Goal: Task Accomplishment & Management: Use online tool/utility

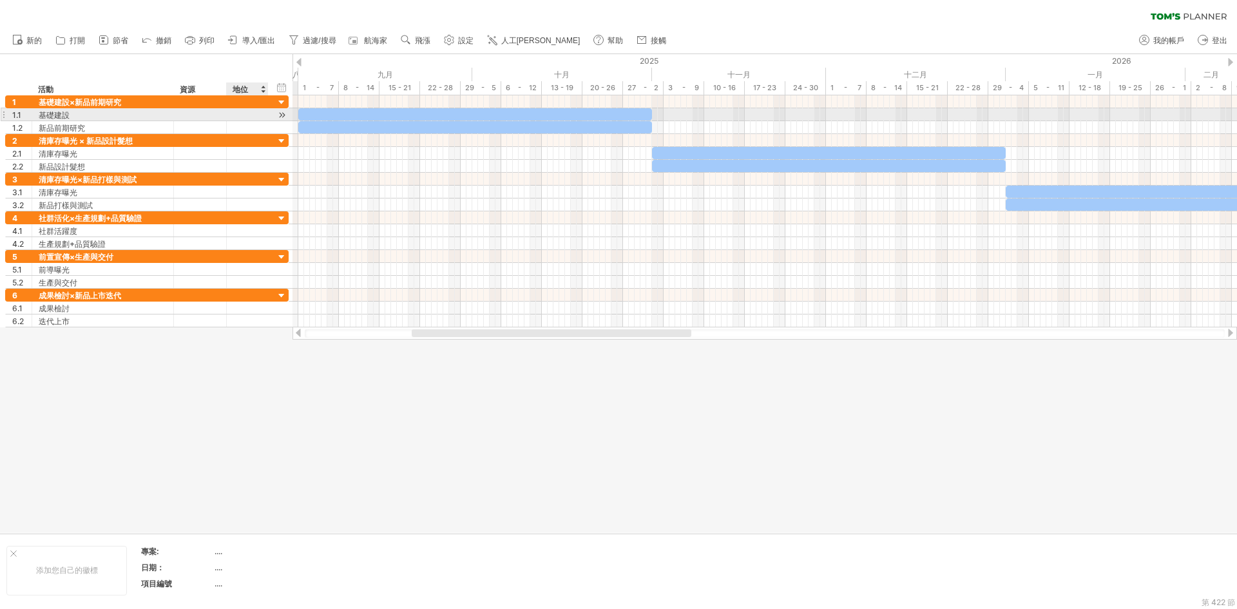
click at [280, 115] on div at bounding box center [282, 115] width 12 height 14
click at [285, 102] on div at bounding box center [282, 103] width 12 height 12
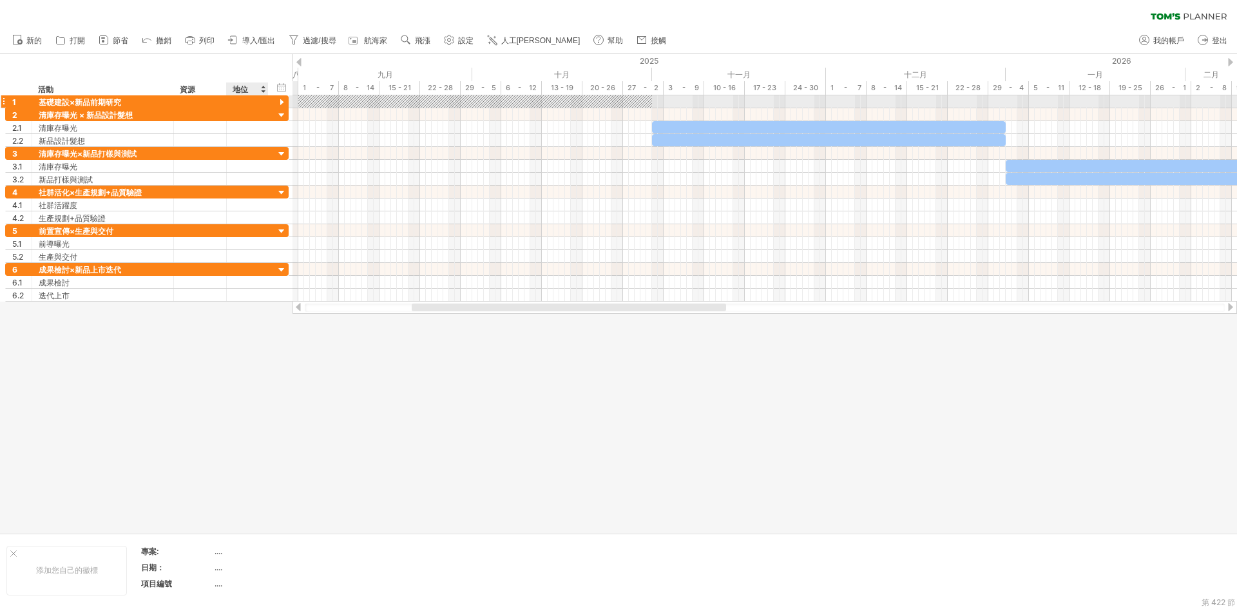
click at [285, 102] on div at bounding box center [282, 103] width 12 height 12
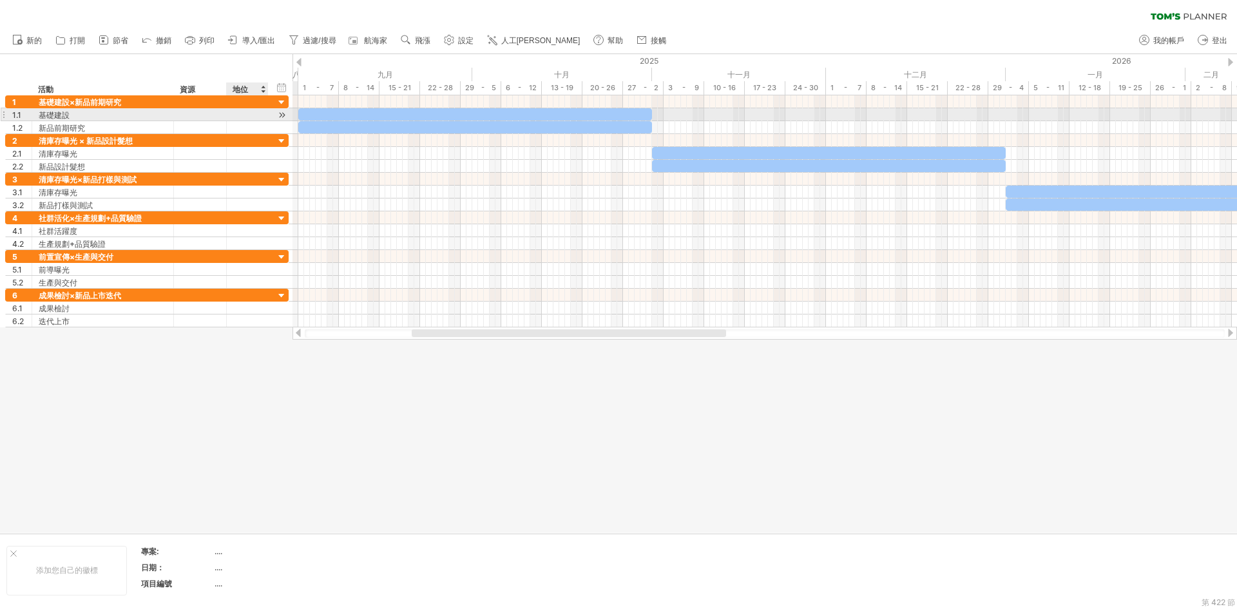
click at [276, 113] on div at bounding box center [282, 115] width 12 height 14
click at [283, 112] on div at bounding box center [282, 115] width 12 height 14
click at [377, 117] on div at bounding box center [475, 114] width 354 height 12
click at [280, 116] on div at bounding box center [282, 115] width 12 height 14
click at [278, 112] on div at bounding box center [282, 115] width 12 height 14
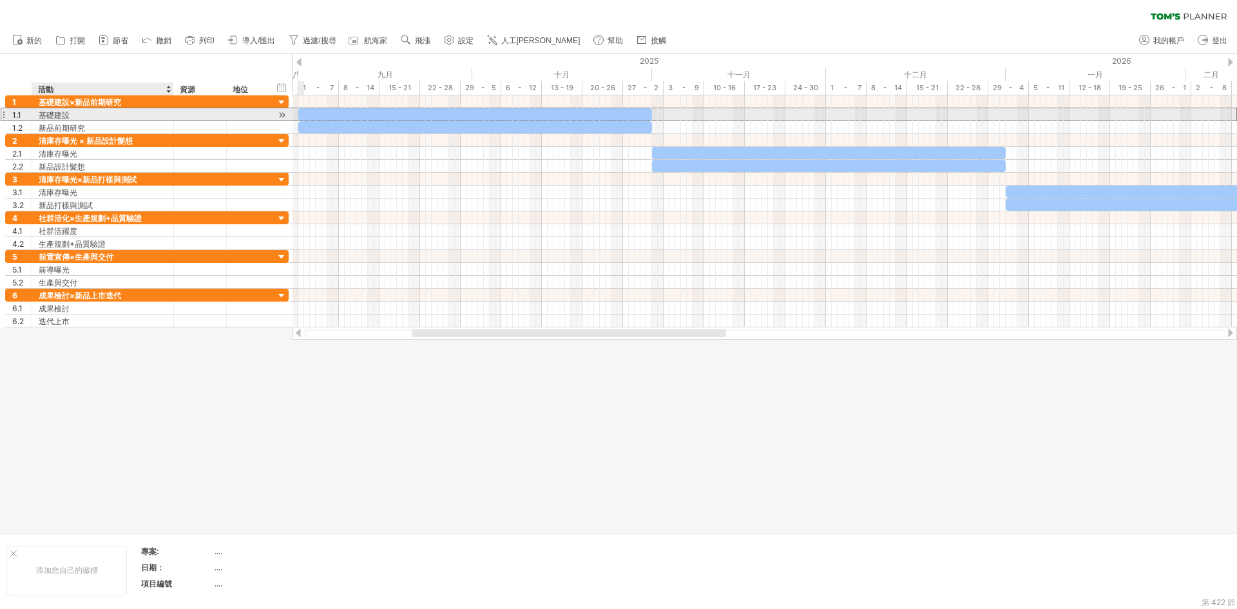
click at [136, 113] on div "基礎建設" at bounding box center [103, 114] width 128 height 12
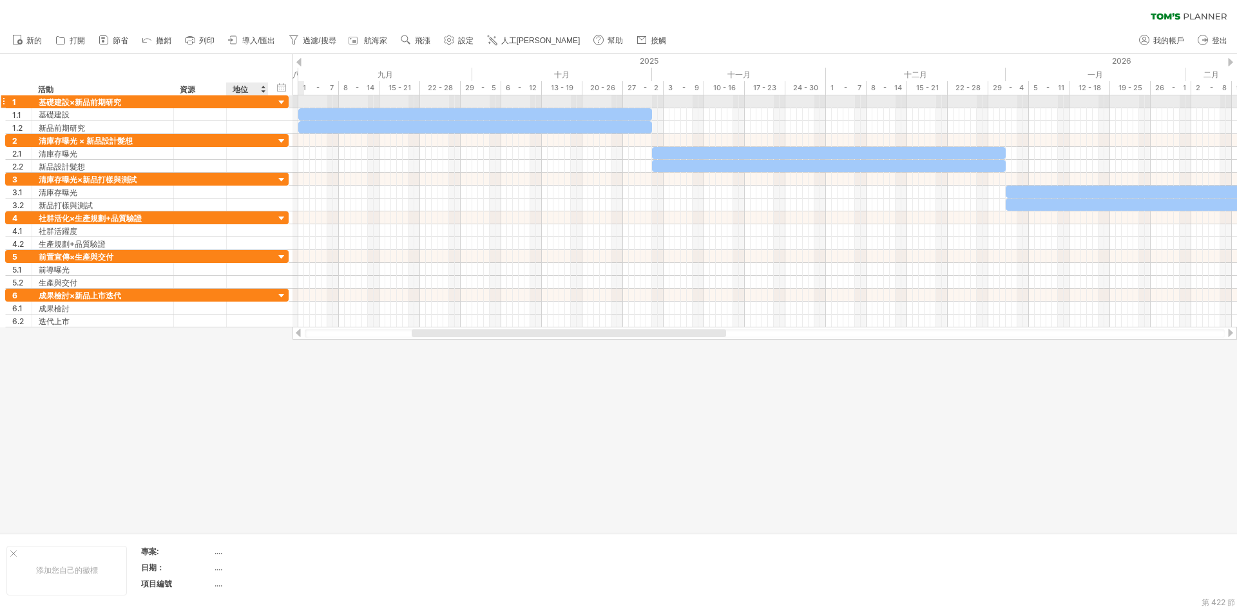
click at [277, 102] on div at bounding box center [282, 103] width 12 height 12
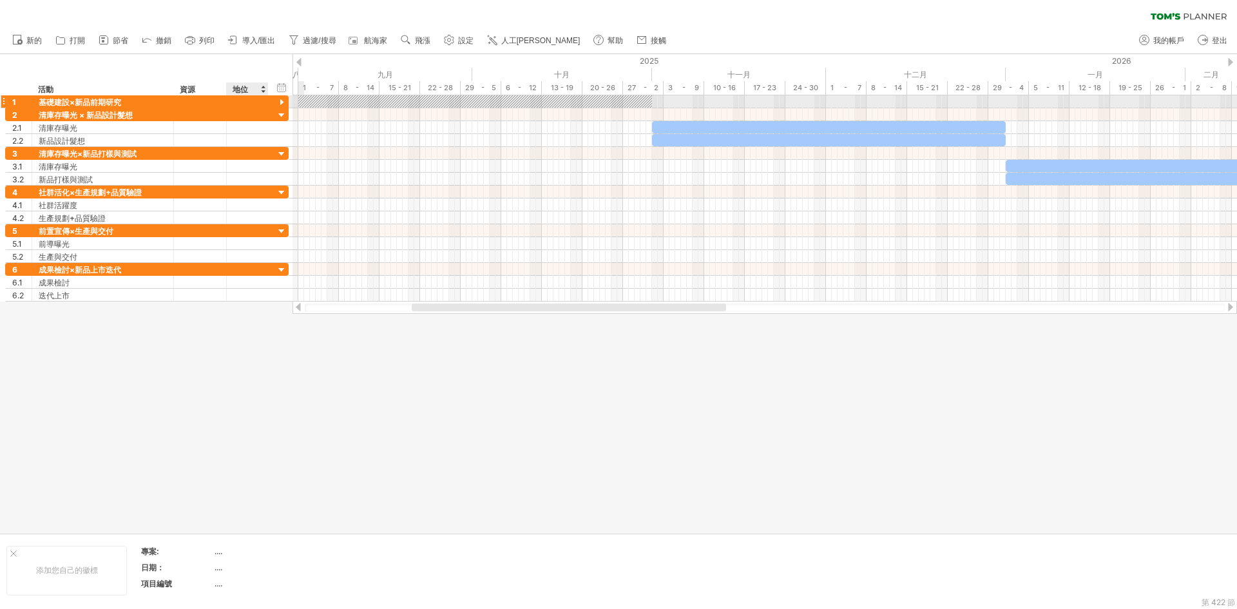
click at [277, 102] on div at bounding box center [282, 103] width 12 height 12
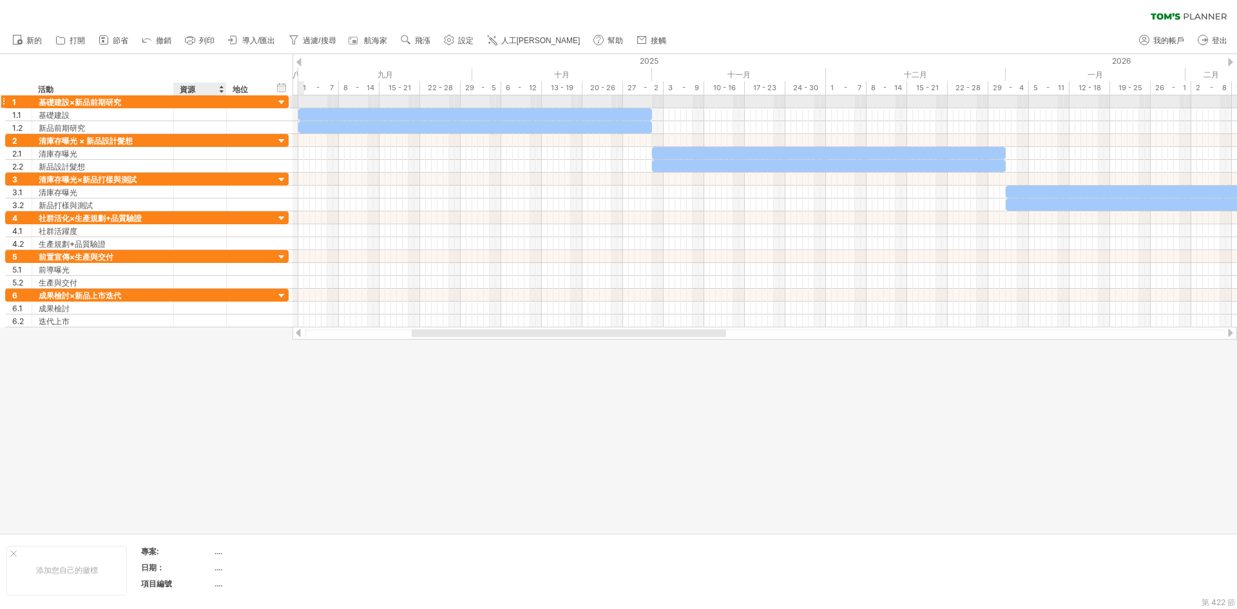
click at [224, 102] on div at bounding box center [225, 101] width 6 height 13
click at [219, 89] on div at bounding box center [220, 88] width 5 height 13
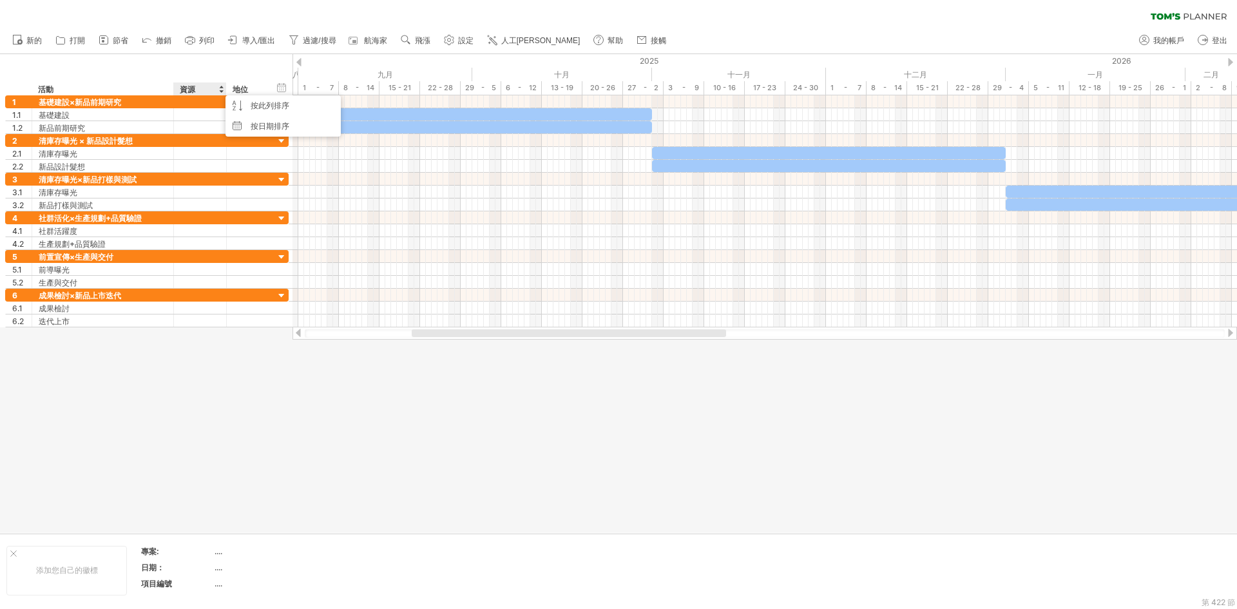
click at [228, 71] on div "隱藏開始/結束/持續時間 顯示開始/結束/持續時間 ******** 活動 ******** 資源 ****** 地位" at bounding box center [146, 74] width 292 height 41
click at [246, 89] on font "地位" at bounding box center [239, 89] width 15 height 10
click at [261, 88] on div at bounding box center [262, 88] width 5 height 13
click at [251, 73] on div "隱藏開始/結束/持續時間 顯示開始/結束/持續時間 ******** 活動 ******** 資源 ****** 地位" at bounding box center [146, 74] width 292 height 41
click at [135, 84] on div "活動" at bounding box center [102, 88] width 128 height 13
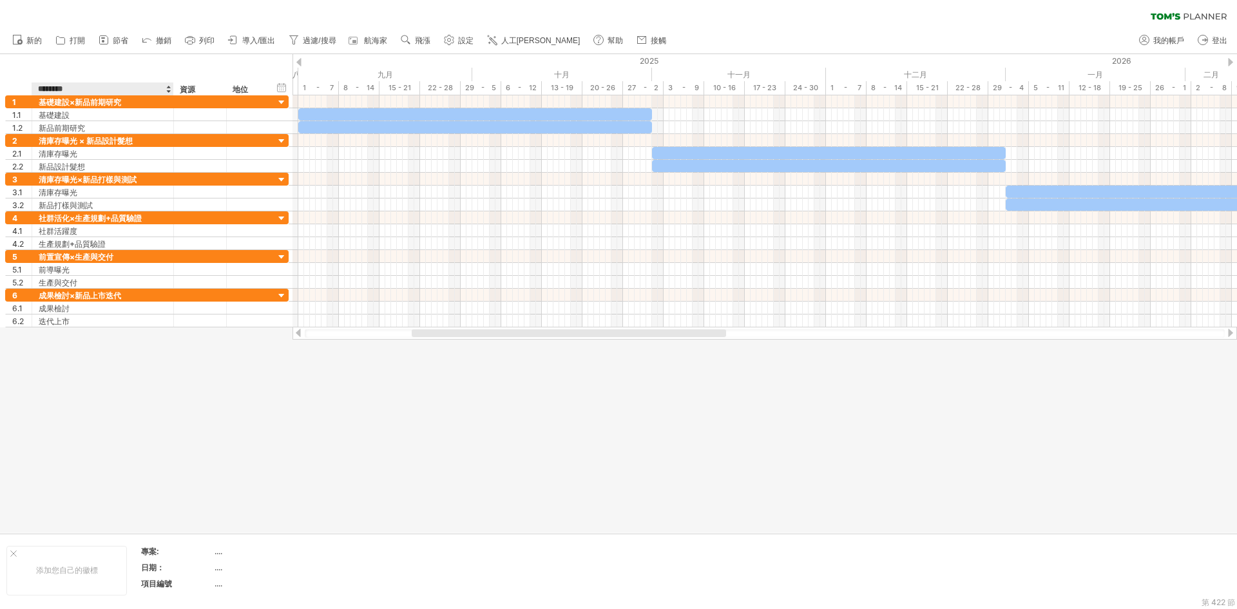
click at [169, 90] on div at bounding box center [168, 88] width 5 height 13
click at [150, 73] on div "隱藏開始/結束/持續時間 顯示開始/結束/持續時間 ******** 活動 ******** 資源 ****** 地位" at bounding box center [146, 74] width 292 height 41
click at [747, 419] on div at bounding box center [618, 293] width 1237 height 479
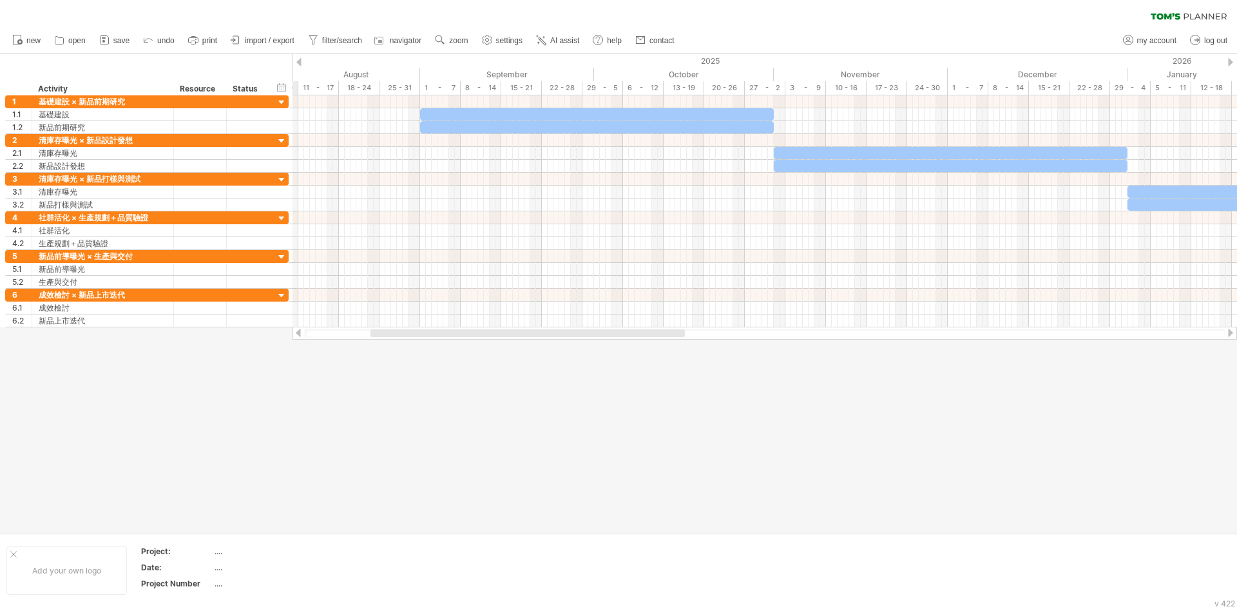
drag, startPoint x: 435, startPoint y: 334, endPoint x: 363, endPoint y: 334, distance: 71.5
click at [370, 334] on div at bounding box center [527, 333] width 314 height 8
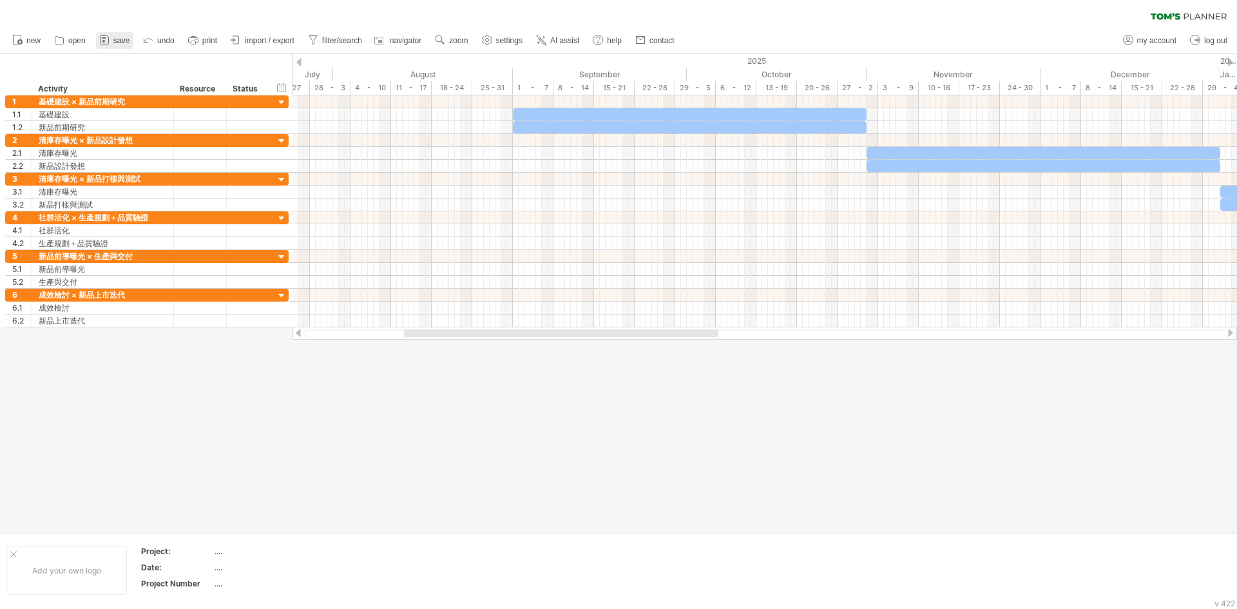
click at [129, 40] on span "save" at bounding box center [121, 40] width 16 height 9
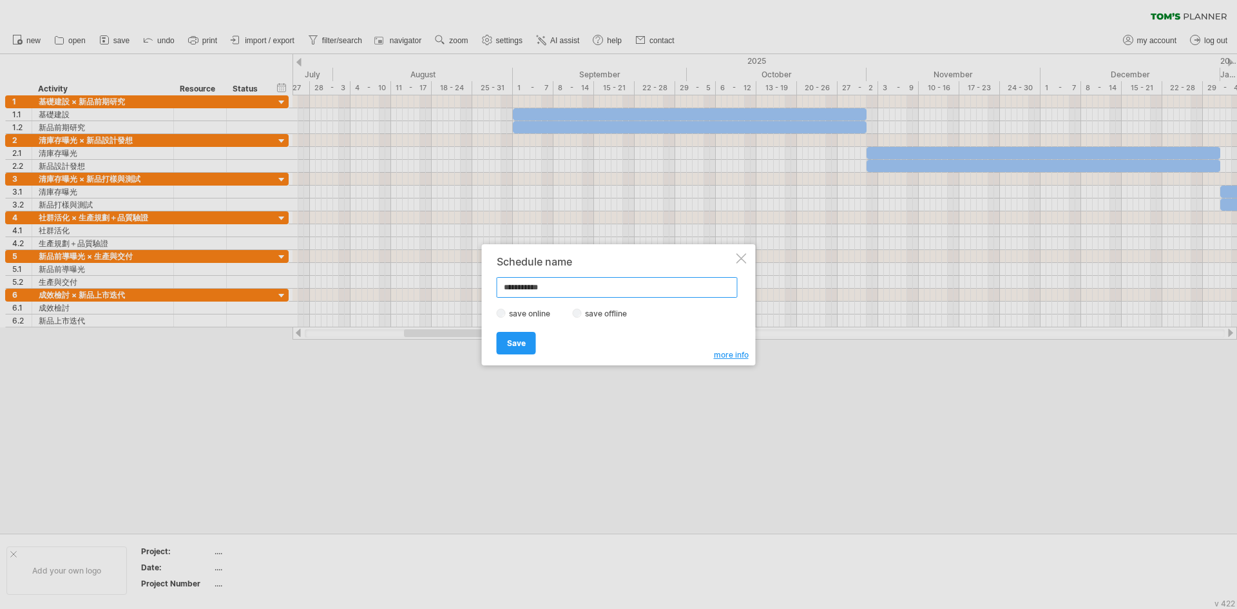
drag, startPoint x: 569, startPoint y: 289, endPoint x: 500, endPoint y: 290, distance: 69.6
click at [500, 290] on input "**********" at bounding box center [617, 287] width 241 height 21
paste input "text"
type input "*********"
click at [520, 348] on link "Save" at bounding box center [516, 343] width 39 height 23
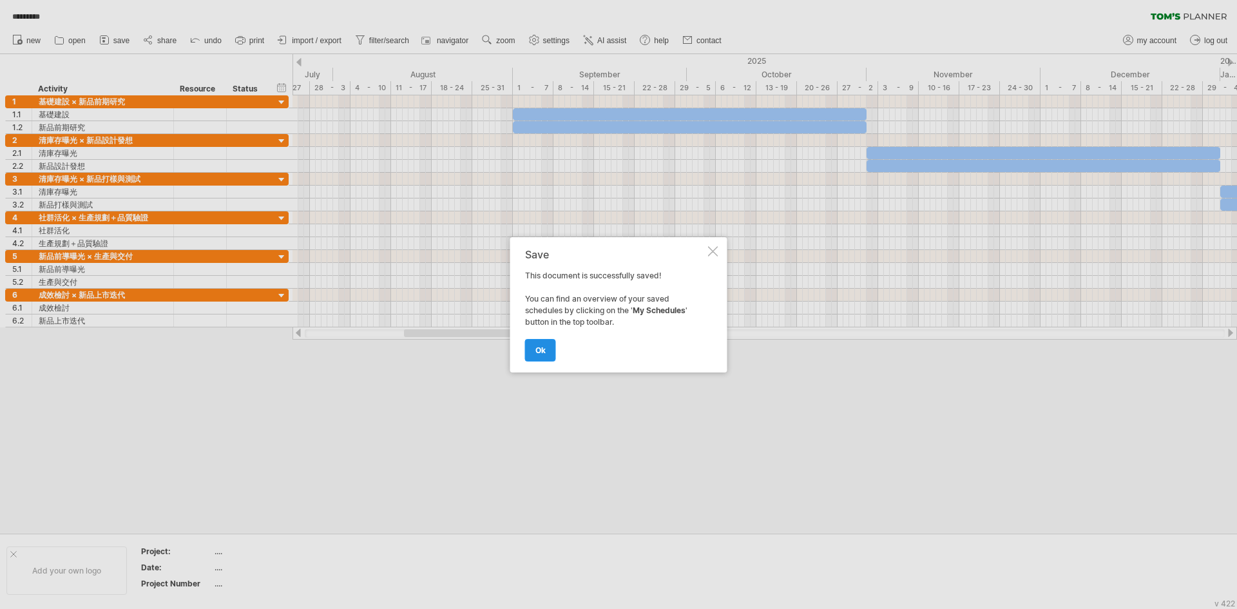
click at [551, 347] on link "ok" at bounding box center [540, 350] width 31 height 23
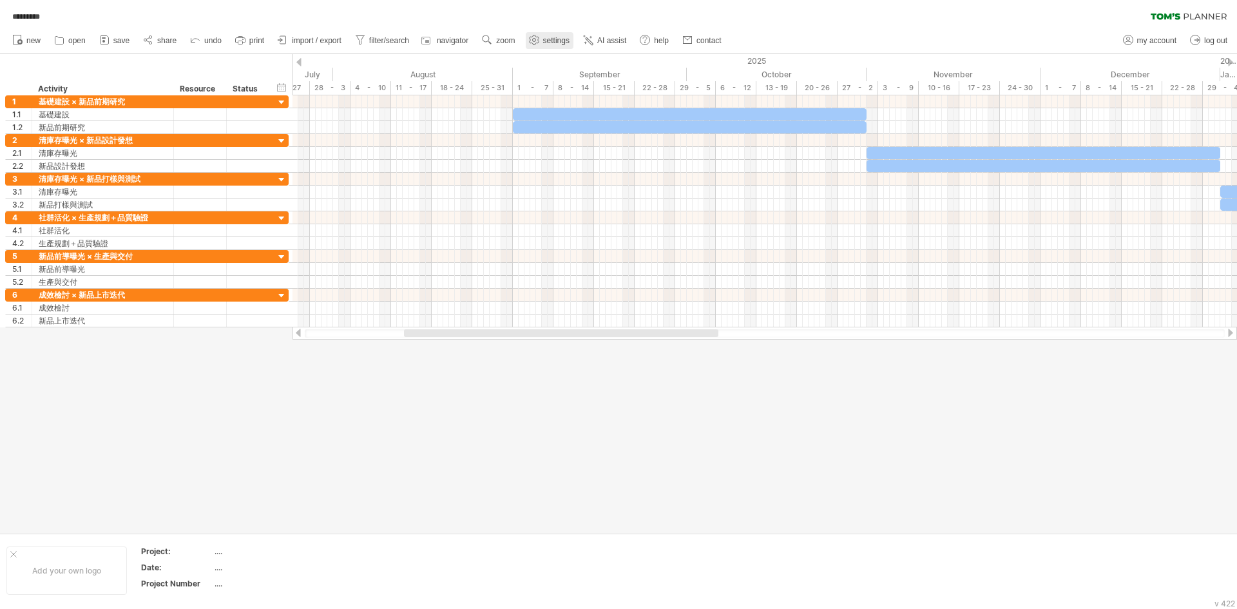
click at [569, 37] on span "settings" at bounding box center [556, 40] width 26 height 9
select select "*"
select select "**"
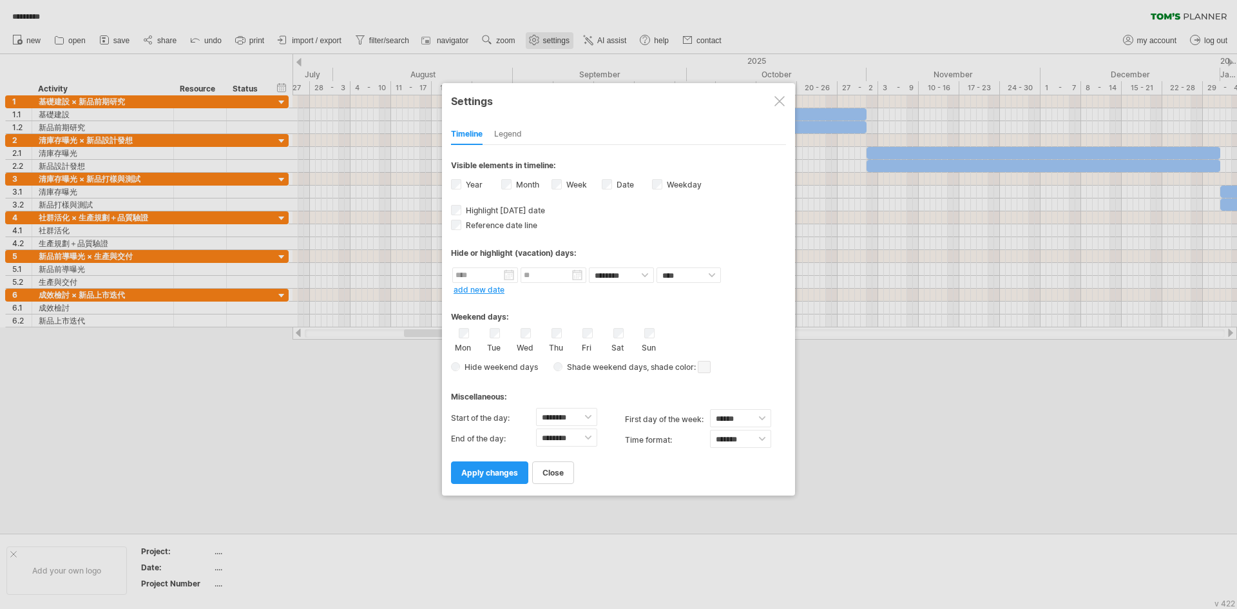
click at [614, 37] on div at bounding box center [618, 304] width 1237 height 609
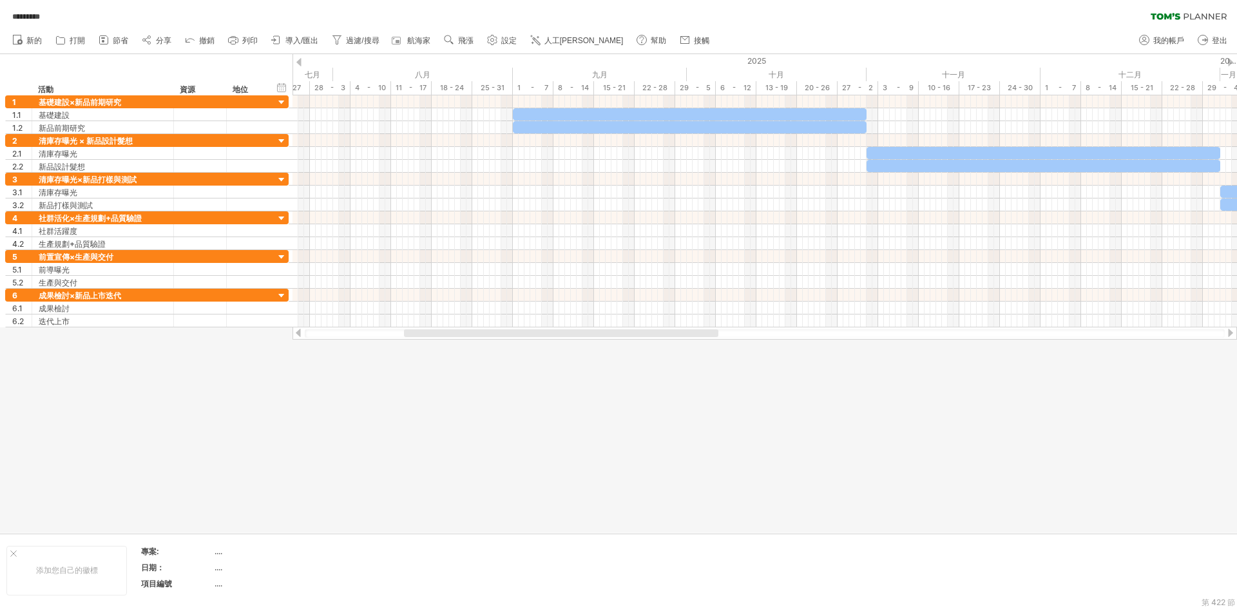
click at [676, 12] on div "********* 清除過濾器 重新套用濾鏡" at bounding box center [618, 13] width 1237 height 27
click at [517, 39] on font "設定" at bounding box center [508, 40] width 15 height 9
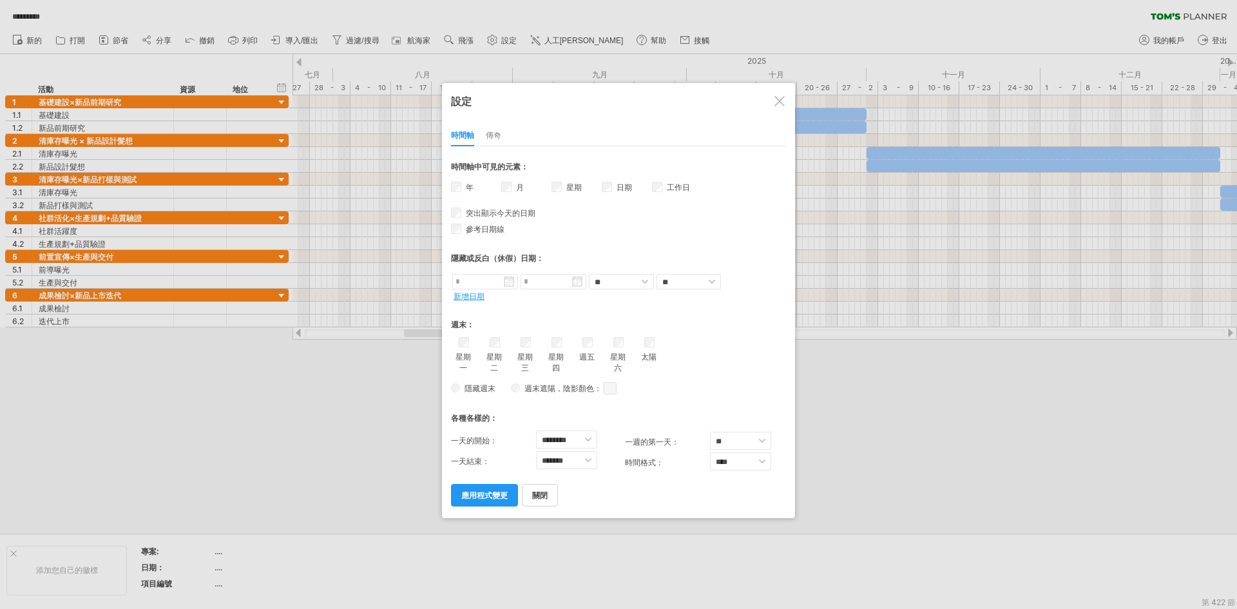
click at [501, 140] on font "傳奇" at bounding box center [493, 135] width 15 height 10
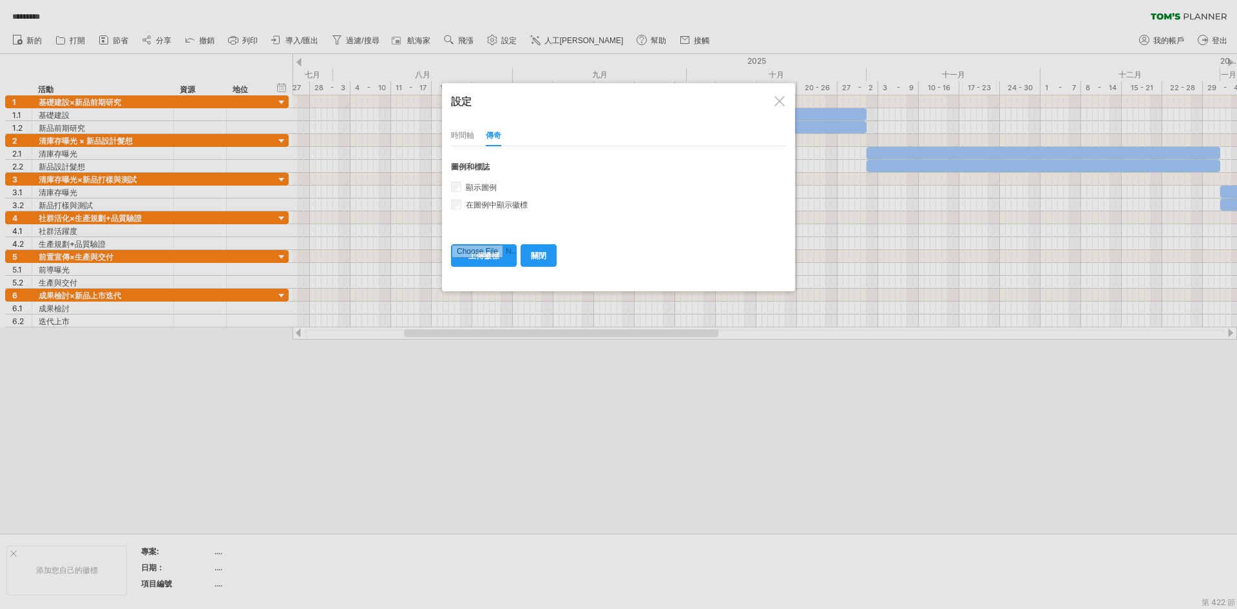
click at [467, 131] on font "時間軸" at bounding box center [462, 135] width 23 height 10
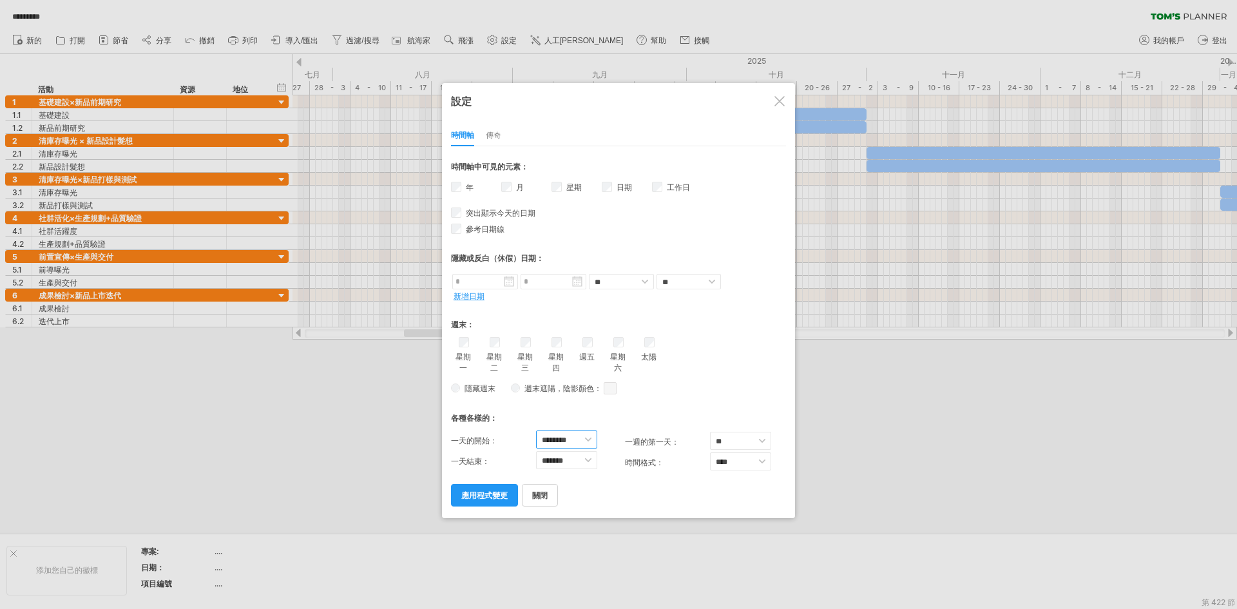
click at [587, 448] on select "******** ******* ******* ******* ******* ******* ******* ******* ******* ******…" at bounding box center [566, 439] width 61 height 18
select select "*"
click at [536, 448] on select "******** ******* ******* ******* ******* ******* ******* ******* ******* ******…" at bounding box center [566, 439] width 61 height 18
click at [598, 506] on div "關閉 應用程式變更" at bounding box center [618, 489] width 335 height 33
click at [489, 500] on font "應用程式變更" at bounding box center [484, 495] width 46 height 10
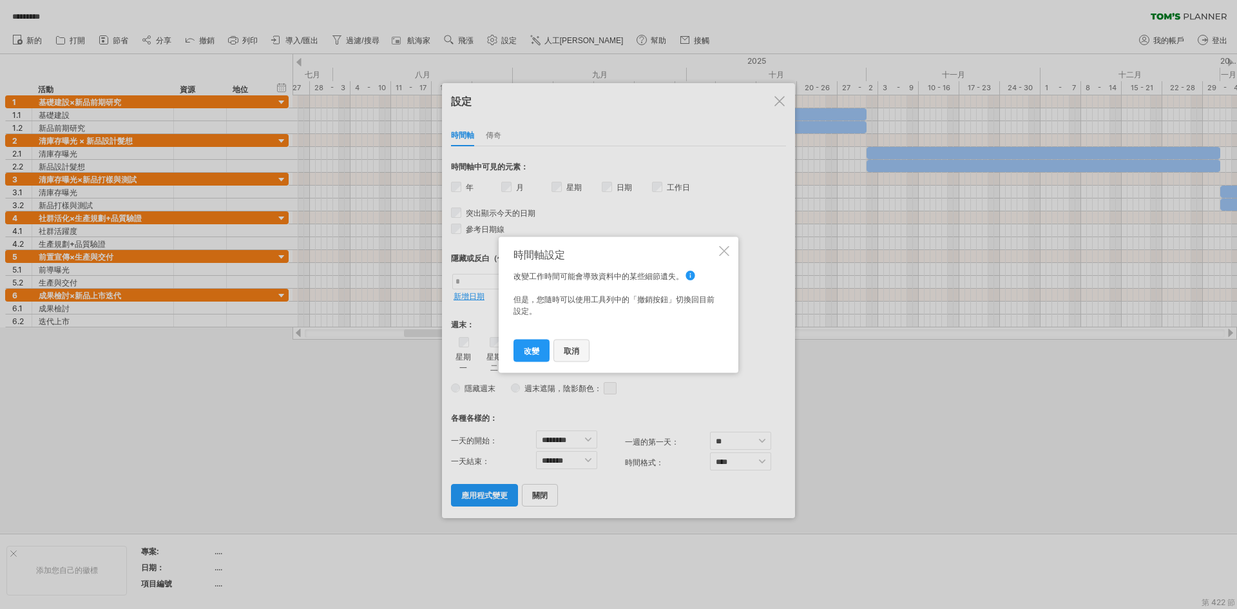
click at [573, 353] on font "取消" at bounding box center [571, 350] width 15 height 10
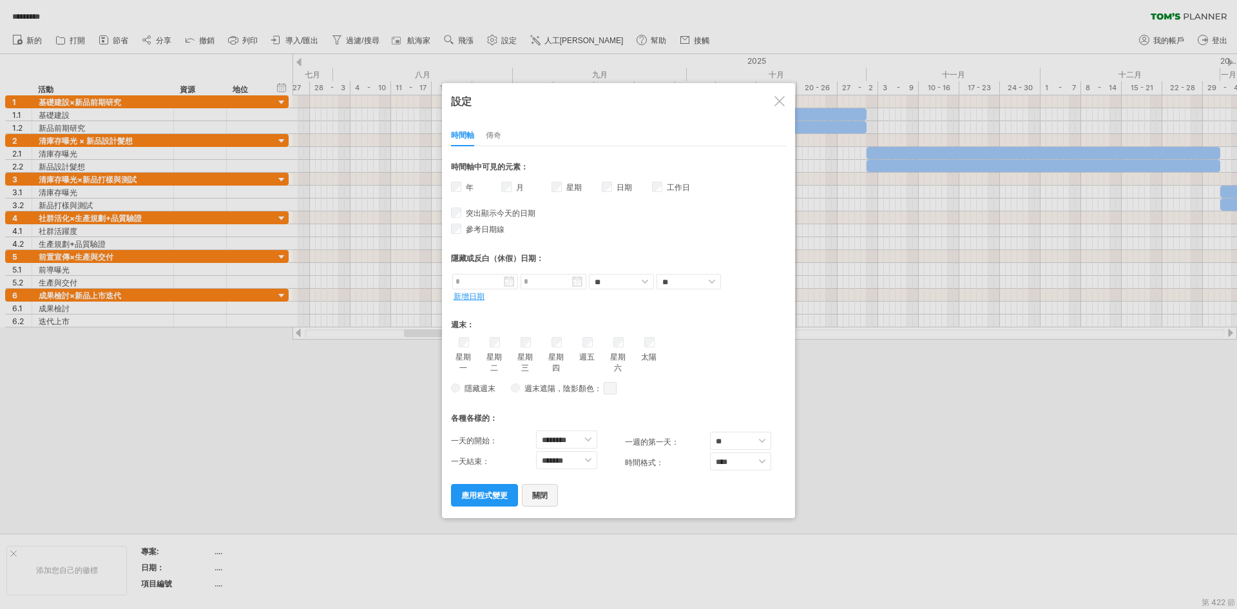
click at [547, 500] on font "關閉" at bounding box center [539, 495] width 15 height 10
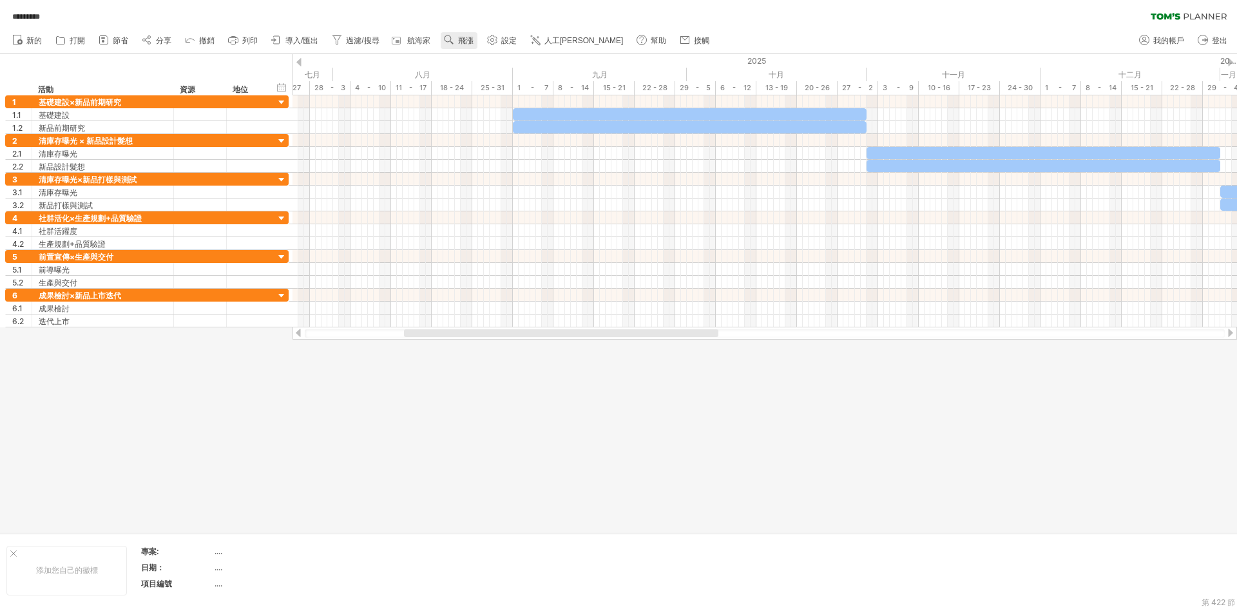
click at [473, 39] on font "飛漲" at bounding box center [465, 40] width 15 height 9
click at [430, 43] on font "航海家" at bounding box center [418, 40] width 23 height 9
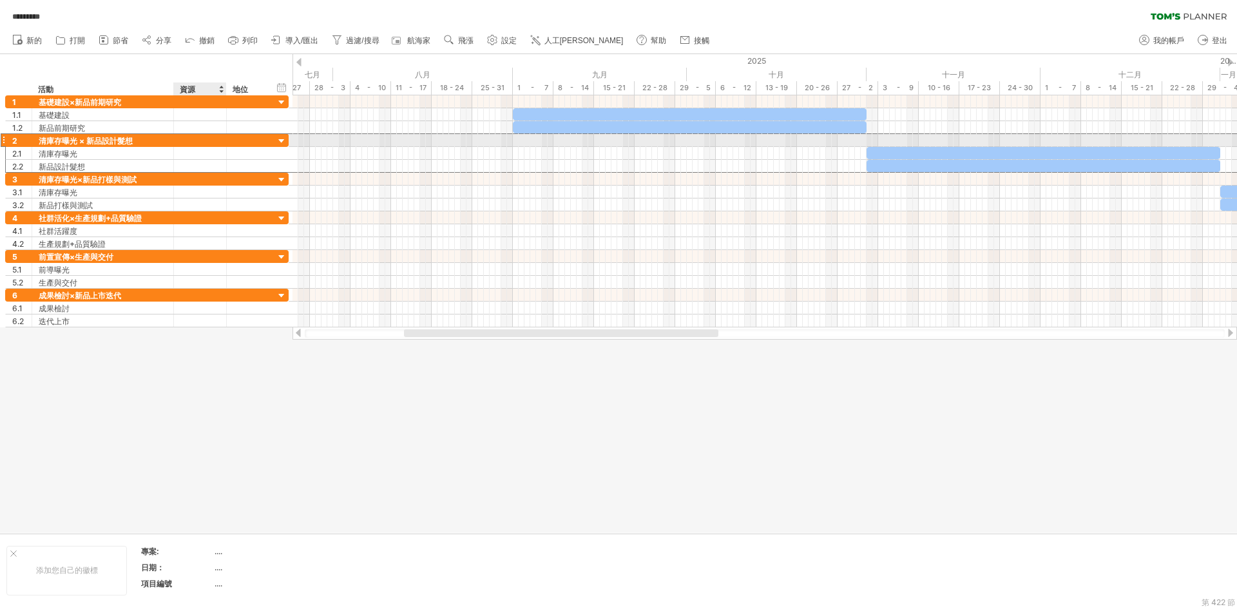
click at [226, 137] on div at bounding box center [200, 140] width 53 height 12
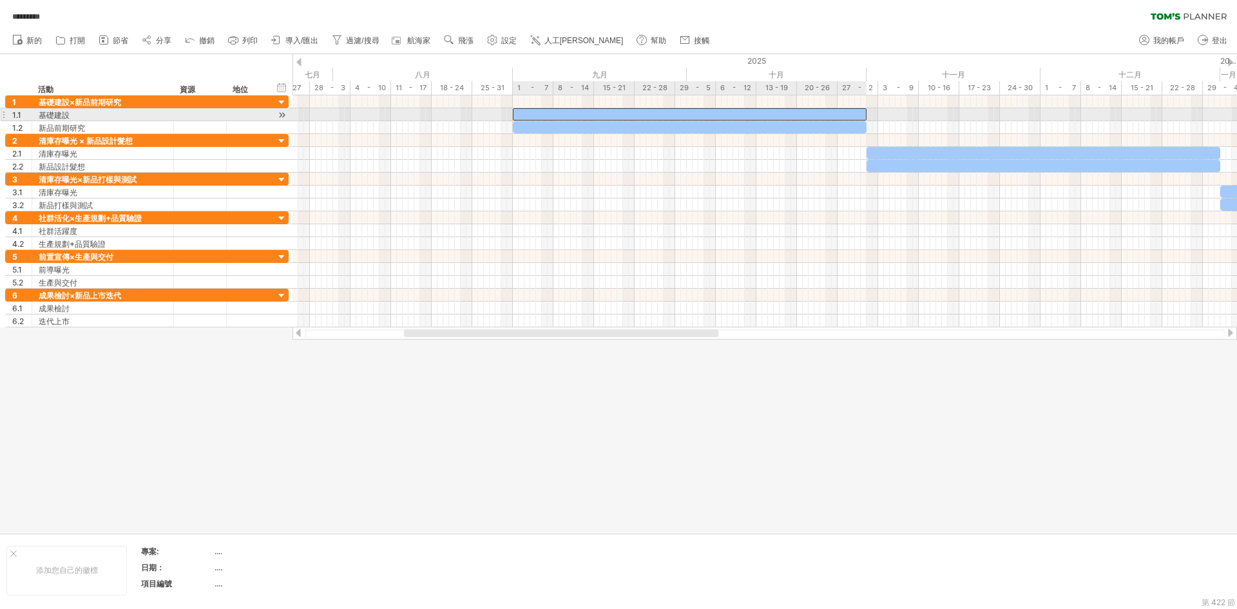
click at [565, 113] on div at bounding box center [690, 114] width 354 height 12
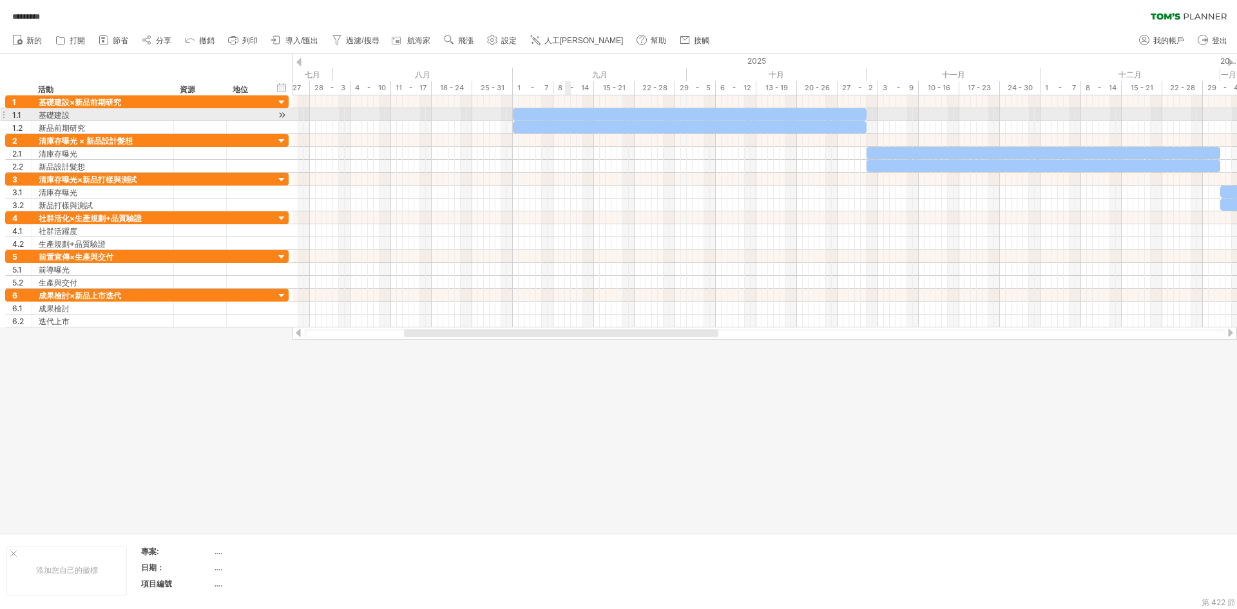
click at [565, 113] on div at bounding box center [690, 114] width 354 height 12
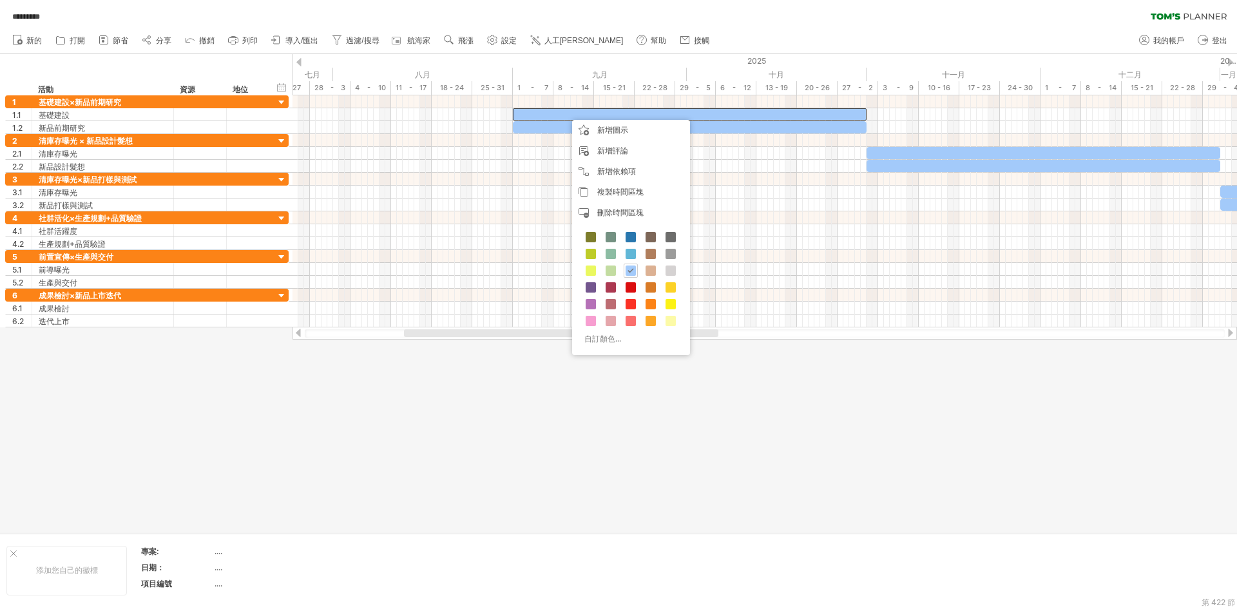
click at [468, 413] on div at bounding box center [618, 293] width 1237 height 479
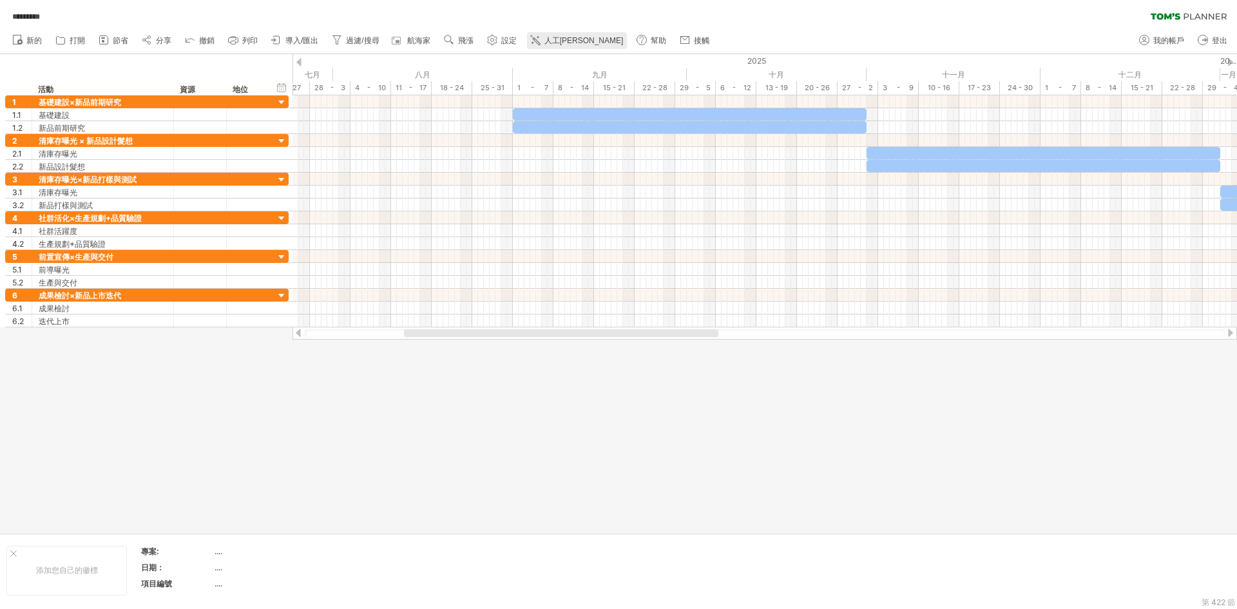
click at [614, 44] on font "人工[PERSON_NAME]" at bounding box center [583, 40] width 79 height 9
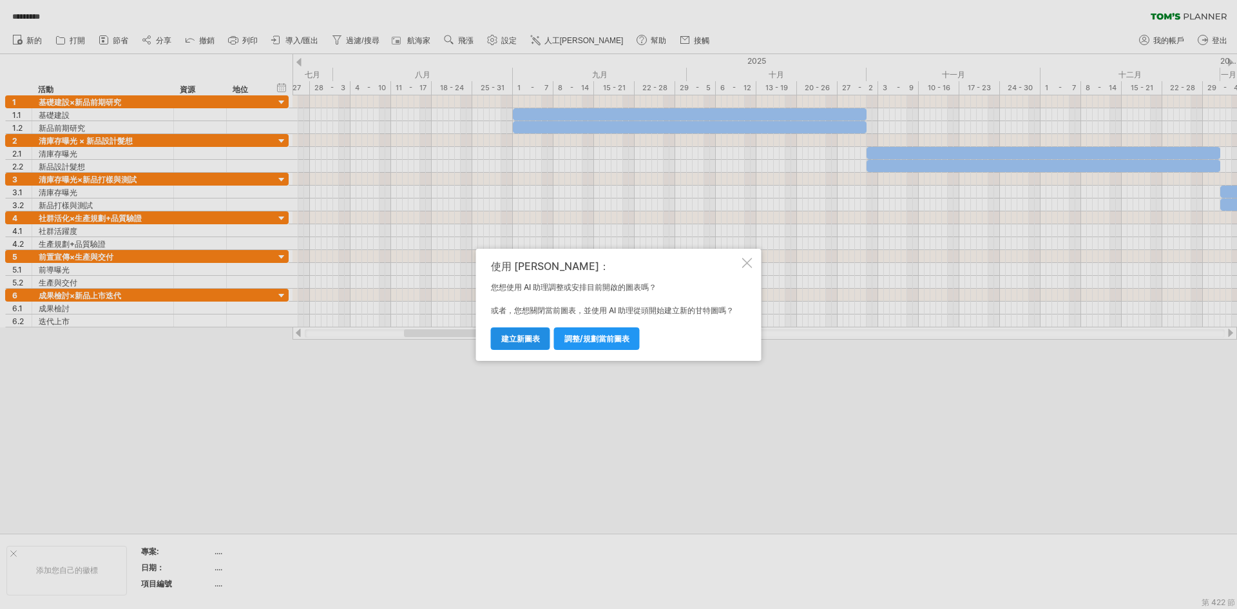
click at [523, 342] on font "建立新圖表" at bounding box center [520, 339] width 39 height 10
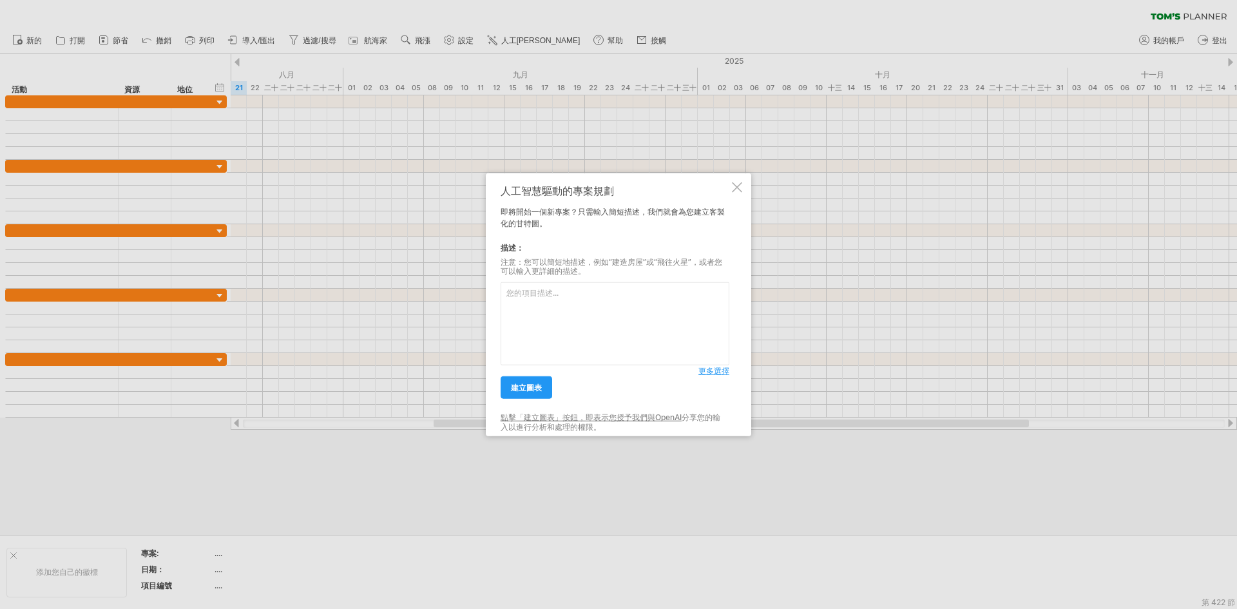
click at [536, 298] on textarea at bounding box center [614, 323] width 229 height 83
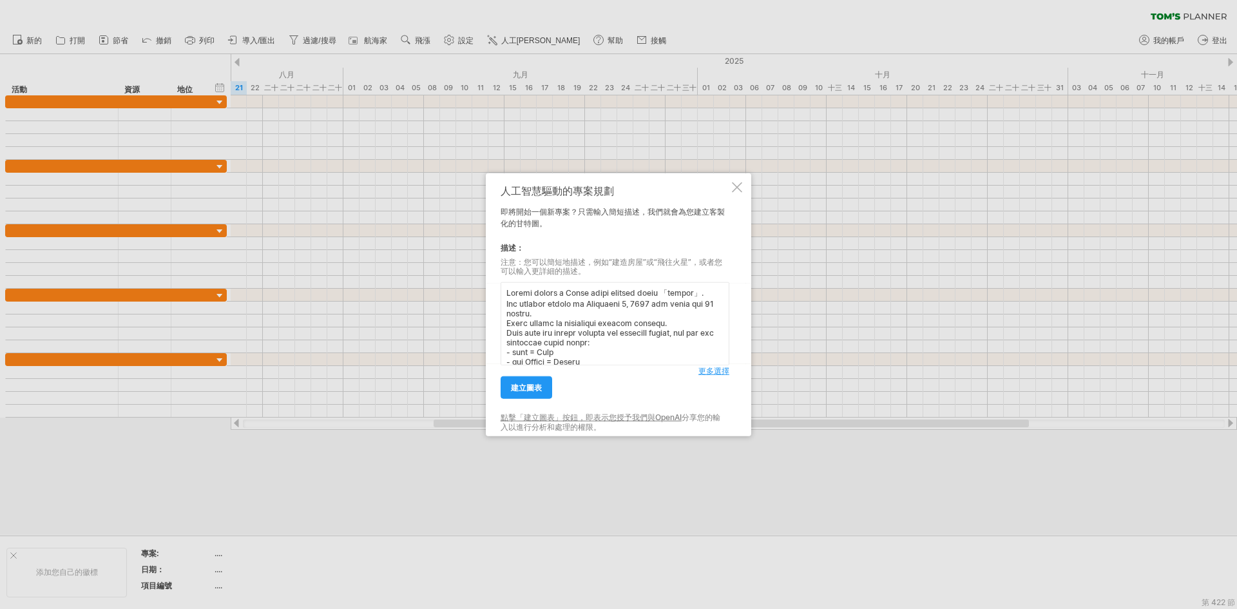
scroll to position [457, 0]
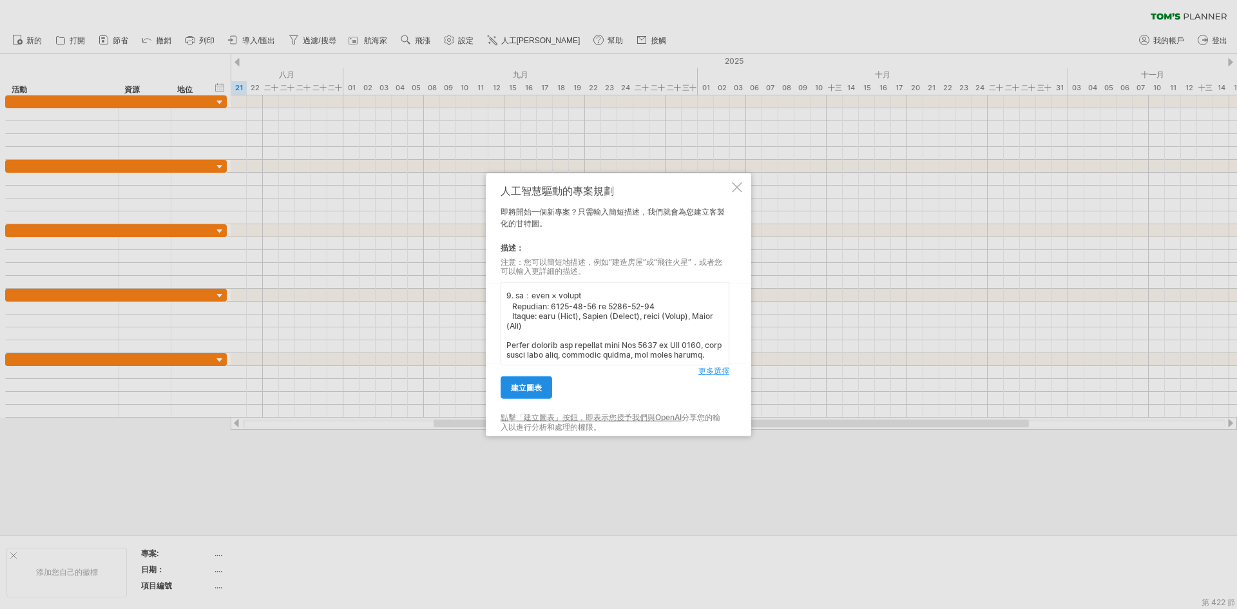
type textarea "Loremi dolors a Conse adipi elitsed doeiu 「tempor」. Inc utlabor etdolo ma Aliqu…"
click at [535, 388] on font "建立圖表" at bounding box center [526, 388] width 31 height 10
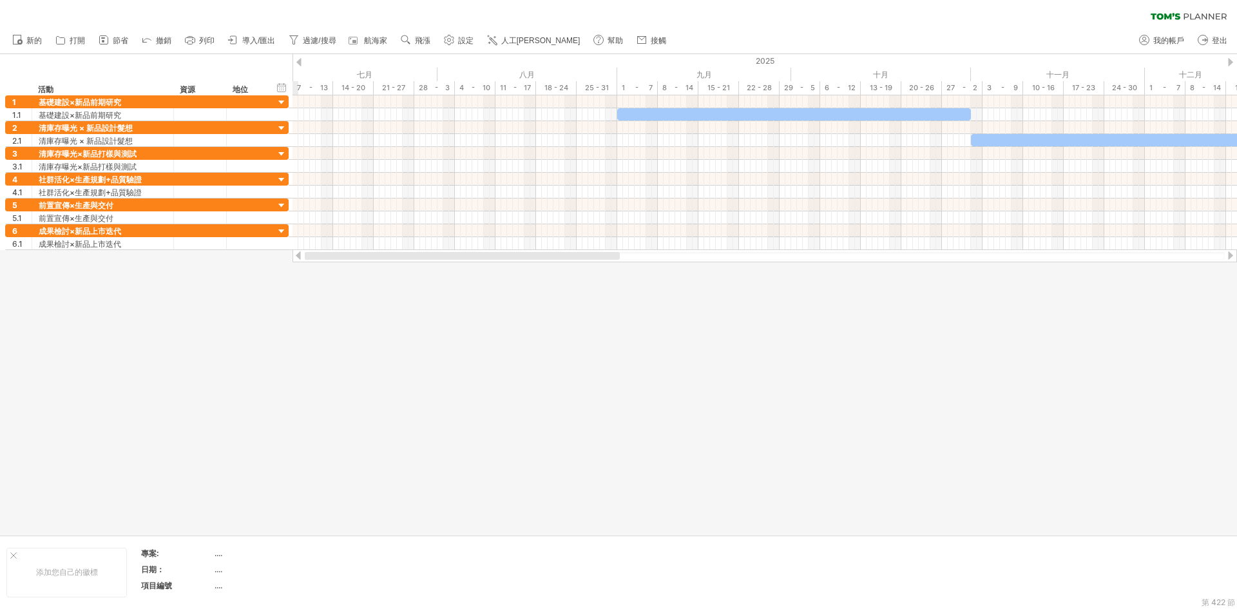
drag, startPoint x: 611, startPoint y: 259, endPoint x: 389, endPoint y: 256, distance: 221.6
click at [389, 256] on div at bounding box center [462, 256] width 315 height 8
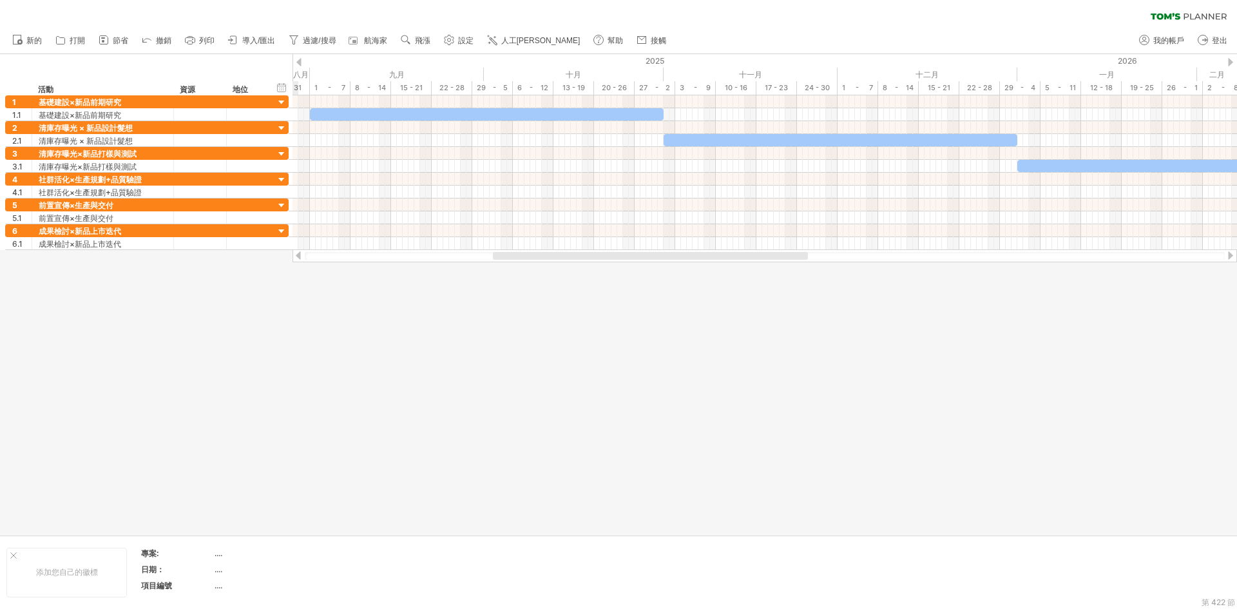
drag, startPoint x: 473, startPoint y: 258, endPoint x: 464, endPoint y: 196, distance: 61.8
click at [565, 262] on div "嘗試造訪 [DOMAIN_NAME] 再次連接... 0% 清除過濾器 新的" at bounding box center [618, 304] width 1237 height 609
click at [278, 103] on div at bounding box center [282, 103] width 12 height 12
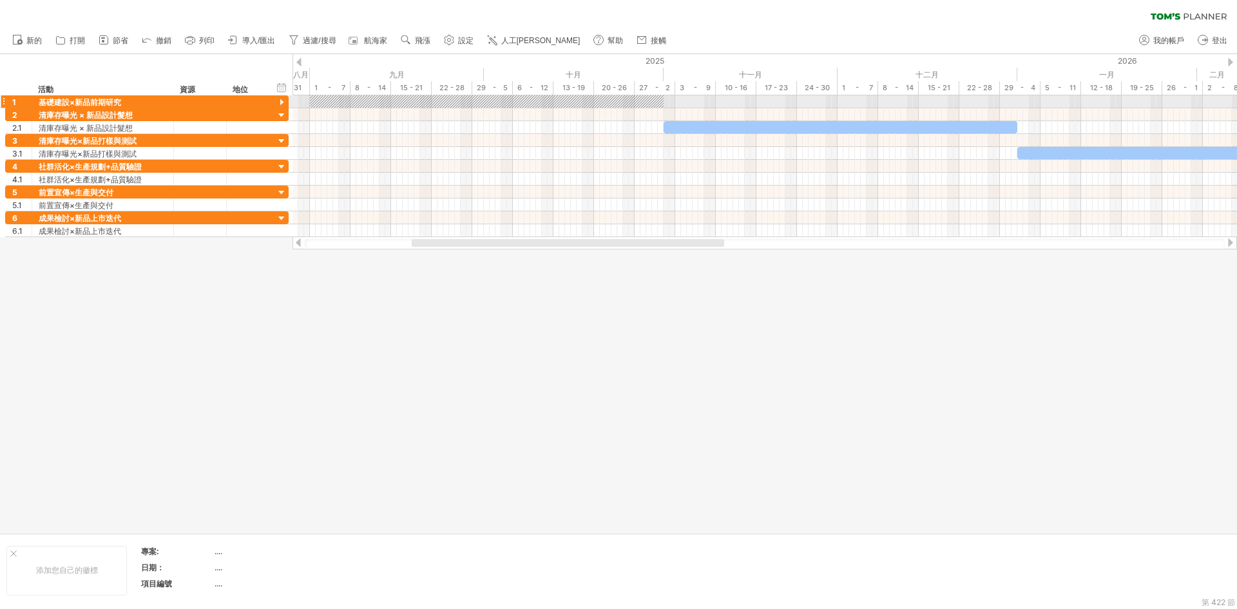
click at [278, 103] on div at bounding box center [282, 103] width 12 height 12
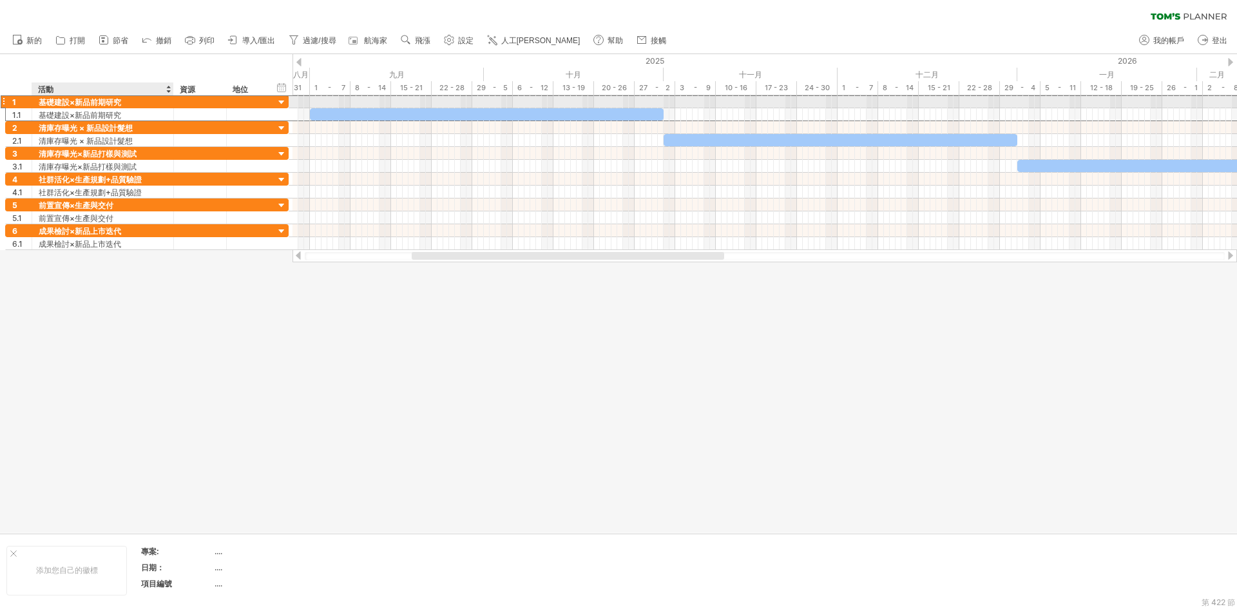
click at [160, 102] on div "基礎建設×新品前期研究" at bounding box center [103, 101] width 128 height 12
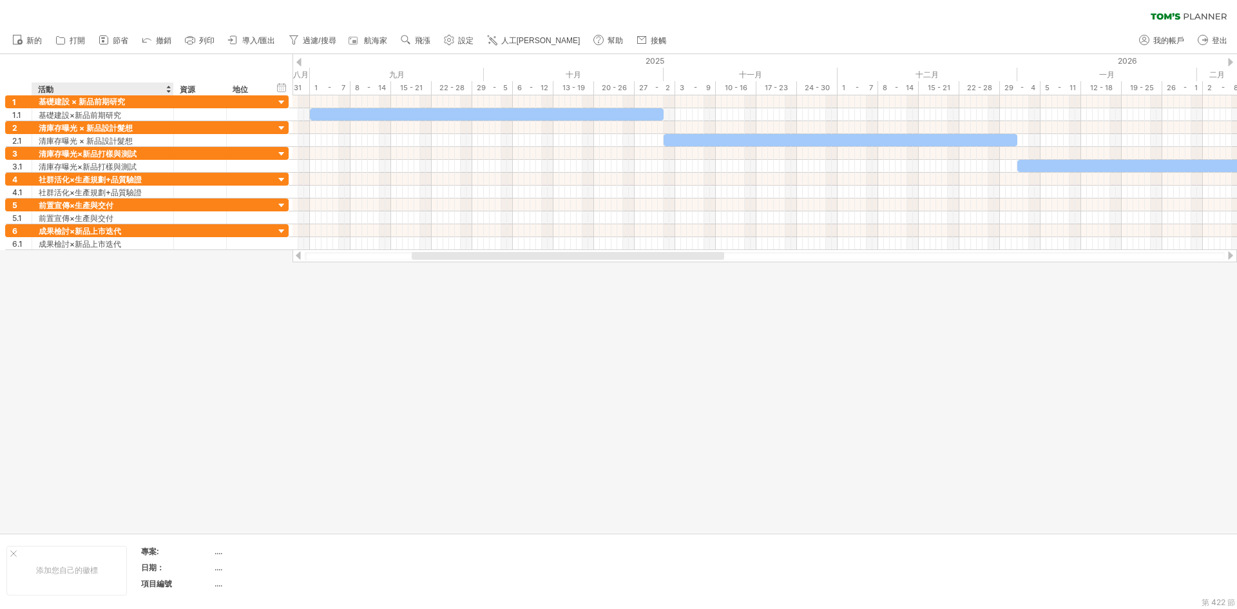
click at [167, 91] on div at bounding box center [168, 88] width 5 height 13
click at [120, 86] on div "活動" at bounding box center [102, 88] width 128 height 13
click at [120, 86] on input "********" at bounding box center [102, 88] width 128 height 13
click at [151, 68] on div "隱藏開始/結束/持續時間 顯示開始/結束/持續時間 ******** Activity ******** 資源 ****** 地位" at bounding box center [146, 74] width 292 height 41
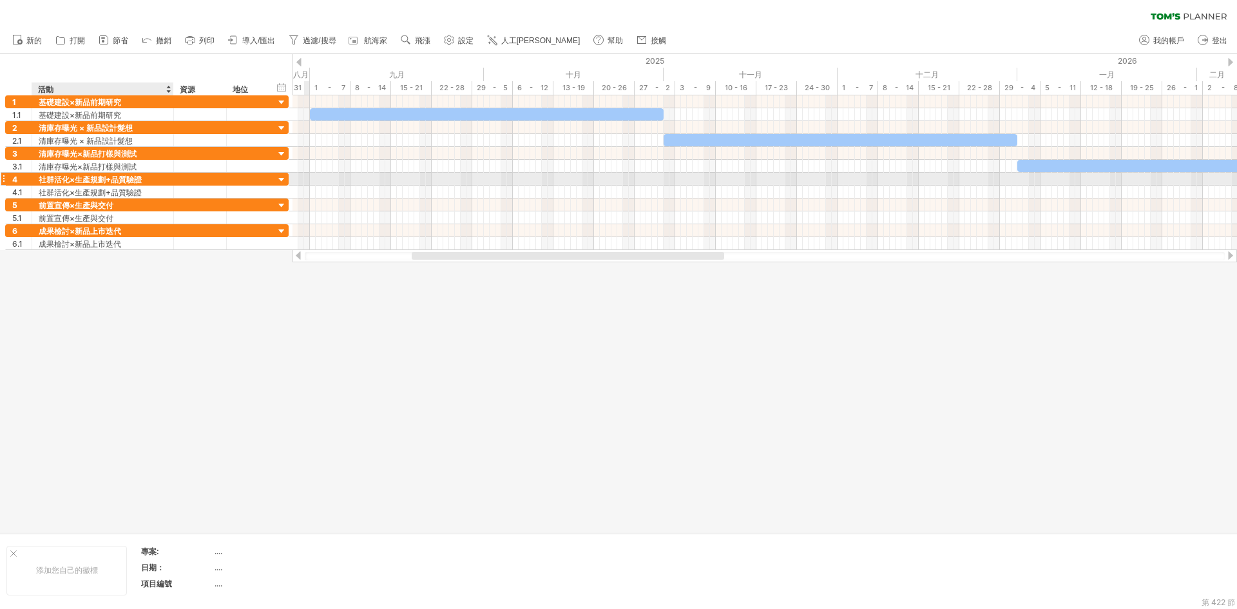
click at [142, 175] on font "社群活化×生產規劃+品質驗證" at bounding box center [90, 180] width 103 height 10
click at [142, 179] on font "社群活化×生產規劃+品質驗證" at bounding box center [90, 180] width 103 height 10
click at [129, 178] on font "社群活化×生產規劃+品質驗證" at bounding box center [90, 180] width 103 height 10
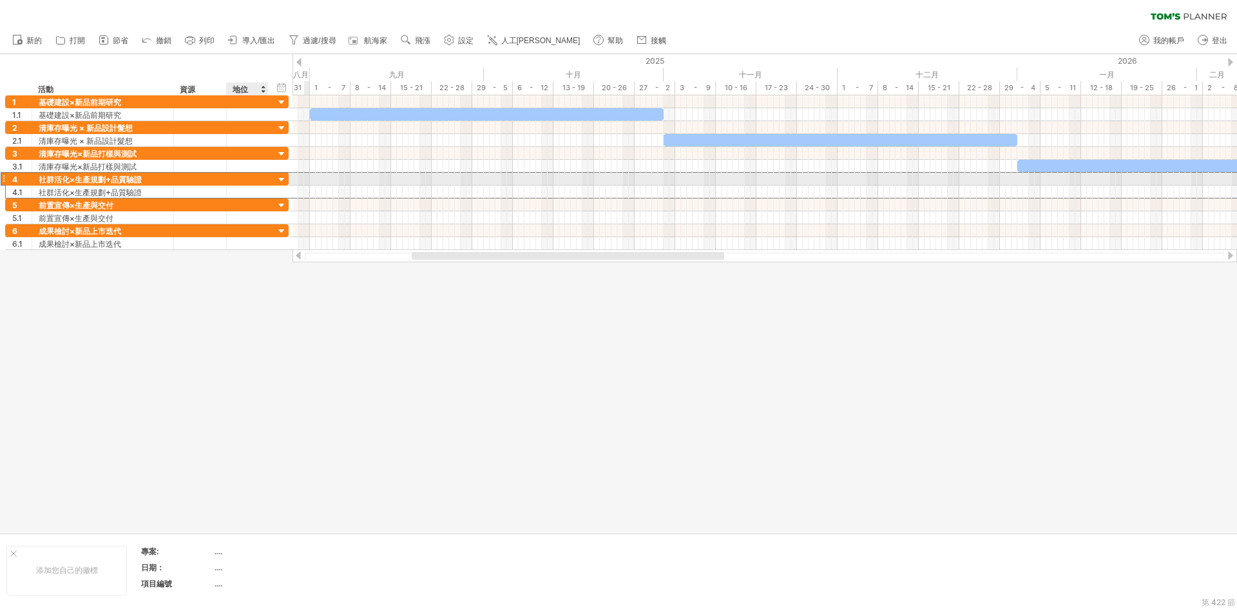
click at [285, 179] on div at bounding box center [282, 180] width 12 height 12
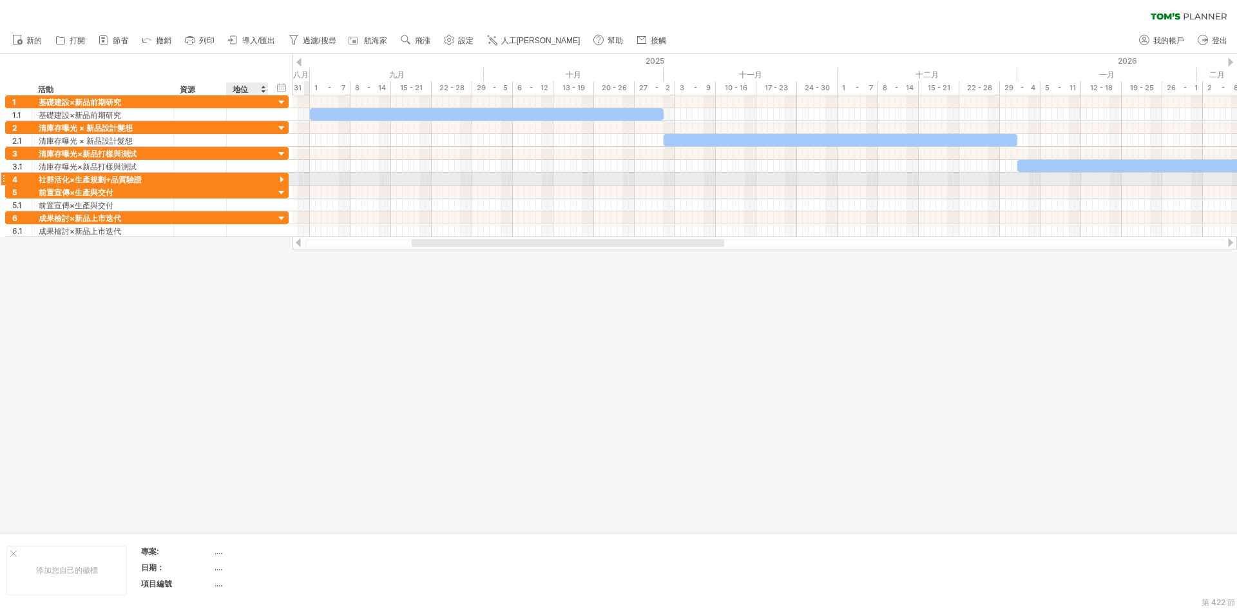
click at [285, 179] on div at bounding box center [282, 180] width 12 height 12
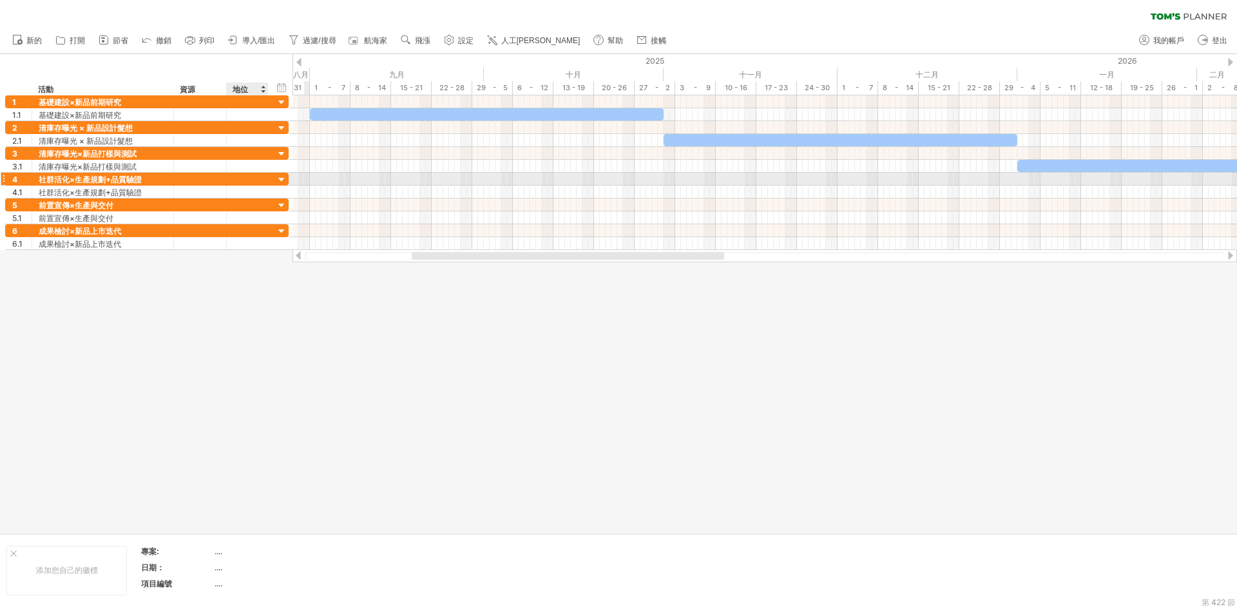
click at [244, 181] on div at bounding box center [247, 179] width 28 height 12
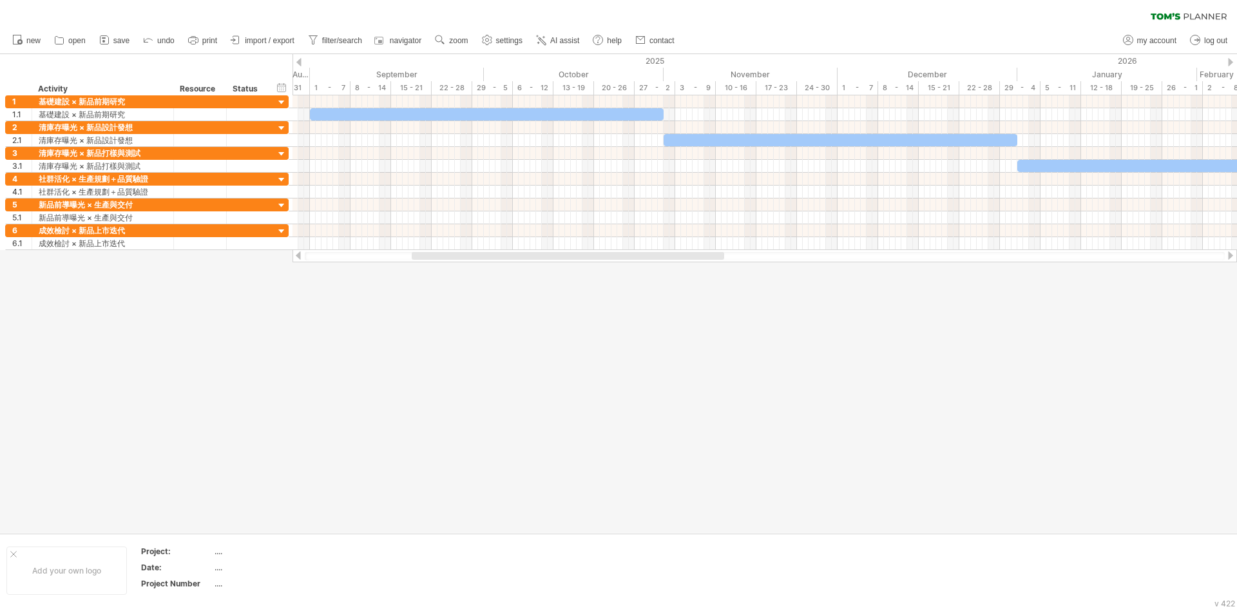
click at [648, 370] on div at bounding box center [618, 293] width 1237 height 479
click at [278, 105] on div at bounding box center [282, 103] width 12 height 12
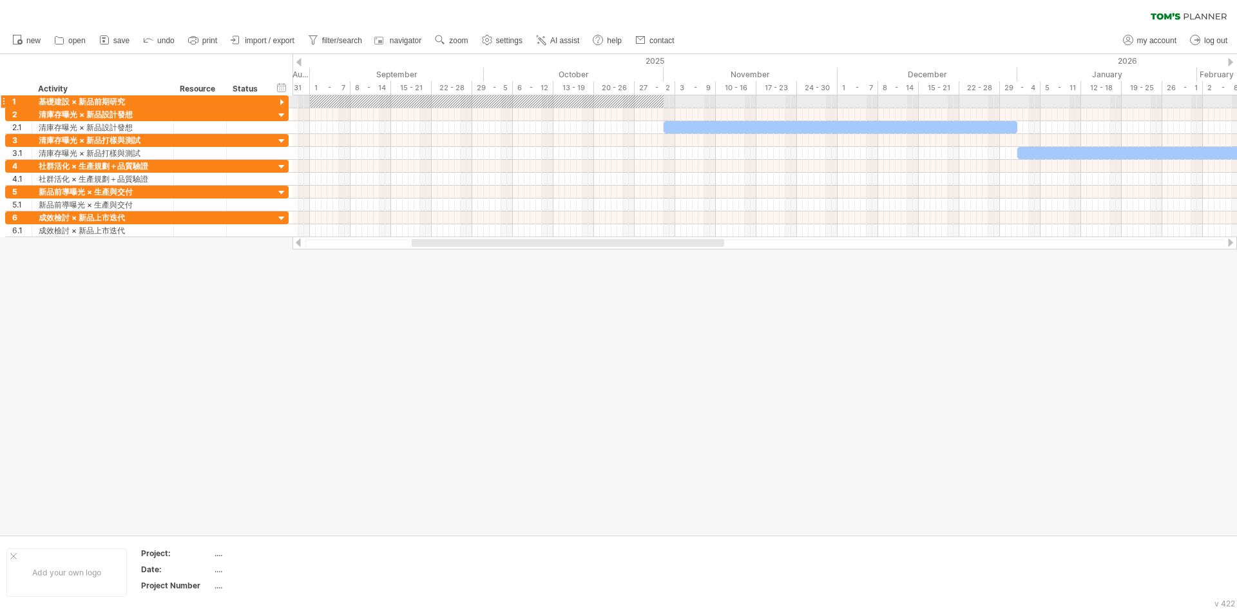
click at [278, 105] on div at bounding box center [282, 103] width 12 height 12
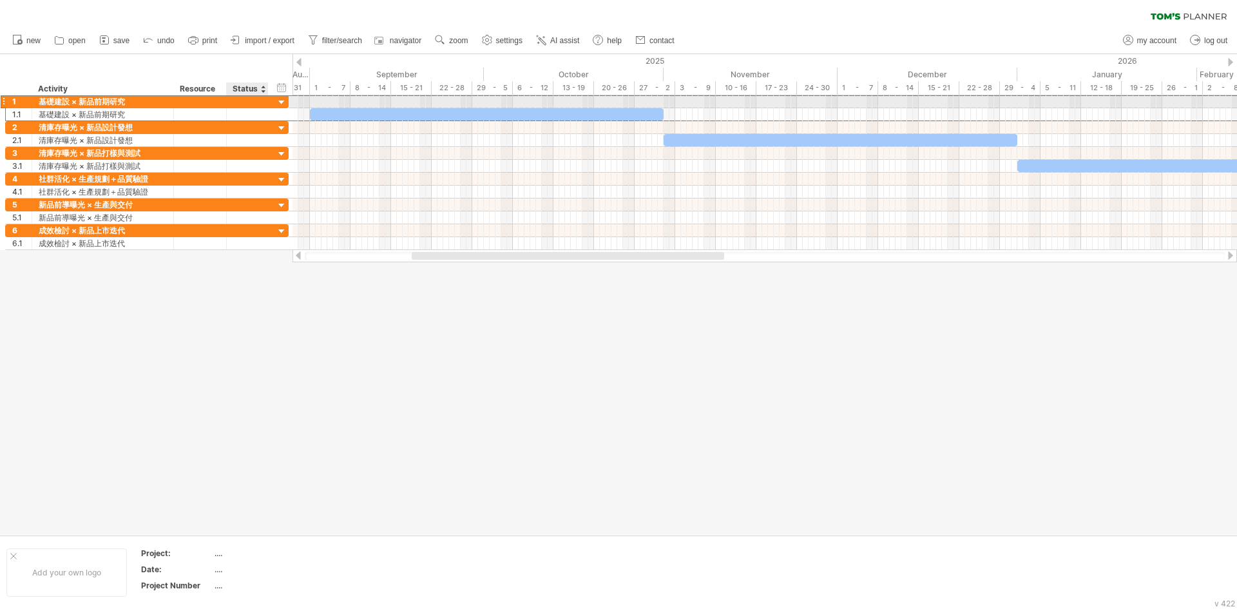
click at [250, 99] on div at bounding box center [247, 101] width 28 height 12
click at [247, 100] on input "text" at bounding box center [247, 101] width 28 height 12
click at [41, 99] on div "基礎建設 × 新品前期研究" at bounding box center [103, 101] width 128 height 12
click at [283, 100] on div at bounding box center [282, 103] width 12 height 12
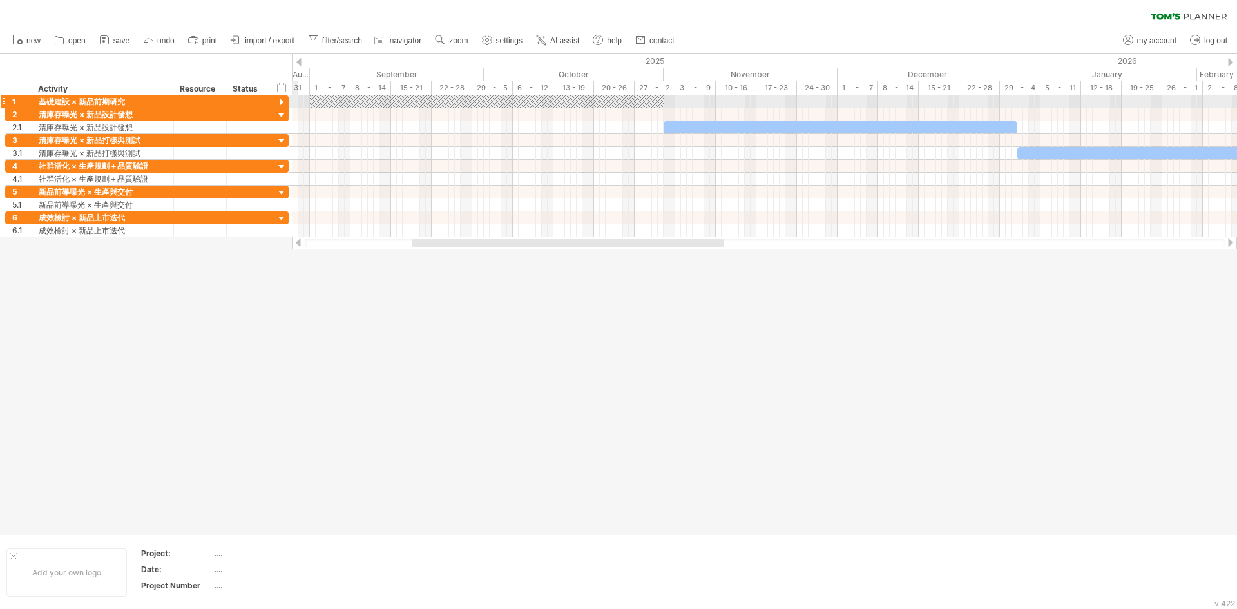
click at [283, 100] on div at bounding box center [282, 103] width 12 height 12
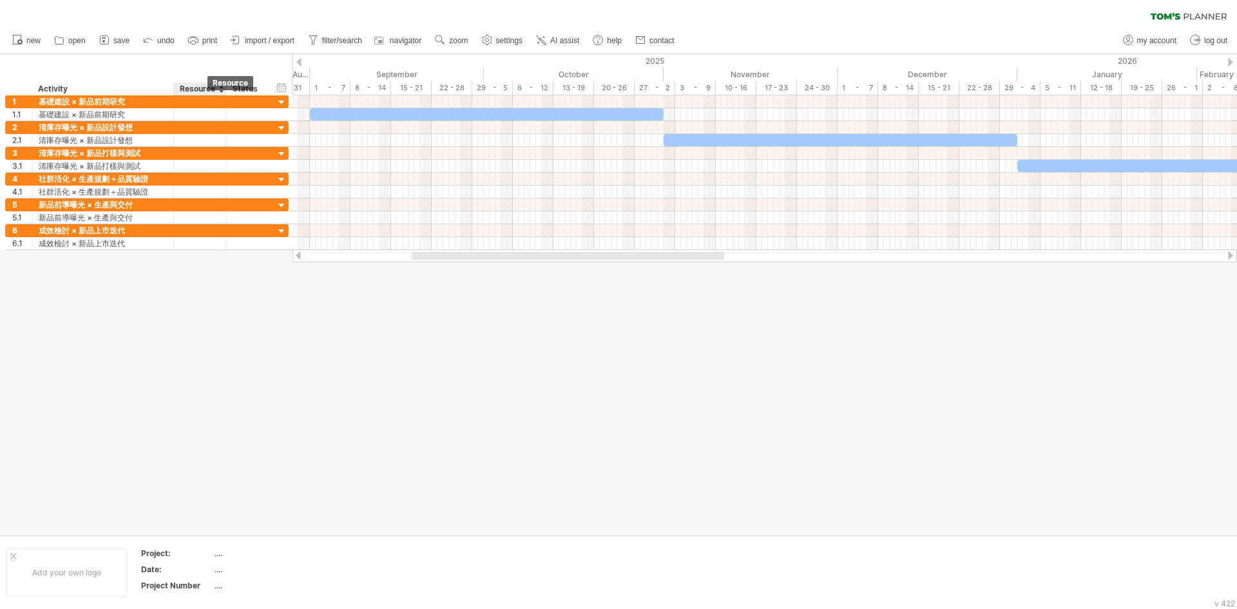
click at [210, 90] on div "Resource" at bounding box center [199, 88] width 39 height 13
click at [221, 90] on div at bounding box center [220, 88] width 5 height 13
click at [207, 86] on div "Resource" at bounding box center [199, 88] width 39 height 13
click at [222, 87] on div at bounding box center [220, 88] width 5 height 13
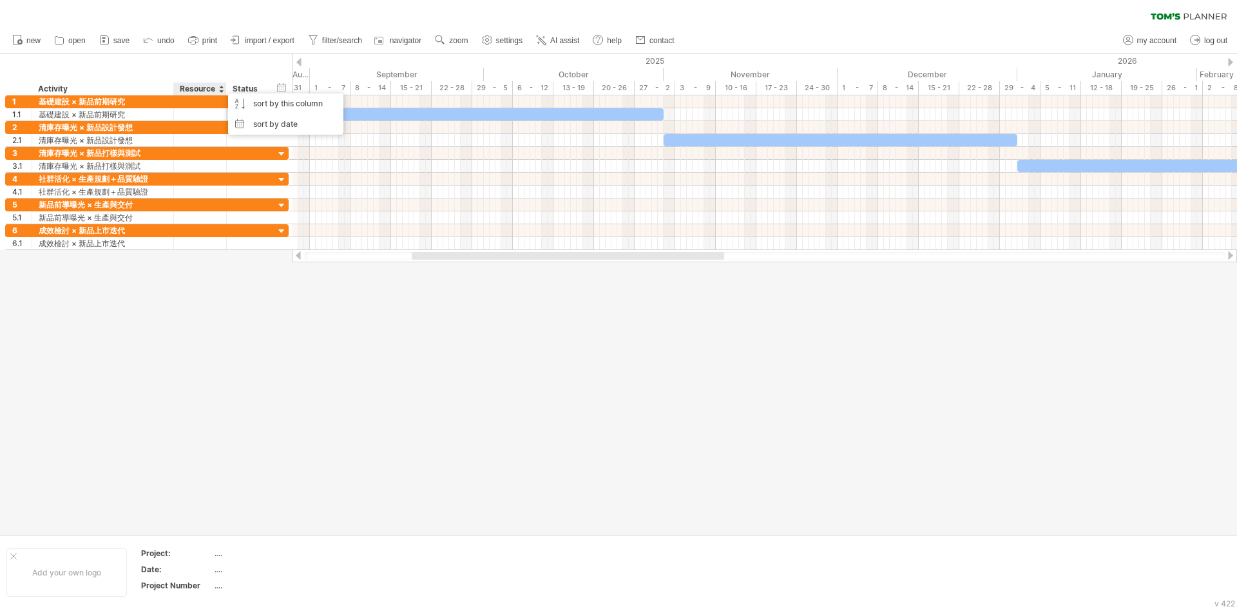
click at [195, 91] on div "Resource" at bounding box center [199, 88] width 39 height 13
click at [194, 88] on div "Resource" at bounding box center [199, 88] width 39 height 13
click at [216, 86] on div "Resource" at bounding box center [199, 88] width 39 height 13
click at [223, 90] on div at bounding box center [225, 88] width 5 height 13
click at [217, 92] on div "Resource" at bounding box center [199, 88] width 39 height 13
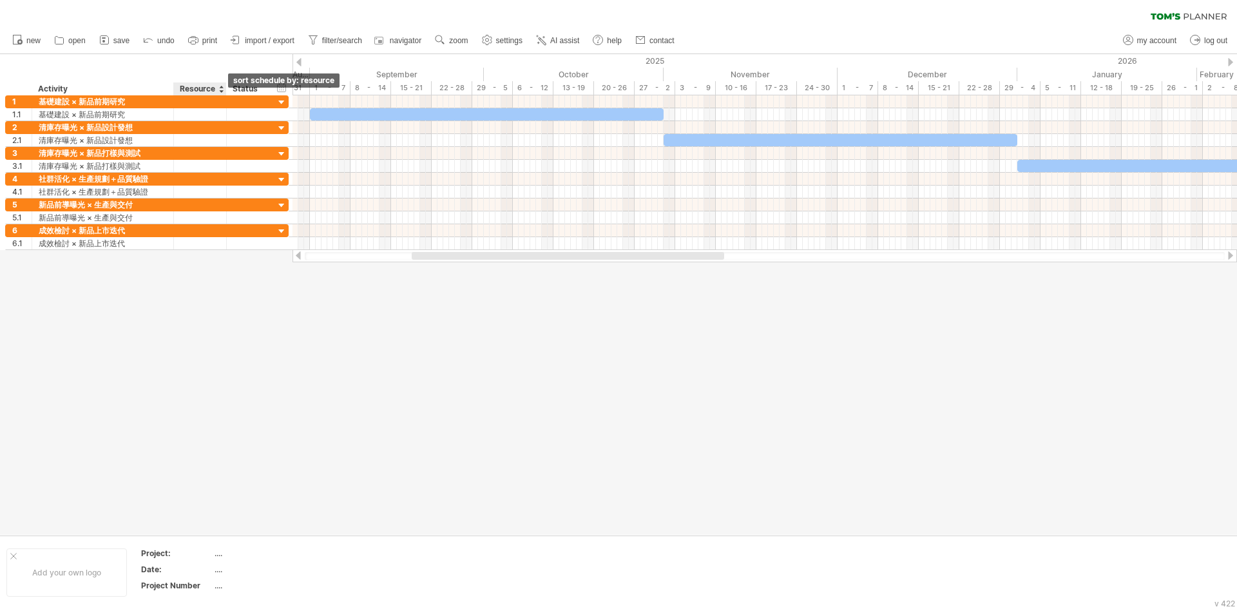
click at [222, 91] on div at bounding box center [220, 88] width 5 height 13
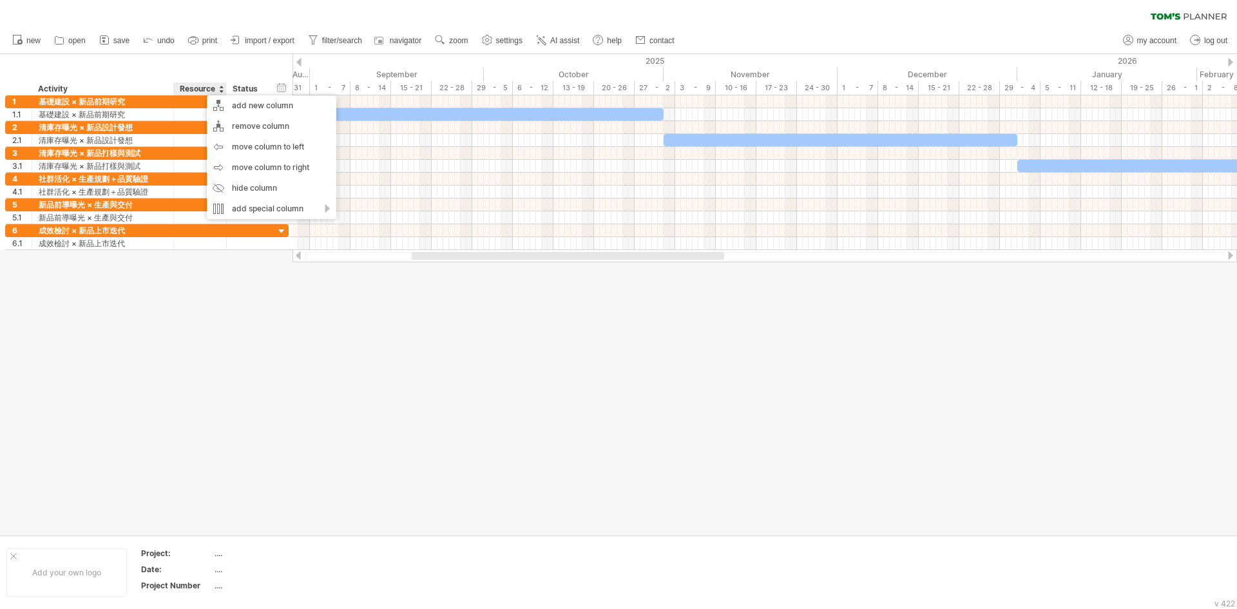
click at [419, 406] on div at bounding box center [618, 294] width 1237 height 480
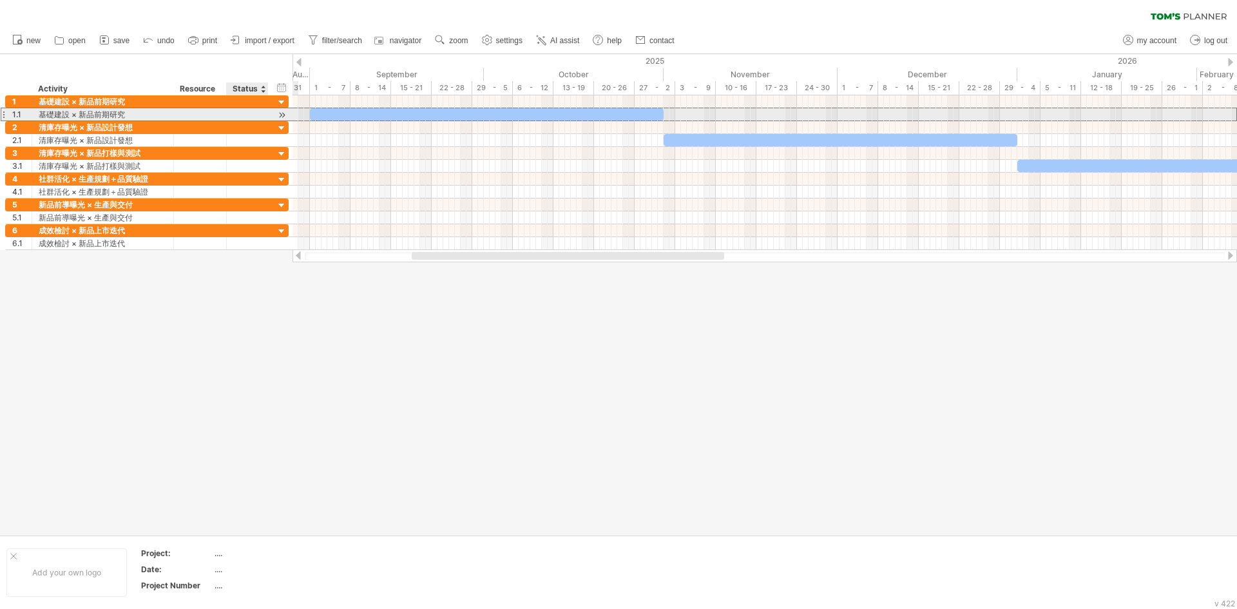
click at [258, 113] on div at bounding box center [247, 114] width 28 height 12
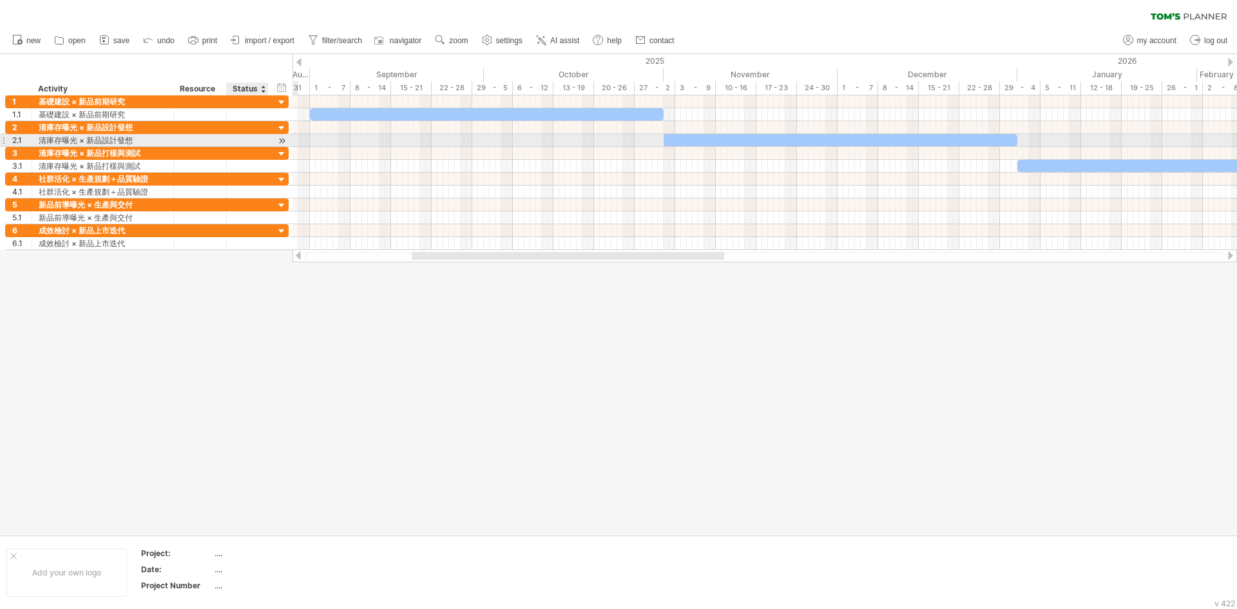
click at [281, 141] on div at bounding box center [282, 141] width 12 height 14
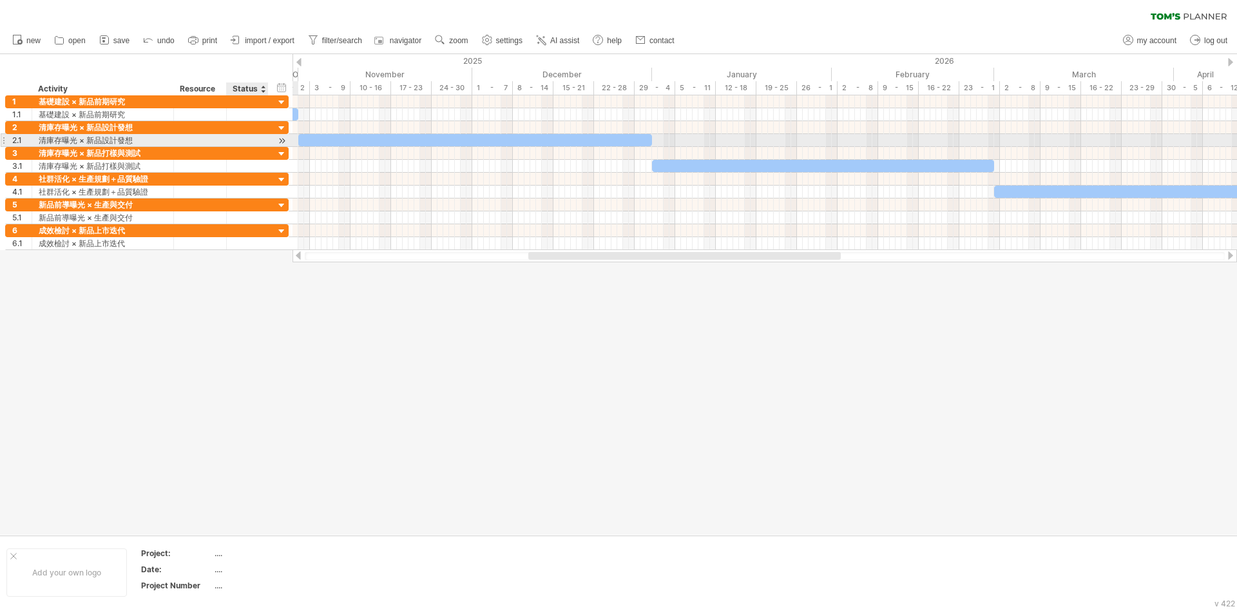
click at [277, 138] on div at bounding box center [282, 141] width 12 height 14
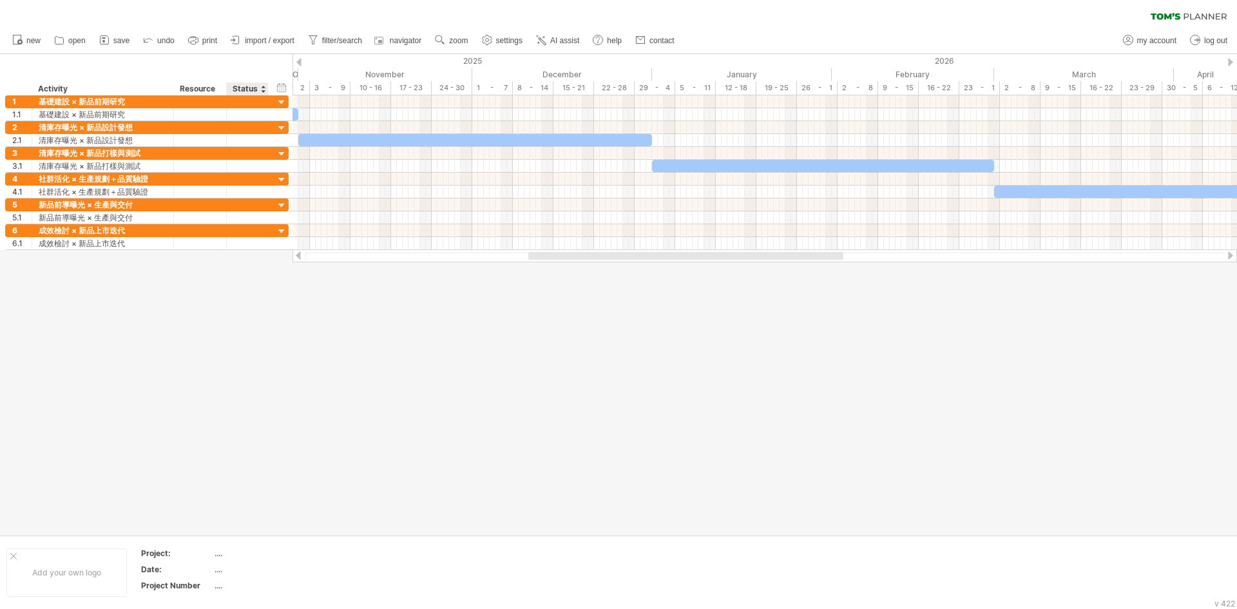
click at [238, 314] on div at bounding box center [618, 294] width 1237 height 480
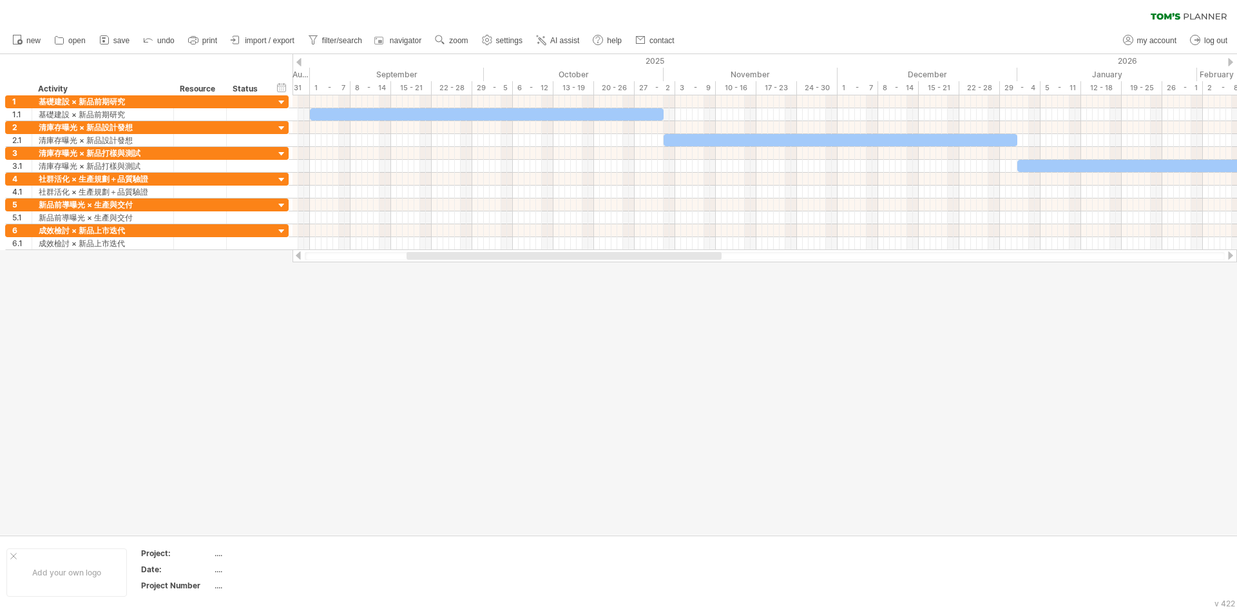
drag, startPoint x: 587, startPoint y: 258, endPoint x: 465, endPoint y: 265, distance: 122.0
click at [465, 265] on div "Trying to reach [DOMAIN_NAME] Connected again... 0% clear filter new 1" at bounding box center [618, 304] width 1237 height 609
click at [448, 354] on div at bounding box center [618, 294] width 1237 height 480
click at [579, 42] on span "AI assist" at bounding box center [564, 40] width 29 height 9
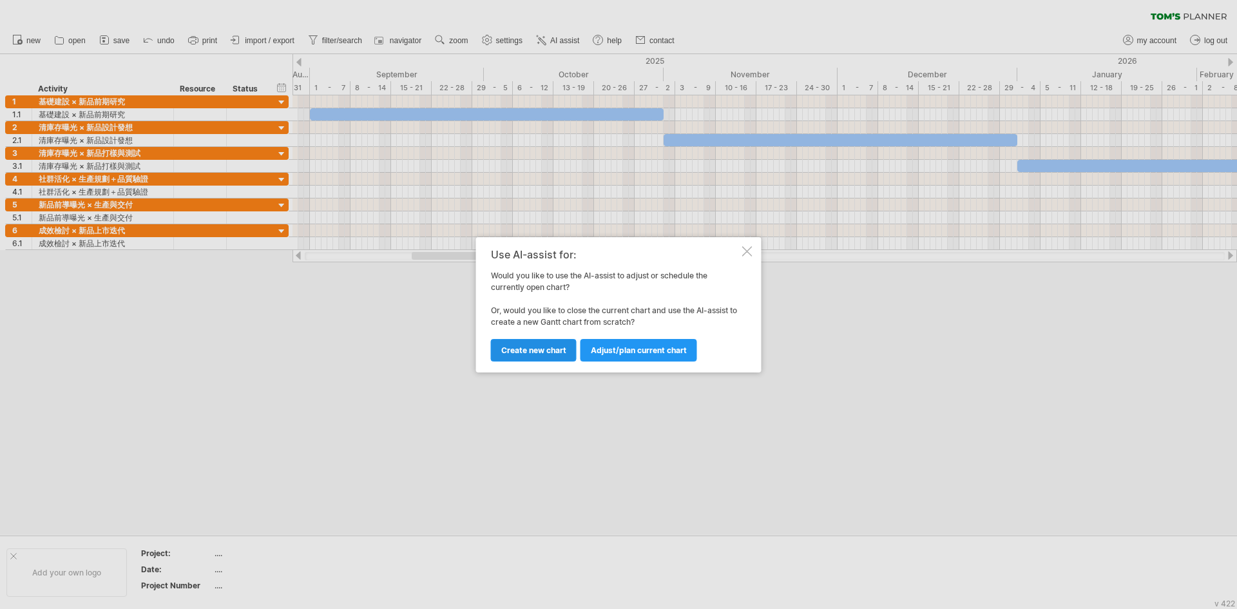
click at [562, 358] on link "Create new chart" at bounding box center [534, 350] width 86 height 23
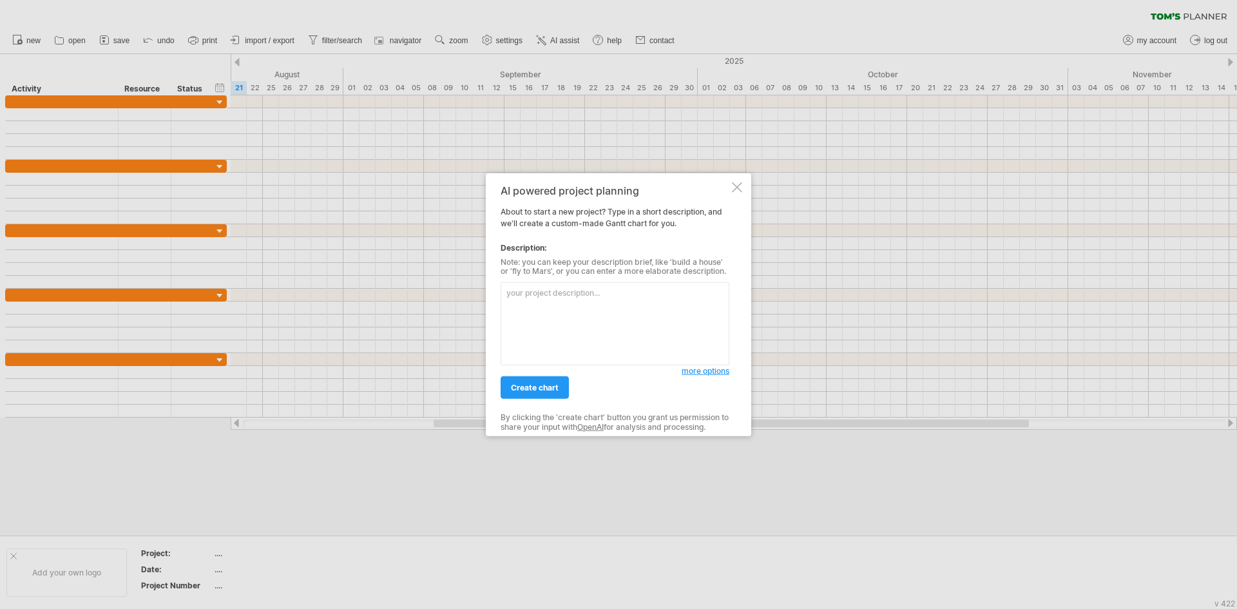
click at [563, 328] on textarea at bounding box center [614, 323] width 229 height 83
type textarea "loremip「dolors」ametco，adipi 0085e7sed，do59ei。 temporinci： 6. utlabore：etdo（ma）、…"
click at [554, 388] on span "create chart" at bounding box center [535, 388] width 48 height 10
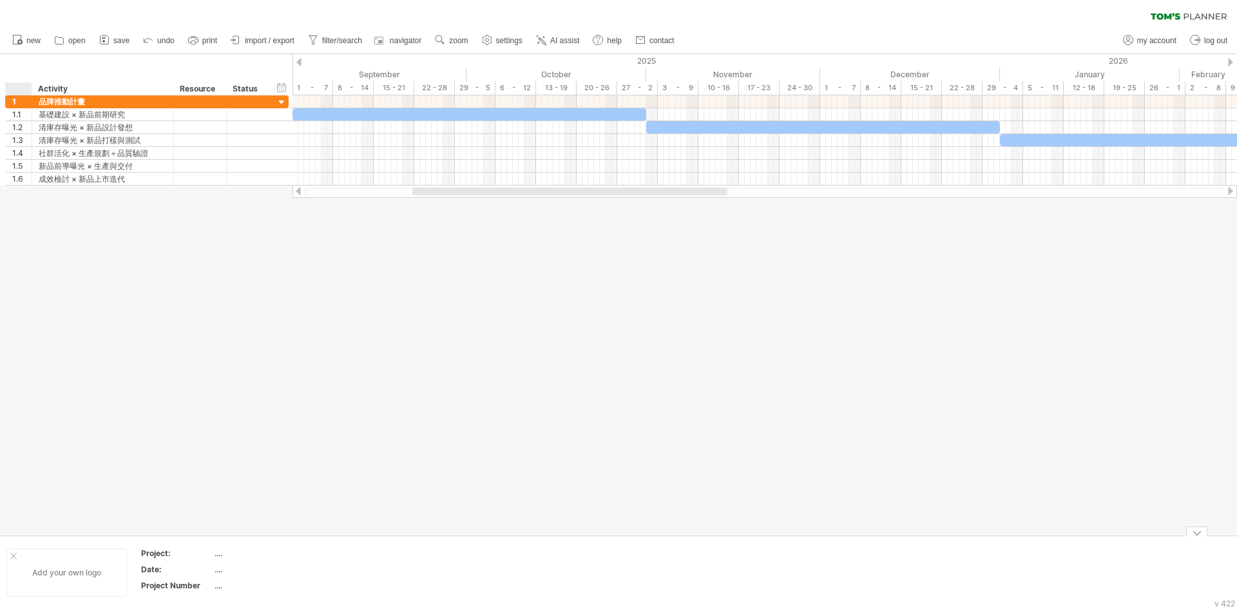
click at [11, 555] on div at bounding box center [13, 556] width 6 height 6
click at [209, 383] on div at bounding box center [618, 294] width 1237 height 480
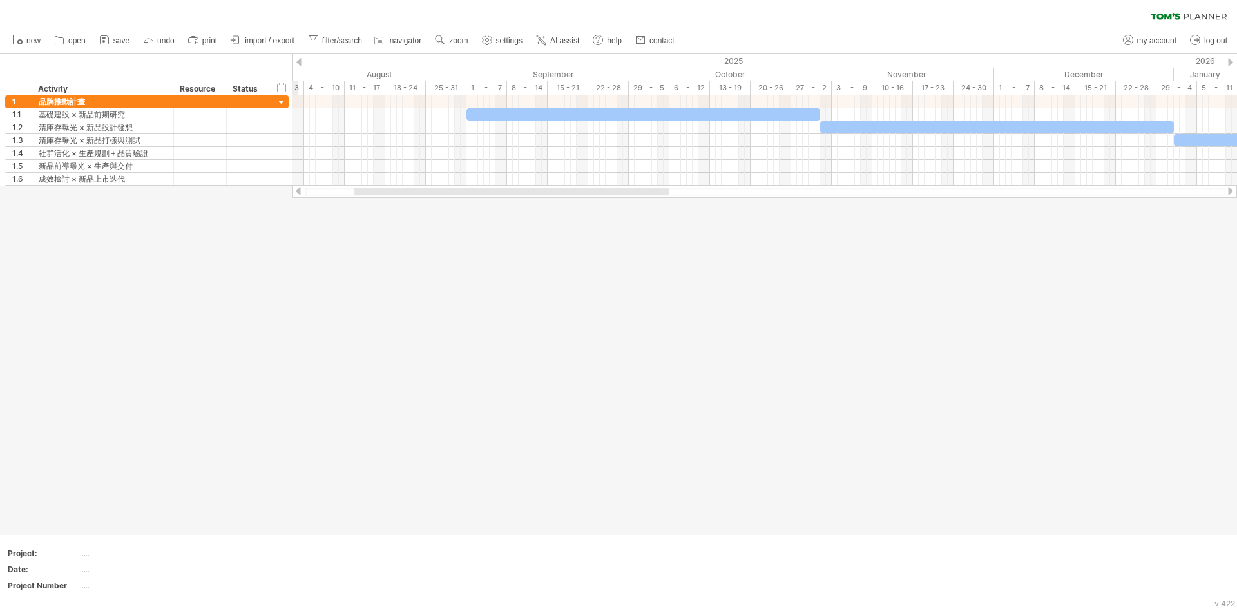
drag, startPoint x: 453, startPoint y: 193, endPoint x: 394, endPoint y: 197, distance: 58.8
click at [394, 197] on div at bounding box center [764, 191] width 944 height 13
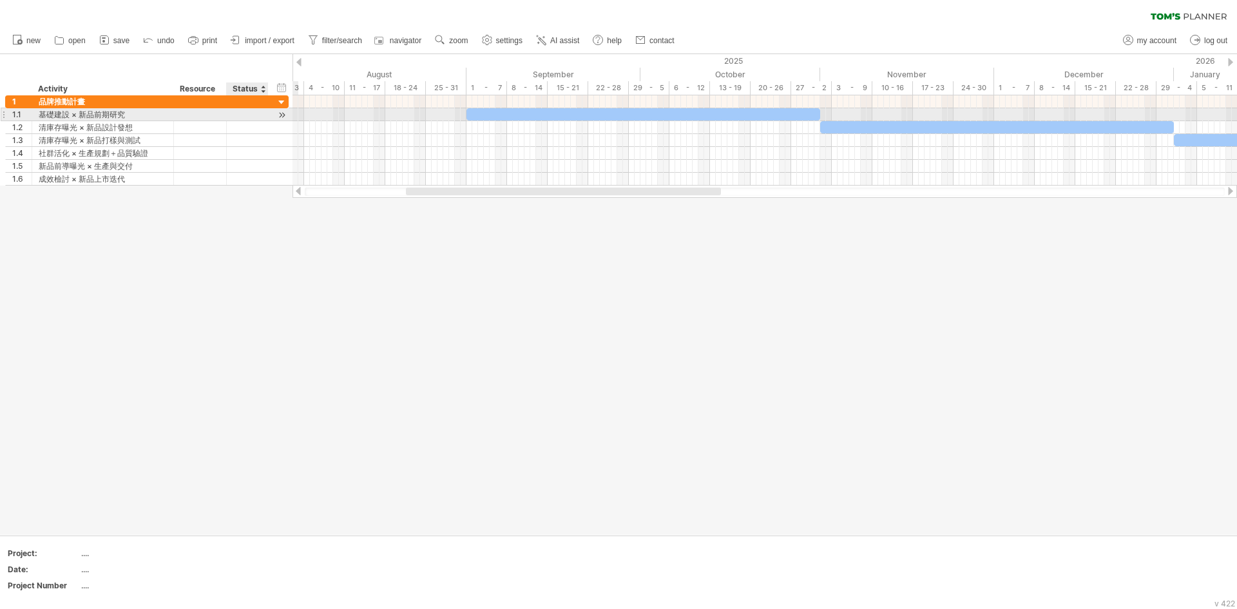
click at [285, 117] on div at bounding box center [282, 115] width 12 height 14
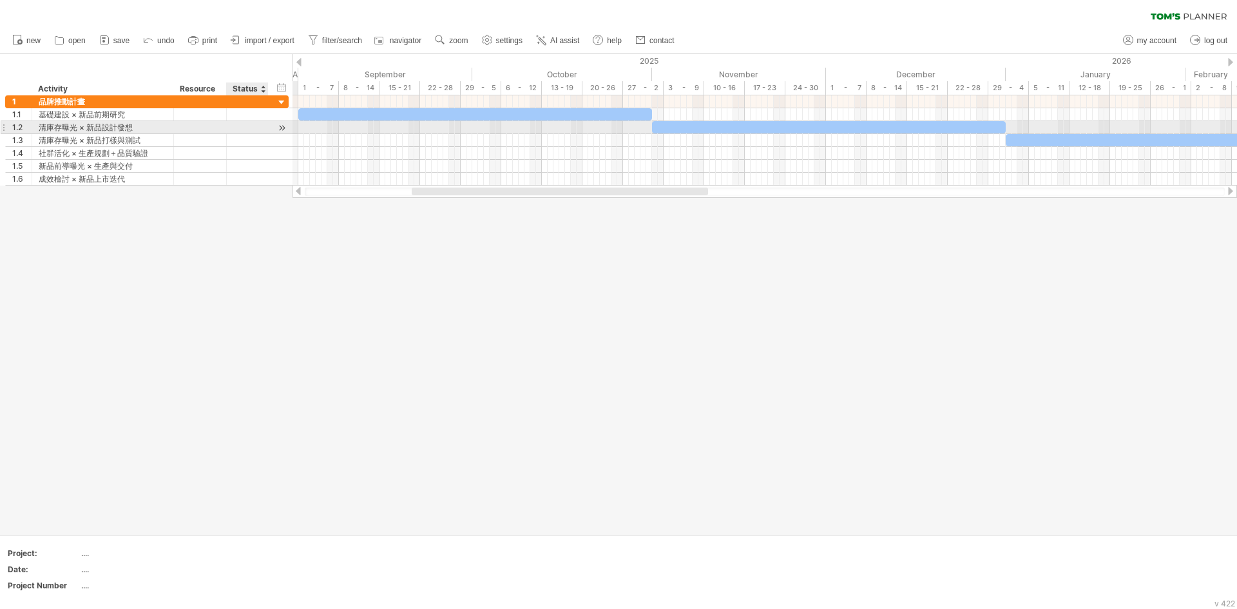
click at [282, 129] on div at bounding box center [282, 128] width 12 height 14
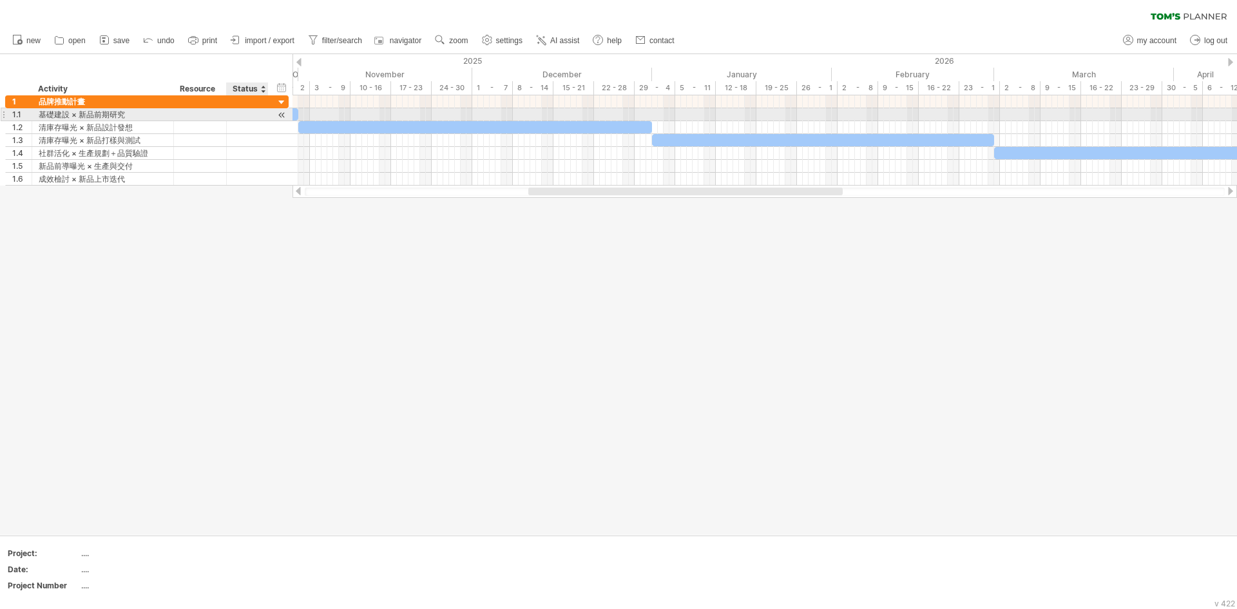
click at [285, 119] on div at bounding box center [282, 115] width 12 height 14
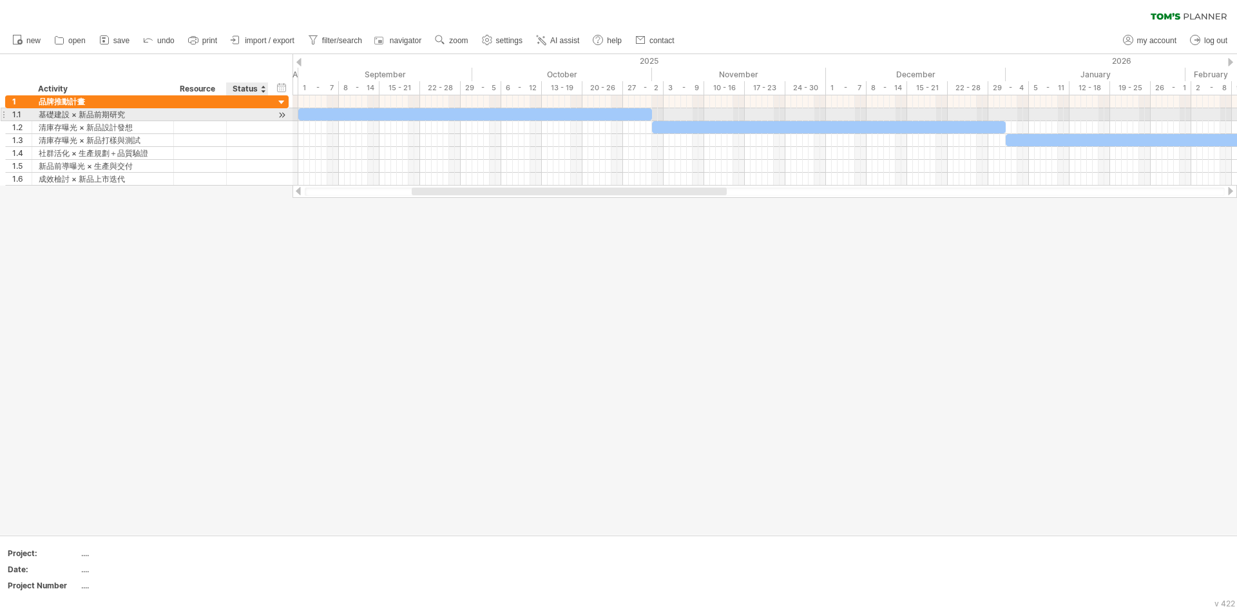
click at [279, 115] on div at bounding box center [282, 115] width 12 height 14
click at [135, 116] on div "基礎建設 × 新品前期研究" at bounding box center [103, 114] width 128 height 12
click at [137, 117] on input "**********" at bounding box center [103, 114] width 128 height 12
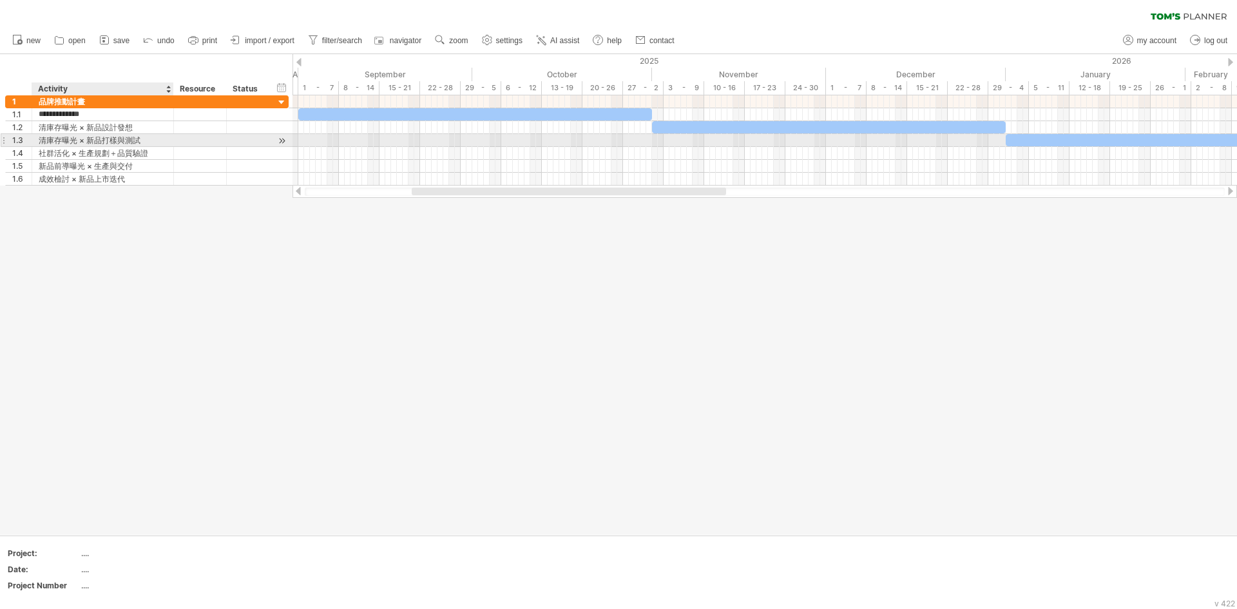
click at [165, 141] on div "清庫存曝光 × 新品打樣與測試" at bounding box center [103, 140] width 128 height 12
click at [129, 154] on div "社群活化 × 生產規劃＋品質驗證" at bounding box center [103, 153] width 128 height 12
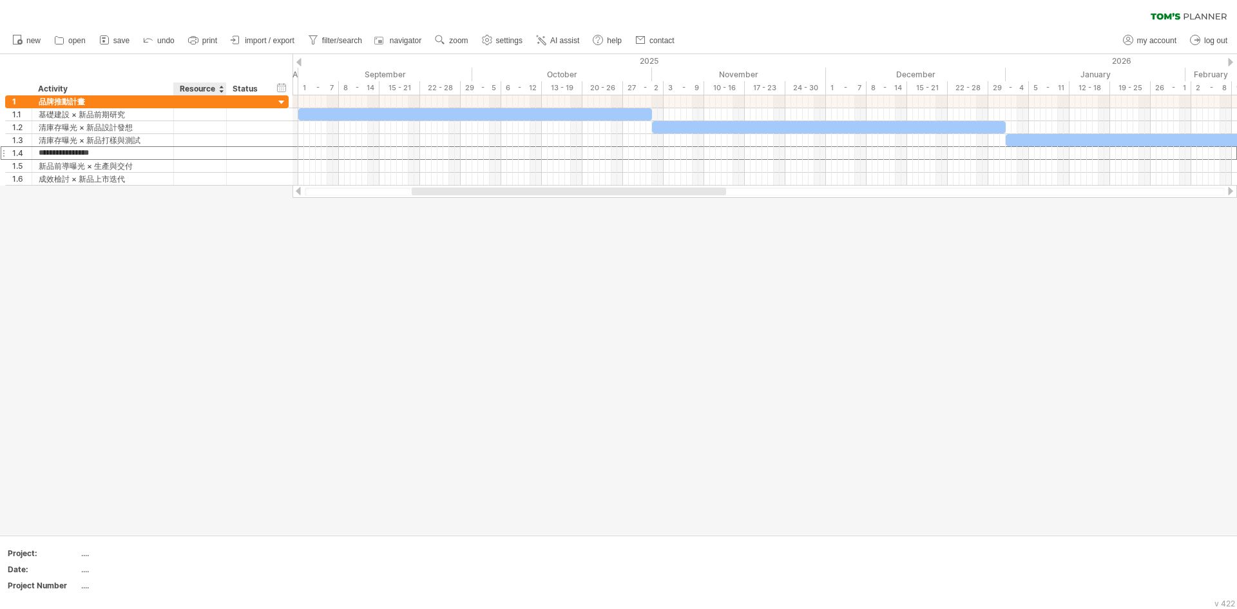
click at [178, 274] on div at bounding box center [618, 294] width 1237 height 480
click at [39, 44] on span "new" at bounding box center [33, 40] width 14 height 9
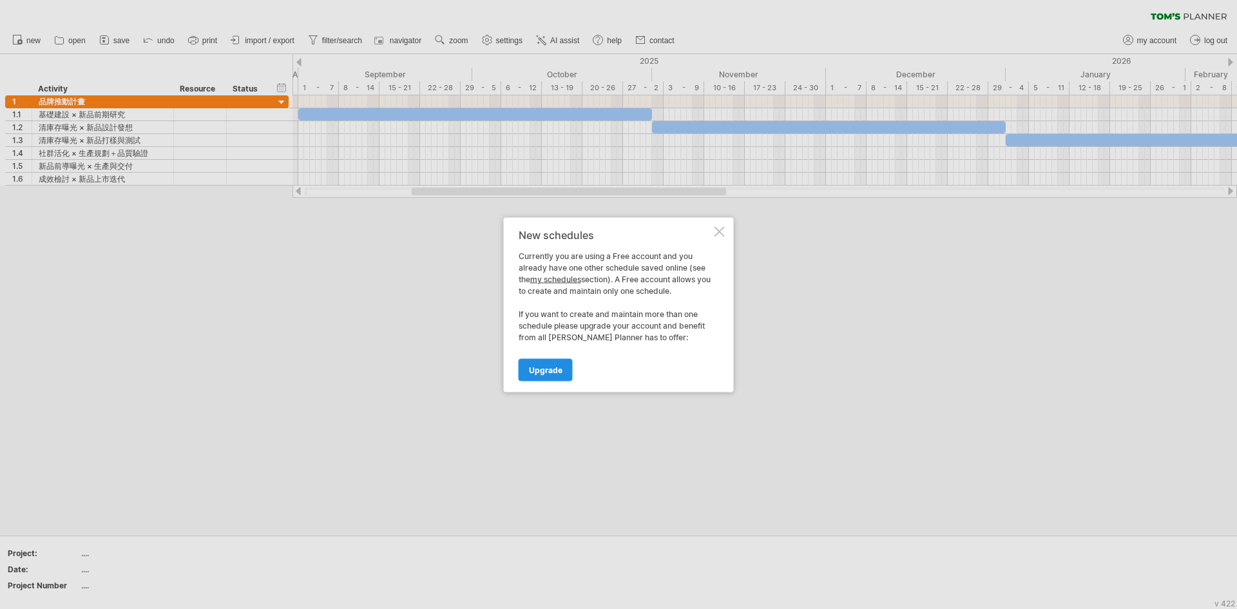
click at [567, 381] on link "Upgrade" at bounding box center [545, 369] width 54 height 23
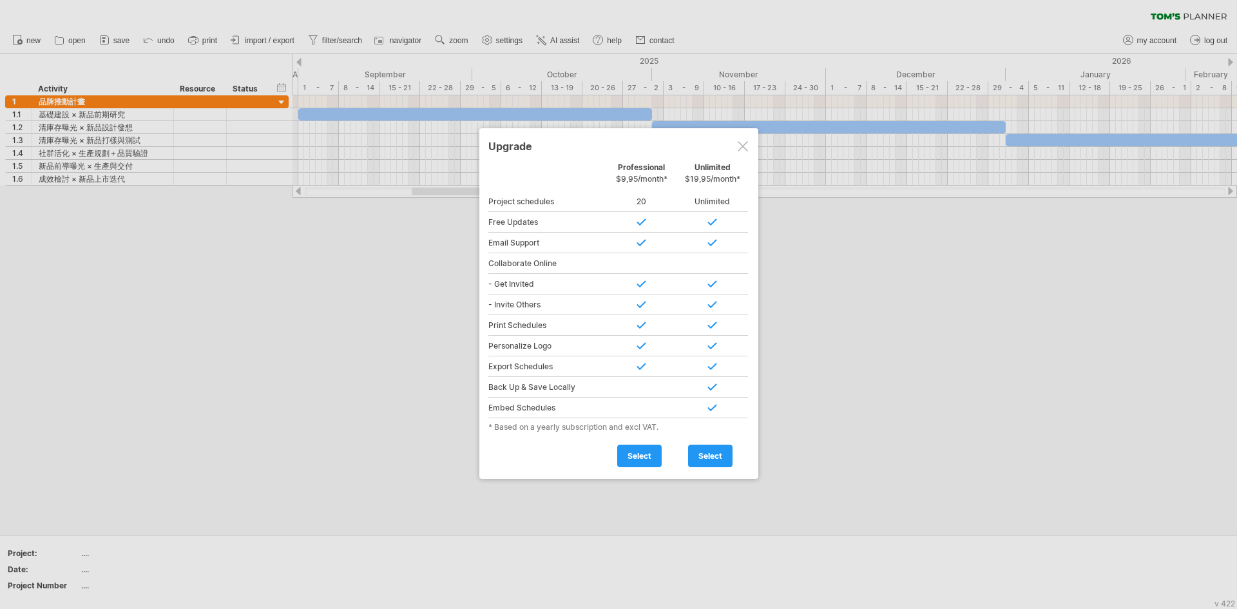
click at [743, 143] on div at bounding box center [742, 146] width 10 height 10
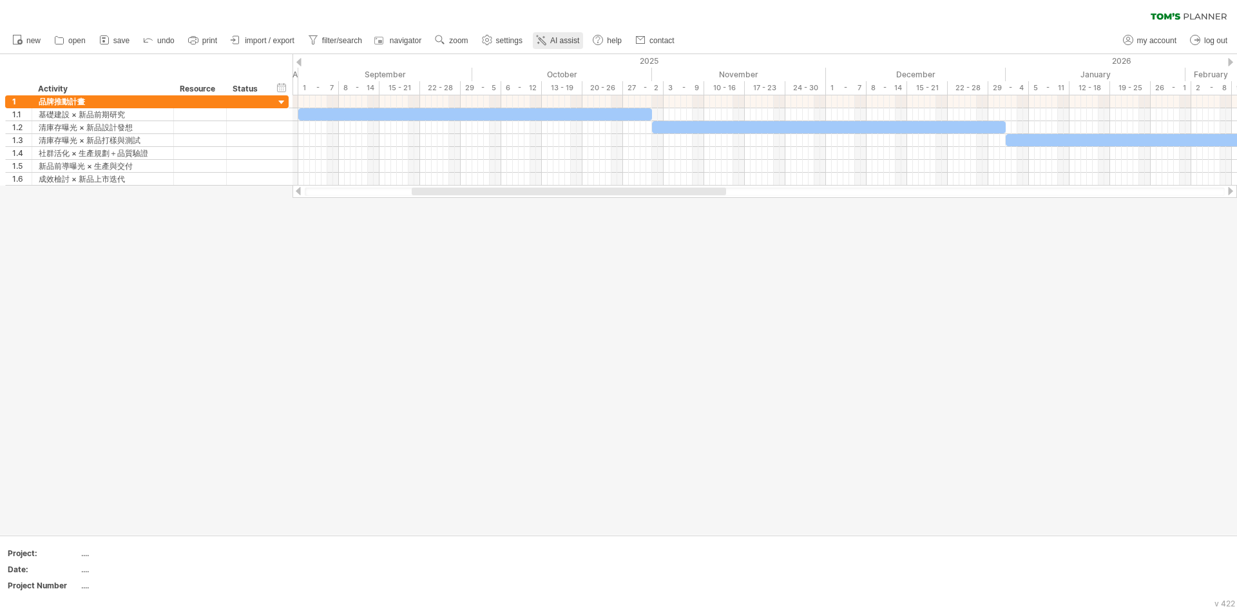
click at [579, 40] on span "AI assist" at bounding box center [564, 40] width 29 height 9
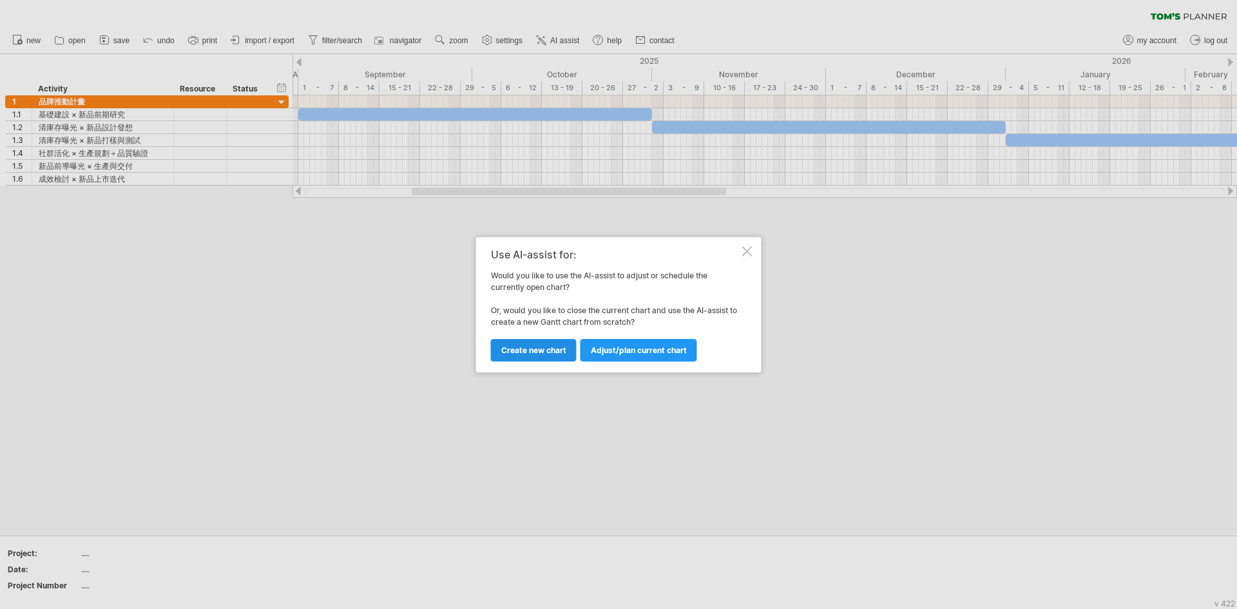
click at [560, 348] on span "Create new chart" at bounding box center [533, 350] width 65 height 10
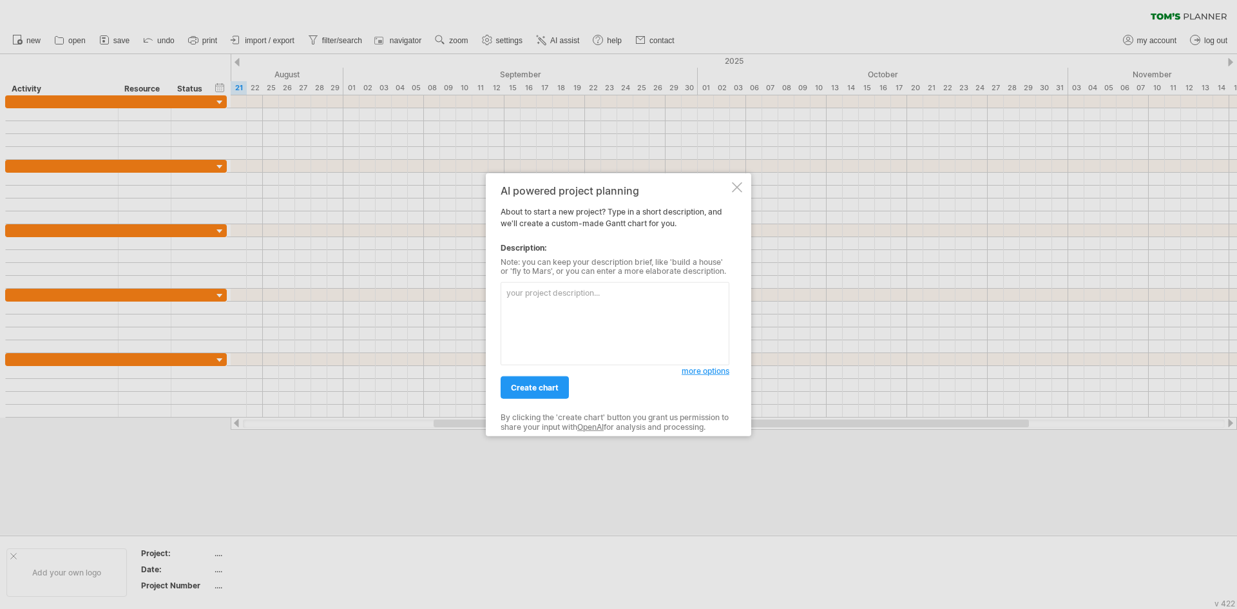
click at [599, 305] on textarea at bounding box center [614, 323] width 229 height 83
type textarea "我"
paste textarea "[DATE] – [DATE]"
paste textarea "品牌推動計畫"
click at [611, 300] on textarea "[DATE] – [DATE]品牌推動計畫" at bounding box center [614, 323] width 229 height 83
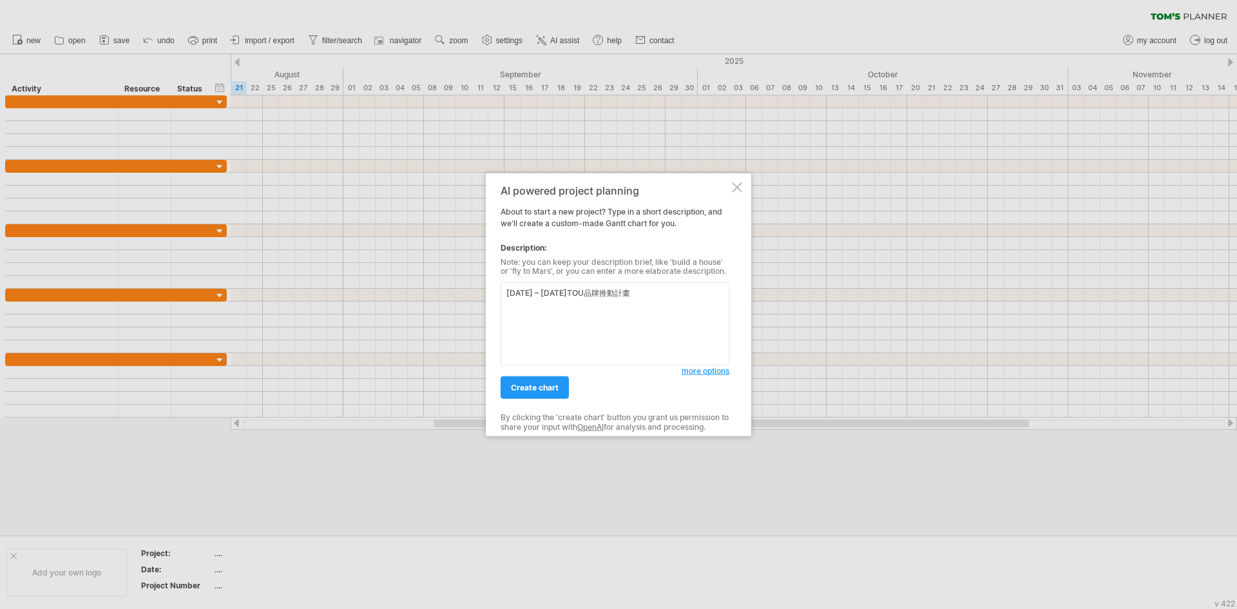
click at [701, 303] on textarea "[DATE] – [DATE]TOU品牌推動計畫" at bounding box center [614, 323] width 229 height 83
paste textarea "- 每個任務的條形圖顯示對應人員名稱。 - 人員顏色依照規則區分。 - 時間軸顯示 [DATE] – [DATE]。"
type textarea "[DATE] – [DATE]TOU品牌推動計畫 - 每個任務的條形圖顯示對應人員名稱。 - 人員顏色依照規則區分。 - 時間軸顯示 [DATE] – [DA…"
click at [710, 375] on span "more options" at bounding box center [705, 371] width 48 height 10
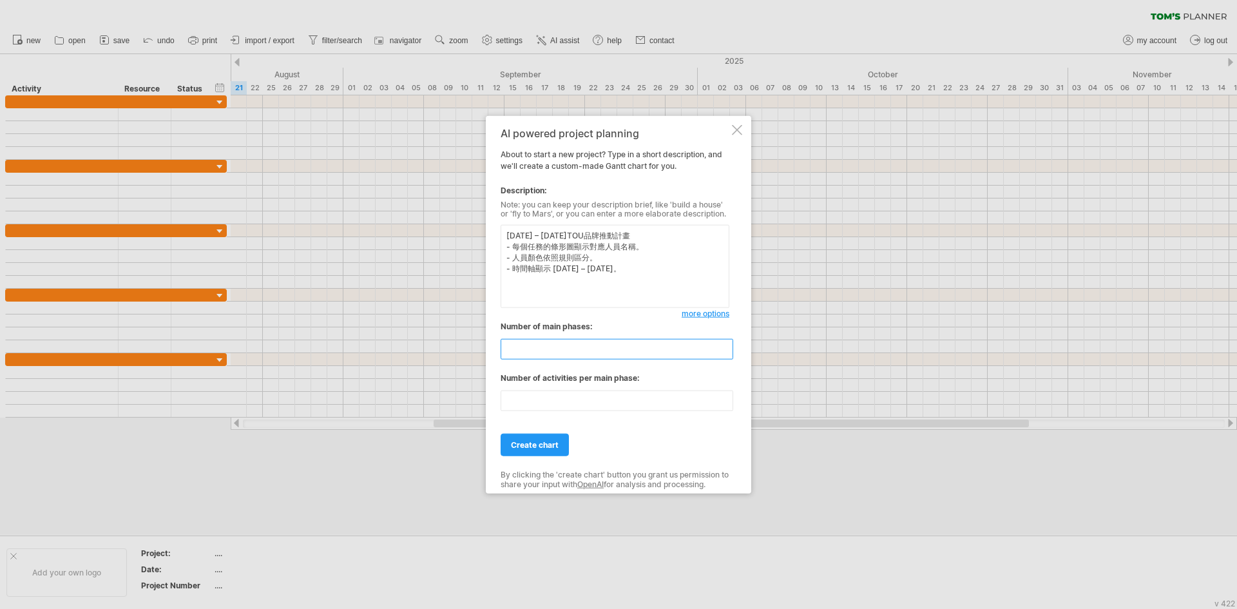
click at [723, 359] on input "*" at bounding box center [616, 349] width 232 height 21
type input "*"
click at [723, 359] on input "*" at bounding box center [616, 349] width 232 height 21
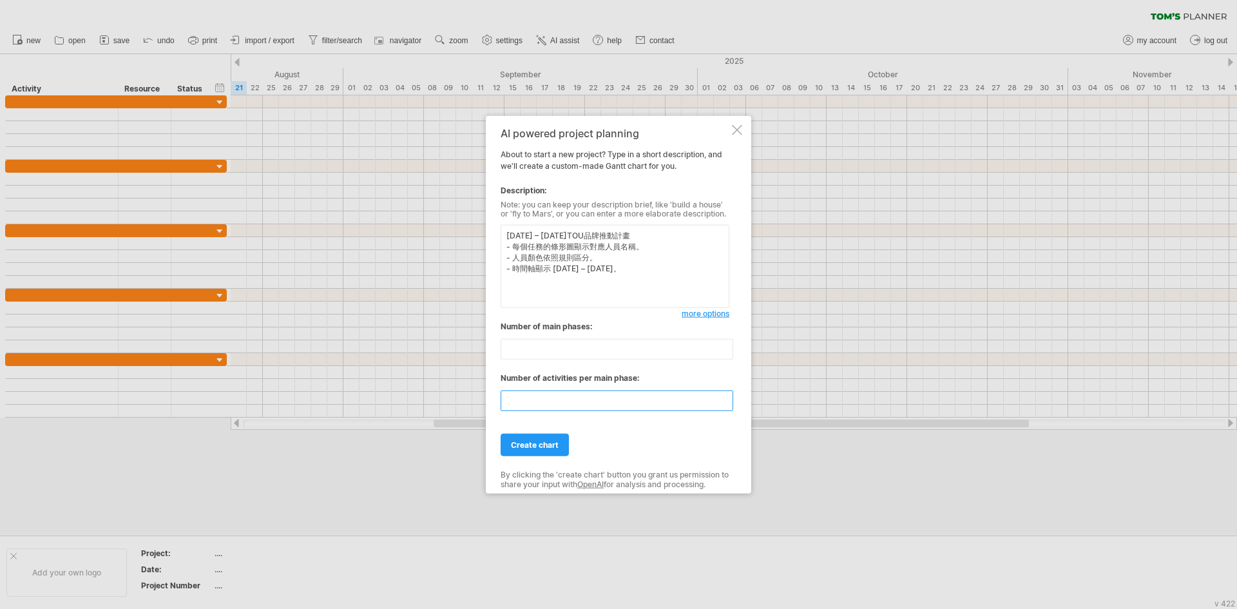
drag, startPoint x: 609, startPoint y: 405, endPoint x: 472, endPoint y: 405, distance: 137.2
click at [472, 405] on div "Trying to reach [DOMAIN_NAME] Connected again... 0% clear filter new" at bounding box center [618, 304] width 1237 height 609
type input "*"
drag, startPoint x: 609, startPoint y: 242, endPoint x: 499, endPoint y: 242, distance: 109.5
click at [499, 242] on div "AI powered project planning About to start a new project? Type in a short descr…" at bounding box center [618, 304] width 265 height 378
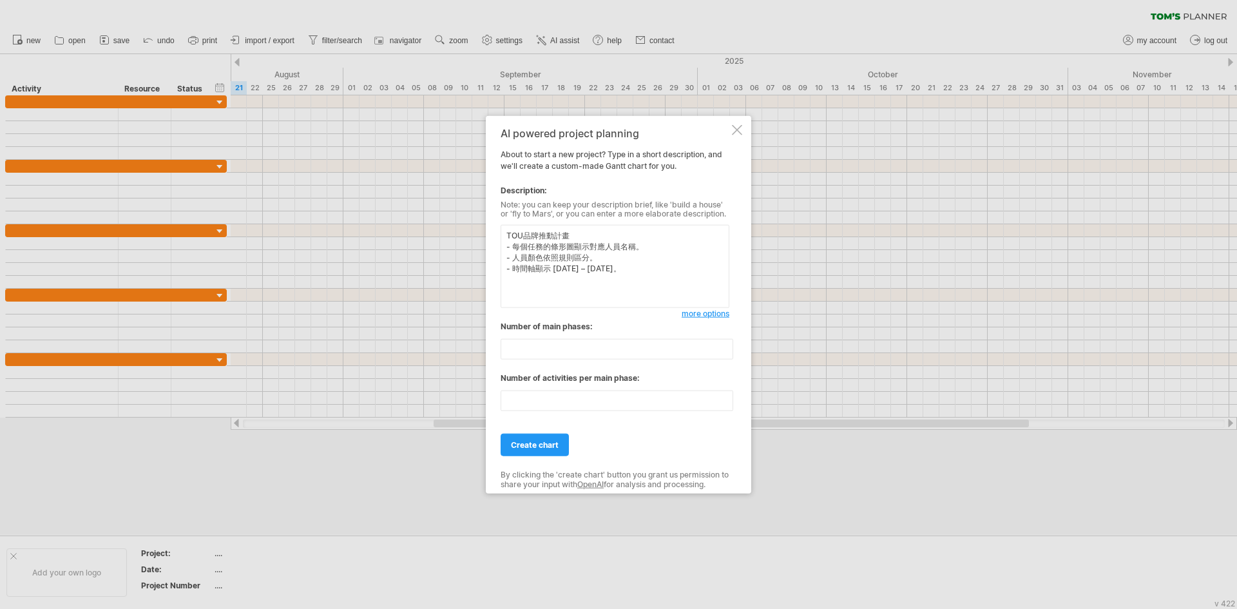
drag, startPoint x: 679, startPoint y: 284, endPoint x: 498, endPoint y: 258, distance: 182.9
click at [498, 258] on div "AI powered project planning About to start a new project? Type in a short descr…" at bounding box center [618, 304] width 265 height 378
paste textarea "loremip「dolors」ametco，adipi 8616e0sed，do40ei。 temporinci： 2. utlabore：etdo（ma）、…"
type textarea "LORemipsu dolorsi「ametco」adipis，elits 5184d4eiu，te00in。 utlaboreet： 6. dolorema…"
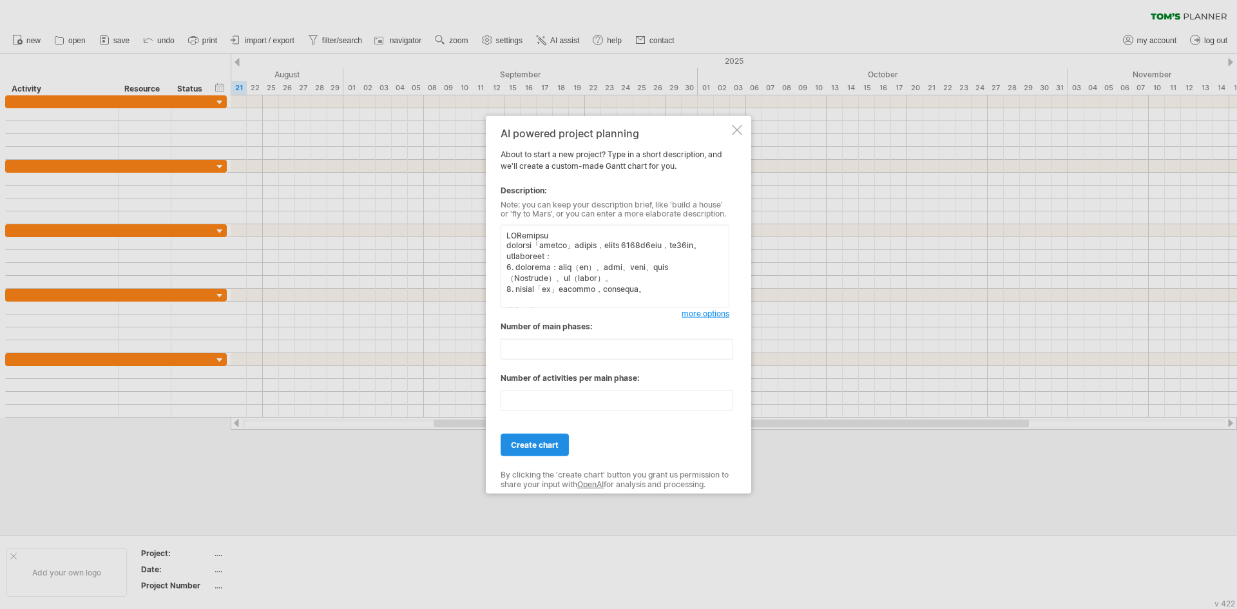
click at [556, 450] on span "create chart" at bounding box center [535, 445] width 48 height 10
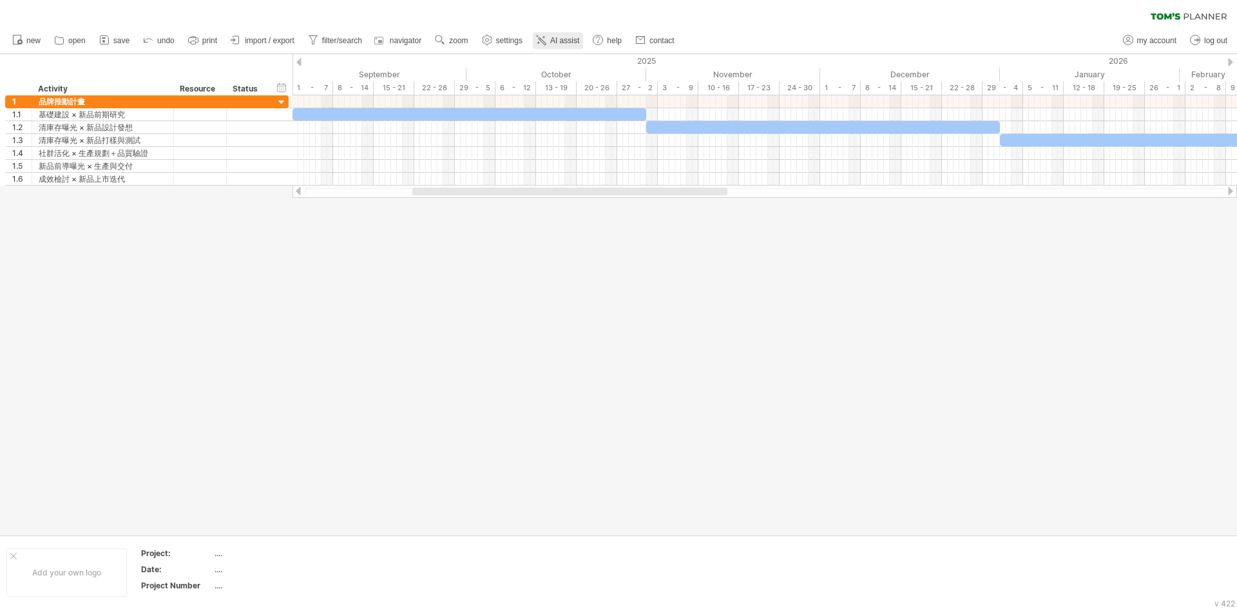
click at [579, 39] on span "AI assist" at bounding box center [564, 40] width 29 height 9
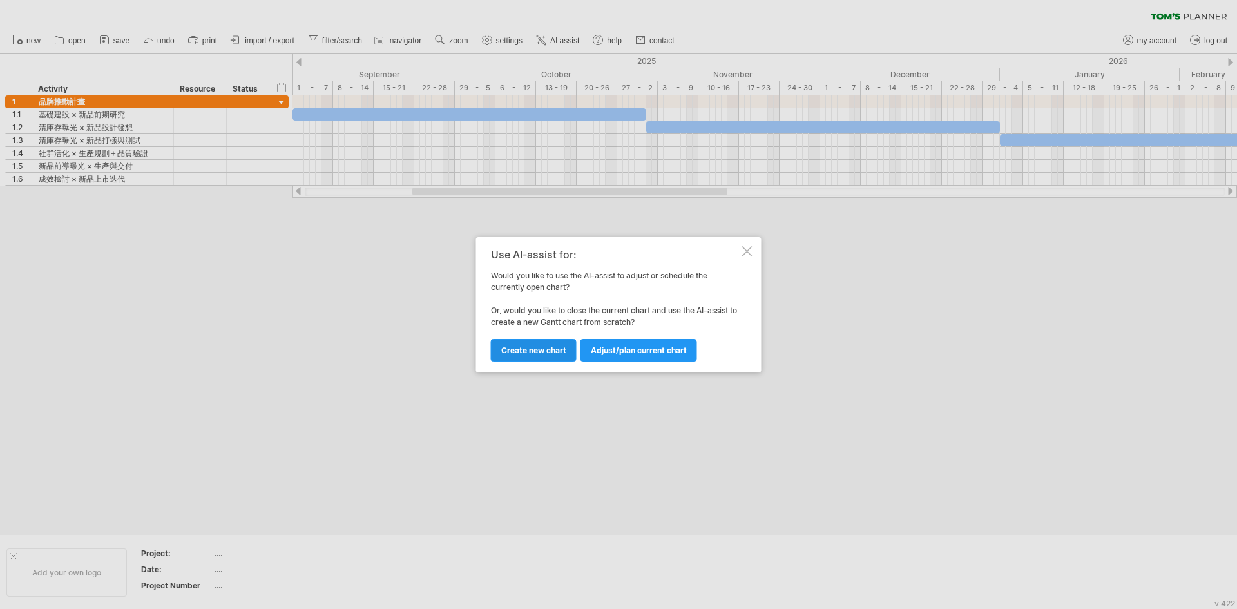
click at [542, 351] on span "Create new chart" at bounding box center [533, 350] width 65 height 10
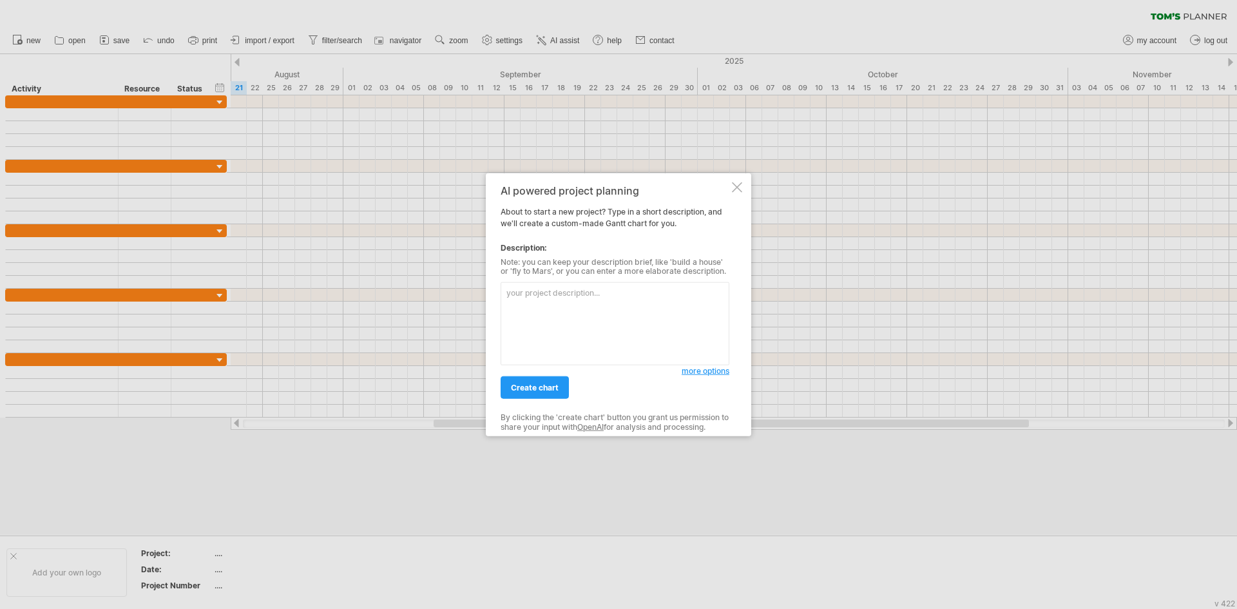
click at [573, 318] on textarea at bounding box center [614, 323] width 229 height 83
click at [709, 375] on span "more options" at bounding box center [705, 371] width 48 height 10
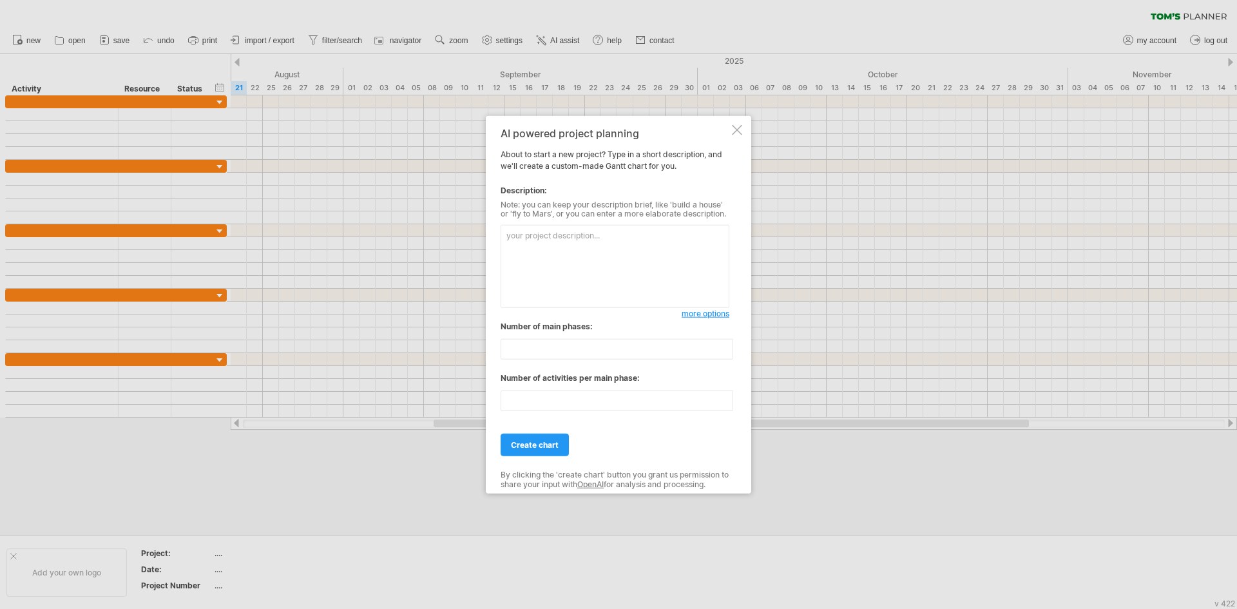
click at [570, 265] on textarea at bounding box center [614, 266] width 229 height 83
drag, startPoint x: 542, startPoint y: 357, endPoint x: 502, endPoint y: 354, distance: 39.4
click at [502, 354] on input "**" at bounding box center [616, 349] width 232 height 21
click at [728, 359] on input "*" at bounding box center [616, 349] width 232 height 21
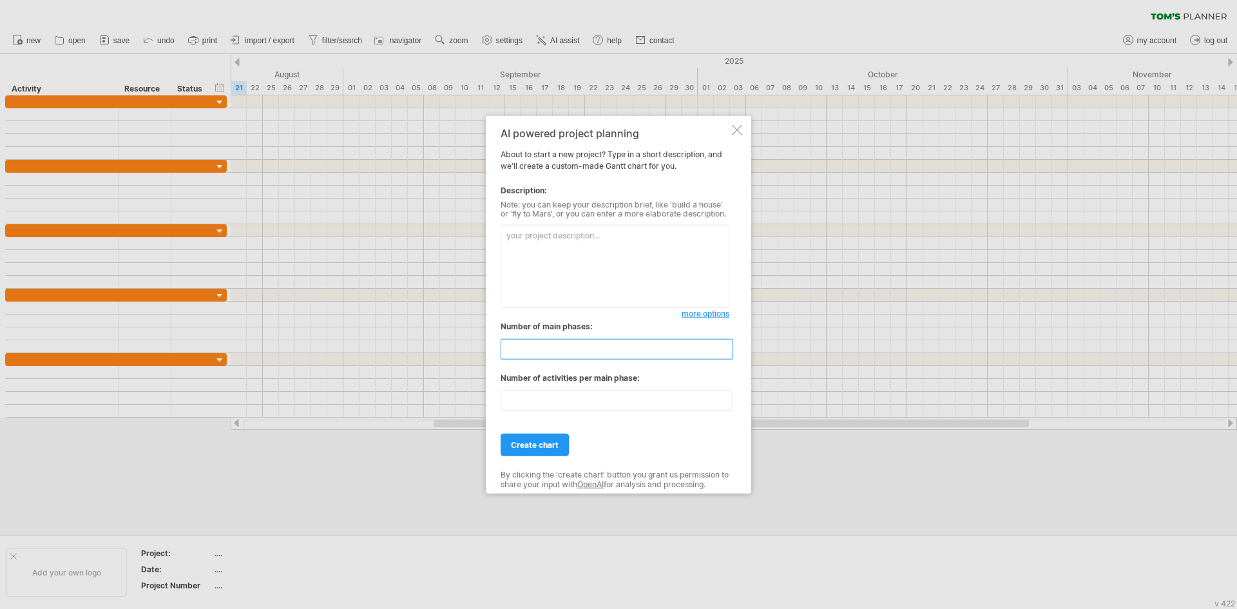
click at [728, 359] on input "*" at bounding box center [616, 349] width 232 height 21
type input "*"
click at [728, 359] on input "*" at bounding box center [616, 349] width 232 height 21
drag, startPoint x: 601, startPoint y: 409, endPoint x: 470, endPoint y: 410, distance: 130.7
click at [470, 410] on div "Trying to reach [DOMAIN_NAME] Connected again... 0% clear filter new" at bounding box center [618, 304] width 1237 height 609
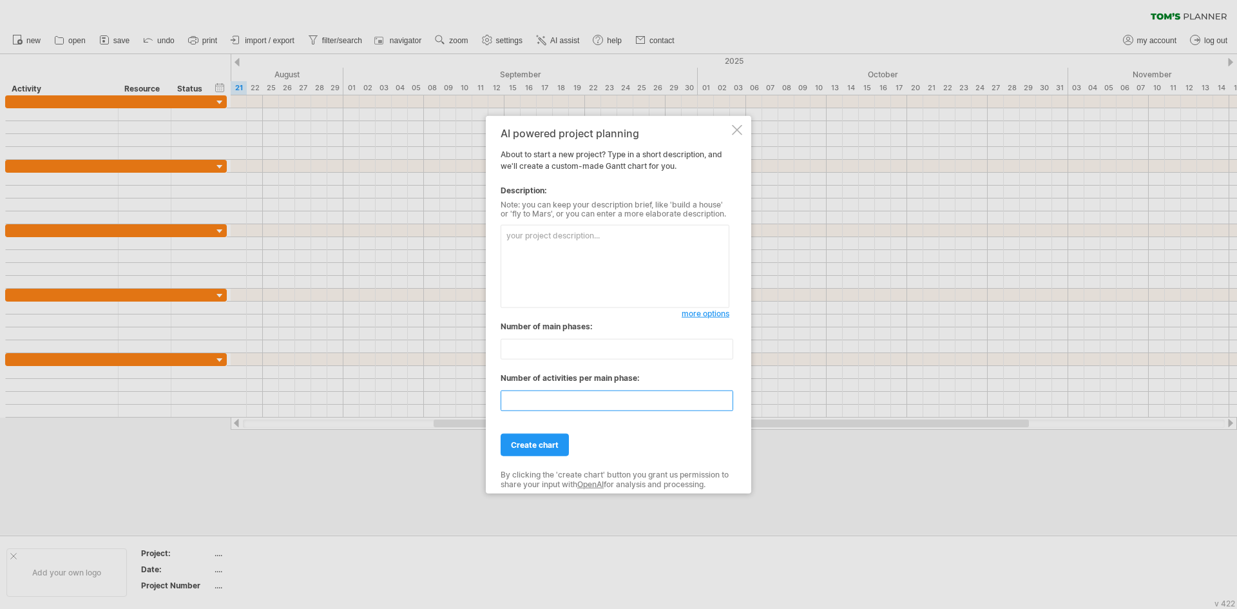
type input "*"
click at [583, 247] on textarea at bounding box center [614, 266] width 229 height 83
paste textarea "Loremi dolors a Conse adipi elitsed doeiu 「tempor」. Inc utlabor etdolo ma Aliqu…"
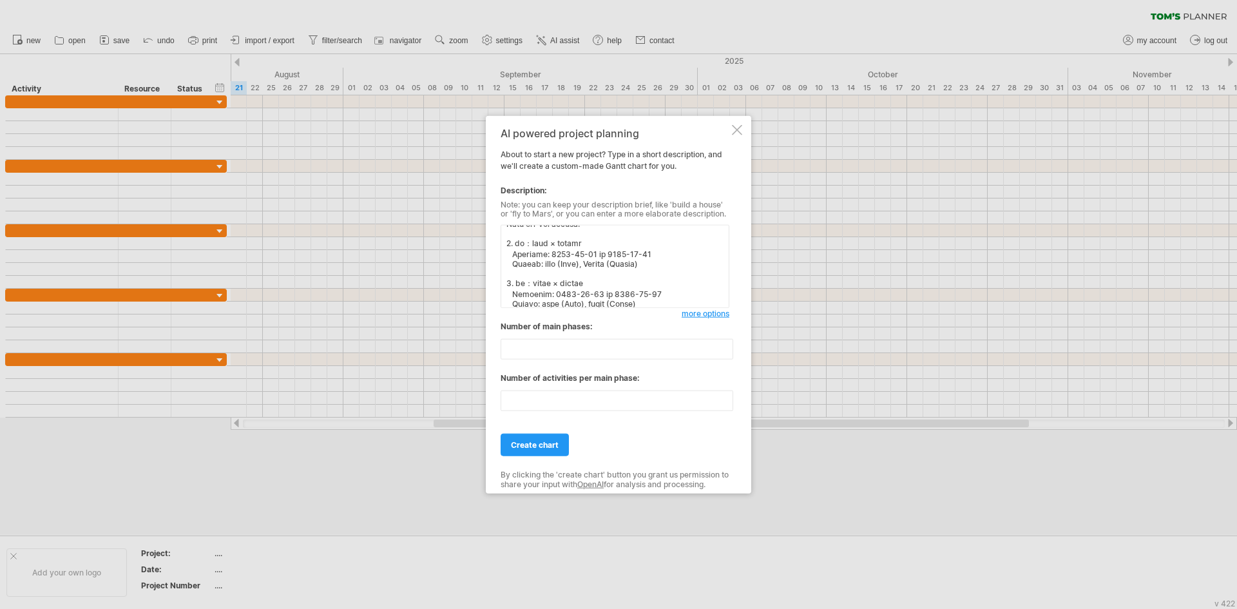
scroll to position [322, 0]
type textarea "Loremi dolors a Conse adipi elitsed doeiu 「tempor」. Inc utlabor etdolo ma Aliqu…"
click at [546, 450] on span "create chart" at bounding box center [535, 445] width 48 height 10
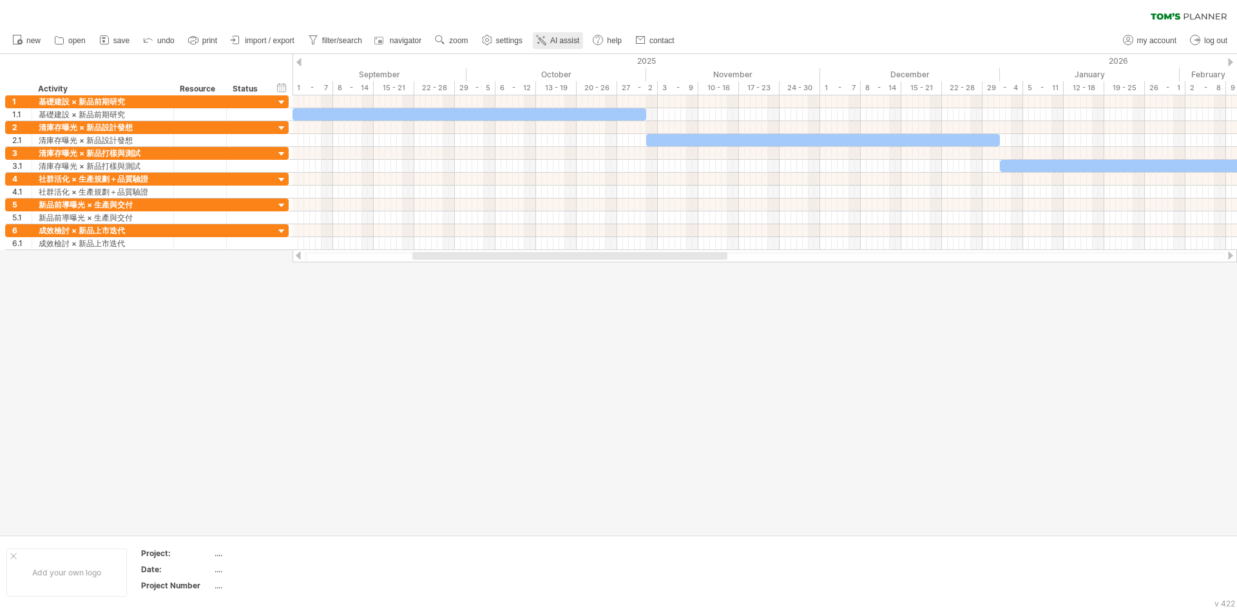
click at [579, 43] on span "AI assist" at bounding box center [564, 40] width 29 height 9
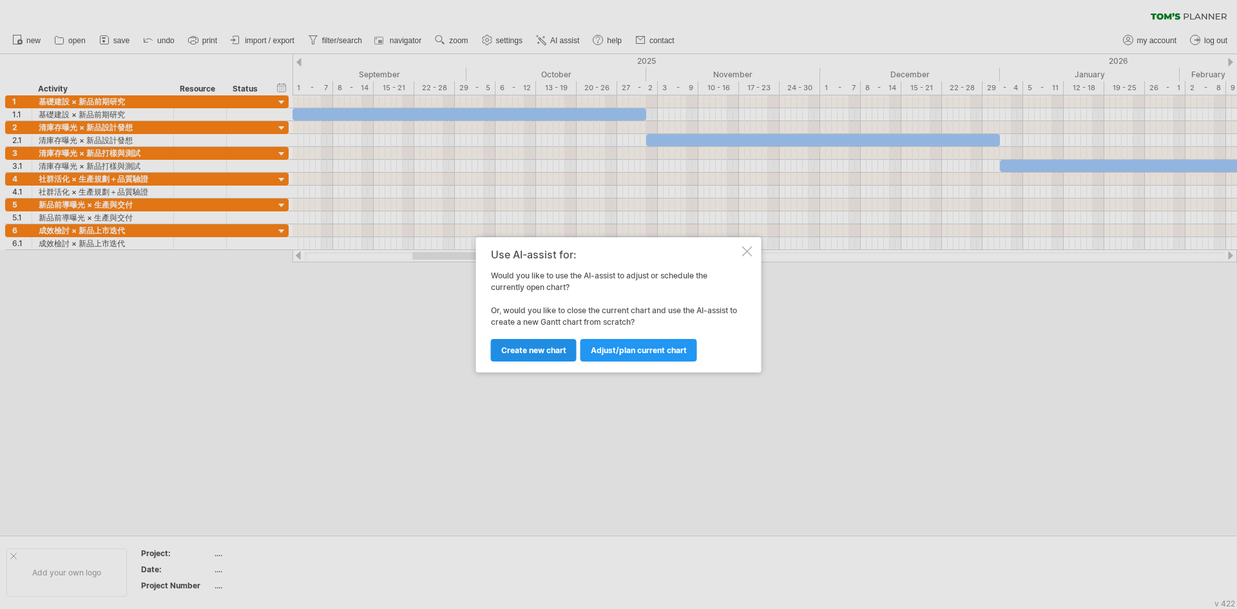
click at [558, 345] on span "Create new chart" at bounding box center [533, 350] width 65 height 10
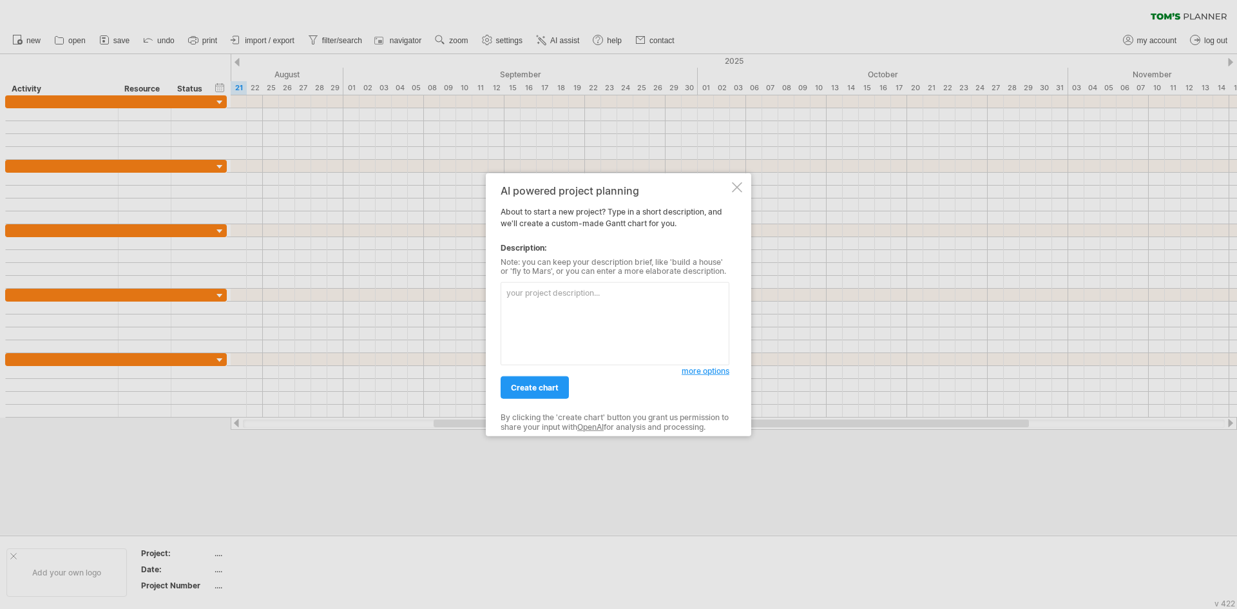
click at [586, 290] on textarea at bounding box center [614, 323] width 229 height 83
type textarea "「loremi 78 dol『sitame』conse。 adipiscing： eli（se）：doeiusm，tempor 1 i 4 ut，labore…"
click at [556, 388] on span "create chart" at bounding box center [535, 388] width 48 height 10
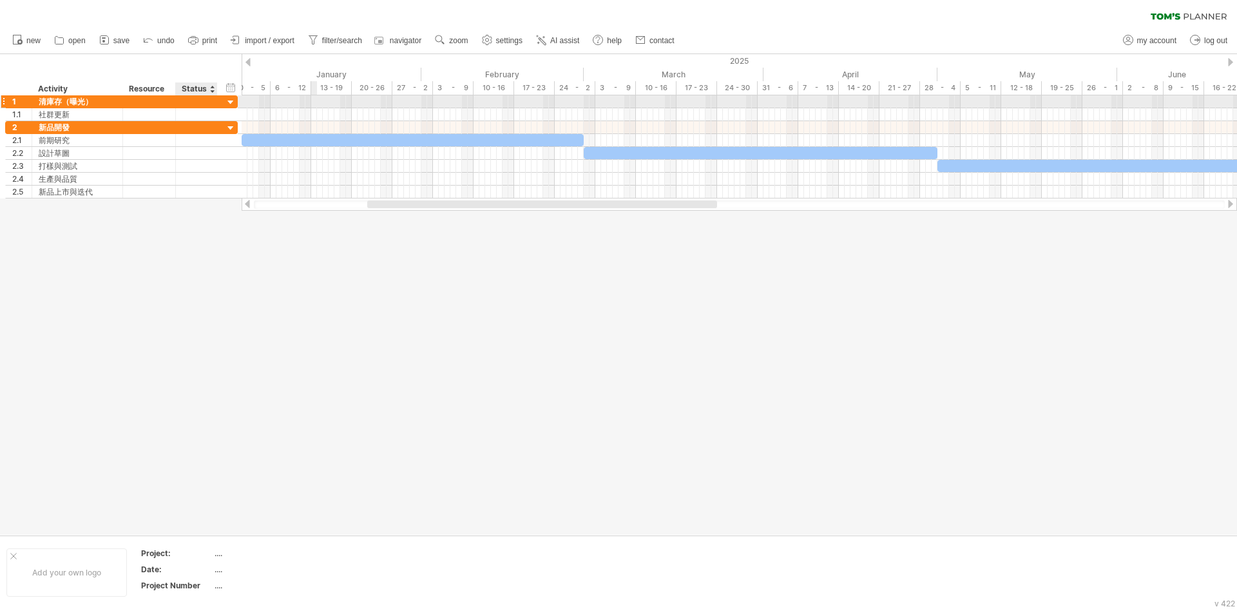
click at [232, 100] on div at bounding box center [231, 103] width 12 height 12
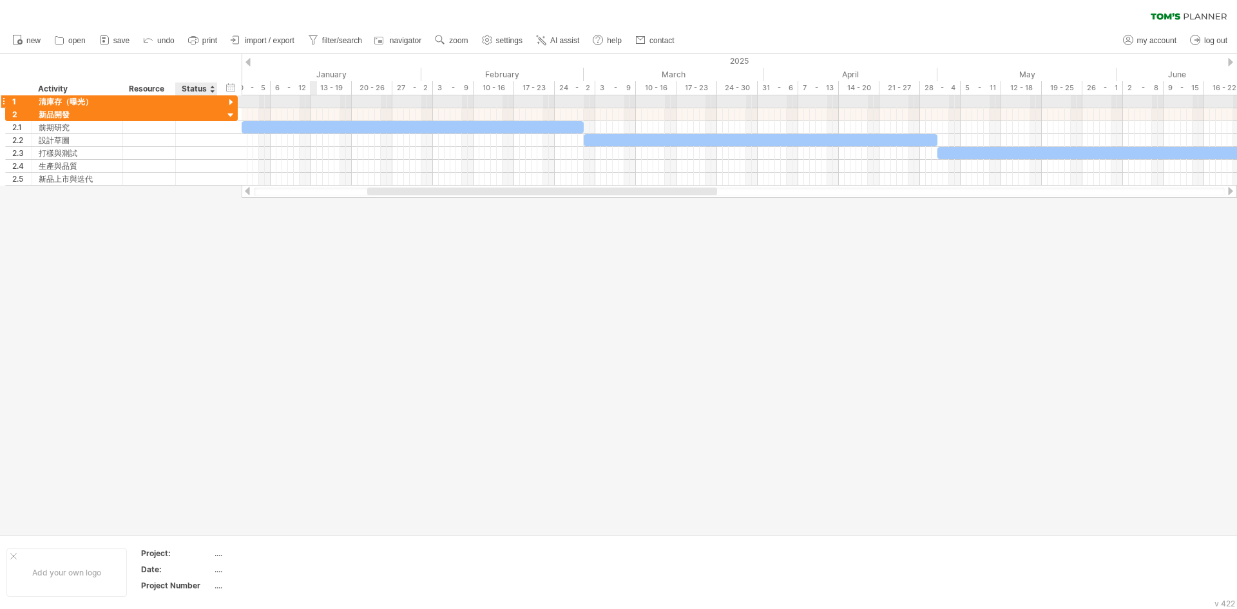
click at [232, 100] on div at bounding box center [231, 103] width 12 height 12
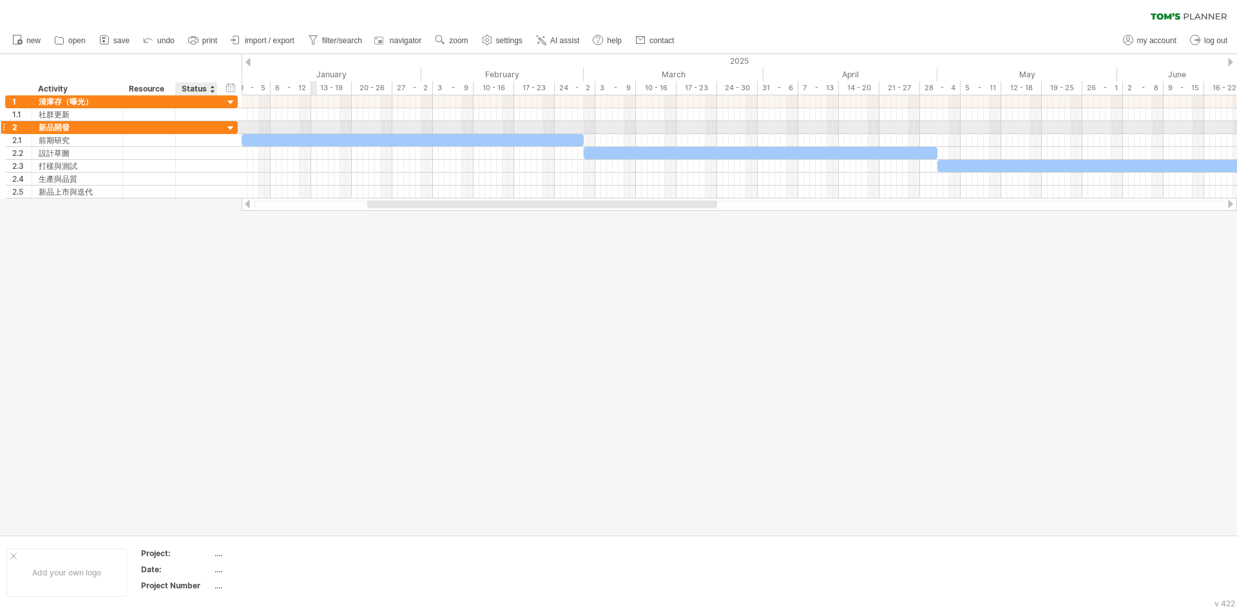
click at [229, 128] on div at bounding box center [231, 128] width 12 height 12
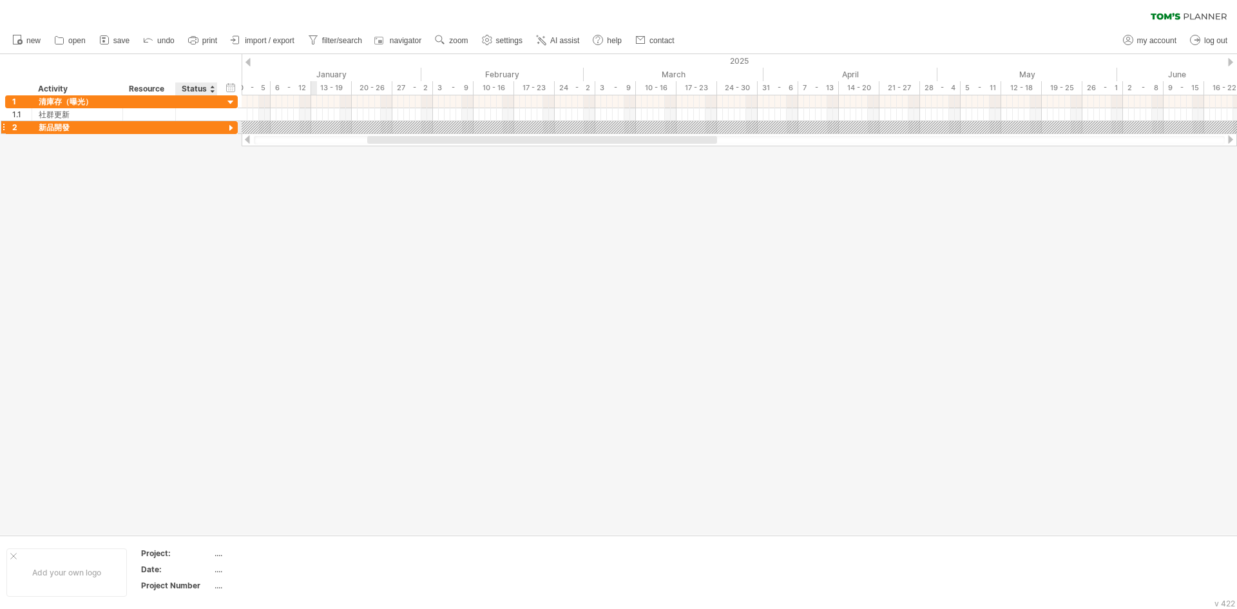
click at [229, 128] on div at bounding box center [231, 128] width 12 height 12
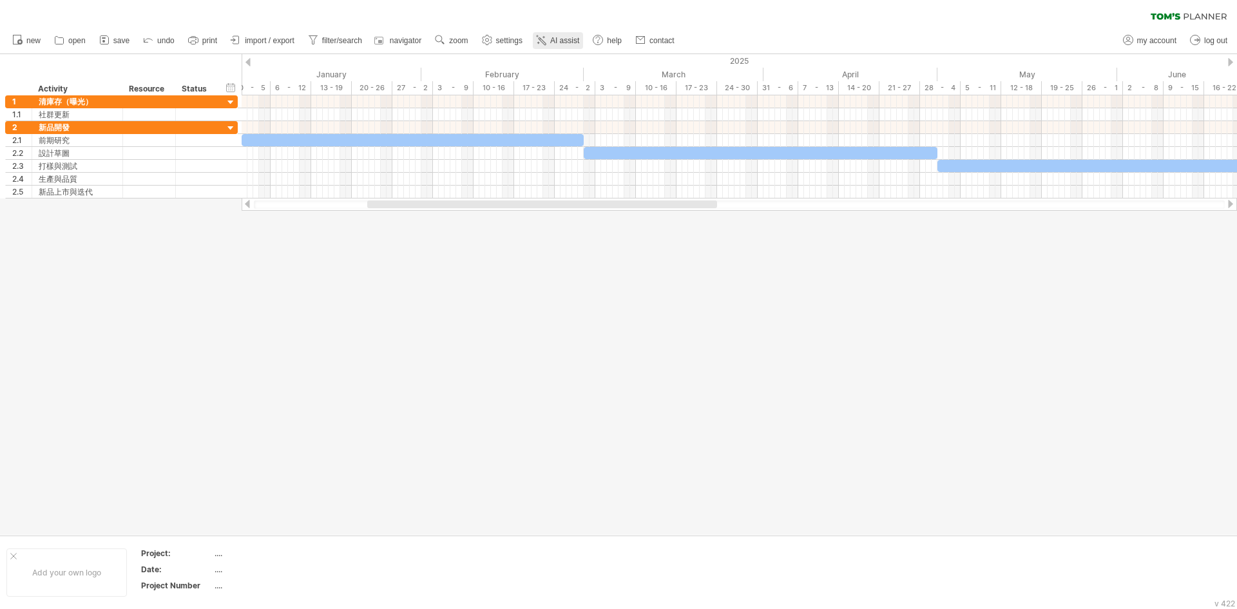
click at [579, 42] on span "AI assist" at bounding box center [564, 40] width 29 height 9
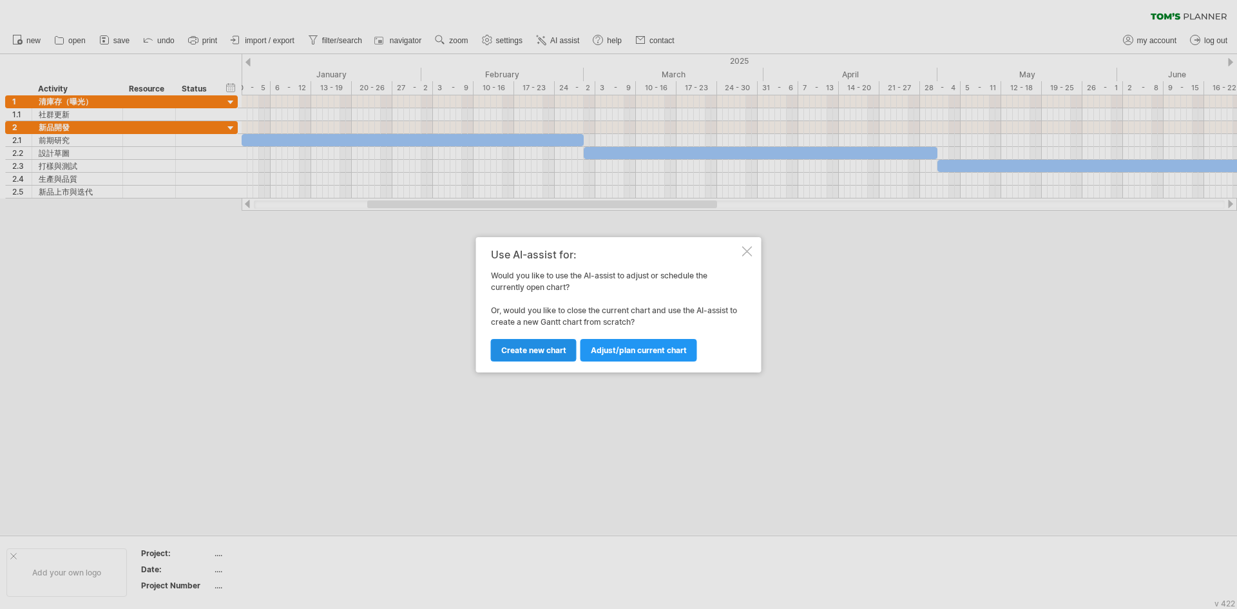
click at [523, 349] on span "Create new chart" at bounding box center [533, 350] width 65 height 10
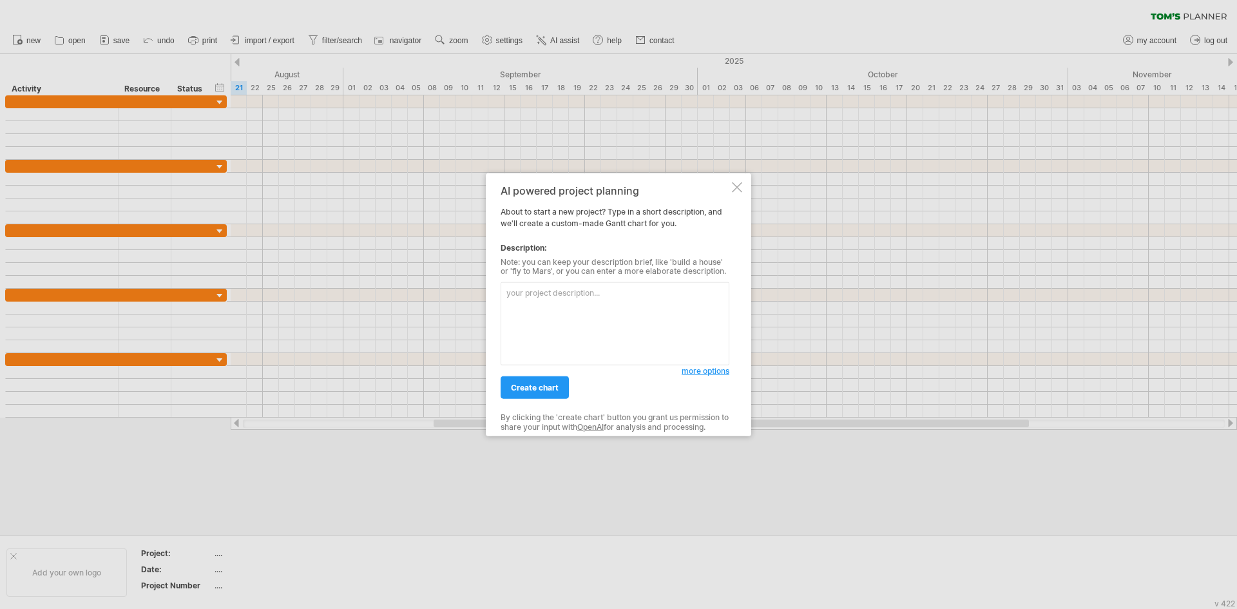
click at [540, 327] on textarea at bounding box center [614, 323] width 229 height 83
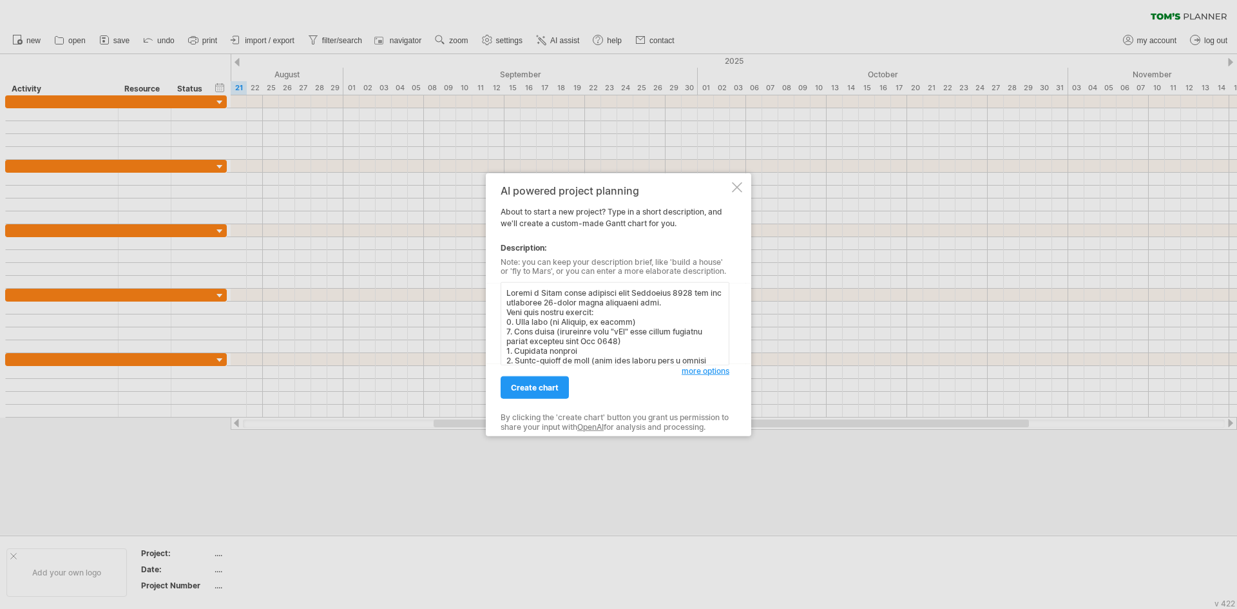
scroll to position [650, 0]
type textarea "Loremi d Sitam conse adipisci elit Seddoeius 0768 tem inc utlaboree 34-dolor ma…"
click at [549, 390] on span "create chart" at bounding box center [535, 388] width 48 height 10
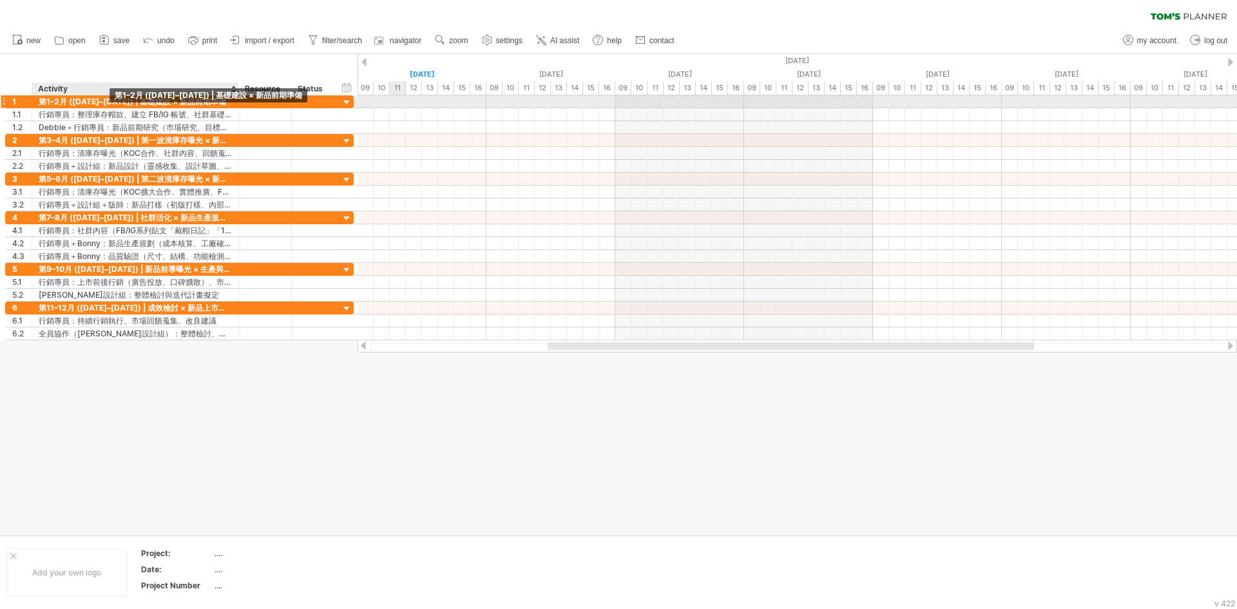
click at [109, 104] on div "第1–2月 ([DATE]–[DATE]) | 基礎建設 × 新品前期準備" at bounding box center [135, 101] width 193 height 12
click at [347, 100] on div at bounding box center [347, 103] width 12 height 12
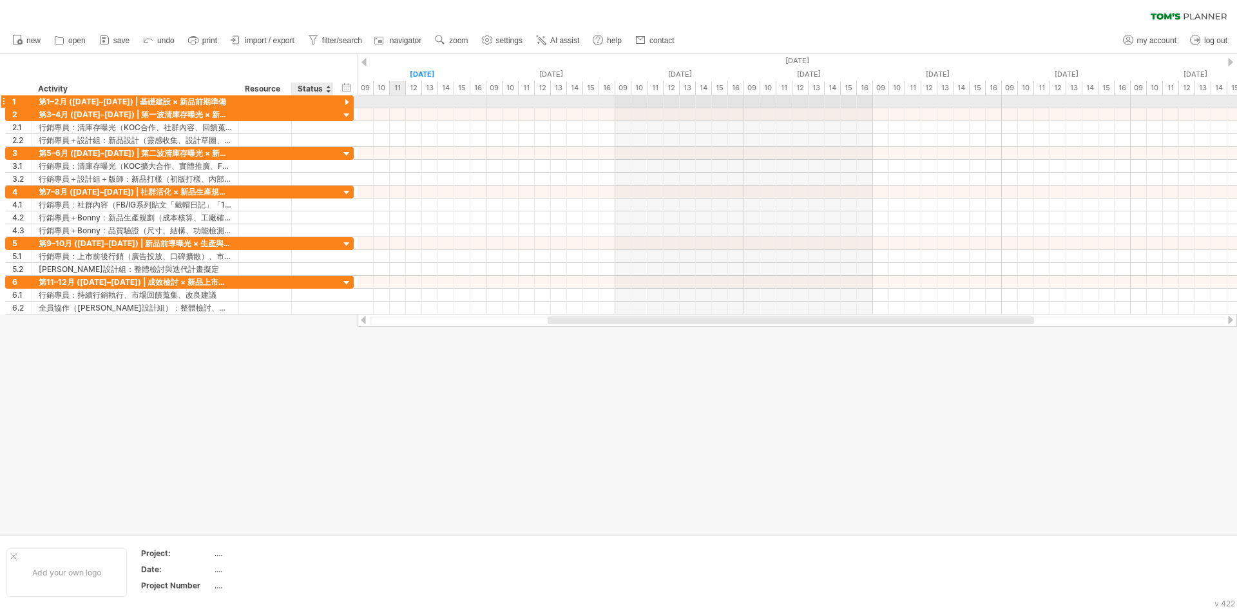
click at [347, 100] on div at bounding box center [347, 103] width 12 height 12
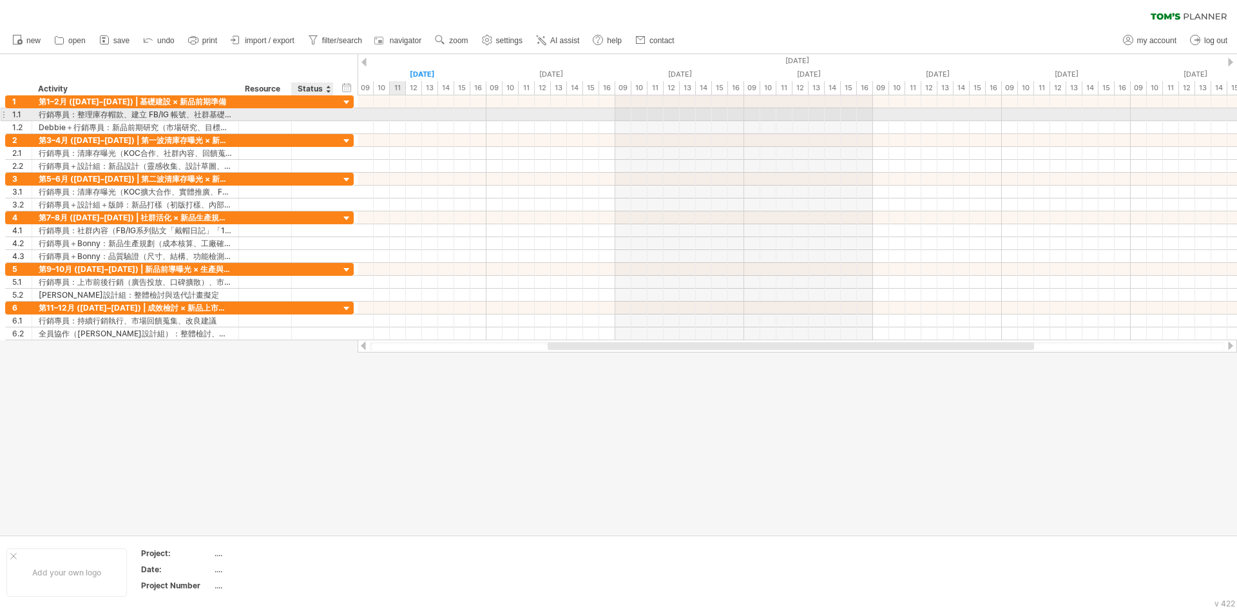
click at [332, 114] on div at bounding box center [331, 114] width 6 height 13
click at [232, 114] on div "**********" at bounding box center [135, 114] width 207 height 12
click at [214, 114] on div "行銷專員：整理庫存帽款、建立 FB/IG 帳號、社群基礎規劃" at bounding box center [135, 114] width 193 height 12
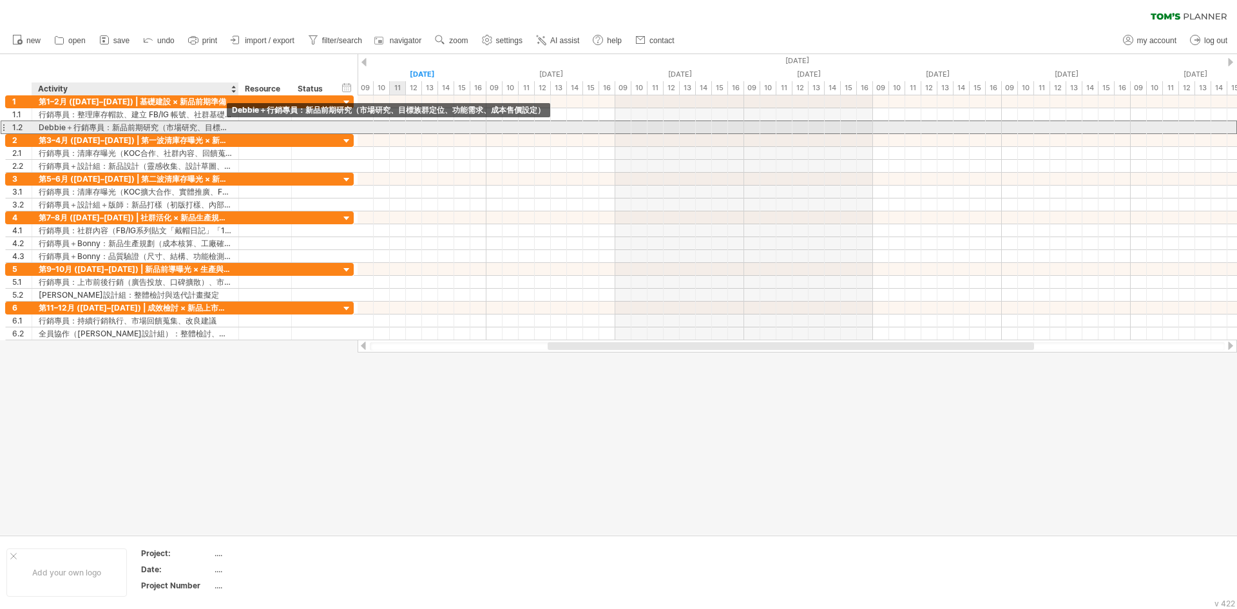
click at [223, 129] on div "Debbie＋行銷專員：新品前期研究（市場研究、目標族群定位、功能需求、成本售價設定）" at bounding box center [135, 127] width 193 height 12
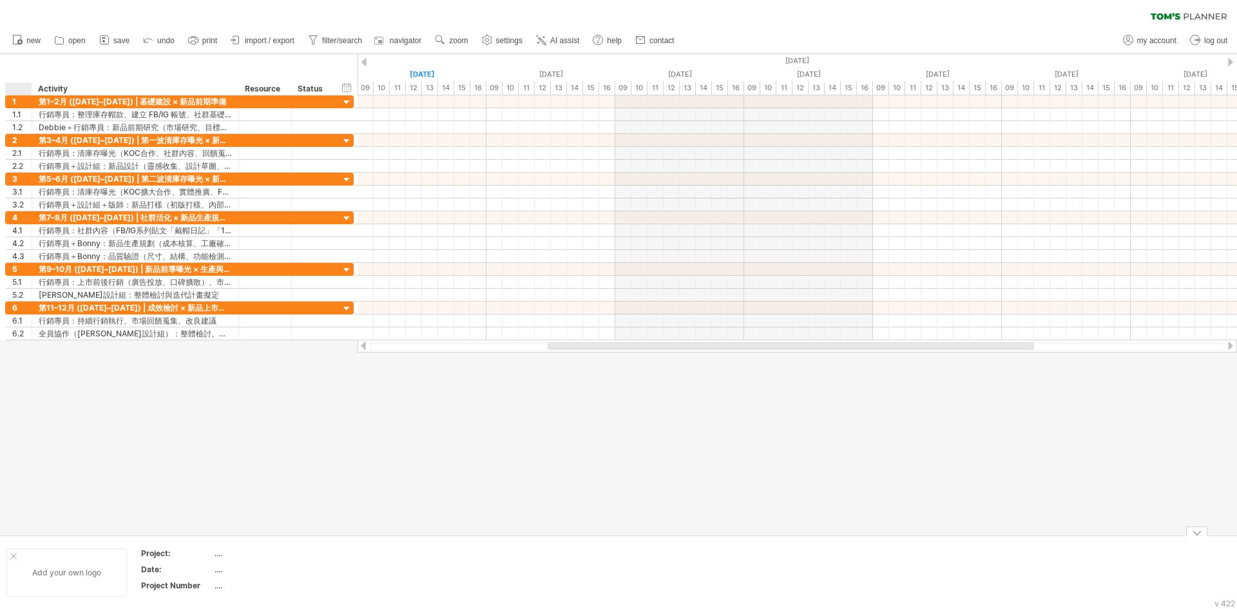
click at [12, 551] on div "Add your own logo" at bounding box center [66, 572] width 120 height 48
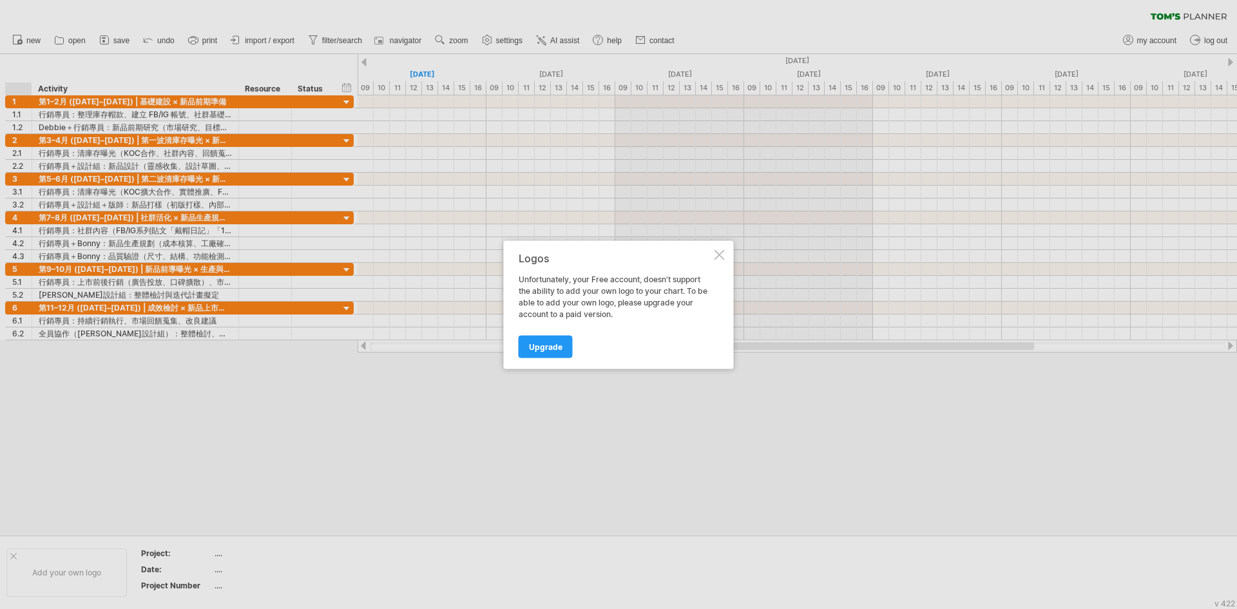
click at [723, 250] on div at bounding box center [719, 254] width 10 height 10
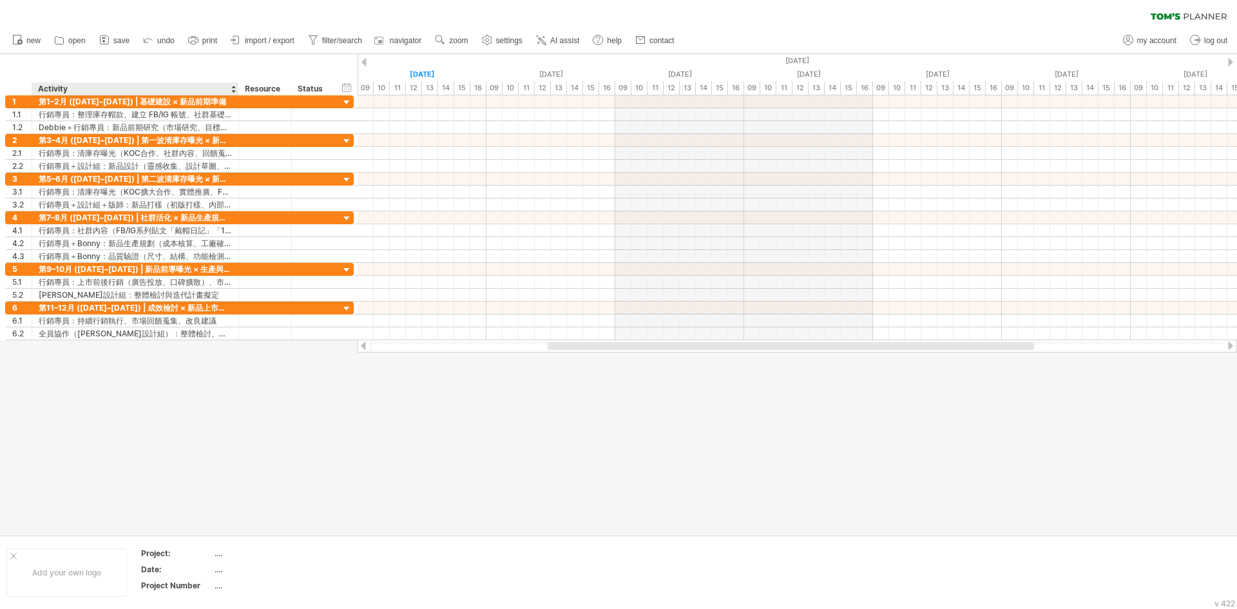
click at [209, 430] on div at bounding box center [618, 294] width 1237 height 480
click at [128, 105] on div "第1–2月 ([DATE]–[DATE]) | 基礎建設 × 新品前期準備" at bounding box center [135, 101] width 193 height 12
click at [1165, 15] on icon at bounding box center [1165, 16] width 30 height 6
click at [128, 42] on span "save" at bounding box center [121, 40] width 16 height 9
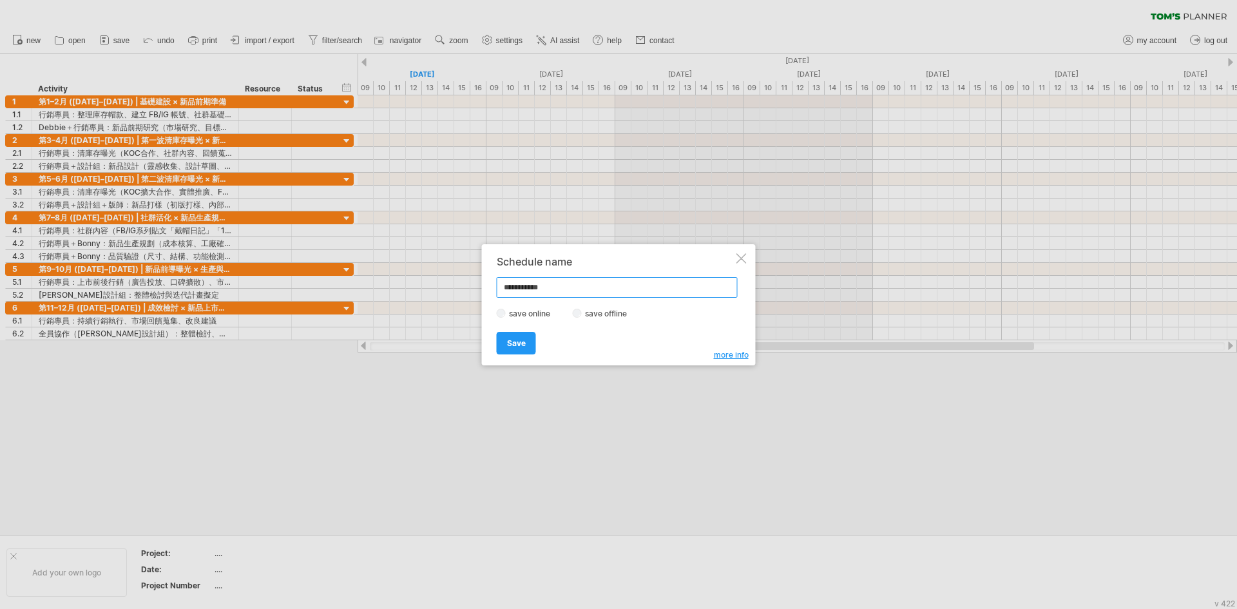
drag, startPoint x: 560, startPoint y: 285, endPoint x: 470, endPoint y: 287, distance: 89.5
click at [470, 287] on div "Trying to reach [DOMAIN_NAME] Connected again... 0% clear filter new 1" at bounding box center [618, 304] width 1237 height 609
paste input "text"
type input "*********"
click at [529, 345] on link "Save" at bounding box center [516, 343] width 39 height 23
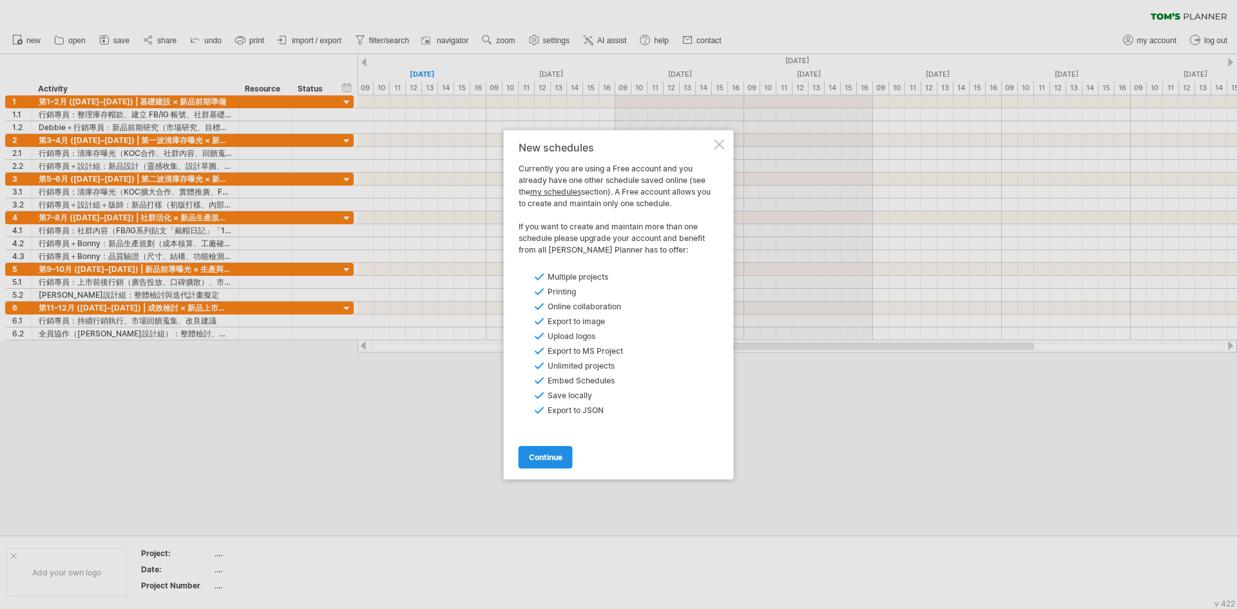
click at [560, 462] on span "continue" at bounding box center [545, 457] width 33 height 10
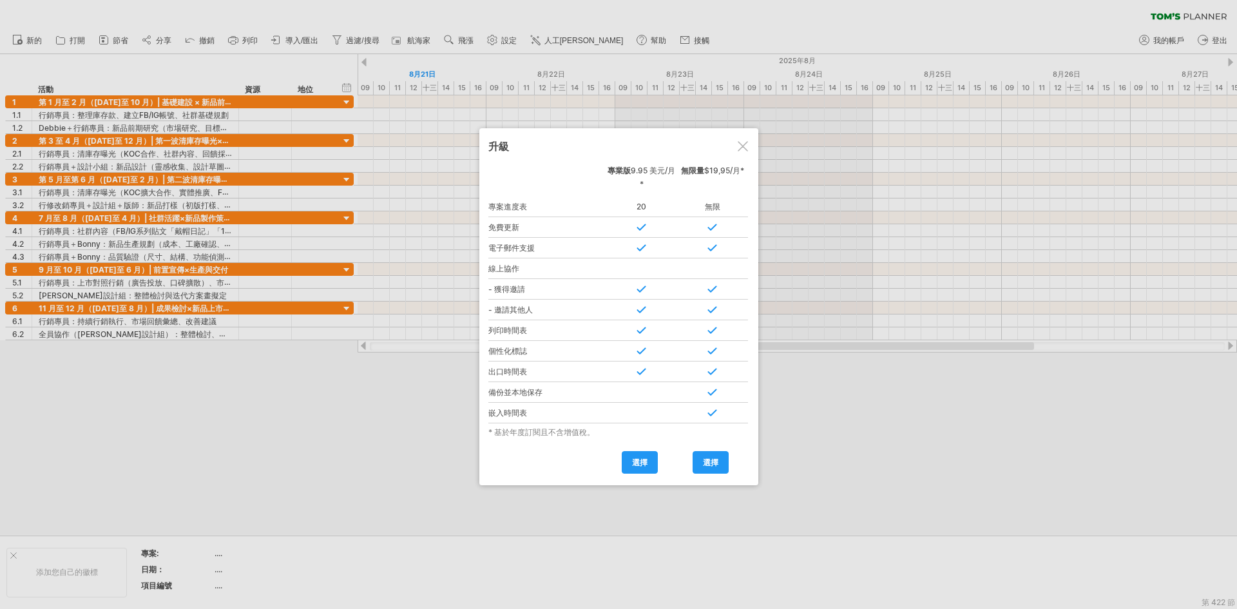
click at [888, 427] on div at bounding box center [618, 304] width 1237 height 609
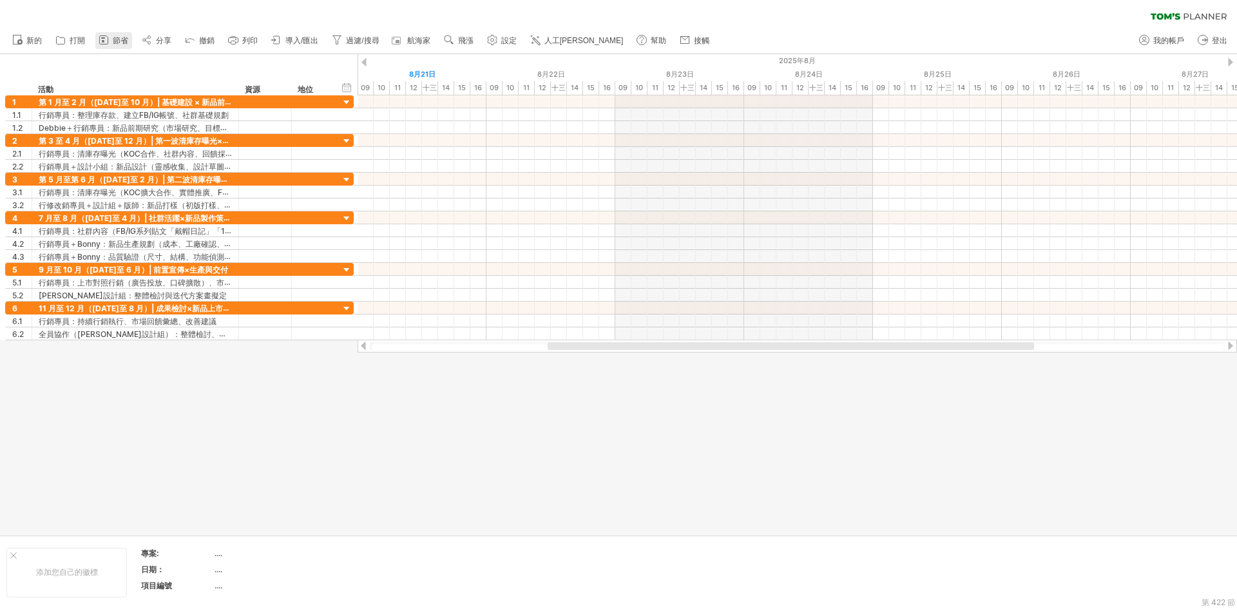
click at [124, 41] on font "節省" at bounding box center [120, 40] width 15 height 9
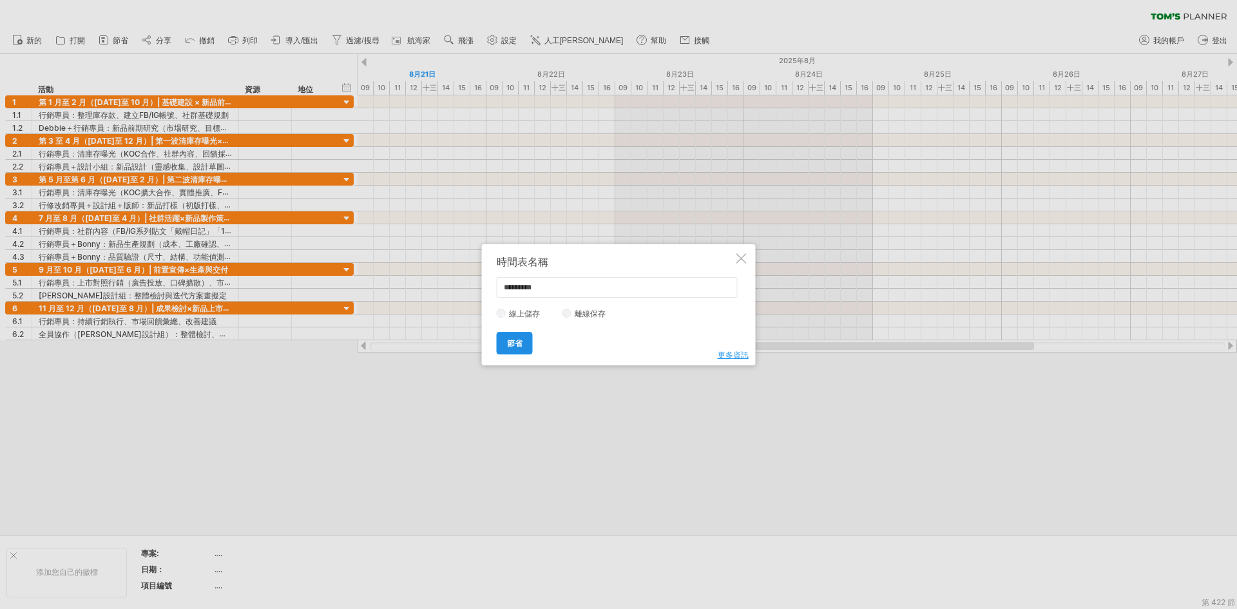
click at [526, 339] on link "節省" at bounding box center [515, 343] width 36 height 23
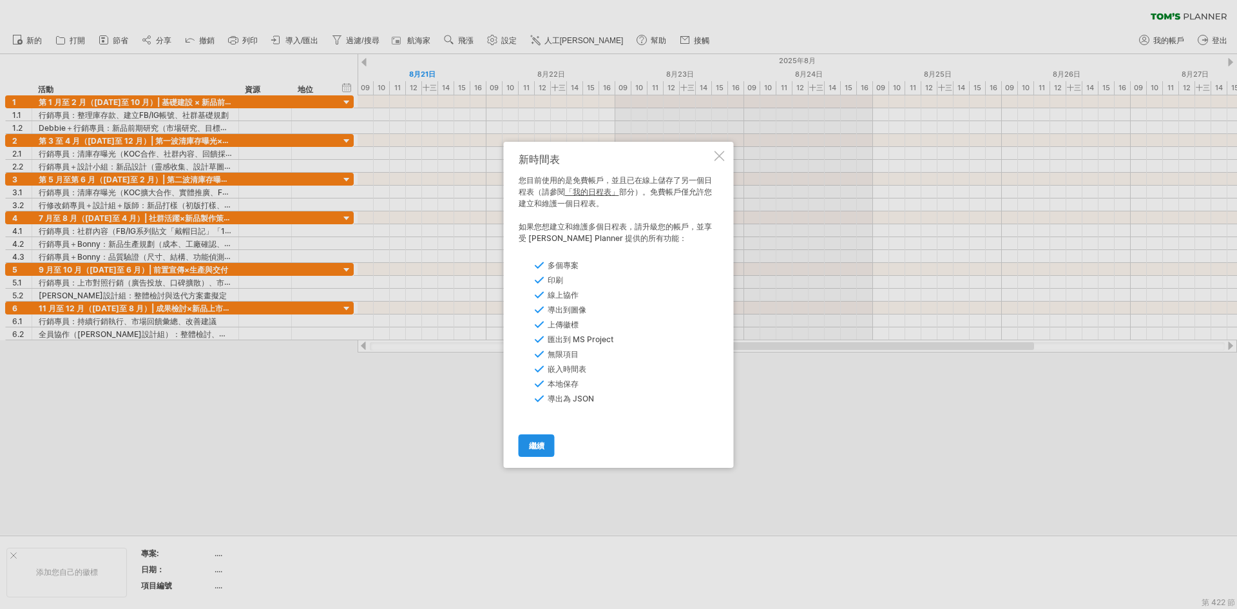
click at [537, 453] on link "繼續" at bounding box center [536, 445] width 36 height 23
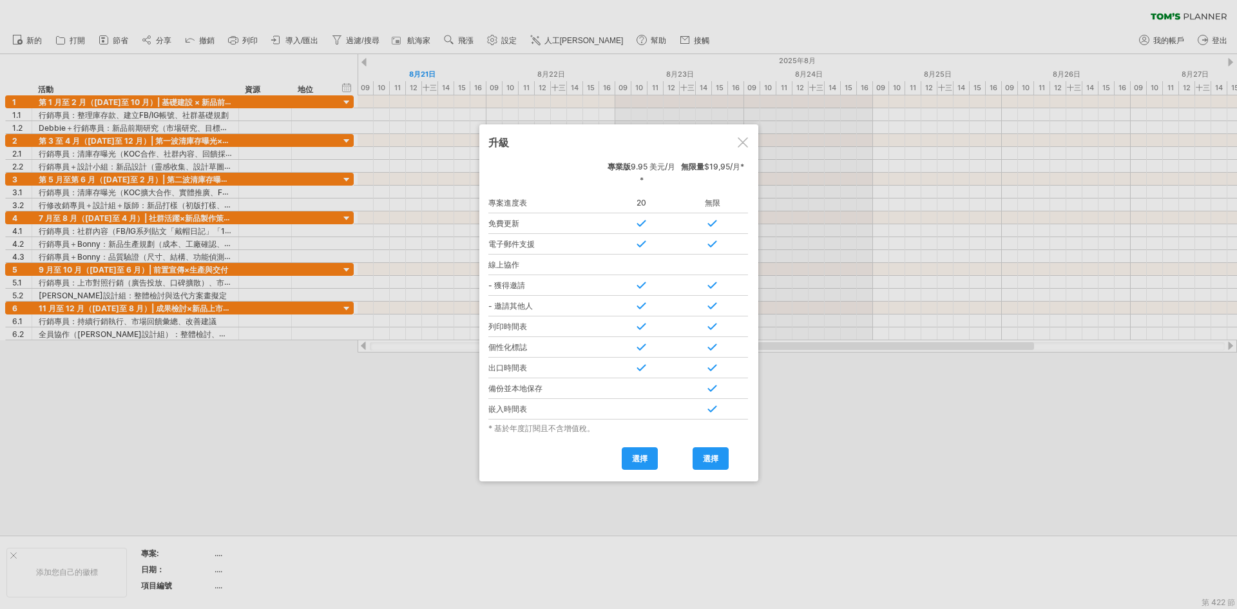
click at [745, 138] on div at bounding box center [742, 142] width 10 height 10
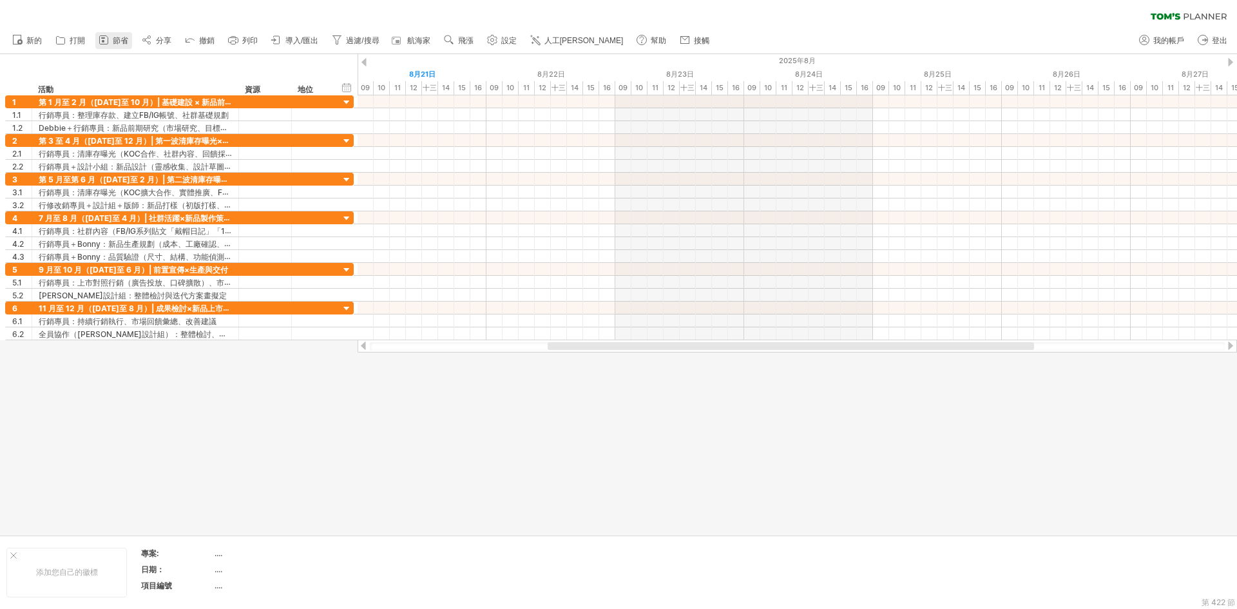
click at [128, 44] on font "節省" at bounding box center [120, 40] width 15 height 9
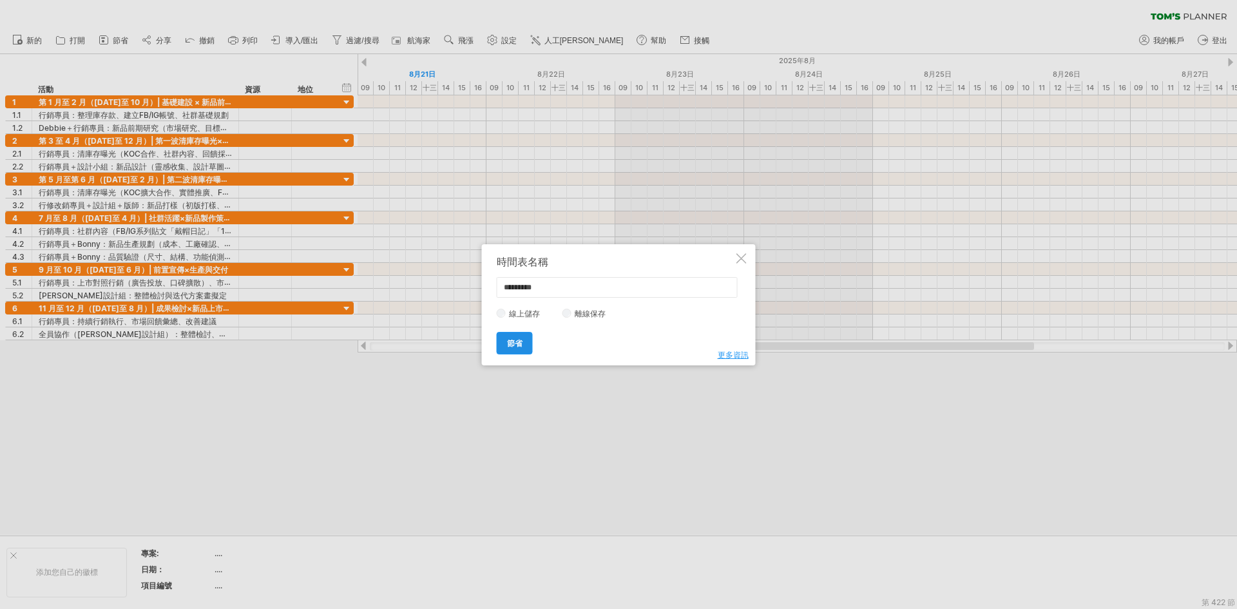
click at [521, 345] on font "節省" at bounding box center [514, 343] width 15 height 10
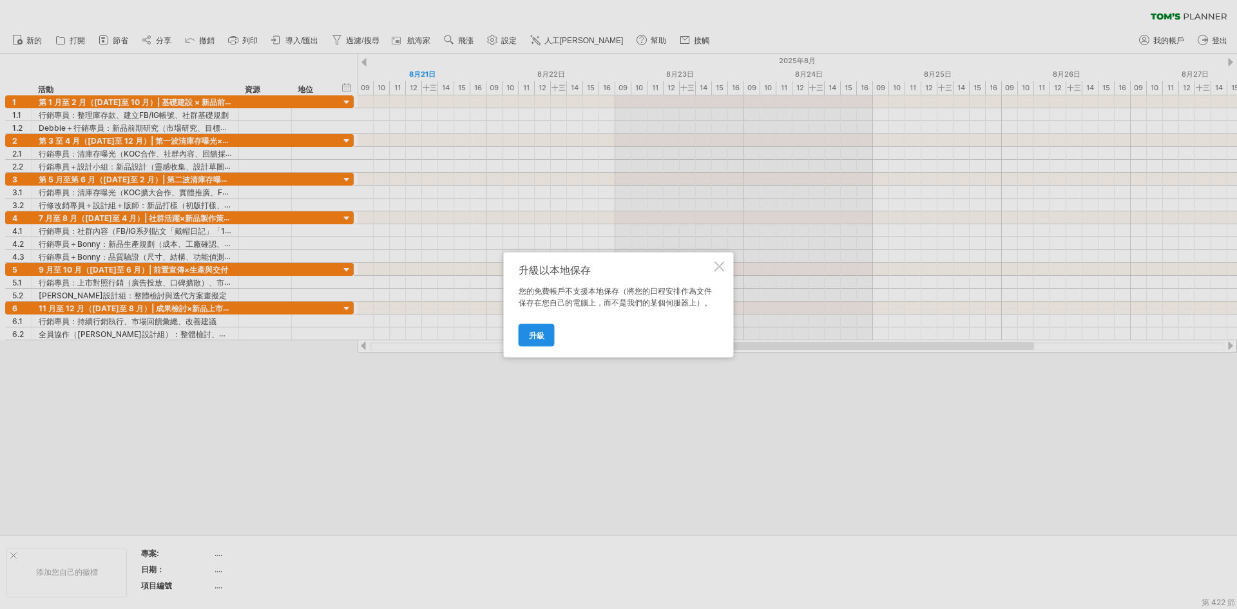
click at [547, 340] on link "升級" at bounding box center [536, 334] width 36 height 23
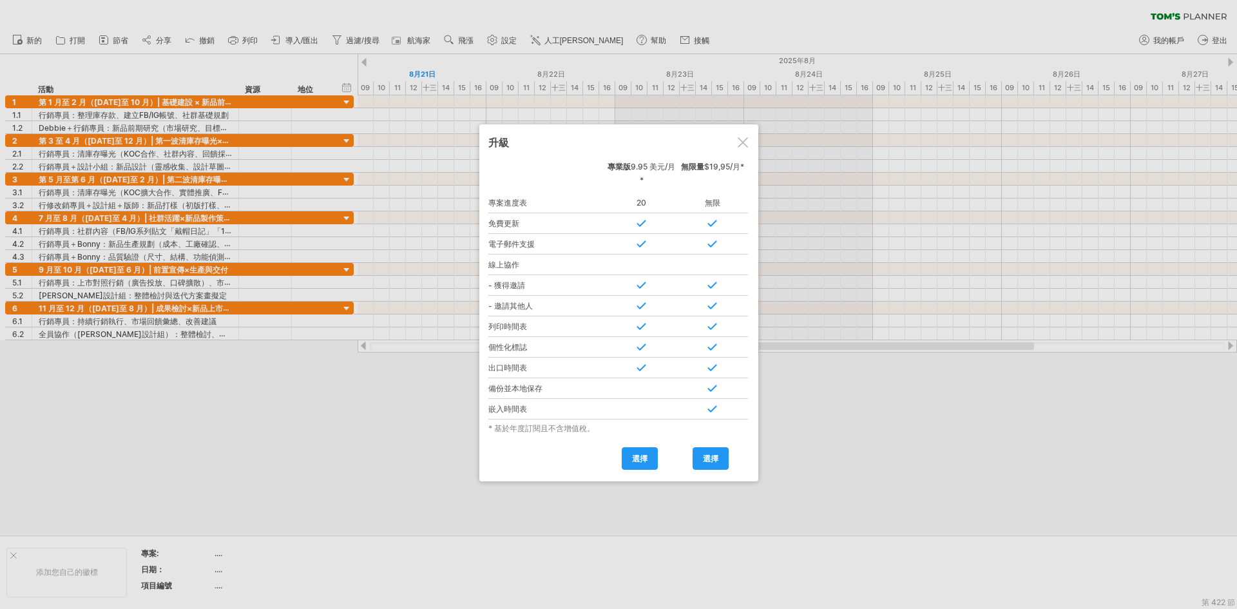
click at [747, 141] on div at bounding box center [742, 142] width 10 height 10
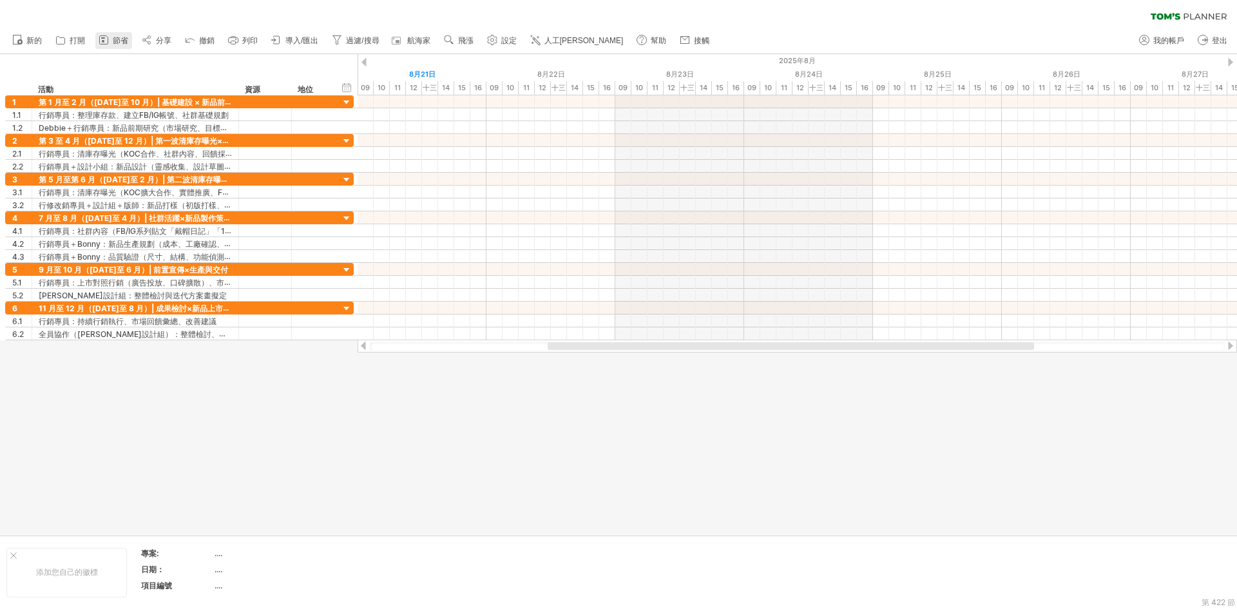
click at [124, 41] on font "節省" at bounding box center [120, 40] width 15 height 9
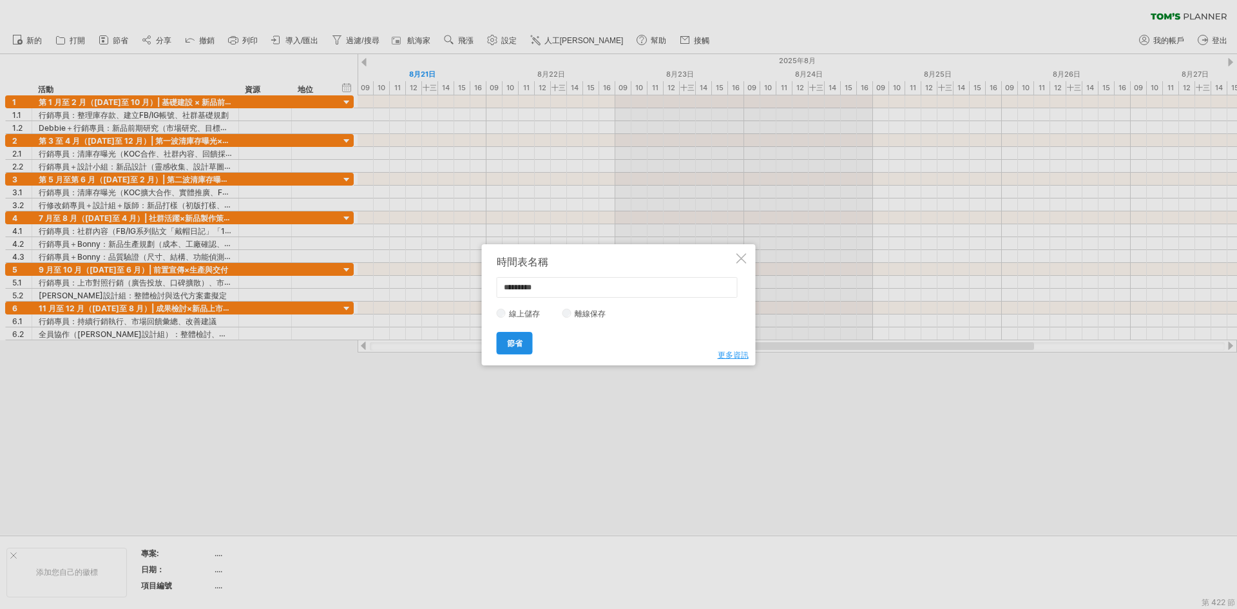
click at [522, 348] on link "節省" at bounding box center [515, 343] width 36 height 23
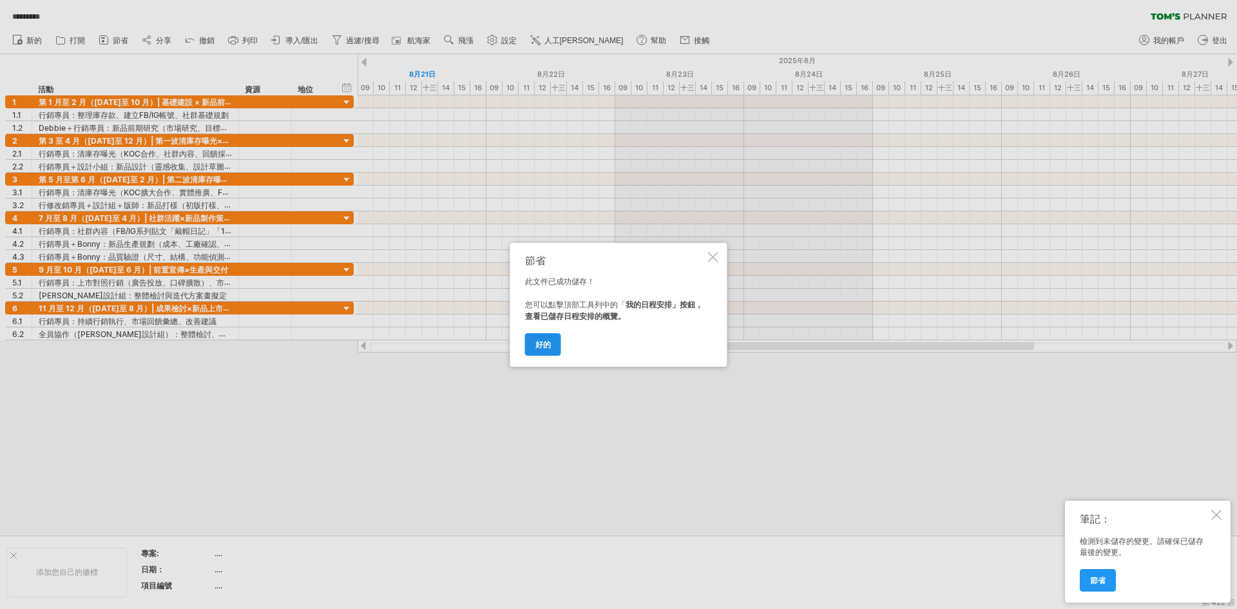
click at [558, 345] on link "好的" at bounding box center [543, 344] width 36 height 23
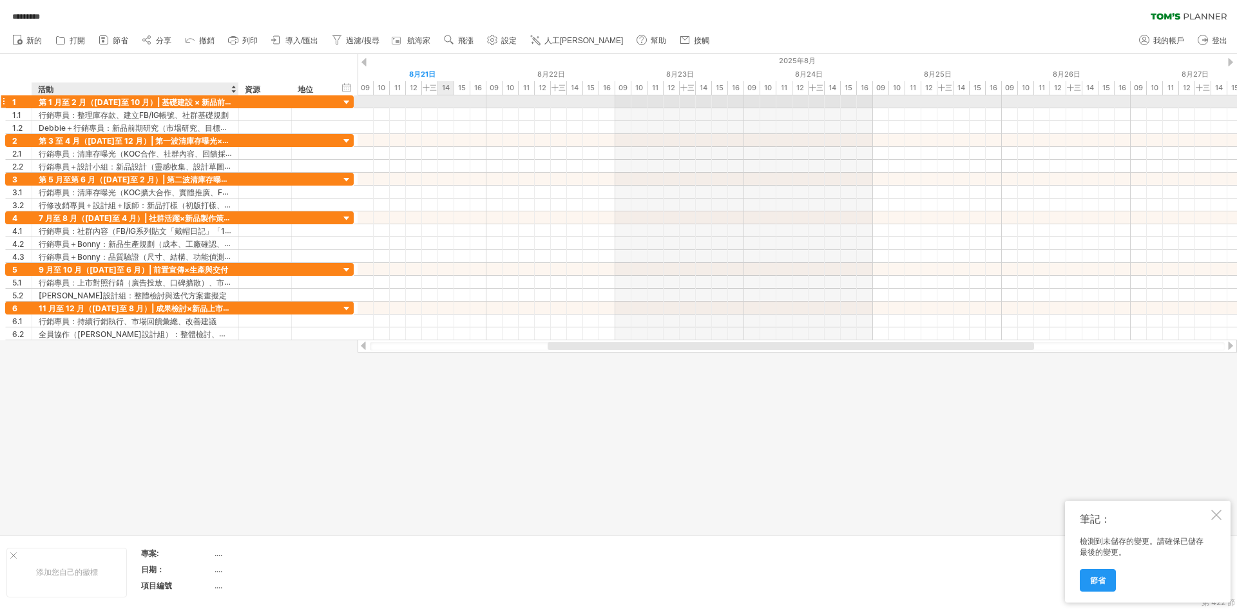
click at [209, 97] on font "第 1 月至 2 月（[DATE]至 10 月）| 基礎建設 × 新品前期準備" at bounding box center [143, 102] width 209 height 10
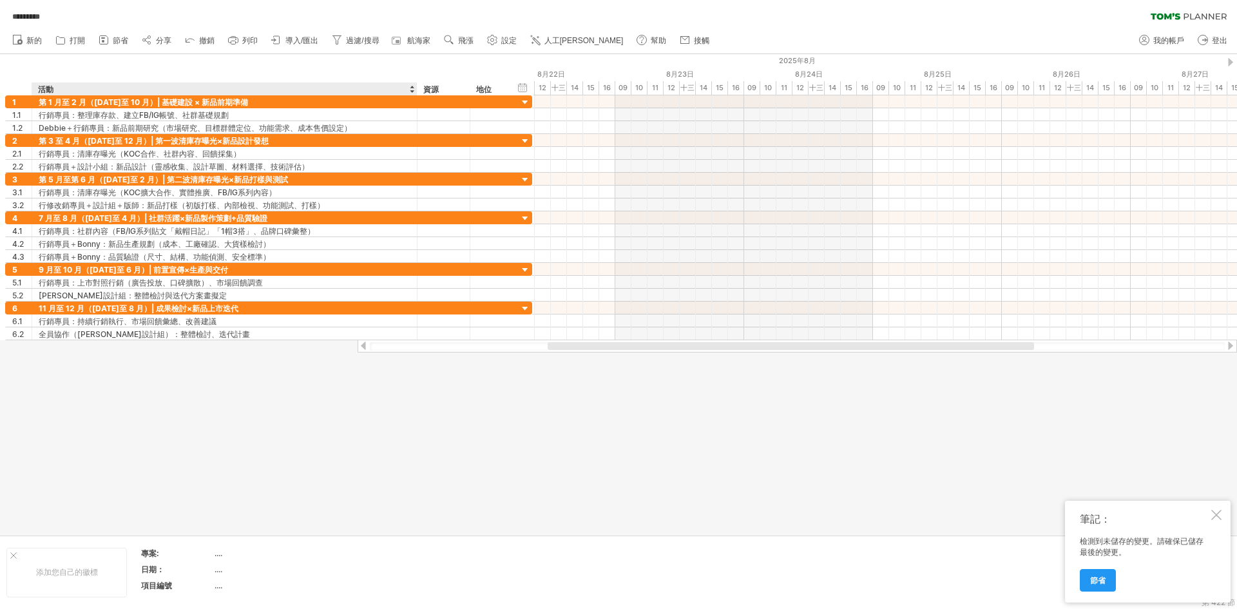
drag, startPoint x: 236, startPoint y: 88, endPoint x: 414, endPoint y: 95, distance: 178.5
click at [414, 95] on div at bounding box center [416, 88] width 5 height 13
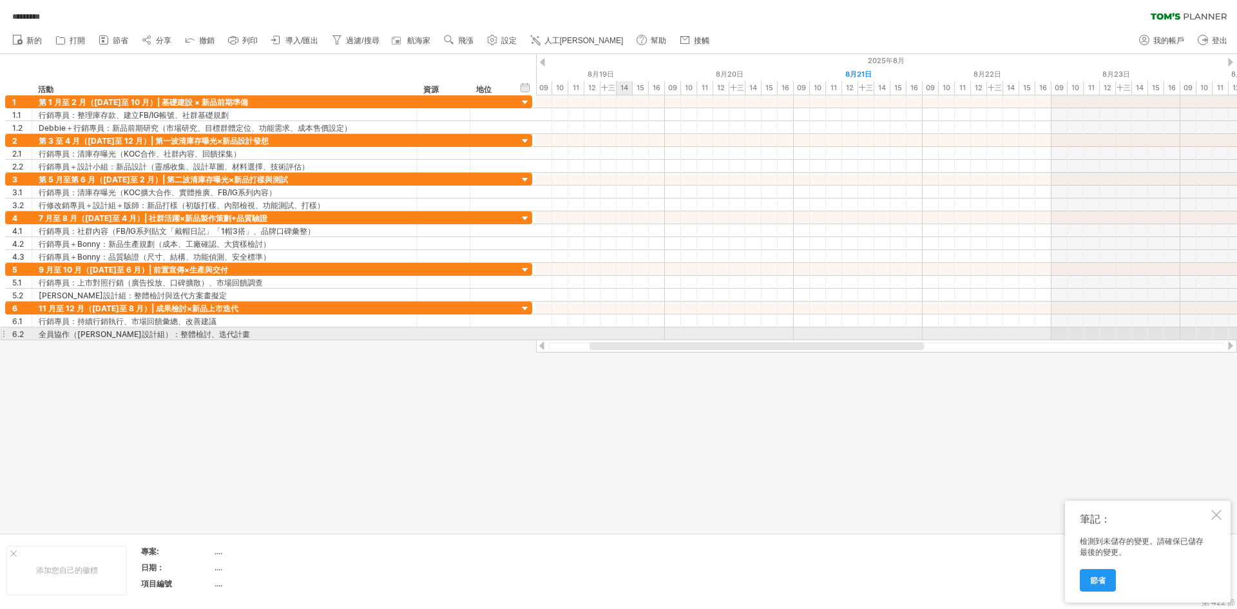
drag, startPoint x: 738, startPoint y: 347, endPoint x: 625, endPoint y: 336, distance: 113.3
click at [625, 336] on div "嘗試造訪 [DOMAIN_NAME] 再次連接... 0% 載入中... ********* 清除過濾器 重新套用濾鏡 新的" at bounding box center [618, 304] width 1237 height 609
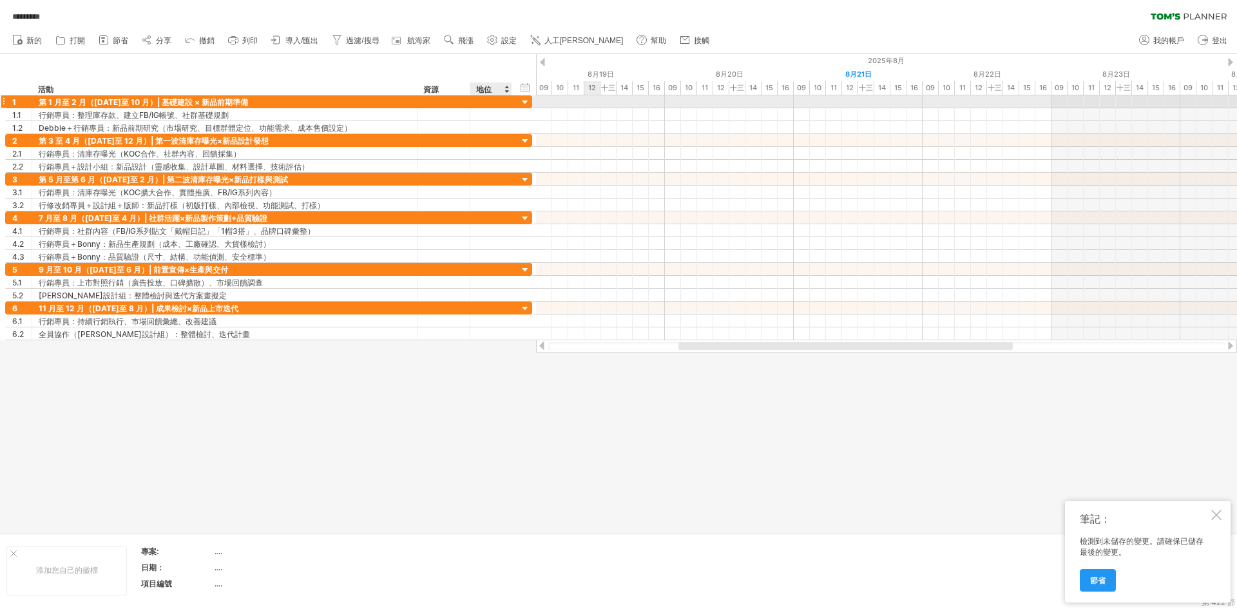
click at [497, 97] on div at bounding box center [491, 101] width 28 height 12
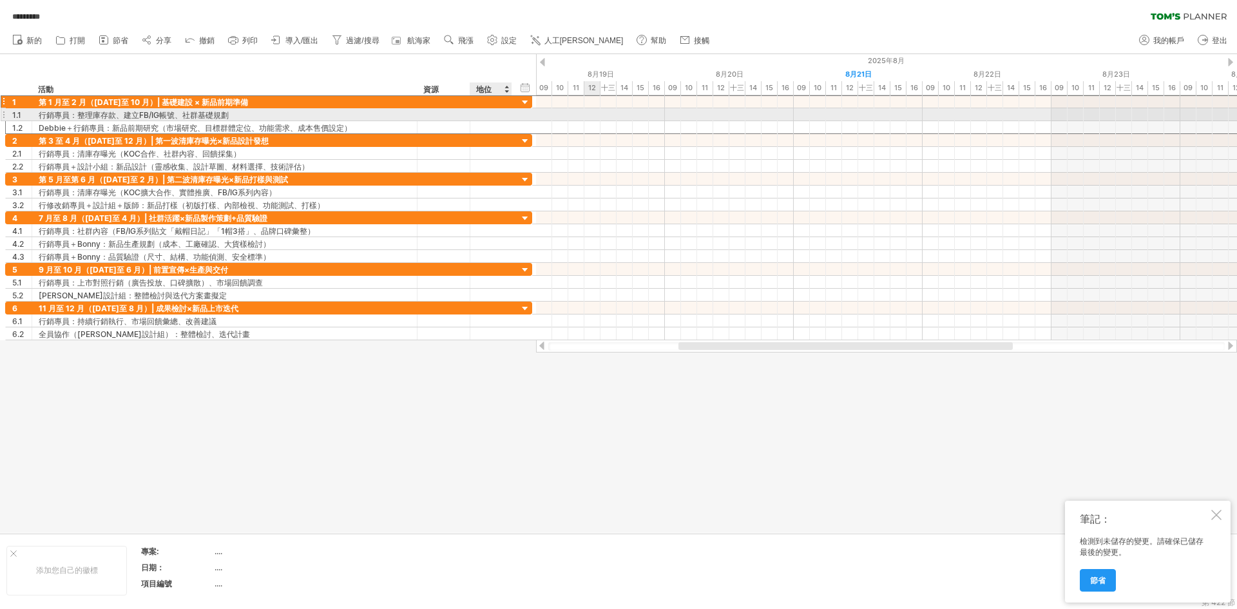
click at [494, 115] on div at bounding box center [491, 114] width 28 height 12
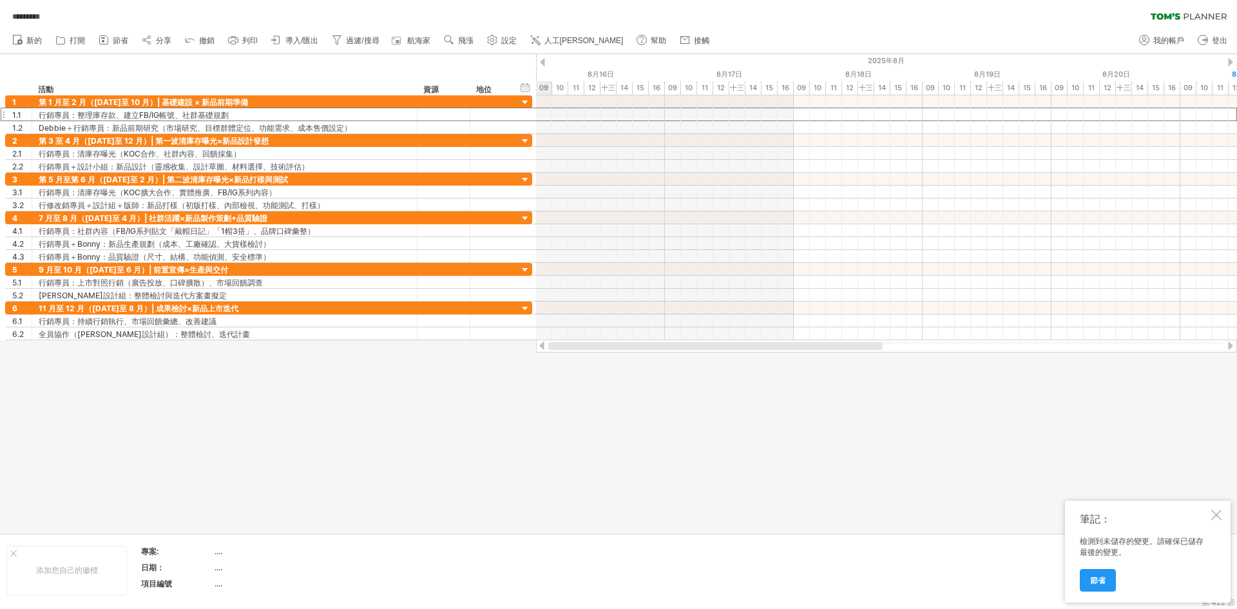
drag, startPoint x: 746, startPoint y: 346, endPoint x: 594, endPoint y: 342, distance: 152.0
click at [594, 342] on div at bounding box center [715, 346] width 334 height 8
click at [1108, 583] on link "節省" at bounding box center [1097, 580] width 36 height 23
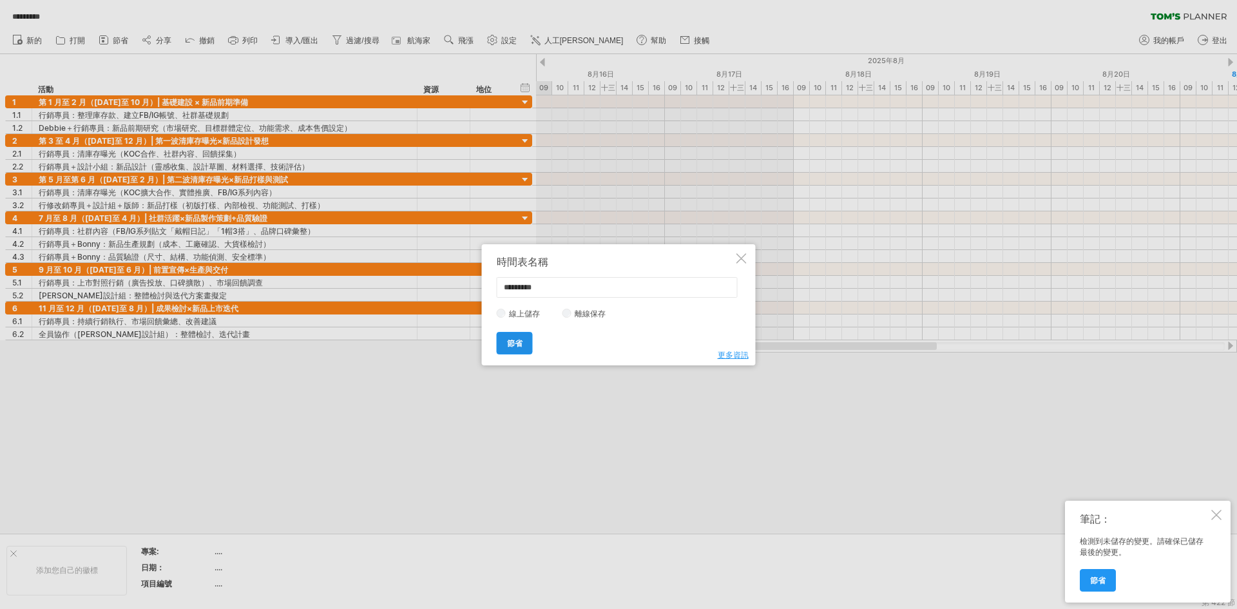
click at [526, 341] on link "節省" at bounding box center [515, 343] width 36 height 23
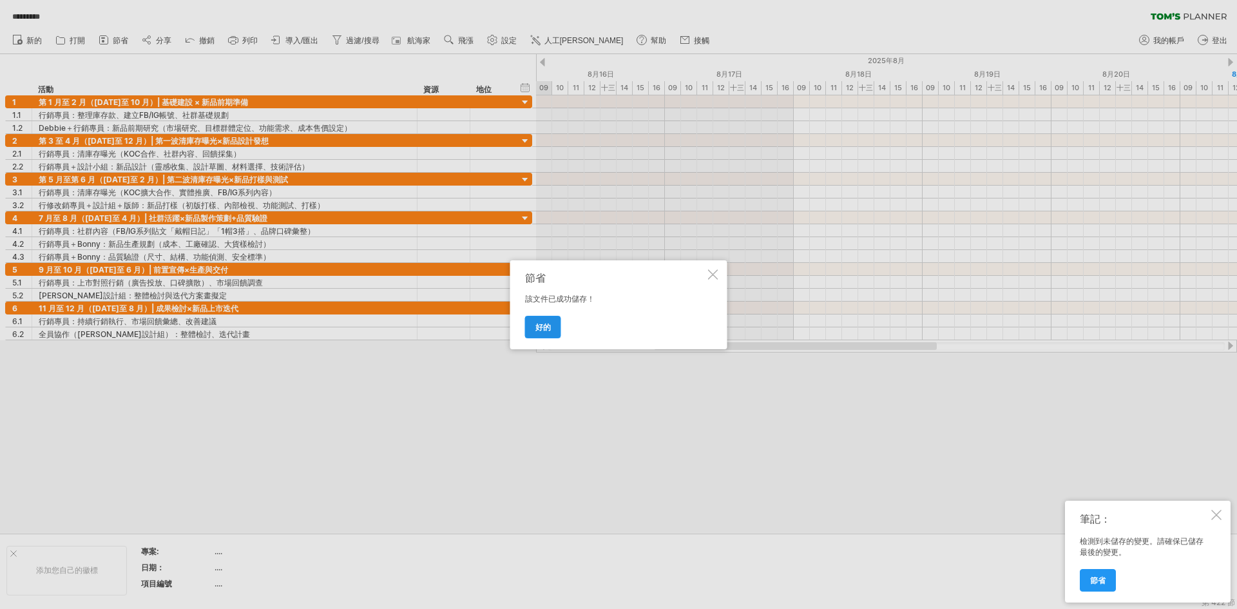
click at [544, 329] on font "好的" at bounding box center [542, 327] width 15 height 10
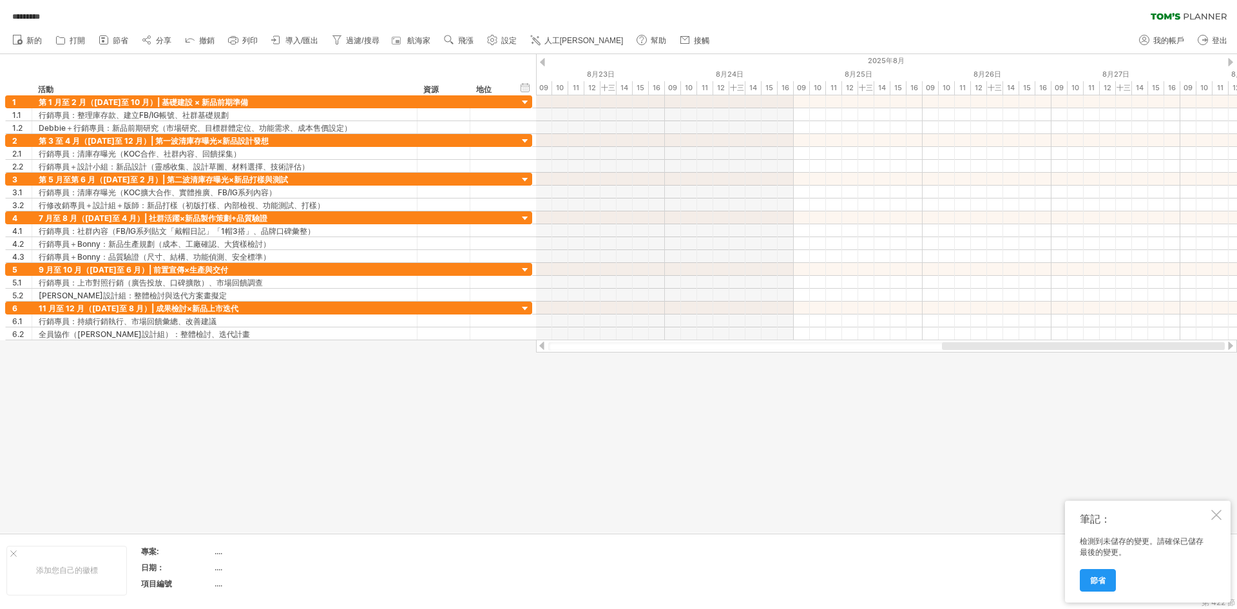
drag, startPoint x: 667, startPoint y: 345, endPoint x: 1196, endPoint y: 352, distance: 529.5
click at [1196, 352] on div "嘗試造訪 [DOMAIN_NAME] 再次連接... 0% 載入中... ********* 清除過濾器 重新套用濾鏡 新的" at bounding box center [618, 304] width 1237 height 609
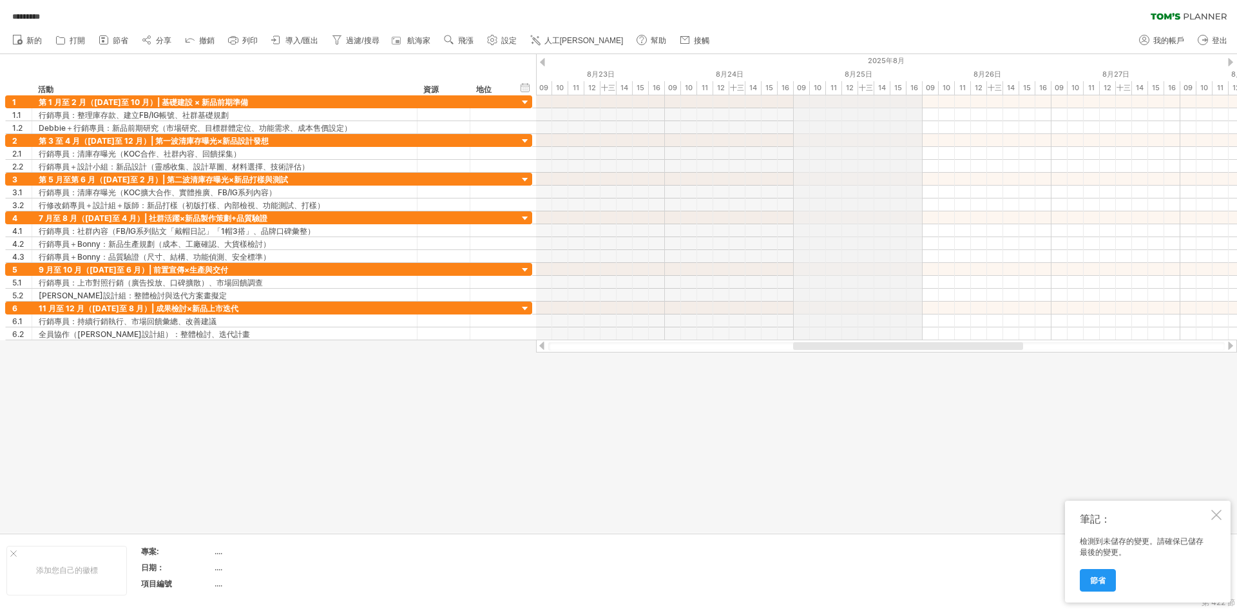
click at [885, 64] on font "2025年8月" at bounding box center [886, 60] width 37 height 9
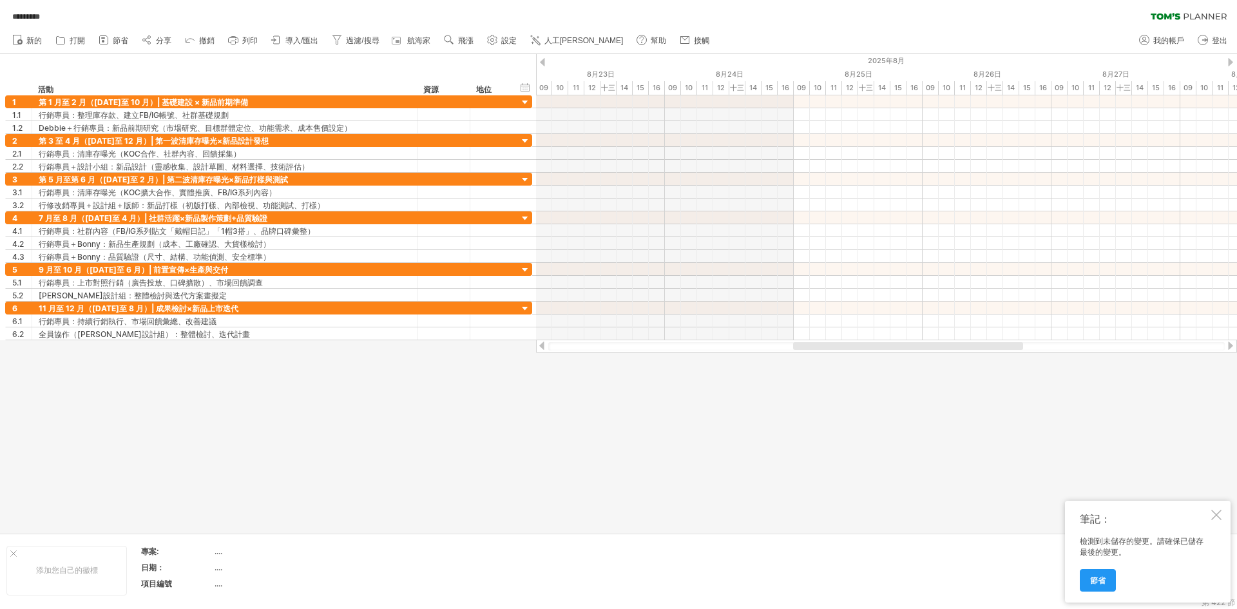
click at [1231, 59] on div at bounding box center [1230, 62] width 5 height 8
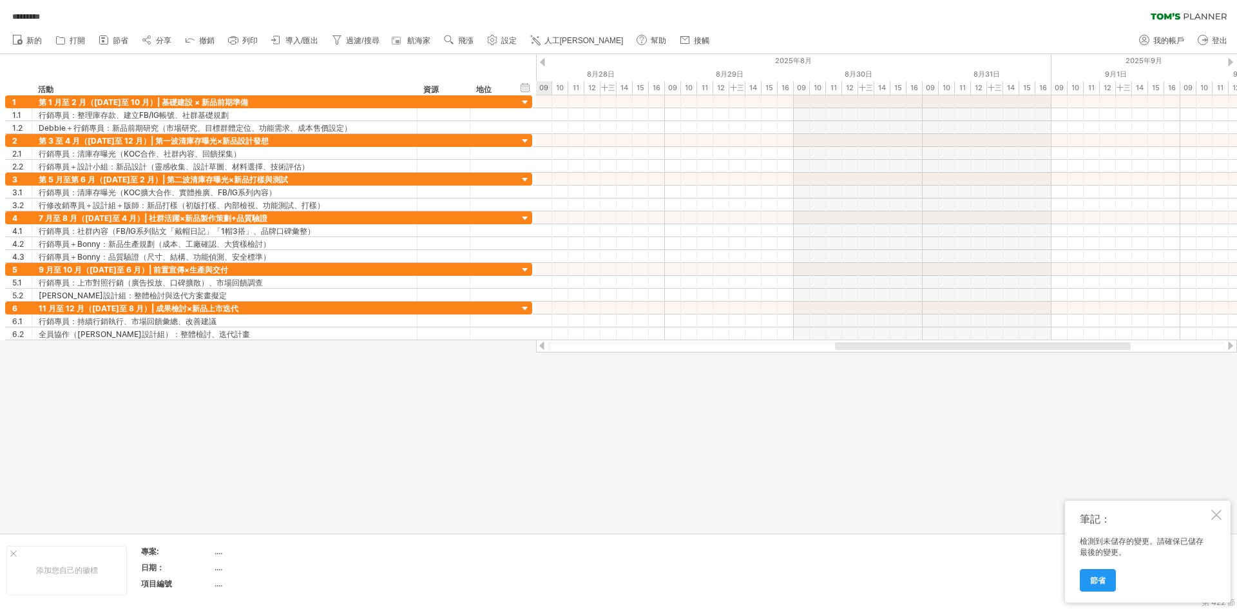
drag, startPoint x: 1001, startPoint y: 349, endPoint x: 851, endPoint y: 356, distance: 150.2
click at [851, 356] on div "嘗試造訪 [DOMAIN_NAME] 再次連接... 0% 載入中... ********* 清除過濾器 重新套用濾鏡 新的" at bounding box center [618, 304] width 1237 height 609
click at [1216, 513] on div at bounding box center [1216, 514] width 10 height 10
click at [850, 438] on div at bounding box center [618, 293] width 1237 height 479
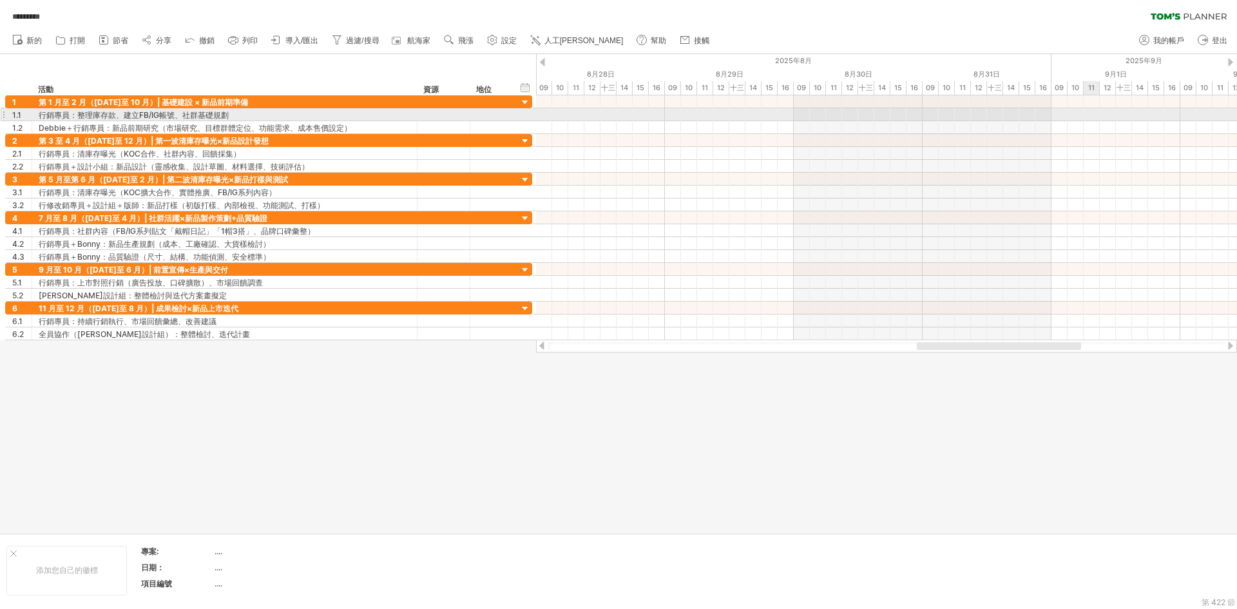
click at [1090, 117] on div at bounding box center [886, 114] width 701 height 13
click at [1072, 116] on div at bounding box center [886, 114] width 701 height 13
click at [1066, 117] on div at bounding box center [886, 114] width 701 height 13
click at [1089, 113] on div at bounding box center [886, 114] width 701 height 13
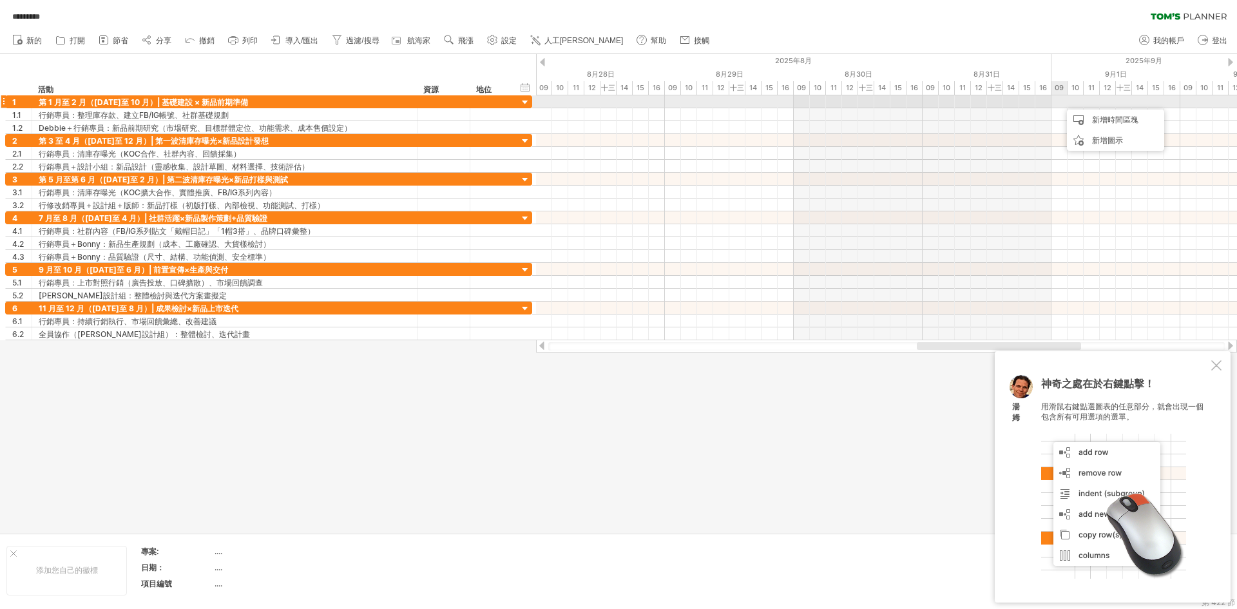
click at [1060, 103] on div at bounding box center [886, 101] width 701 height 13
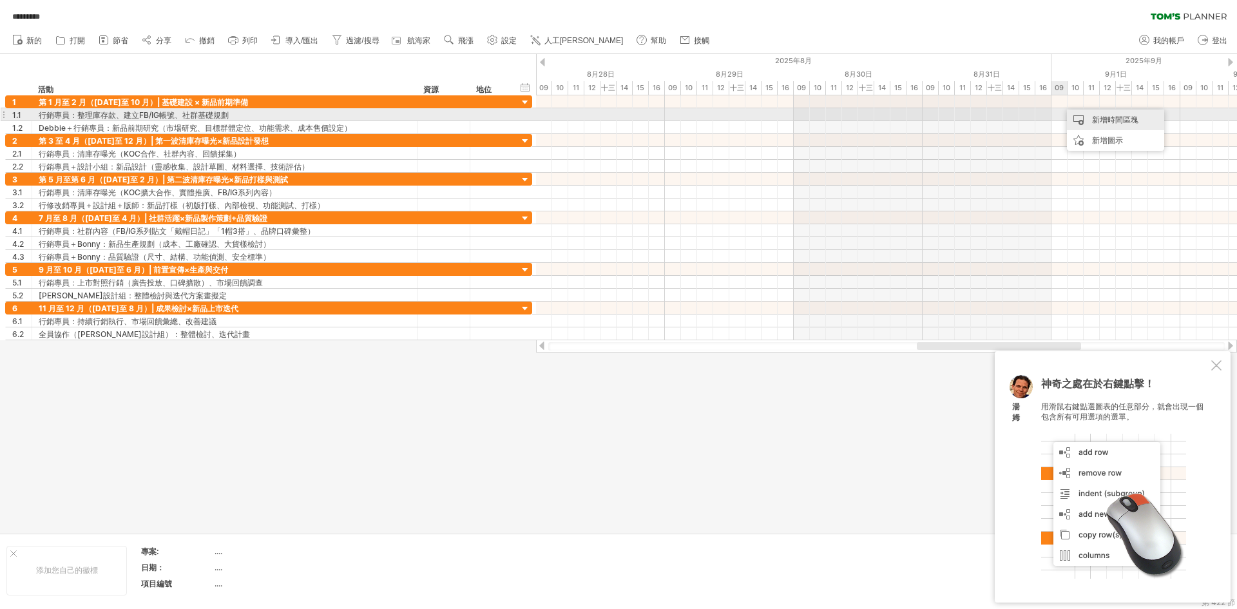
click at [1092, 118] on font "新增時間區塊" at bounding box center [1115, 120] width 46 height 10
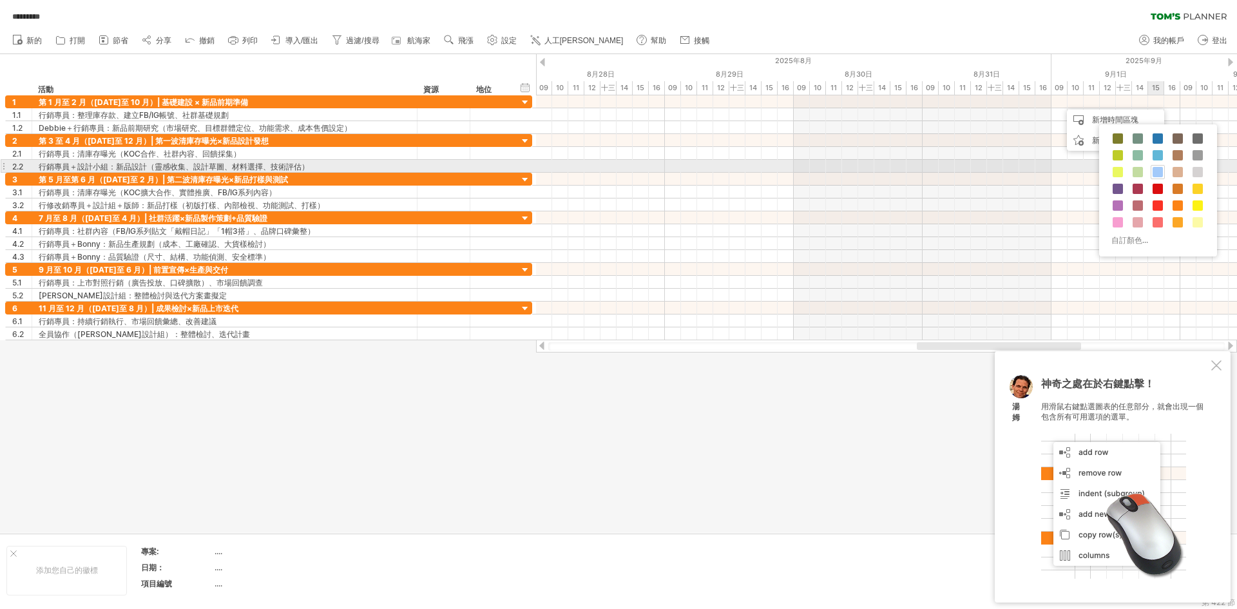
click at [1155, 167] on span at bounding box center [1157, 172] width 10 height 10
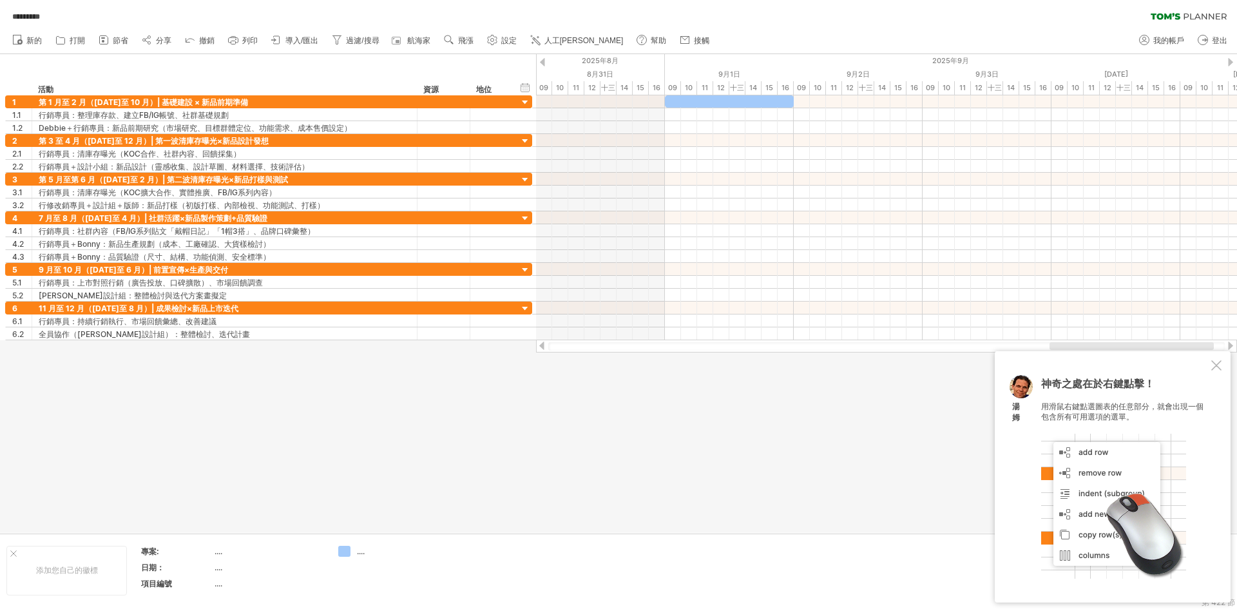
drag, startPoint x: 1036, startPoint y: 345, endPoint x: 1168, endPoint y: 348, distance: 132.7
click at [1168, 348] on div at bounding box center [1131, 346] width 164 height 8
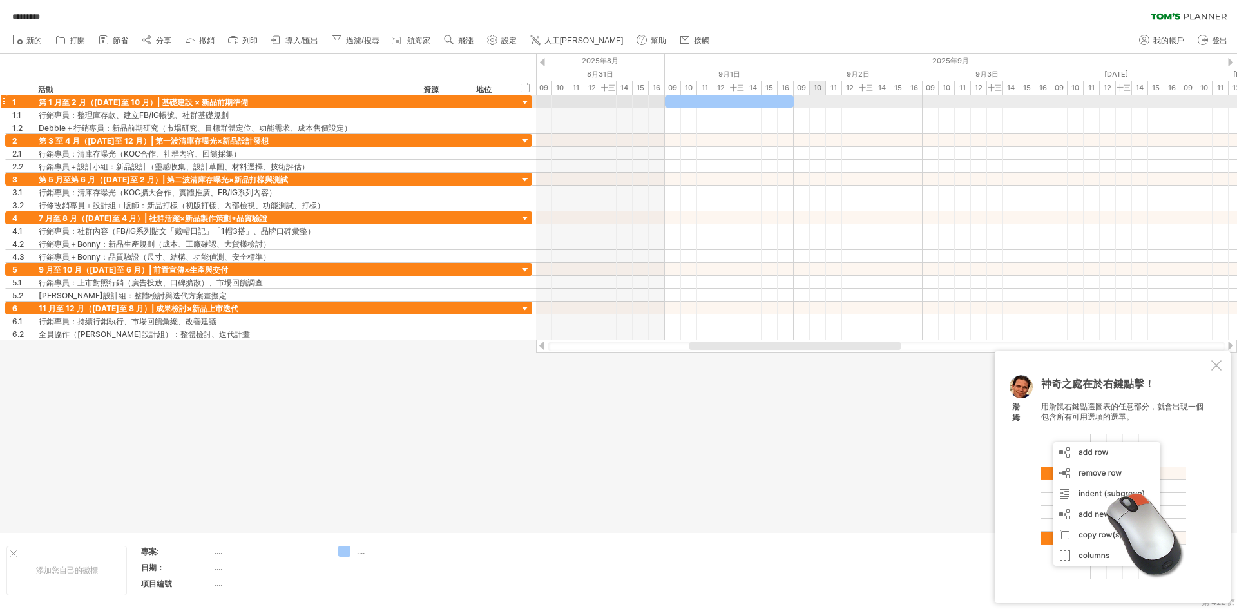
click at [810, 102] on div at bounding box center [886, 101] width 701 height 13
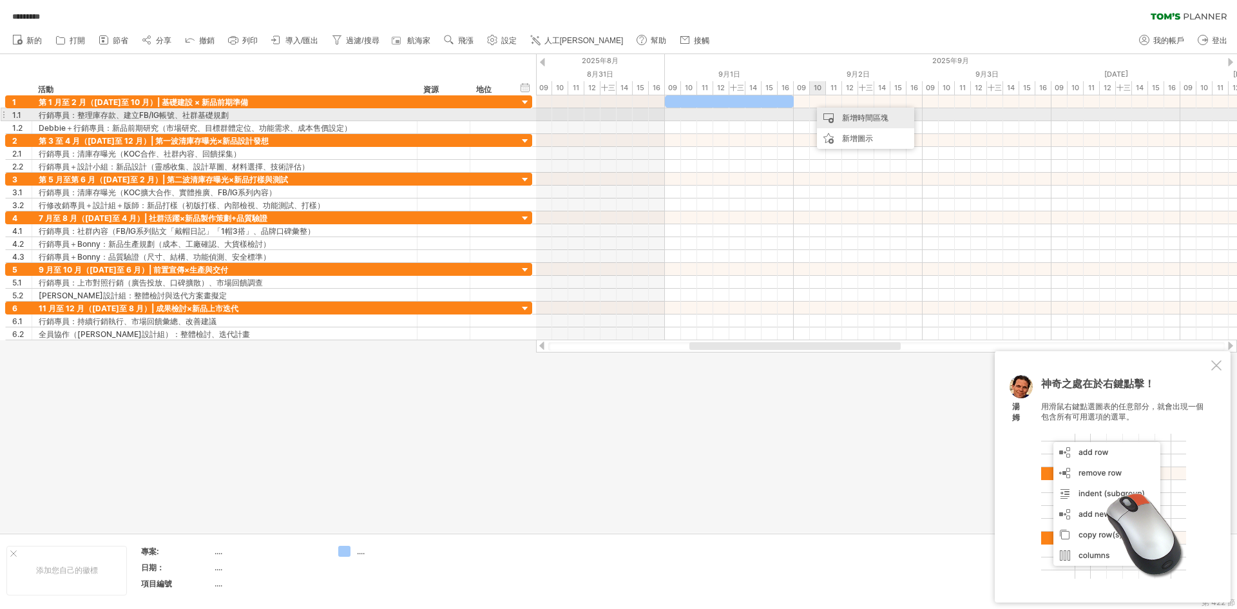
click at [858, 116] on font "新增時間區塊" at bounding box center [865, 118] width 46 height 10
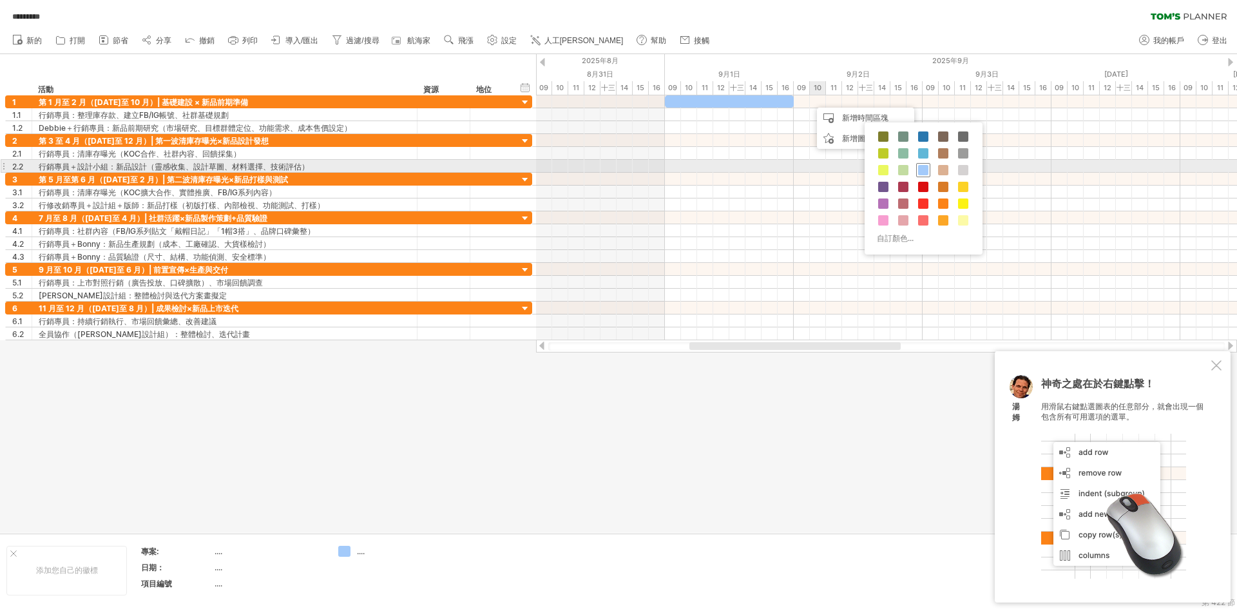
click at [925, 171] on span at bounding box center [923, 170] width 10 height 10
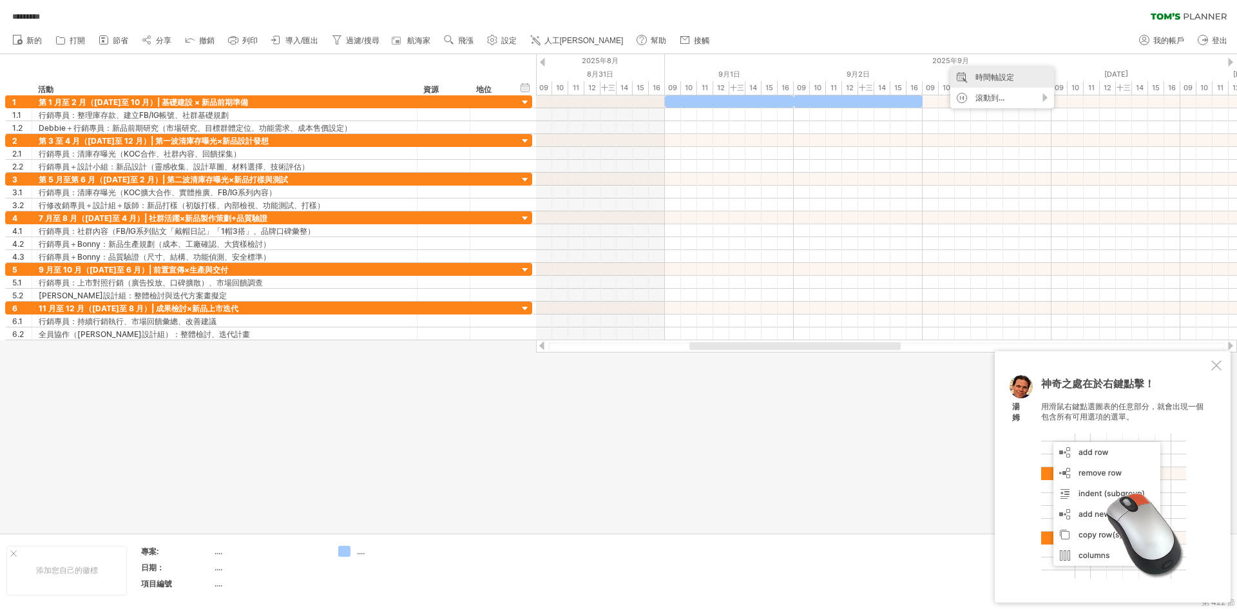
click at [976, 79] on font "時間軸設定" at bounding box center [994, 77] width 39 height 10
select select "*"
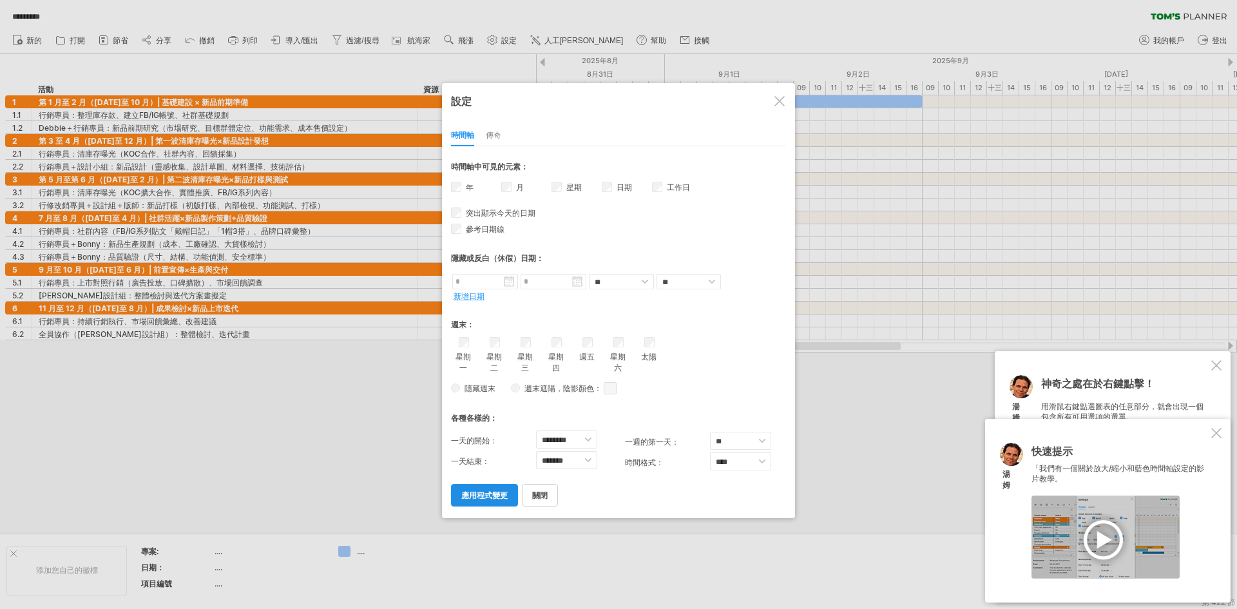
click at [506, 500] on font "應用程式變更" at bounding box center [484, 495] width 46 height 10
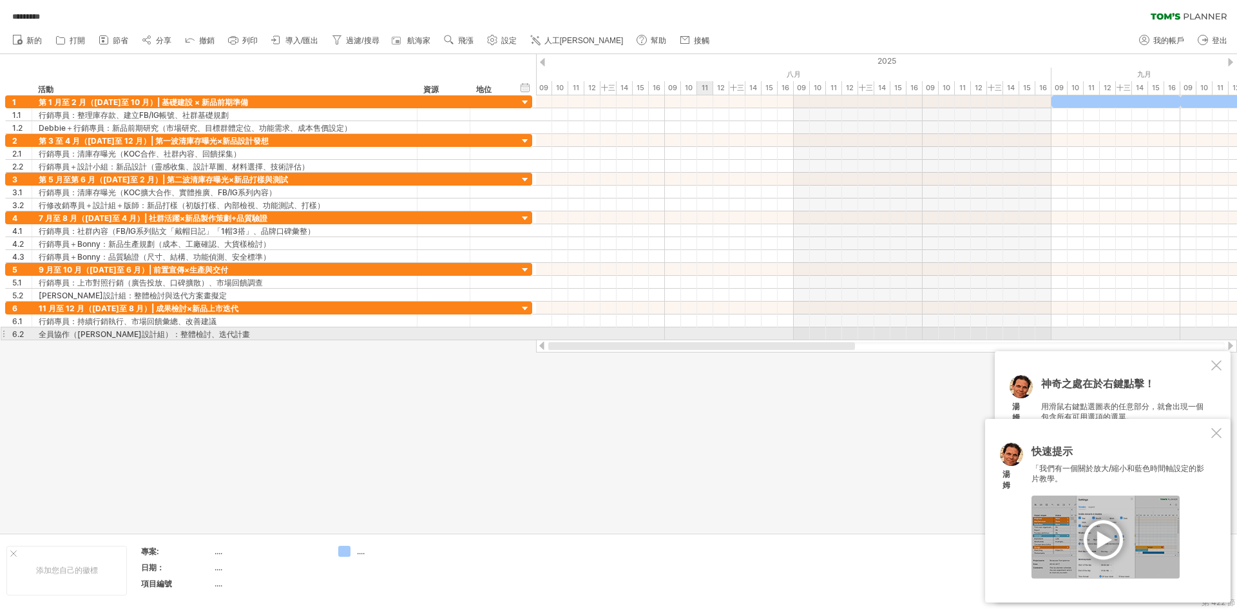
drag, startPoint x: 860, startPoint y: 346, endPoint x: 705, endPoint y: 335, distance: 155.0
click at [705, 335] on div "嘗試造訪 [DOMAIN_NAME] 再次連接... 0% 自動儲存... ********* 清除過濾器 重新套用濾鏡 新的 1" at bounding box center [618, 304] width 1237 height 609
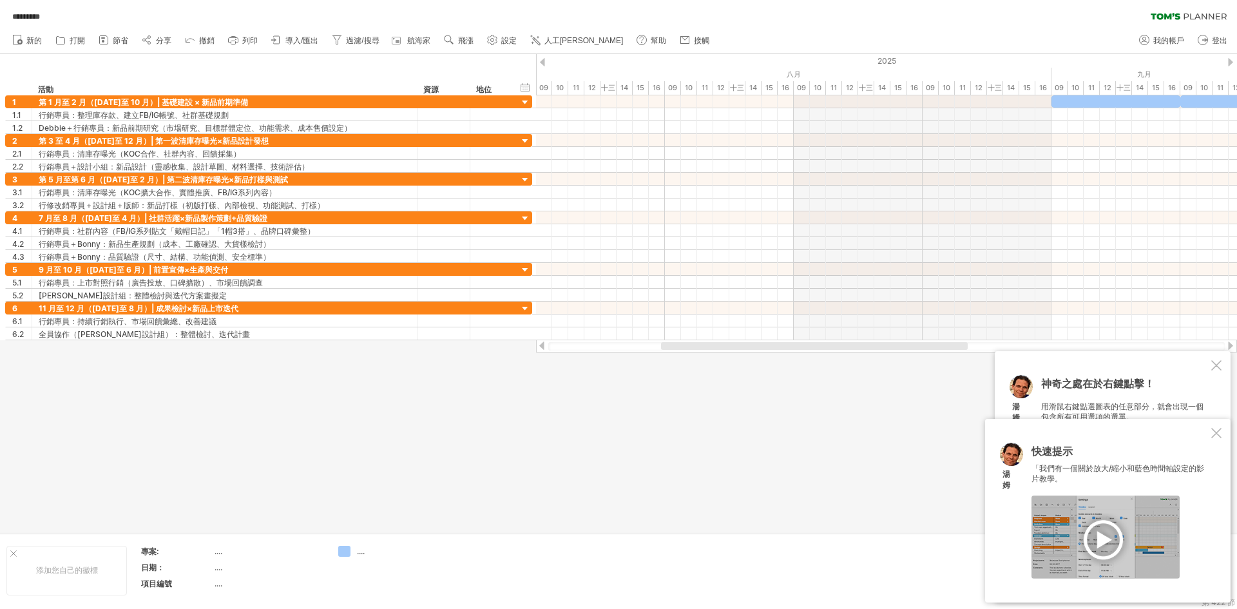
click at [1228, 62] on div at bounding box center [1230, 62] width 5 height 8
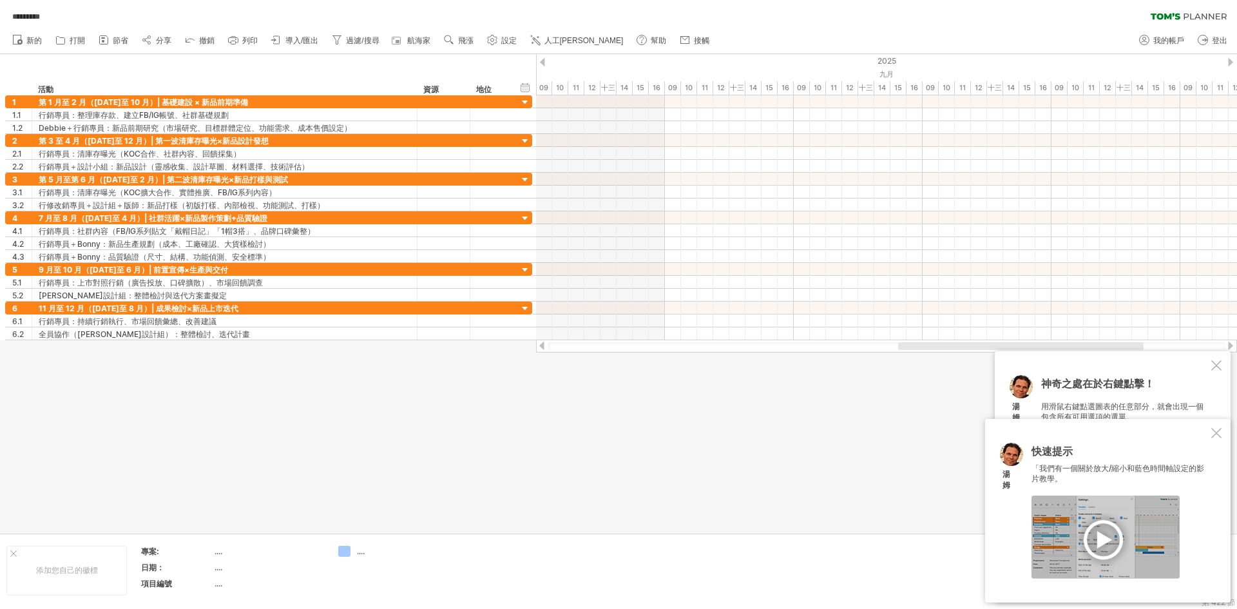
click at [1228, 62] on div at bounding box center [1230, 62] width 5 height 8
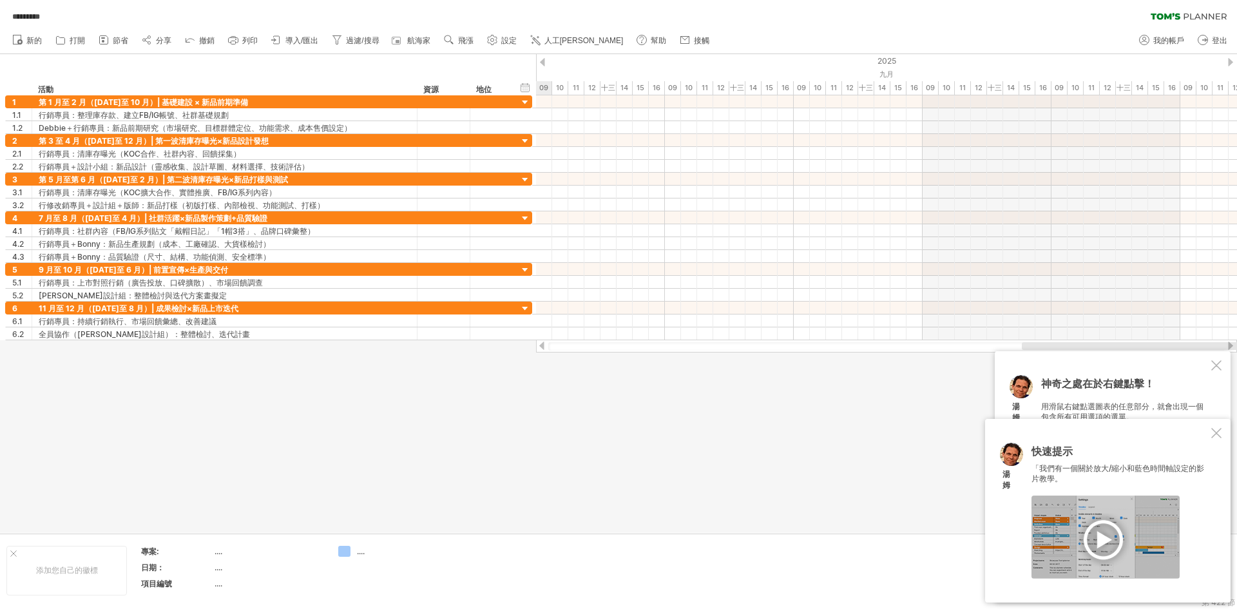
click at [1228, 62] on div at bounding box center [1230, 62] width 5 height 8
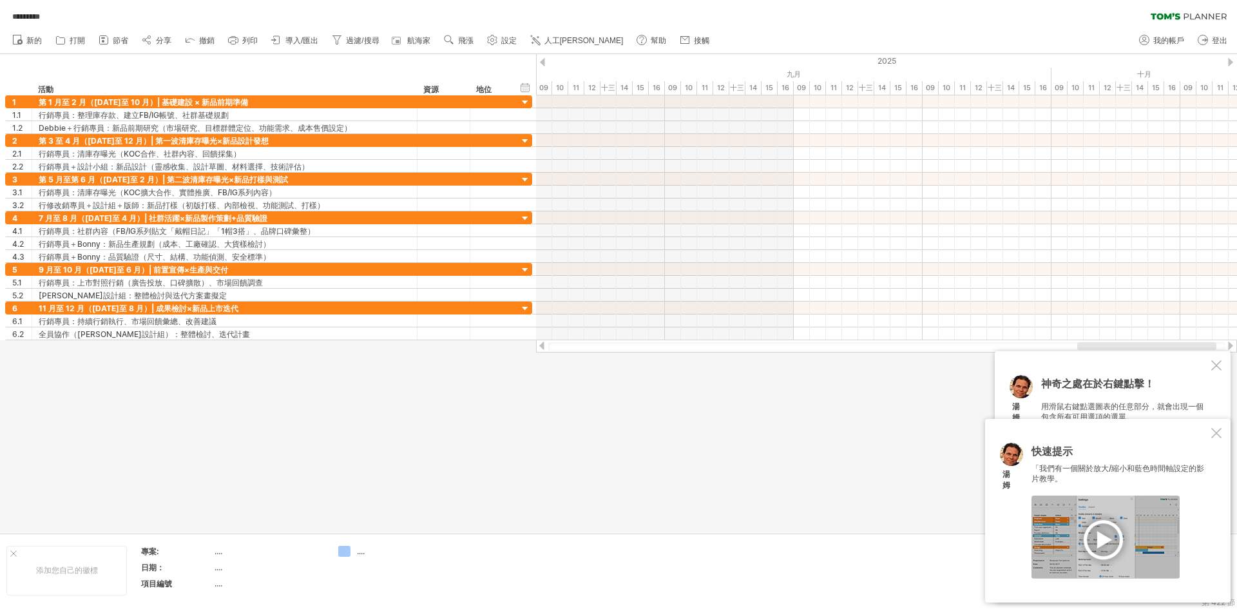
drag, startPoint x: 906, startPoint y: 346, endPoint x: 711, endPoint y: 340, distance: 194.6
click at [711, 340] on div at bounding box center [886, 345] width 701 height 13
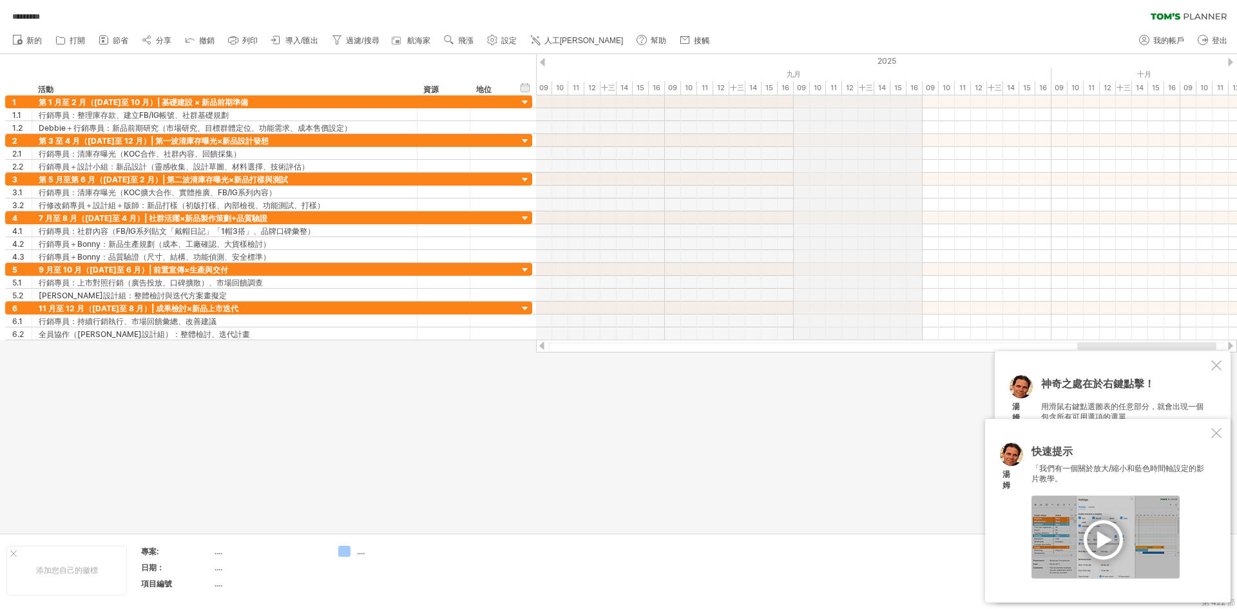
click at [795, 72] on font "九月" at bounding box center [793, 74] width 14 height 9
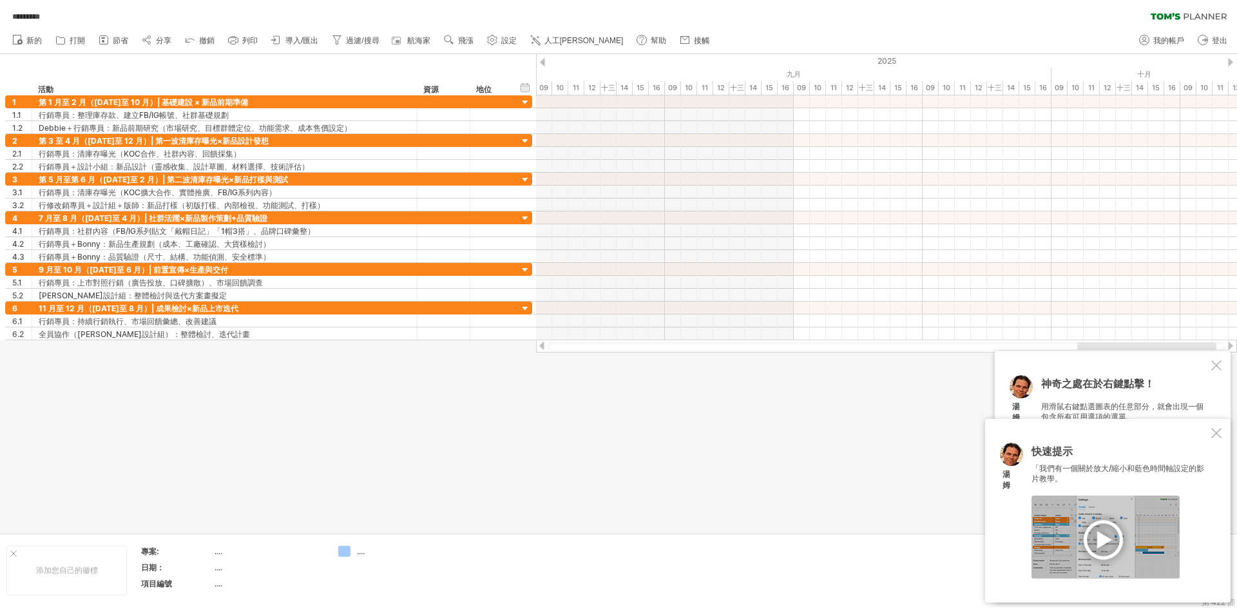
click at [543, 61] on div at bounding box center [542, 62] width 5 height 8
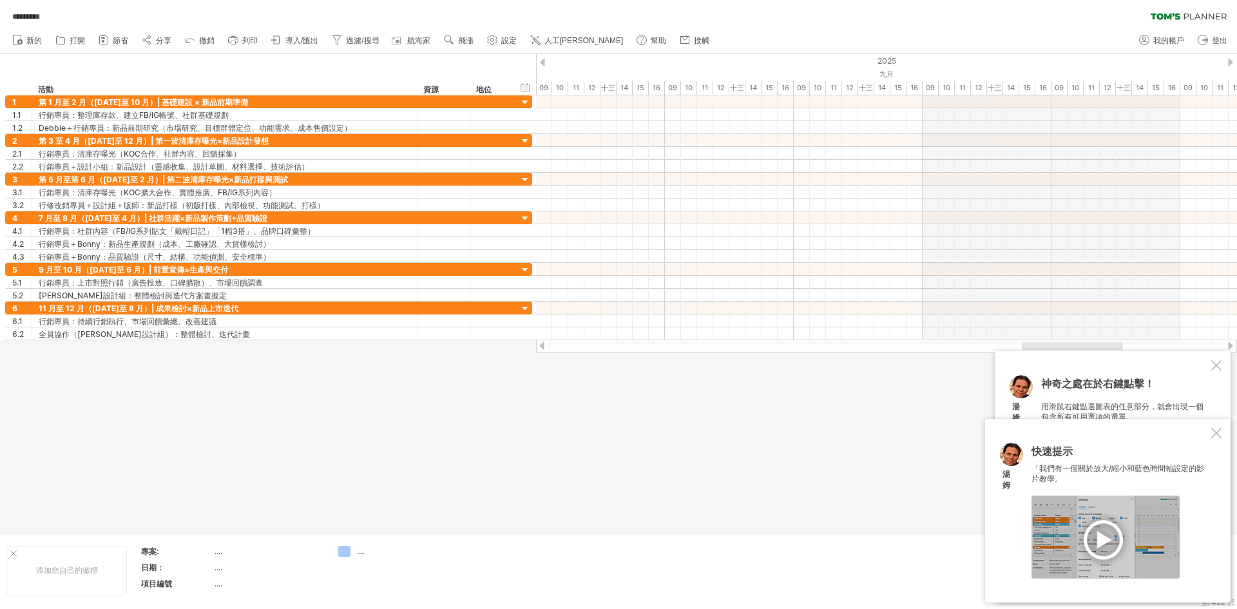
click at [1113, 536] on div at bounding box center [1105, 536] width 148 height 83
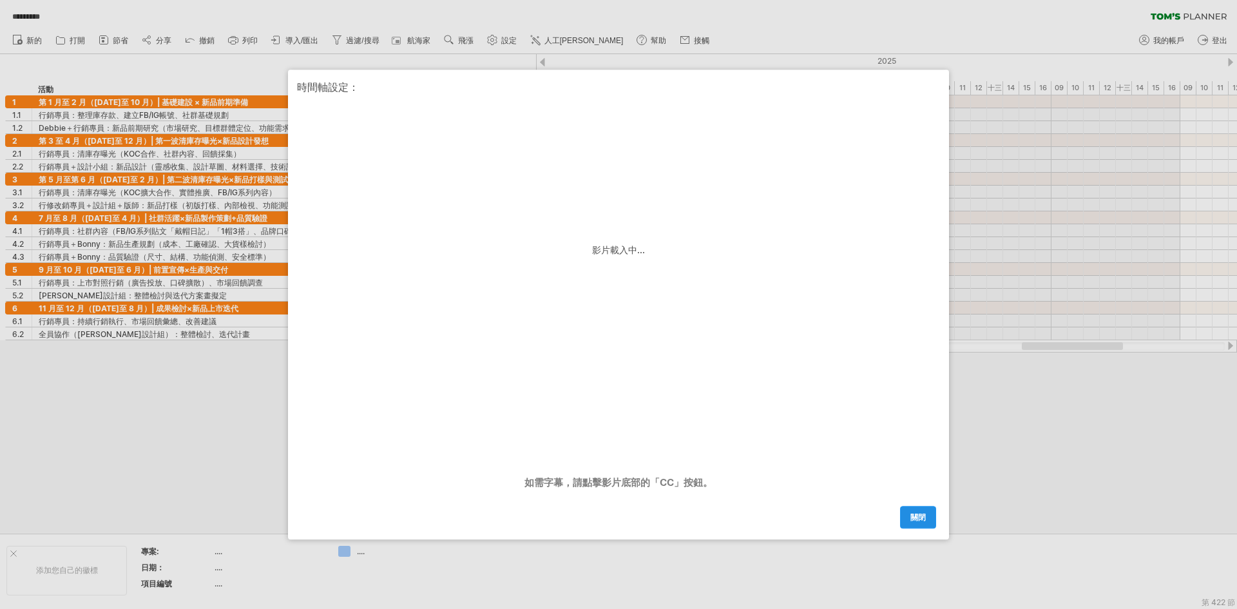
click at [916, 515] on font "關閉" at bounding box center [917, 517] width 15 height 10
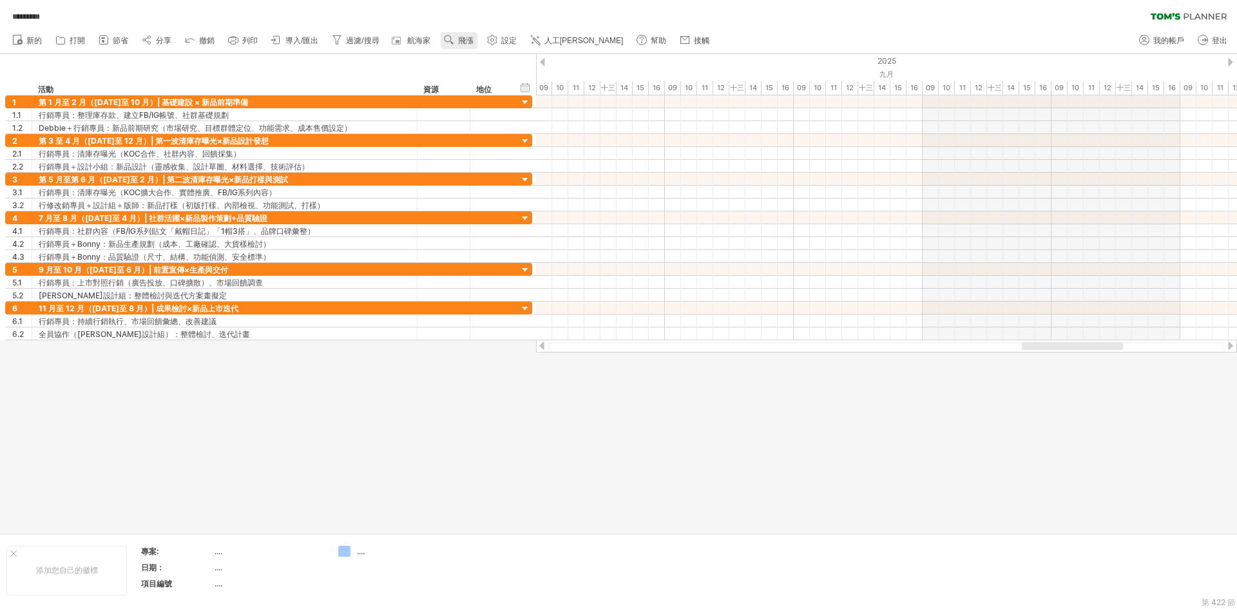
click at [473, 39] on font "飛漲" at bounding box center [465, 40] width 15 height 9
click at [531, 57] on div "月" at bounding box center [546, 56] width 71 height 21
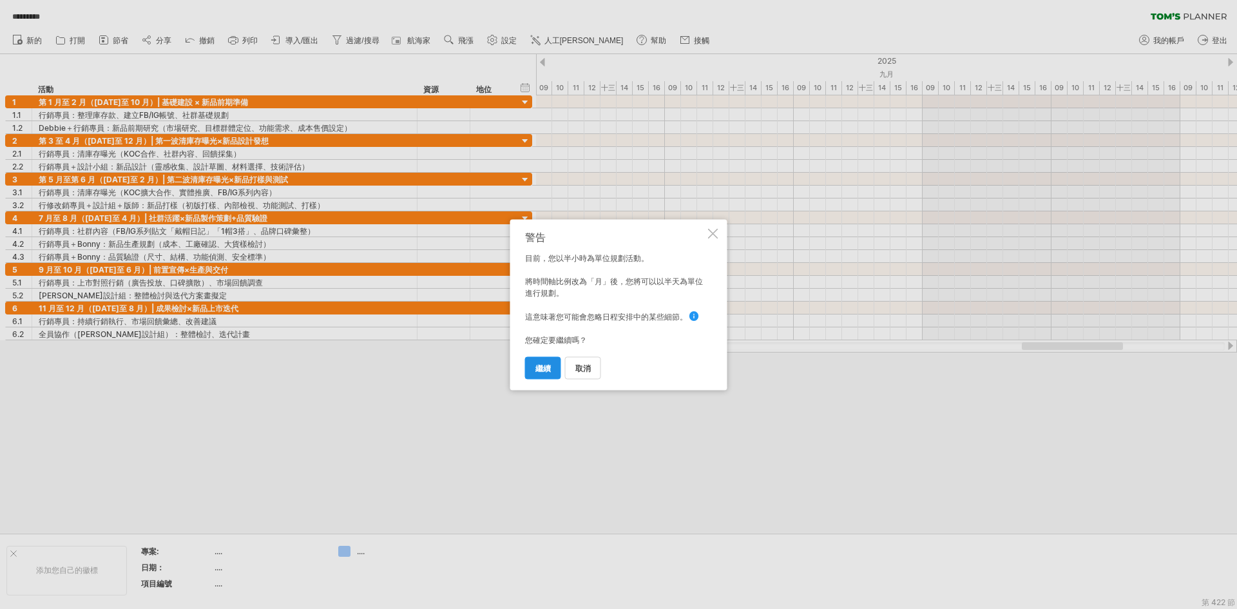
click at [549, 372] on font "繼續" at bounding box center [542, 368] width 15 height 10
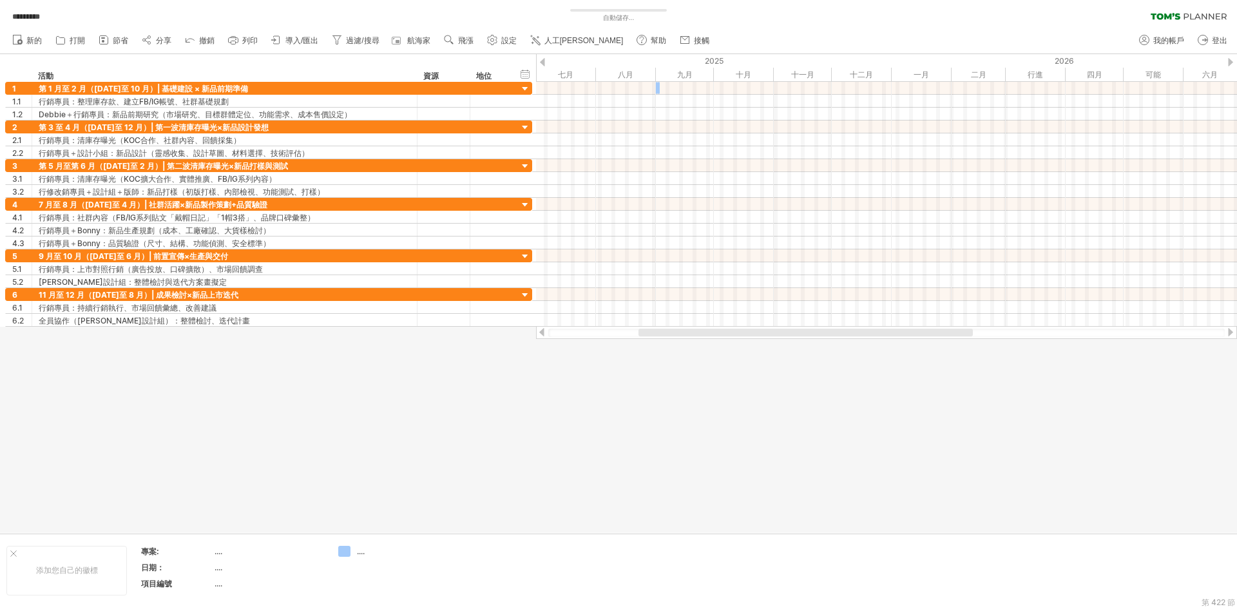
drag, startPoint x: 789, startPoint y: 330, endPoint x: 717, endPoint y: 330, distance: 72.1
click at [717, 330] on div at bounding box center [805, 332] width 334 height 8
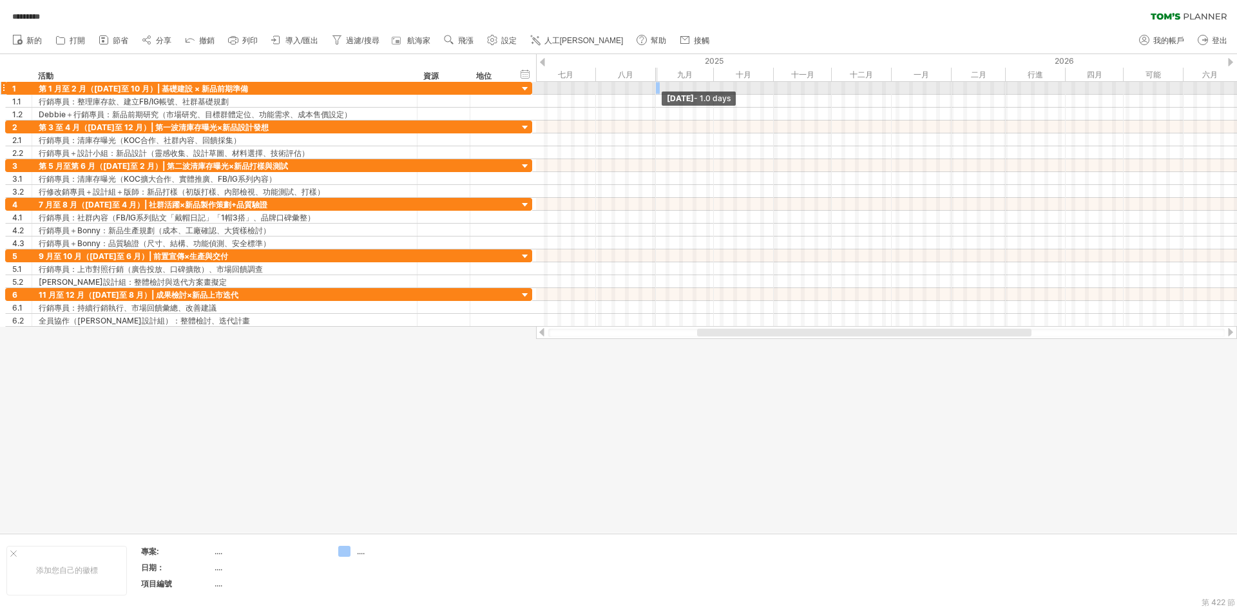
click at [656, 88] on span at bounding box center [657, 88] width 5 height 12
click at [667, 88] on div at bounding box center [886, 88] width 701 height 13
click at [680, 86] on div at bounding box center [886, 88] width 701 height 13
click at [665, 86] on div at bounding box center [886, 88] width 701 height 13
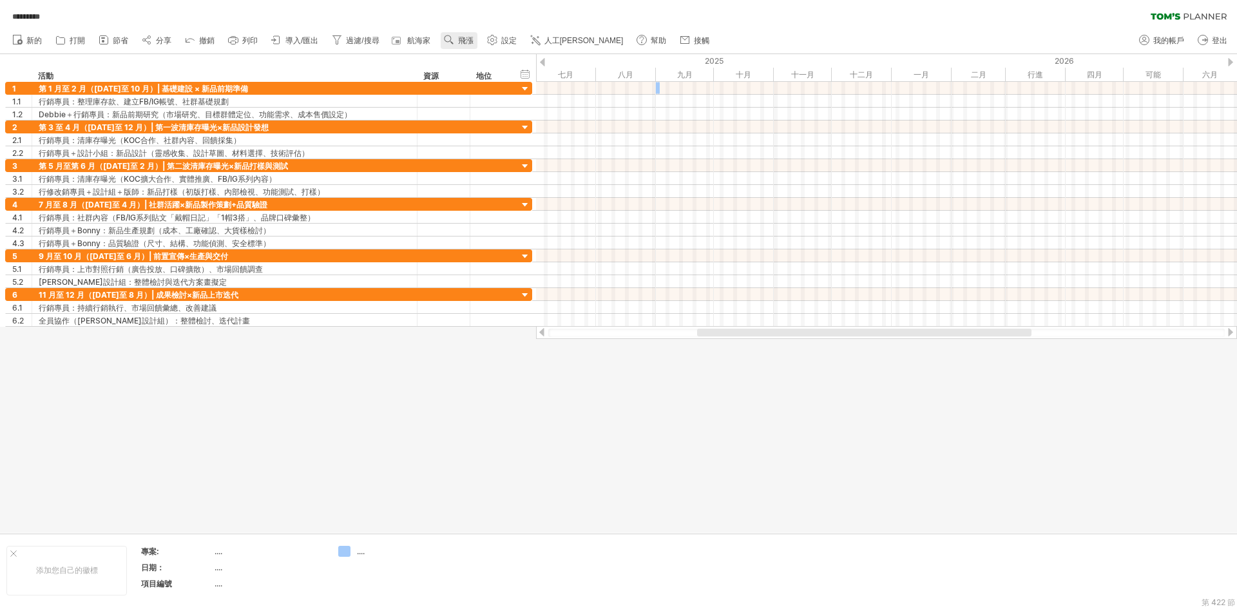
click at [473, 40] on font "飛漲" at bounding box center [465, 40] width 15 height 9
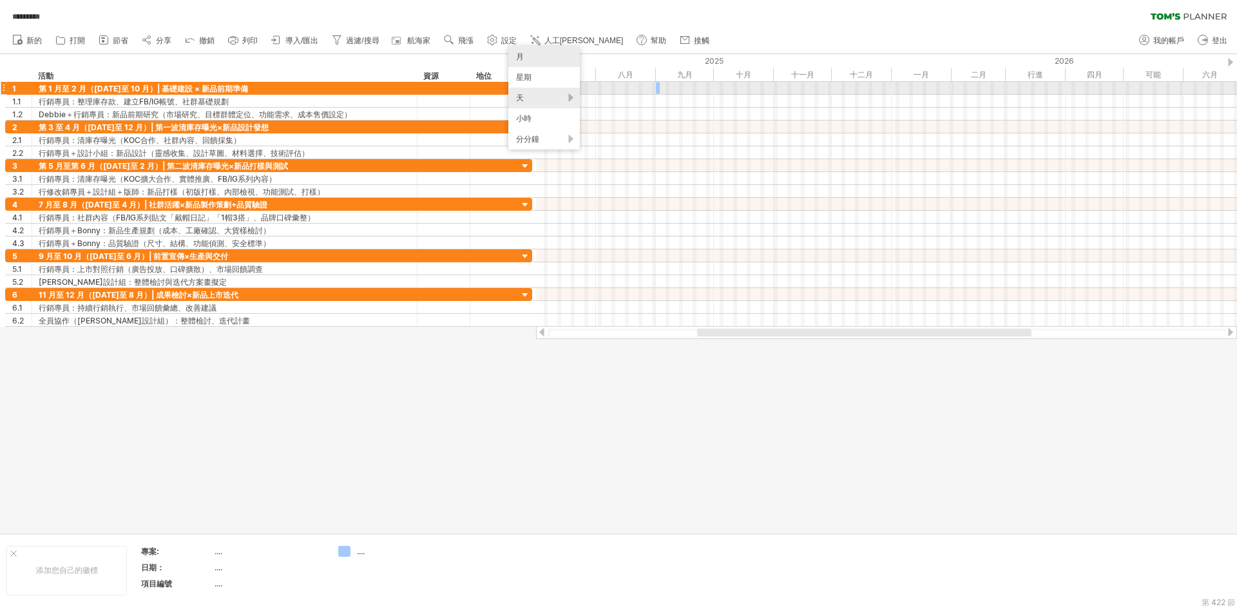
click at [540, 94] on div "天" at bounding box center [543, 98] width 71 height 21
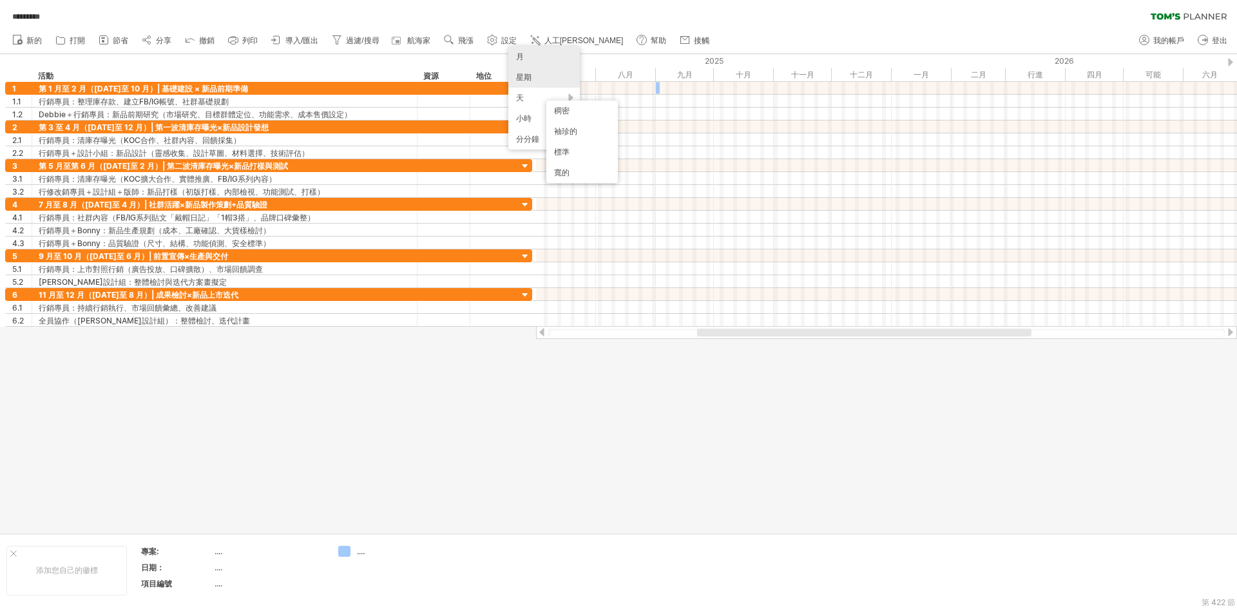
click at [540, 77] on div "星期" at bounding box center [543, 77] width 71 height 21
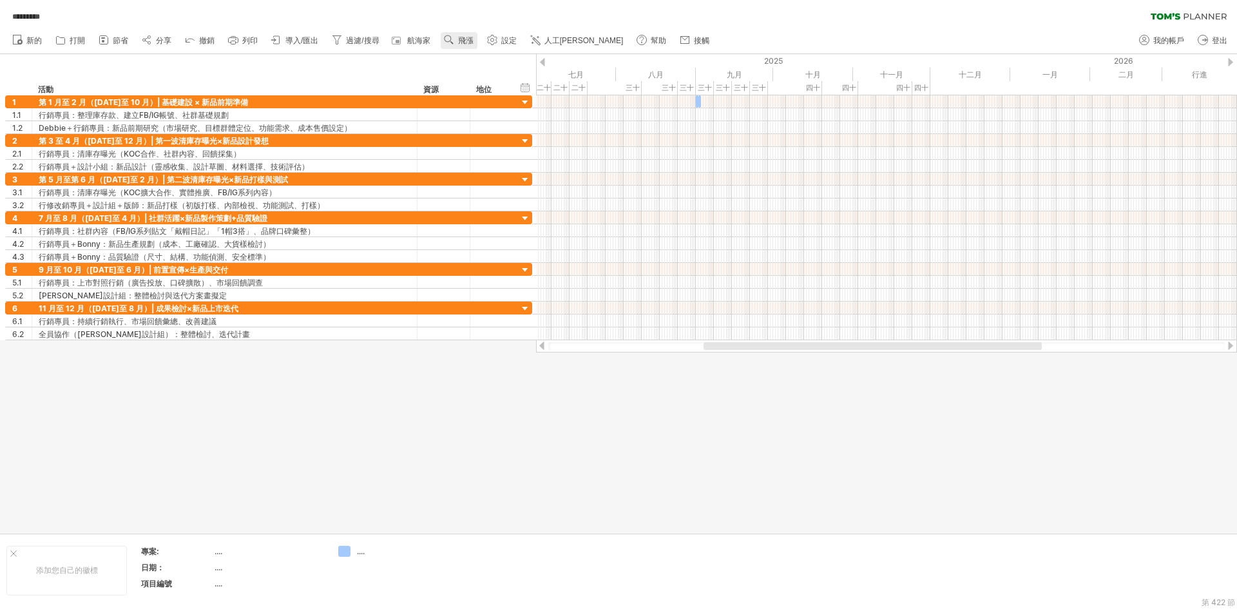
click at [473, 41] on font "飛漲" at bounding box center [465, 40] width 15 height 9
click at [555, 102] on div "天" at bounding box center [549, 98] width 71 height 21
click at [594, 178] on div "寬的" at bounding box center [596, 180] width 71 height 21
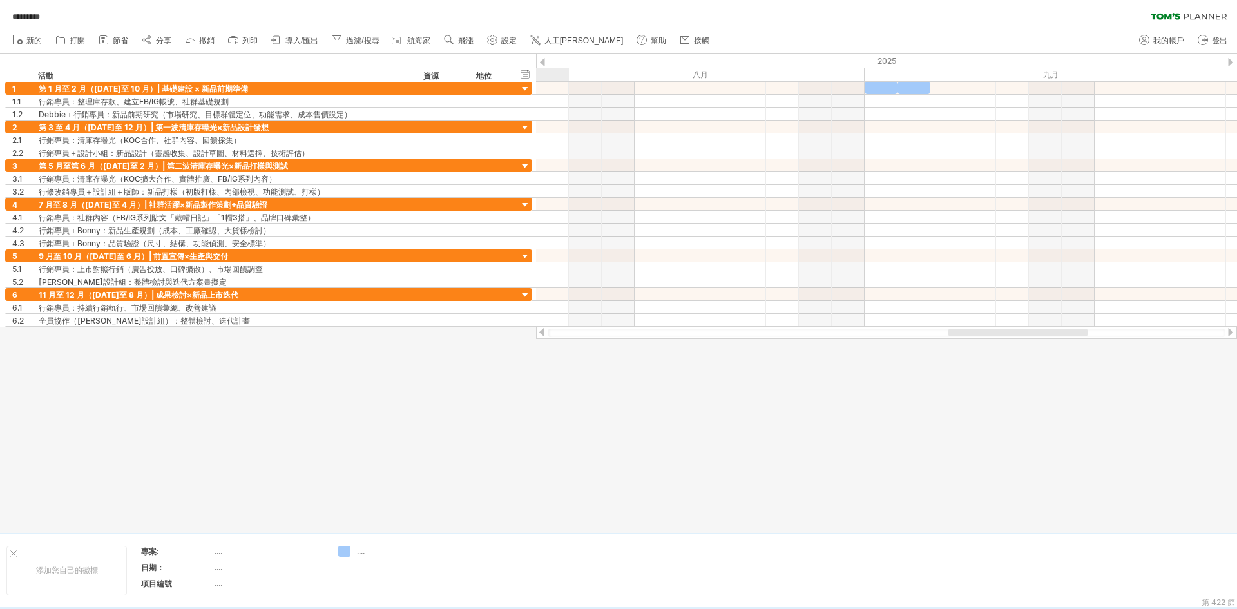
drag, startPoint x: 725, startPoint y: 333, endPoint x: 1061, endPoint y: 356, distance: 337.0
click at [1061, 356] on div "嘗試造訪 [DOMAIN_NAME] 再次連接... 0% 自動儲存... ********* 清除過濾器 重新套用濾鏡 新的 1" at bounding box center [618, 304] width 1237 height 609
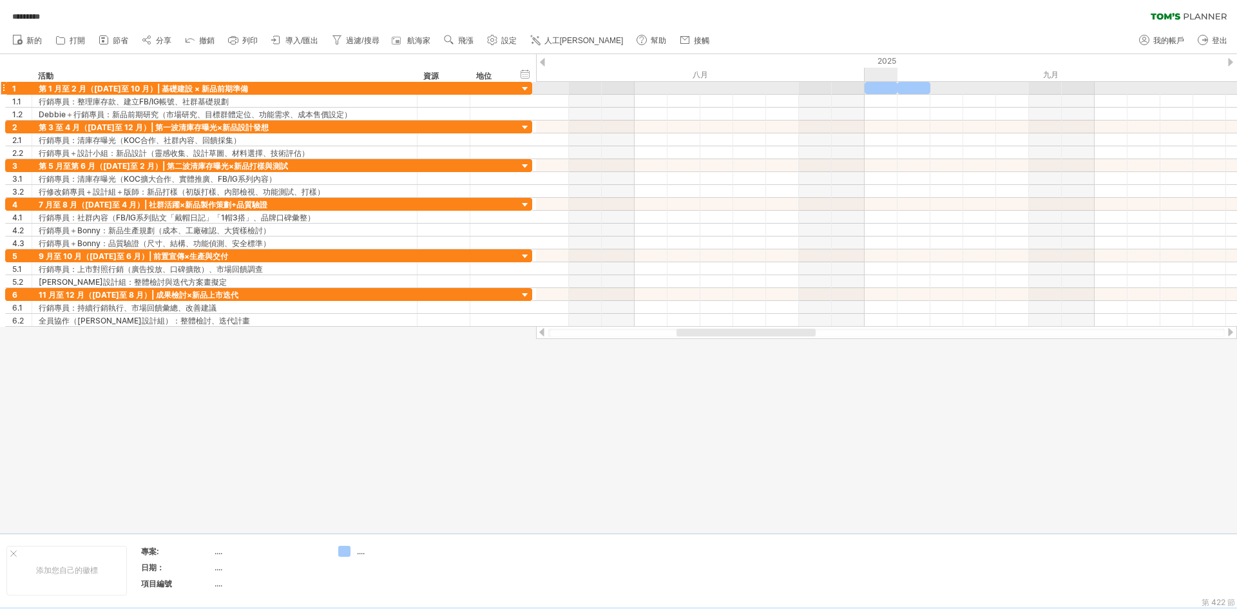
click at [882, 91] on div at bounding box center [880, 88] width 33 height 12
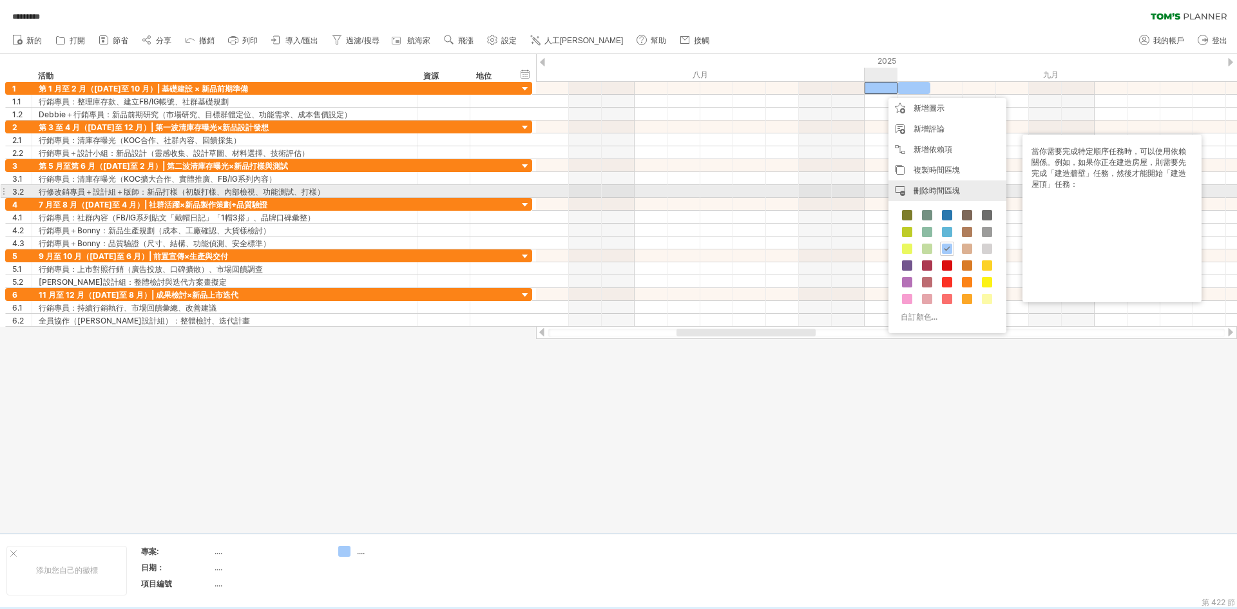
click at [929, 192] on font "刪除時間區塊" at bounding box center [936, 190] width 46 height 10
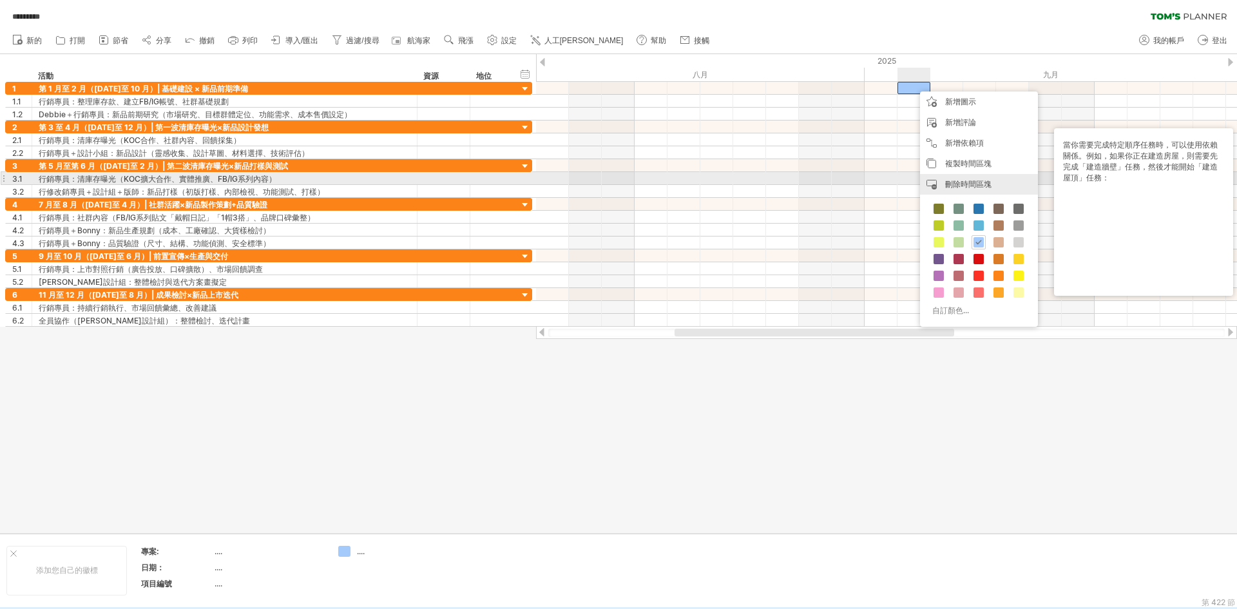
click at [961, 184] on font "刪除時間區塊" at bounding box center [968, 184] width 46 height 10
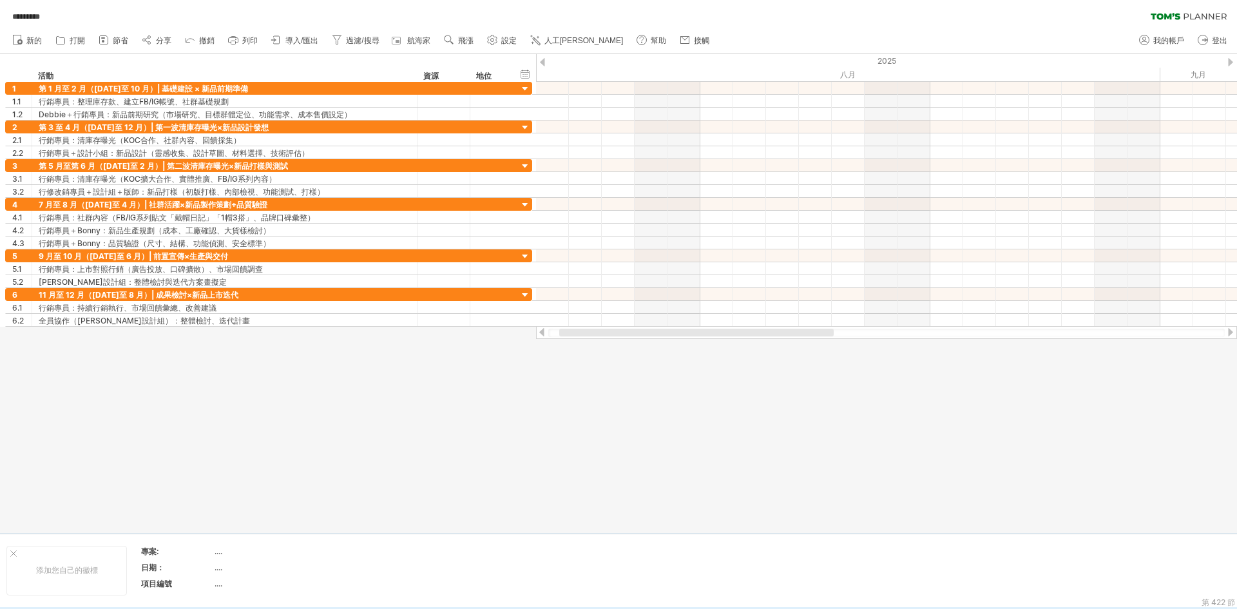
drag, startPoint x: 830, startPoint y: 332, endPoint x: 713, endPoint y: 332, distance: 117.2
click at [713, 332] on div at bounding box center [696, 332] width 274 height 8
click at [473, 44] on font "飛漲" at bounding box center [465, 40] width 15 height 9
click at [525, 56] on font "月" at bounding box center [526, 61] width 8 height 10
drag, startPoint x: 752, startPoint y: 333, endPoint x: 737, endPoint y: 334, distance: 14.2
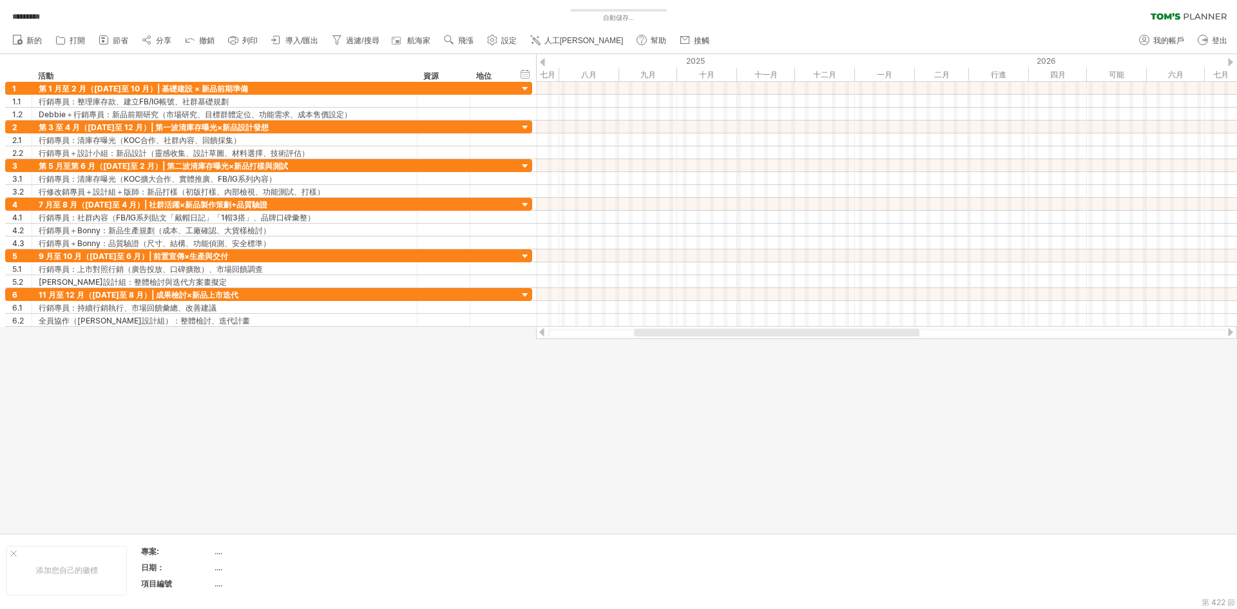
click at [737, 334] on div at bounding box center [776, 332] width 285 height 8
click at [625, 89] on div at bounding box center [886, 88] width 701 height 13
click at [623, 87] on div at bounding box center [886, 88] width 701 height 13
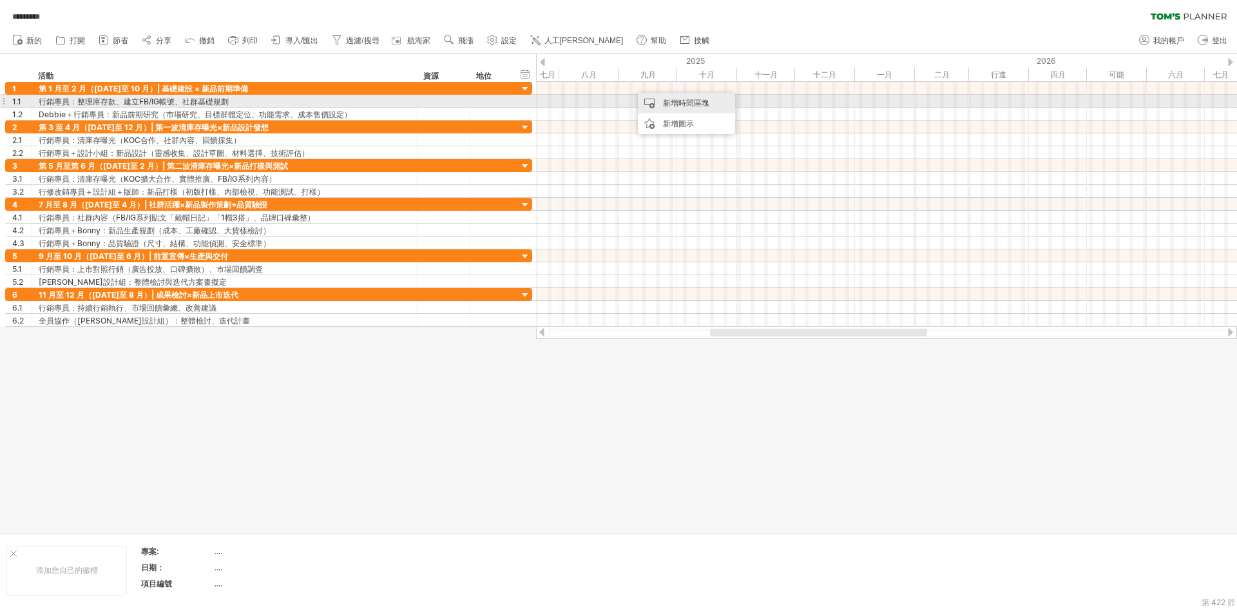
click at [670, 100] on font "新增時間區塊" at bounding box center [686, 103] width 46 height 10
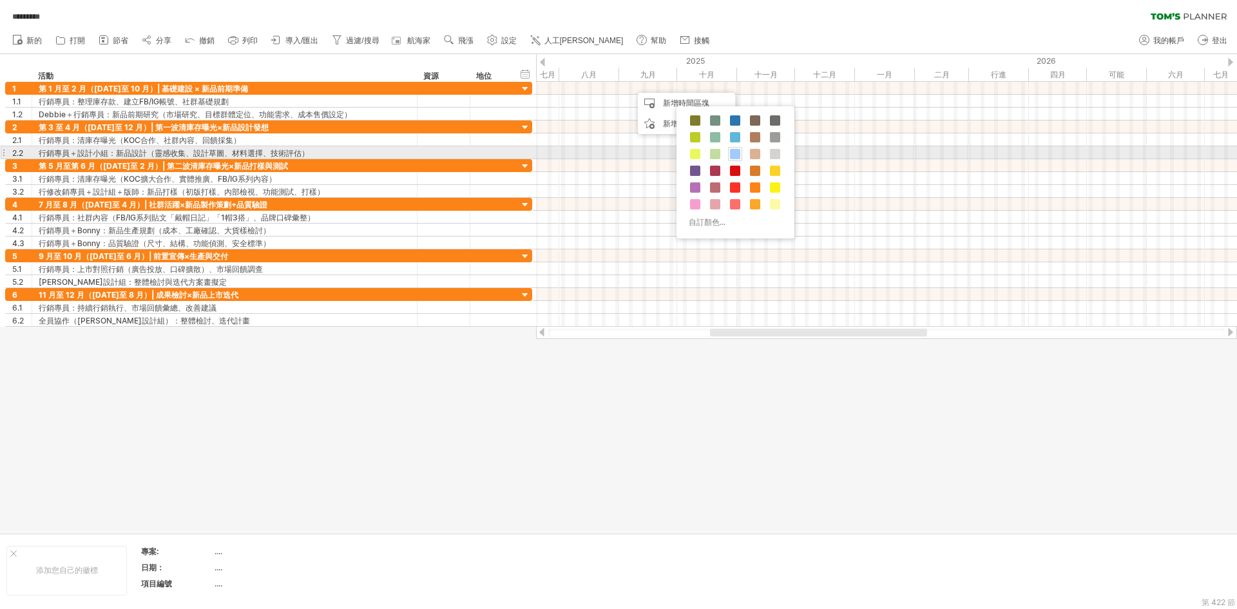
click at [734, 152] on span at bounding box center [735, 154] width 10 height 10
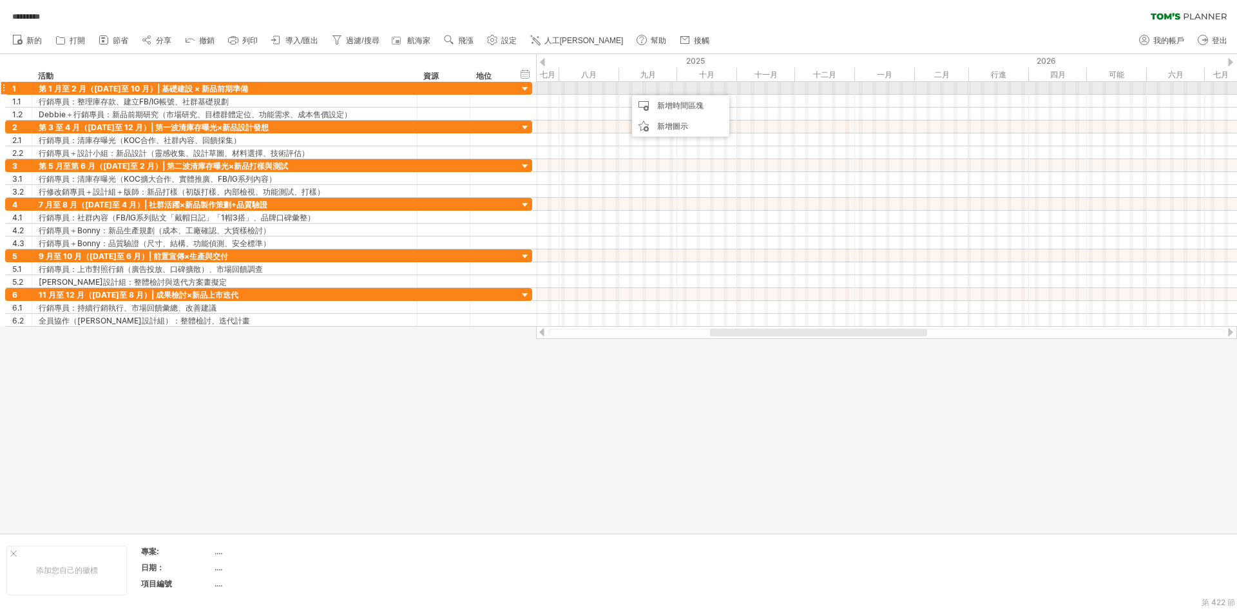
click at [623, 88] on div at bounding box center [886, 88] width 701 height 13
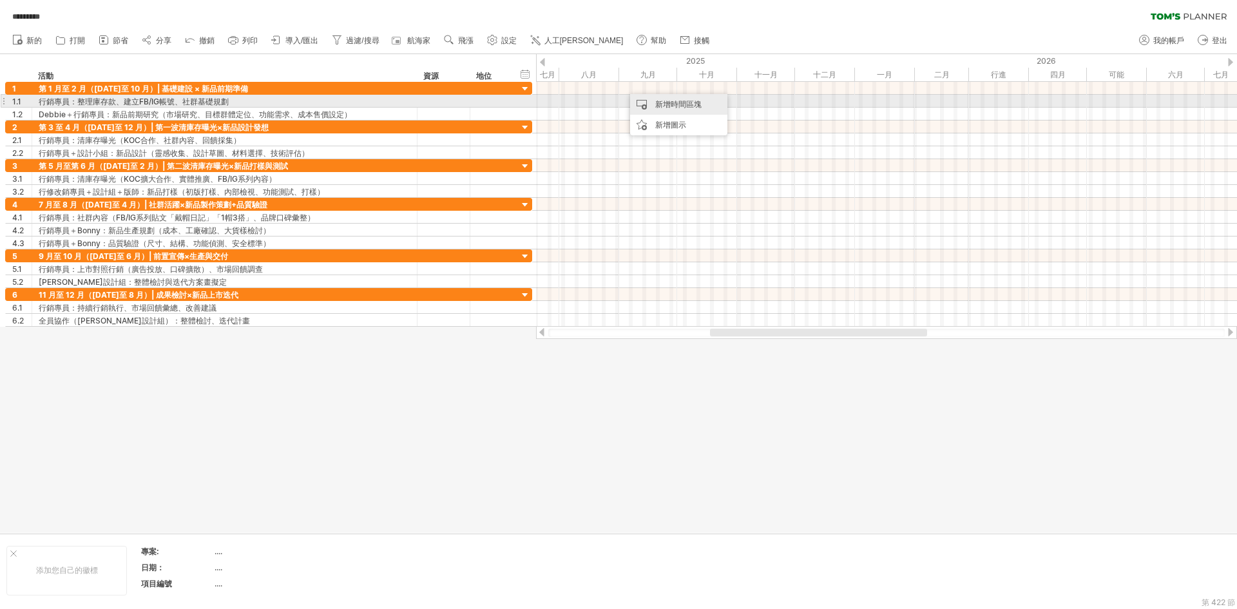
click at [652, 104] on div "新增時間區塊" at bounding box center [678, 104] width 97 height 21
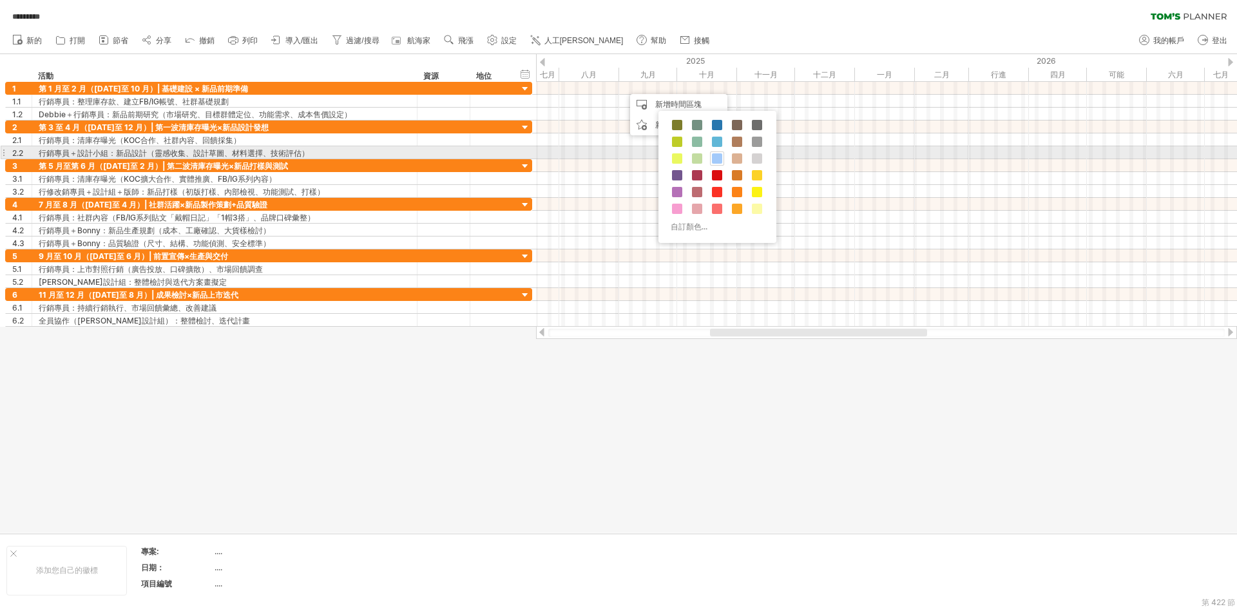
click at [721, 156] on span at bounding box center [717, 158] width 10 height 10
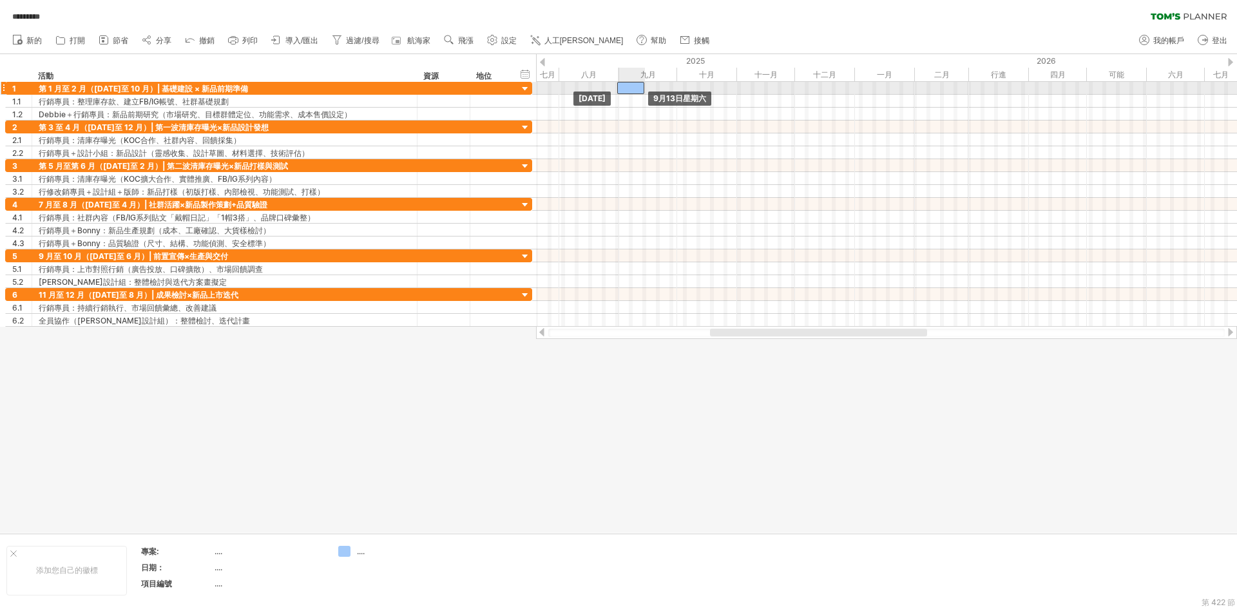
click at [629, 87] on div at bounding box center [630, 88] width 27 height 12
drag, startPoint x: 645, startPoint y: 86, endPoint x: 679, endPoint y: 88, distance: 34.2
click at [679, 88] on span at bounding box center [678, 88] width 5 height 12
drag, startPoint x: 678, startPoint y: 87, endPoint x: 737, endPoint y: 86, distance: 59.9
click at [737, 86] on span at bounding box center [737, 88] width 5 height 12
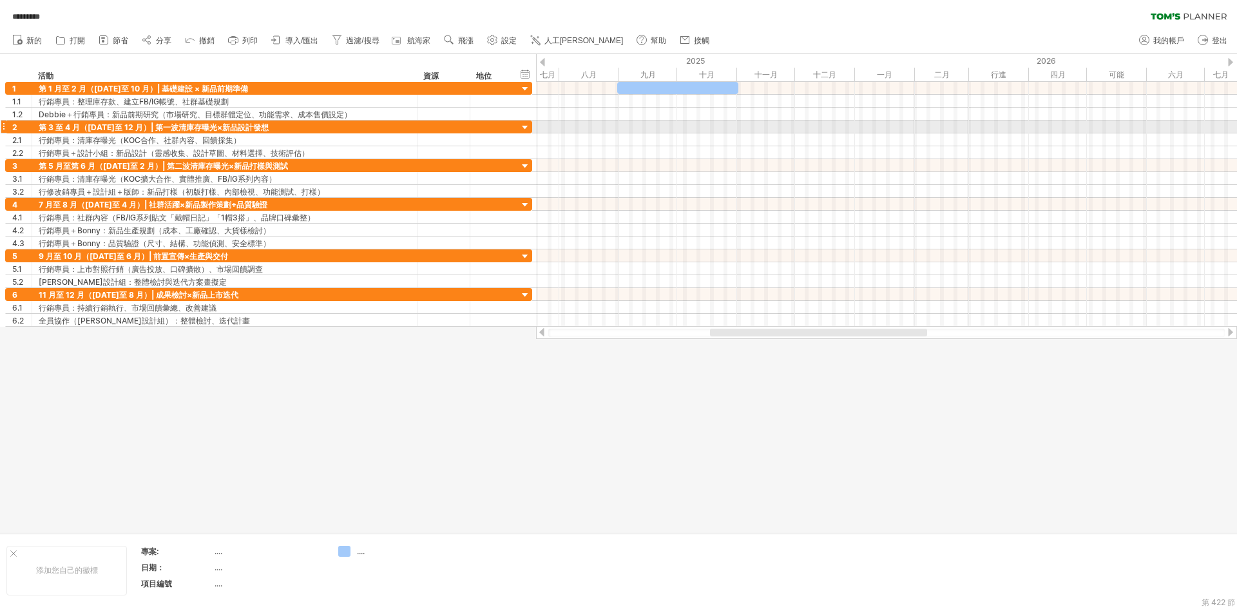
click at [743, 126] on div at bounding box center [886, 126] width 701 height 13
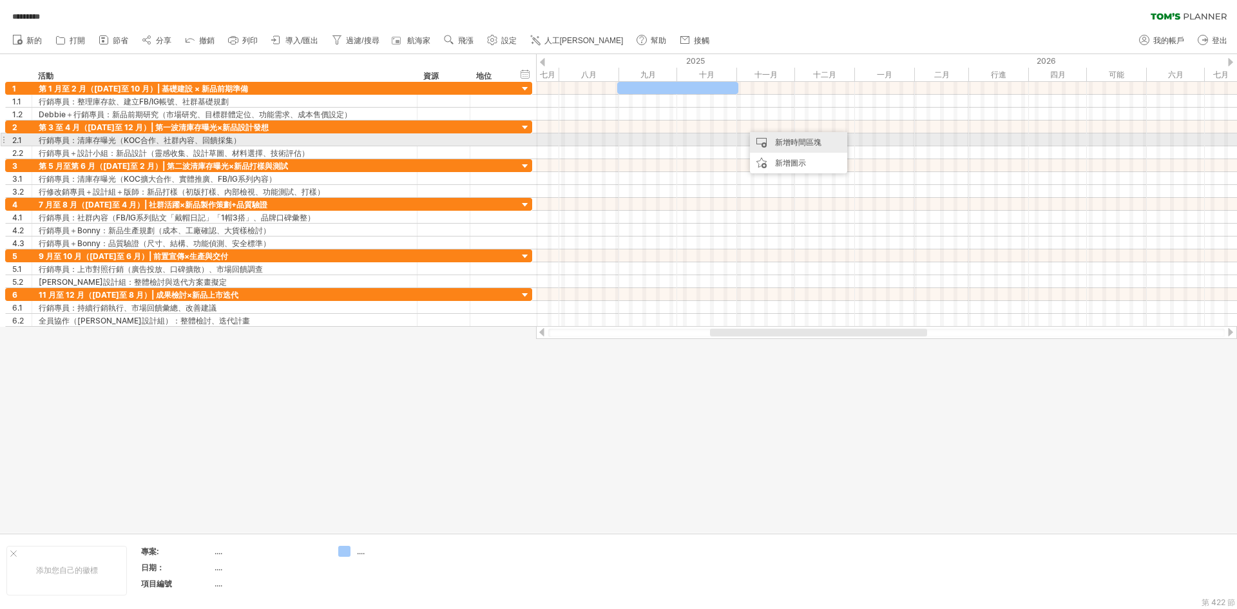
click at [777, 142] on font "新增時間區塊" at bounding box center [798, 142] width 46 height 10
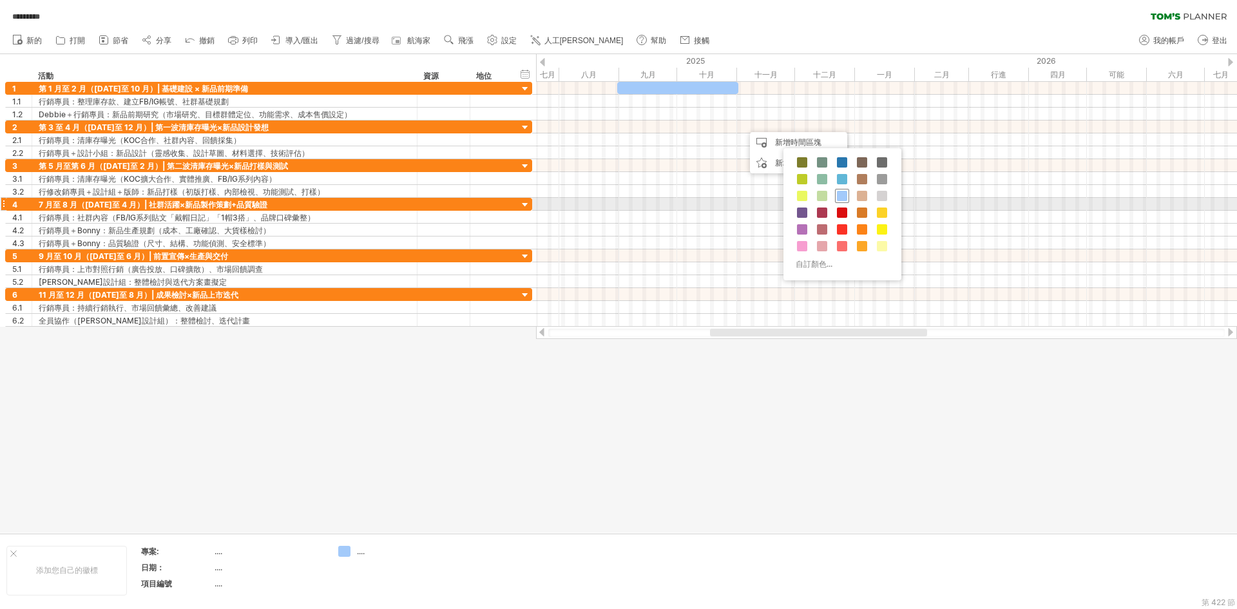
click at [843, 198] on span at bounding box center [842, 196] width 10 height 10
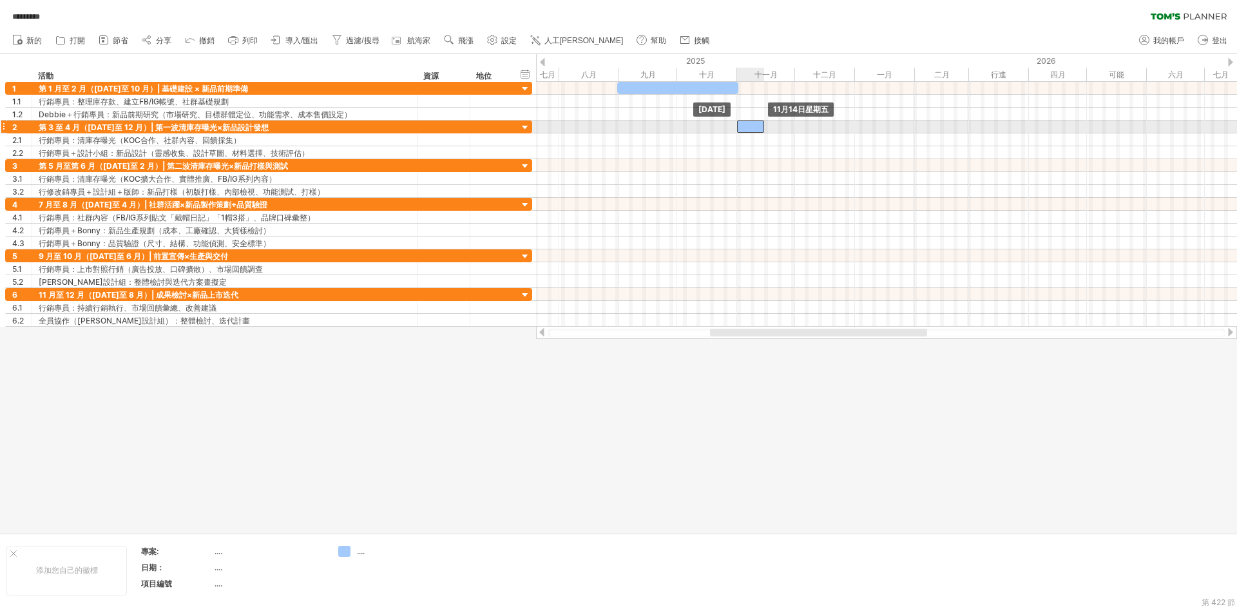
drag, startPoint x: 754, startPoint y: 129, endPoint x: 746, endPoint y: 129, distance: 7.1
click at [746, 129] on div at bounding box center [750, 126] width 27 height 12
drag, startPoint x: 764, startPoint y: 127, endPoint x: 855, endPoint y: 123, distance: 90.9
click at [855, 123] on span at bounding box center [854, 126] width 5 height 12
click at [739, 126] on span at bounding box center [736, 126] width 5 height 12
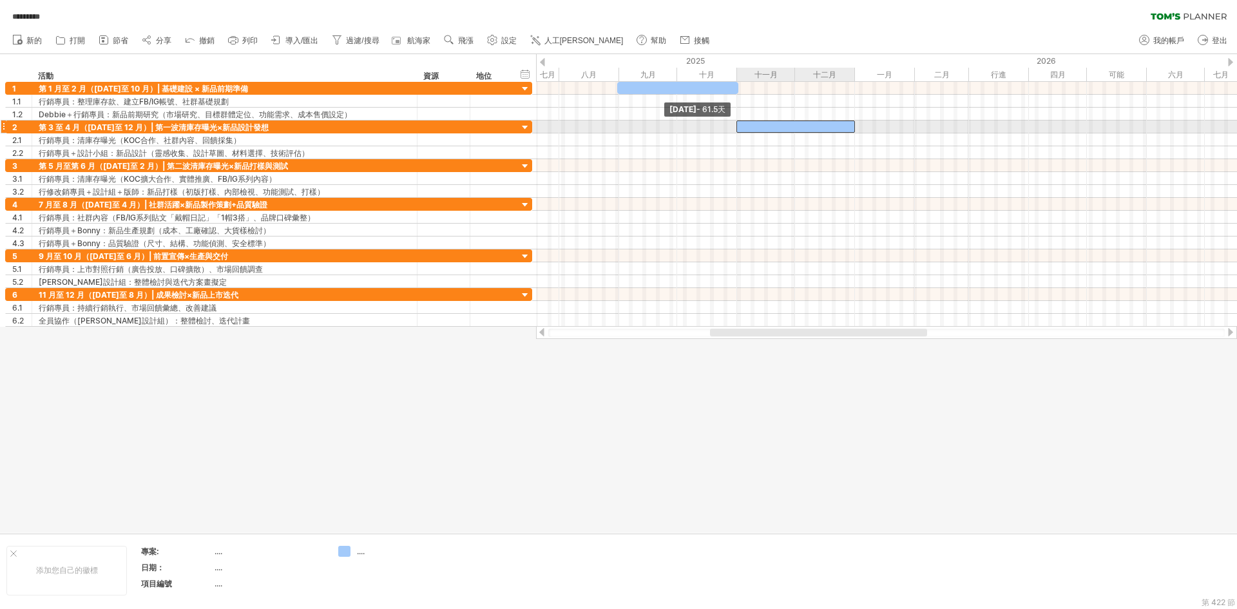
click at [737, 127] on span at bounding box center [736, 126] width 5 height 12
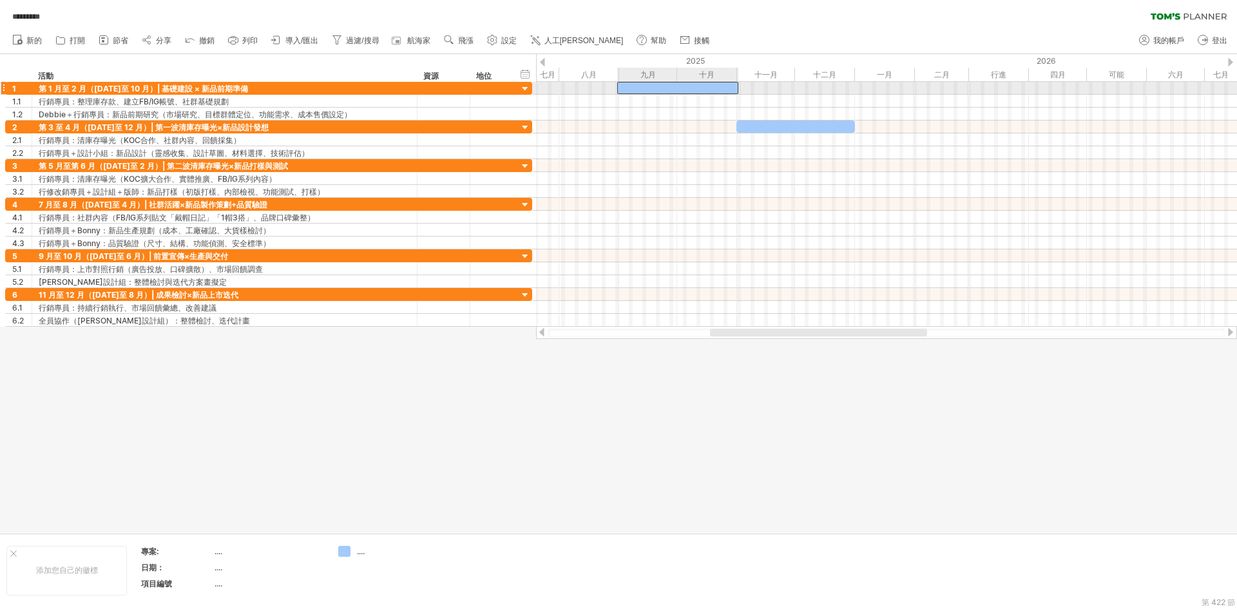
click at [728, 84] on div at bounding box center [677, 88] width 121 height 12
click at [736, 89] on span at bounding box center [736, 88] width 5 height 12
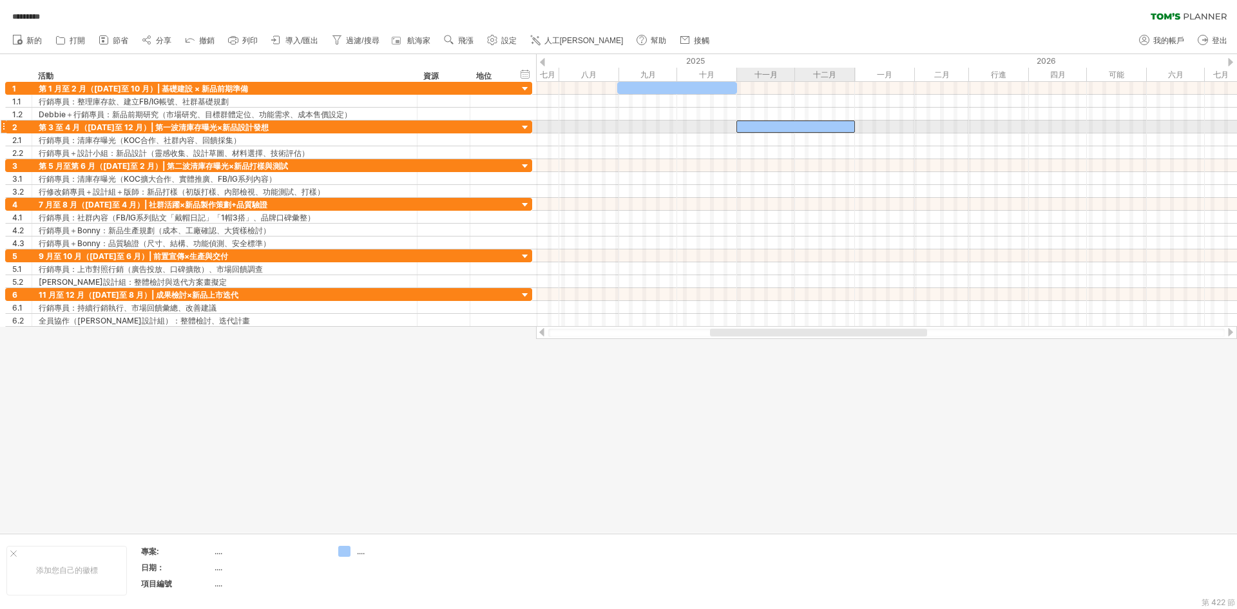
click at [743, 124] on div at bounding box center [795, 126] width 119 height 12
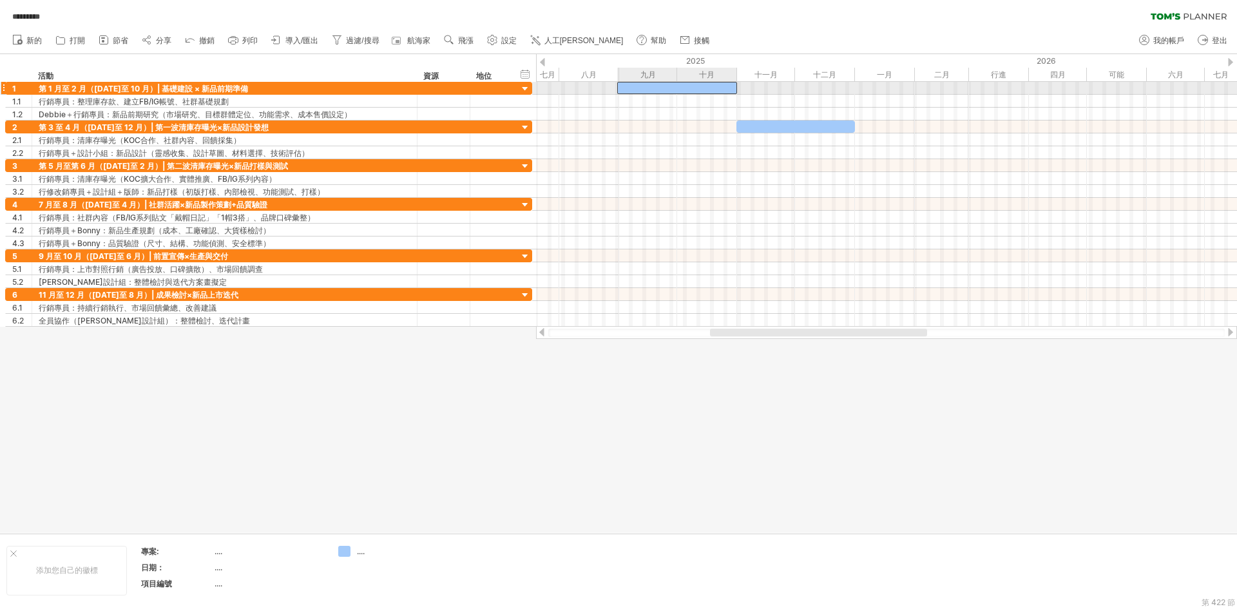
click at [625, 88] on div at bounding box center [677, 88] width 120 height 12
click at [617, 88] on span at bounding box center [618, 88] width 5 height 12
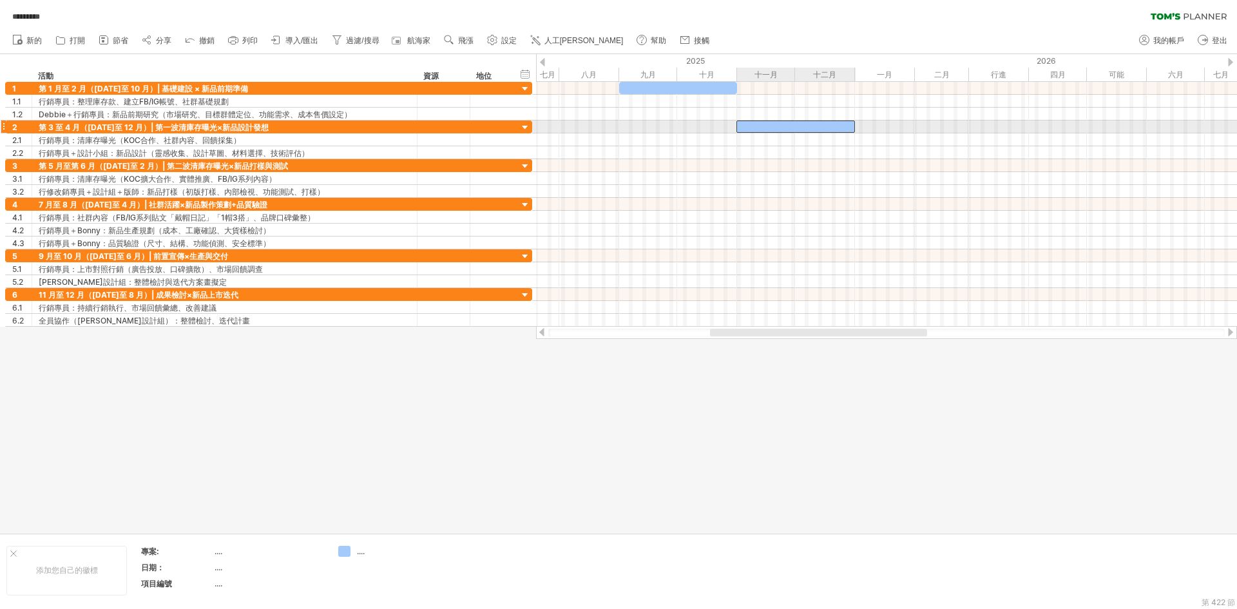
click at [743, 126] on div at bounding box center [795, 126] width 119 height 12
click at [737, 126] on span at bounding box center [737, 126] width 5 height 12
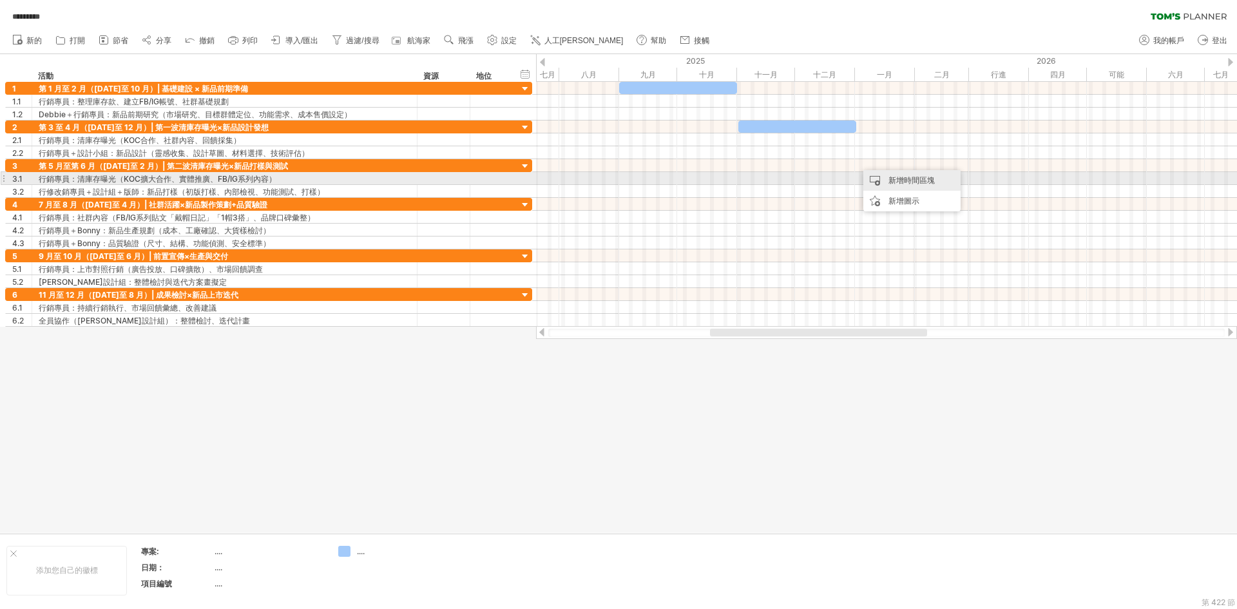
click at [900, 180] on font "新增時間區塊" at bounding box center [911, 180] width 46 height 10
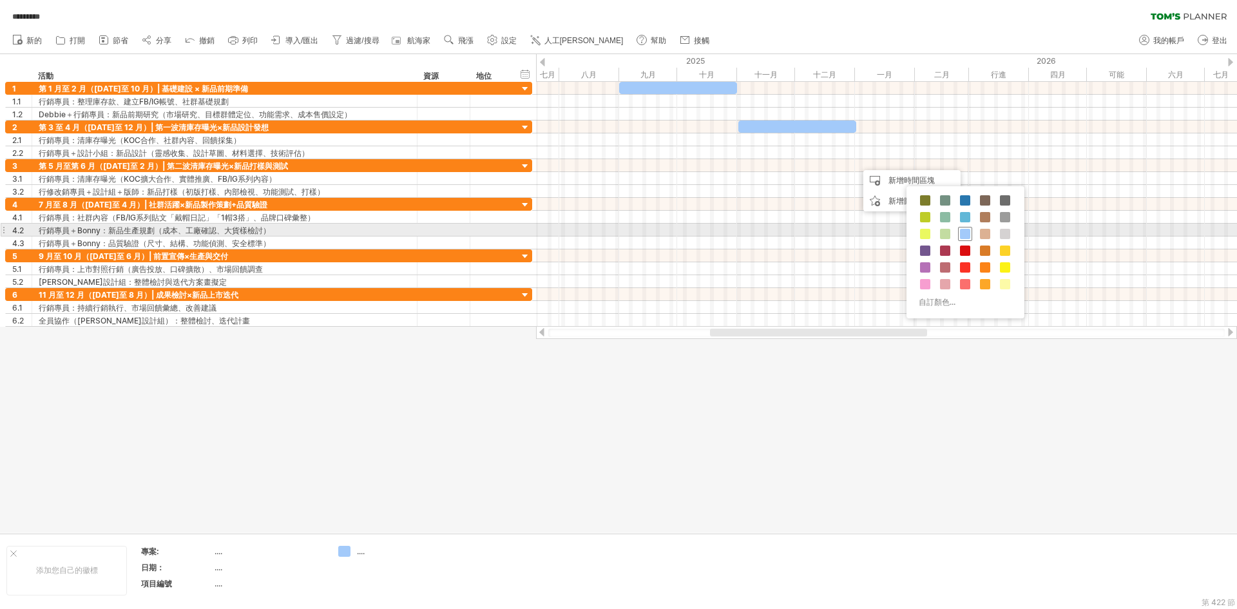
click at [965, 229] on span at bounding box center [965, 234] width 10 height 10
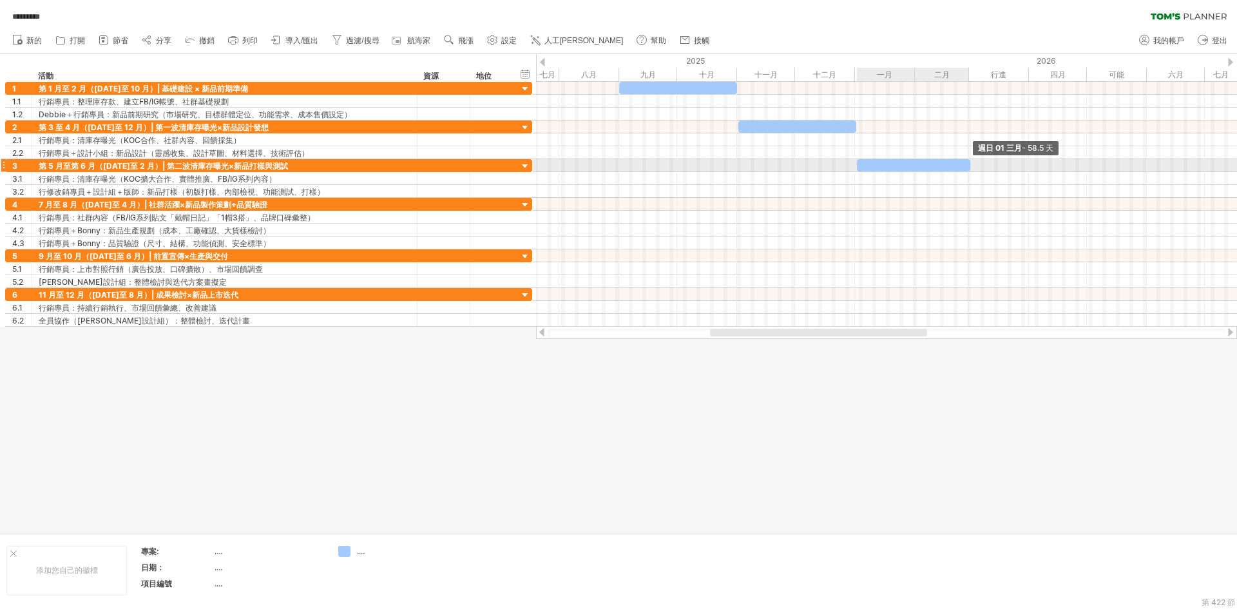
drag, startPoint x: 884, startPoint y: 164, endPoint x: 970, endPoint y: 165, distance: 85.7
click at [970, 165] on span at bounding box center [969, 165] width 5 height 12
click at [861, 164] on div at bounding box center [913, 165] width 113 height 12
click at [853, 164] on span at bounding box center [853, 165] width 5 height 12
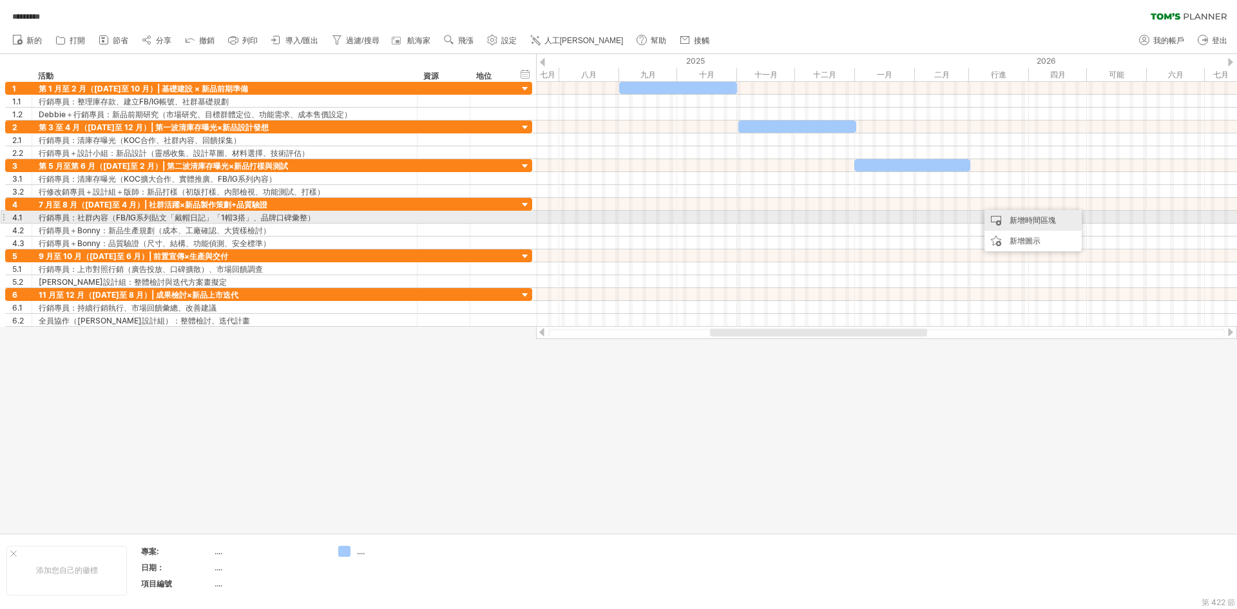
click at [1003, 213] on div "新增時間區塊" at bounding box center [1032, 220] width 97 height 21
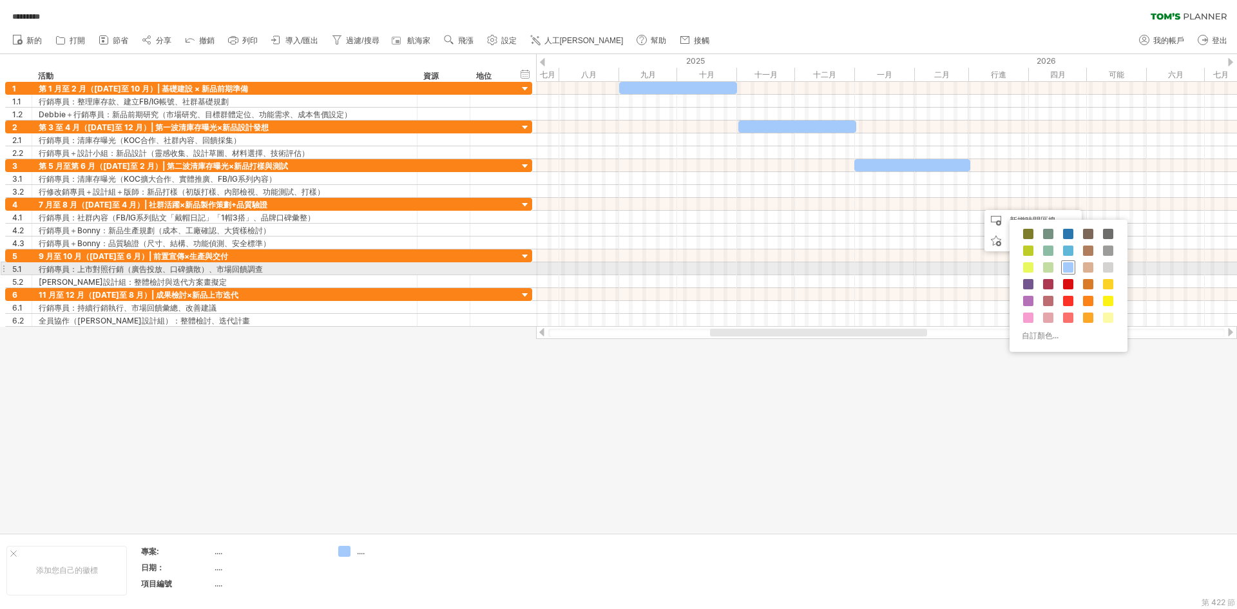
click at [1067, 266] on span at bounding box center [1068, 267] width 10 height 10
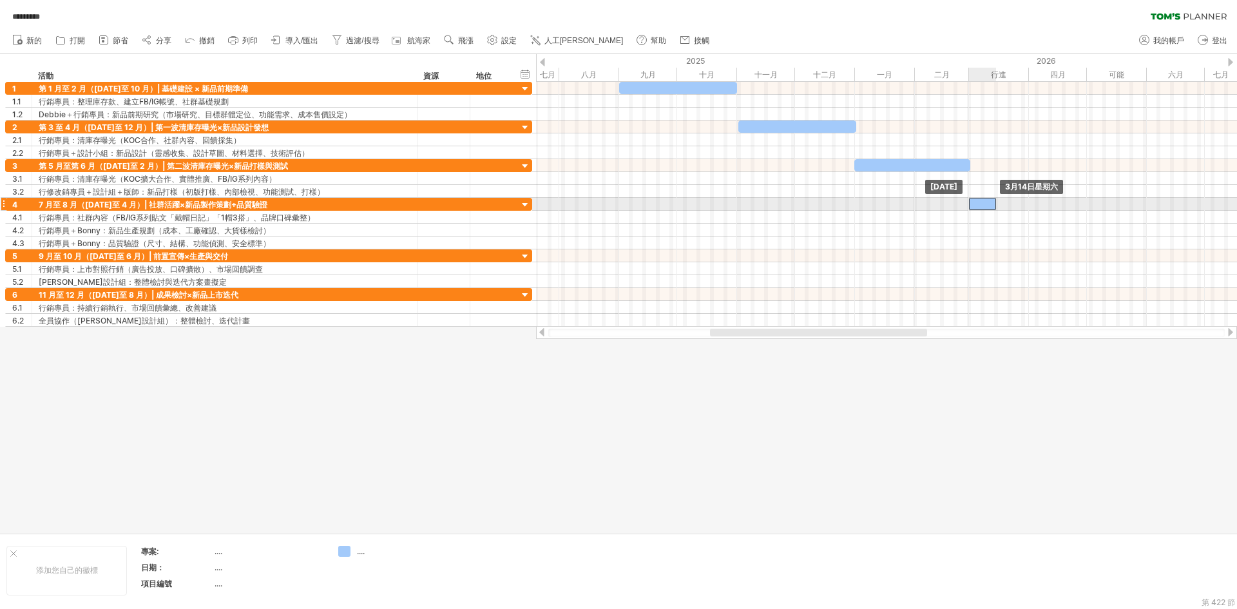
drag, startPoint x: 986, startPoint y: 204, endPoint x: 977, endPoint y: 203, distance: 9.0
click at [977, 203] on div at bounding box center [982, 204] width 27 height 12
drag, startPoint x: 995, startPoint y: 202, endPoint x: 1084, endPoint y: 205, distance: 88.9
click at [1084, 205] on span at bounding box center [1084, 204] width 5 height 12
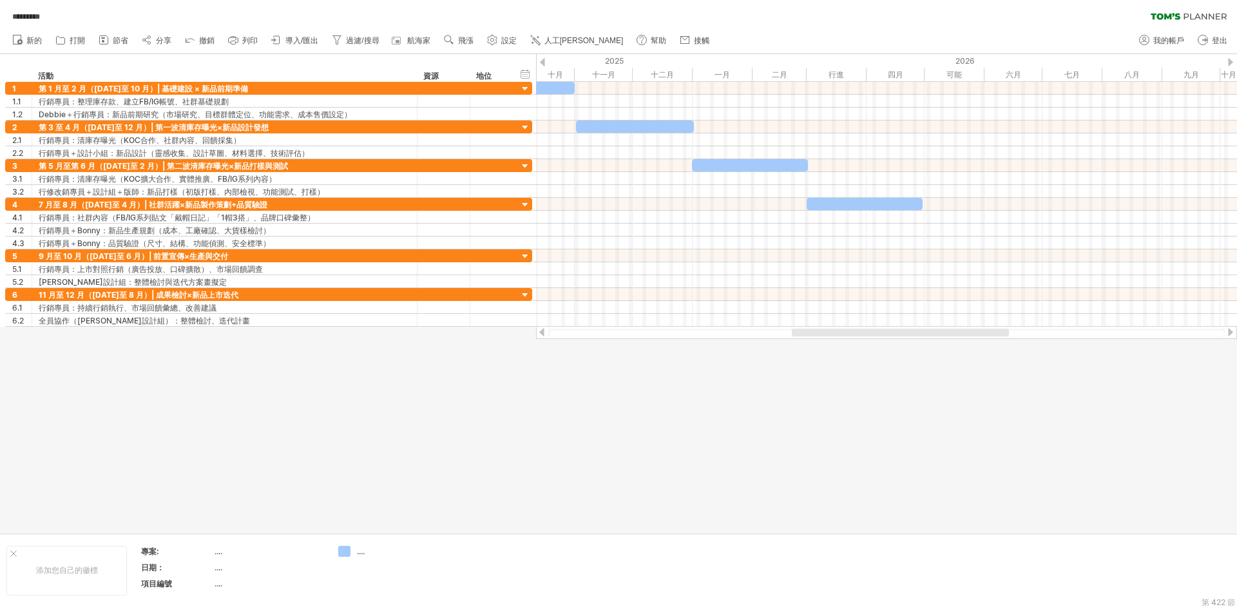
drag, startPoint x: 851, startPoint y: 333, endPoint x: 933, endPoint y: 333, distance: 81.8
click at [933, 333] on div at bounding box center [900, 332] width 217 height 8
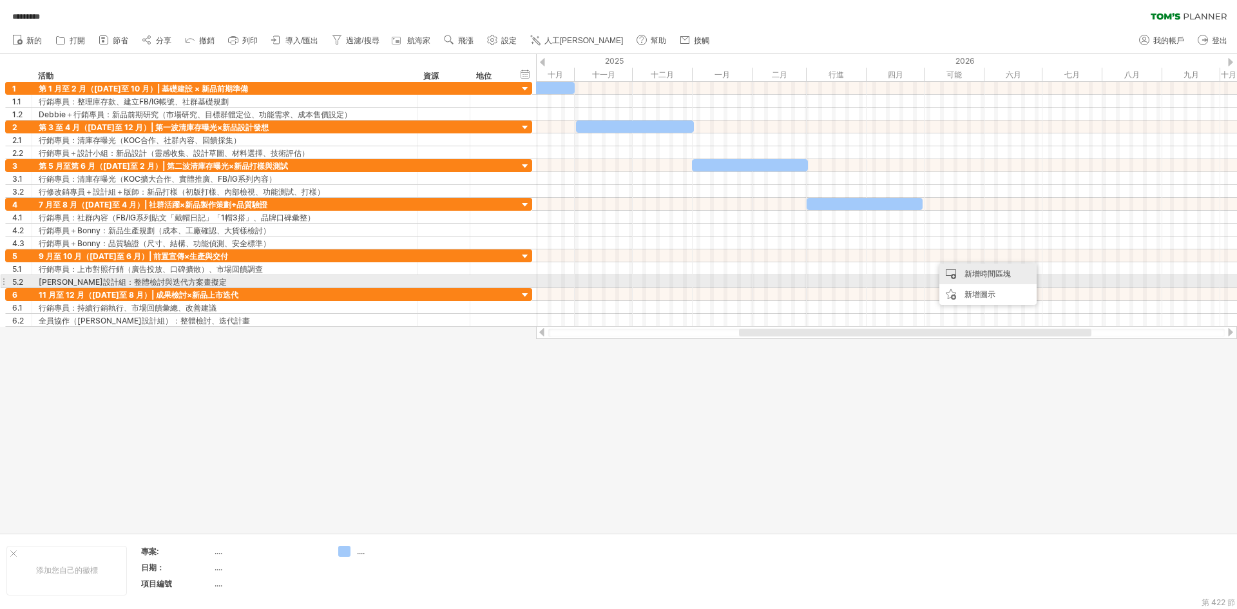
click at [969, 276] on font "新增時間區塊" at bounding box center [987, 274] width 46 height 10
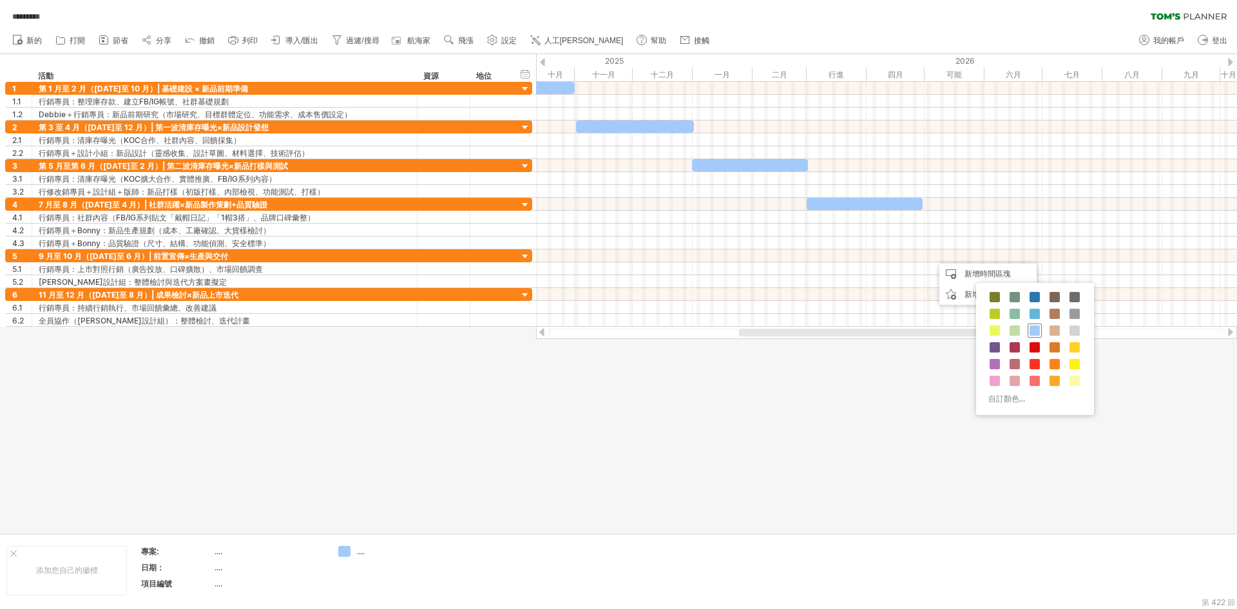
click at [1034, 330] on span at bounding box center [1034, 330] width 10 height 10
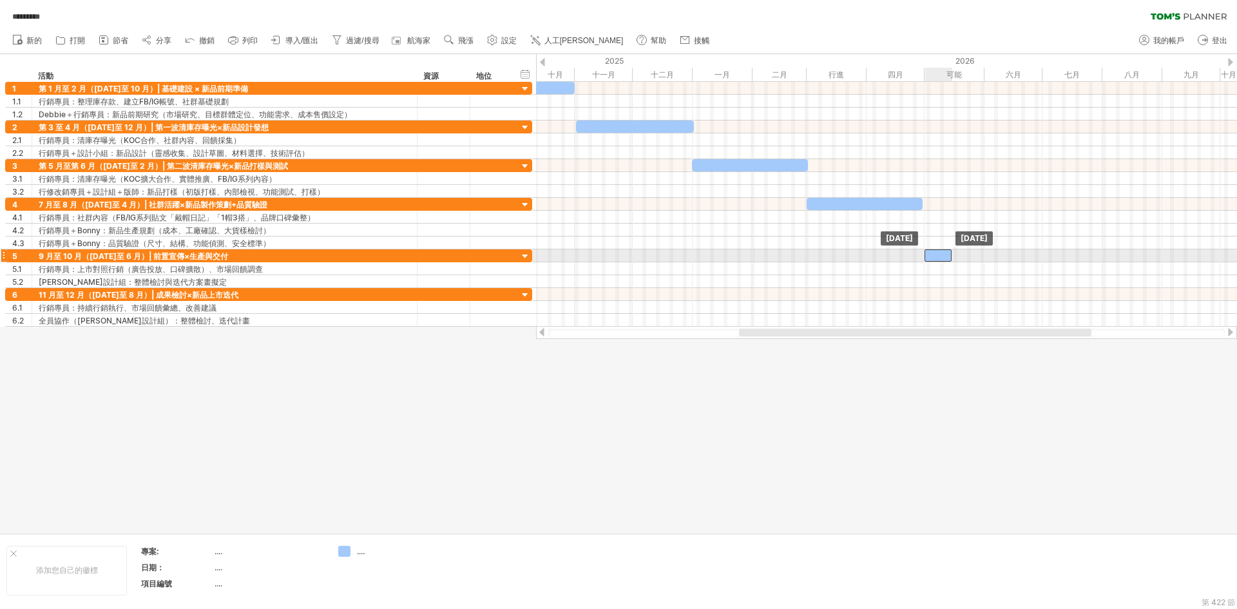
drag, startPoint x: 947, startPoint y: 255, endPoint x: 939, endPoint y: 255, distance: 8.4
click at [939, 255] on div at bounding box center [937, 255] width 27 height 12
drag, startPoint x: 950, startPoint y: 254, endPoint x: 1039, endPoint y: 256, distance: 89.5
click at [1039, 256] on span at bounding box center [1041, 255] width 5 height 12
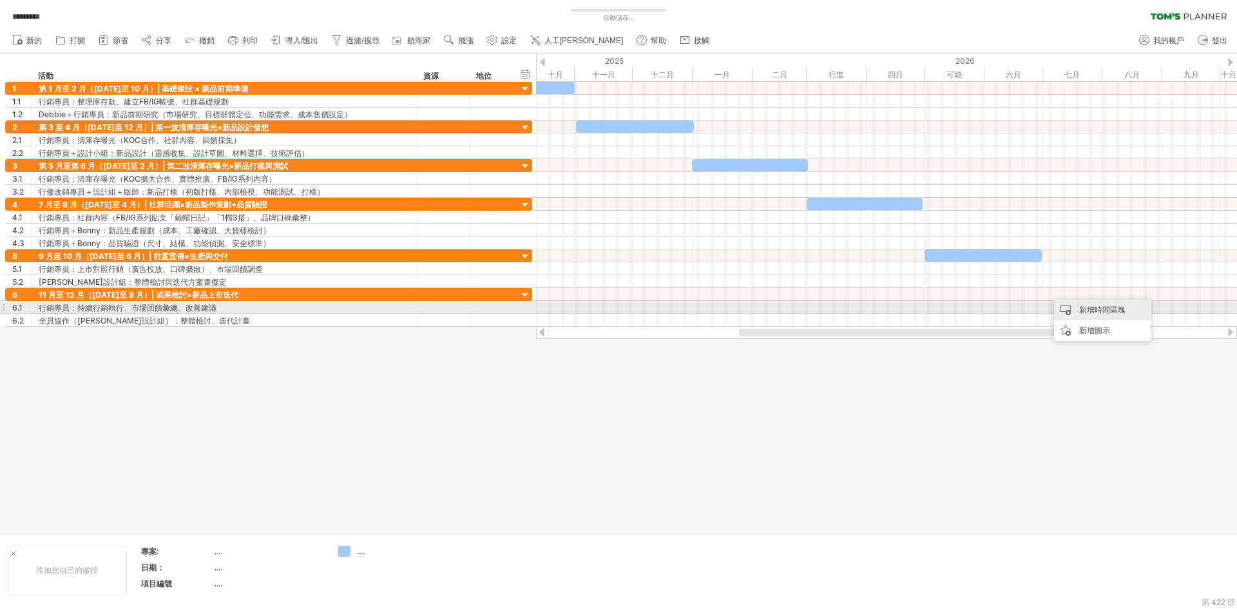
click at [1074, 310] on div "新增時間區塊" at bounding box center [1102, 309] width 97 height 21
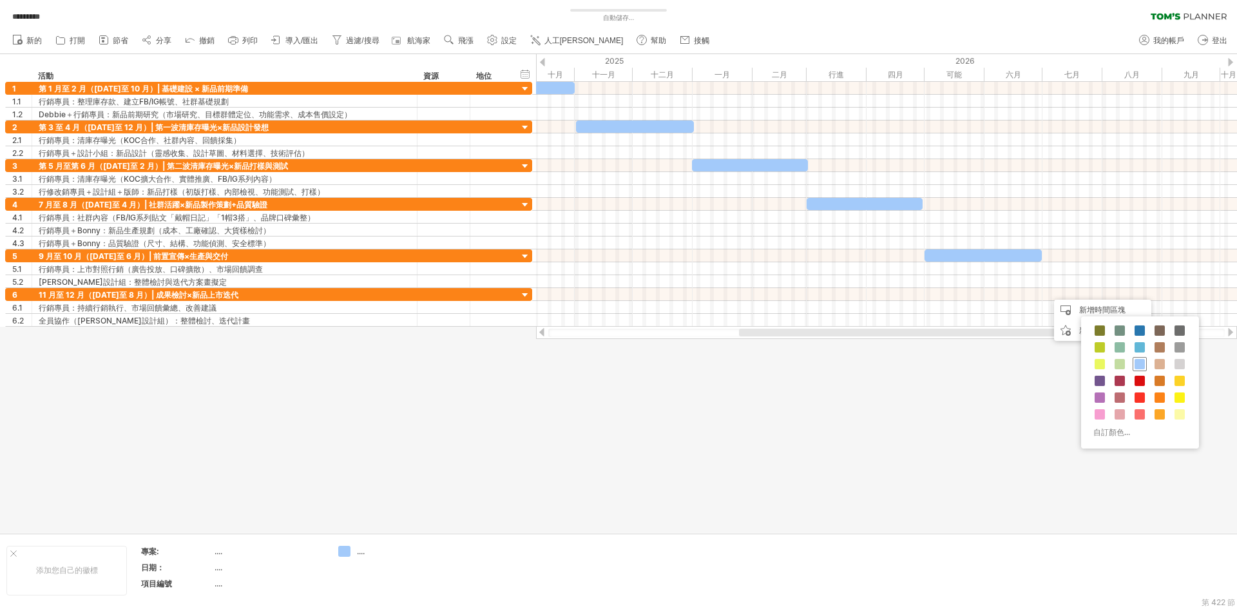
click at [1139, 364] on span at bounding box center [1139, 364] width 10 height 10
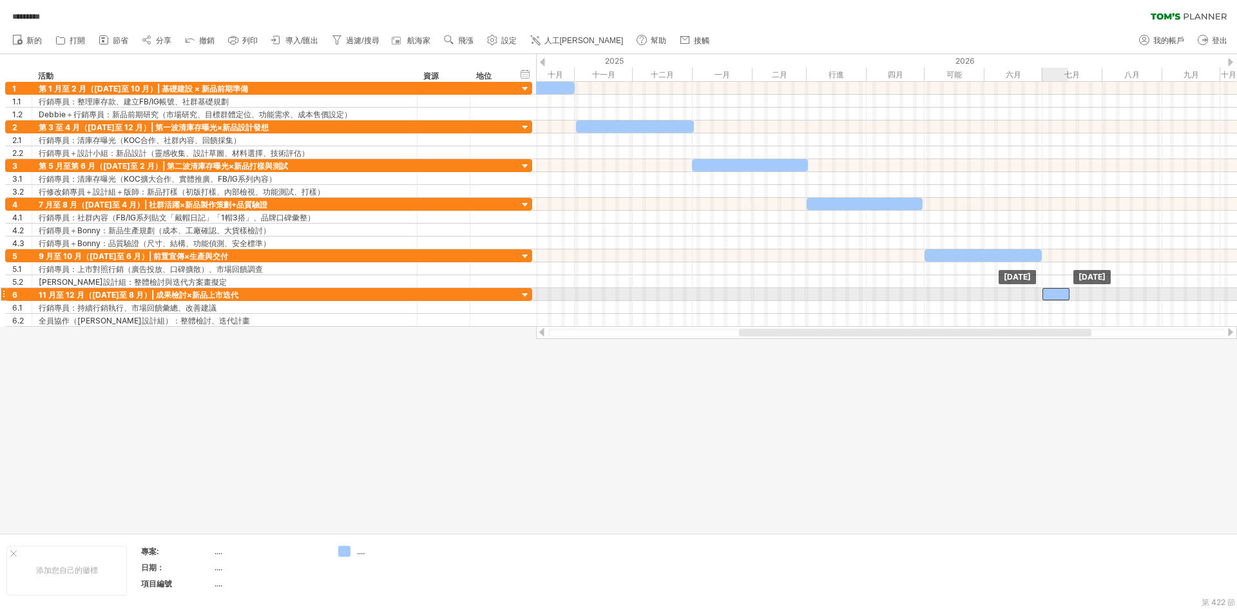
click at [1061, 294] on div at bounding box center [1055, 294] width 27 height 12
drag, startPoint x: 1068, startPoint y: 292, endPoint x: 1160, endPoint y: 295, distance: 91.5
click at [1160, 295] on span at bounding box center [1161, 294] width 5 height 12
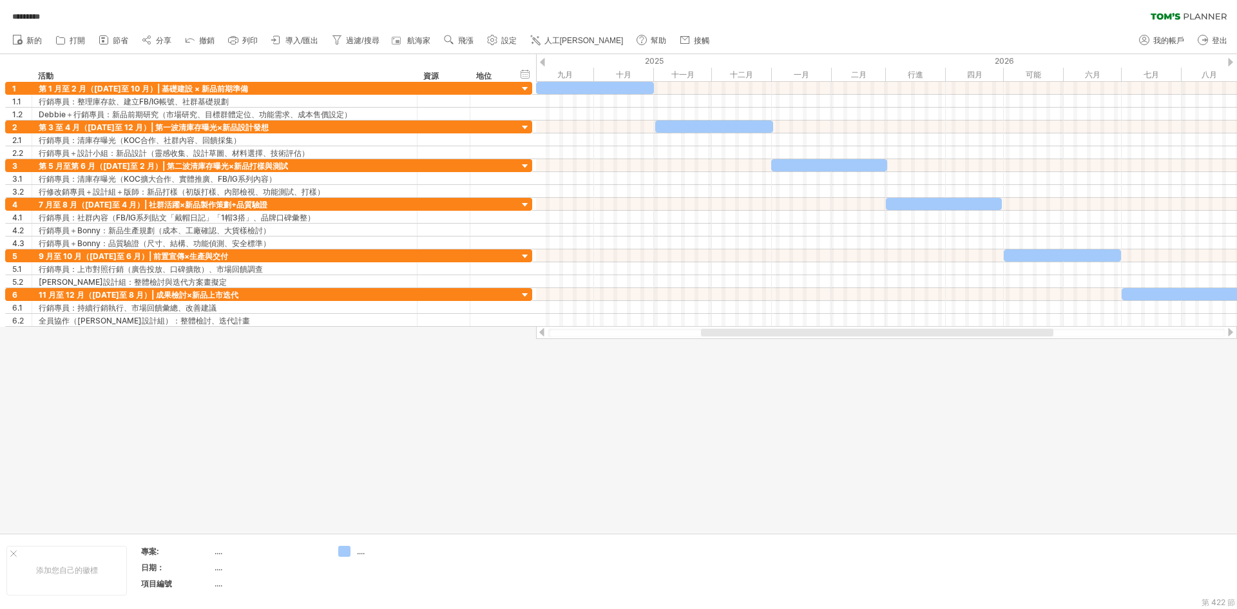
drag, startPoint x: 1078, startPoint y: 332, endPoint x: 1040, endPoint y: 334, distance: 38.0
click at [1040, 334] on div at bounding box center [877, 332] width 352 height 8
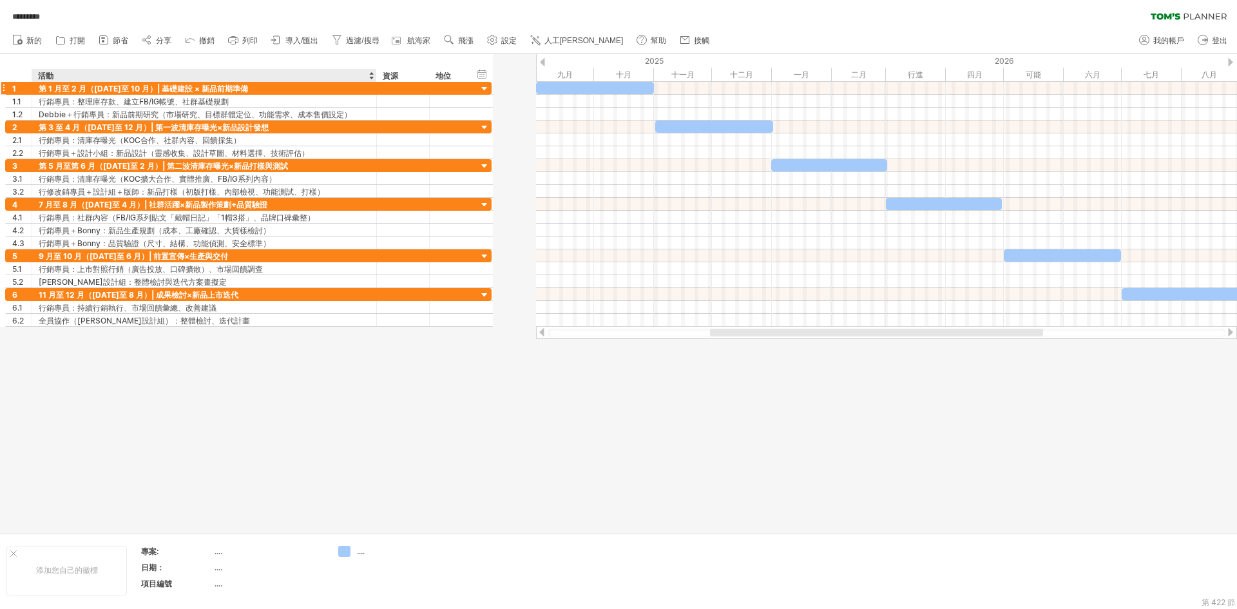
drag, startPoint x: 415, startPoint y: 77, endPoint x: 375, endPoint y: 82, distance: 40.9
click at [375, 82] on div "嘗試造訪 [DOMAIN_NAME] 再次連接... 0% 自動儲存... ********* 清除過濾器 重新套用濾鏡 新的 1" at bounding box center [618, 304] width 1237 height 609
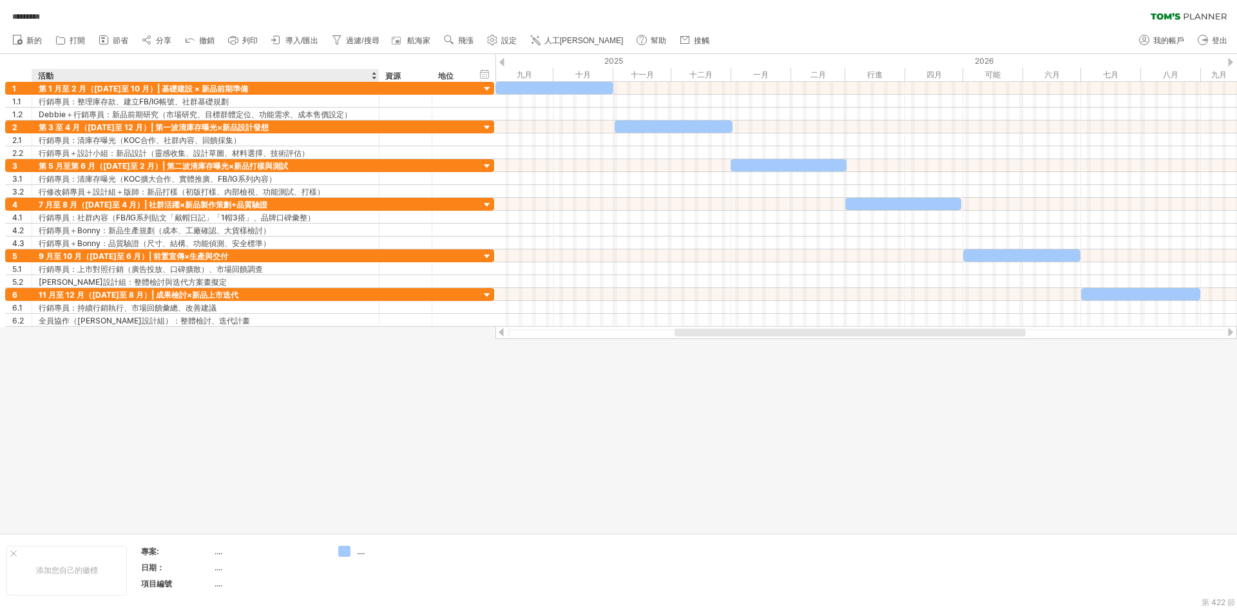
click at [377, 76] on div at bounding box center [378, 75] width 5 height 13
click at [381, 79] on div at bounding box center [383, 75] width 5 height 13
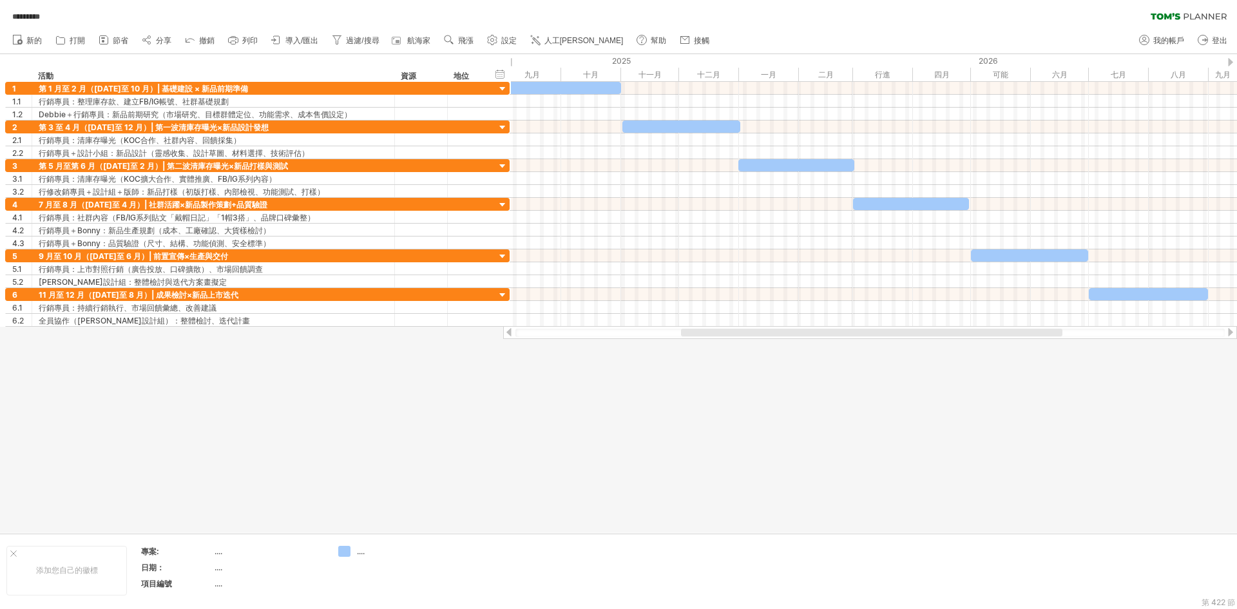
drag, startPoint x: 382, startPoint y: 77, endPoint x: 392, endPoint y: 77, distance: 10.3
click at [392, 77] on div at bounding box center [394, 75] width 5 height 13
click at [397, 75] on div at bounding box center [399, 75] width 5 height 13
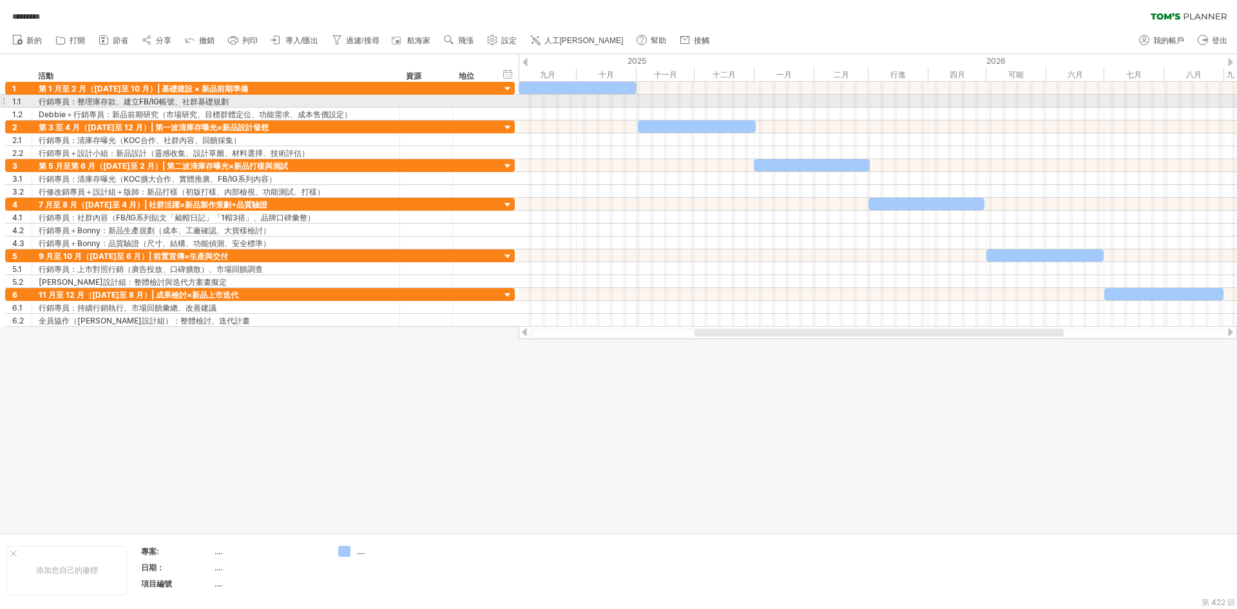
click at [526, 102] on div at bounding box center [877, 101] width 718 height 13
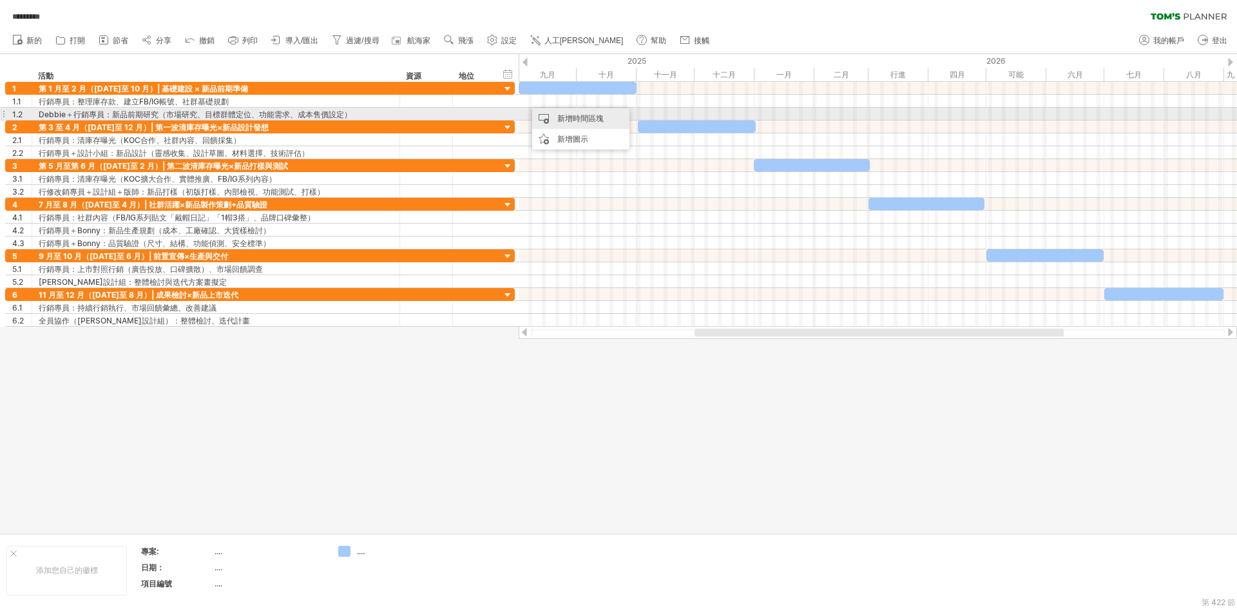
click at [559, 116] on font "新增時間區塊" at bounding box center [580, 118] width 46 height 10
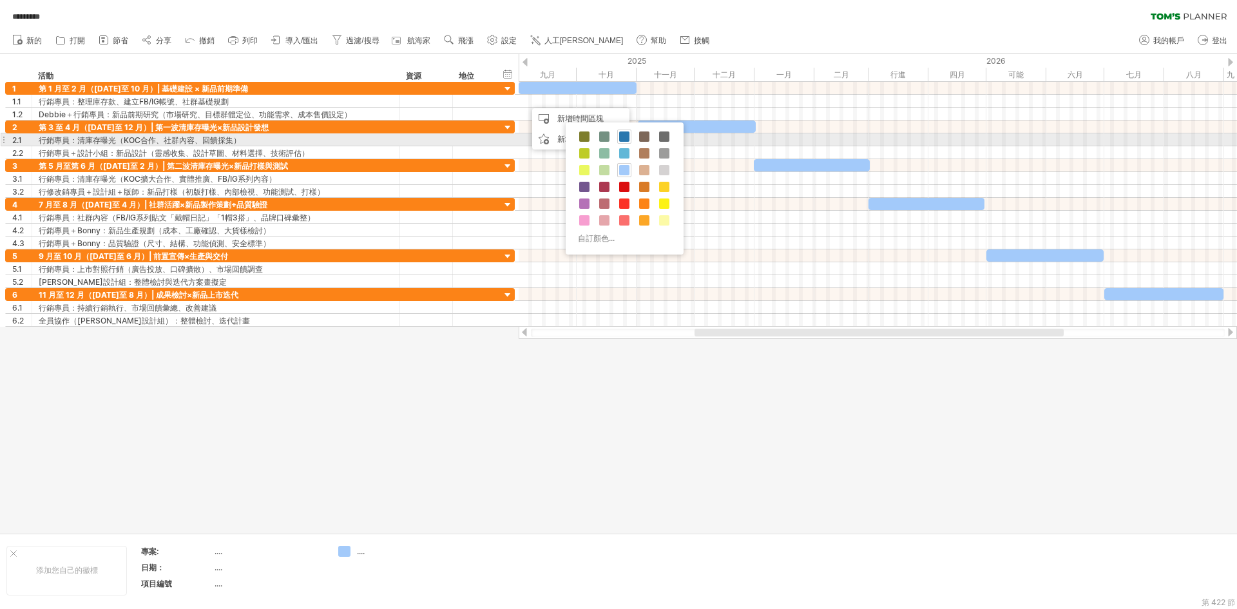
click at [626, 136] on span at bounding box center [624, 136] width 10 height 10
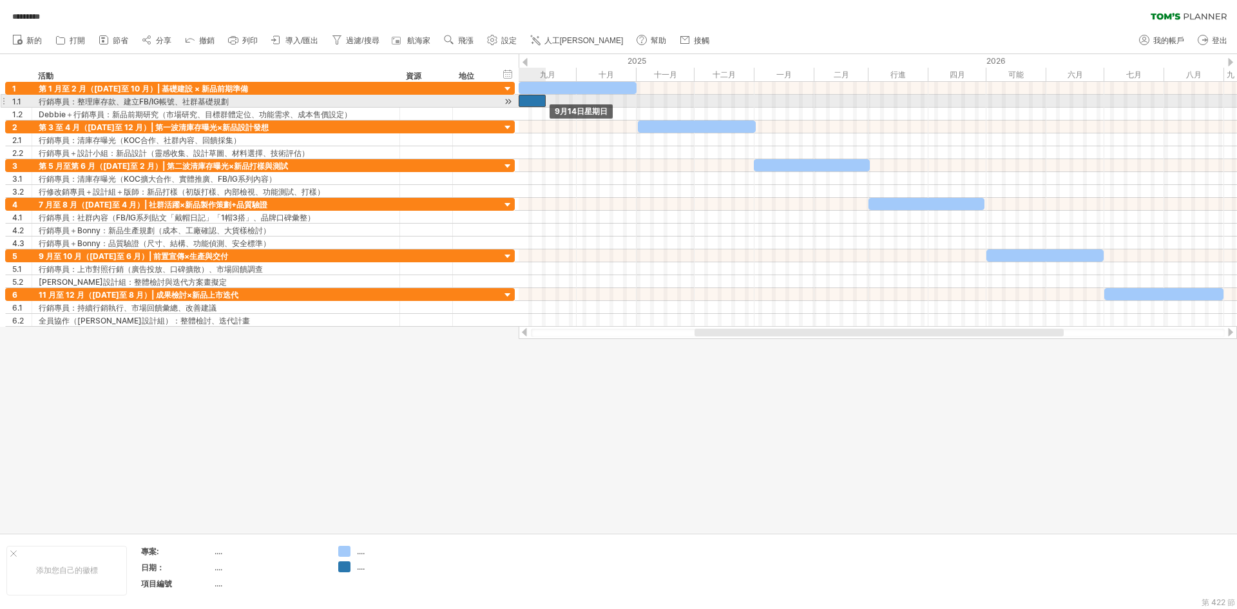
drag, startPoint x: 538, startPoint y: 100, endPoint x: 531, endPoint y: 101, distance: 7.2
click at [531, 101] on div at bounding box center [531, 101] width 27 height 12
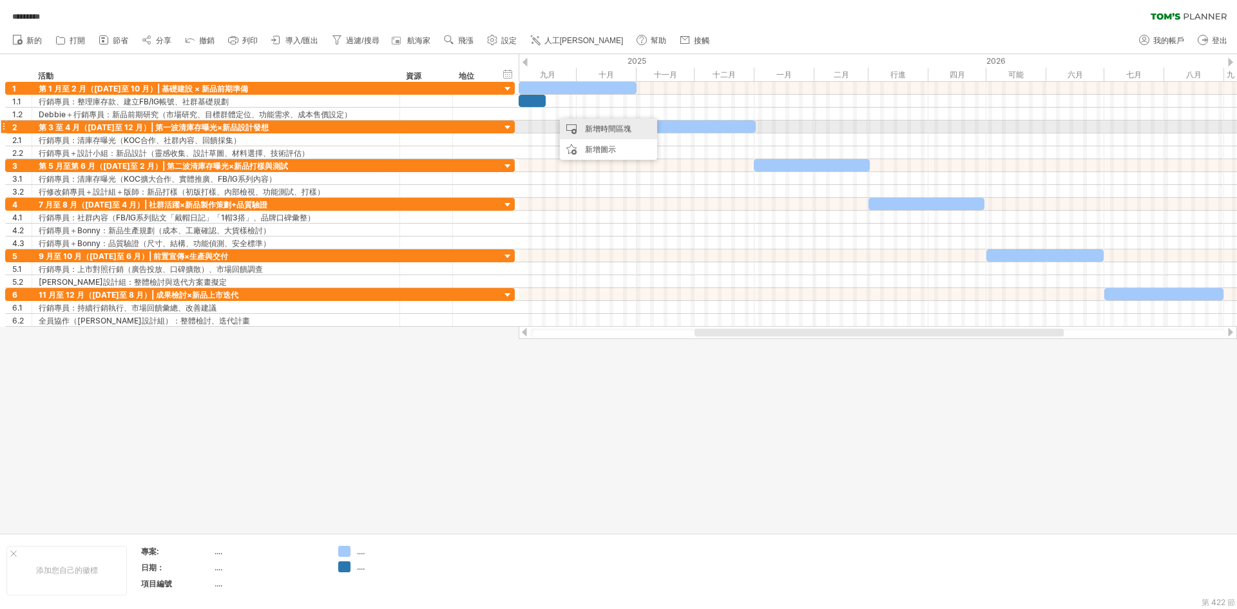
click at [585, 125] on font "新增時間區塊" at bounding box center [608, 129] width 46 height 10
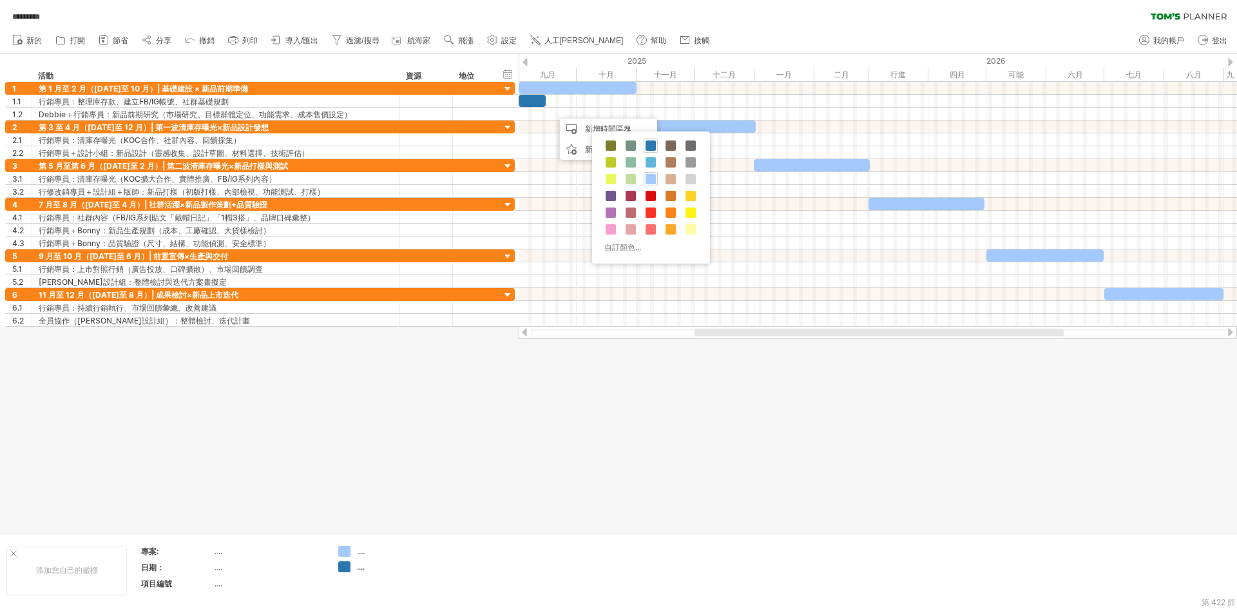
click at [807, 25] on div "********* 清除過濾器 重新套用濾鏡" at bounding box center [618, 13] width 1237 height 27
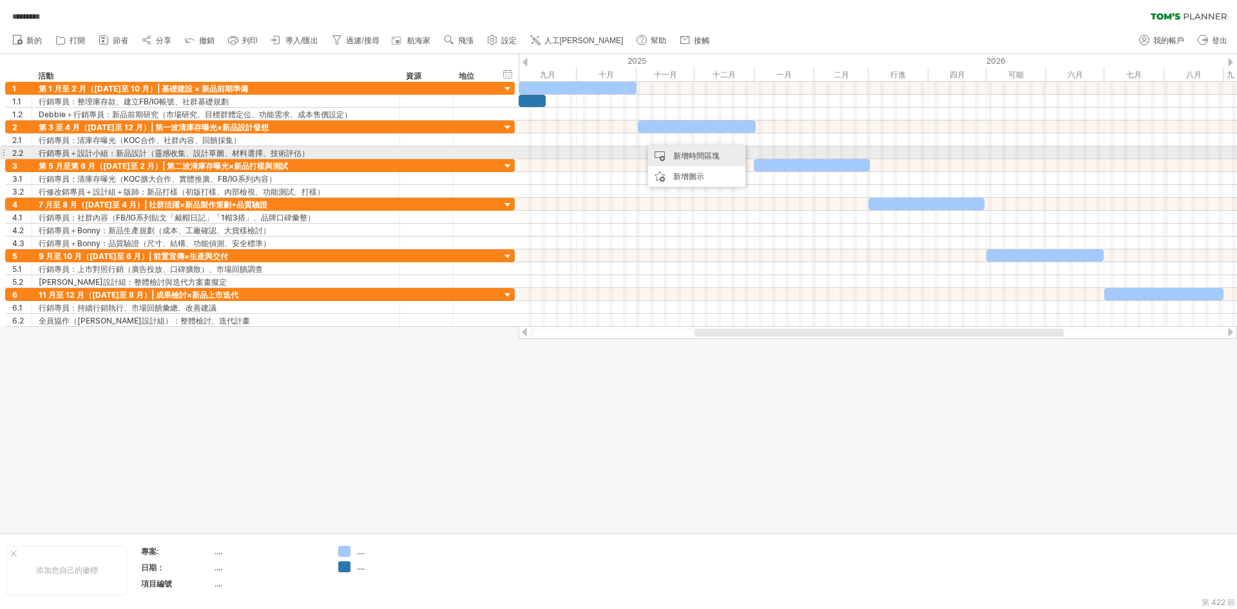
click at [679, 157] on font "新增時間區塊" at bounding box center [696, 156] width 46 height 10
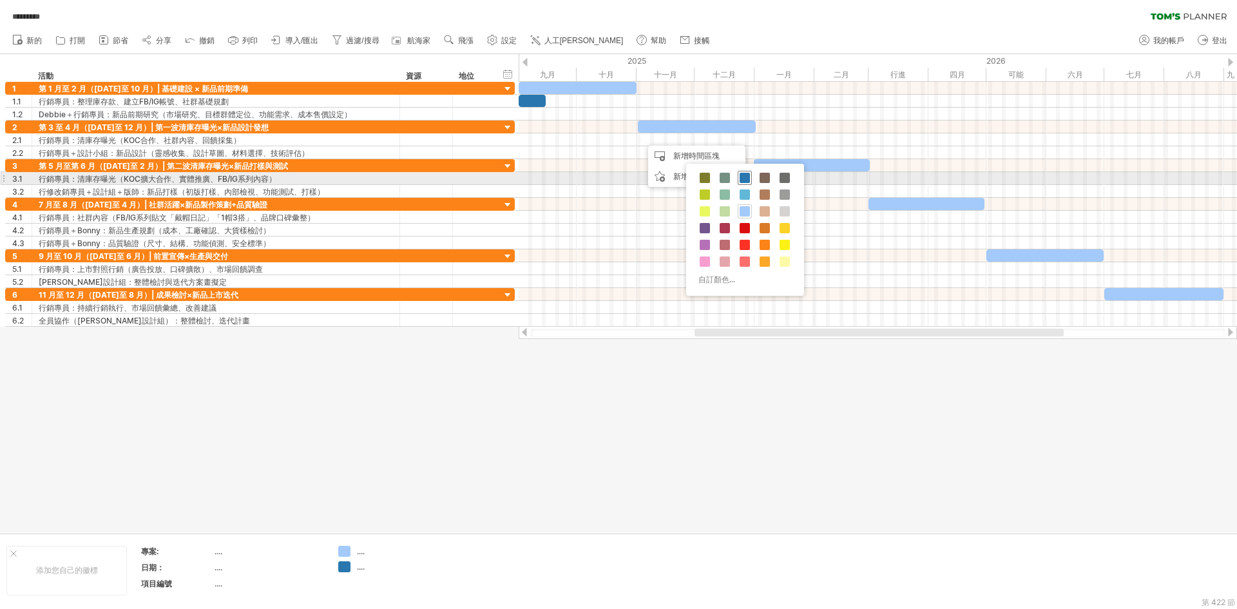
click at [742, 176] on span at bounding box center [744, 178] width 10 height 10
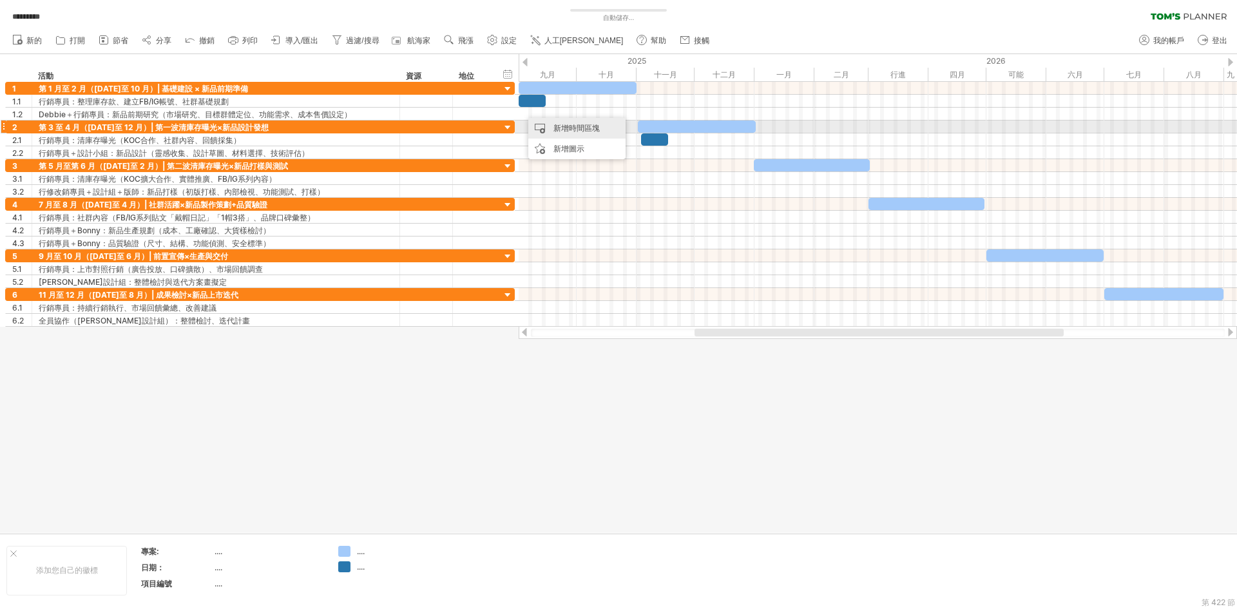
click at [570, 123] on font "新增時間區塊" at bounding box center [576, 128] width 46 height 10
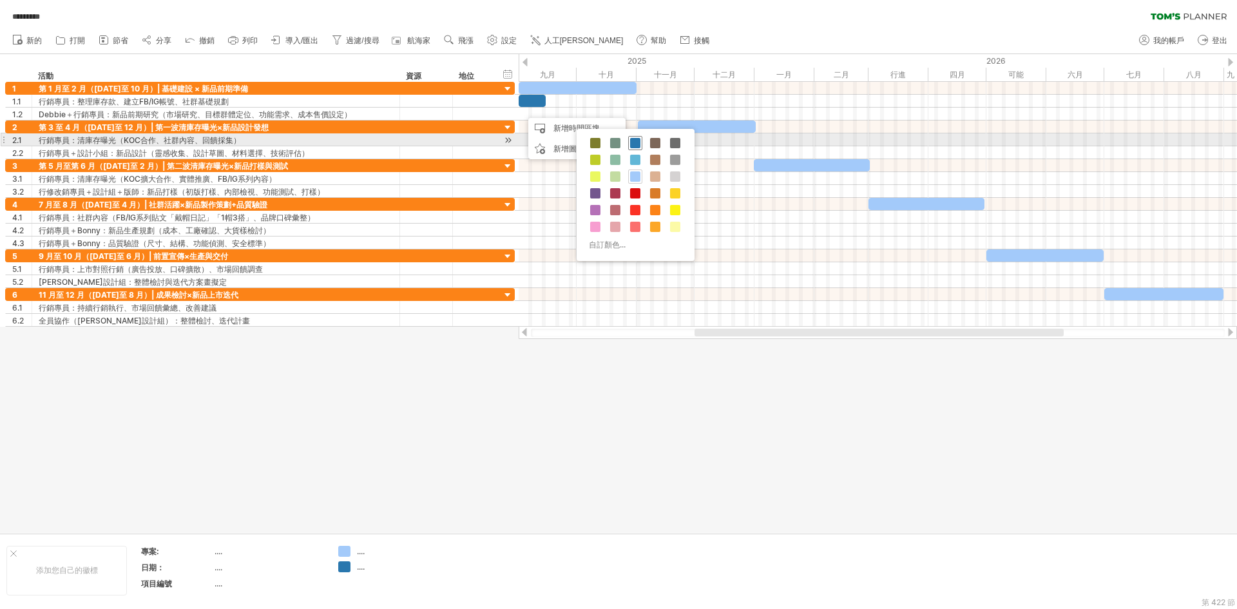
click at [634, 144] on span at bounding box center [635, 143] width 10 height 10
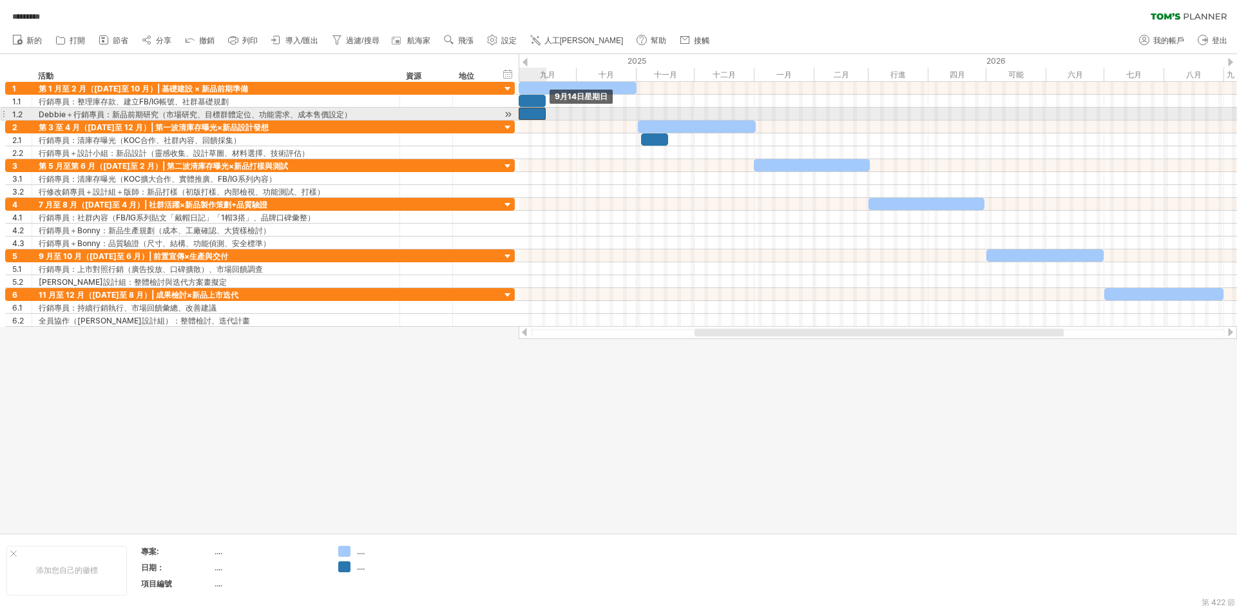
click at [540, 112] on div at bounding box center [531, 114] width 27 height 12
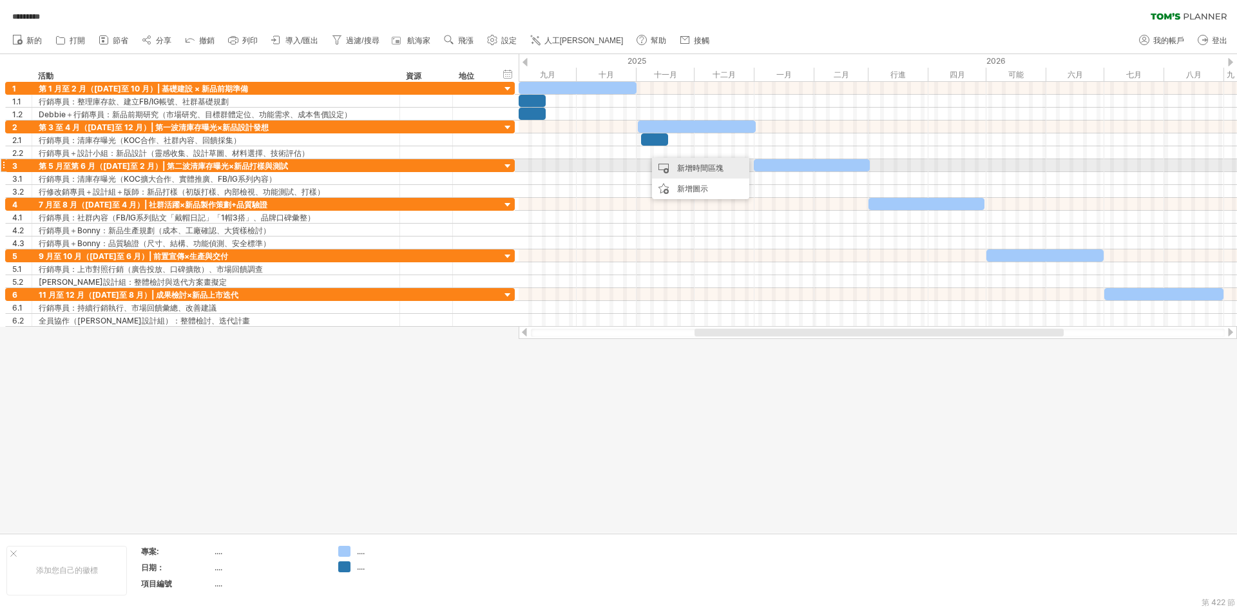
click at [685, 169] on font "新增時間區塊" at bounding box center [700, 168] width 46 height 10
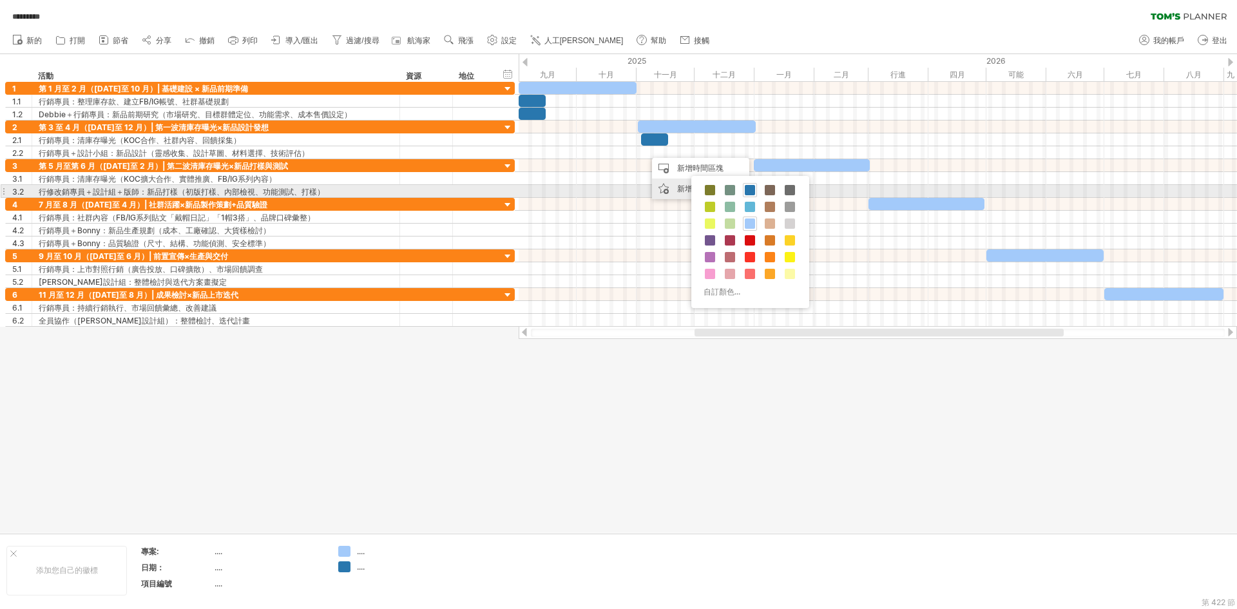
click at [674, 185] on div "新增圖示" at bounding box center [700, 188] width 97 height 21
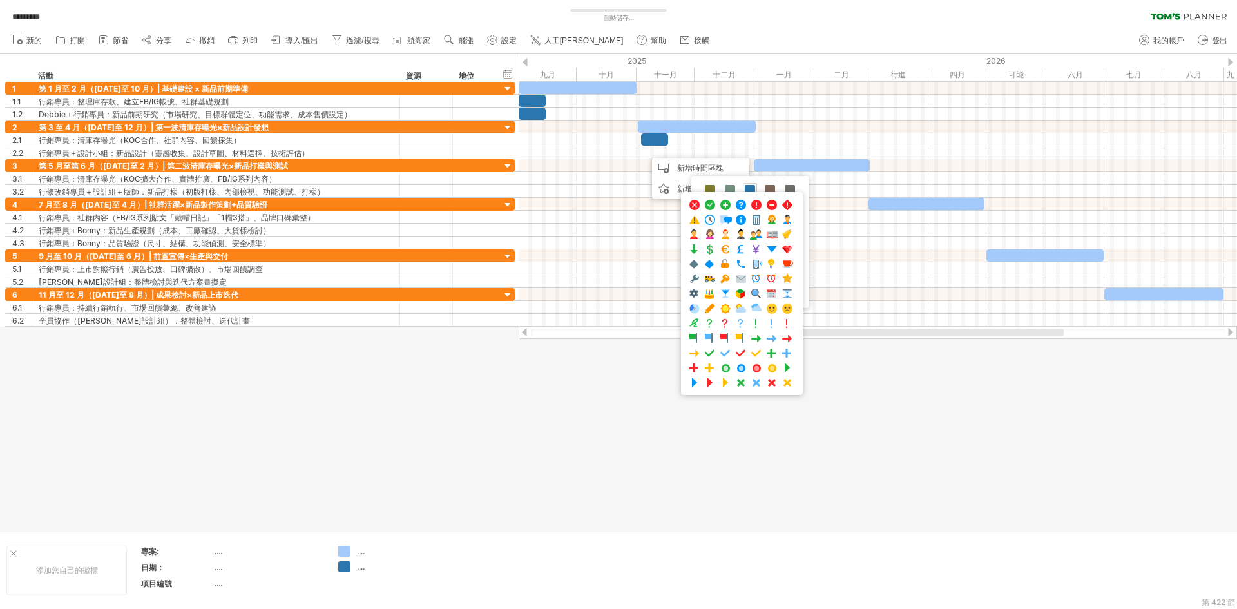
click at [502, 403] on div at bounding box center [618, 293] width 1237 height 479
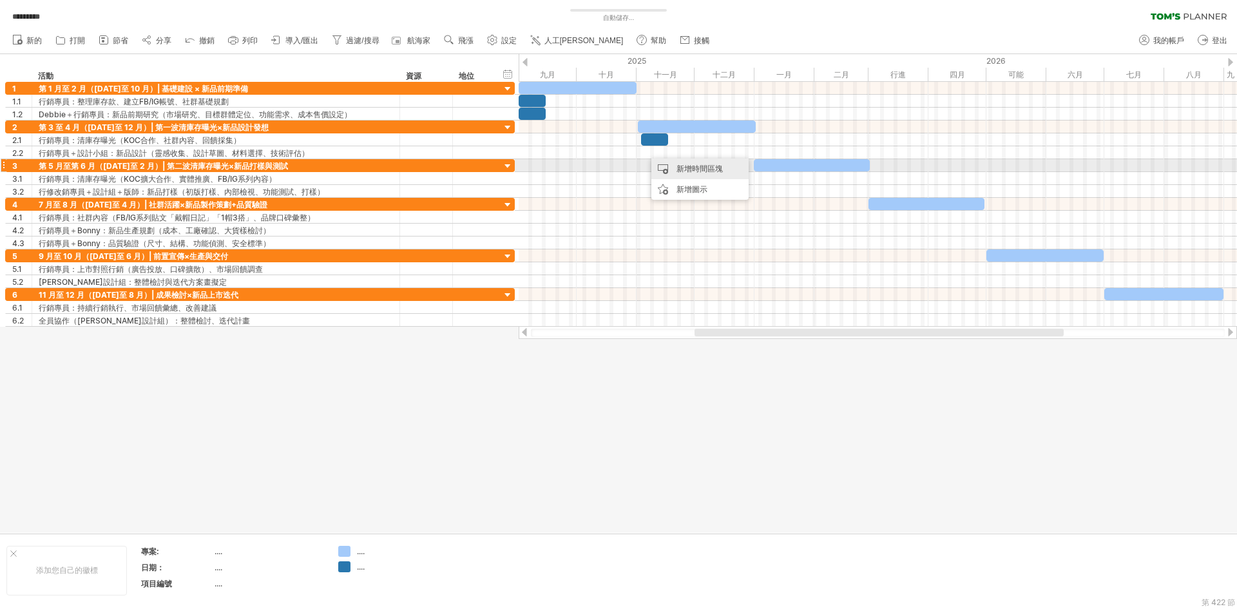
click at [686, 166] on font "新增時間區塊" at bounding box center [699, 169] width 46 height 10
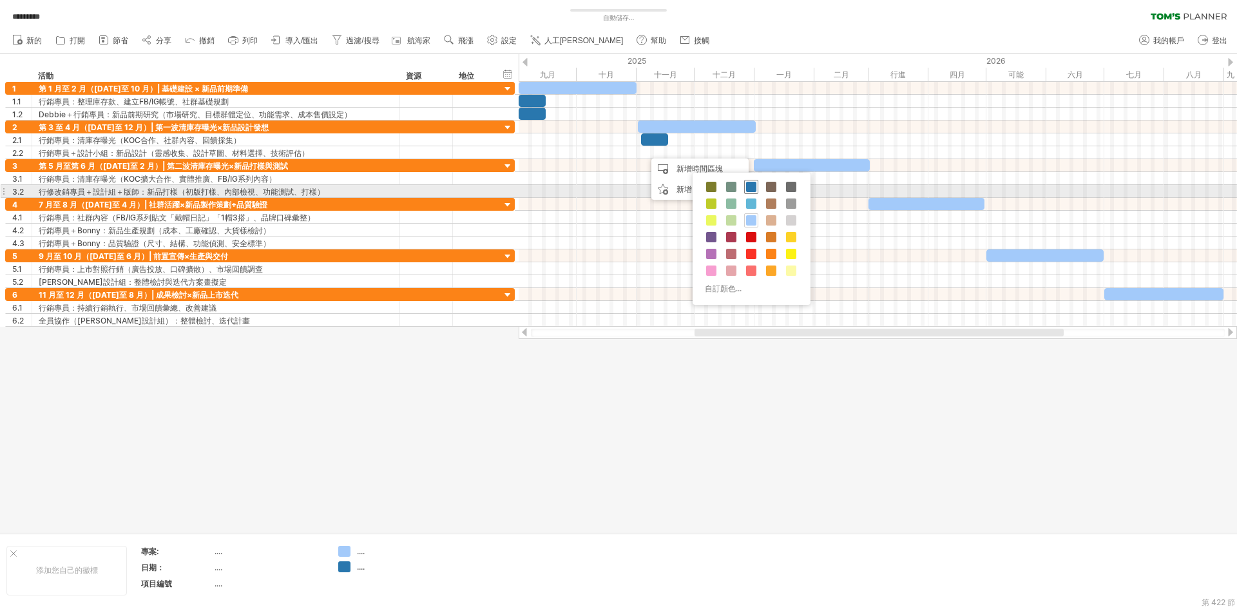
click at [747, 186] on span at bounding box center [751, 187] width 10 height 10
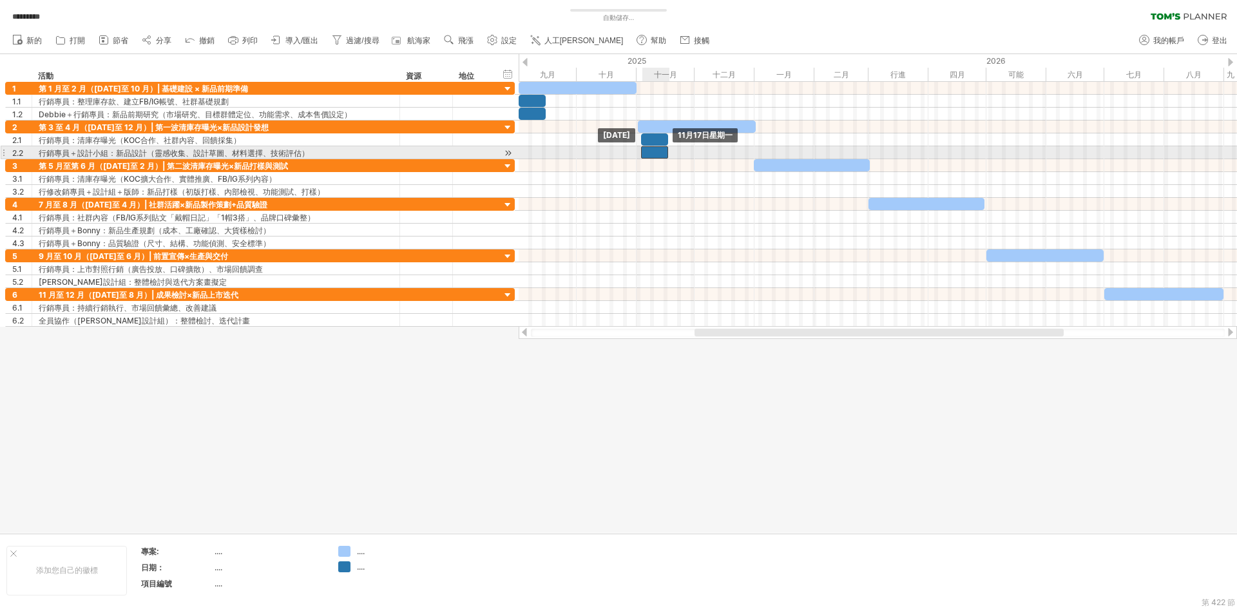
click at [658, 153] on div at bounding box center [654, 152] width 27 height 12
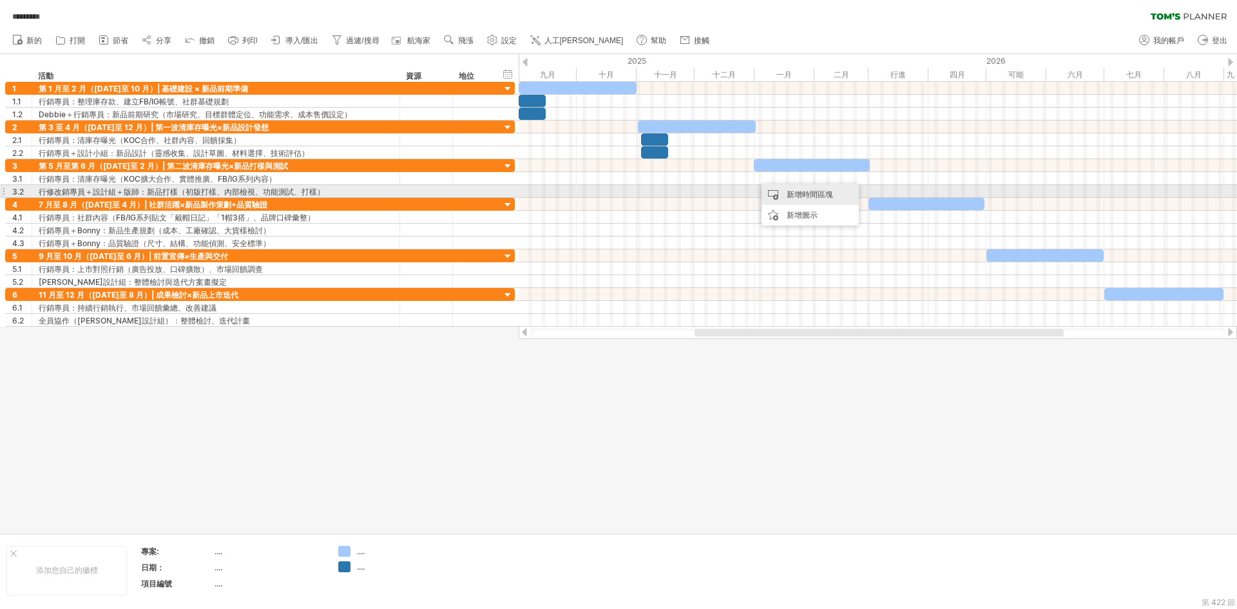
click at [781, 190] on div "新增時間區塊" at bounding box center [809, 194] width 97 height 21
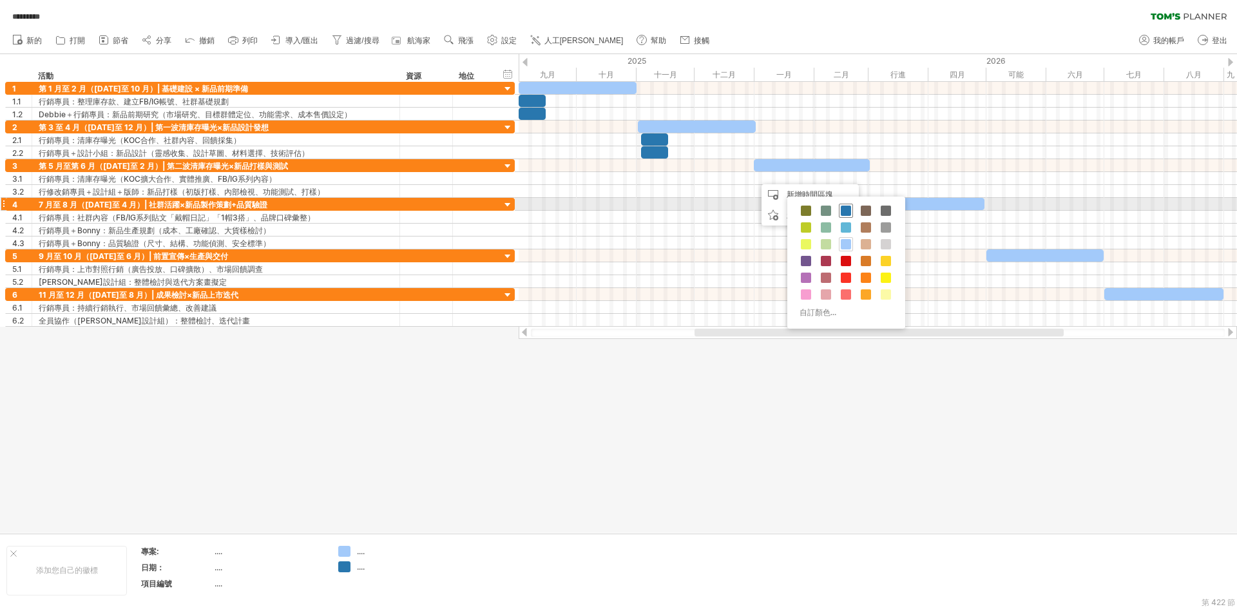
click at [848, 207] on span at bounding box center [845, 210] width 10 height 10
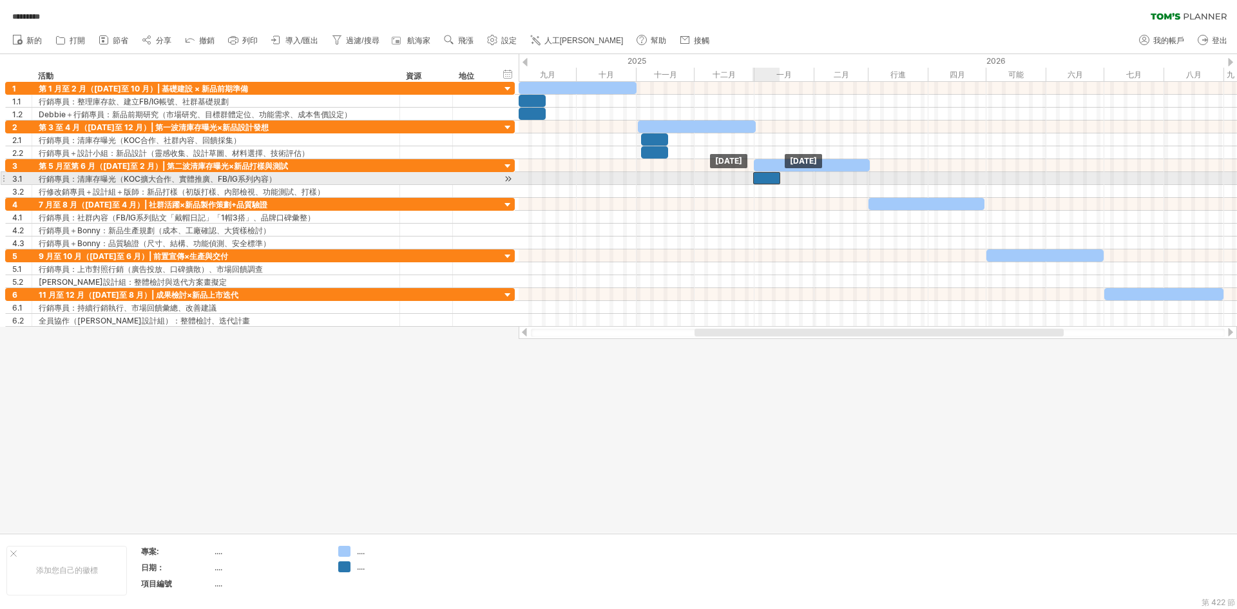
click at [764, 178] on div at bounding box center [766, 178] width 27 height 12
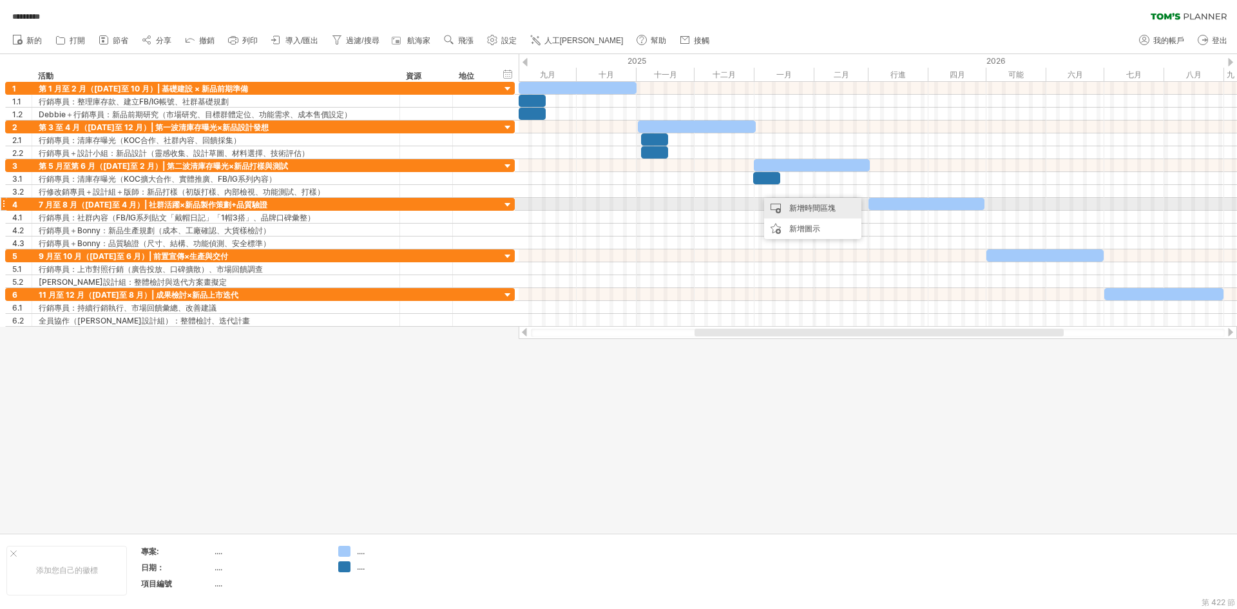
click at [799, 210] on font "新增時間區塊" at bounding box center [812, 208] width 46 height 10
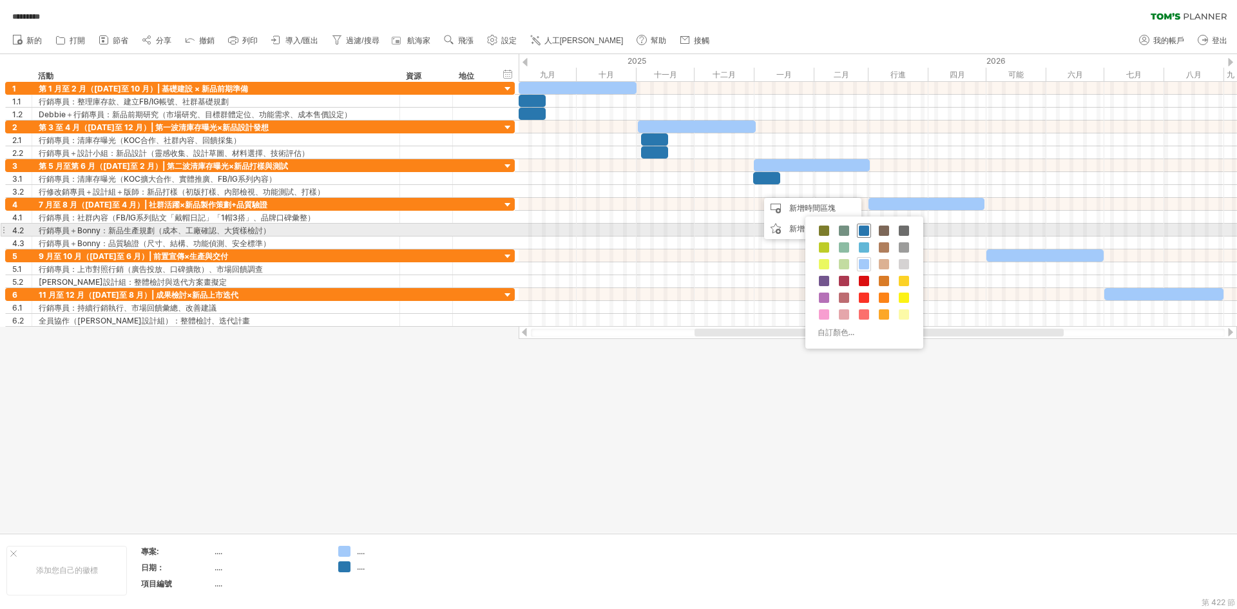
click at [862, 232] on span at bounding box center [864, 230] width 10 height 10
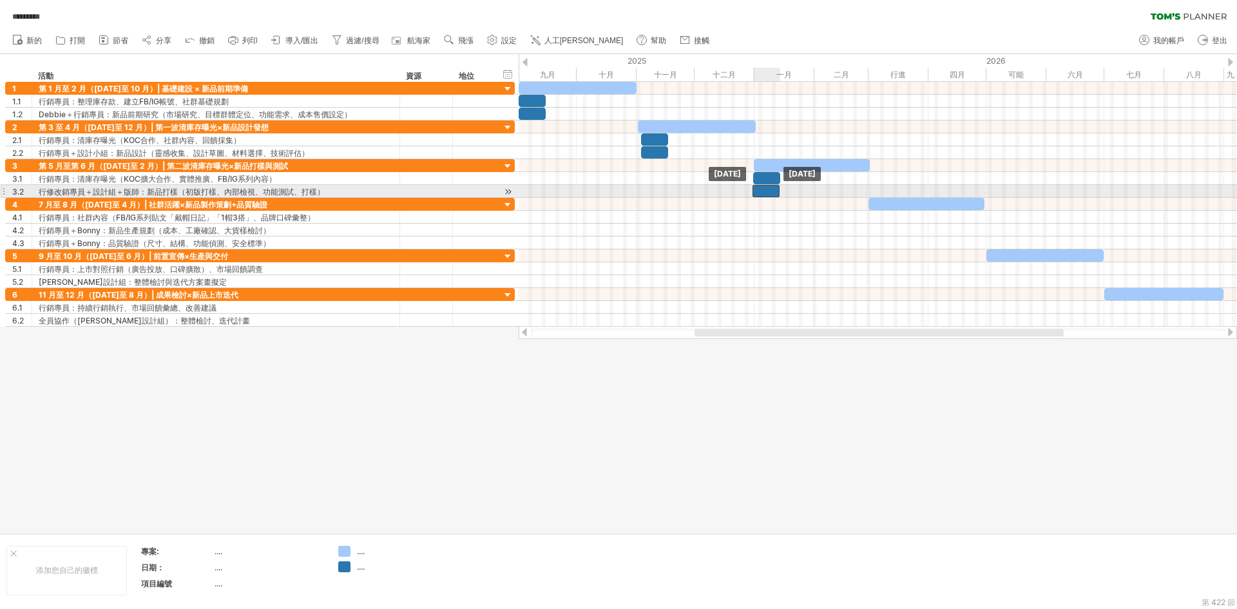
click at [767, 193] on div at bounding box center [765, 191] width 27 height 12
click at [771, 191] on div at bounding box center [766, 191] width 27 height 12
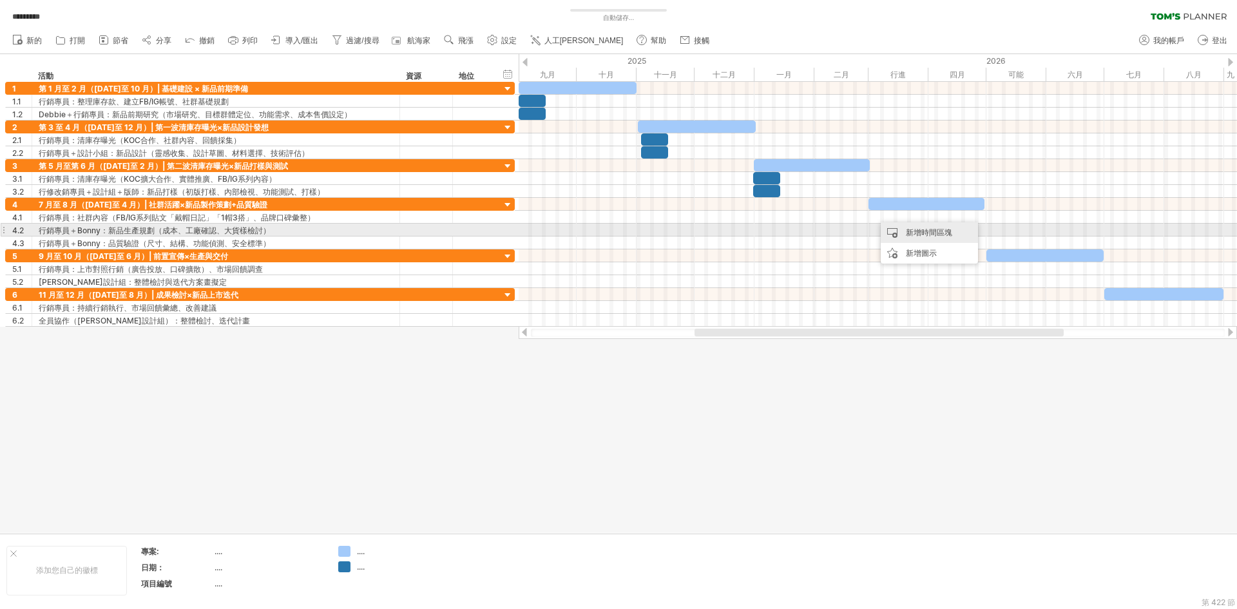
click at [903, 230] on div "新增時間區塊" at bounding box center [928, 232] width 97 height 21
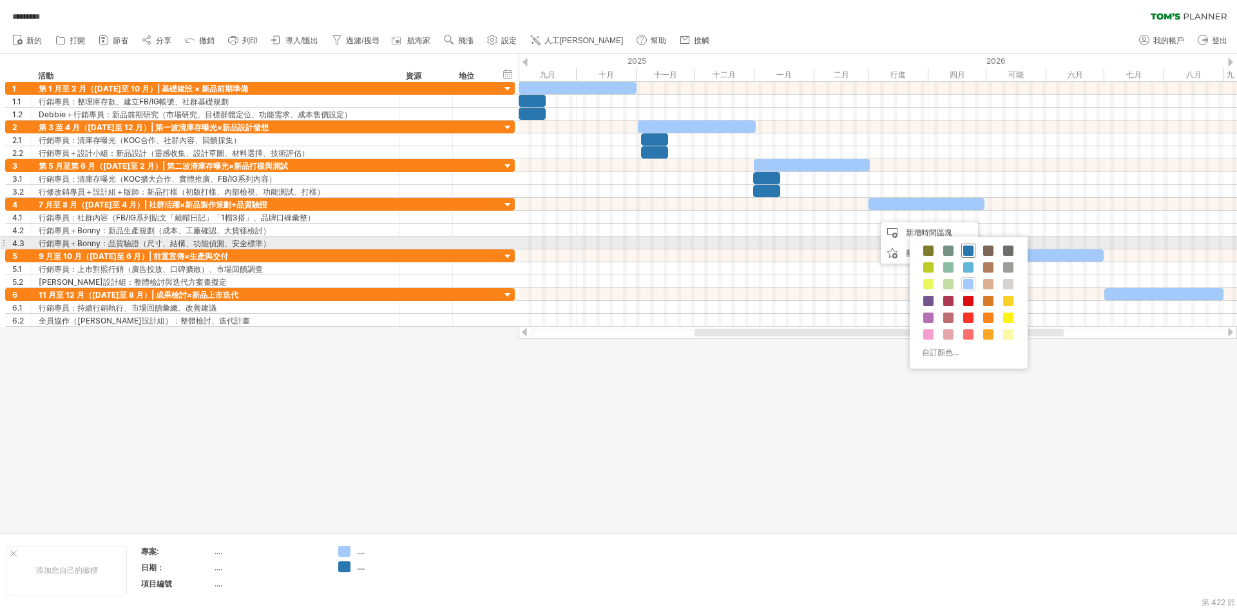
click at [969, 251] on span at bounding box center [968, 250] width 10 height 10
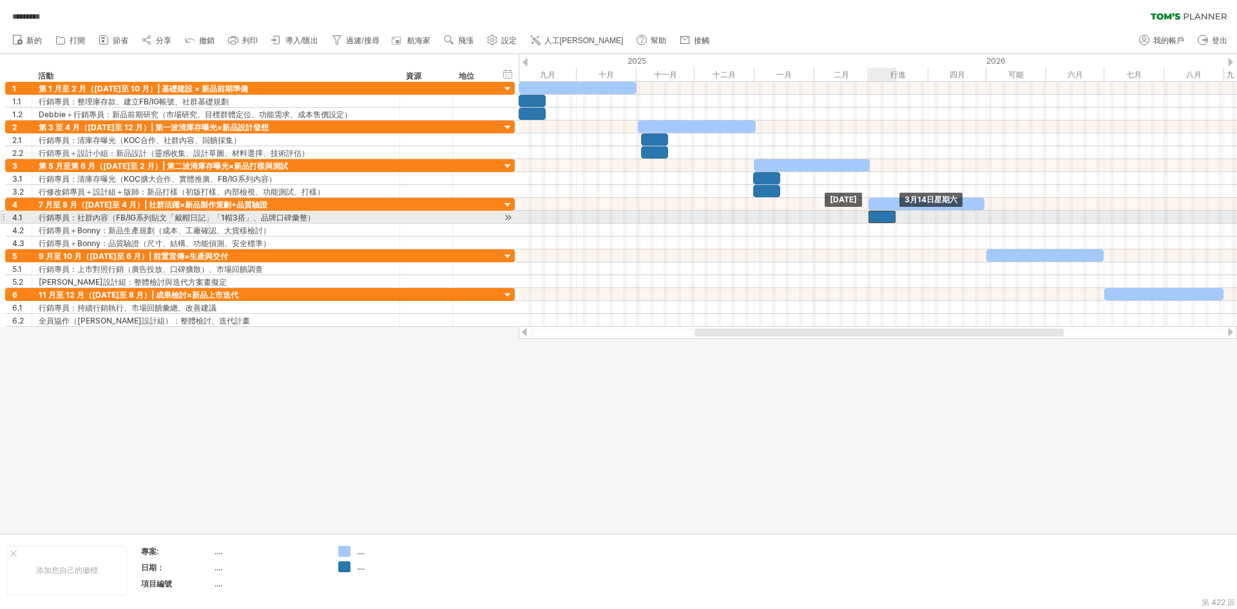
click at [886, 216] on div at bounding box center [881, 217] width 27 height 12
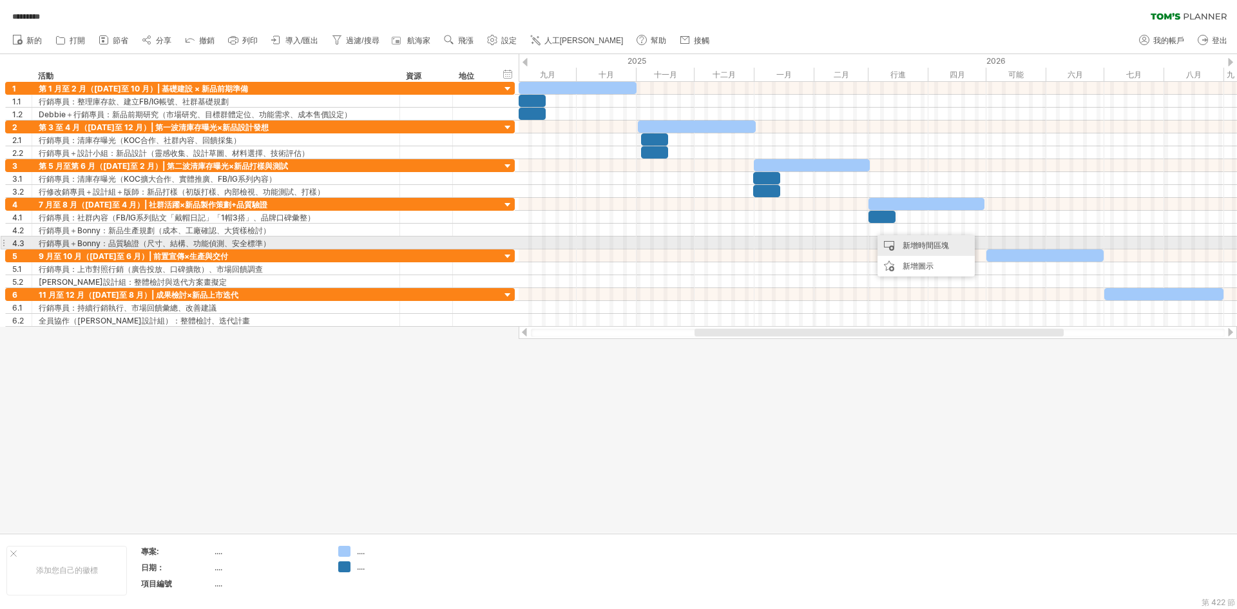
click at [902, 244] on div "新增時間區塊" at bounding box center [925, 245] width 97 height 21
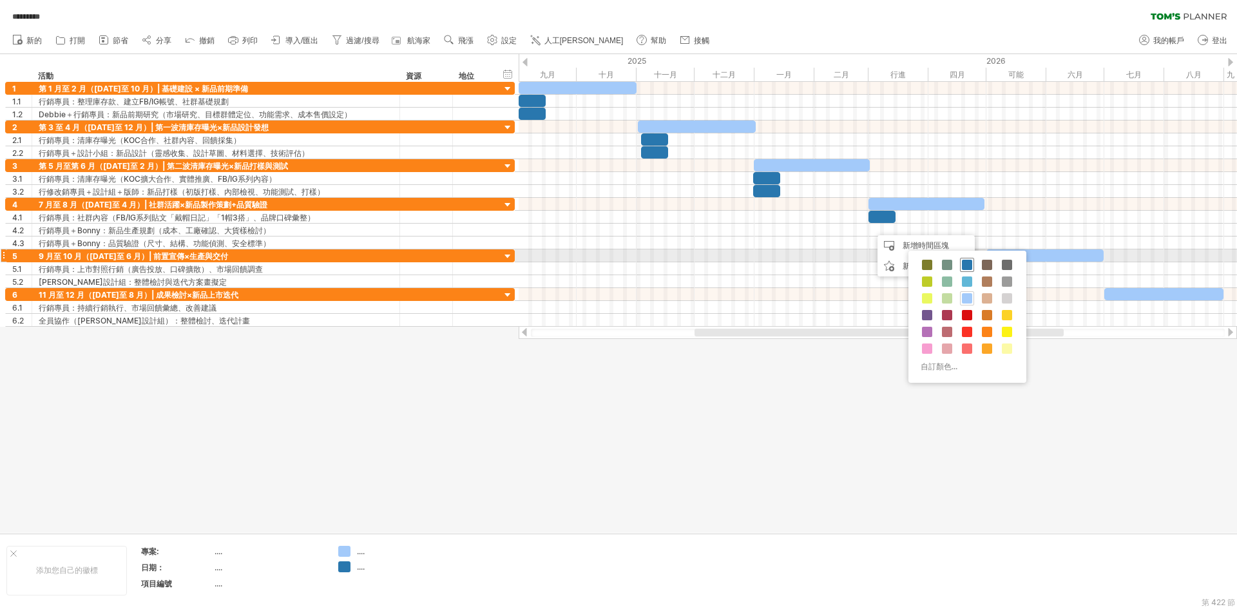
click at [962, 262] on span at bounding box center [967, 265] width 10 height 10
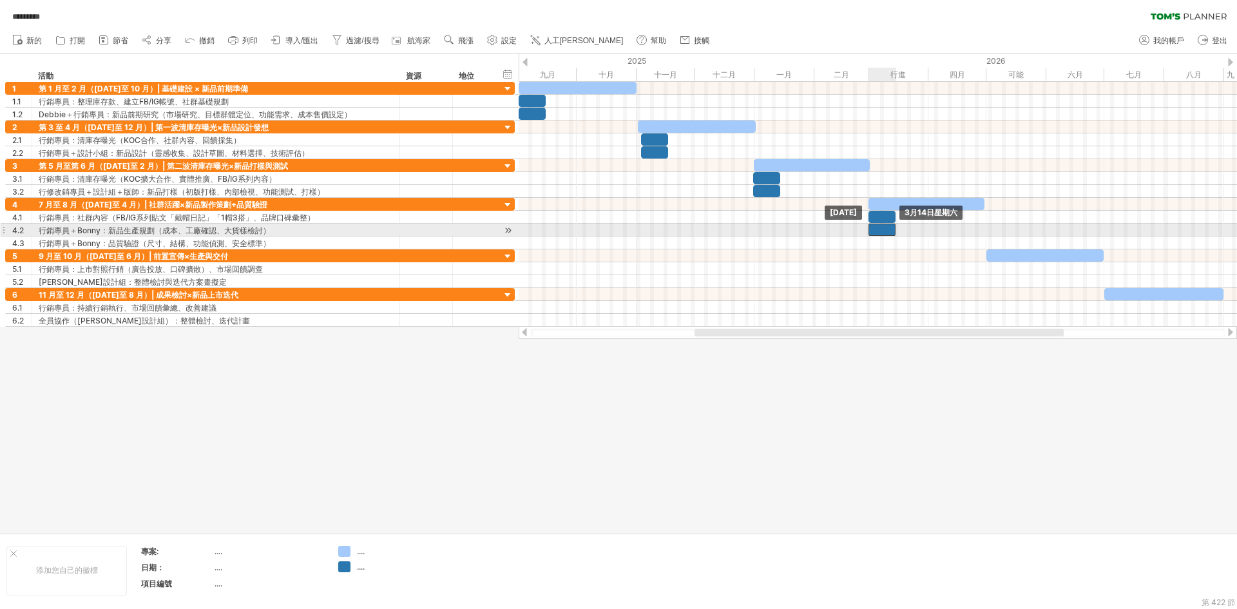
click at [877, 228] on div at bounding box center [881, 229] width 27 height 12
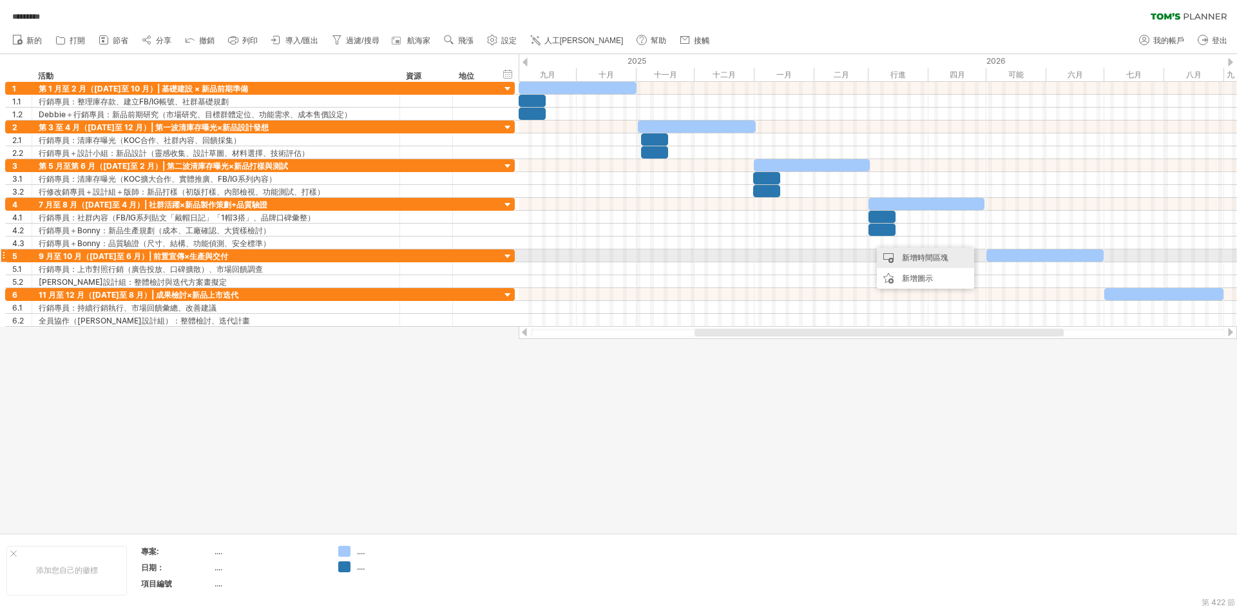
click at [902, 254] on font "新增時間區塊" at bounding box center [925, 257] width 46 height 10
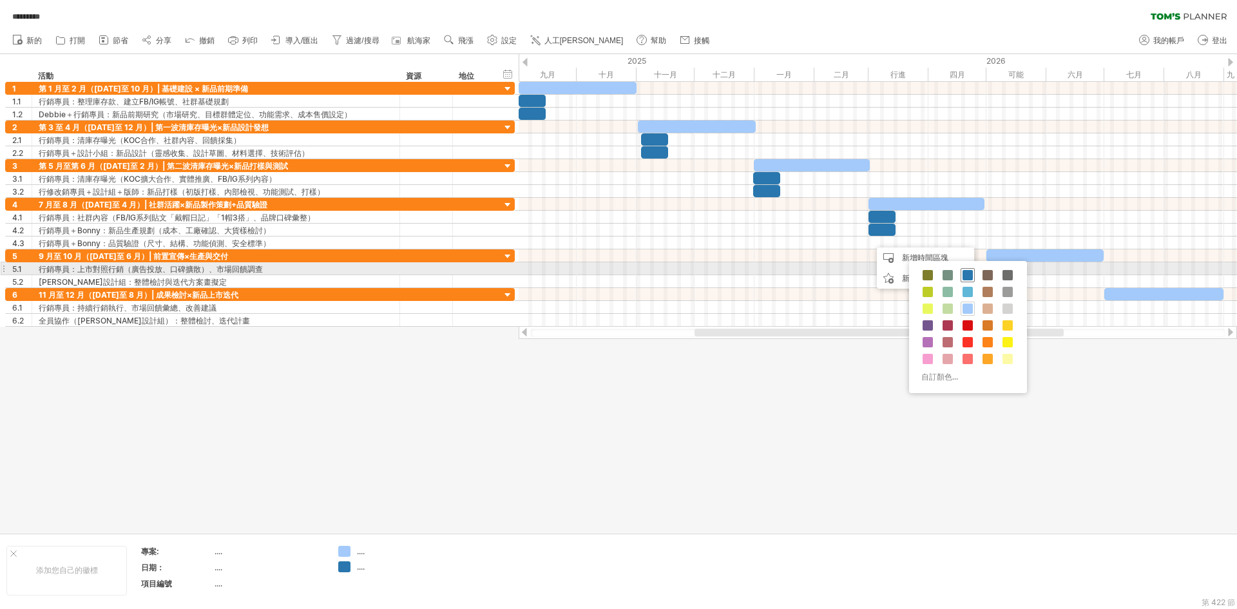
click at [971, 273] on span at bounding box center [967, 275] width 10 height 10
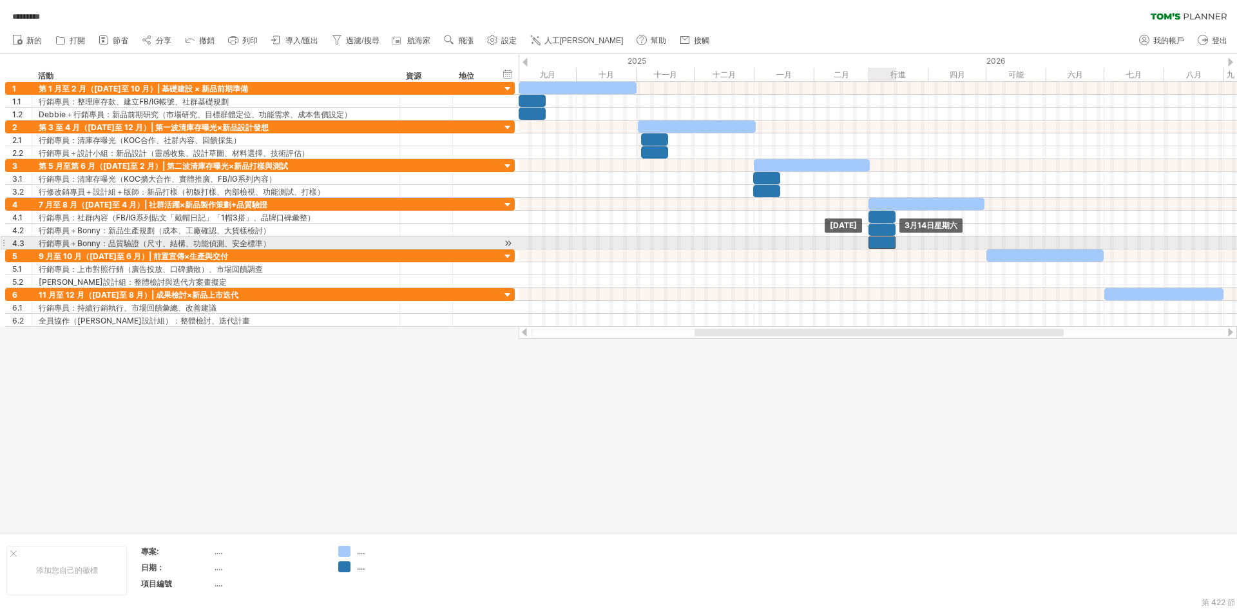
click at [888, 243] on div at bounding box center [881, 242] width 27 height 12
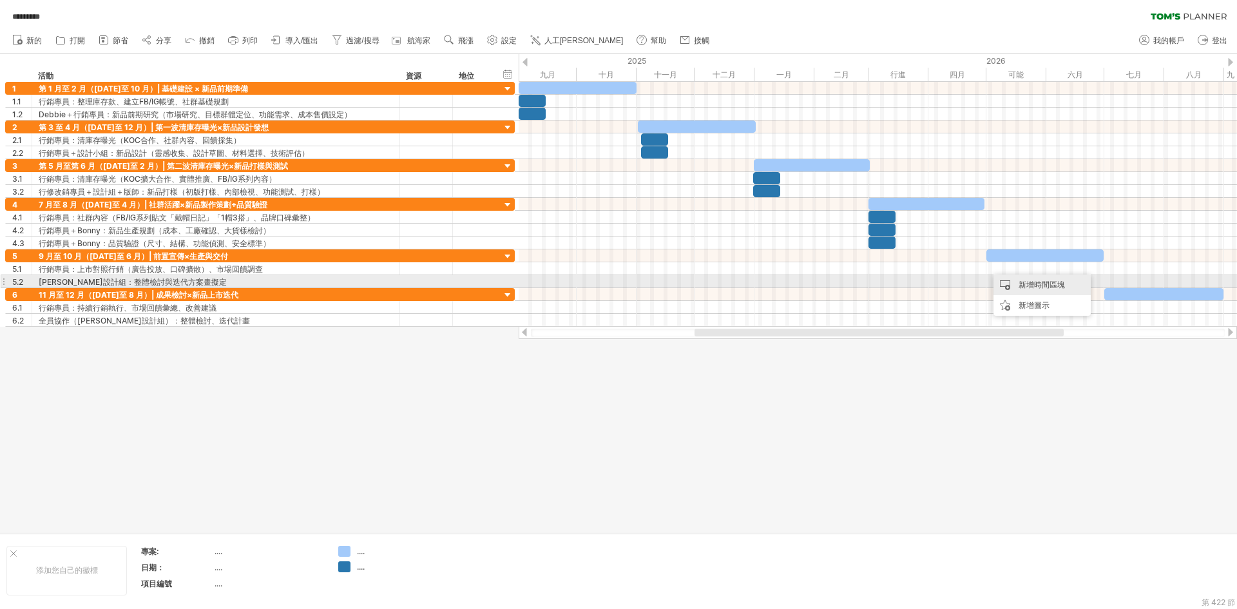
click at [1012, 283] on div "新增時間區塊" at bounding box center [1041, 284] width 97 height 21
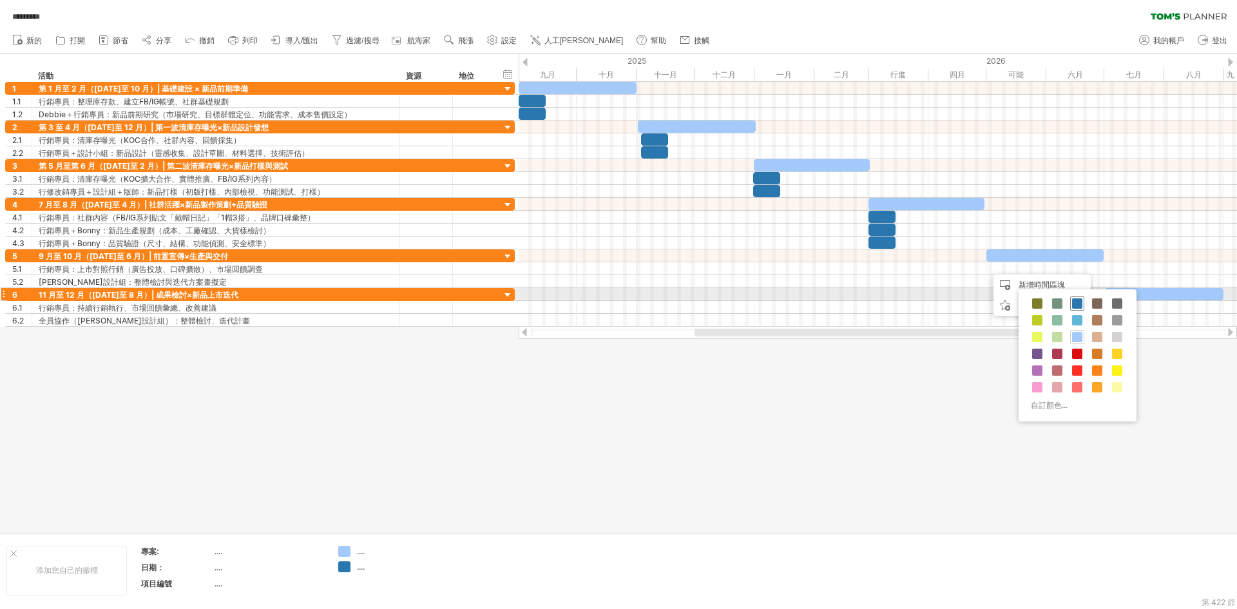
click at [1077, 300] on span at bounding box center [1077, 303] width 10 height 10
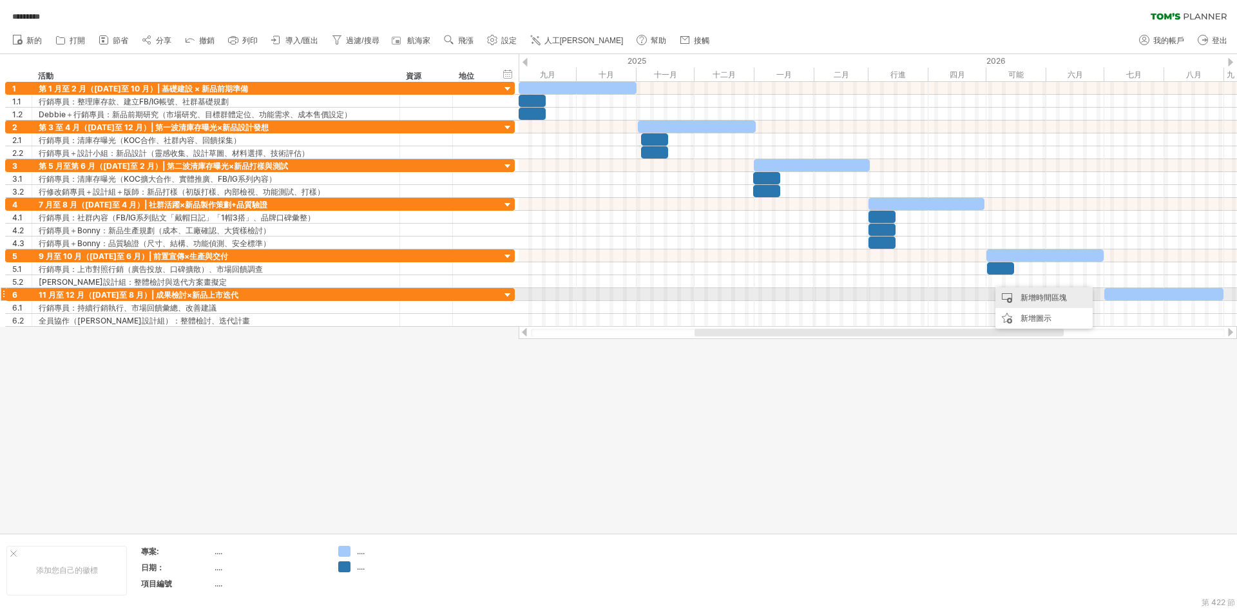
click at [1026, 295] on font "新增時間區塊" at bounding box center [1043, 297] width 46 height 10
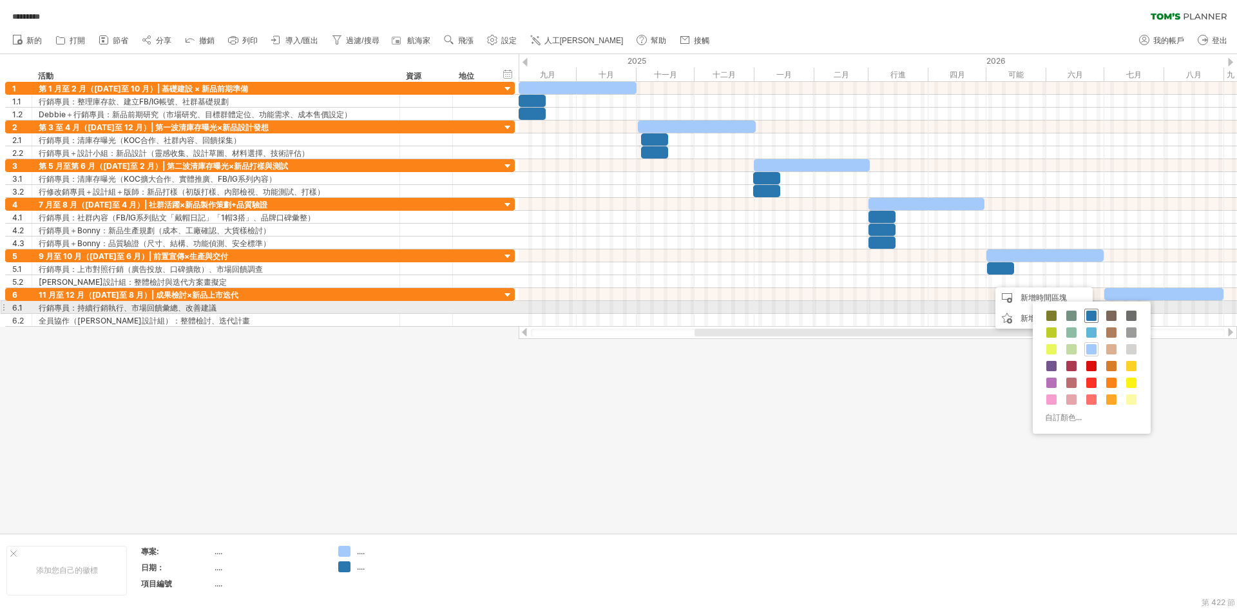
click at [1088, 314] on span at bounding box center [1091, 315] width 10 height 10
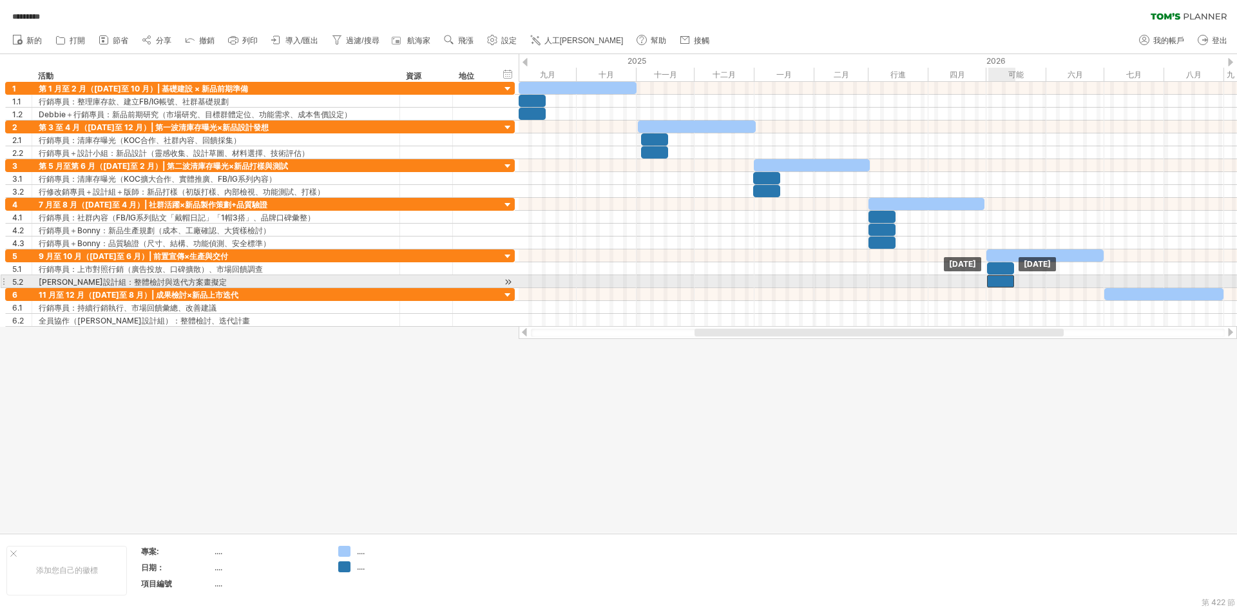
click at [1001, 280] on div at bounding box center [1000, 281] width 27 height 12
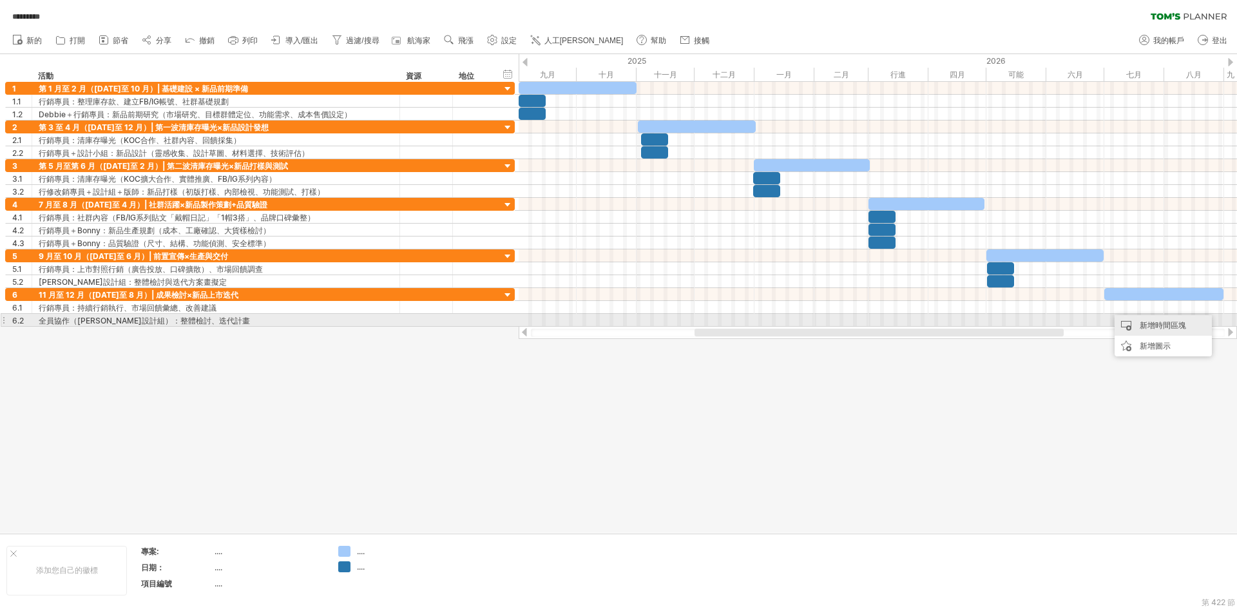
click at [1141, 326] on font "新增時間區塊" at bounding box center [1162, 325] width 46 height 10
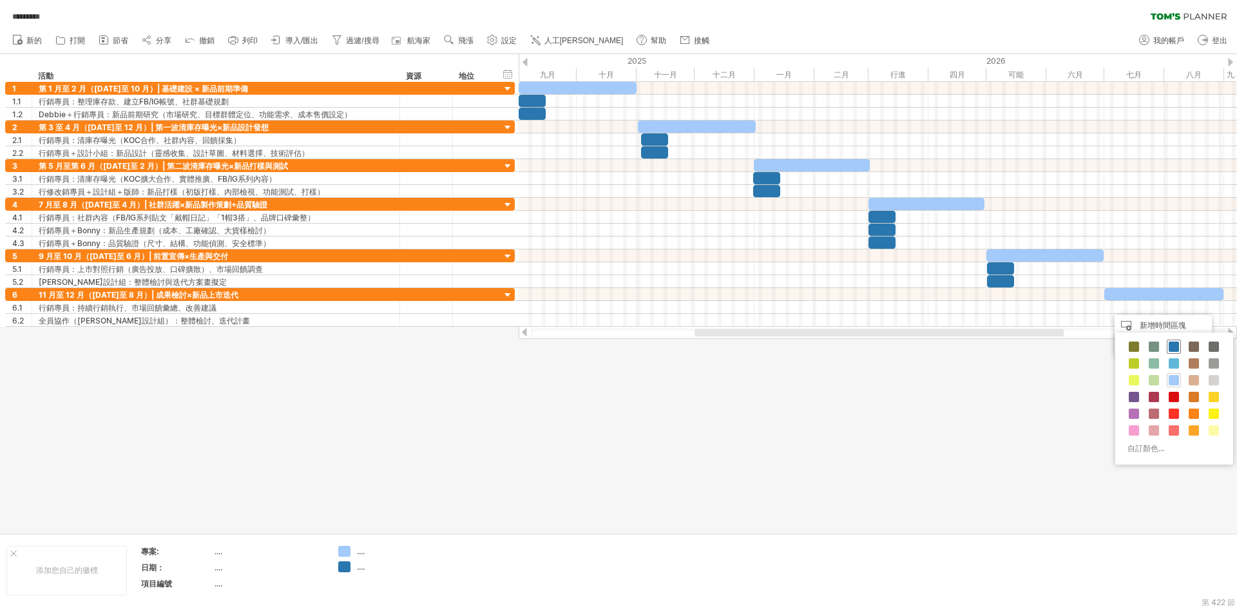
click at [1175, 345] on span at bounding box center [1173, 346] width 10 height 10
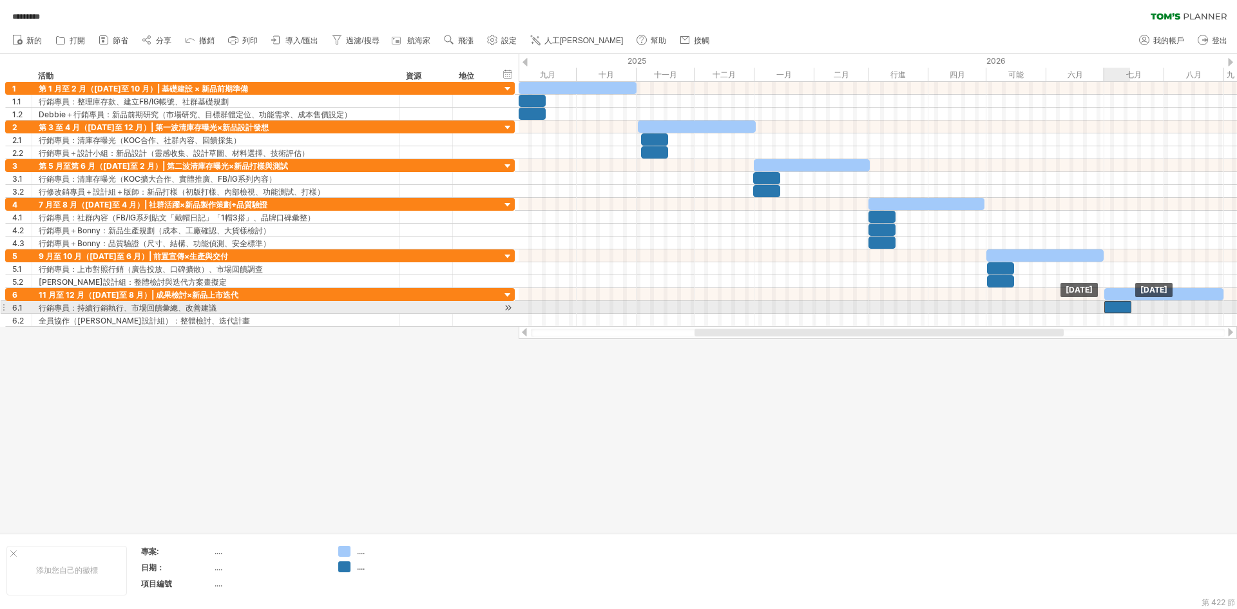
click at [1124, 309] on div at bounding box center [1117, 307] width 27 height 12
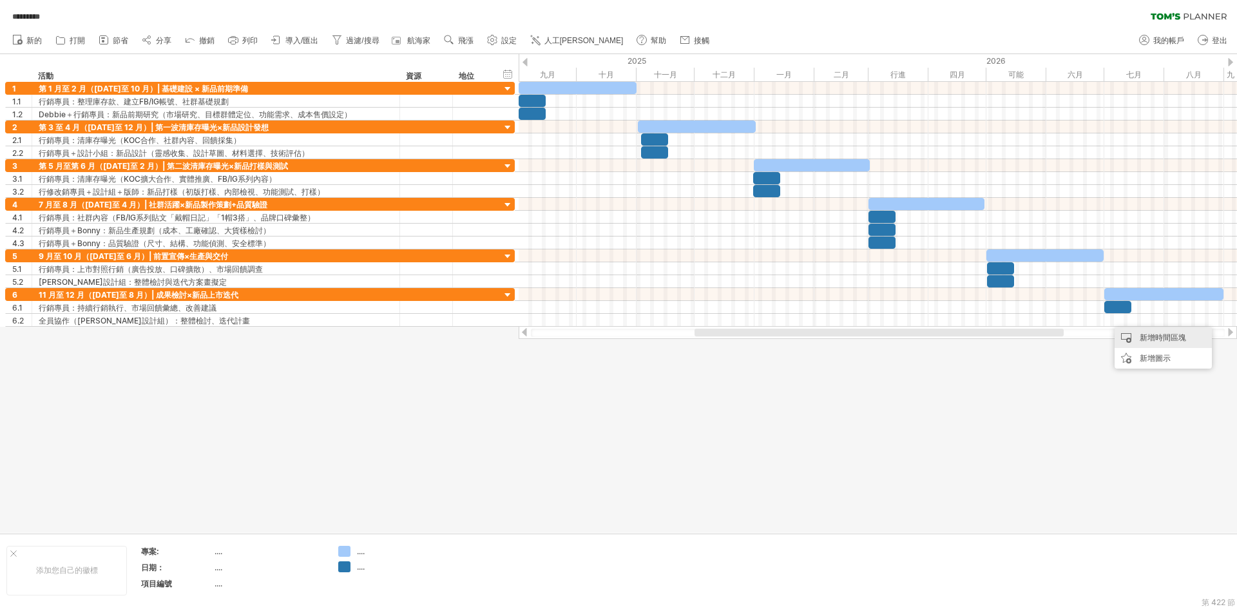
click at [1148, 334] on font "新增時間區塊" at bounding box center [1162, 337] width 46 height 10
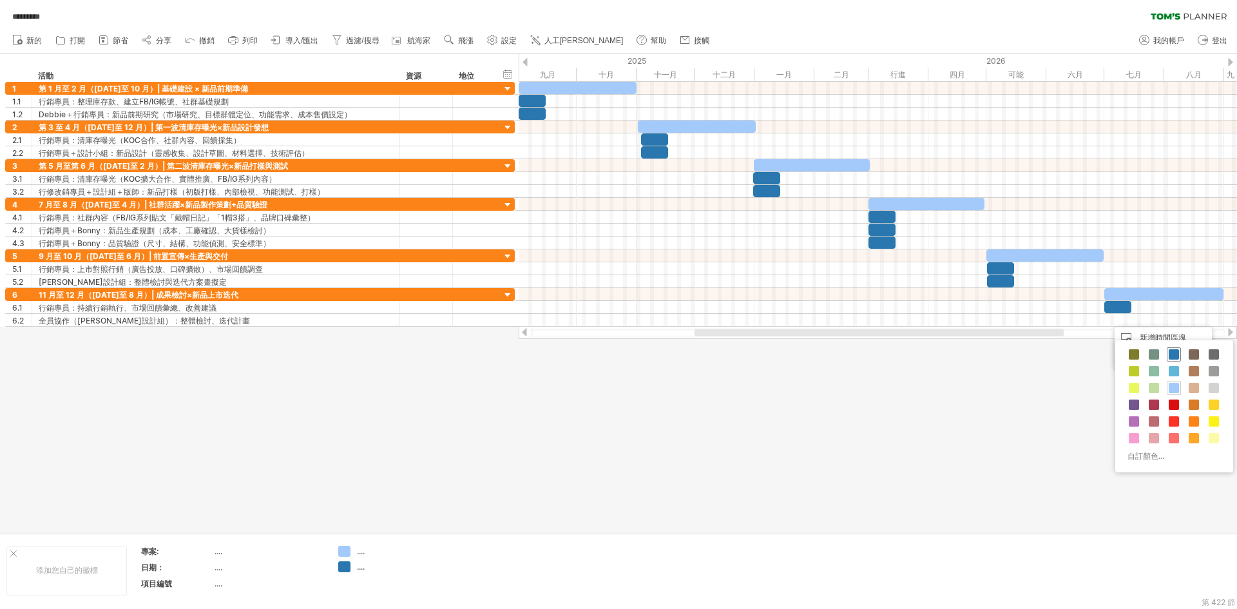
click at [1173, 351] on span at bounding box center [1173, 354] width 10 height 10
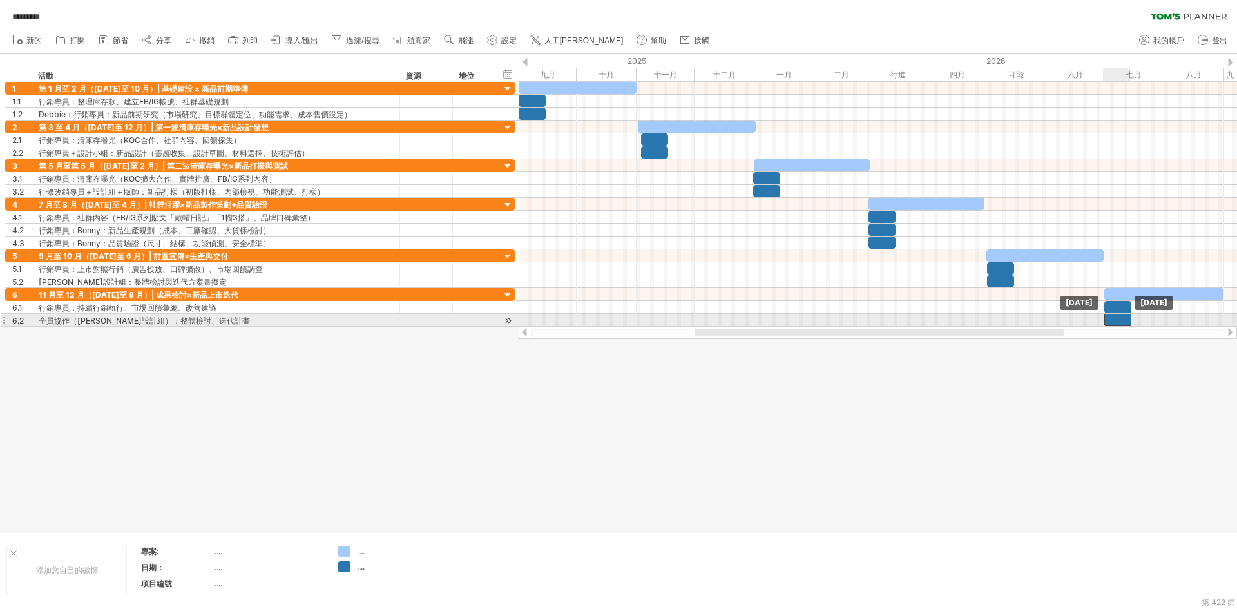
click at [1123, 322] on div at bounding box center [1117, 320] width 27 height 12
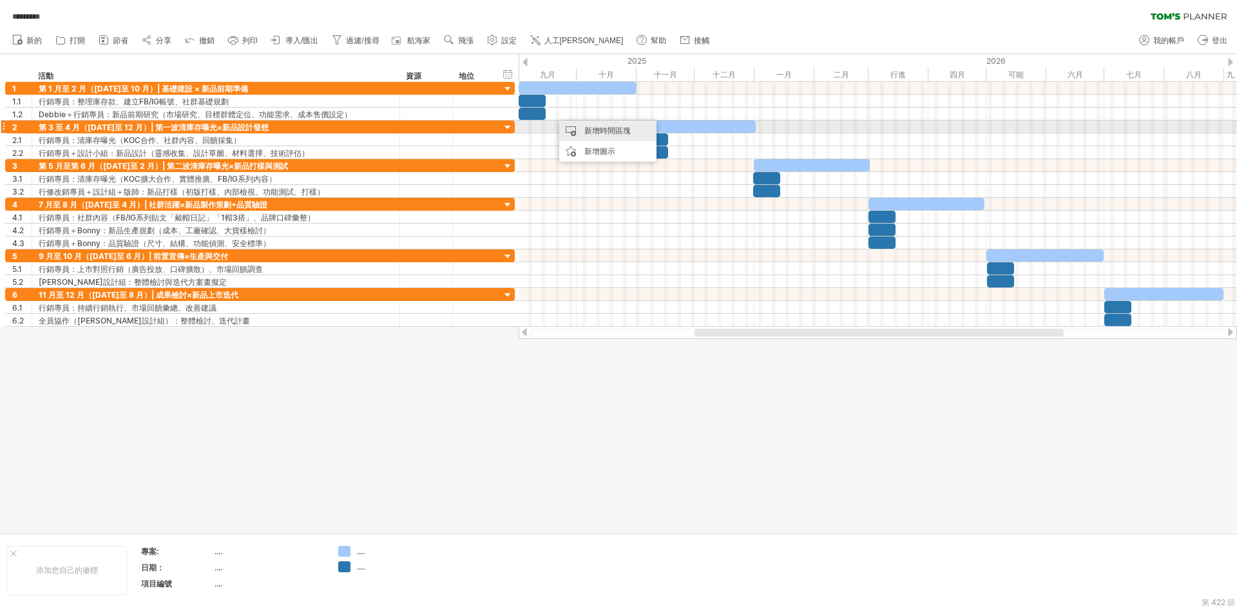
click at [618, 129] on font "新增時間區塊" at bounding box center [607, 131] width 46 height 10
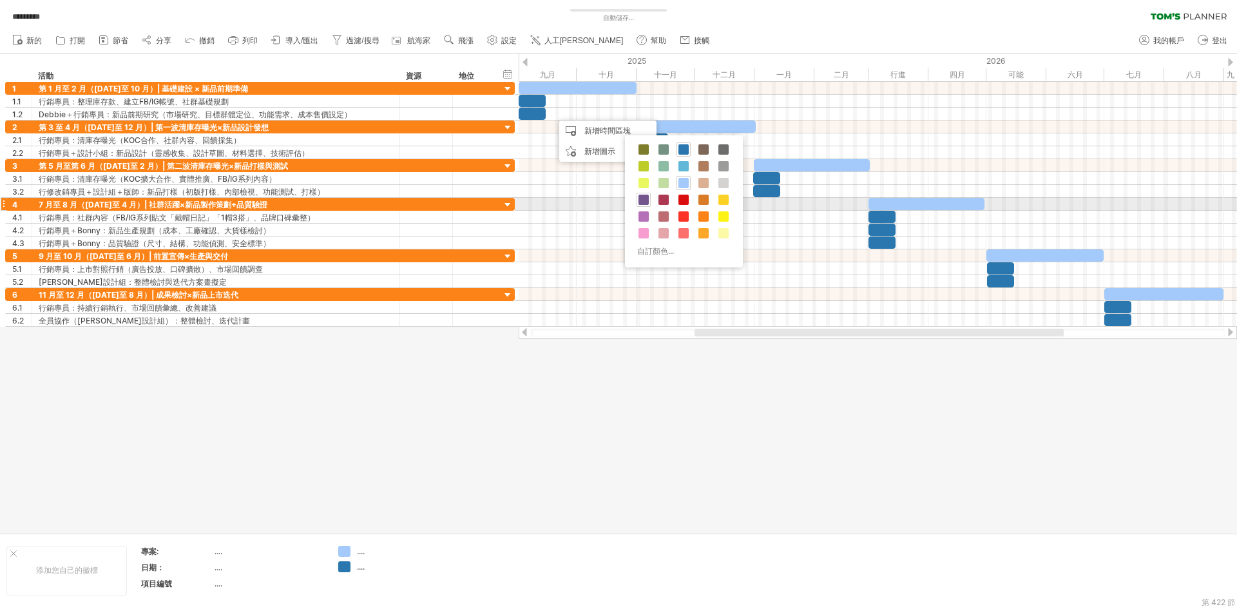
click at [641, 201] on span at bounding box center [643, 200] width 10 height 10
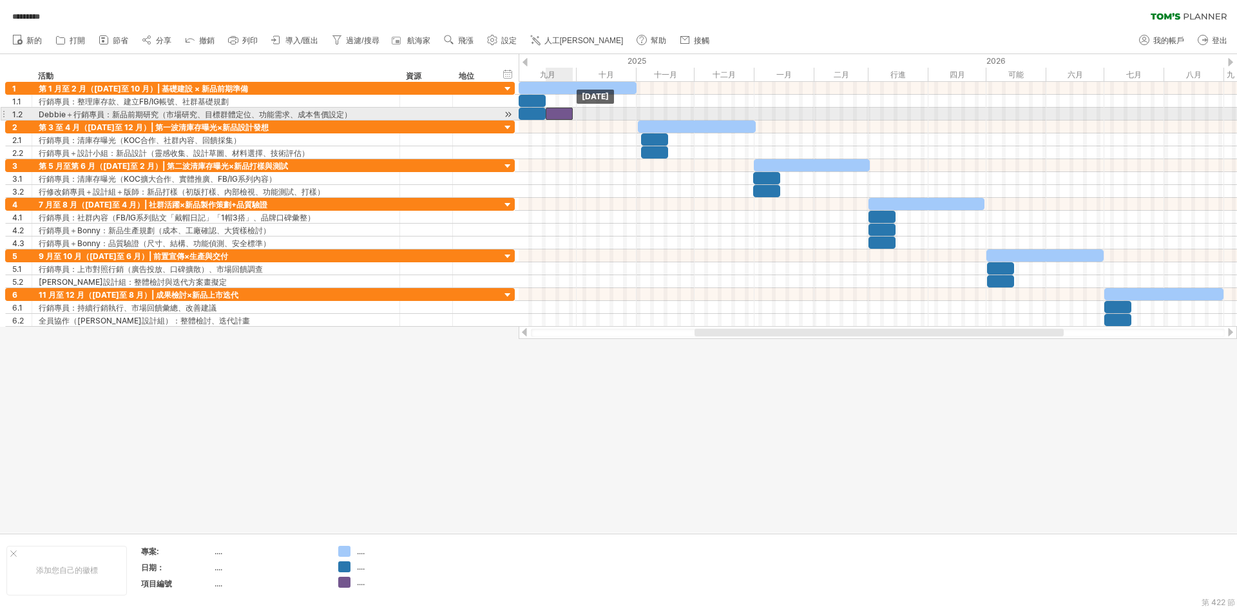
drag, startPoint x: 568, startPoint y: 114, endPoint x: 561, endPoint y: 115, distance: 7.2
click at [561, 115] on div at bounding box center [559, 114] width 27 height 12
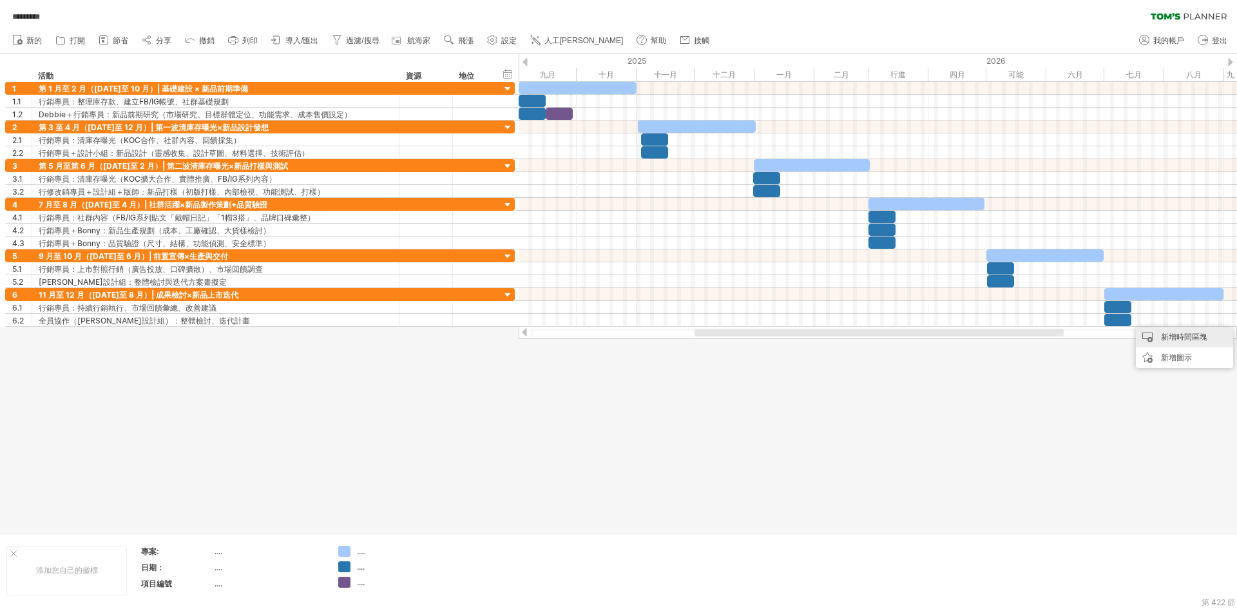
click at [1173, 337] on font "新增時間區塊" at bounding box center [1184, 337] width 46 height 10
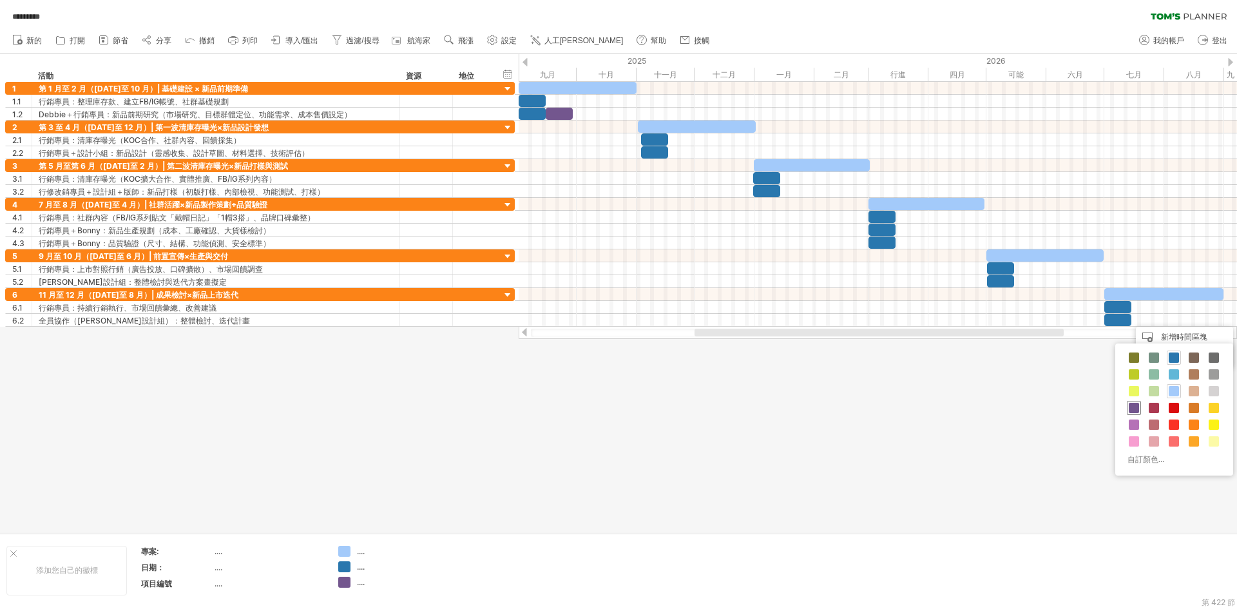
click at [1132, 406] on span at bounding box center [1133, 408] width 10 height 10
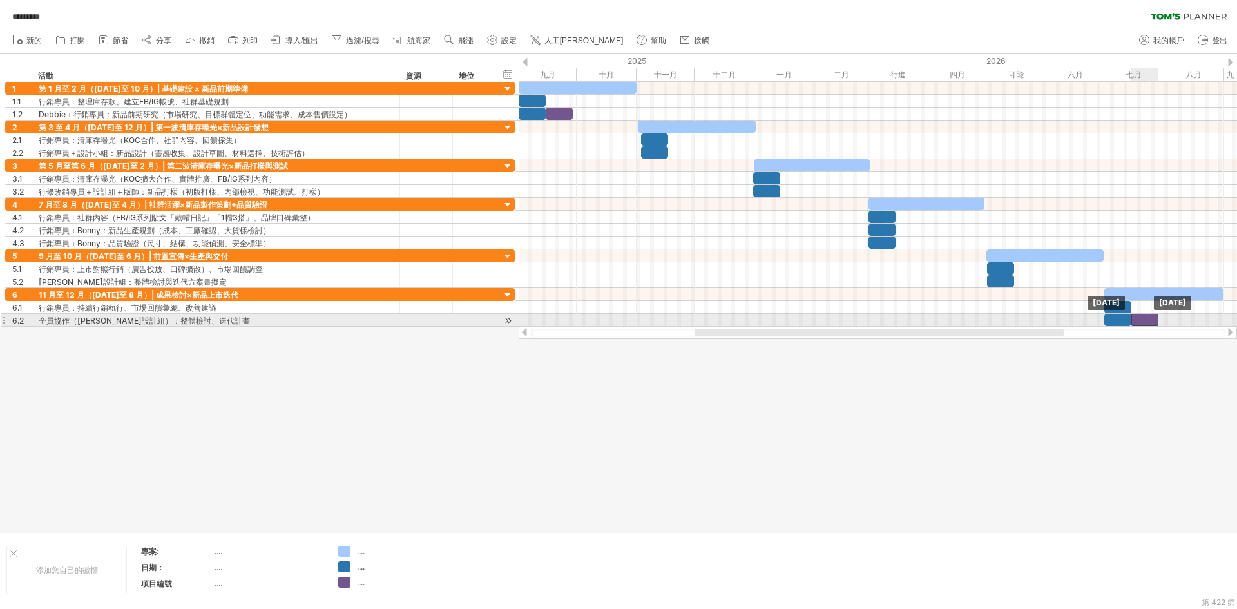
click at [1148, 320] on div at bounding box center [1144, 320] width 27 height 12
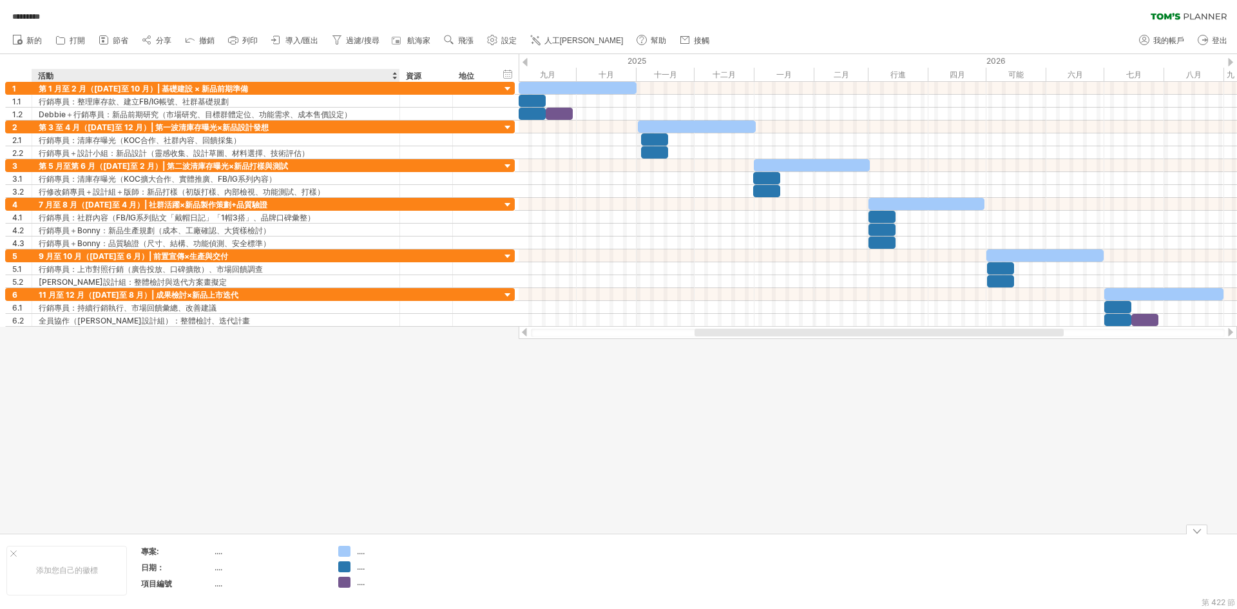
click at [354, 551] on div "...." at bounding box center [382, 551] width 89 height 11
click at [343, 551] on div "嘗試造訪 [DOMAIN_NAME] 再次連接... 0% 自動儲存... ********* 清除過濾器 重新套用濾鏡 新的 1" at bounding box center [618, 304] width 1237 height 609
click at [346, 551] on div "嘗試造訪 [DOMAIN_NAME] 再次連接... 0% 自動儲存... ********* 清除過濾器 重新套用濾鏡 新的 1" at bounding box center [618, 304] width 1237 height 609
click at [362, 553] on font "...." at bounding box center [361, 551] width 8 height 10
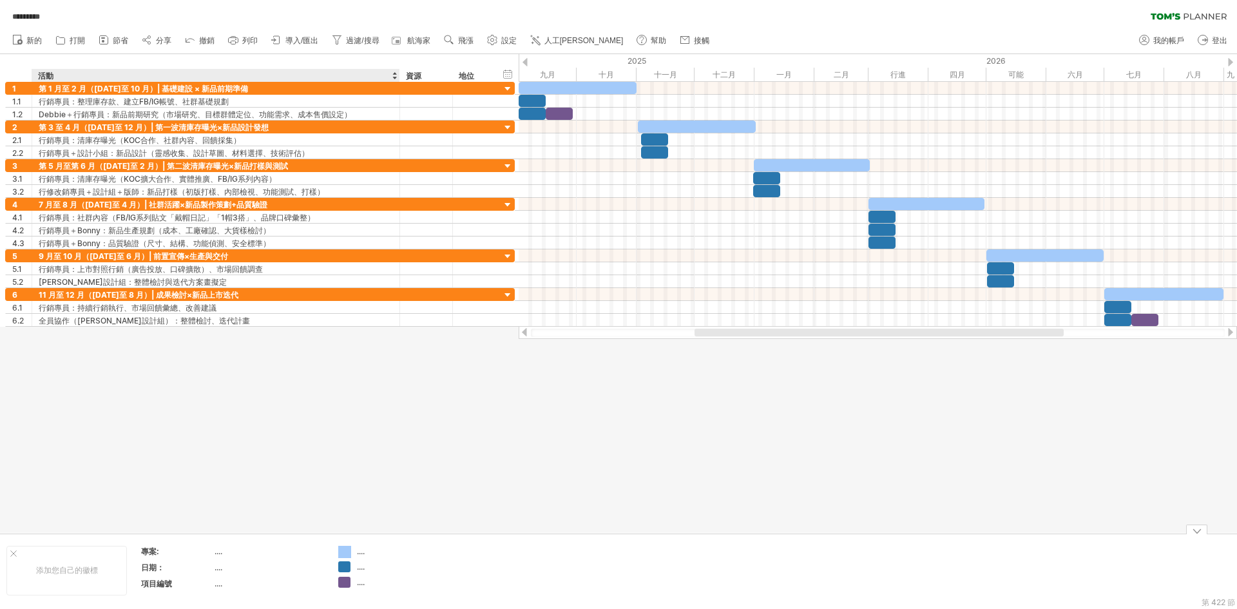
click at [346, 553] on div "嘗試造訪 [DOMAIN_NAME] 再次連接... 0% 自動儲存... ********* 清除過濾器 重新套用濾鏡 新的 1" at bounding box center [618, 304] width 1237 height 609
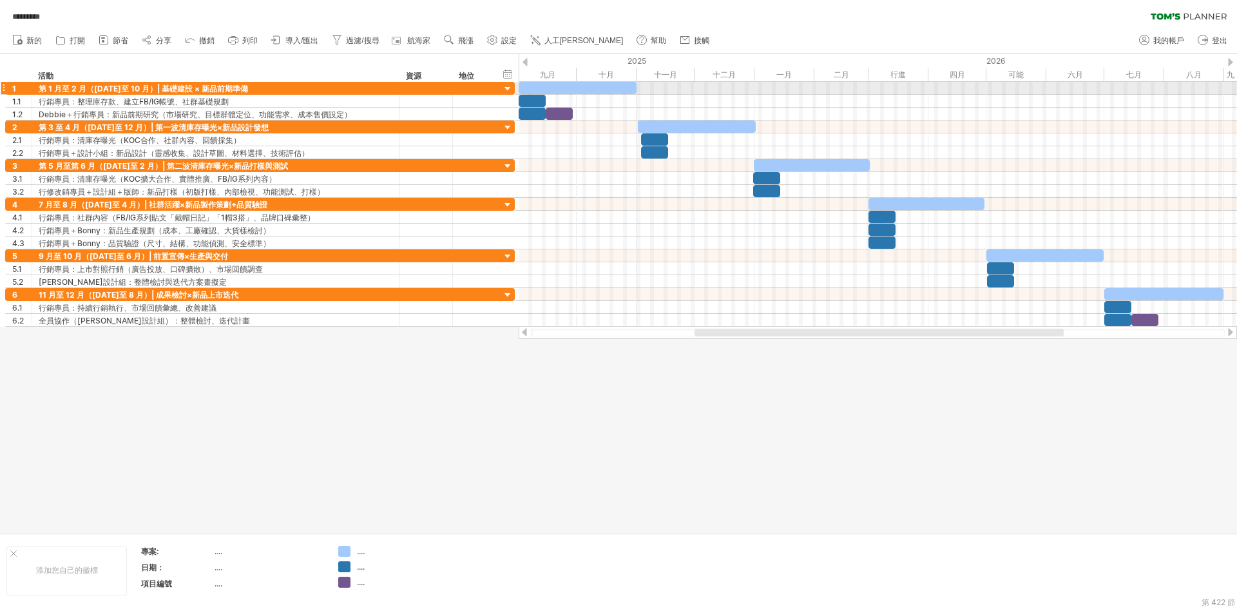
click at [551, 90] on div at bounding box center [577, 88] width 118 height 12
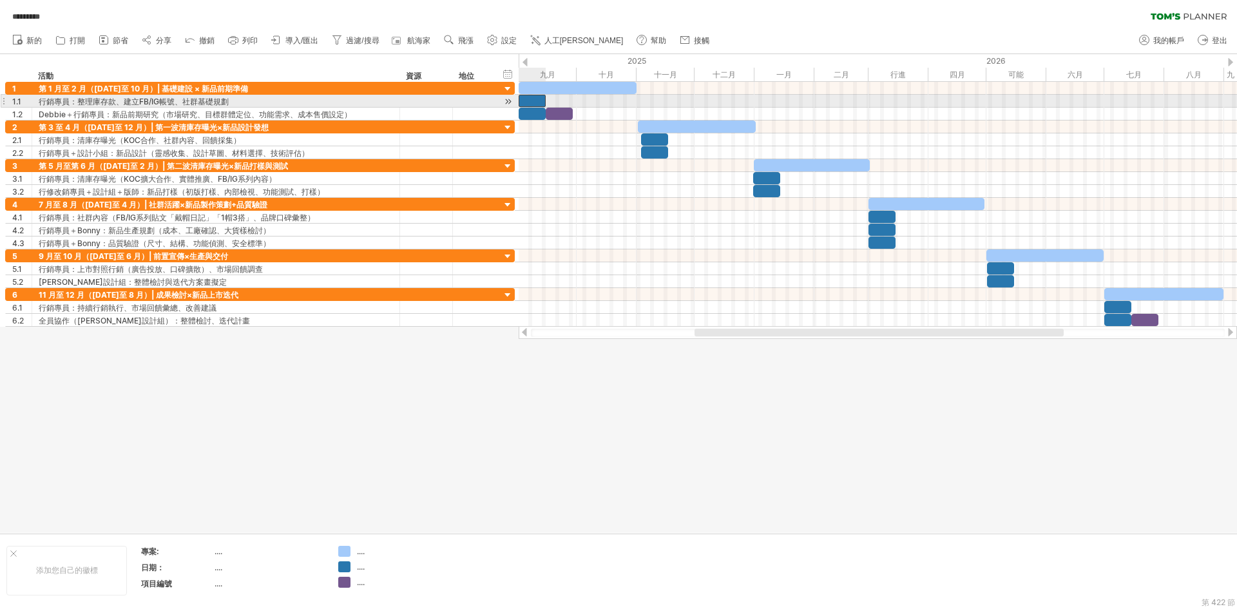
click at [534, 102] on div at bounding box center [531, 101] width 27 height 12
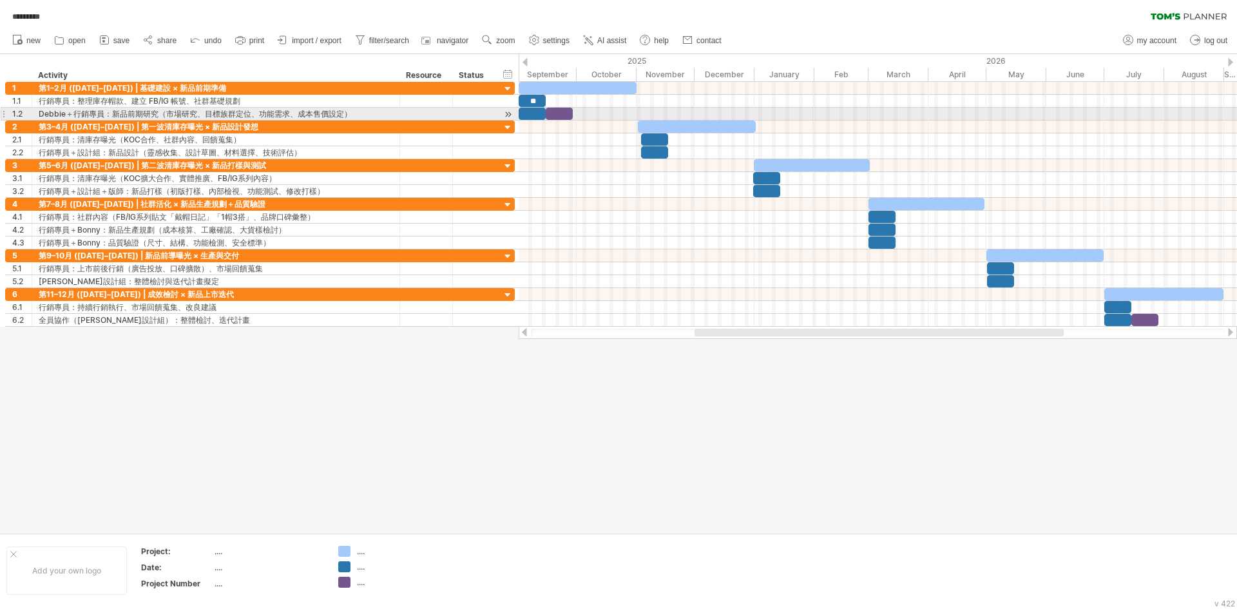
click at [533, 112] on div at bounding box center [531, 114] width 27 height 12
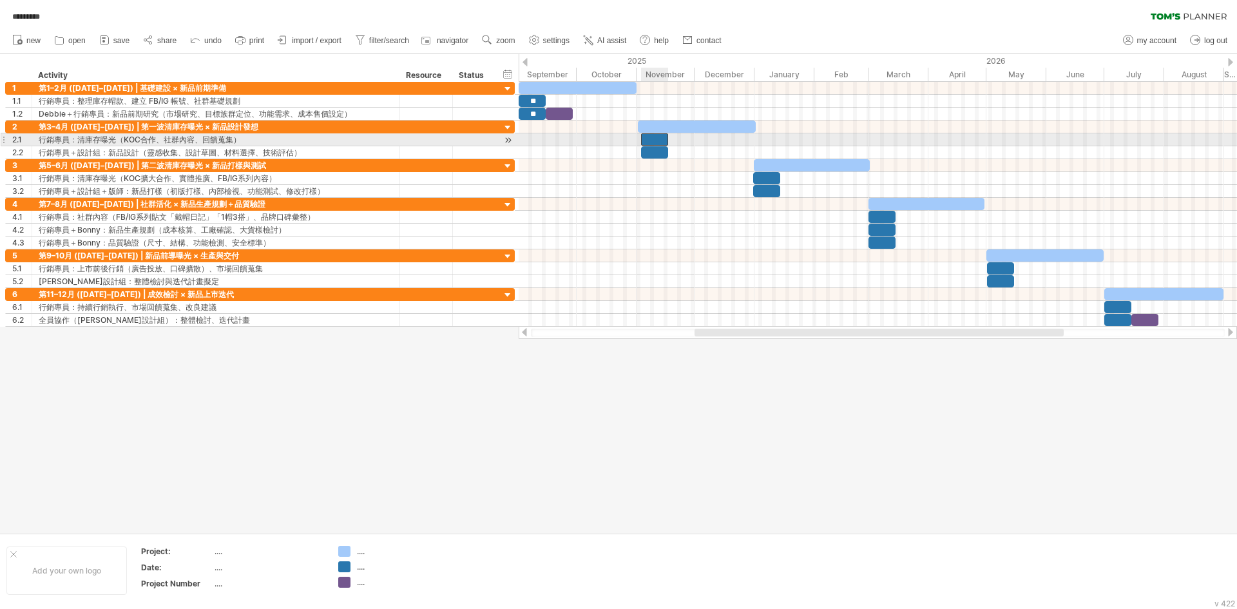
click at [652, 138] on div at bounding box center [654, 139] width 27 height 12
click at [653, 138] on div at bounding box center [655, 139] width 27 height 12
click at [650, 138] on div at bounding box center [652, 139] width 27 height 12
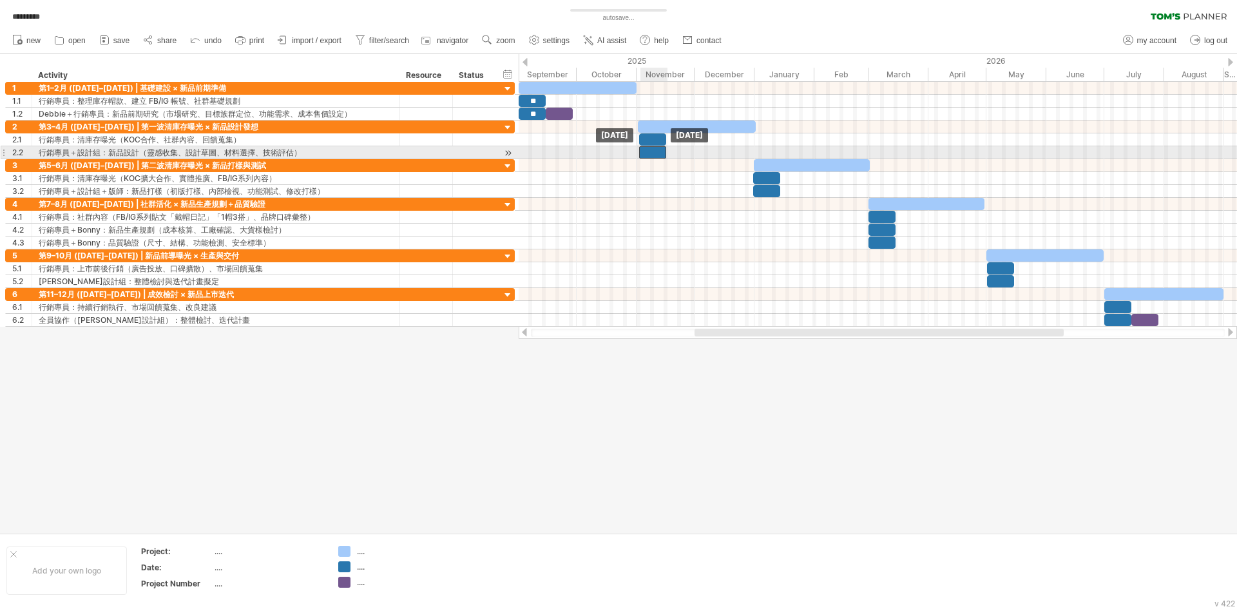
click at [660, 148] on div at bounding box center [652, 152] width 27 height 12
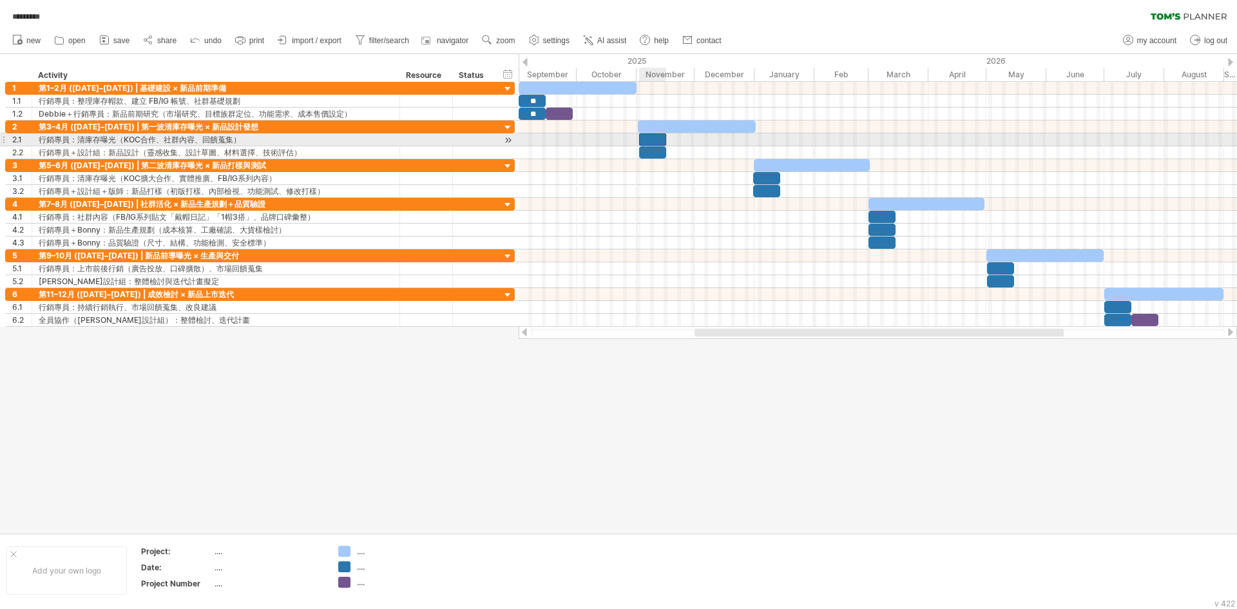
click at [653, 137] on div at bounding box center [652, 139] width 27 height 12
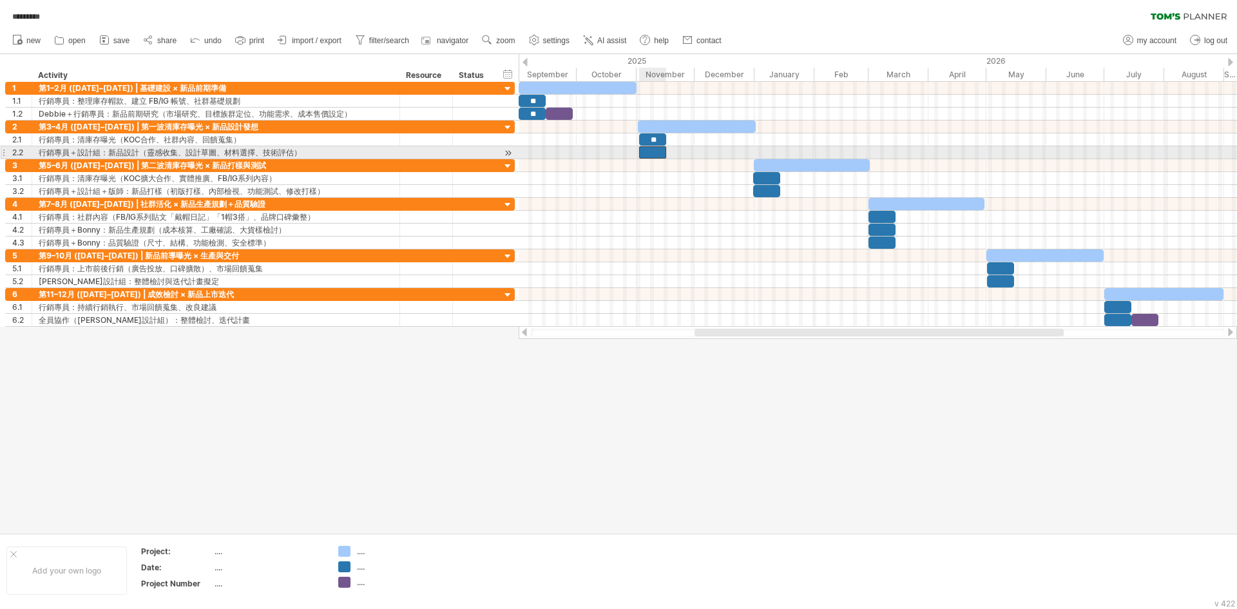
click at [650, 147] on div at bounding box center [652, 152] width 27 height 12
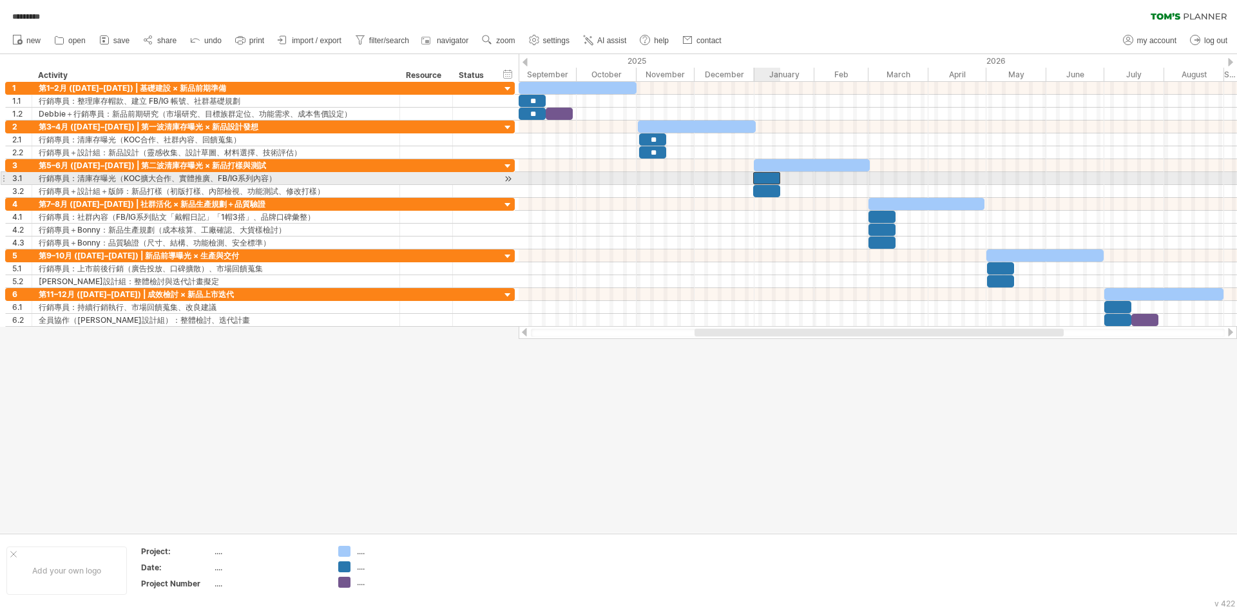
click at [765, 176] on div at bounding box center [766, 178] width 27 height 12
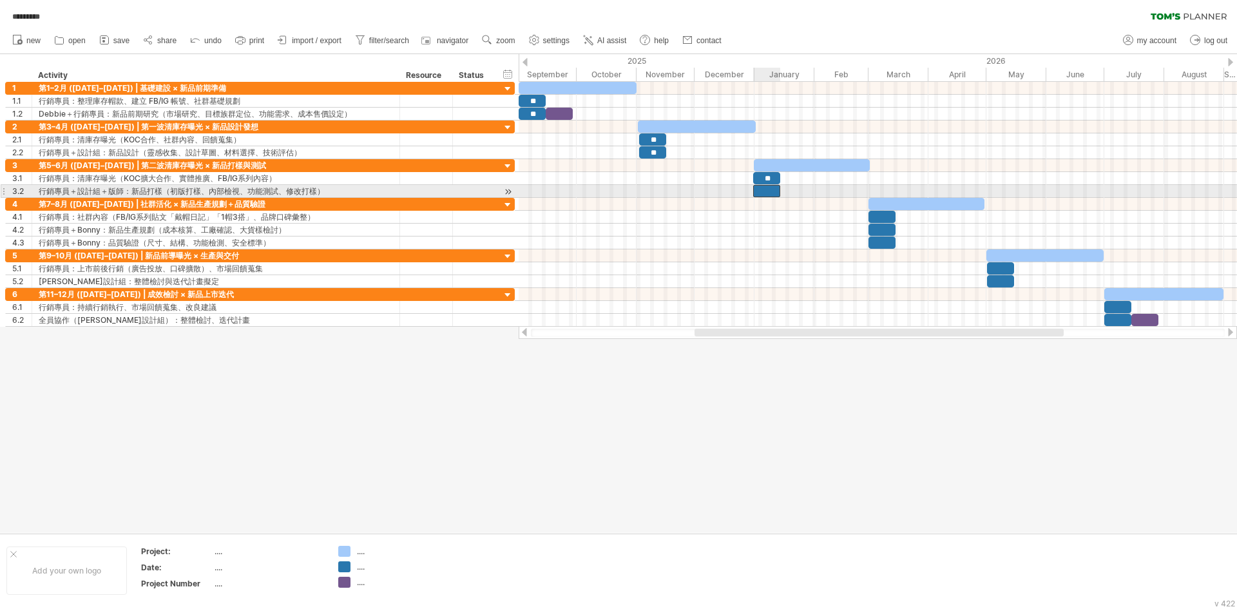
click at [766, 189] on div at bounding box center [766, 191] width 27 height 12
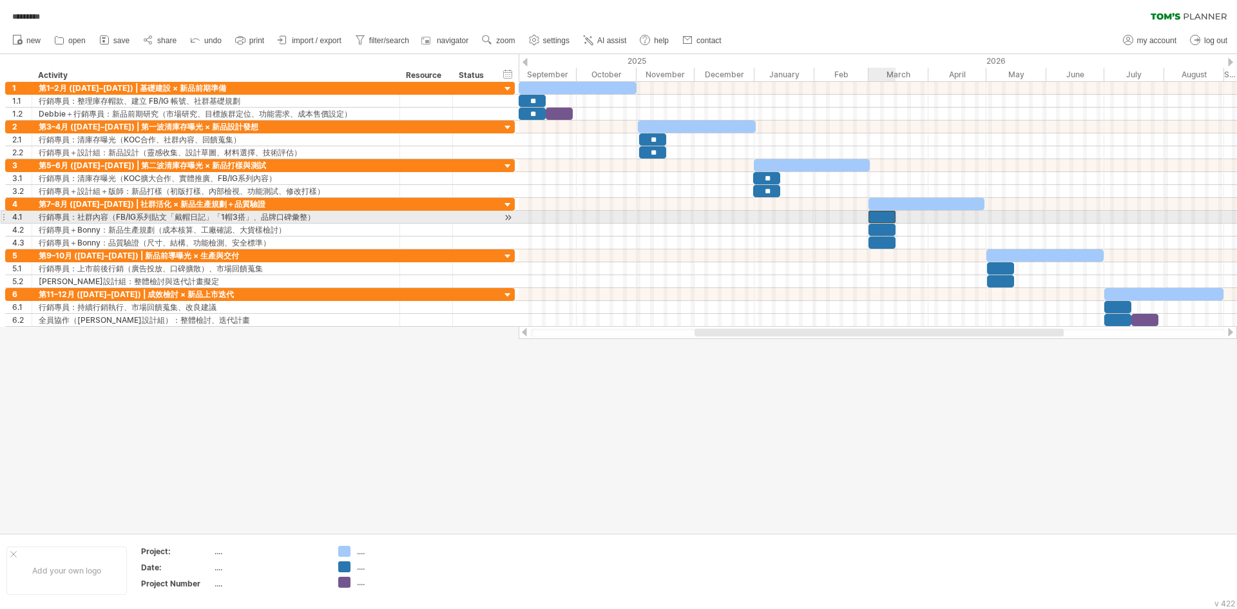
click at [879, 215] on div at bounding box center [881, 217] width 27 height 12
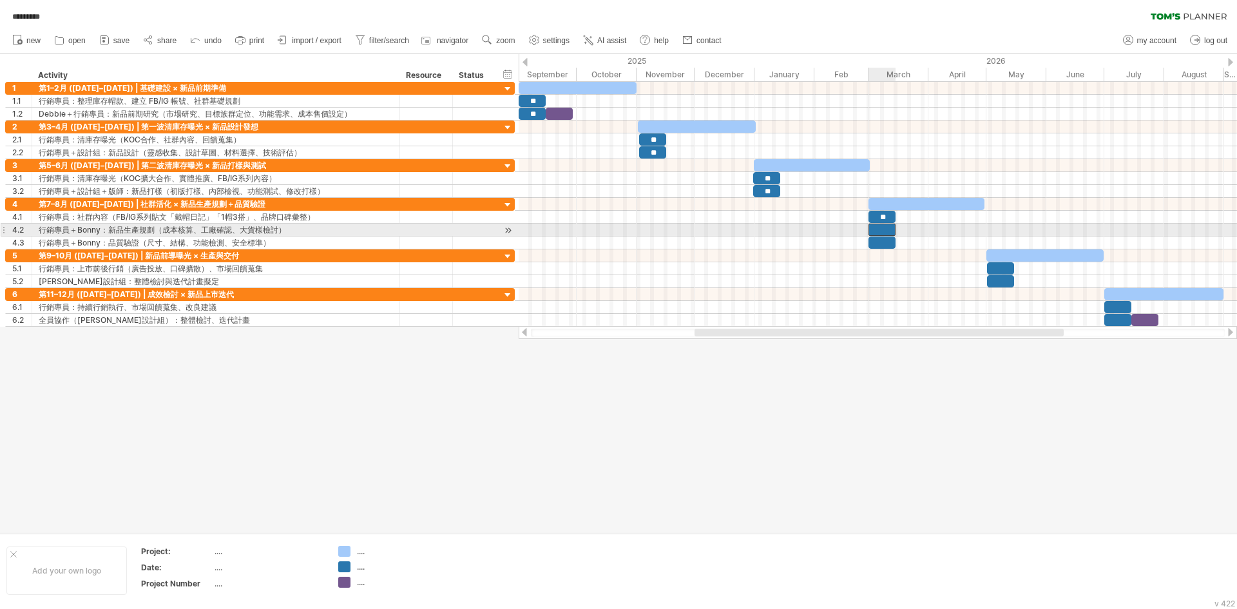
click at [883, 229] on div at bounding box center [881, 229] width 27 height 12
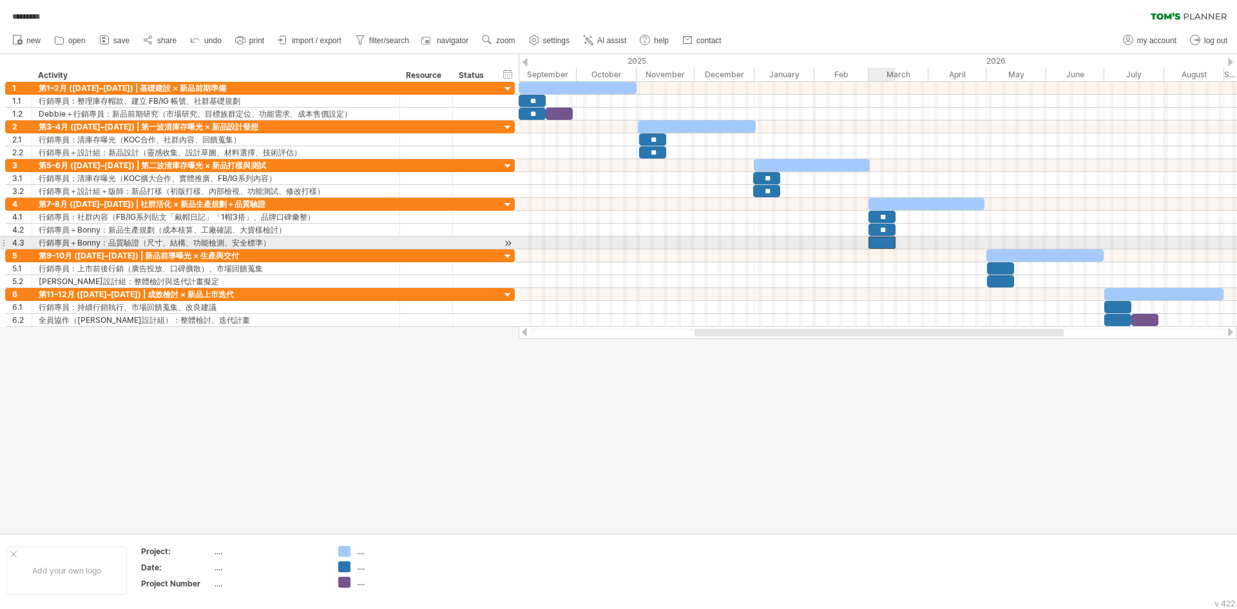
click at [880, 240] on div at bounding box center [881, 242] width 27 height 12
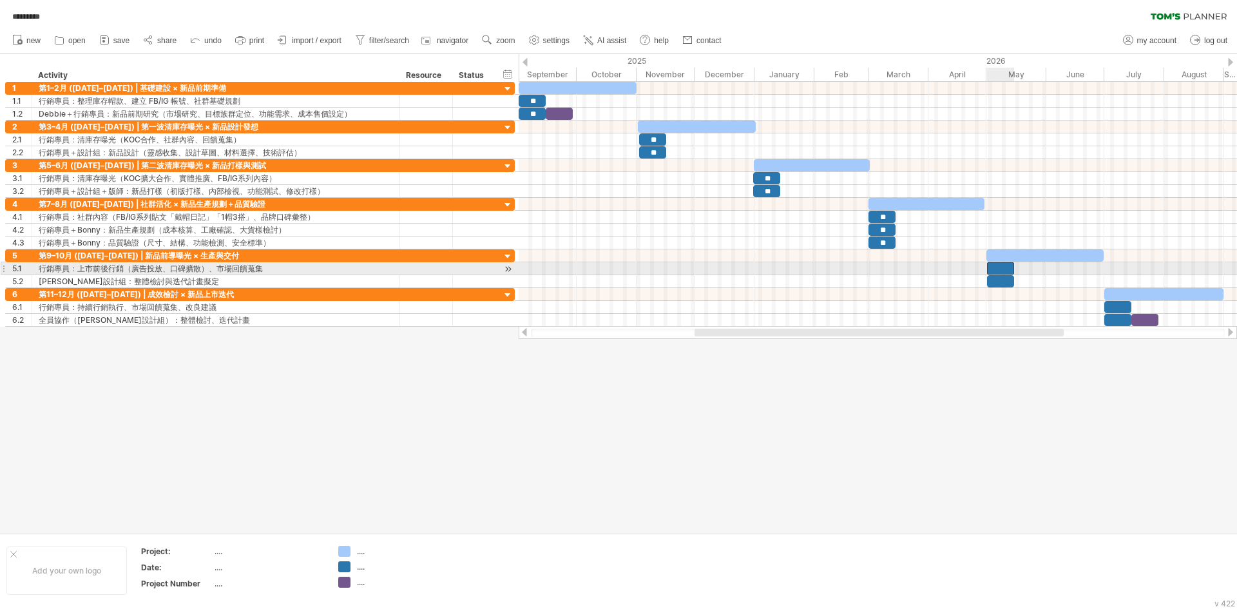
click at [1005, 267] on div at bounding box center [1000, 268] width 27 height 12
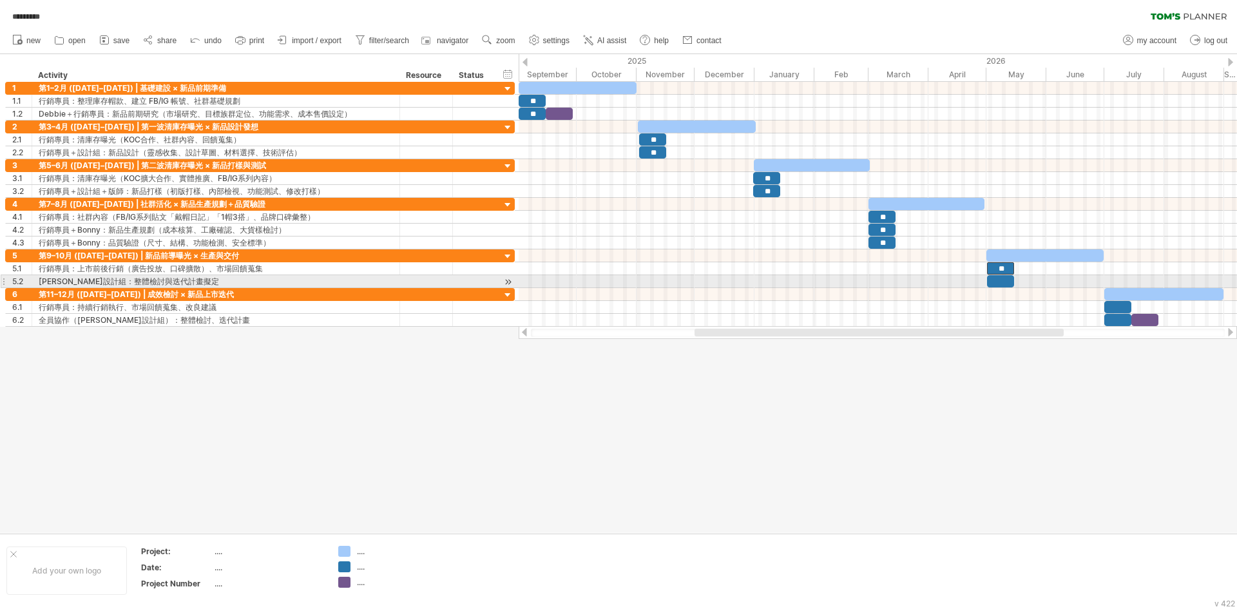
click at [994, 281] on div at bounding box center [1000, 281] width 27 height 12
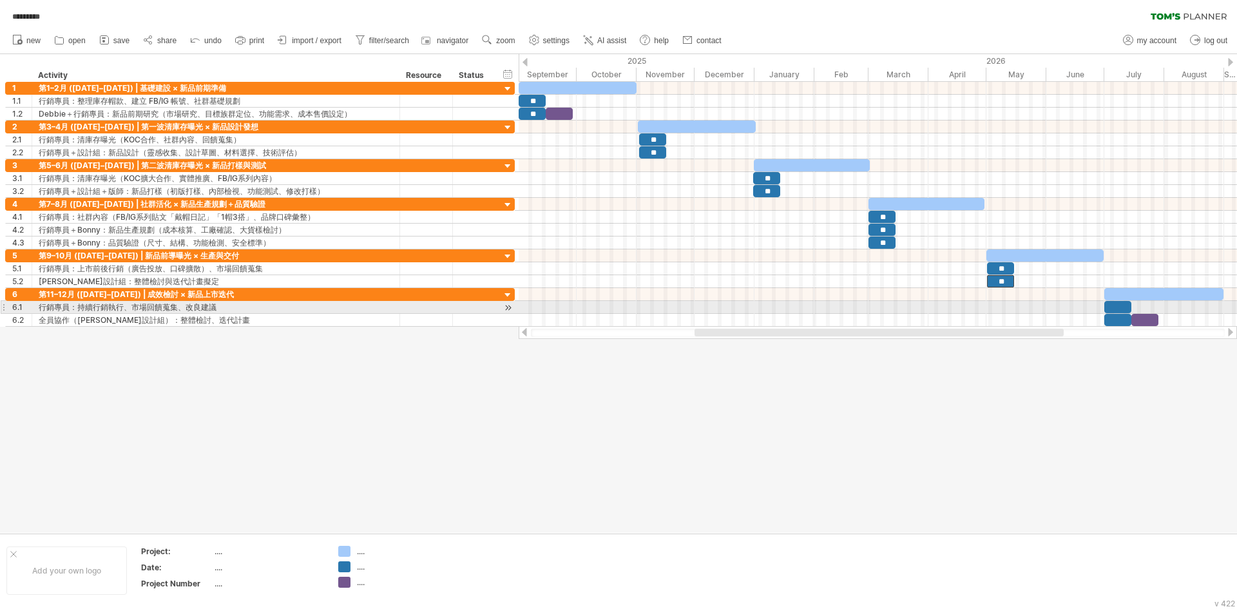
click at [1117, 308] on div at bounding box center [1117, 307] width 27 height 12
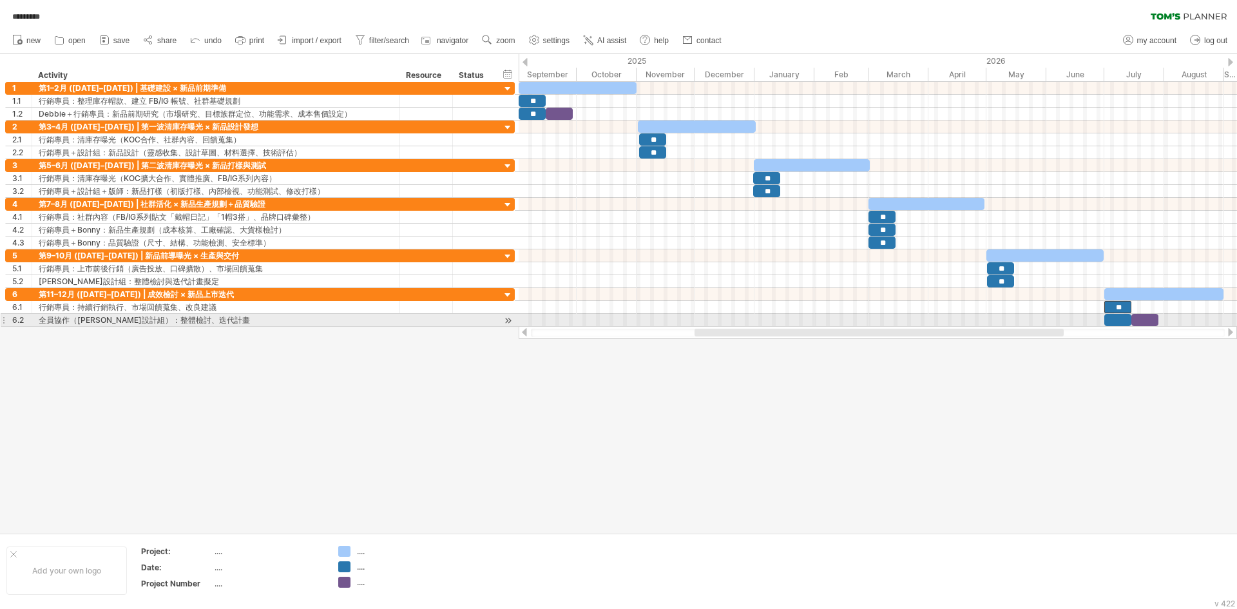
click at [1118, 316] on div at bounding box center [1117, 320] width 27 height 12
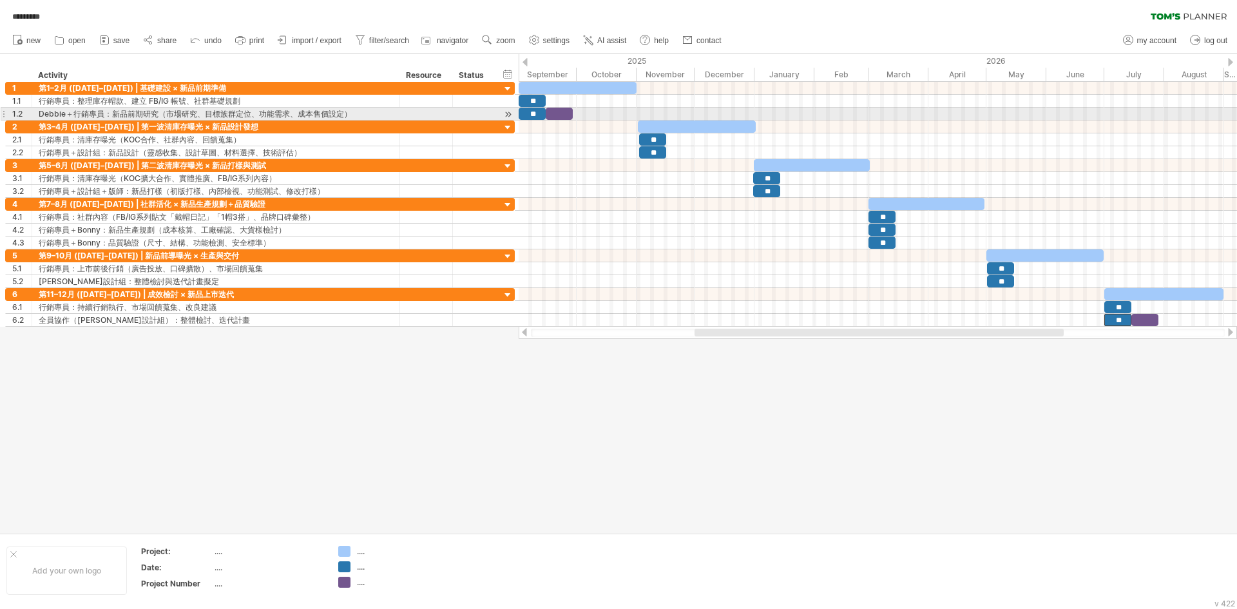
click at [545, 110] on span at bounding box center [545, 114] width 5 height 12
click at [564, 113] on div at bounding box center [559, 114] width 27 height 12
drag, startPoint x: 574, startPoint y: 115, endPoint x: 582, endPoint y: 113, distance: 8.6
click at [582, 113] on span at bounding box center [581, 114] width 5 height 12
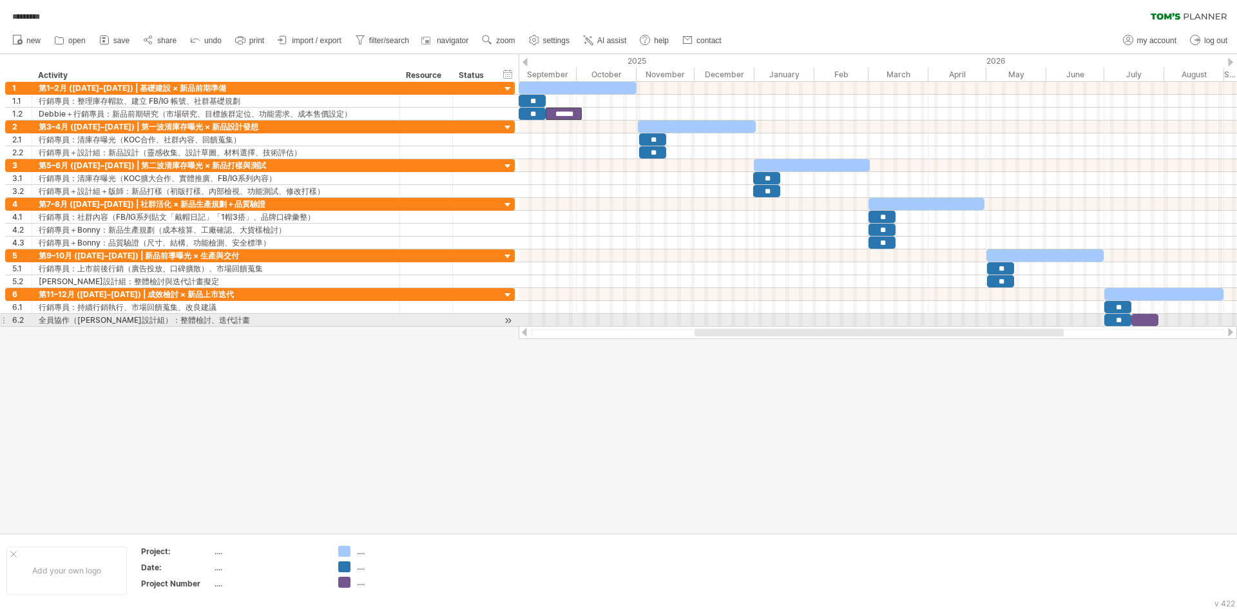
click at [1152, 322] on div at bounding box center [1144, 320] width 27 height 12
drag, startPoint x: 1158, startPoint y: 320, endPoint x: 1167, endPoint y: 322, distance: 9.2
click at [1167, 322] on span at bounding box center [1166, 320] width 5 height 12
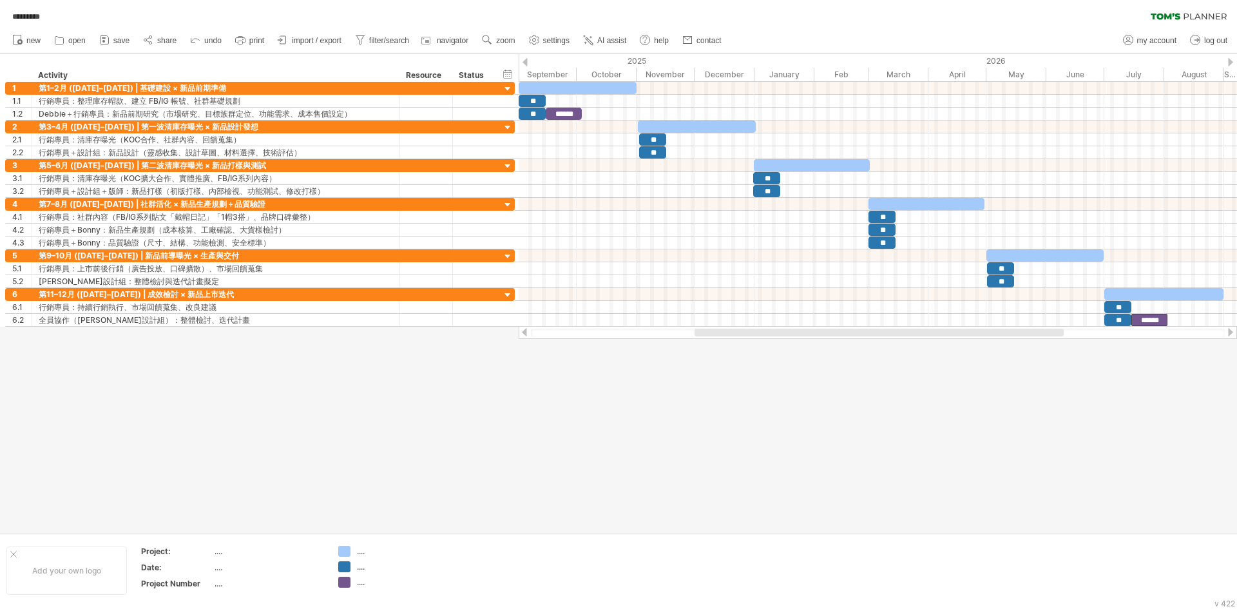
click at [1140, 379] on div at bounding box center [618, 293] width 1237 height 479
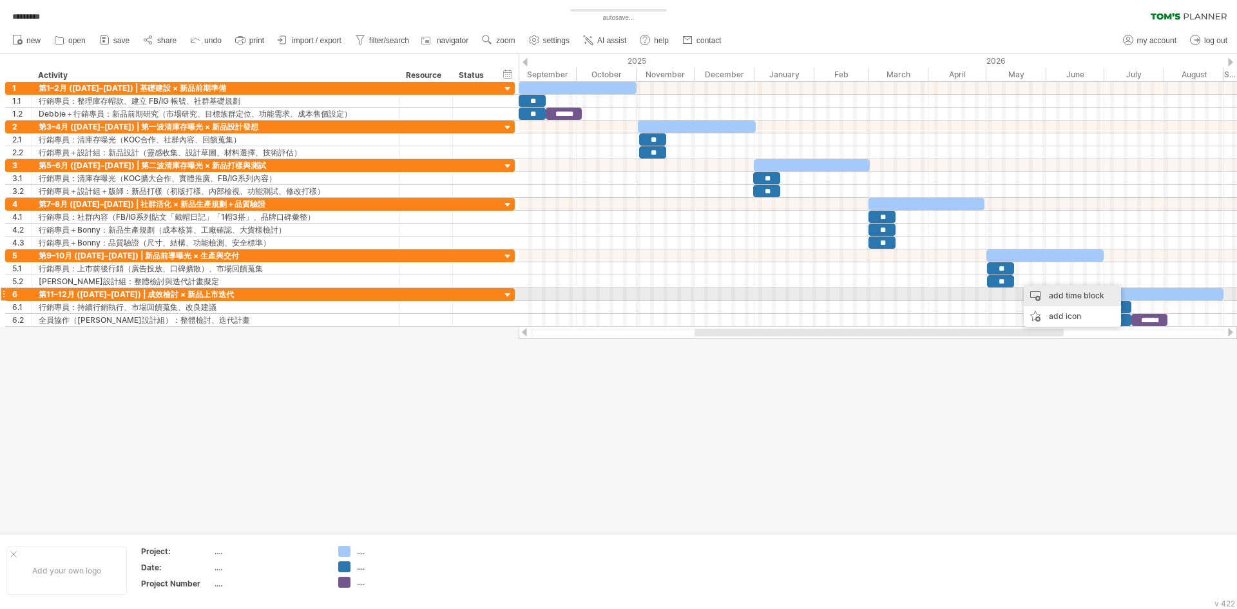
click at [1048, 296] on div "add time block" at bounding box center [1071, 295] width 97 height 21
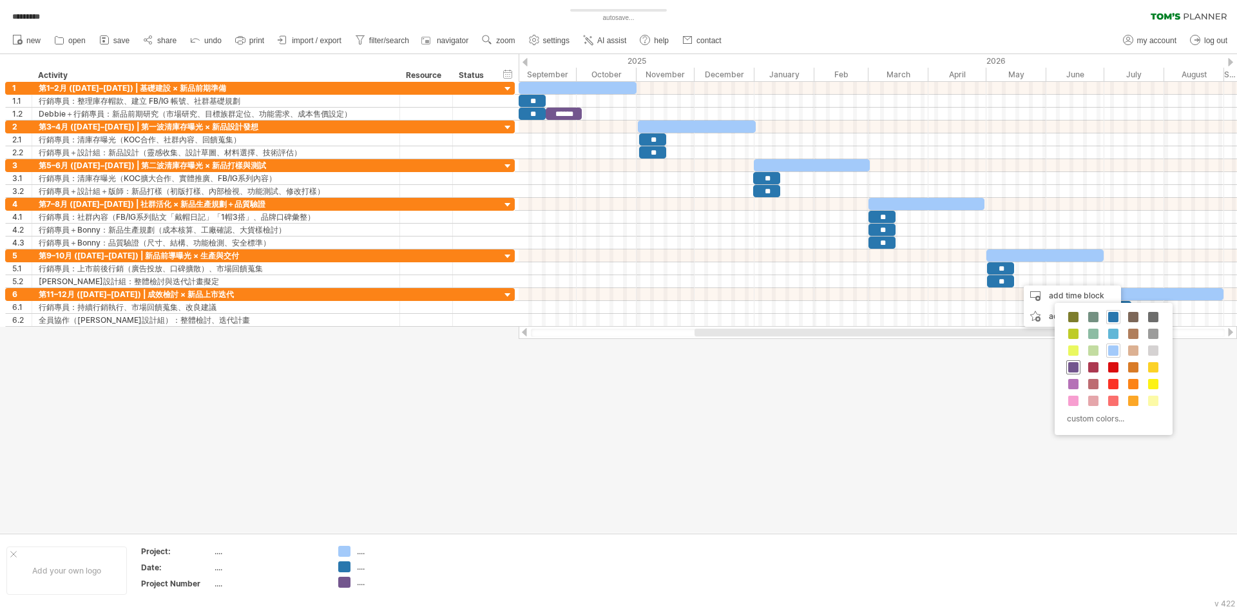
click at [1074, 366] on span at bounding box center [1073, 367] width 10 height 10
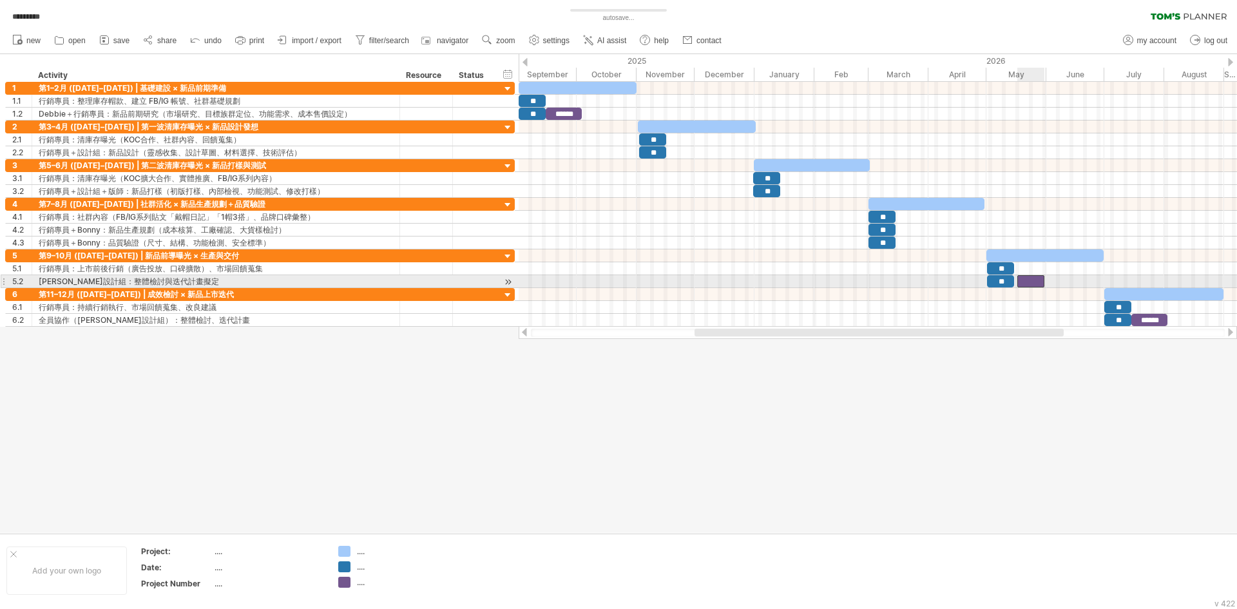
click at [1029, 280] on div at bounding box center [1030, 281] width 27 height 12
click at [1032, 280] on div "******" at bounding box center [1030, 281] width 27 height 12
drag, startPoint x: 1046, startPoint y: 280, endPoint x: 1054, endPoint y: 280, distance: 8.4
click at [1054, 280] on span at bounding box center [1052, 281] width 5 height 12
click at [1032, 279] on div "******" at bounding box center [1032, 281] width 36 height 12
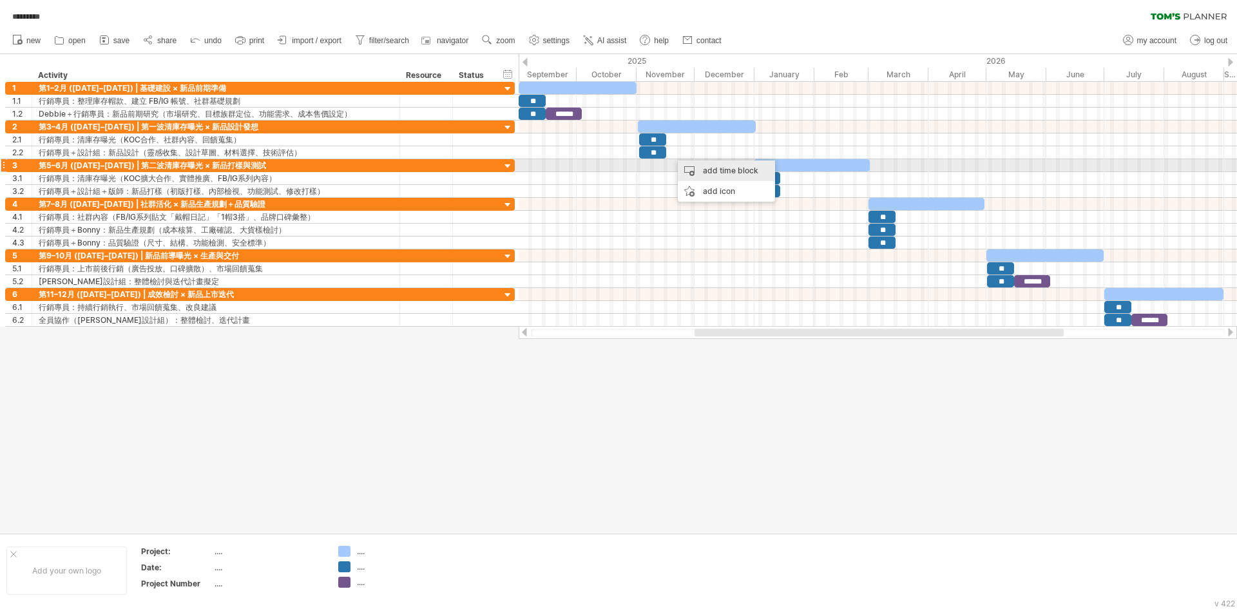
click at [710, 167] on div "add time block" at bounding box center [726, 170] width 97 height 21
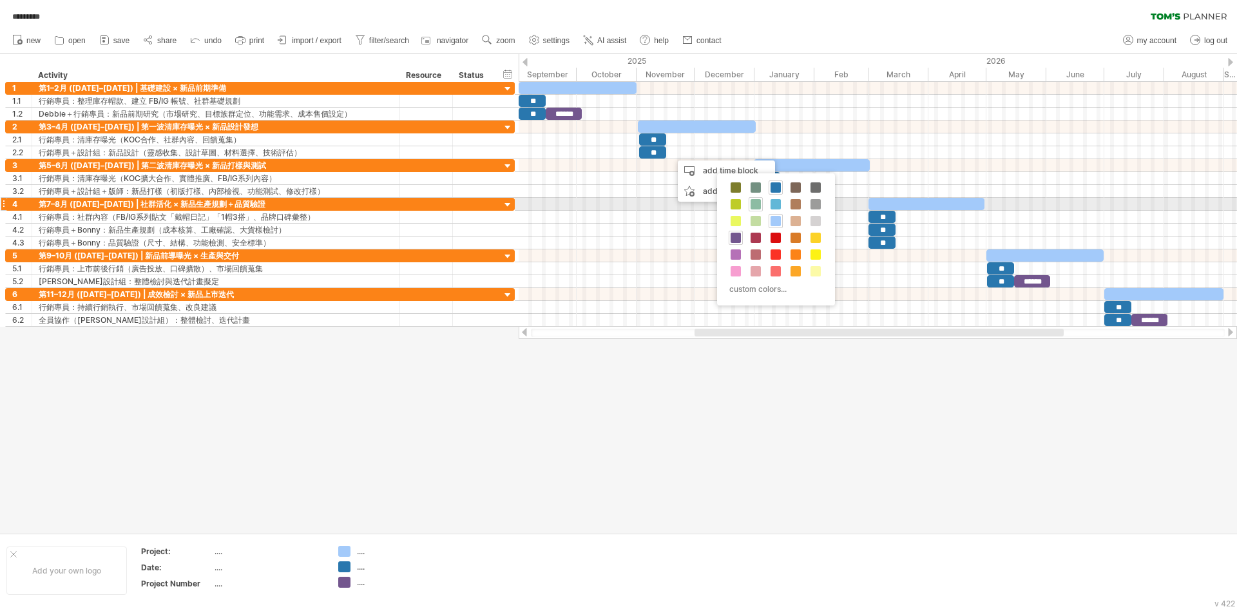
click at [757, 203] on span at bounding box center [755, 204] width 10 height 10
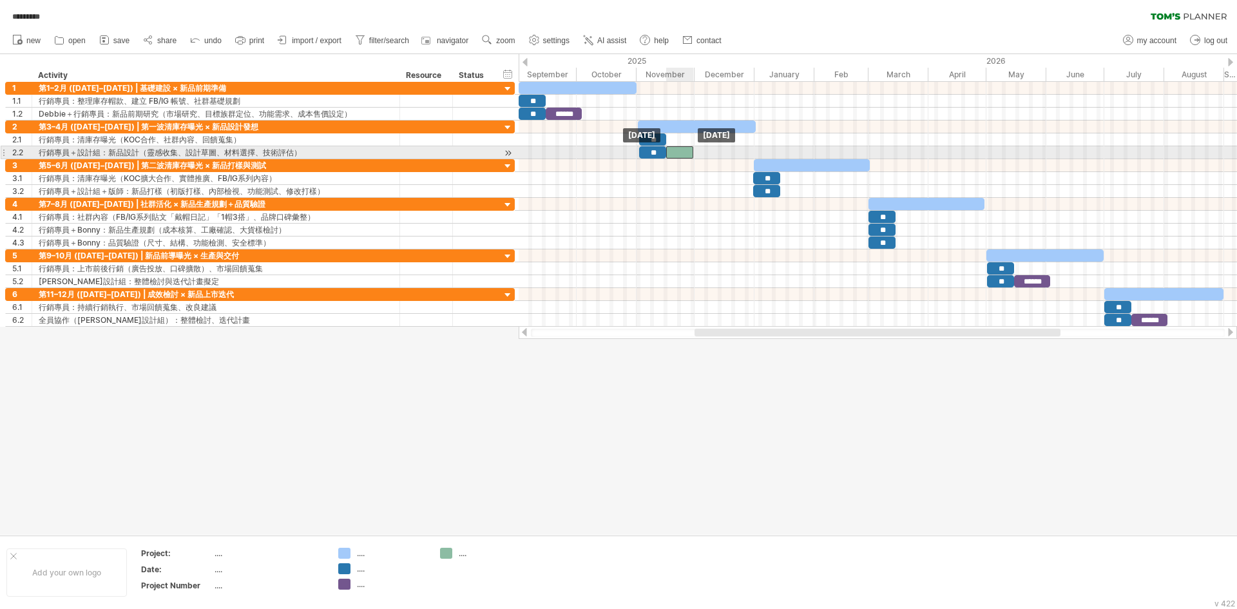
click at [681, 147] on div at bounding box center [679, 152] width 27 height 12
click at [696, 149] on span at bounding box center [698, 152] width 5 height 12
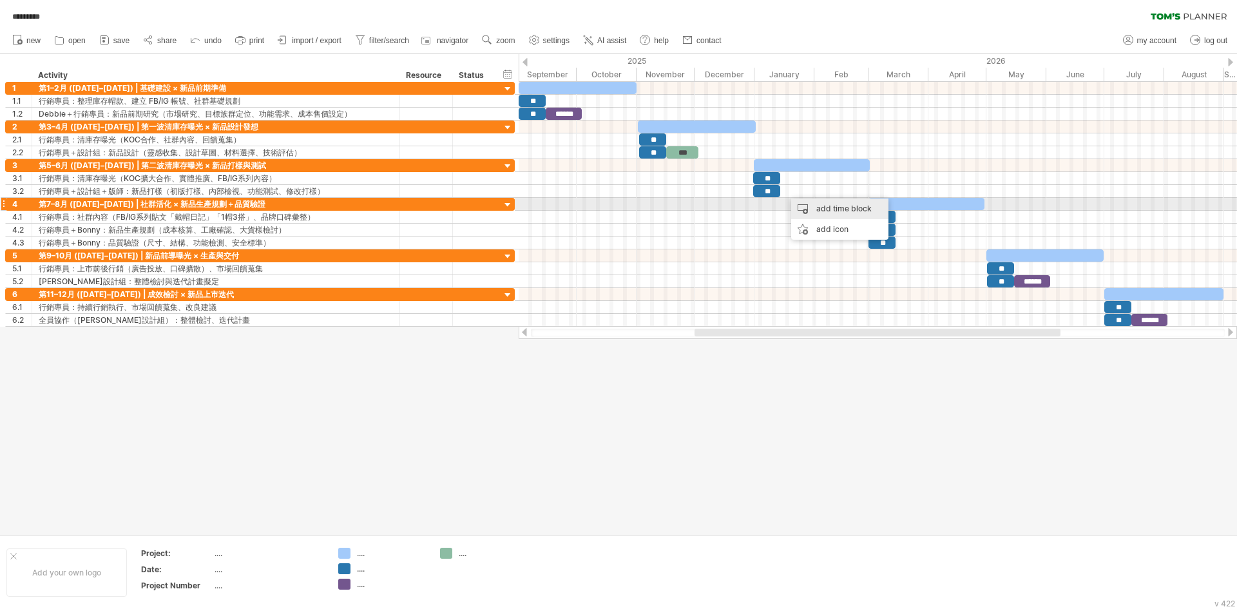
click at [819, 207] on div "add time block" at bounding box center [839, 208] width 97 height 21
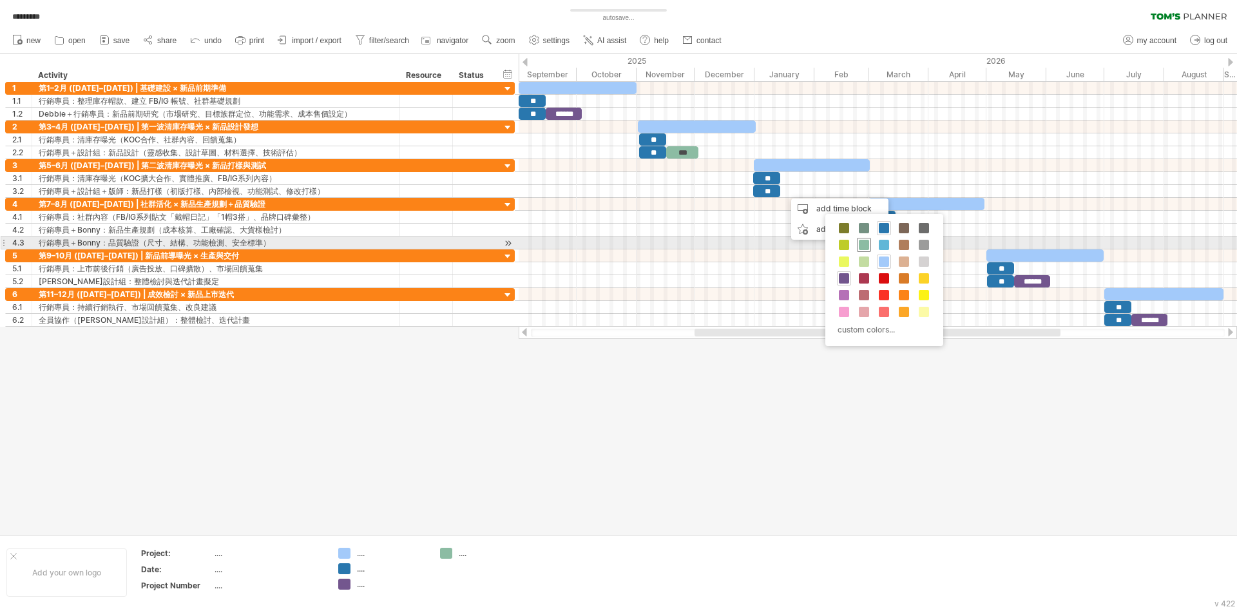
click at [868, 245] on span at bounding box center [864, 245] width 10 height 10
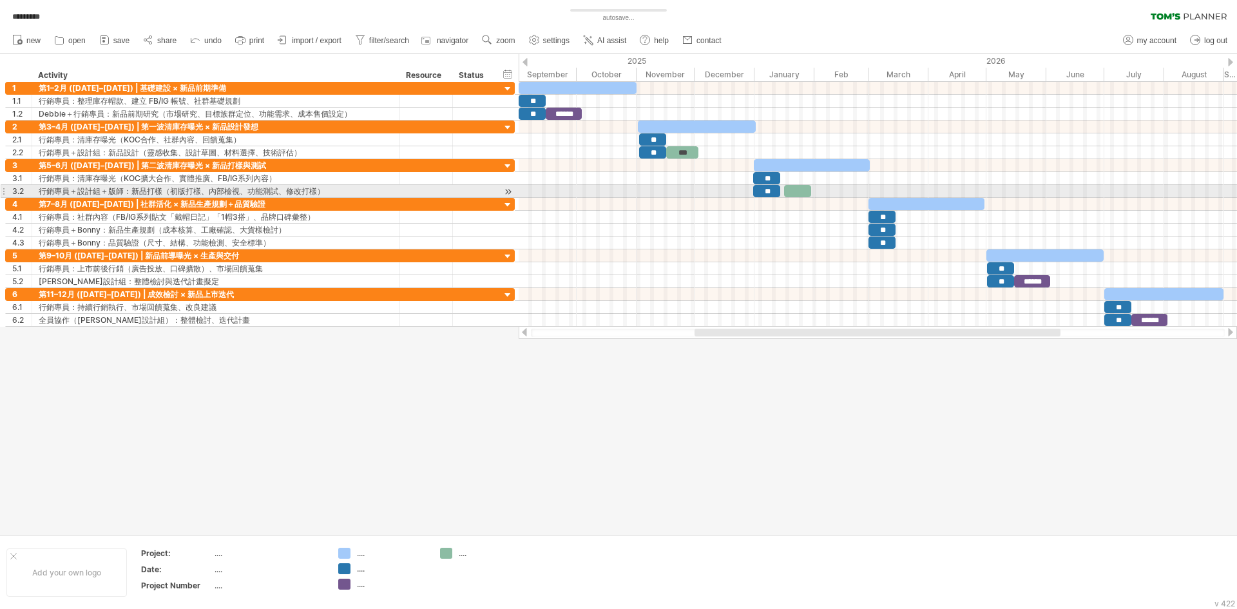
click at [794, 192] on div at bounding box center [797, 191] width 27 height 12
click at [780, 190] on span at bounding box center [779, 191] width 5 height 12
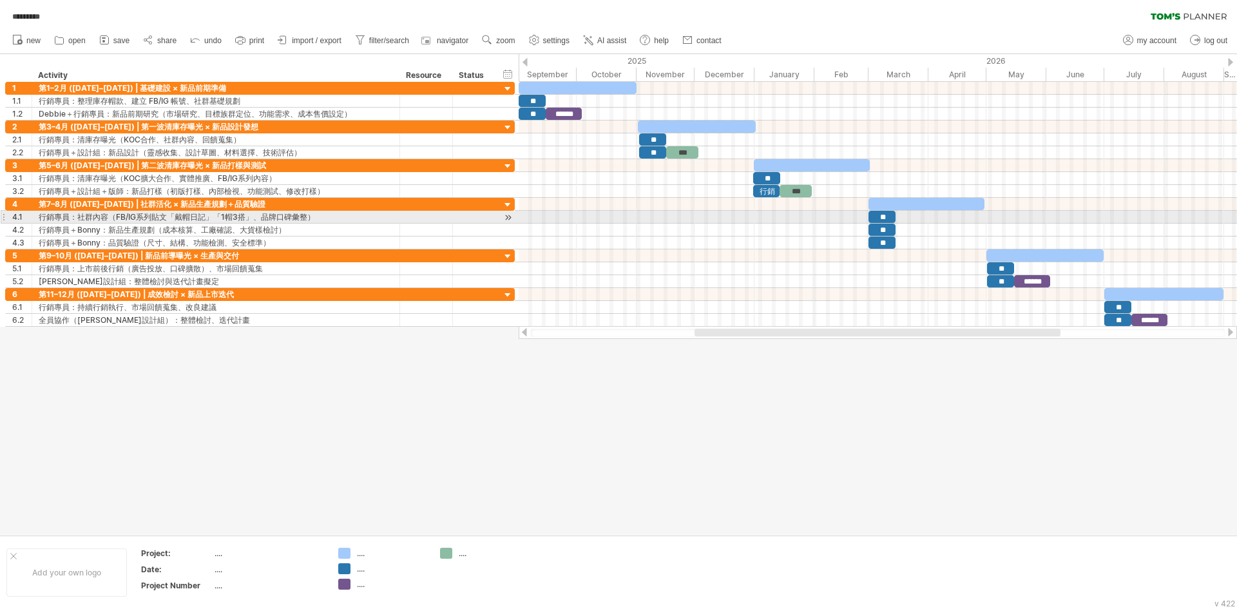
click at [791, 216] on div at bounding box center [877, 217] width 718 height 13
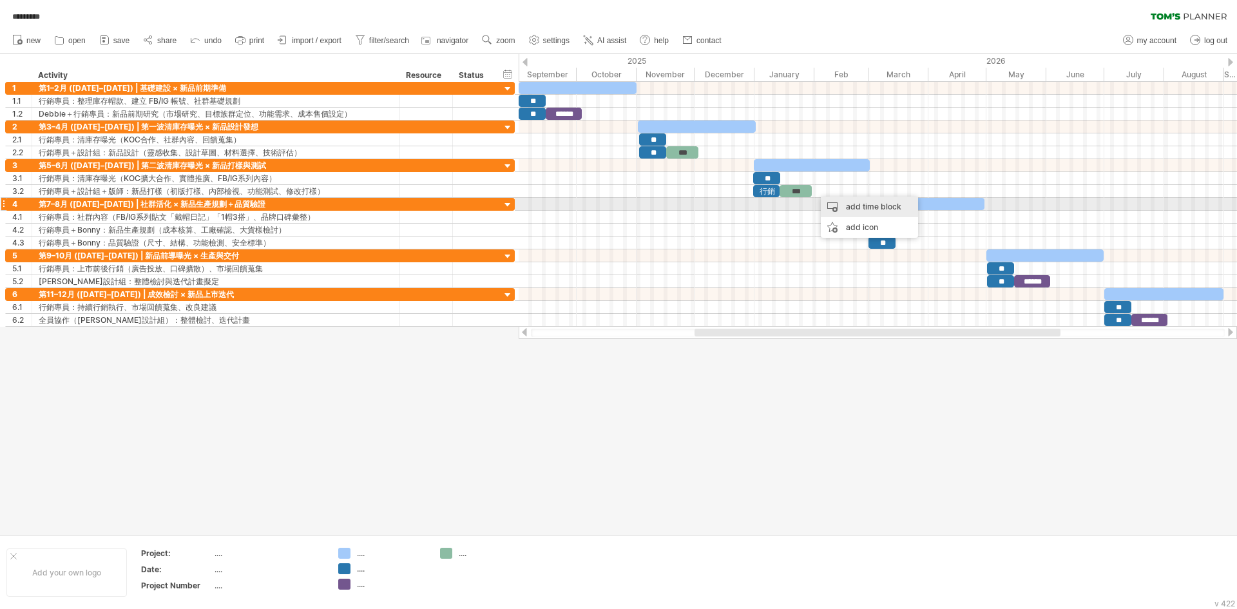
click at [844, 200] on div "add time block" at bounding box center [869, 206] width 97 height 21
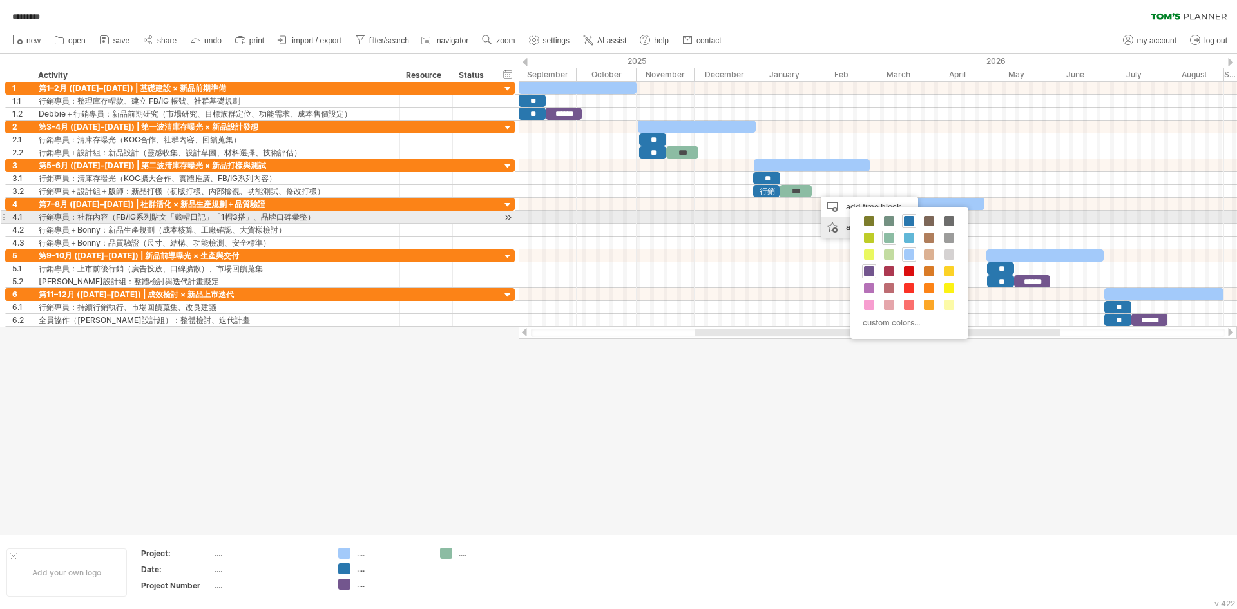
click at [835, 223] on div "add icon" at bounding box center [869, 227] width 97 height 21
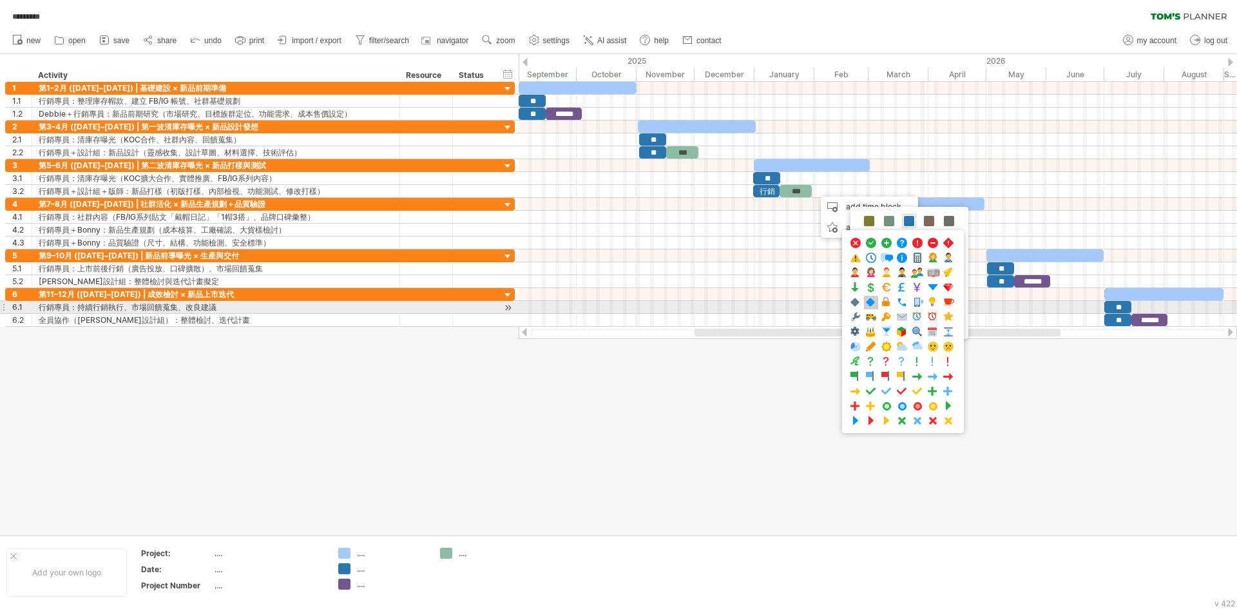
click at [875, 303] on span at bounding box center [870, 302] width 13 height 12
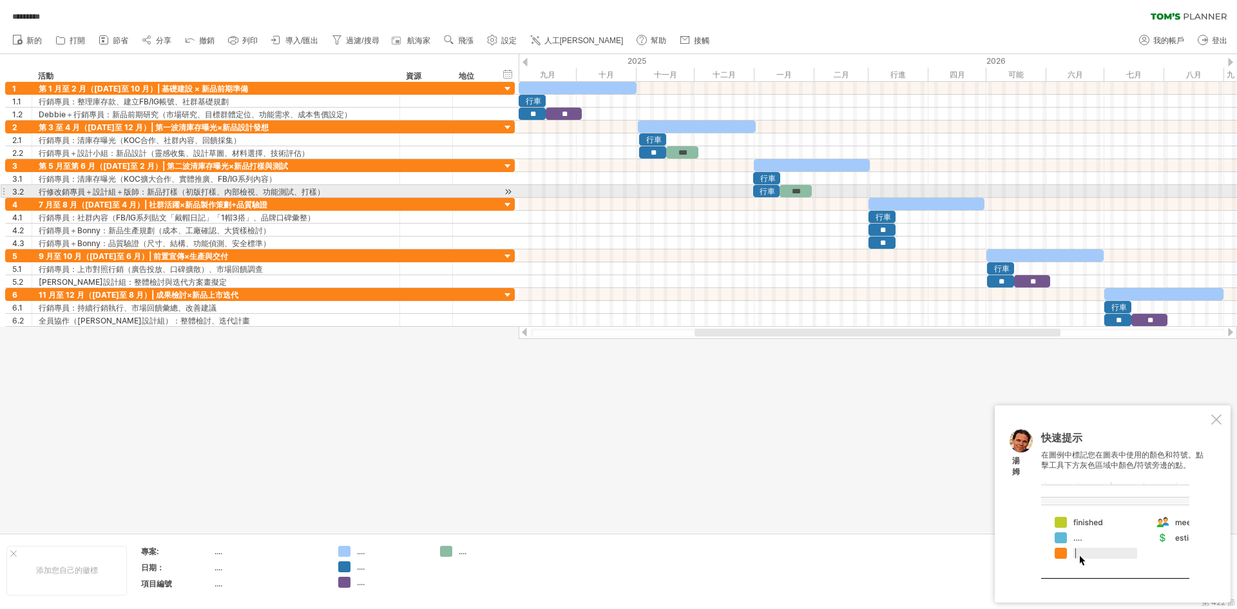
click at [799, 189] on font "***" at bounding box center [796, 191] width 9 height 8
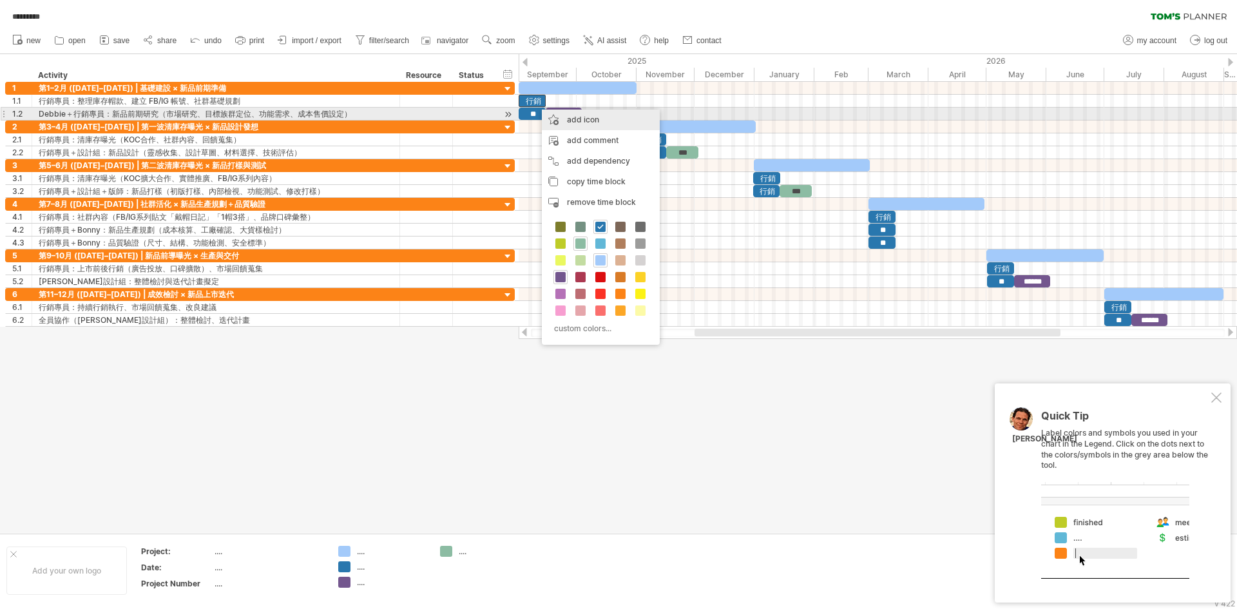
click at [574, 115] on div "add icon" at bounding box center [601, 119] width 118 height 21
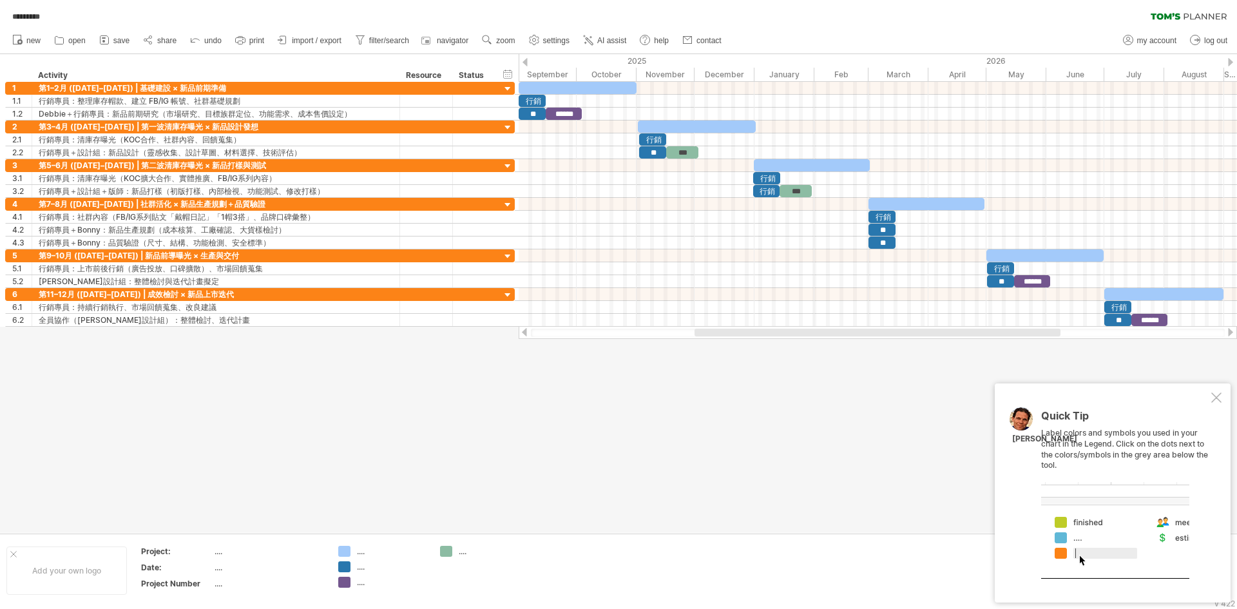
click at [660, 399] on div at bounding box center [618, 293] width 1237 height 479
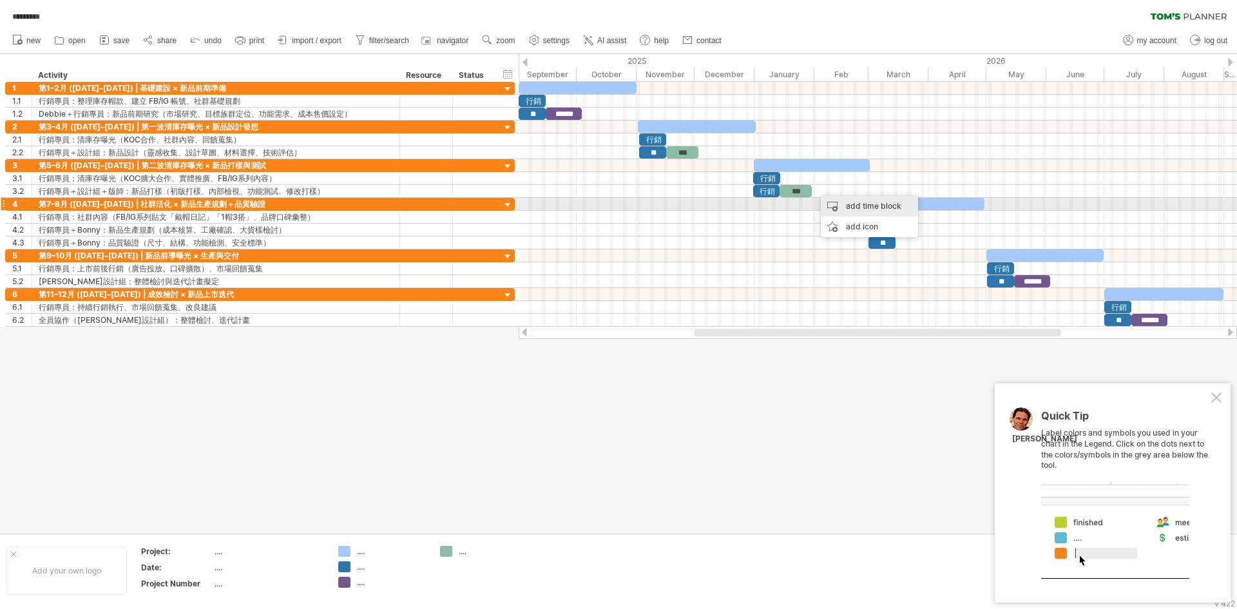
click at [838, 202] on div "add time block" at bounding box center [869, 206] width 97 height 21
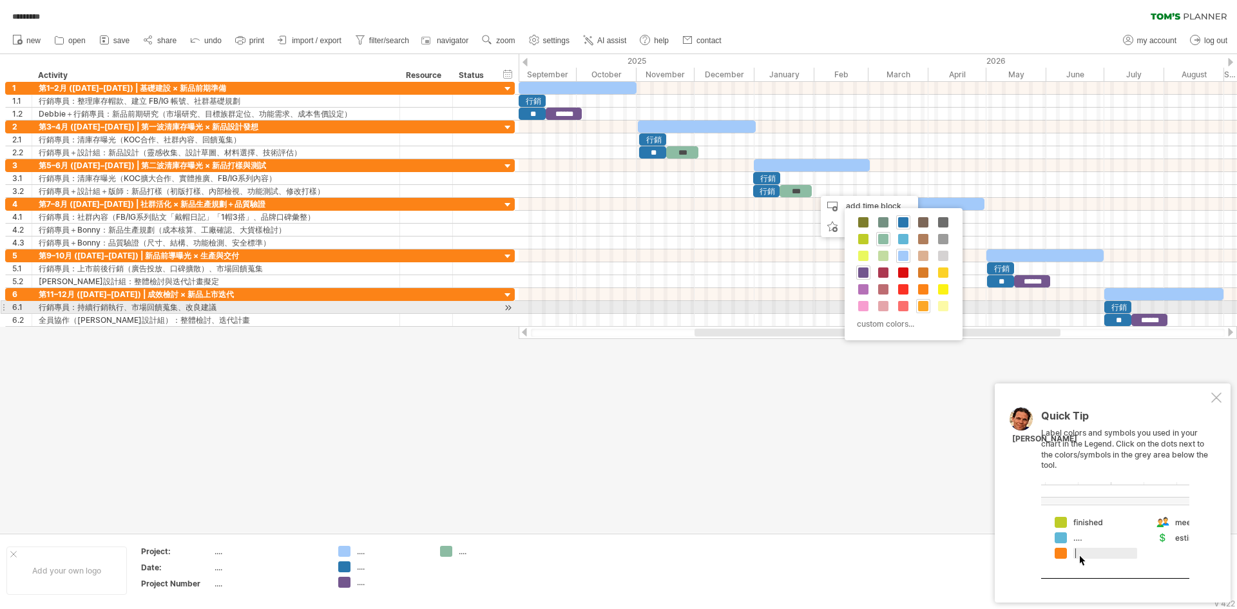
click at [920, 305] on span at bounding box center [923, 306] width 10 height 10
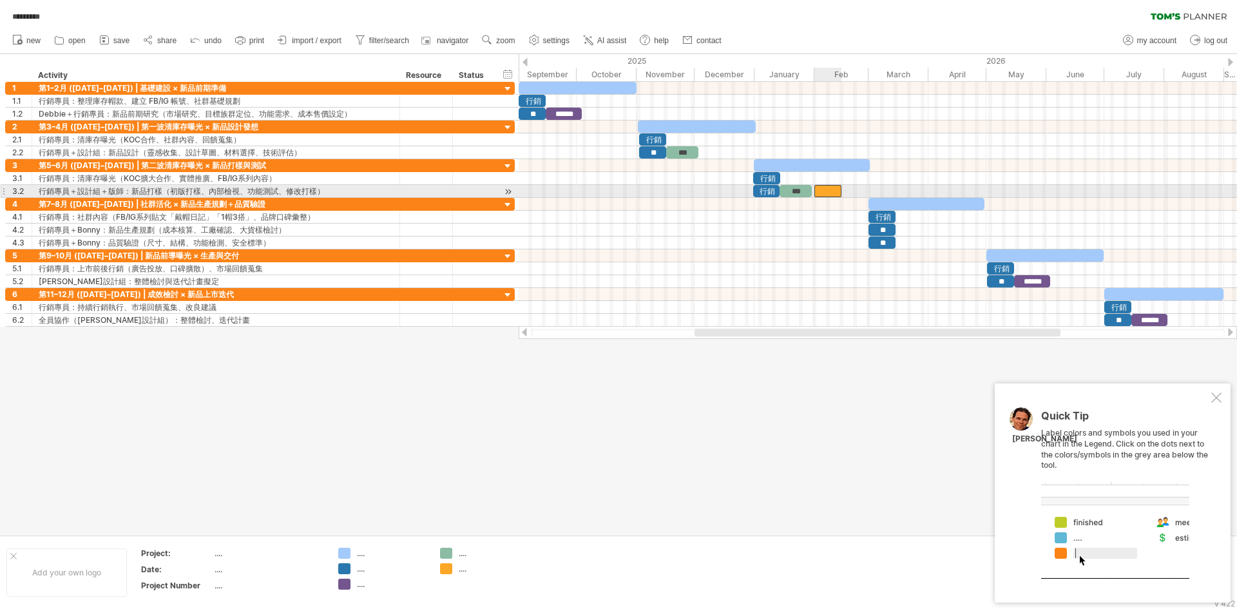
click at [821, 189] on div at bounding box center [827, 191] width 27 height 12
click at [814, 189] on div "**" at bounding box center [827, 191] width 27 height 12
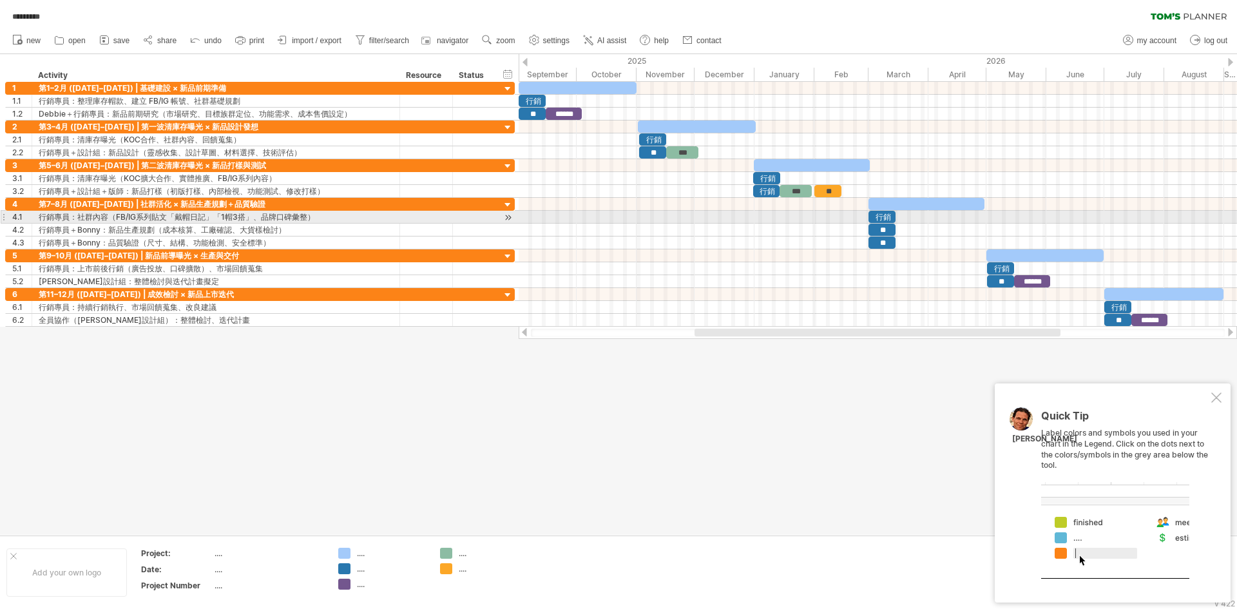
click at [828, 220] on div at bounding box center [877, 217] width 718 height 13
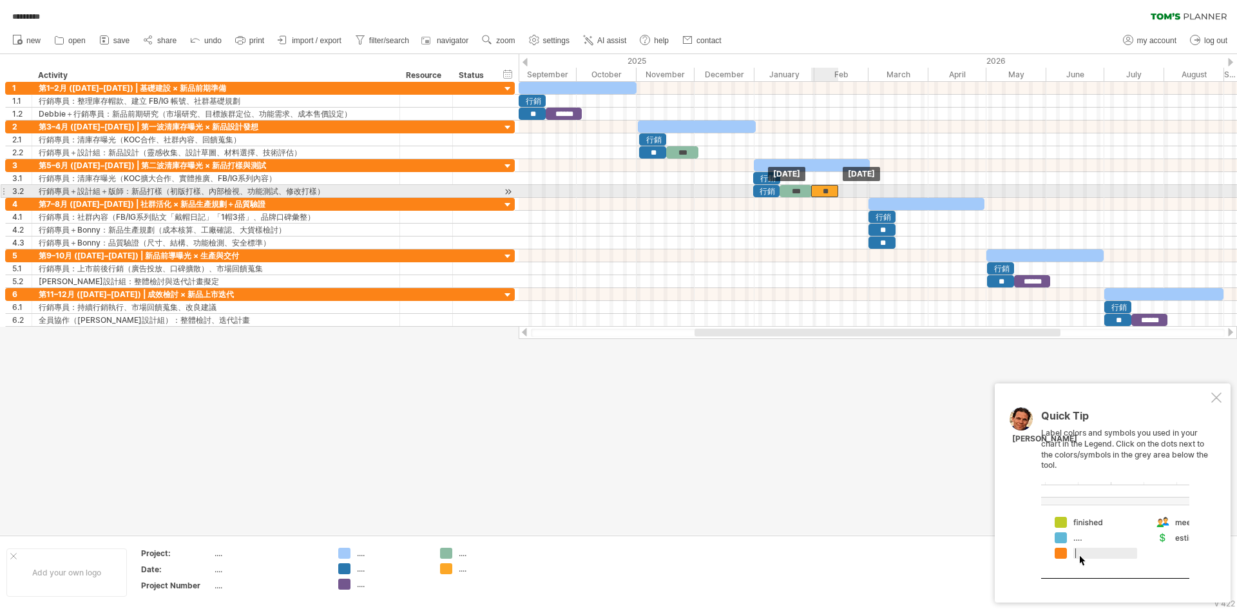
click at [826, 190] on div "**" at bounding box center [824, 191] width 27 height 12
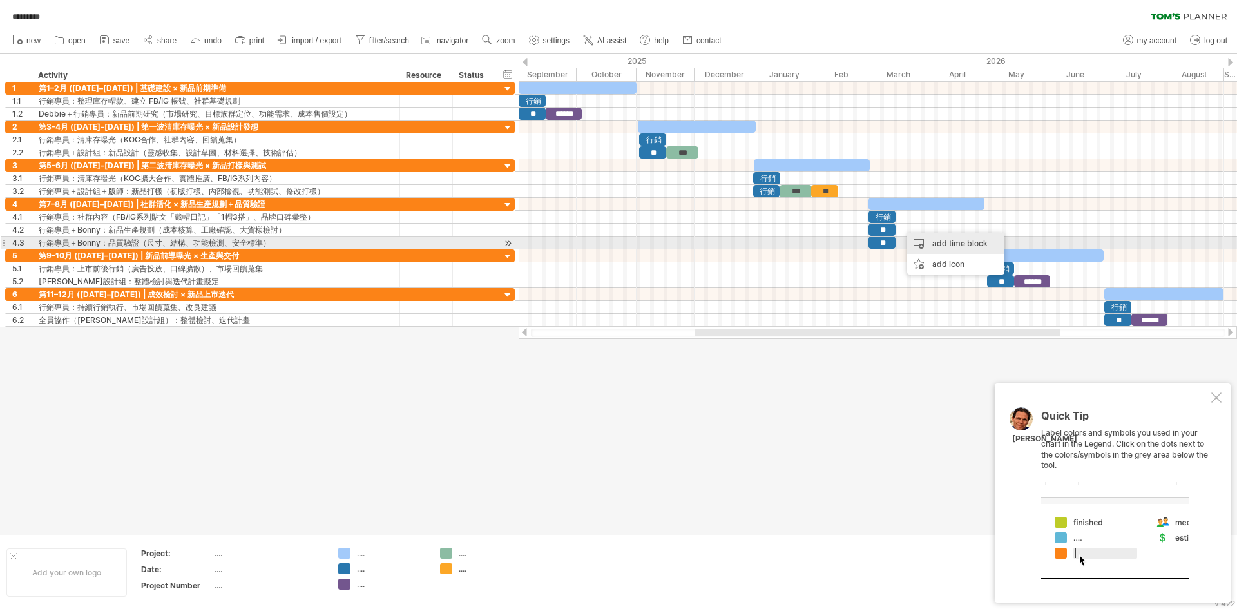
click at [933, 245] on div "add time block" at bounding box center [955, 243] width 97 height 21
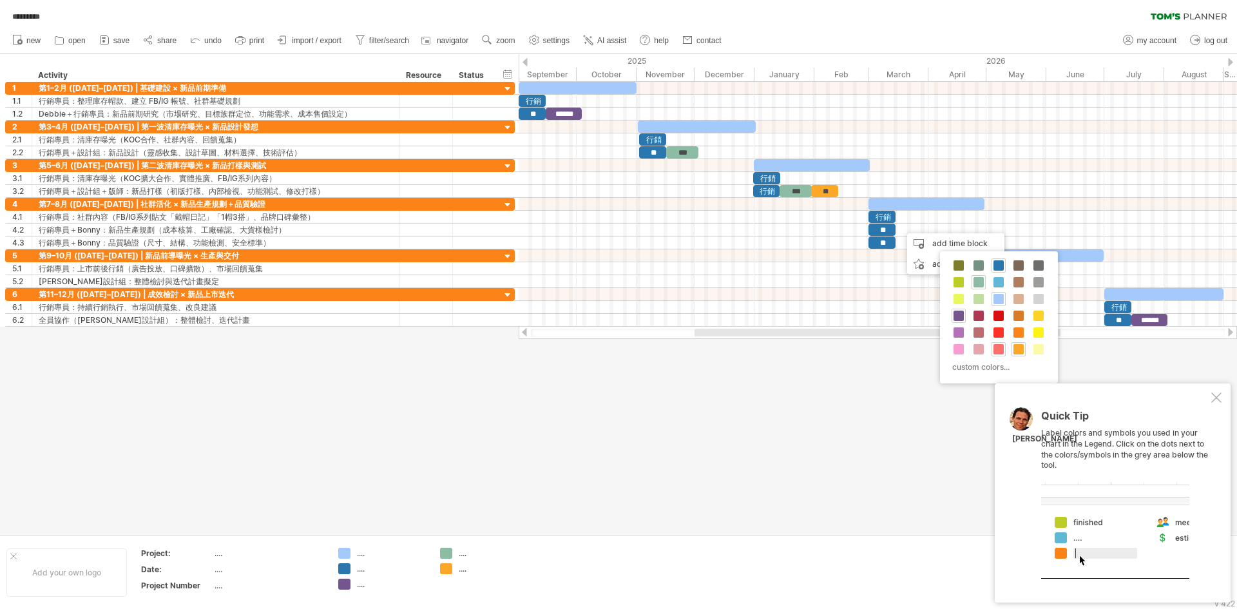
click at [996, 349] on span at bounding box center [998, 349] width 10 height 10
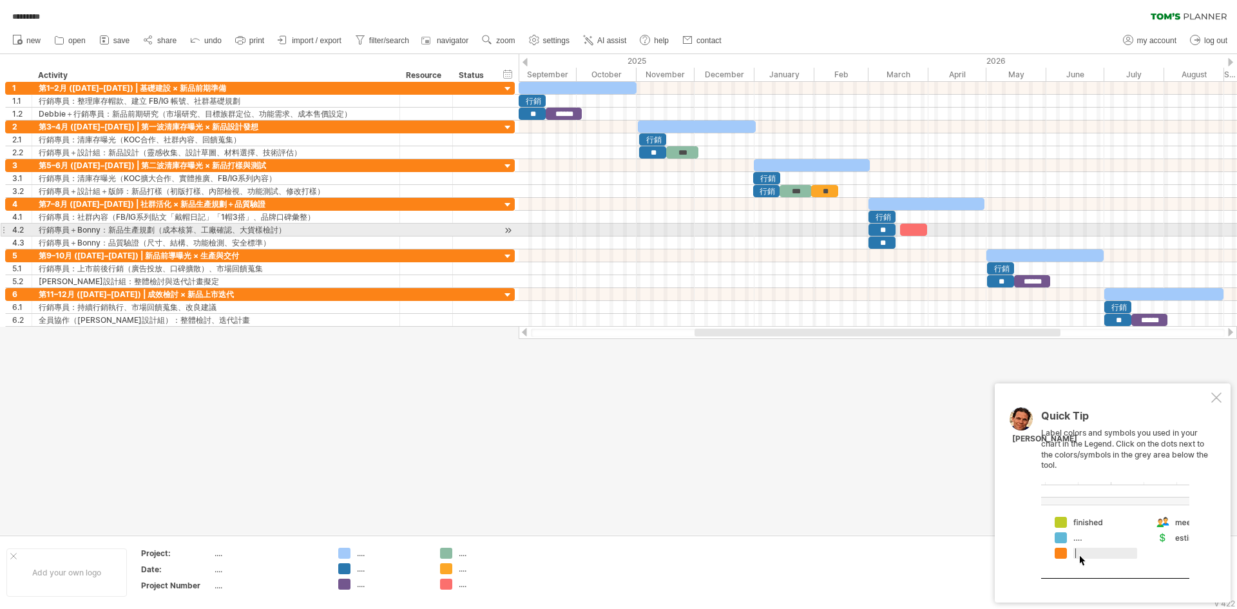
click at [912, 231] on div at bounding box center [913, 229] width 27 height 12
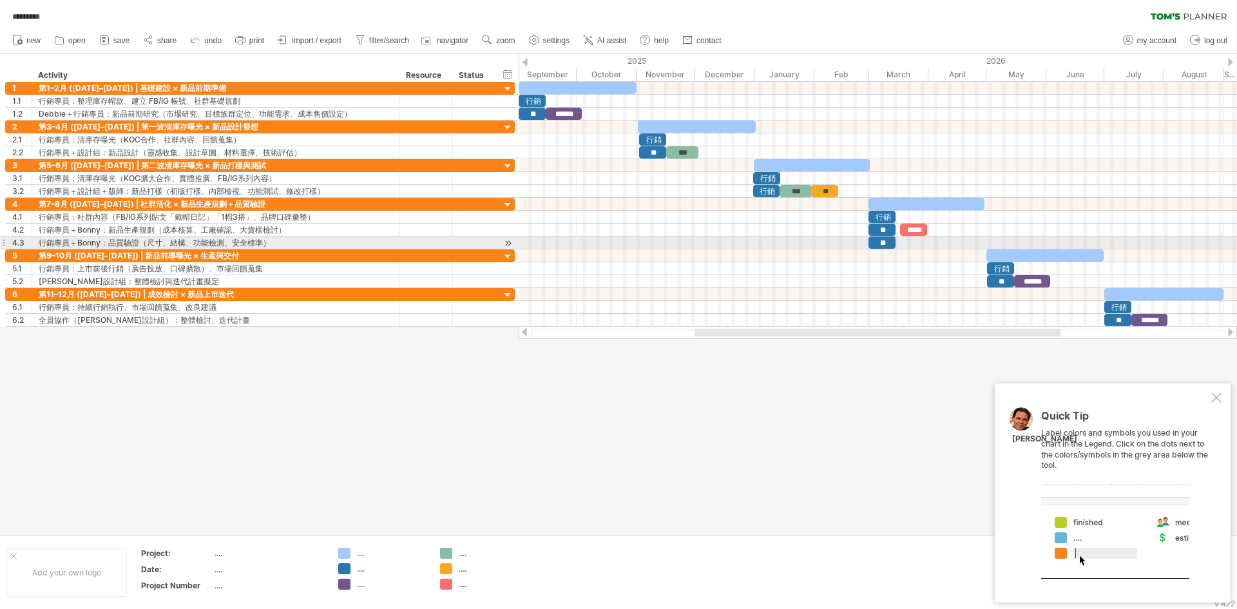
click at [920, 246] on div at bounding box center [877, 242] width 718 height 13
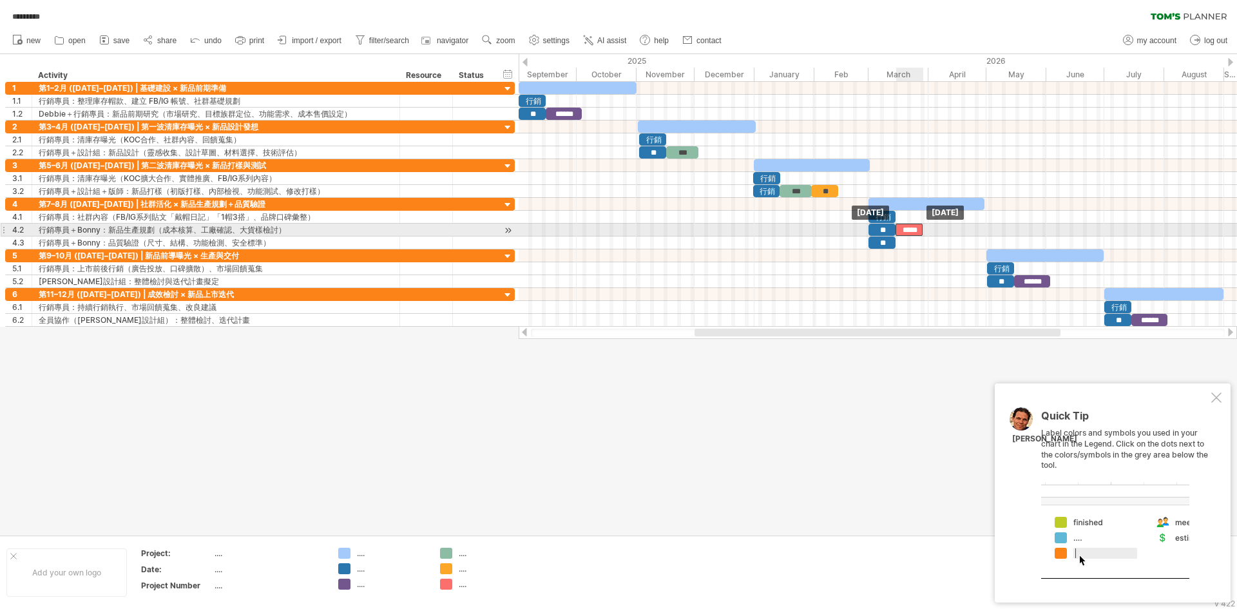
click at [907, 227] on div "*****" at bounding box center [908, 229] width 27 height 12
click at [928, 230] on span at bounding box center [927, 229] width 5 height 12
click at [925, 230] on span at bounding box center [925, 229] width 5 height 12
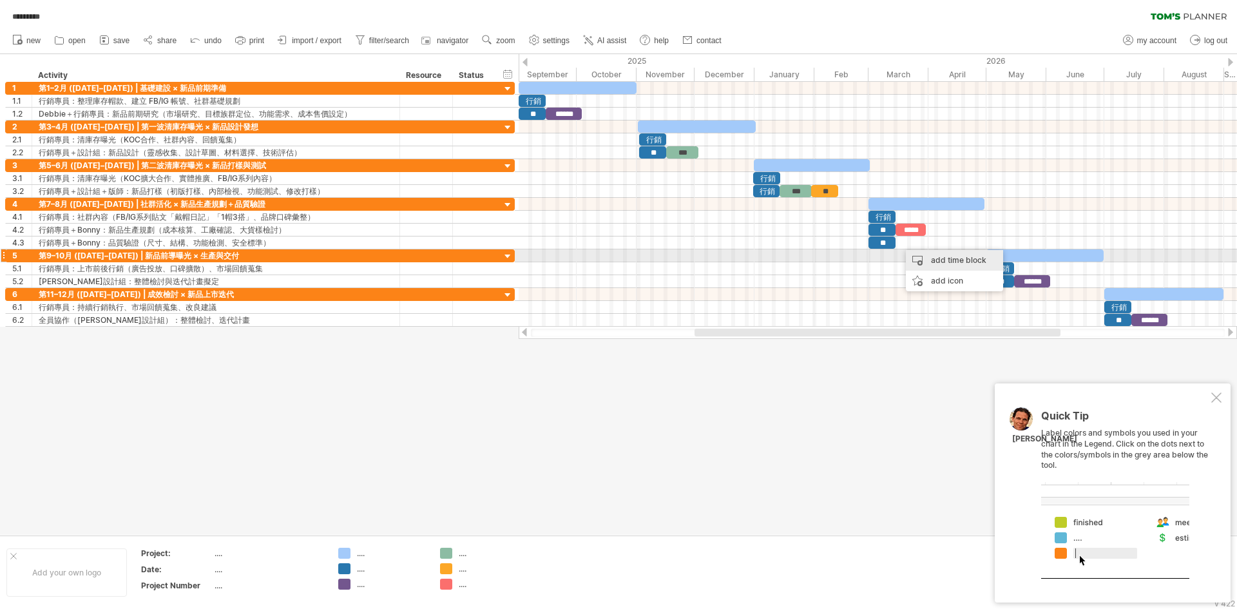
click at [925, 258] on div "add time block" at bounding box center [954, 260] width 97 height 21
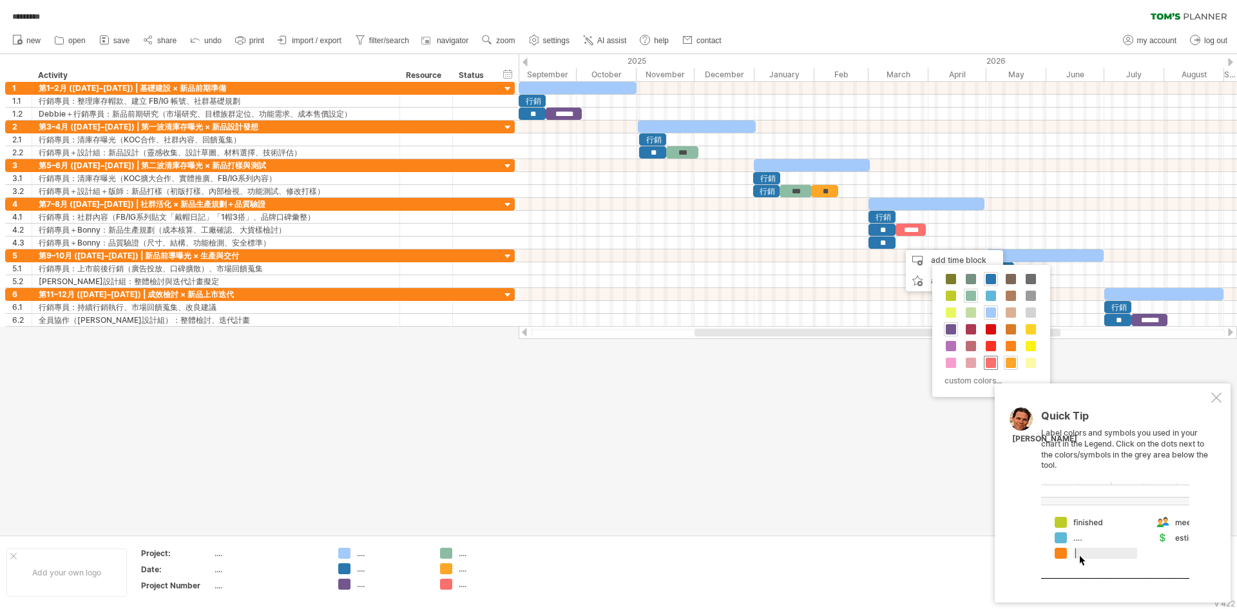
click at [991, 359] on span at bounding box center [990, 362] width 10 height 10
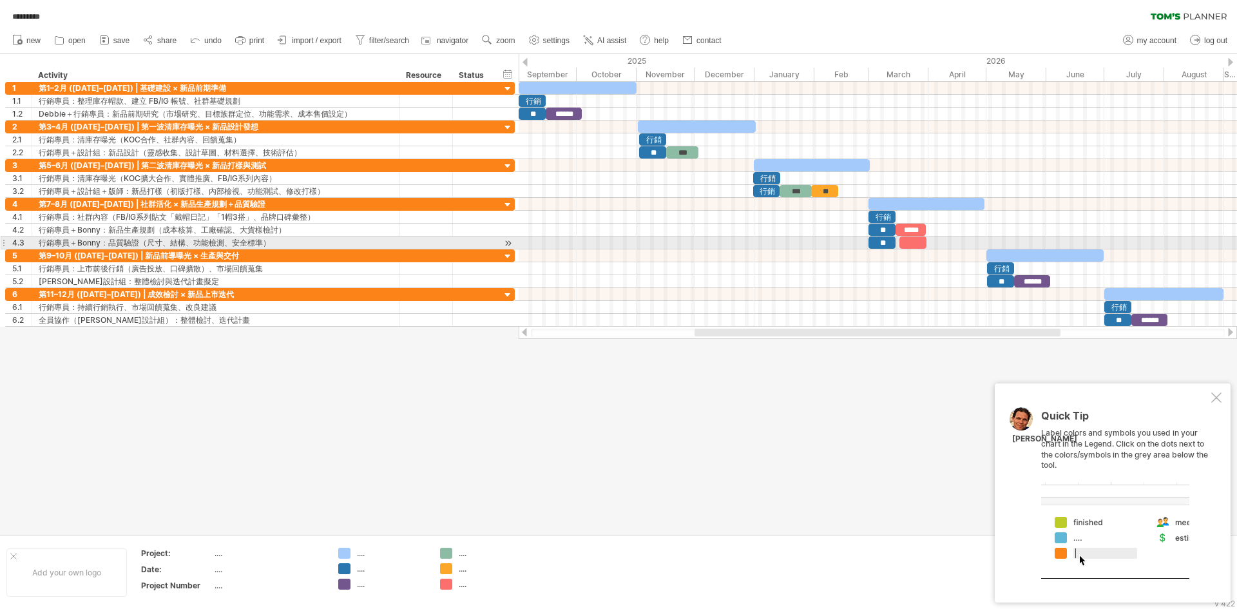
click at [907, 243] on div at bounding box center [912, 242] width 27 height 12
click at [895, 241] on span at bounding box center [894, 242] width 5 height 12
click at [897, 241] on span at bounding box center [895, 242] width 5 height 12
click at [902, 241] on div at bounding box center [910, 242] width 31 height 12
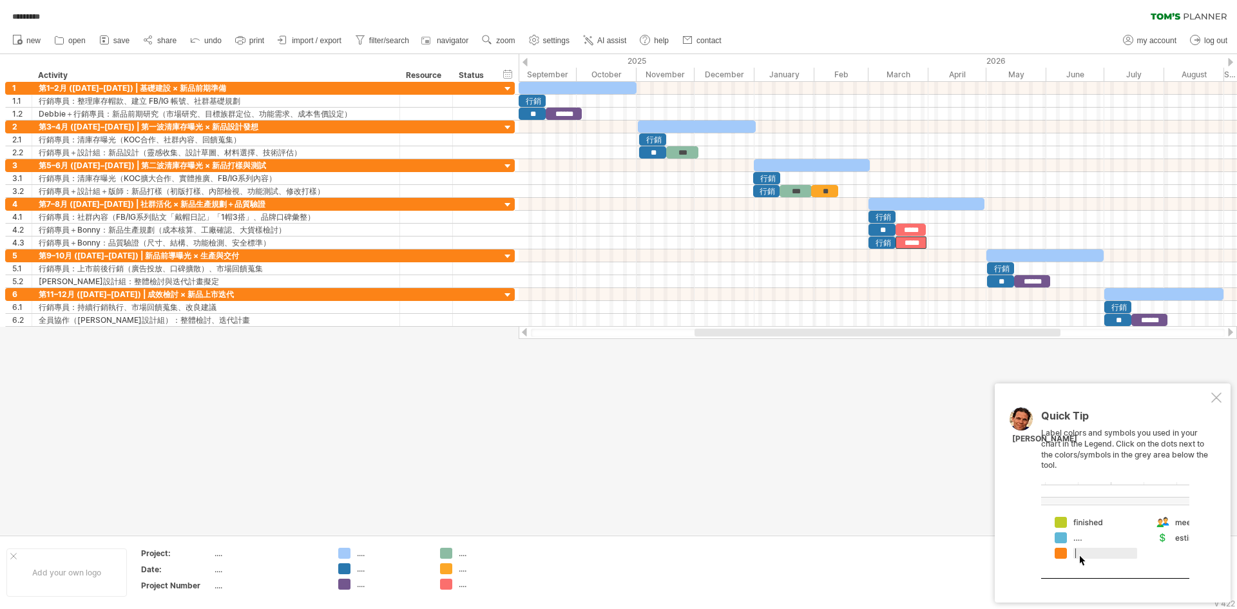
click at [905, 373] on div at bounding box center [618, 294] width 1237 height 480
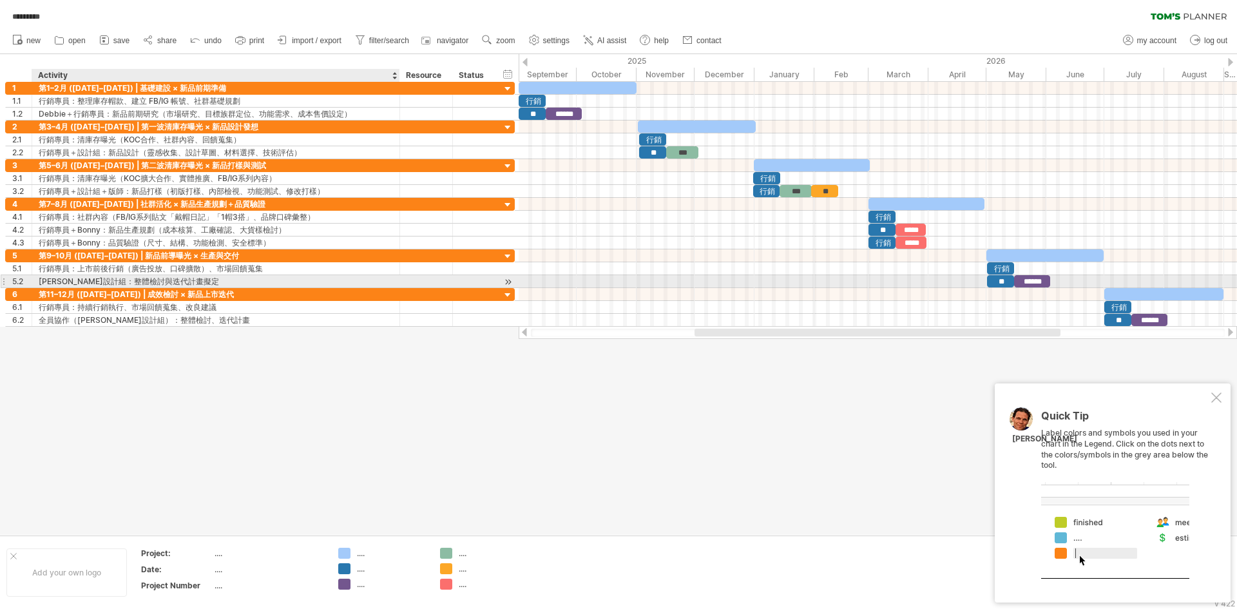
click at [43, 283] on div "[PERSON_NAME]設計組：整體檢討與迭代計畫擬定" at bounding box center [216, 281] width 354 height 12
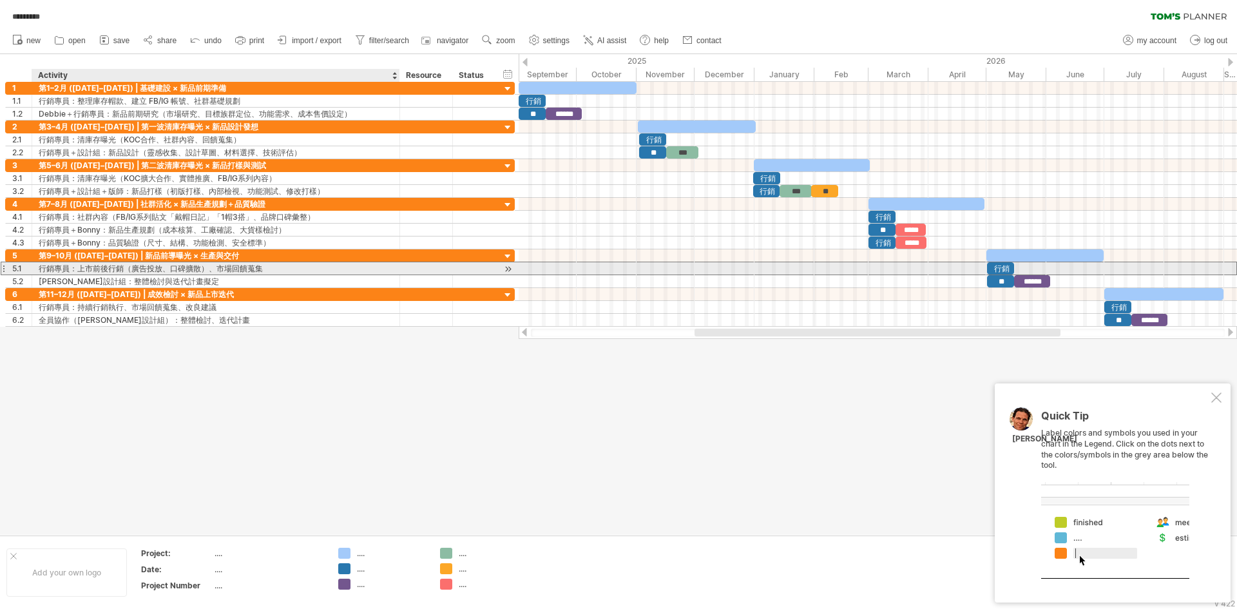
click at [71, 268] on div "行銷專員：上市前後行銷（廣告投放、口碑擴散）、市場回饋蒐集" at bounding box center [216, 268] width 354 height 12
click at [75, 268] on input "**********" at bounding box center [216, 268] width 354 height 12
drag, startPoint x: 71, startPoint y: 268, endPoint x: 39, endPoint y: 269, distance: 31.6
click at [39, 269] on input "**********" at bounding box center [216, 268] width 354 height 12
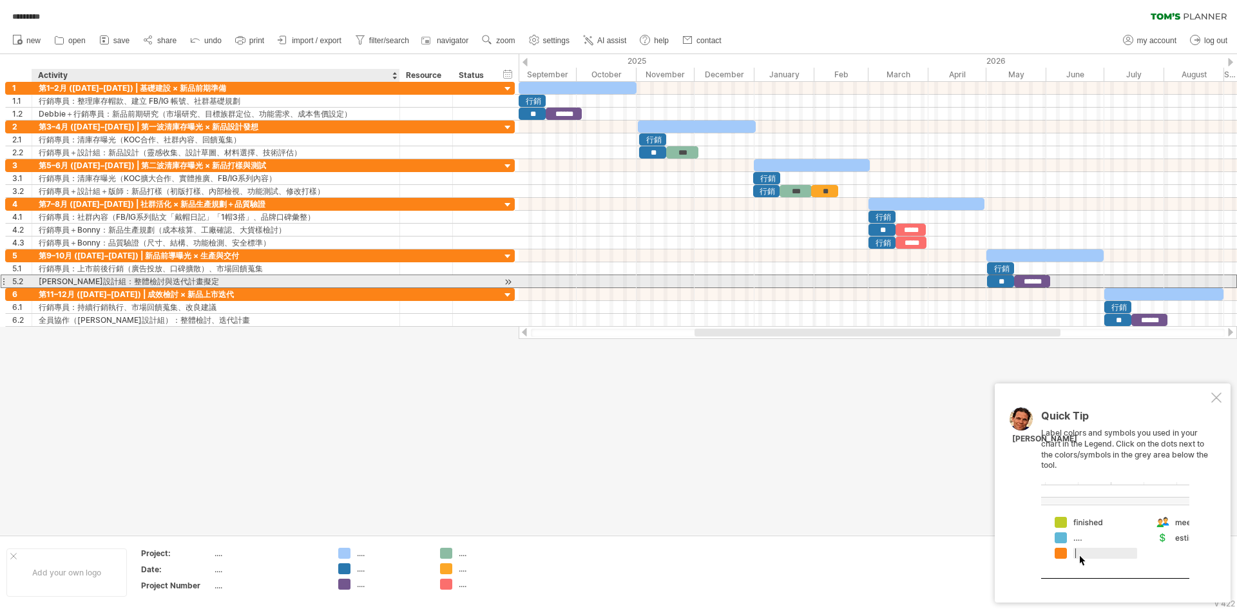
click at [139, 280] on div "[PERSON_NAME]設計組：整體檢討與迭代計畫擬定" at bounding box center [216, 281] width 354 height 12
click at [0, 0] on input "**********" at bounding box center [0, 0] width 0 height 0
click at [139, 280] on input "**********" at bounding box center [216, 281] width 354 height 12
paste input "****"
type input "**********"
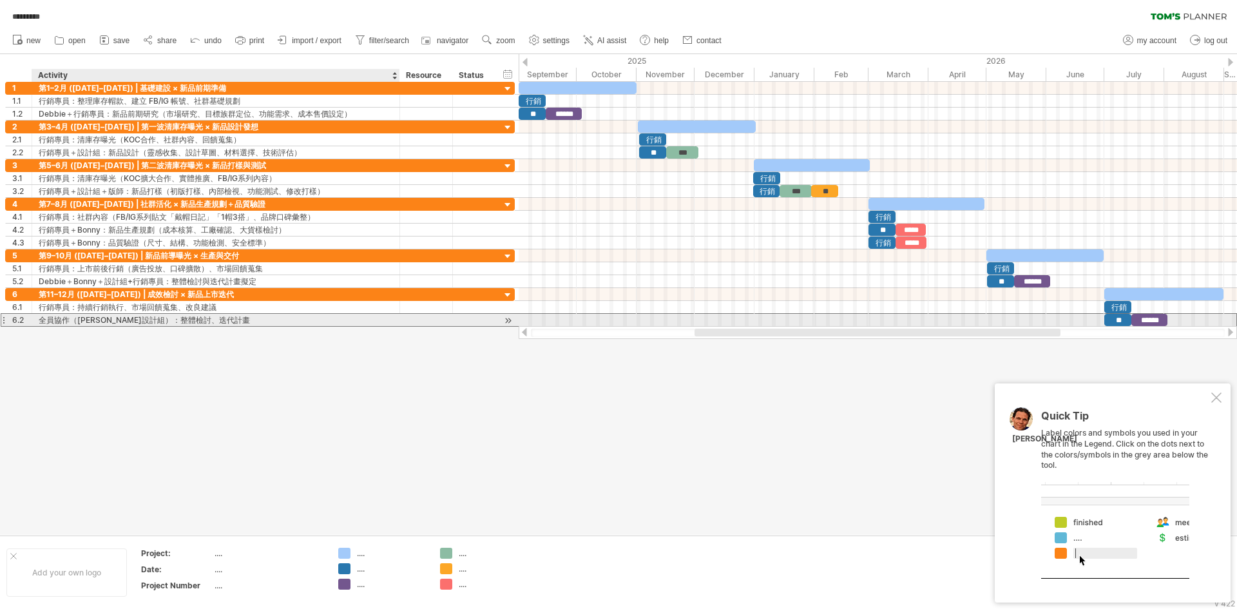
click at [184, 319] on div "全員協作（[PERSON_NAME]設計組）：整體檢討、迭代計畫" at bounding box center [216, 320] width 354 height 12
click at [184, 319] on input "**********" at bounding box center [216, 320] width 354 height 12
click at [185, 319] on input "**********" at bounding box center [216, 320] width 354 height 12
paste input "****"
type input "**********"
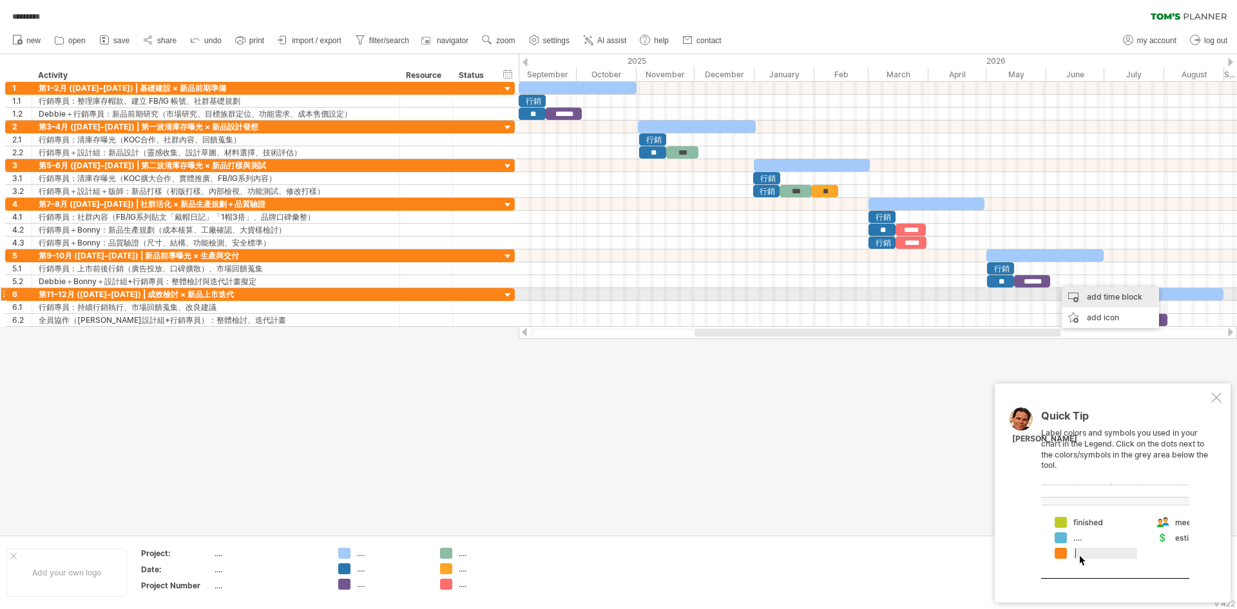
click at [1088, 292] on div "add time block" at bounding box center [1109, 297] width 97 height 21
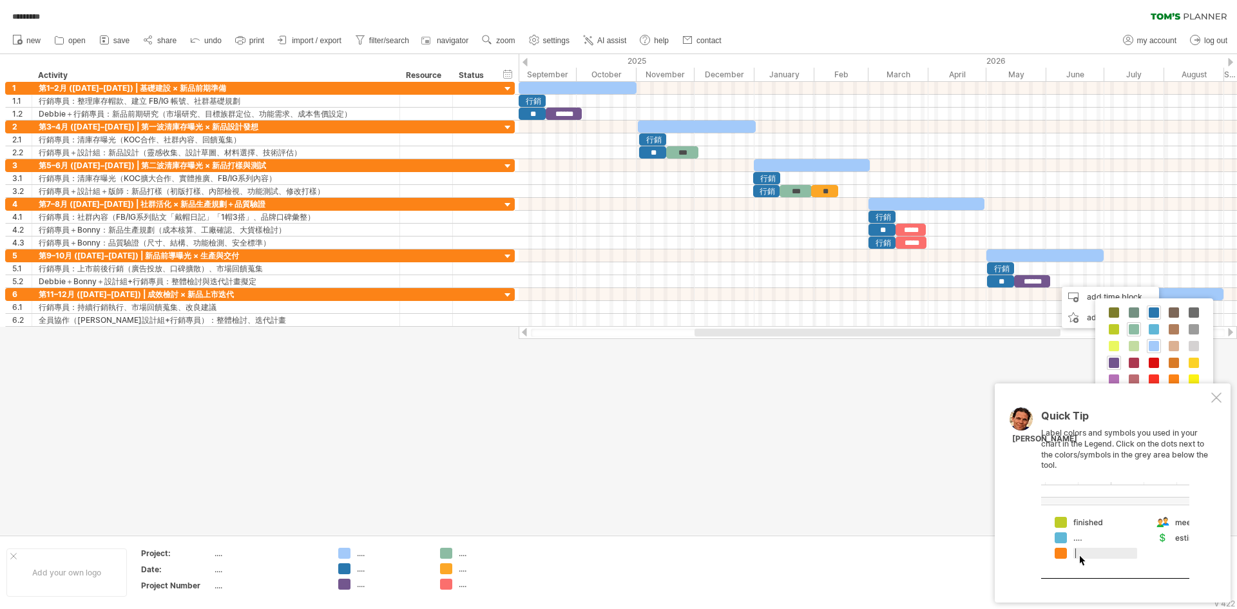
click at [1212, 395] on div at bounding box center [1216, 397] width 10 height 10
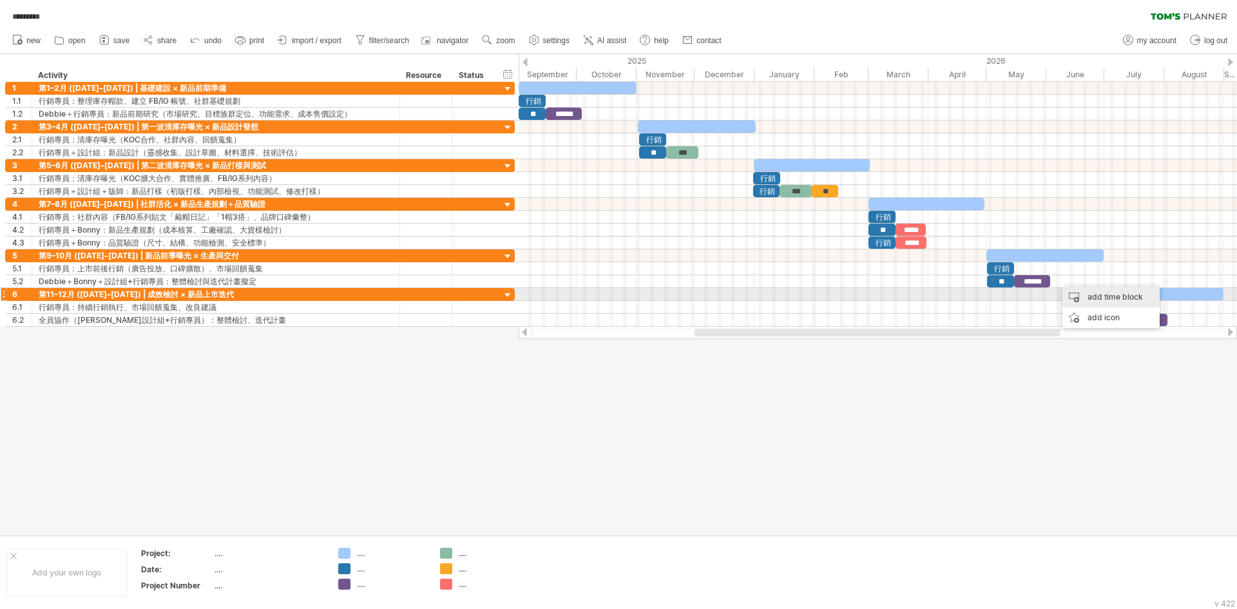
click at [1103, 298] on div "add time block" at bounding box center [1110, 297] width 97 height 21
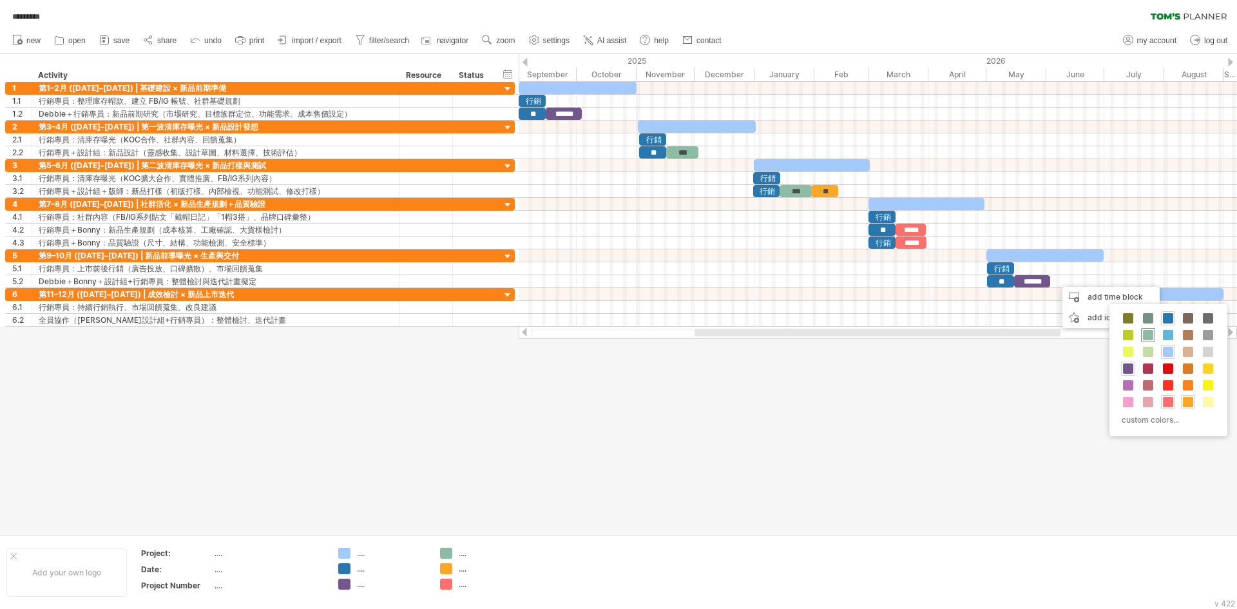
click at [1148, 334] on span at bounding box center [1148, 335] width 10 height 10
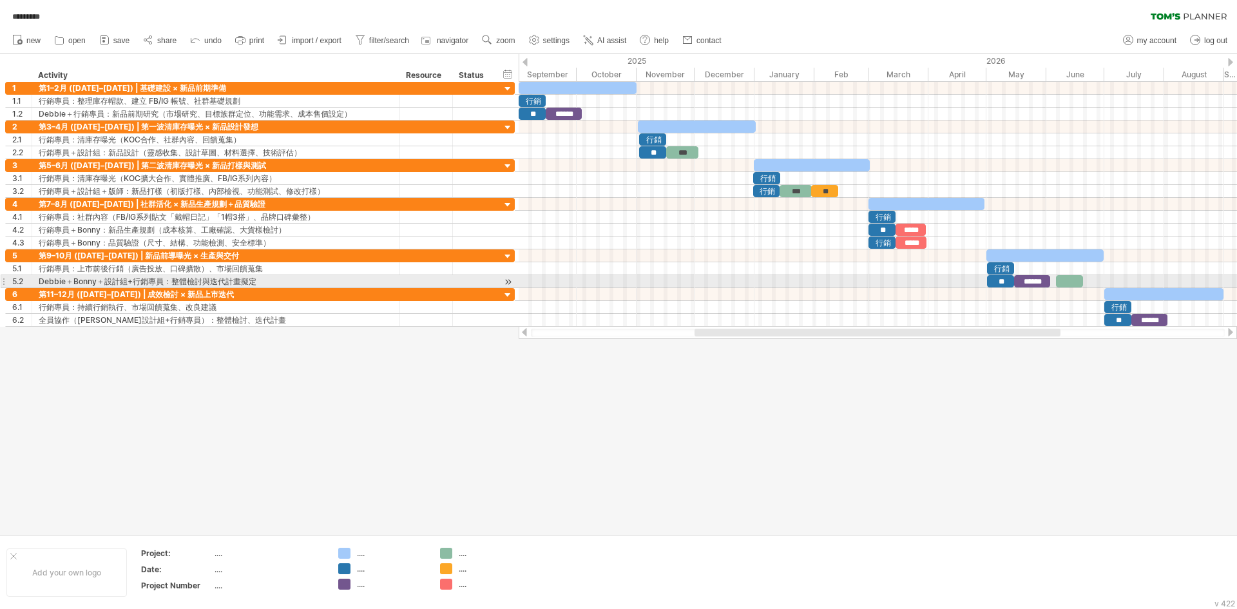
click at [1070, 280] on div at bounding box center [1069, 281] width 27 height 12
drag, startPoint x: 1055, startPoint y: 283, endPoint x: 1049, endPoint y: 283, distance: 6.5
click at [1049, 283] on span at bounding box center [1049, 281] width 5 height 12
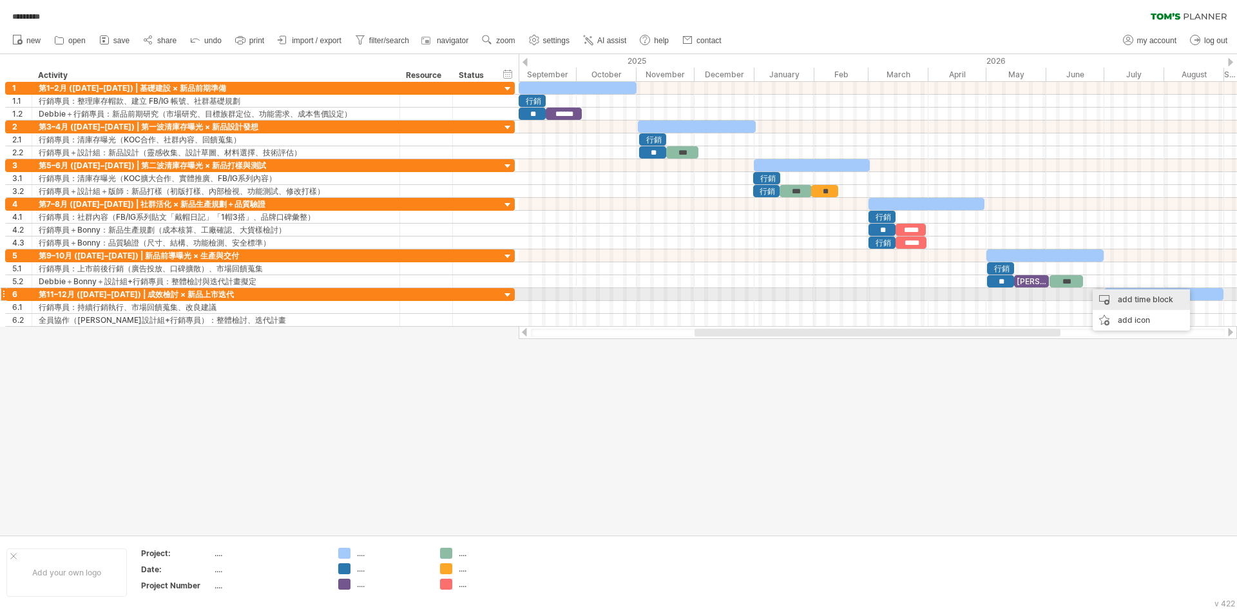
click at [1120, 296] on div "add time block" at bounding box center [1140, 299] width 97 height 21
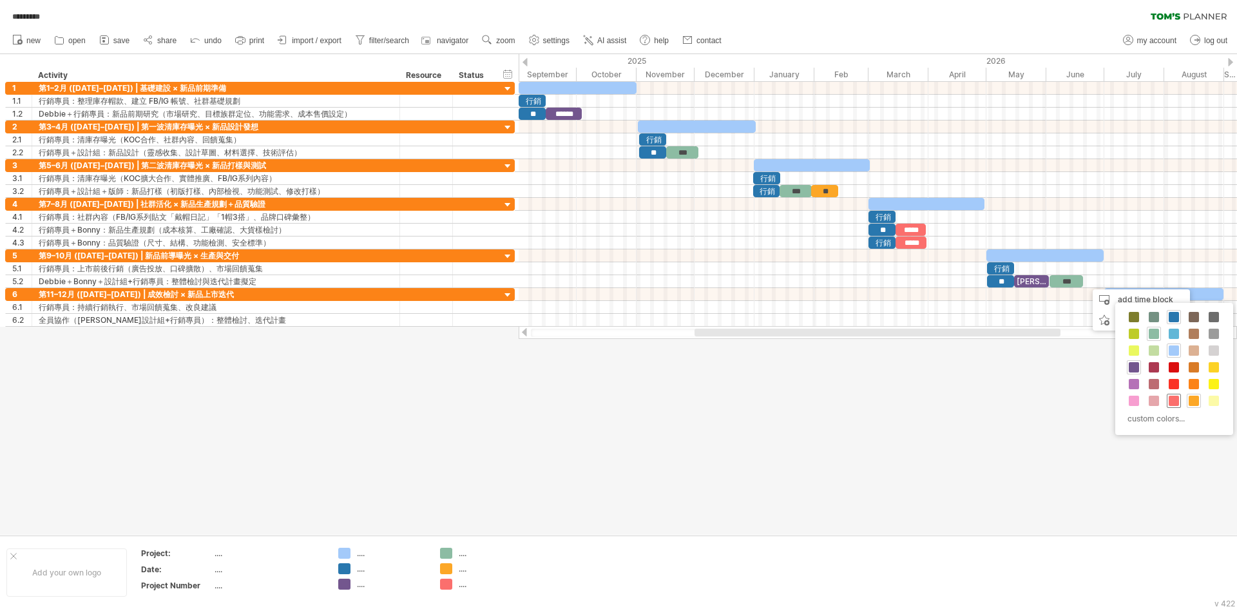
click at [1175, 403] on span at bounding box center [1173, 400] width 10 height 10
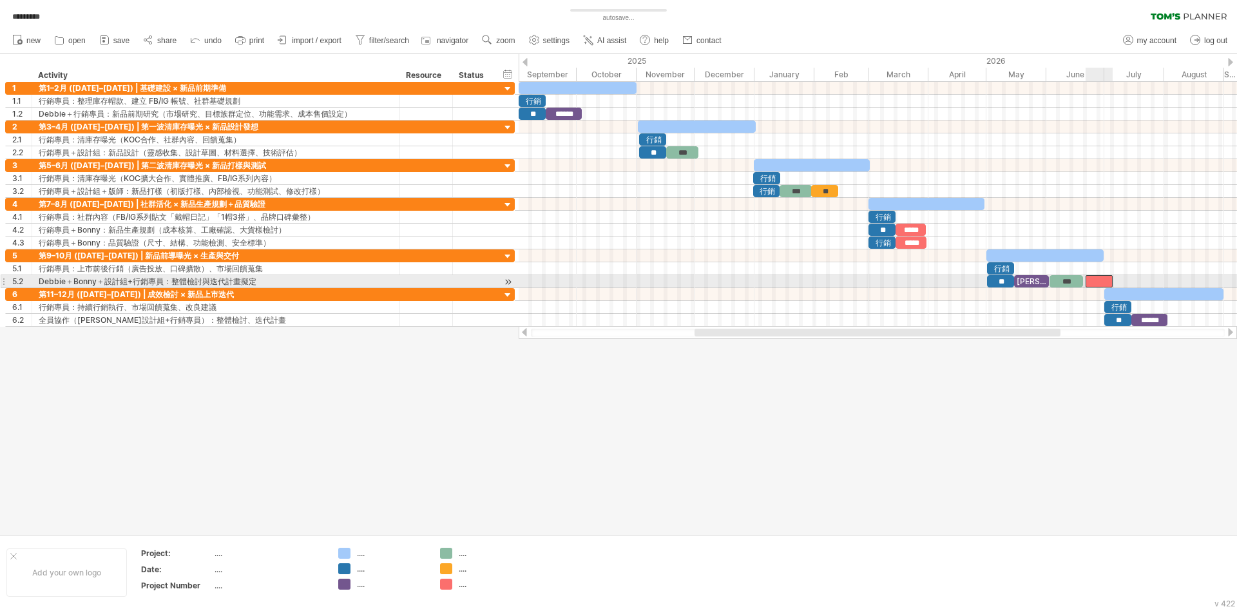
click at [1090, 280] on div at bounding box center [1098, 281] width 27 height 12
click at [1083, 280] on span at bounding box center [1081, 281] width 5 height 12
click at [1100, 279] on div at bounding box center [1097, 281] width 31 height 12
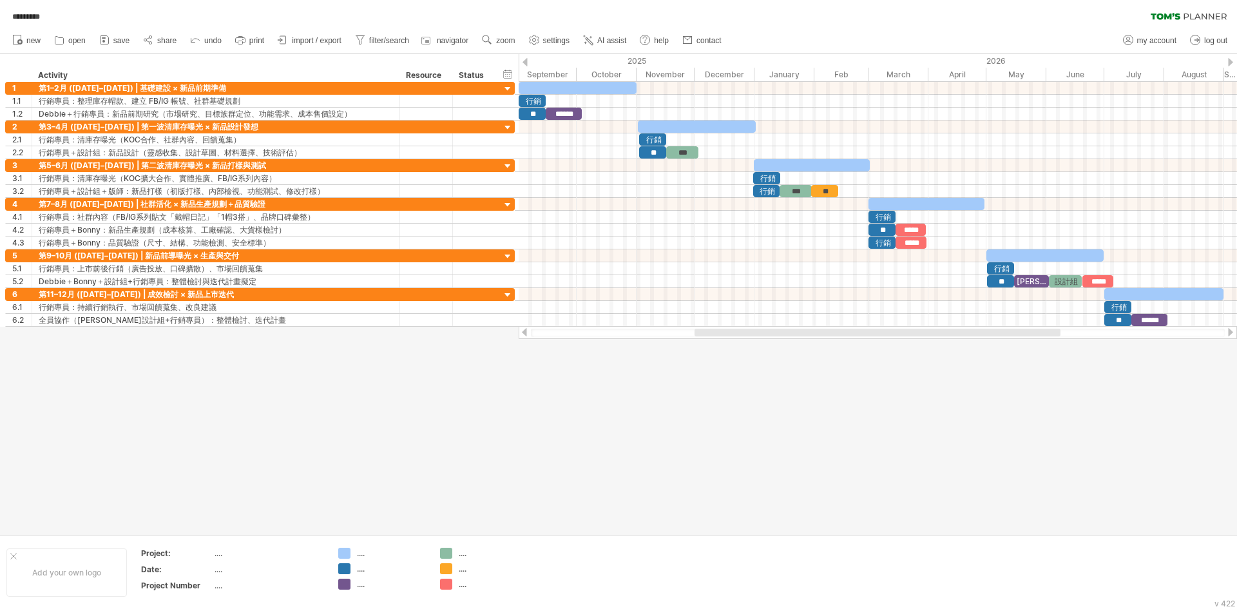
click at [1126, 394] on div at bounding box center [618, 294] width 1237 height 480
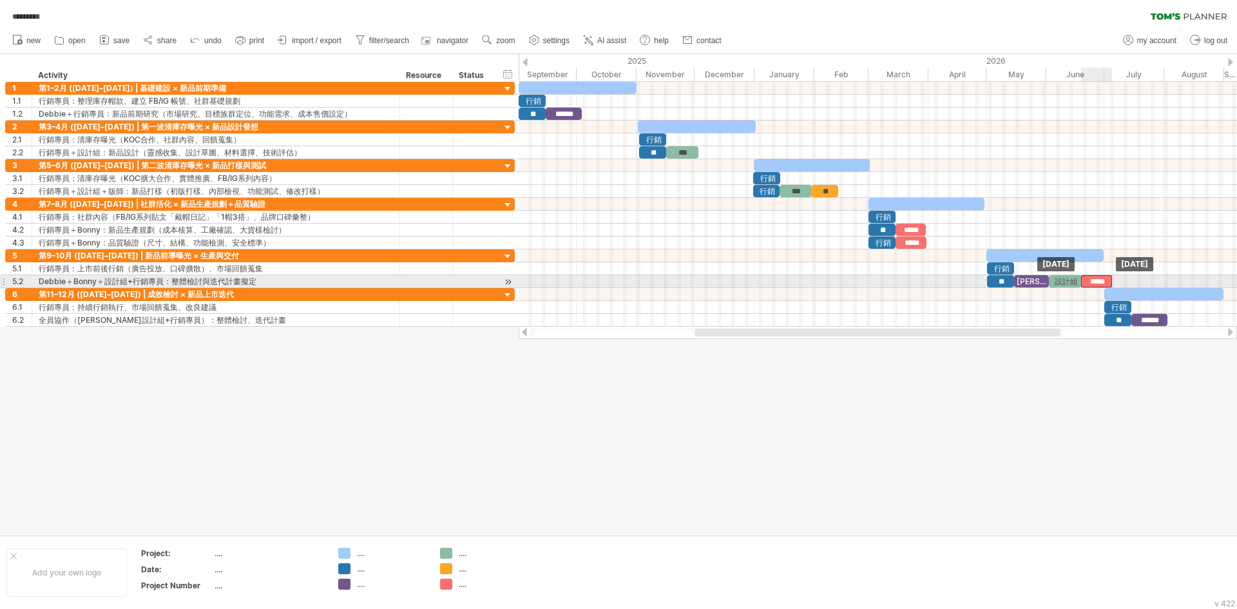
click at [1093, 280] on div "*****" at bounding box center [1096, 281] width 31 height 12
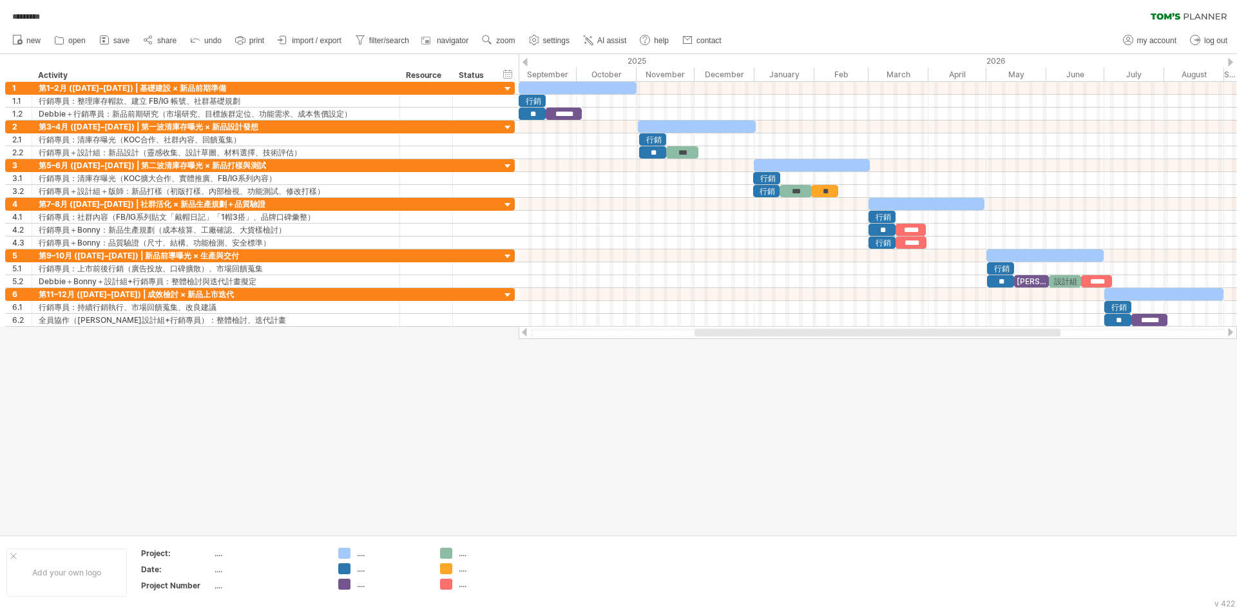
click at [1099, 368] on div at bounding box center [618, 294] width 1237 height 480
click at [1184, 338] on div "add time block" at bounding box center [1183, 337] width 97 height 21
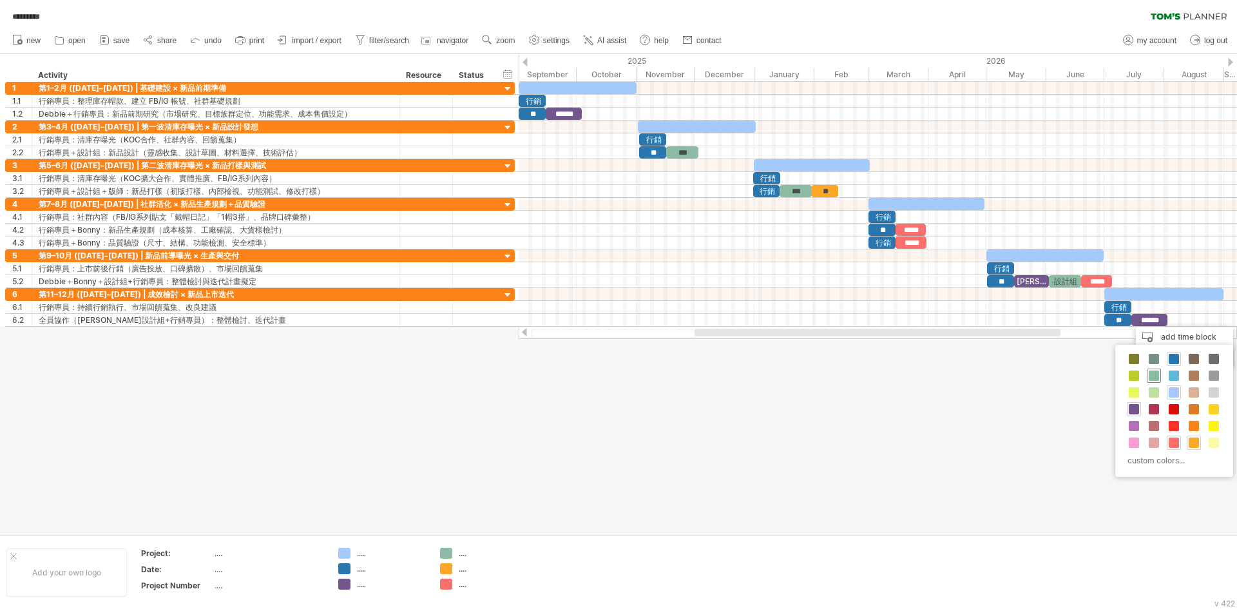
click at [1150, 374] on span at bounding box center [1153, 375] width 10 height 10
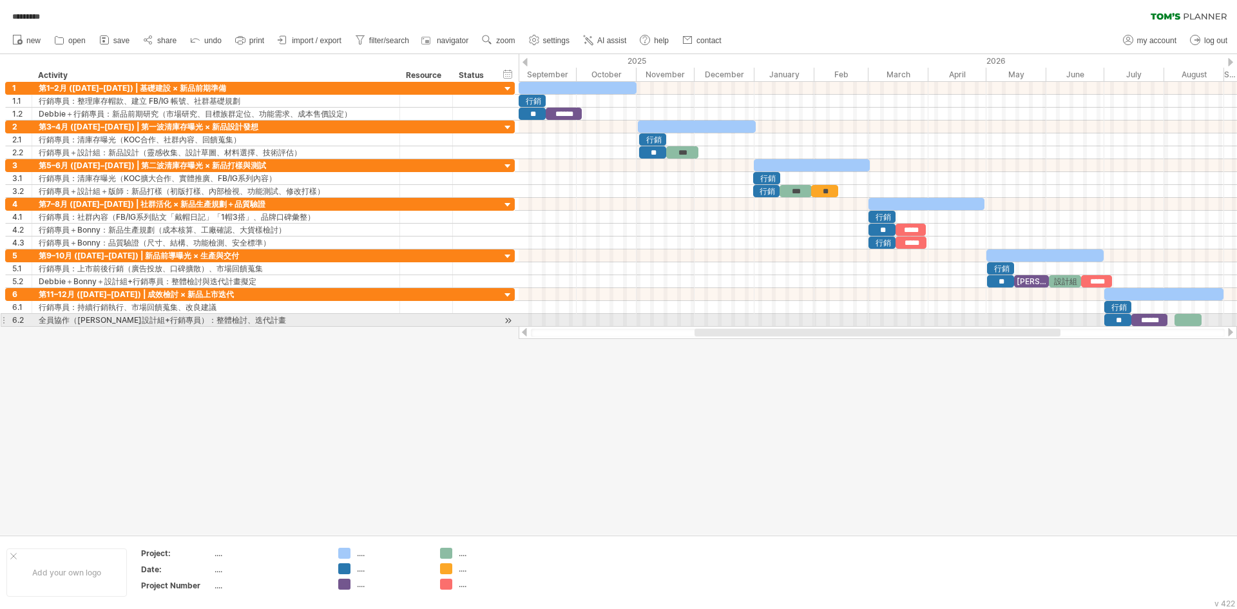
click at [1182, 319] on div at bounding box center [1187, 320] width 27 height 12
drag, startPoint x: 1172, startPoint y: 319, endPoint x: 1164, endPoint y: 319, distance: 7.7
click at [1164, 319] on span at bounding box center [1165, 320] width 5 height 12
click at [1186, 321] on div at bounding box center [1184, 320] width 35 height 12
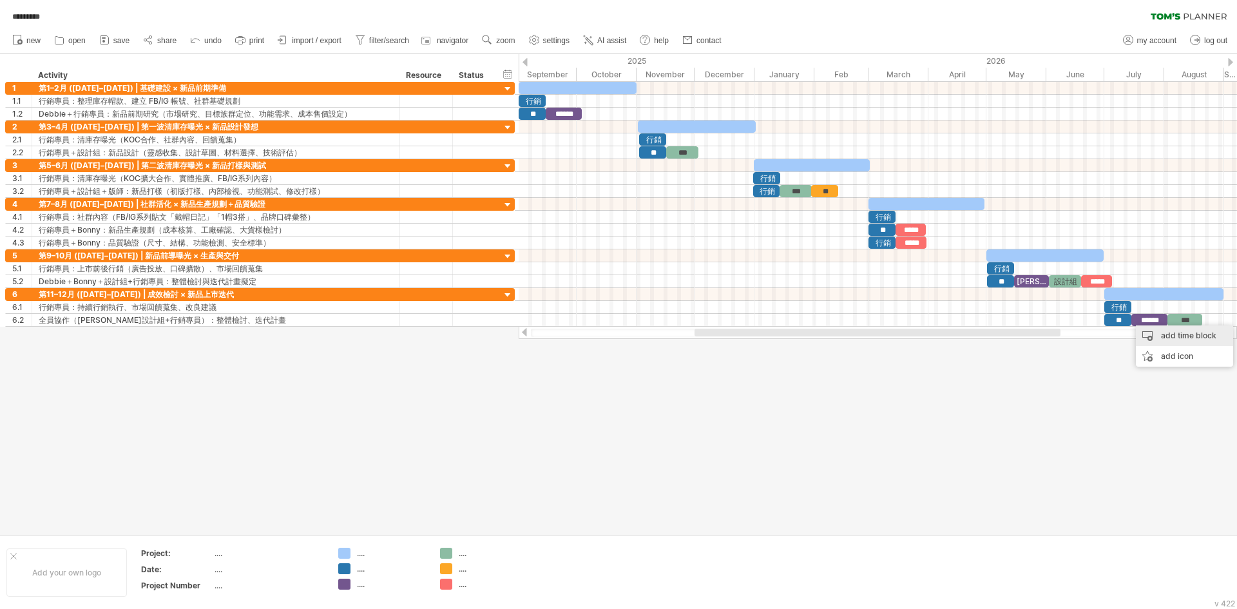
click at [1191, 332] on div "add time block" at bounding box center [1183, 335] width 97 height 21
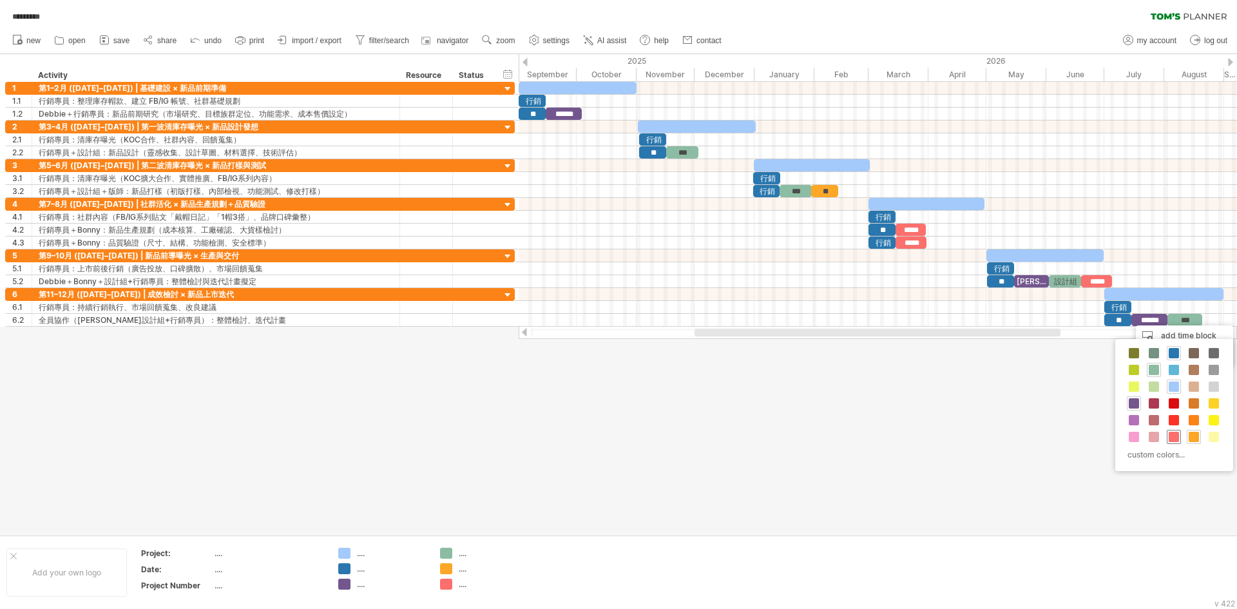
click at [1172, 438] on span at bounding box center [1173, 437] width 10 height 10
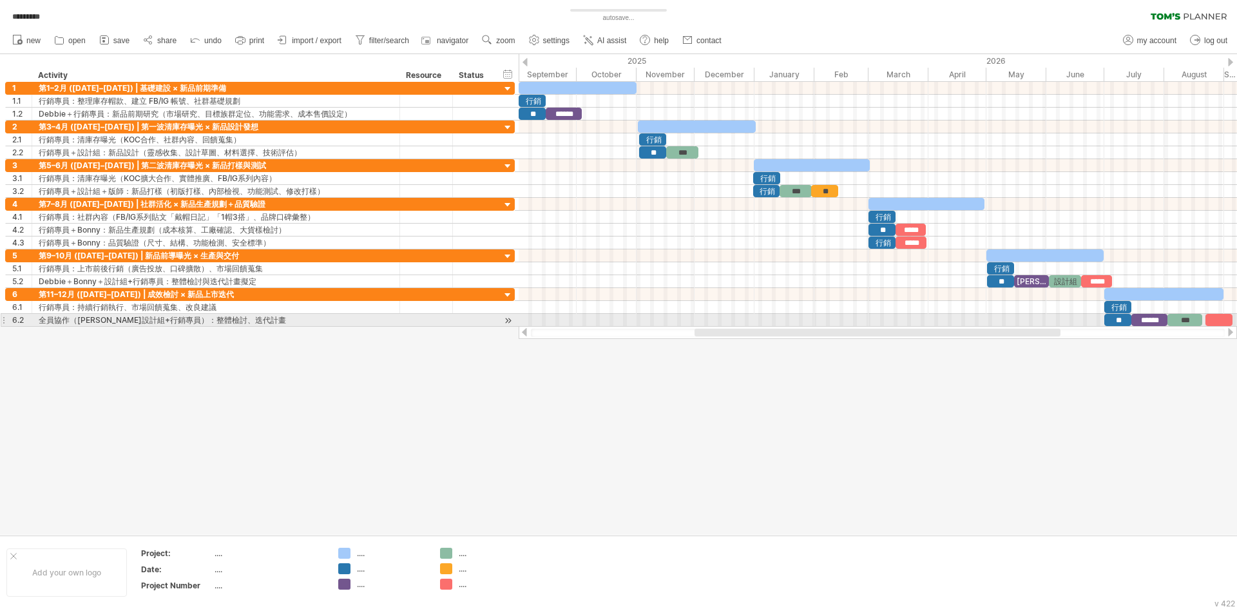
click at [1213, 318] on div at bounding box center [1218, 320] width 27 height 12
click at [1202, 318] on span at bounding box center [1201, 320] width 5 height 12
click at [1220, 318] on div at bounding box center [1217, 320] width 31 height 12
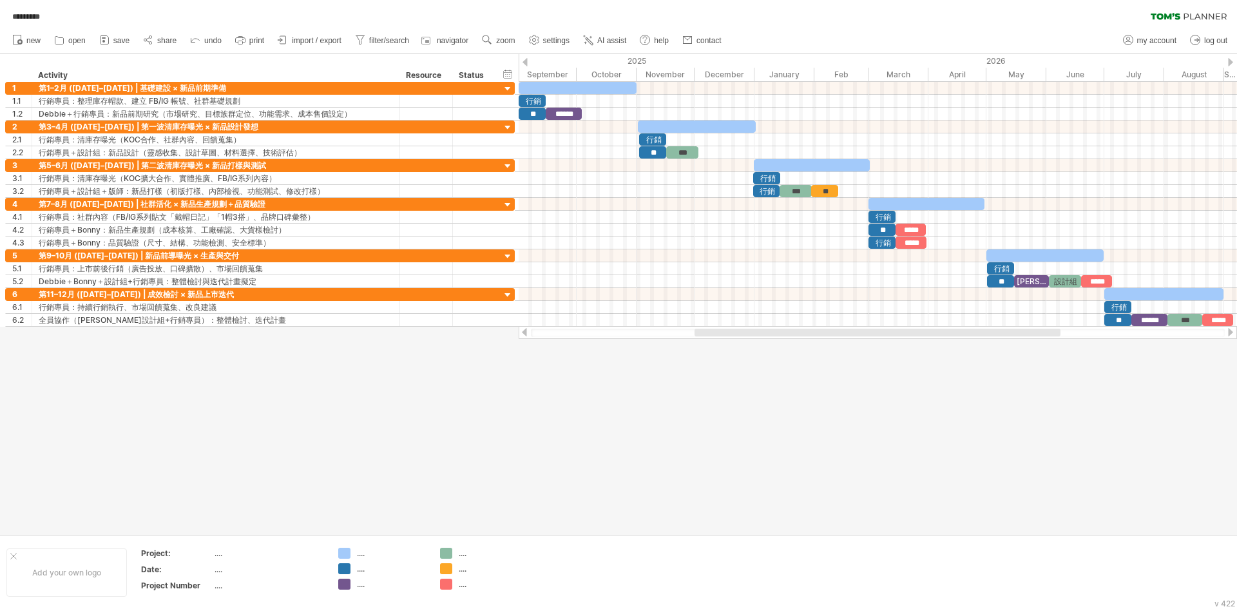
click at [1082, 475] on div at bounding box center [618, 294] width 1237 height 480
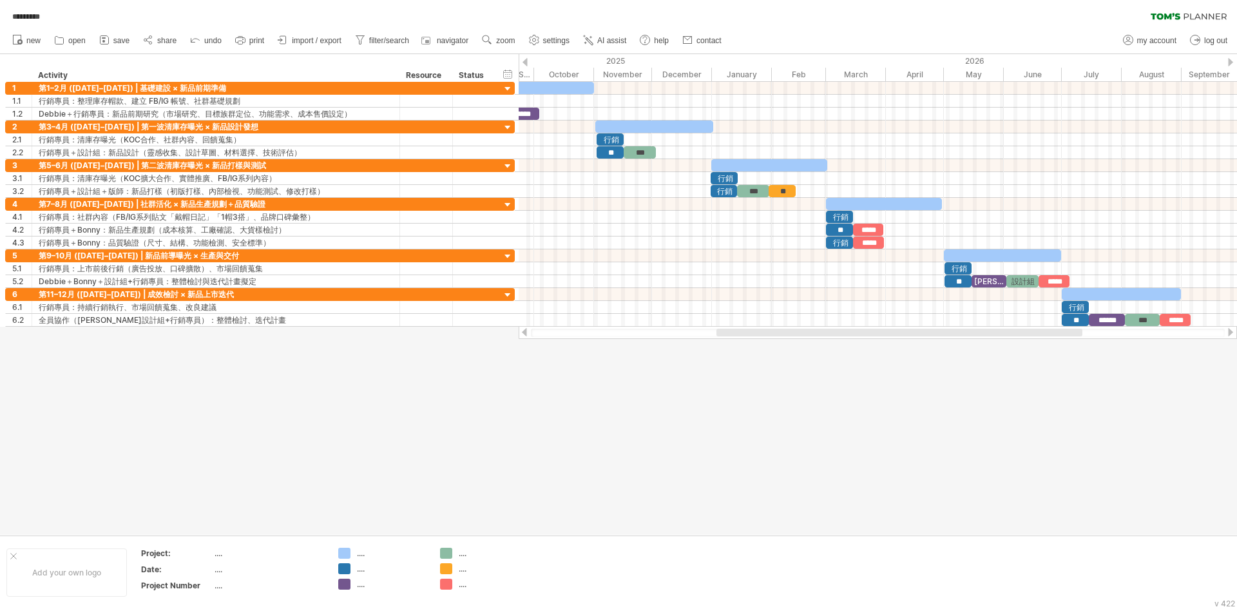
drag, startPoint x: 1027, startPoint y: 332, endPoint x: 1049, endPoint y: 331, distance: 21.9
click at [1049, 331] on div at bounding box center [899, 332] width 366 height 8
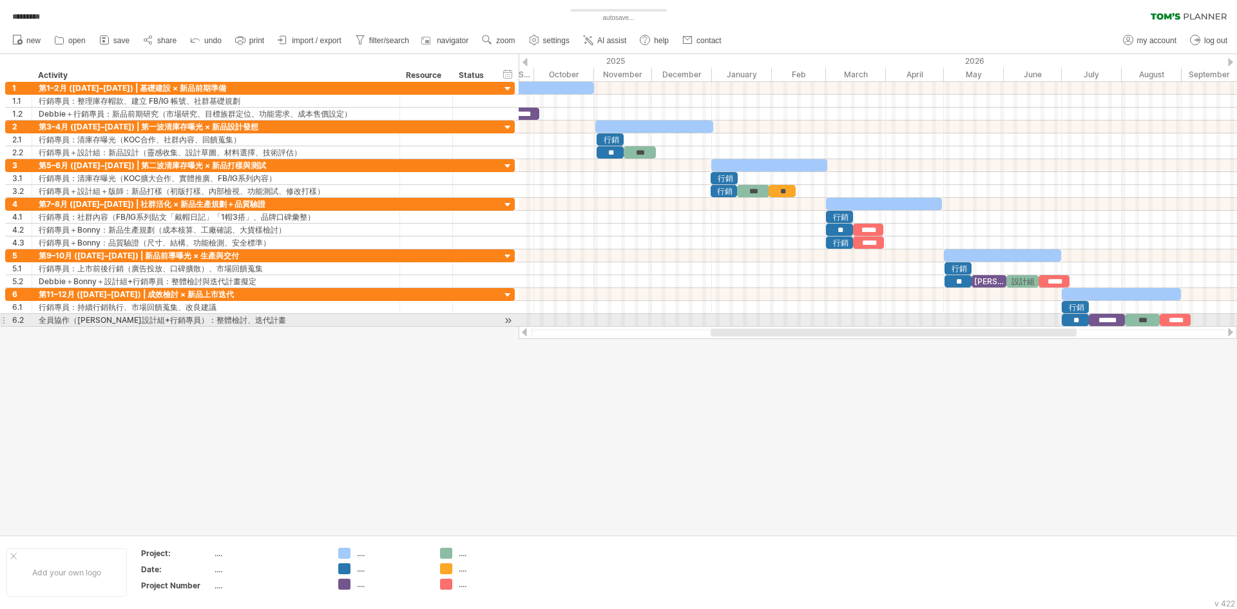
click at [1143, 321] on div "***" at bounding box center [1142, 320] width 35 height 12
click at [1155, 318] on span at bounding box center [1155, 320] width 5 height 12
click at [1082, 318] on div "**" at bounding box center [1074, 320] width 27 height 12
click at [1084, 319] on span at bounding box center [1085, 320] width 5 height 12
click at [1097, 319] on div "******" at bounding box center [1103, 320] width 36 height 12
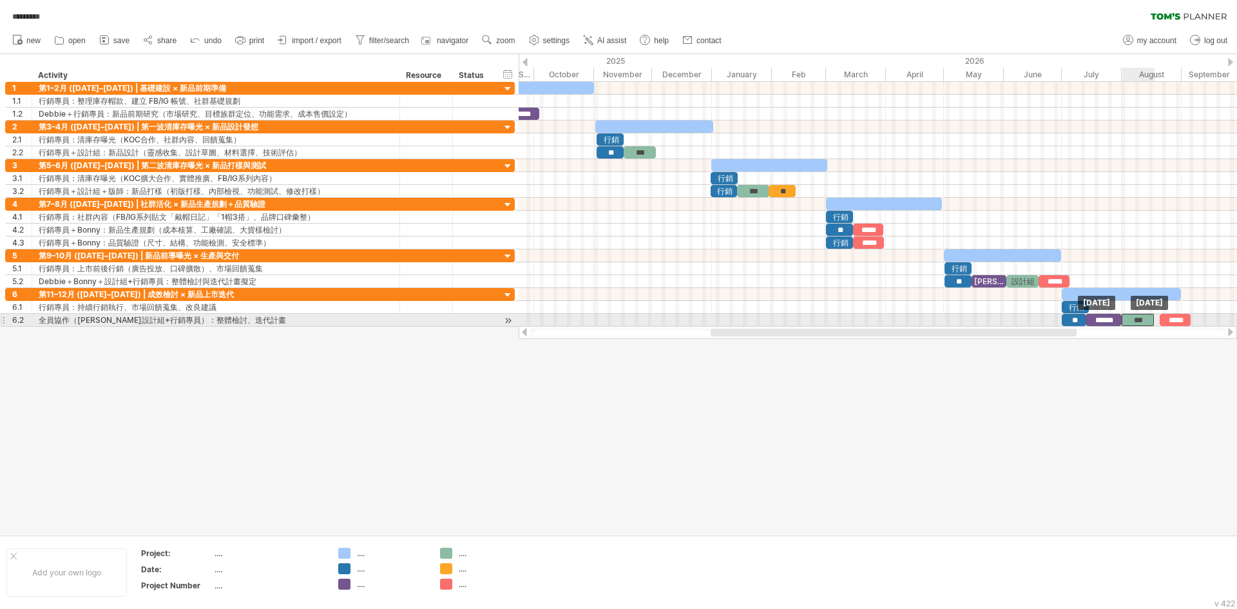
click at [1131, 319] on div "***" at bounding box center [1137, 320] width 32 height 12
click at [1164, 319] on div "*****" at bounding box center [1169, 320] width 31 height 12
click at [1179, 319] on div "*****" at bounding box center [1169, 320] width 31 height 12
click at [1182, 320] on span at bounding box center [1181, 320] width 5 height 12
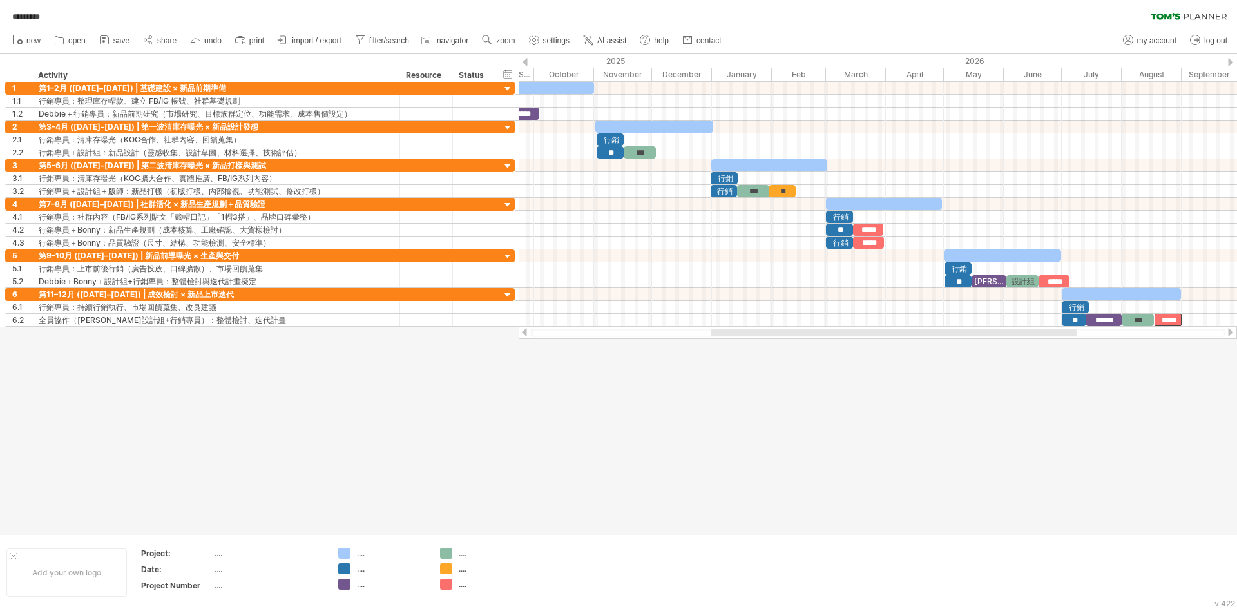
click at [1168, 349] on div at bounding box center [618, 294] width 1237 height 480
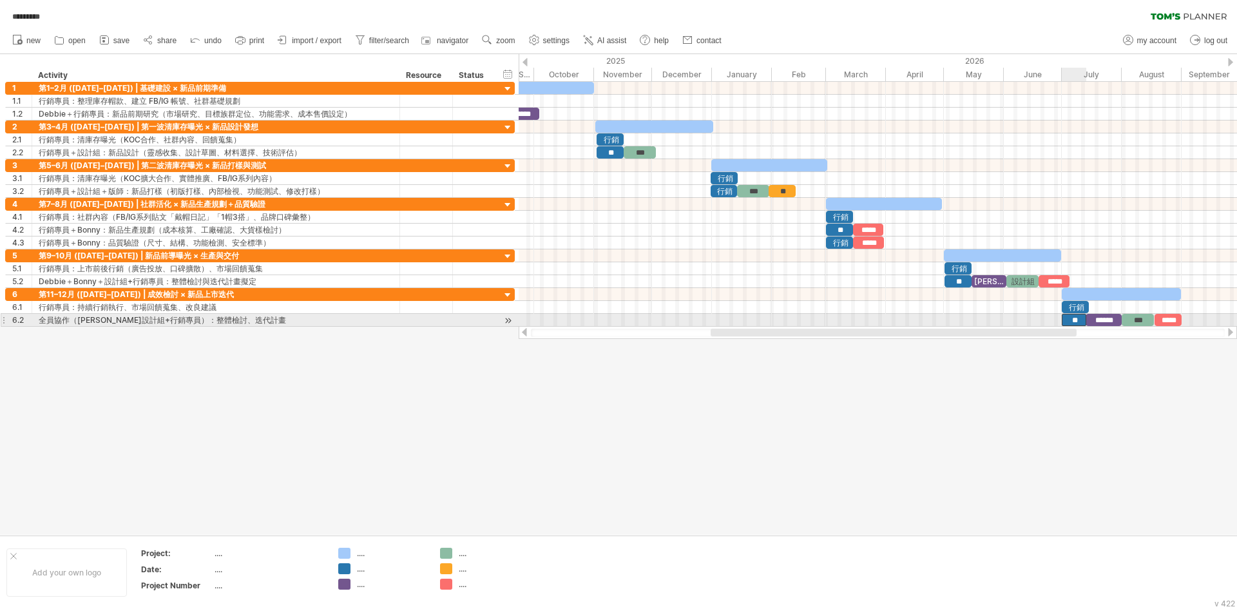
click at [1079, 318] on div "**" at bounding box center [1073, 320] width 24 height 12
click at [1083, 318] on span at bounding box center [1083, 320] width 5 height 12
click at [1093, 318] on div "******" at bounding box center [1101, 320] width 36 height 12
click at [1128, 317] on div "***" at bounding box center [1136, 320] width 32 height 12
click at [1081, 318] on span at bounding box center [1083, 320] width 5 height 12
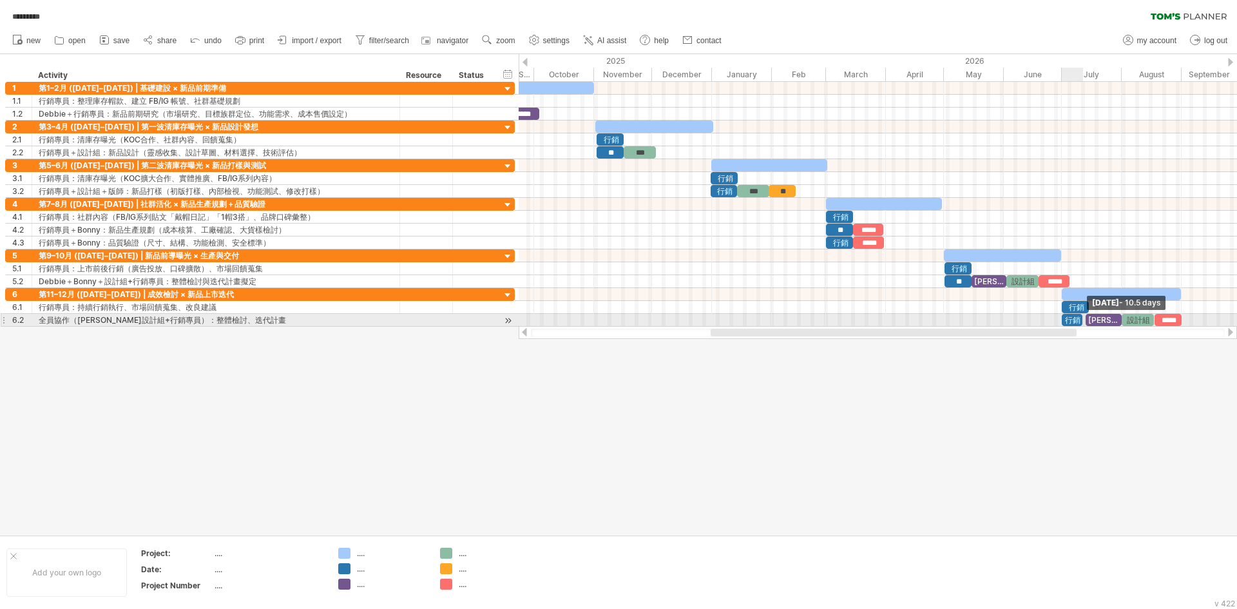
click at [1079, 318] on span at bounding box center [1081, 320] width 5 height 12
click at [1082, 317] on span at bounding box center [1083, 320] width 5 height 12
click at [1095, 316] on div "[PERSON_NAME]" at bounding box center [1103, 320] width 36 height 12
click at [1101, 318] on div "******" at bounding box center [1103, 320] width 36 height 12
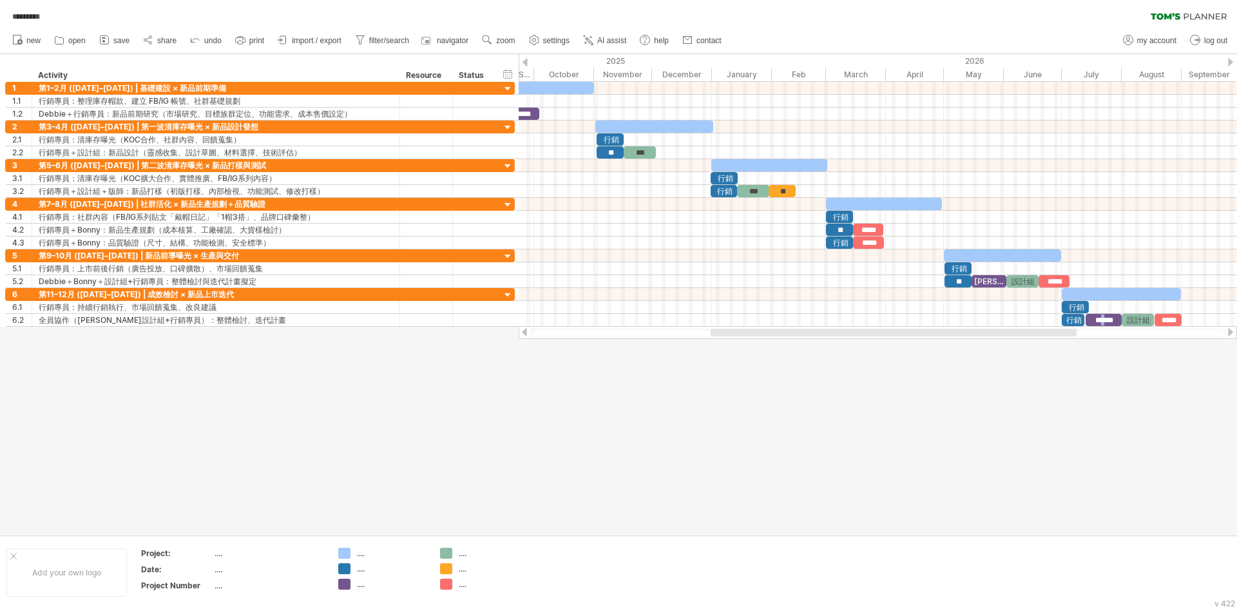
click at [1100, 342] on div at bounding box center [618, 294] width 1237 height 480
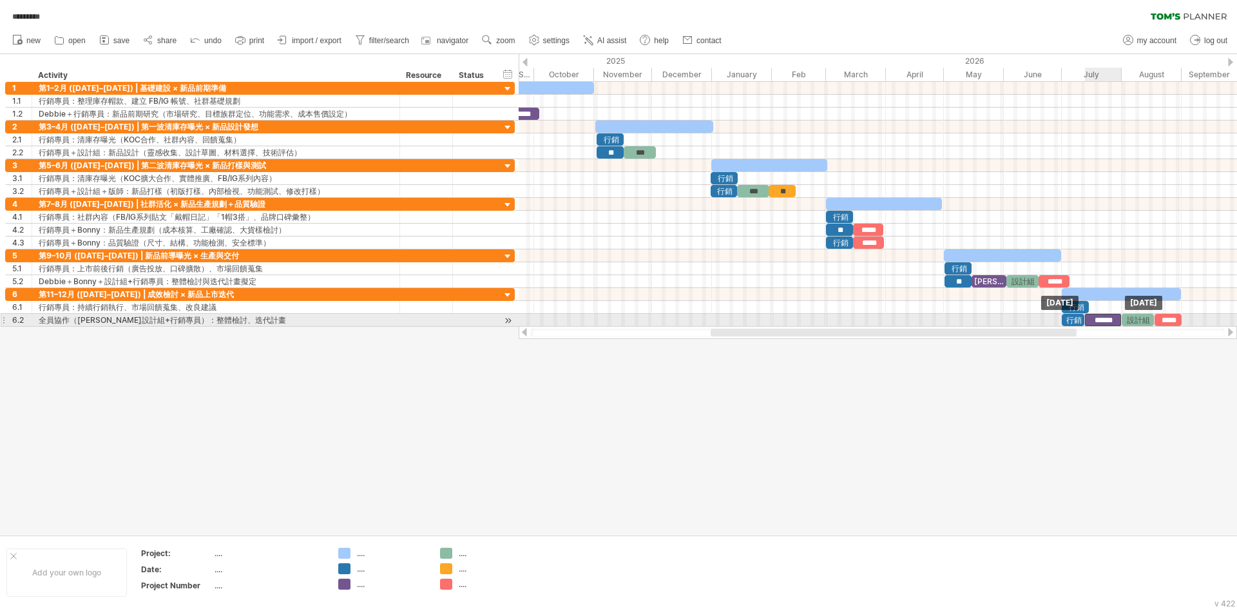
click at [1098, 322] on div "******" at bounding box center [1103, 320] width 36 height 12
click at [1128, 319] on div "設計組" at bounding box center [1136, 320] width 32 height 12
click at [1162, 319] on div "*****" at bounding box center [1166, 320] width 27 height 12
click at [1177, 318] on span at bounding box center [1179, 320] width 5 height 12
click at [1181, 318] on span at bounding box center [1183, 320] width 5 height 12
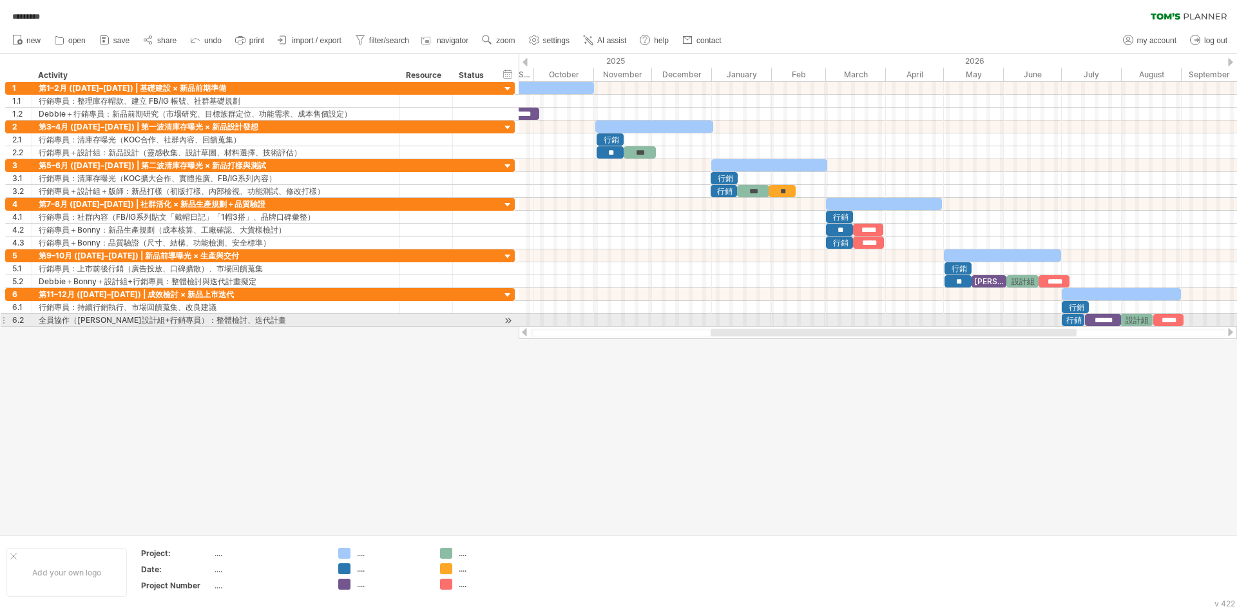
click at [1150, 321] on span at bounding box center [1152, 320] width 5 height 12
click at [1139, 319] on div "設計組" at bounding box center [1136, 320] width 32 height 12
click at [1153, 318] on span at bounding box center [1152, 320] width 5 height 12
click at [1152, 318] on span at bounding box center [1152, 320] width 5 height 12
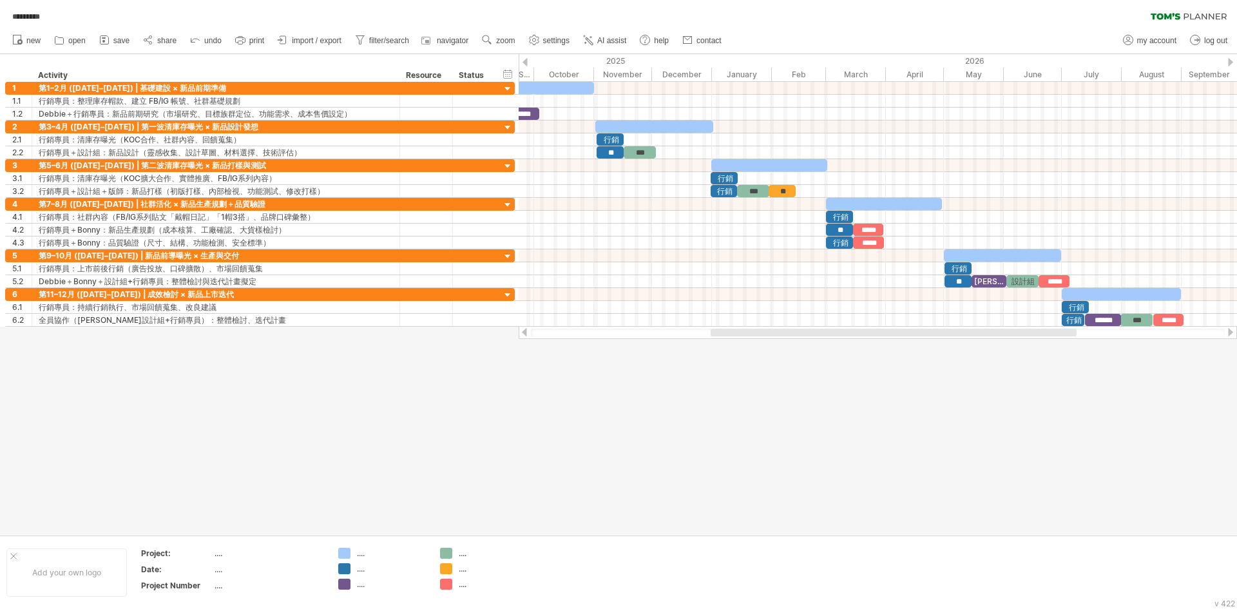
click at [1157, 347] on div at bounding box center [618, 294] width 1237 height 480
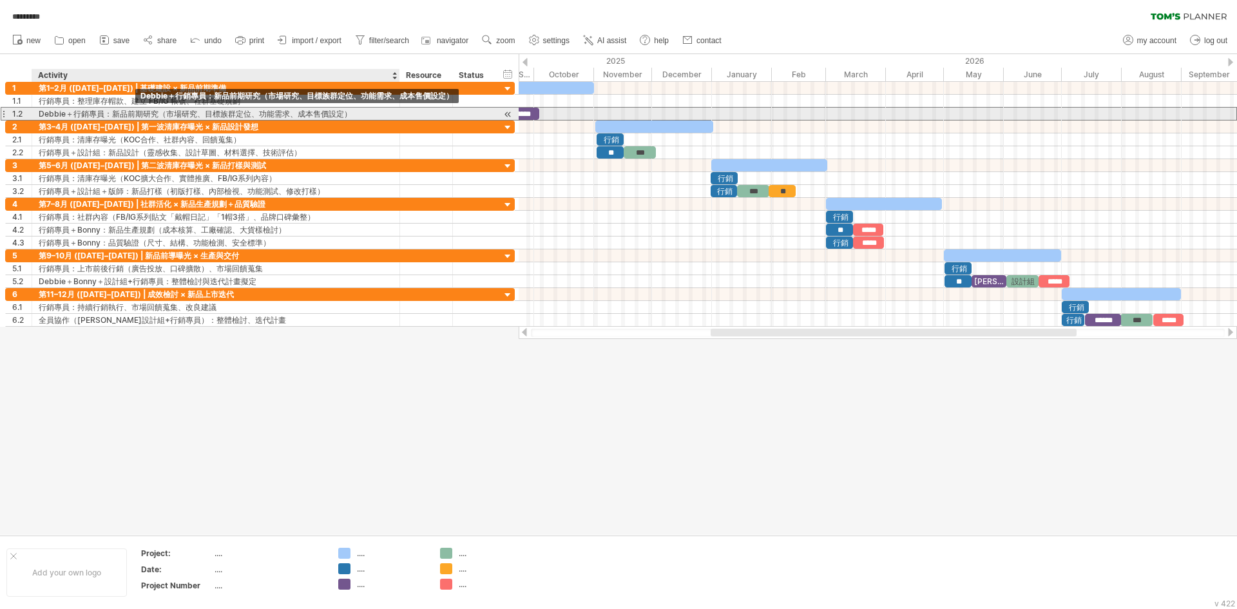
click at [126, 113] on div "Debbie＋行銷專員：新品前期研究（市場研究、目標族群定位、功能需求、成本售價設定）" at bounding box center [216, 114] width 354 height 12
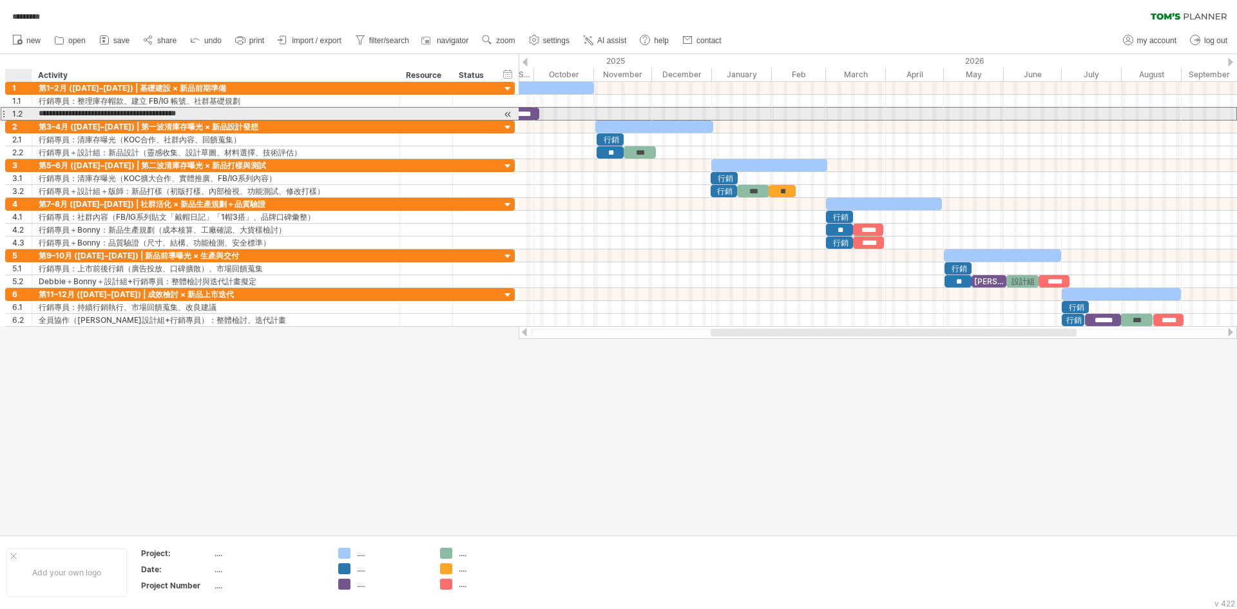
drag, startPoint x: 123, startPoint y: 115, endPoint x: 37, endPoint y: 109, distance: 85.9
click at [37, 109] on div "**********" at bounding box center [216, 114] width 368 height 12
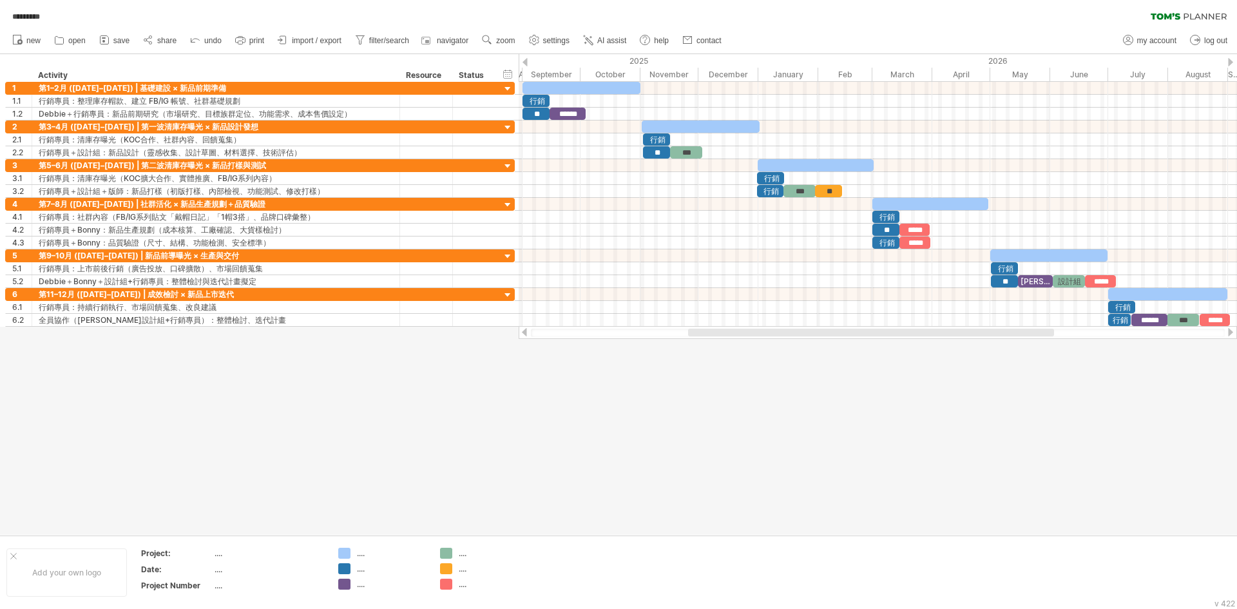
drag, startPoint x: 747, startPoint y: 336, endPoint x: 725, endPoint y: 334, distance: 22.6
click at [725, 334] on div at bounding box center [871, 332] width 366 height 8
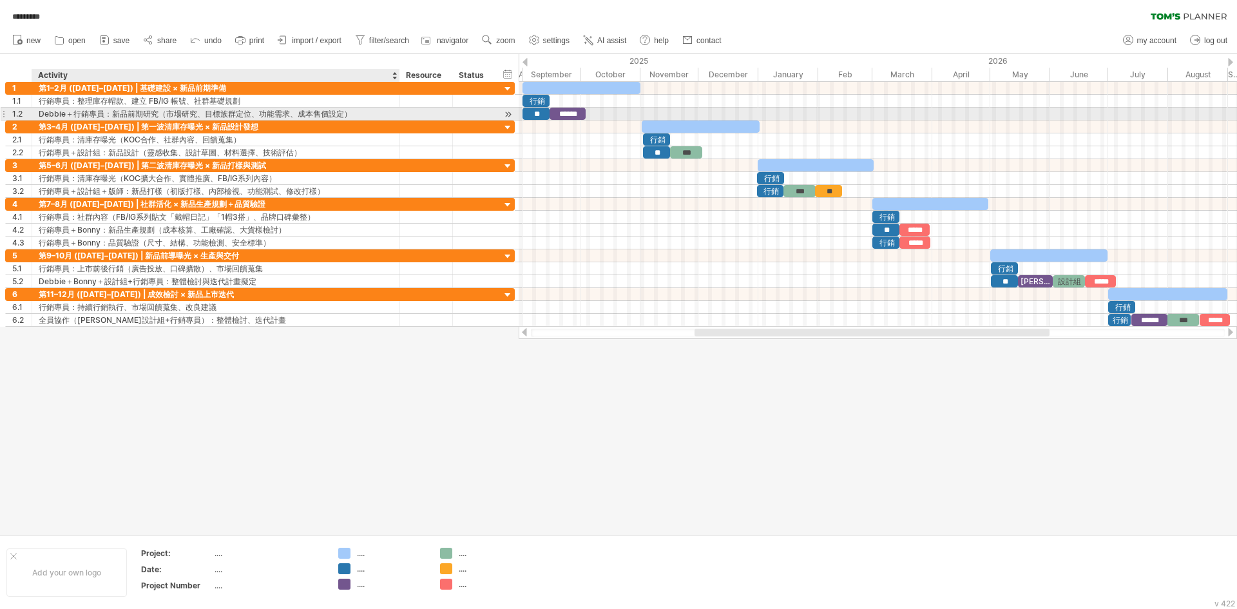
click at [114, 111] on div "Debbie＋行銷專員：新品前期研究（市場研究、目標族群定位、功能需求、成本售價設定）" at bounding box center [216, 114] width 354 height 12
click at [124, 113] on input "**********" at bounding box center [216, 114] width 354 height 12
drag, startPoint x: 122, startPoint y: 113, endPoint x: 41, endPoint y: 113, distance: 81.8
click at [41, 113] on input "**********" at bounding box center [216, 114] width 354 height 12
type input "**********"
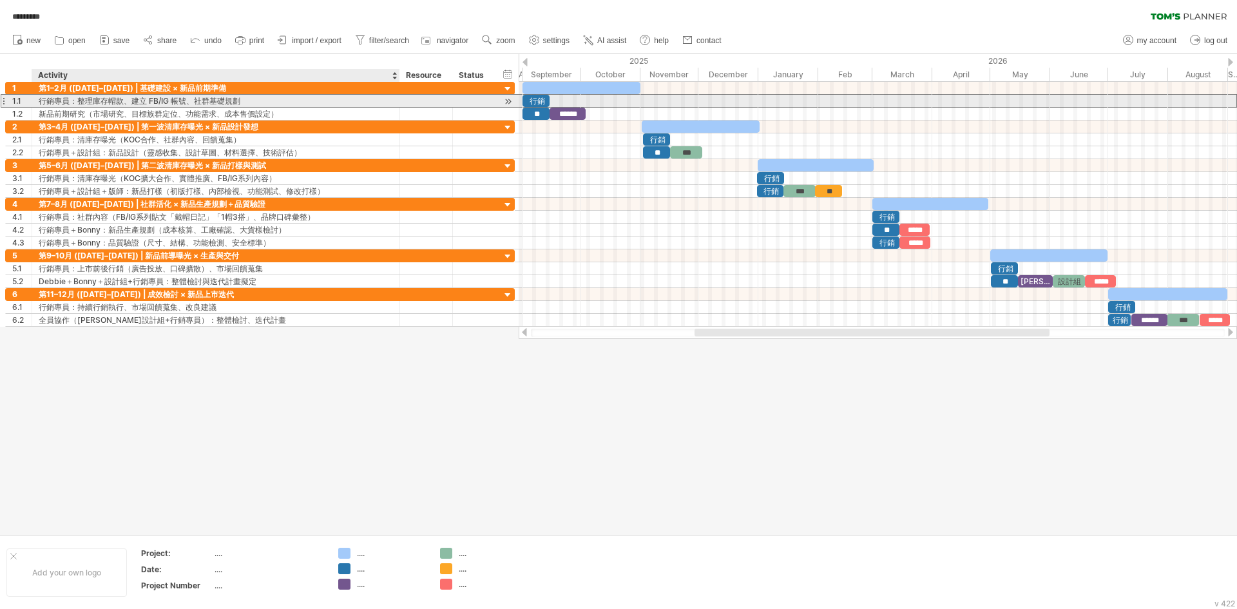
click at [78, 99] on div "行銷專員：整理庫存帽款、建立 FB/IG 帳號、社群基礎規劃" at bounding box center [216, 101] width 354 height 12
click at [79, 100] on input "**********" at bounding box center [216, 101] width 354 height 12
drag, startPoint x: 82, startPoint y: 100, endPoint x: 33, endPoint y: 100, distance: 49.6
click at [33, 100] on div "**********" at bounding box center [216, 101] width 368 height 12
type input "**********"
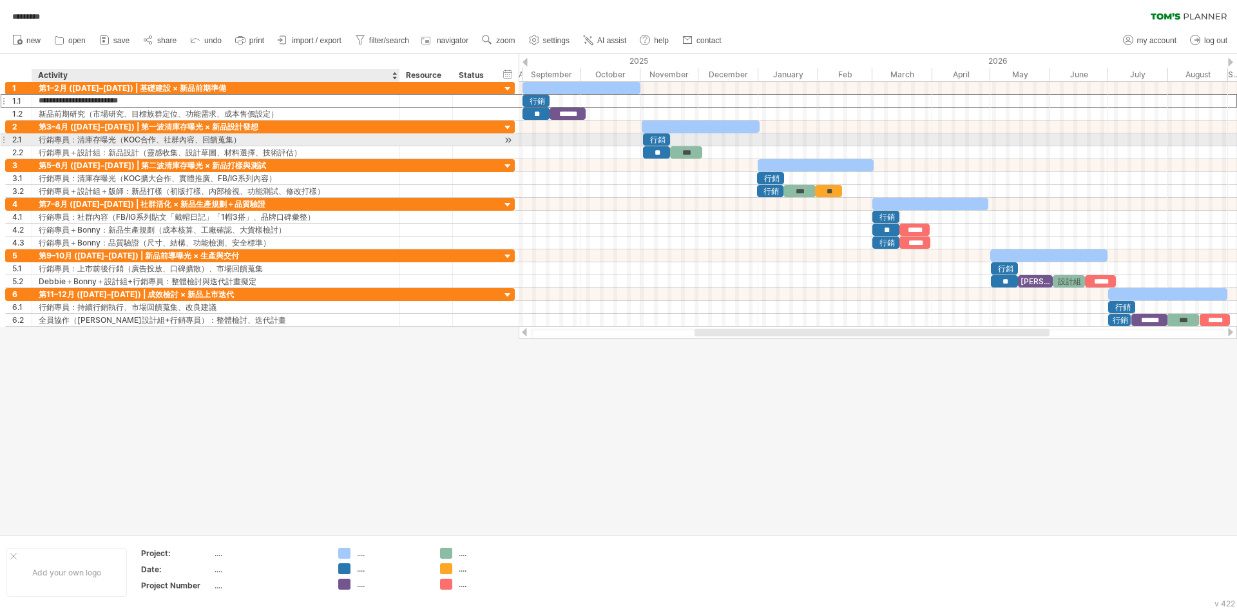
click at [81, 140] on div "行銷專員：清庫存曝光（KOC合作、社群內容、回饋蒐集）" at bounding box center [216, 139] width 354 height 12
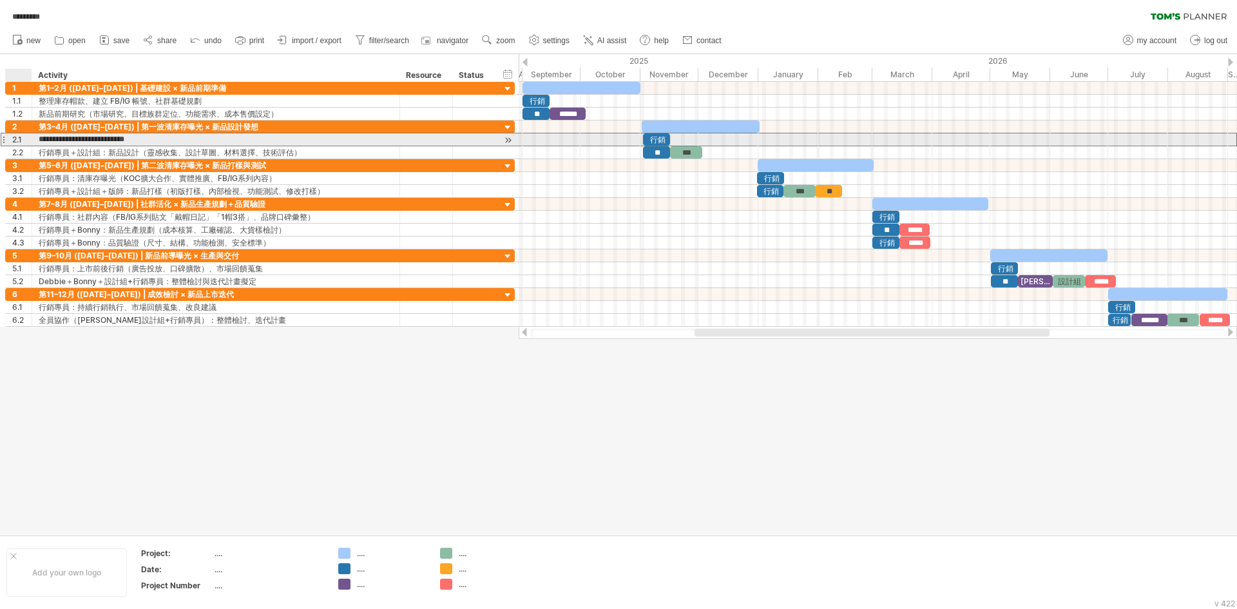
drag, startPoint x: 82, startPoint y: 138, endPoint x: 39, endPoint y: 140, distance: 43.8
click at [39, 140] on input "**********" at bounding box center [216, 139] width 354 height 12
type input "**********"
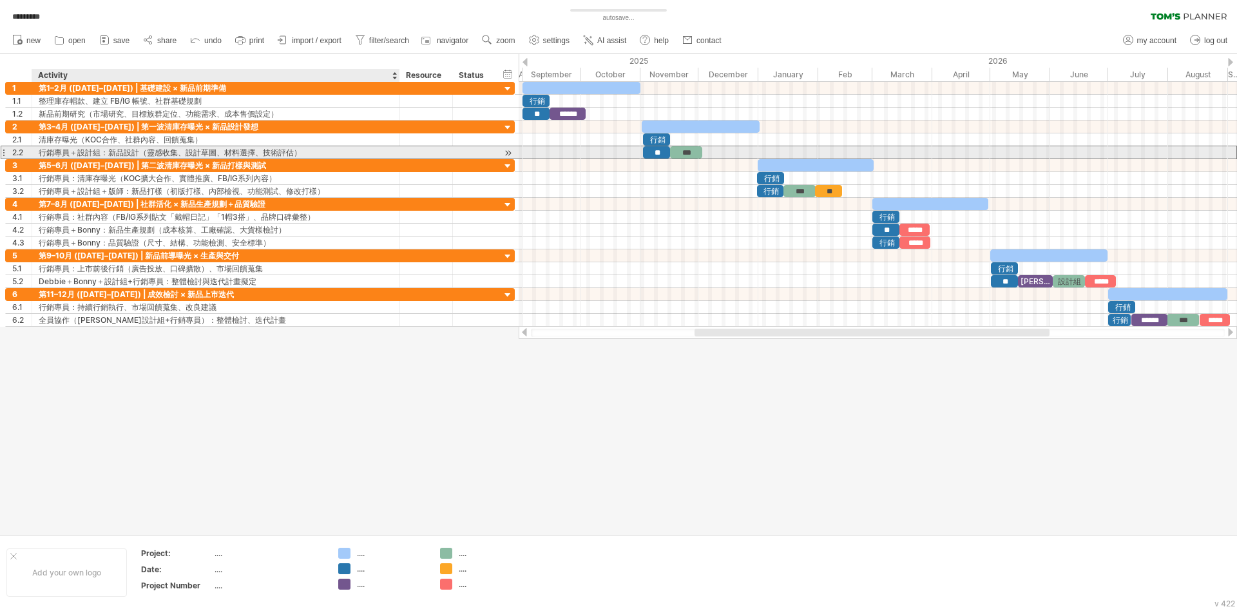
click at [114, 151] on div "行銷專員＋設計組：新品設計（靈感收集、設計草圖、材料選擇、技術評估）" at bounding box center [216, 152] width 354 height 12
drag, startPoint x: 119, startPoint y: 153, endPoint x: 87, endPoint y: 180, distance: 41.6
click at [41, 155] on input "**********" at bounding box center [216, 152] width 354 height 12
type input "**********"
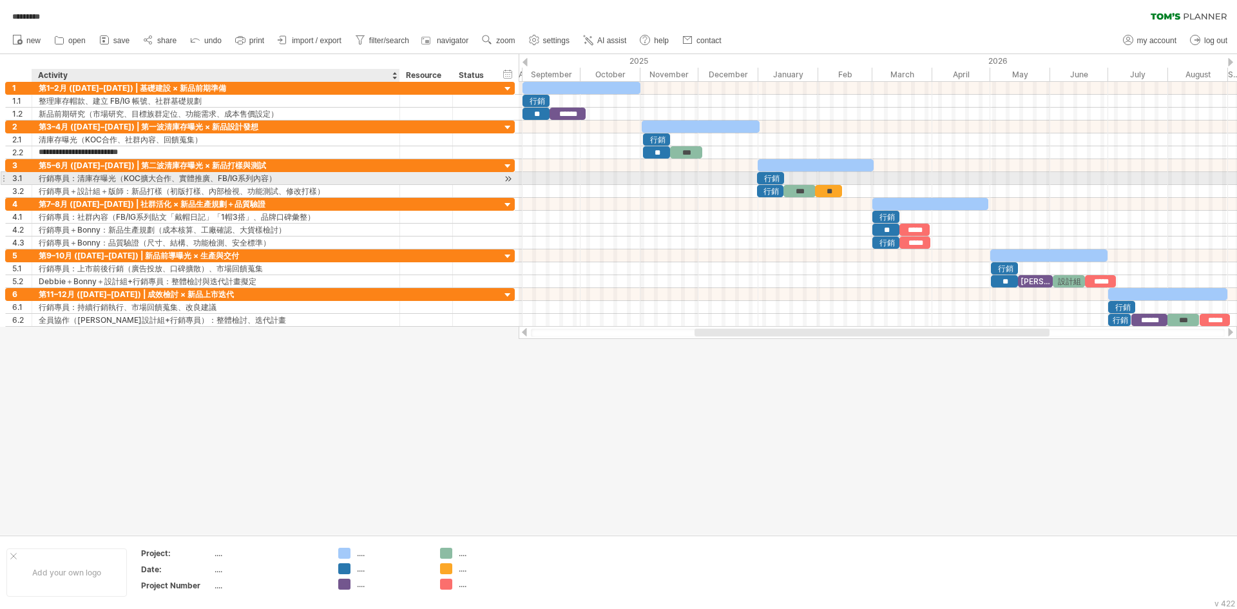
click at [84, 178] on div "行銷專員：清庫存曝光（KOC擴大合作、實體推廣、FB/IG系列內容）" at bounding box center [216, 178] width 354 height 12
drag, startPoint x: 83, startPoint y: 178, endPoint x: 40, endPoint y: 180, distance: 43.2
click at [40, 180] on input "**********" at bounding box center [216, 178] width 354 height 12
type input "**********"
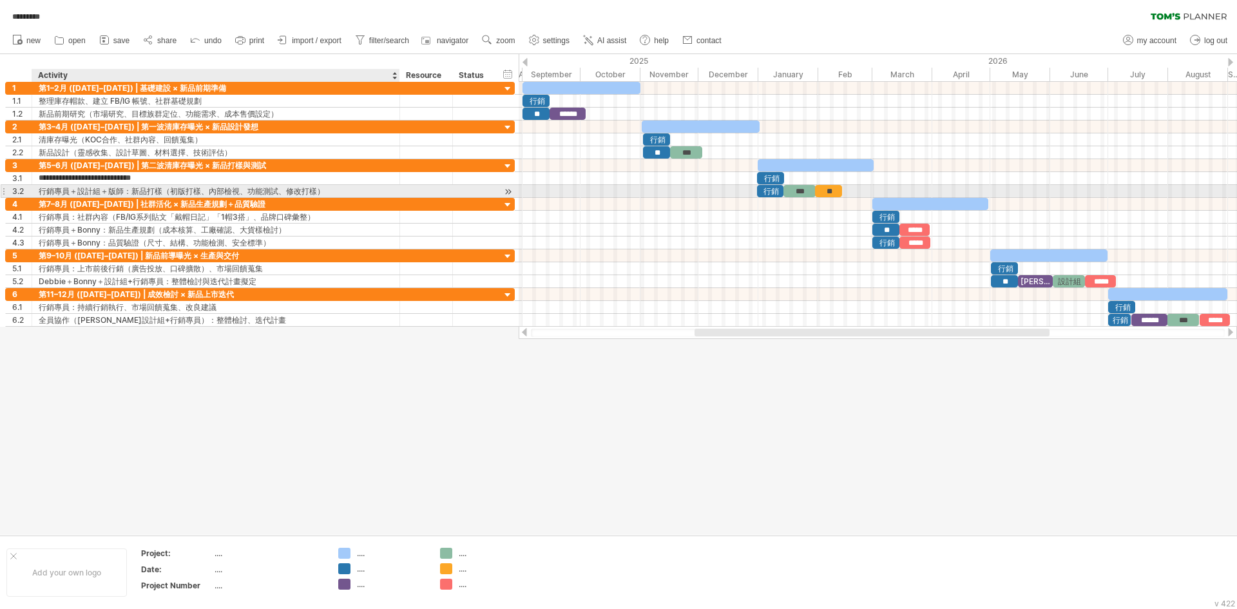
click at [79, 192] on div "行銷專員＋設計組＋版師：新品打樣（初版打樣、內部檢視、功能測試、修改打樣）" at bounding box center [216, 191] width 354 height 12
click at [148, 191] on input "**********" at bounding box center [216, 191] width 354 height 12
drag, startPoint x: 147, startPoint y: 191, endPoint x: 39, endPoint y: 190, distance: 108.2
click at [39, 190] on input "**********" at bounding box center [216, 191] width 354 height 12
type input "**********"
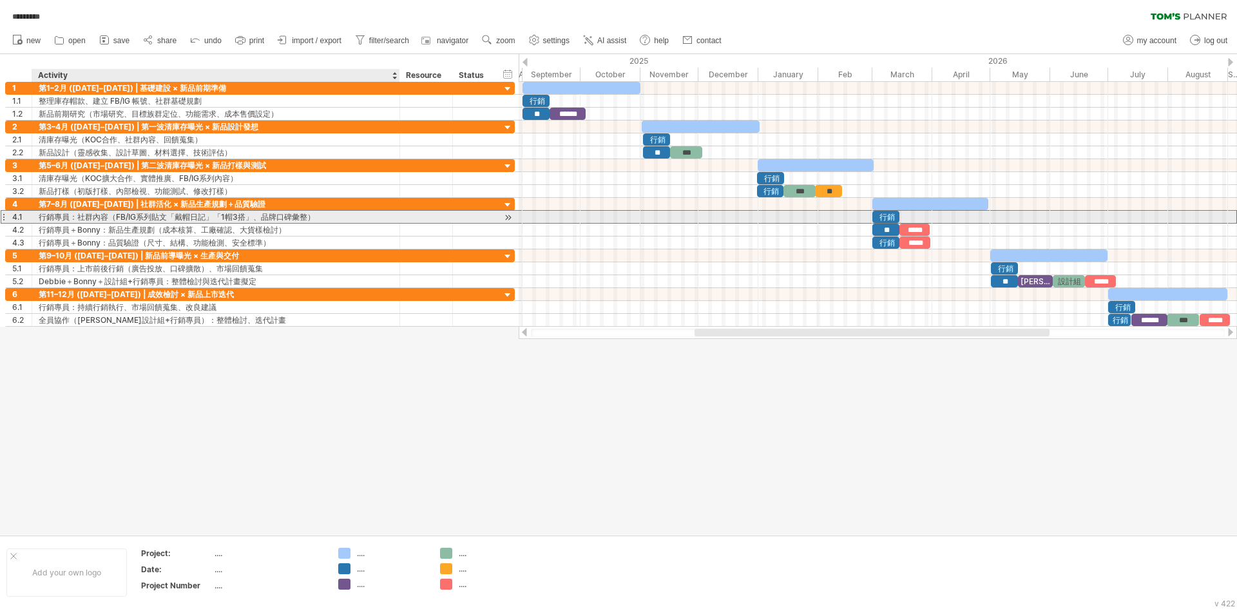
click at [84, 217] on div "行銷專員：社群內容（FB/IG系列貼文「戴帽日記」「1帽3搭」、品牌口碑彙整）" at bounding box center [216, 217] width 354 height 12
drag, startPoint x: 84, startPoint y: 215, endPoint x: 38, endPoint y: 217, distance: 45.8
click at [38, 217] on div "**********" at bounding box center [216, 217] width 368 height 12
type input "**********"
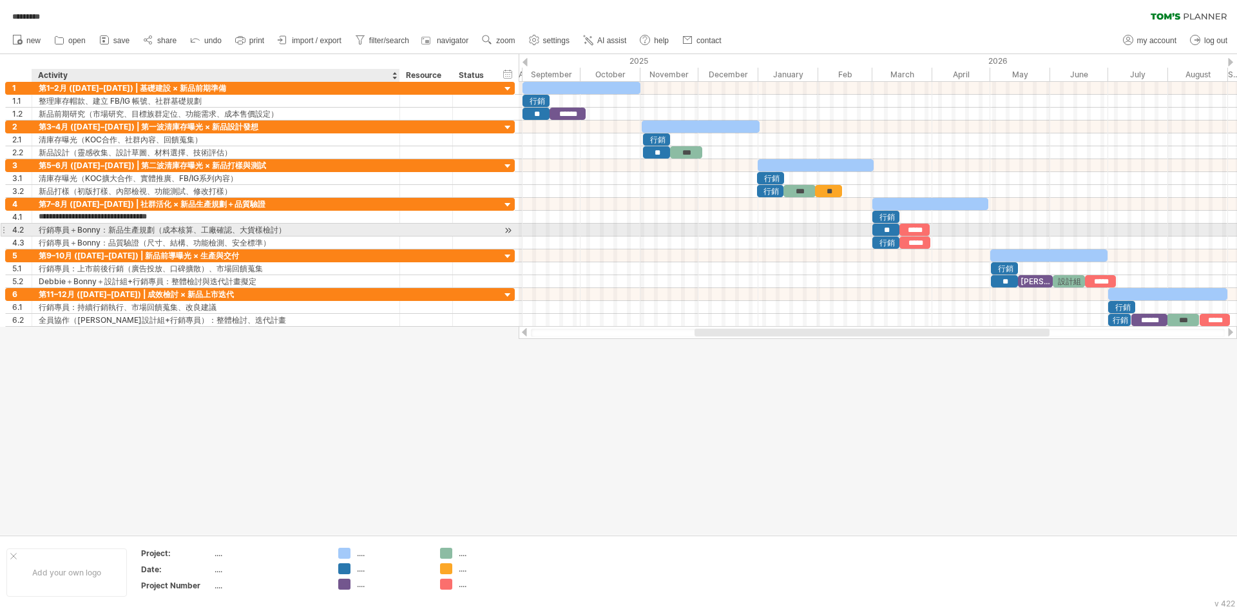
click at [95, 229] on div "行銷專員＋Bonny：新品生產規劃（成本核算、工廠確認、大貨樣檢討）" at bounding box center [216, 229] width 354 height 12
click at [120, 229] on input "**********" at bounding box center [216, 229] width 354 height 12
drag, startPoint x: 119, startPoint y: 229, endPoint x: 41, endPoint y: 229, distance: 78.6
click at [41, 229] on input "**********" at bounding box center [216, 229] width 354 height 12
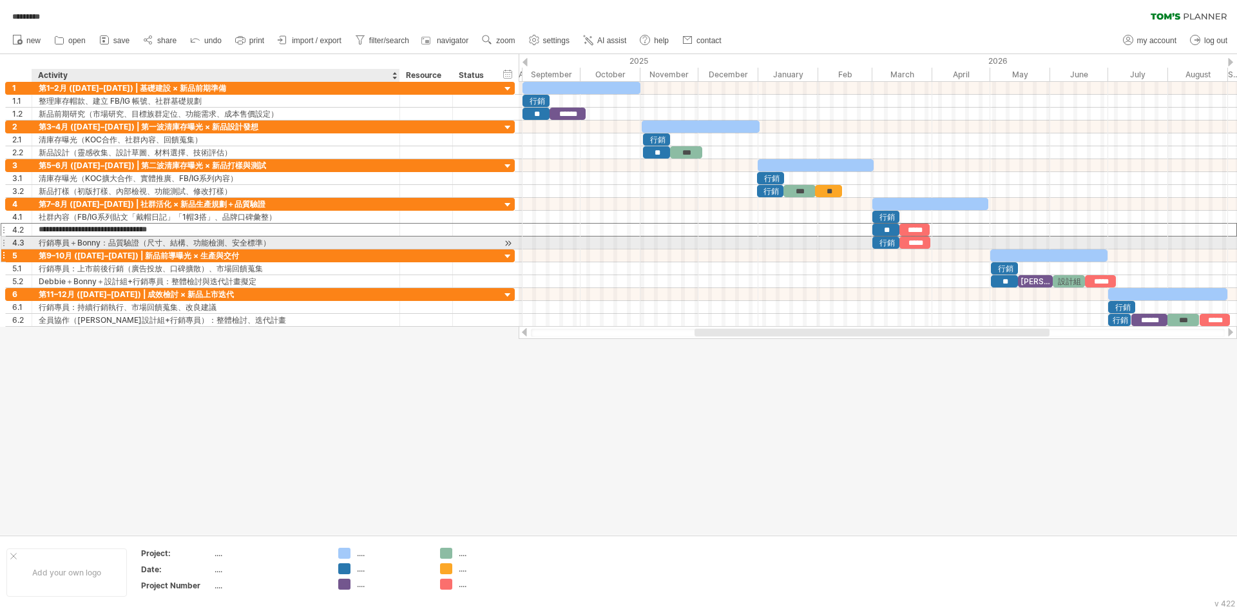
type input "**********"
click at [113, 242] on div "行銷專員＋Bonny：品質驗證（尺寸、結構、功能檢測、安全標準）" at bounding box center [216, 242] width 354 height 12
click at [119, 243] on input "**********" at bounding box center [216, 242] width 354 height 12
drag, startPoint x: 119, startPoint y: 243, endPoint x: 37, endPoint y: 243, distance: 81.2
click at [37, 243] on div "**********" at bounding box center [216, 242] width 368 height 12
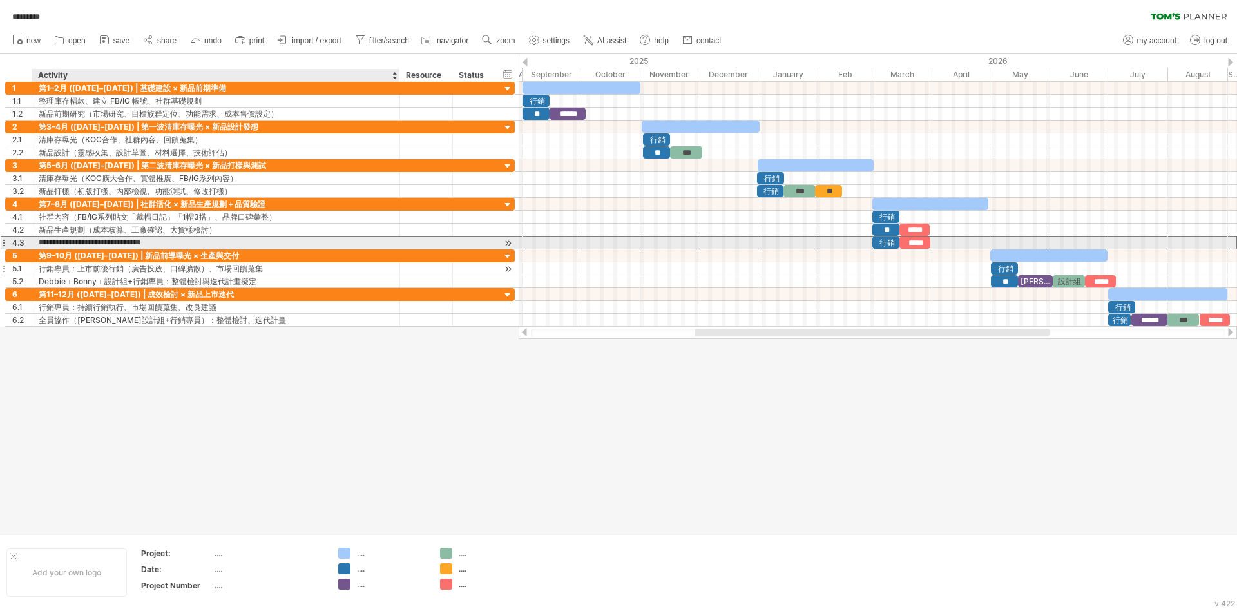
type input "**********"
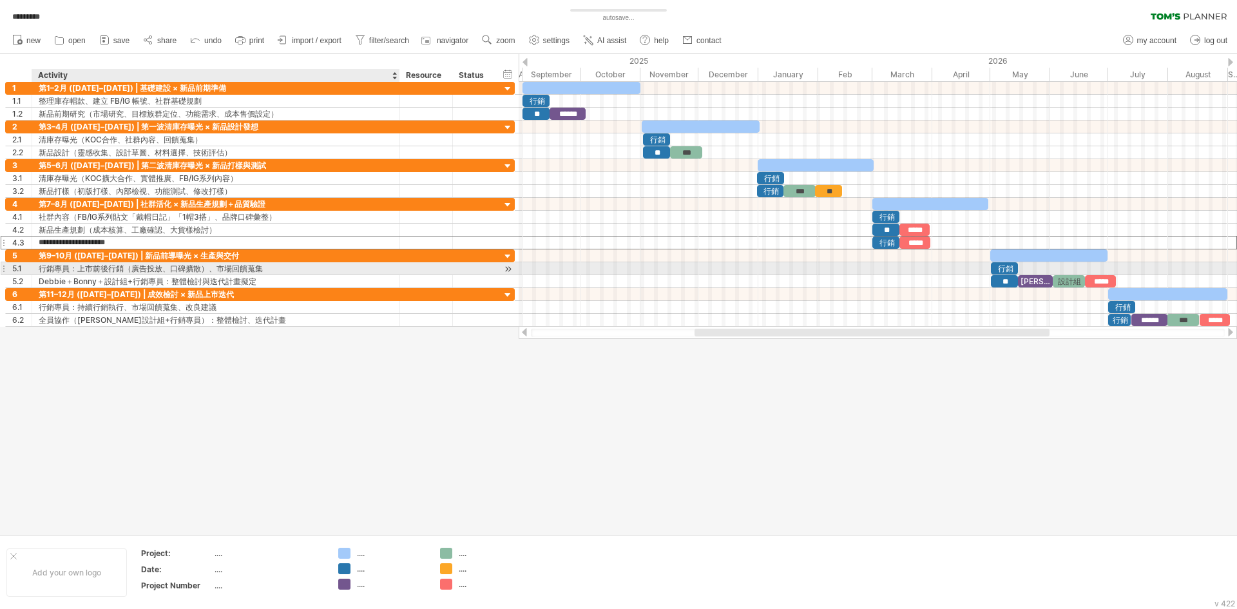
click at [87, 267] on div "行銷專員：上市前後行銷（廣告投放、口碑擴散）、市場回饋蒐集" at bounding box center [216, 268] width 354 height 12
drag, startPoint x: 84, startPoint y: 269, endPoint x: 37, endPoint y: 268, distance: 46.4
click at [37, 268] on div "**********" at bounding box center [216, 268] width 368 height 12
type input "**********"
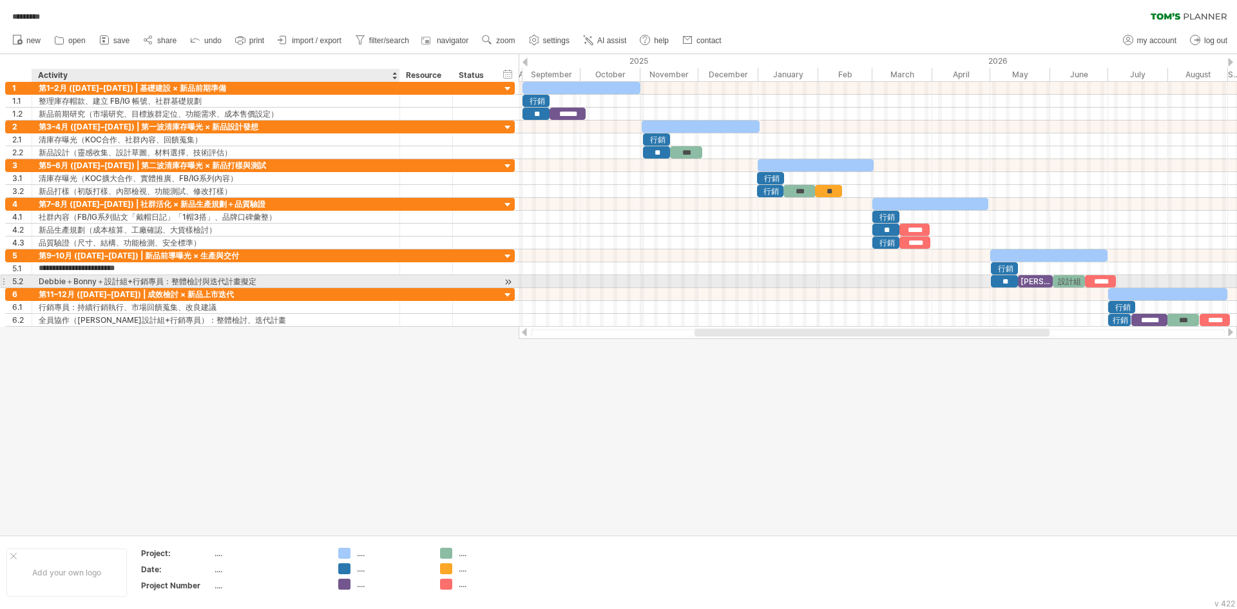
click at [77, 281] on div "Debbie＋Bonny＋設計組+行銷專員：整體檢討與迭代計畫擬定" at bounding box center [216, 281] width 354 height 12
click at [176, 281] on input "**********" at bounding box center [216, 281] width 354 height 12
drag, startPoint x: 190, startPoint y: 281, endPoint x: 24, endPoint y: 282, distance: 166.2
click at [24, 282] on div "**********" at bounding box center [259, 281] width 509 height 14
type input "**********"
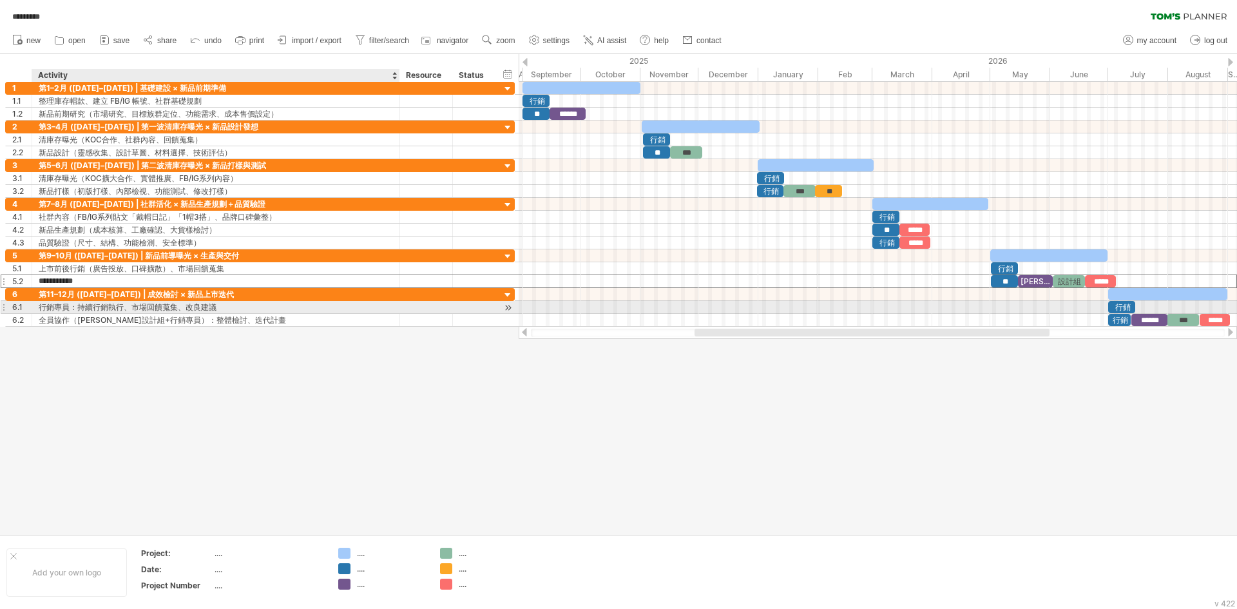
click at [83, 307] on div "行銷專員：持續行銷執行、市場回饋蒐集、改良建議" at bounding box center [216, 307] width 354 height 12
drag, startPoint x: 84, startPoint y: 308, endPoint x: 37, endPoint y: 307, distance: 47.1
click at [37, 307] on div "**********" at bounding box center [216, 307] width 368 height 12
type input "**********"
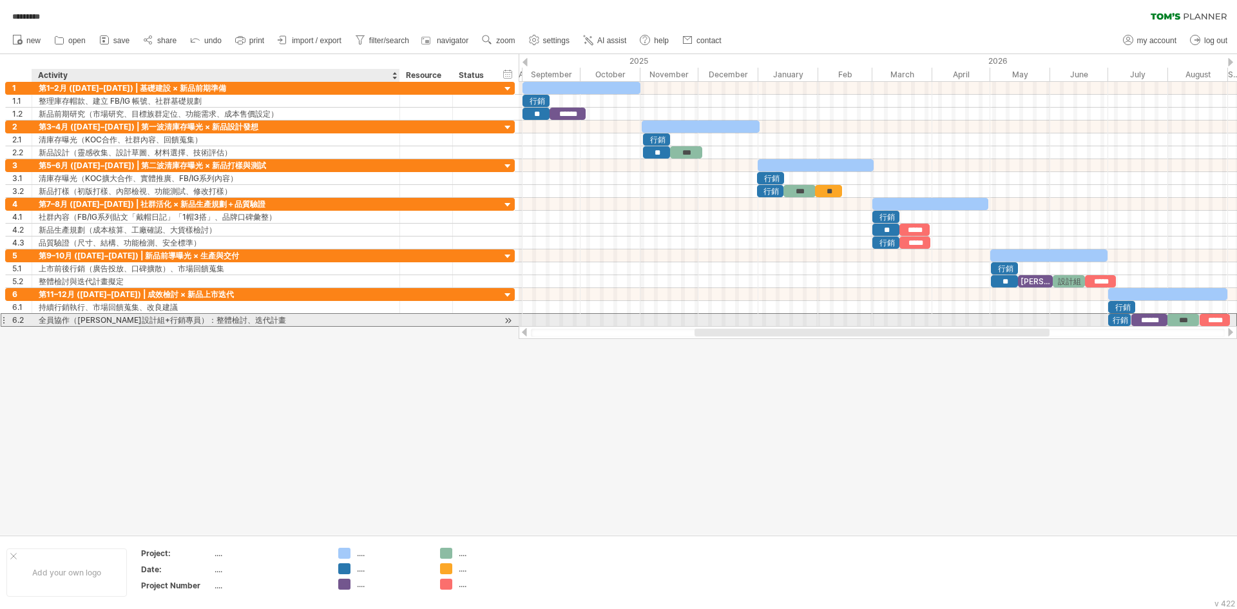
click at [223, 323] on div "全員協作（[PERSON_NAME]設計組+行銷專員）：整體檢討、迭代計畫" at bounding box center [216, 320] width 354 height 12
drag, startPoint x: 238, startPoint y: 320, endPoint x: 42, endPoint y: 319, distance: 196.4
click at [42, 319] on input "**********" at bounding box center [216, 320] width 354 height 12
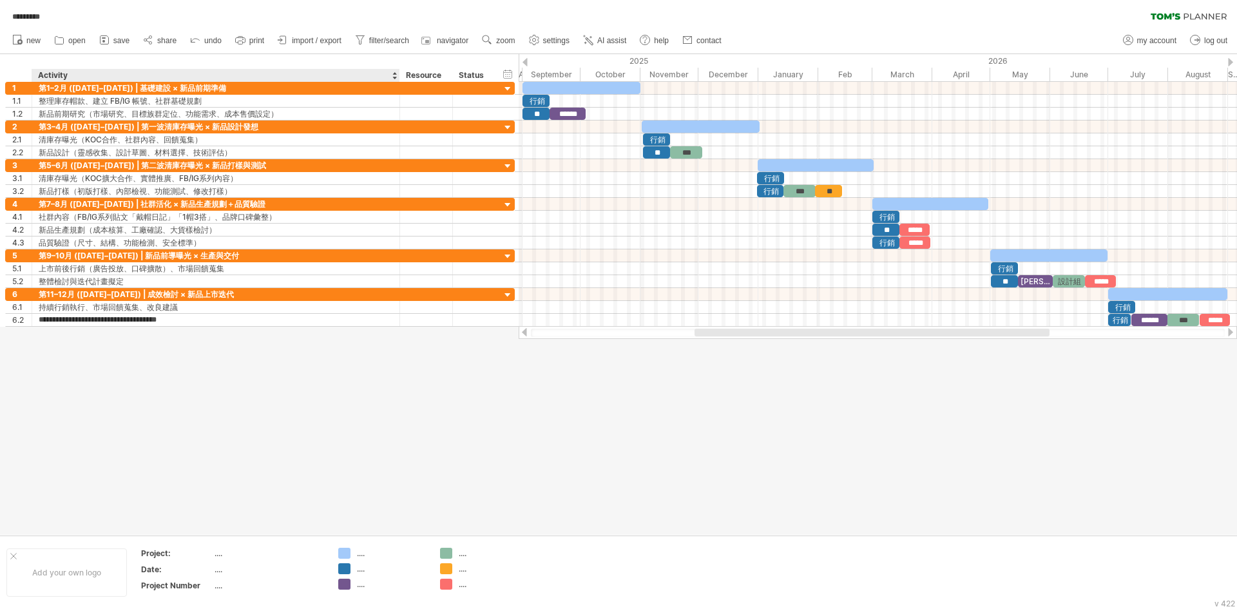
type input "*********"
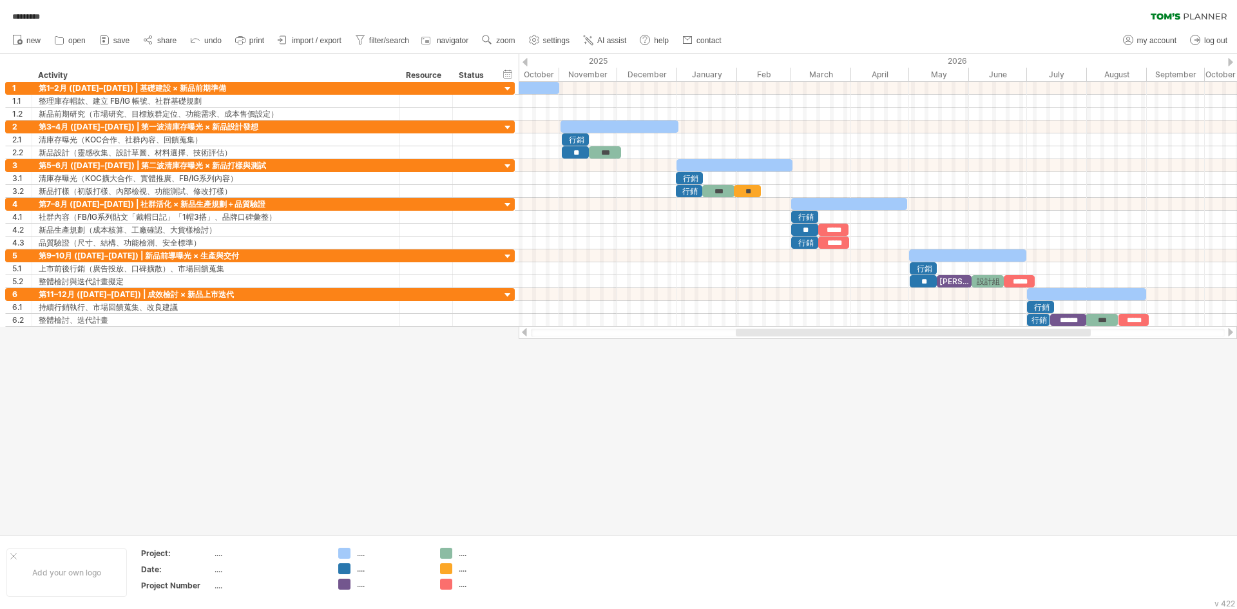
drag, startPoint x: 985, startPoint y: 333, endPoint x: 1027, endPoint y: 334, distance: 41.2
click at [1027, 334] on div at bounding box center [912, 332] width 355 height 8
click at [878, 202] on div at bounding box center [849, 204] width 116 height 12
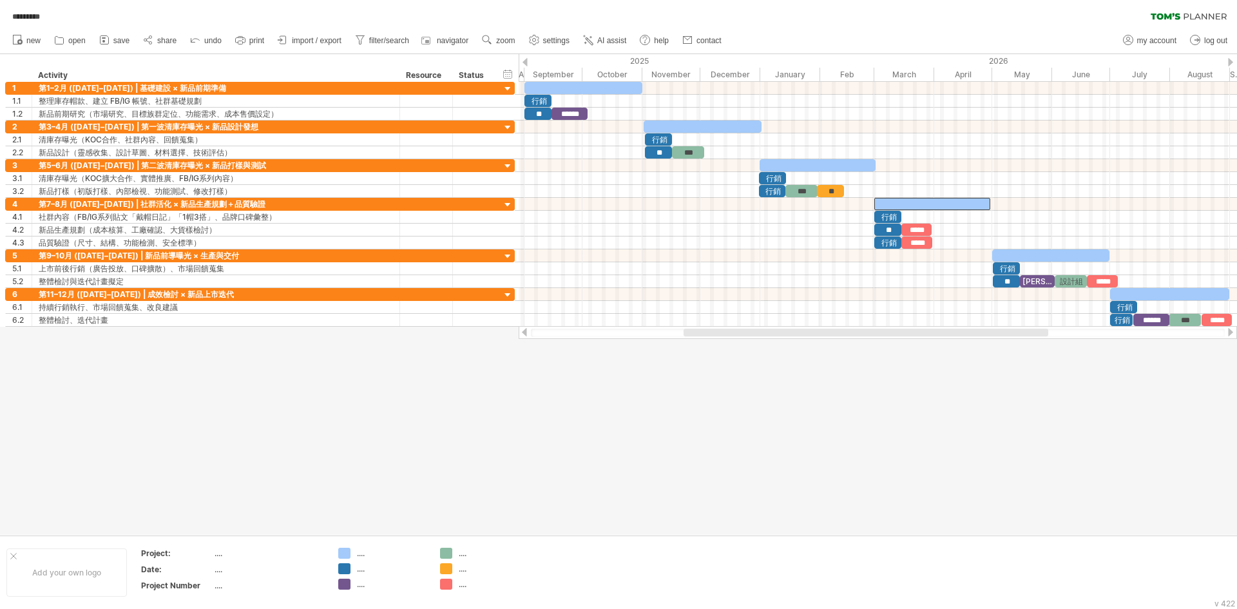
drag, startPoint x: 809, startPoint y: 334, endPoint x: 769, endPoint y: 343, distance: 41.1
click at [769, 343] on div "Trying to reach [DOMAIN_NAME] Connected again... 0% autosave... ********* clear…" at bounding box center [618, 304] width 1237 height 609
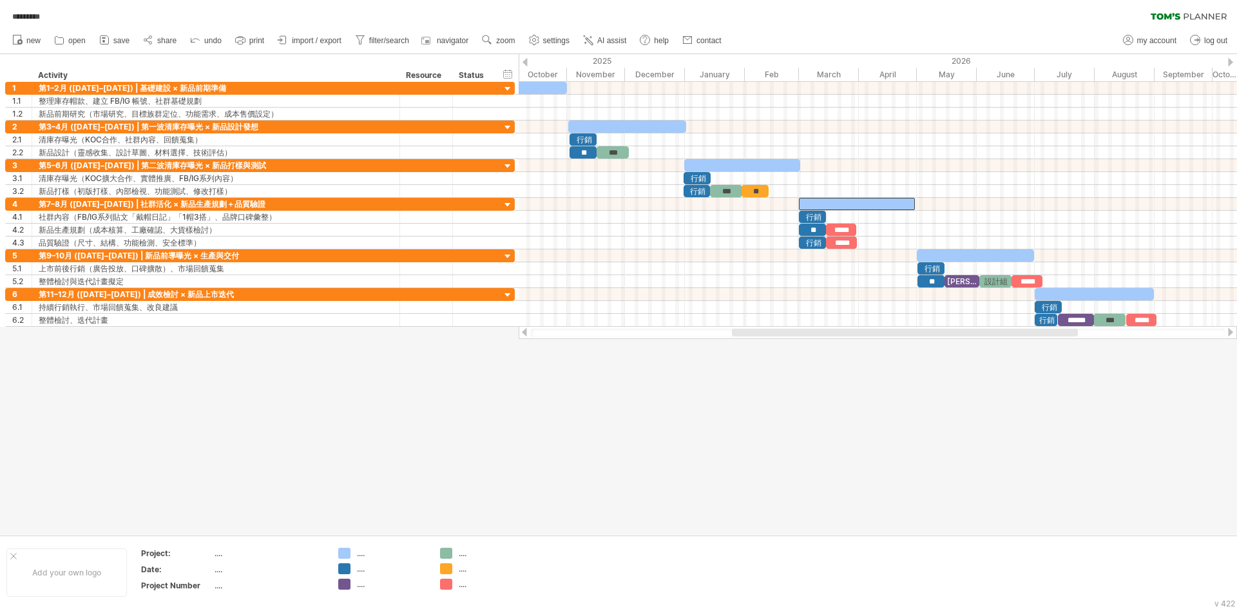
drag, startPoint x: 1034, startPoint y: 333, endPoint x: 1072, endPoint y: 340, distance: 38.7
click at [1072, 340] on div "Trying to reach [DOMAIN_NAME] Connected again... 0% autosave... ********* clear…" at bounding box center [618, 304] width 1237 height 609
click at [1167, 336] on div "add time block" at bounding box center [1183, 335] width 97 height 21
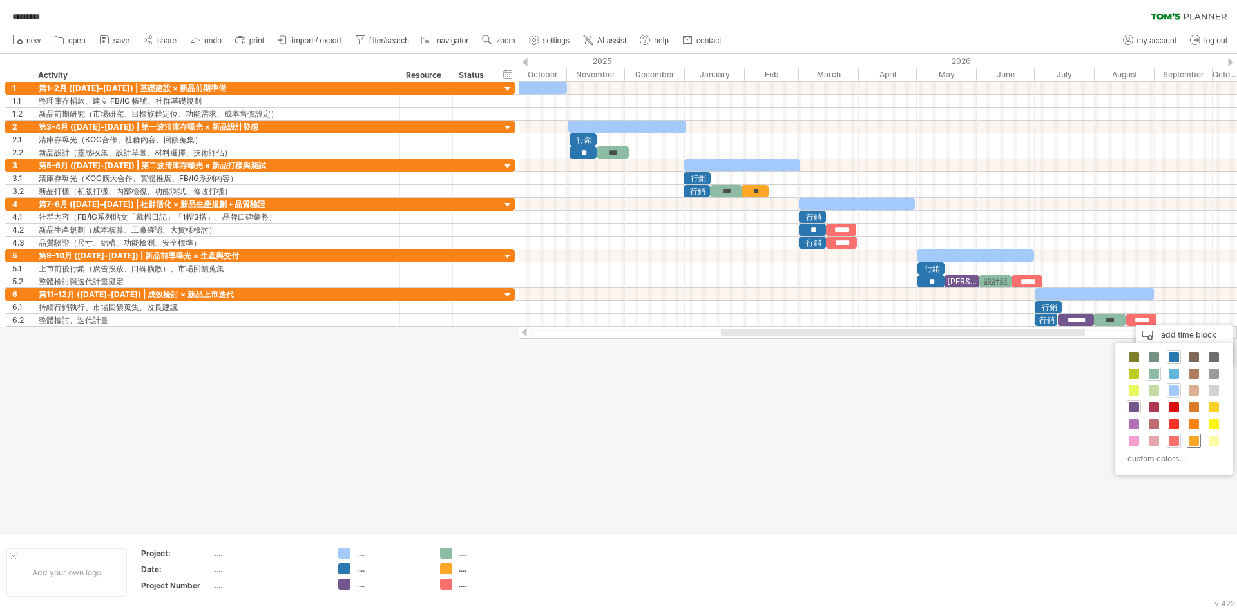
click at [1193, 435] on span at bounding box center [1193, 440] width 10 height 10
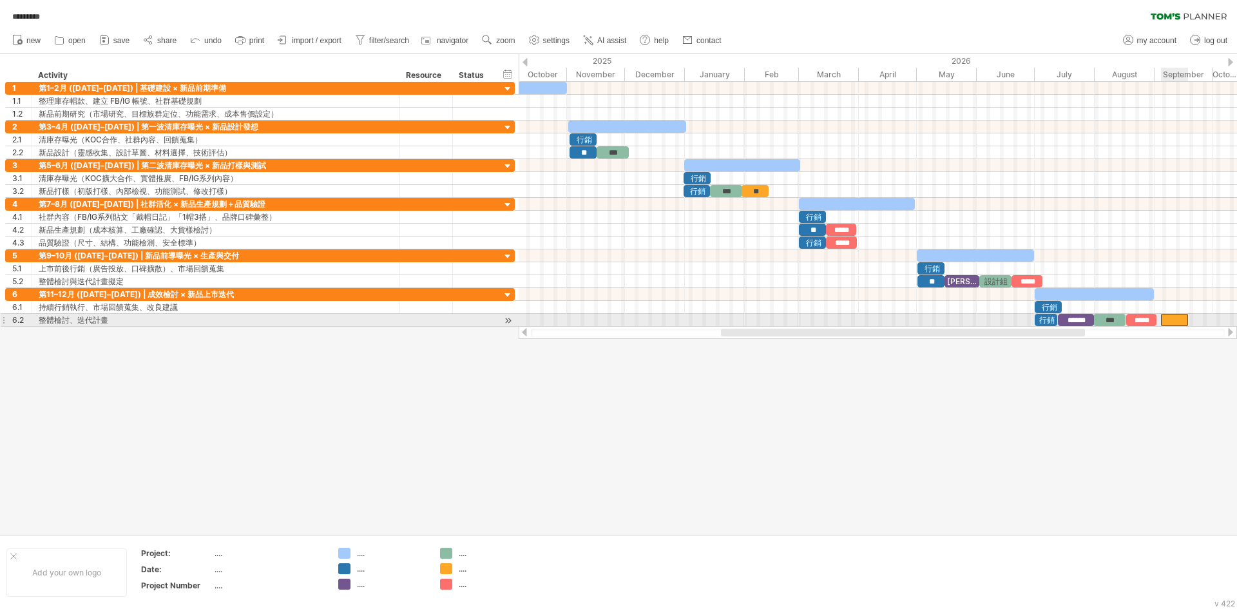
click at [1176, 316] on div at bounding box center [1174, 320] width 27 height 12
drag, startPoint x: 1172, startPoint y: 316, endPoint x: 1163, endPoint y: 316, distance: 8.4
click at [1163, 316] on div "**" at bounding box center [1174, 320] width 27 height 12
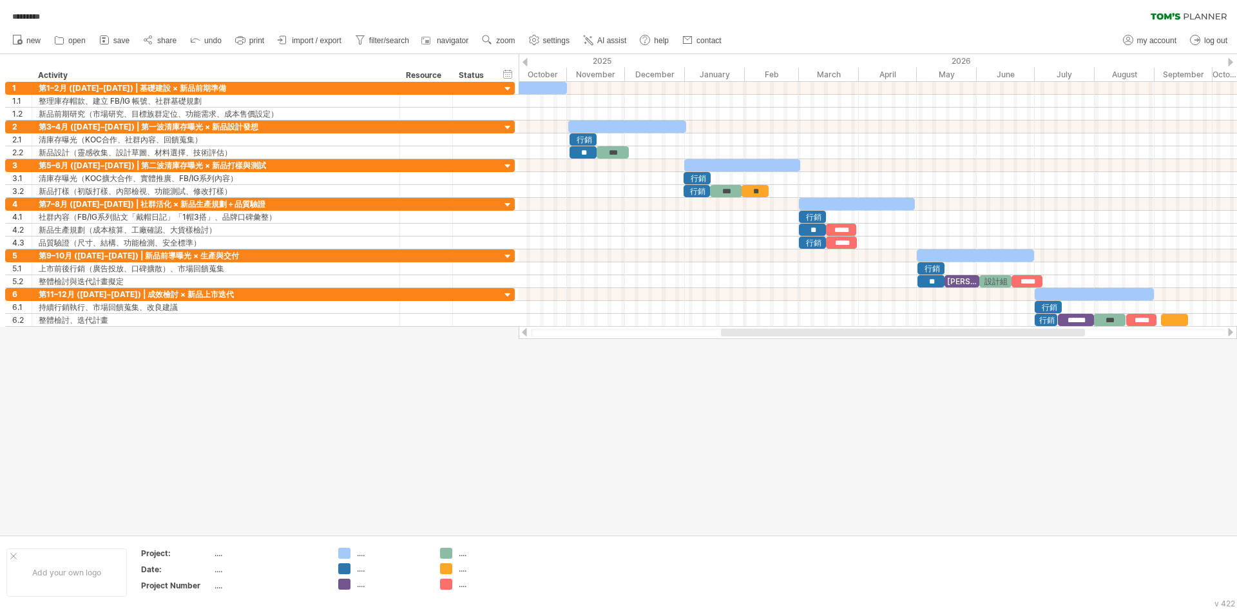
click at [1174, 357] on div at bounding box center [618, 294] width 1237 height 480
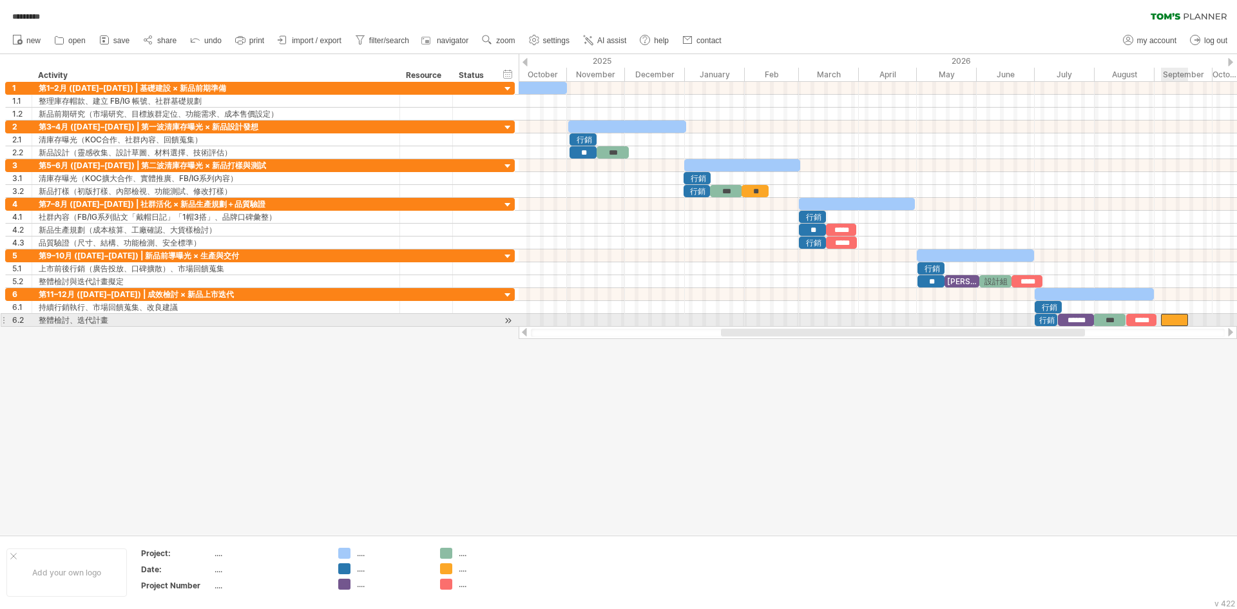
click at [1176, 320] on div at bounding box center [1174, 320] width 27 height 12
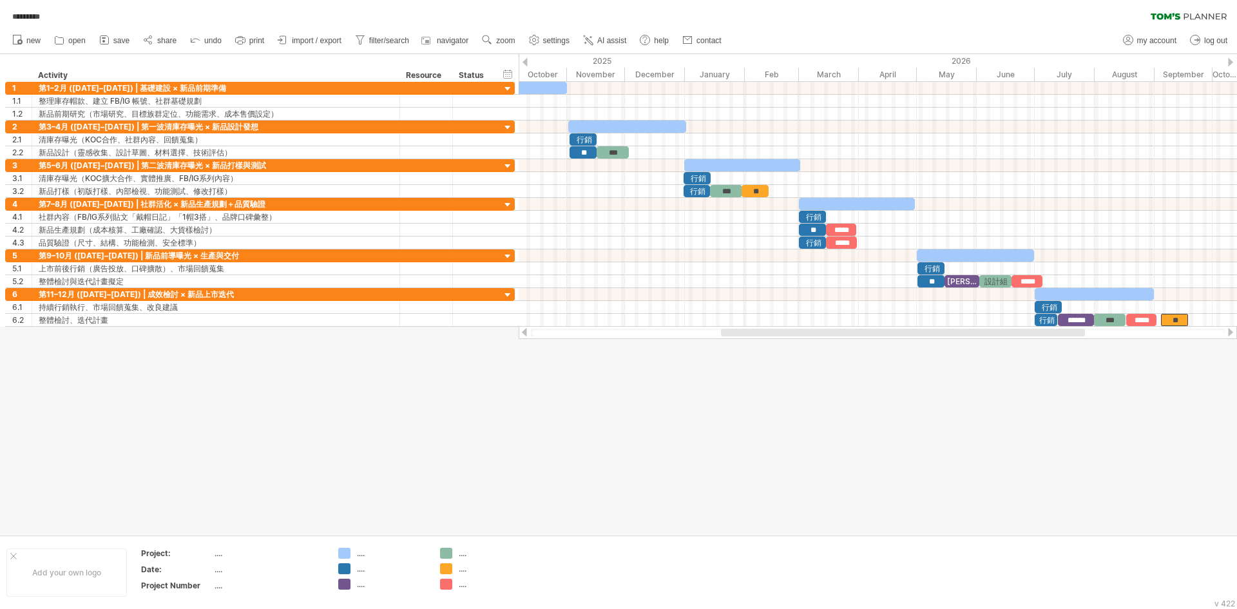
click at [1145, 404] on div at bounding box center [618, 294] width 1237 height 480
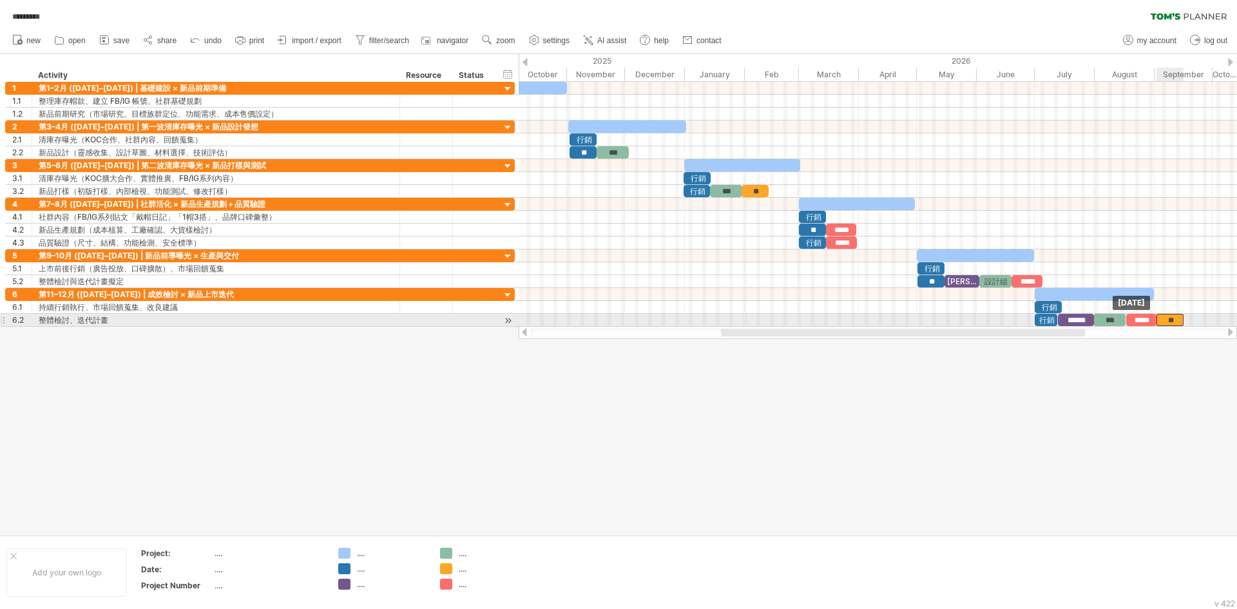
click at [1166, 320] on div "**" at bounding box center [1169, 320] width 27 height 12
click at [1051, 318] on div "行銷" at bounding box center [1045, 320] width 23 height 12
click at [1053, 320] on span at bounding box center [1051, 320] width 5 height 12
click at [1073, 319] on div "******" at bounding box center [1076, 320] width 36 height 12
drag, startPoint x: 1073, startPoint y: 319, endPoint x: 1064, endPoint y: 320, distance: 9.0
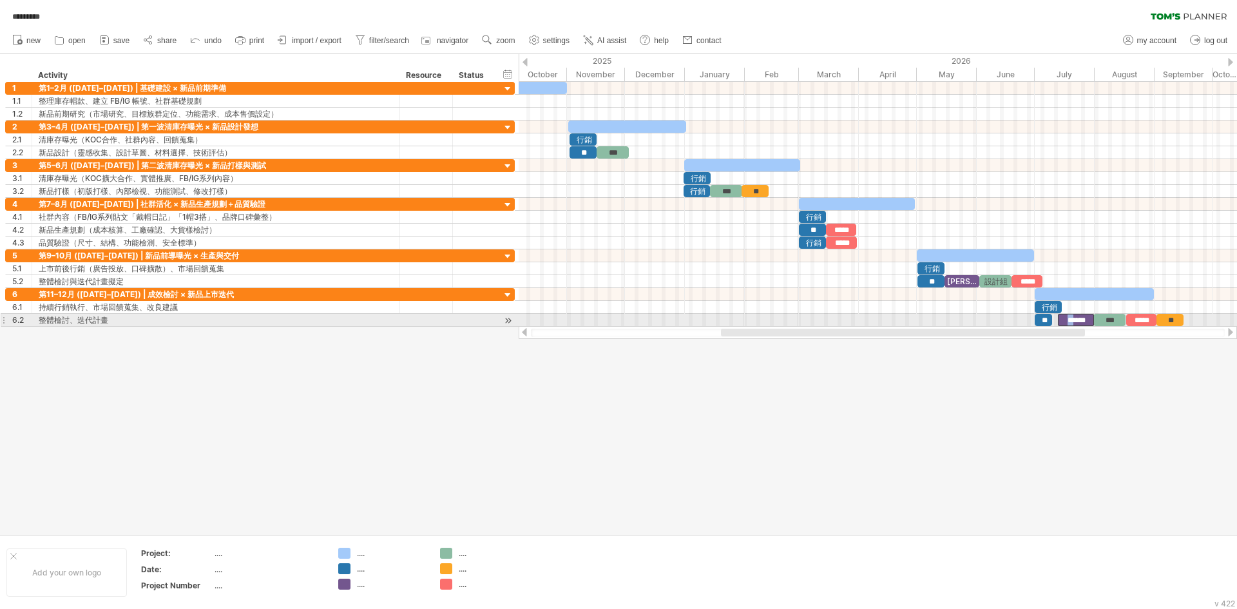
click at [1064, 320] on div "******" at bounding box center [1076, 320] width 36 height 12
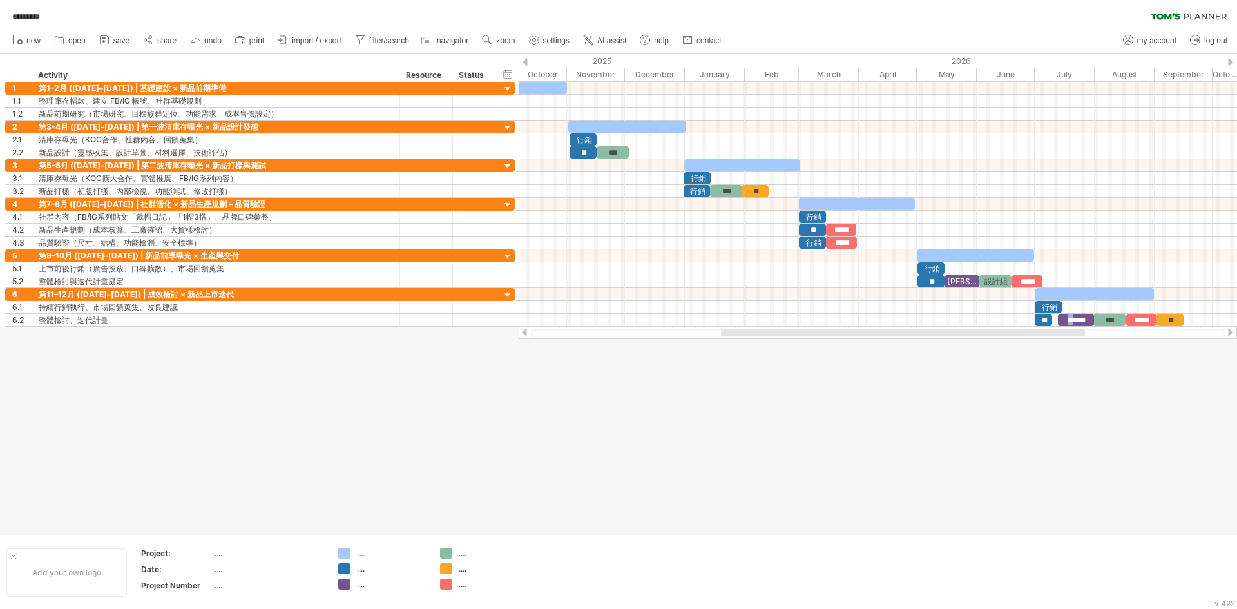
click at [1081, 354] on div at bounding box center [618, 294] width 1237 height 480
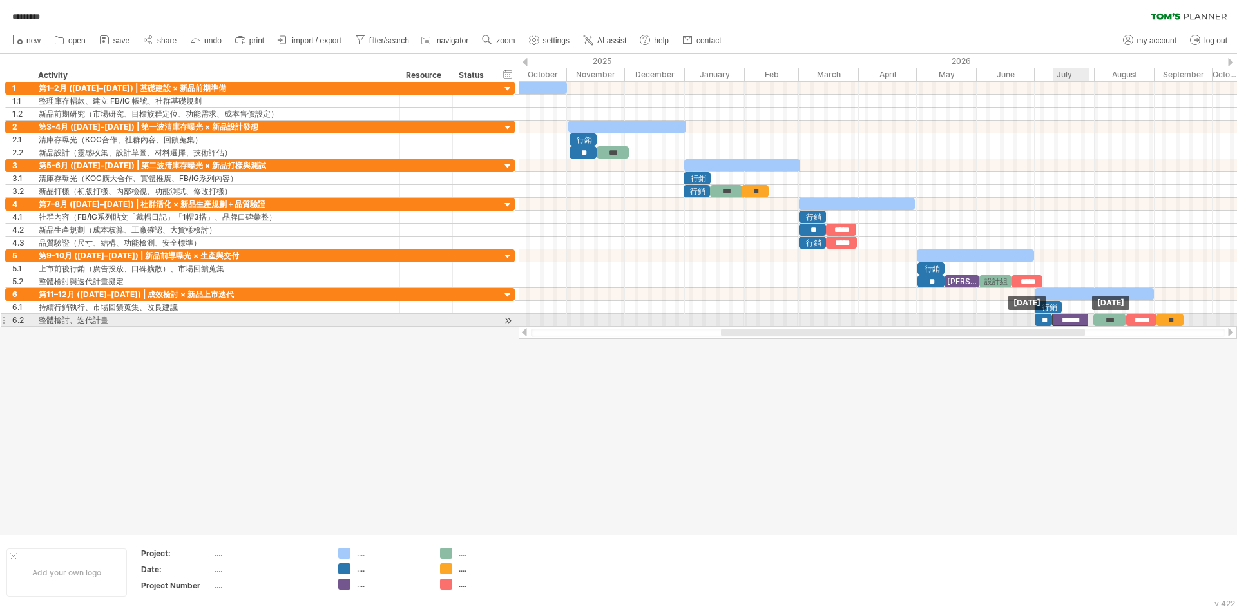
click at [1071, 321] on div "******" at bounding box center [1070, 320] width 36 height 12
drag, startPoint x: 1090, startPoint y: 319, endPoint x: 1077, endPoint y: 321, distance: 12.4
click at [1077, 321] on span at bounding box center [1076, 320] width 5 height 12
click at [1105, 319] on div "***" at bounding box center [1109, 320] width 32 height 12
drag, startPoint x: 1110, startPoint y: 317, endPoint x: 1095, endPoint y: 319, distance: 14.9
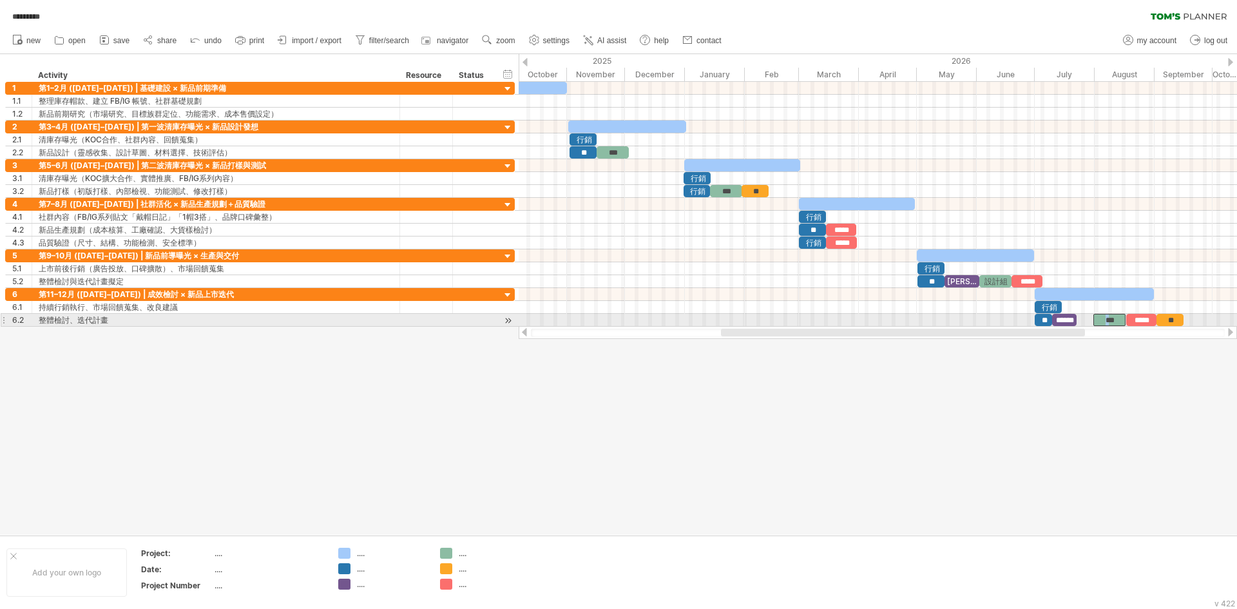
click at [1095, 319] on div "***" at bounding box center [1109, 320] width 32 height 12
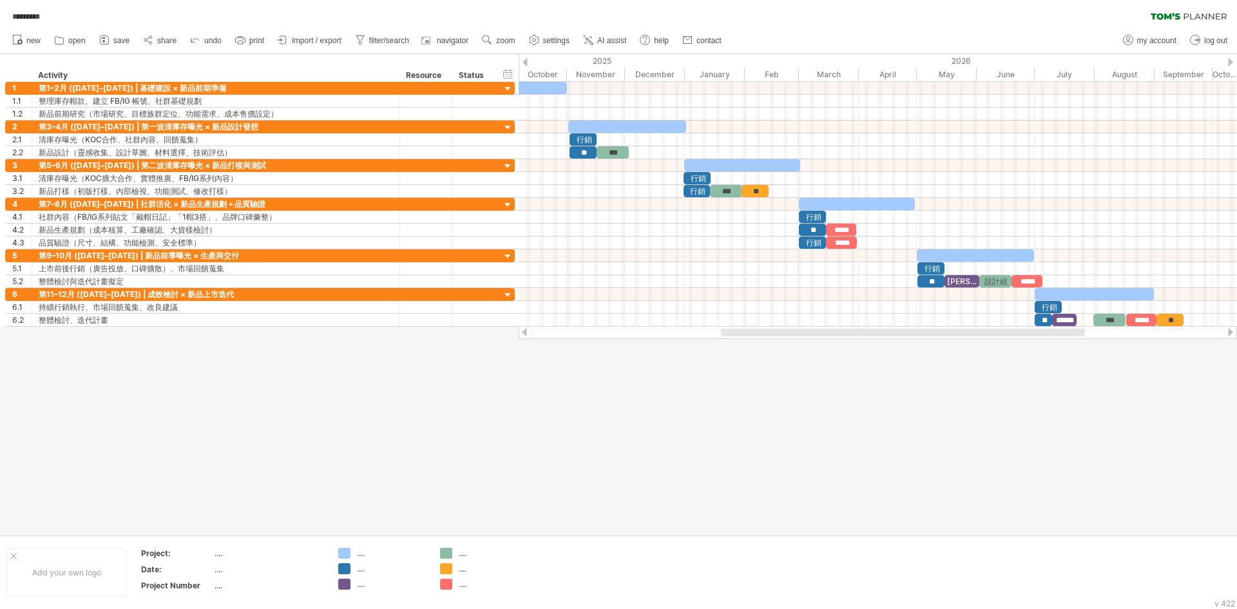
click at [1110, 370] on div at bounding box center [618, 294] width 1237 height 480
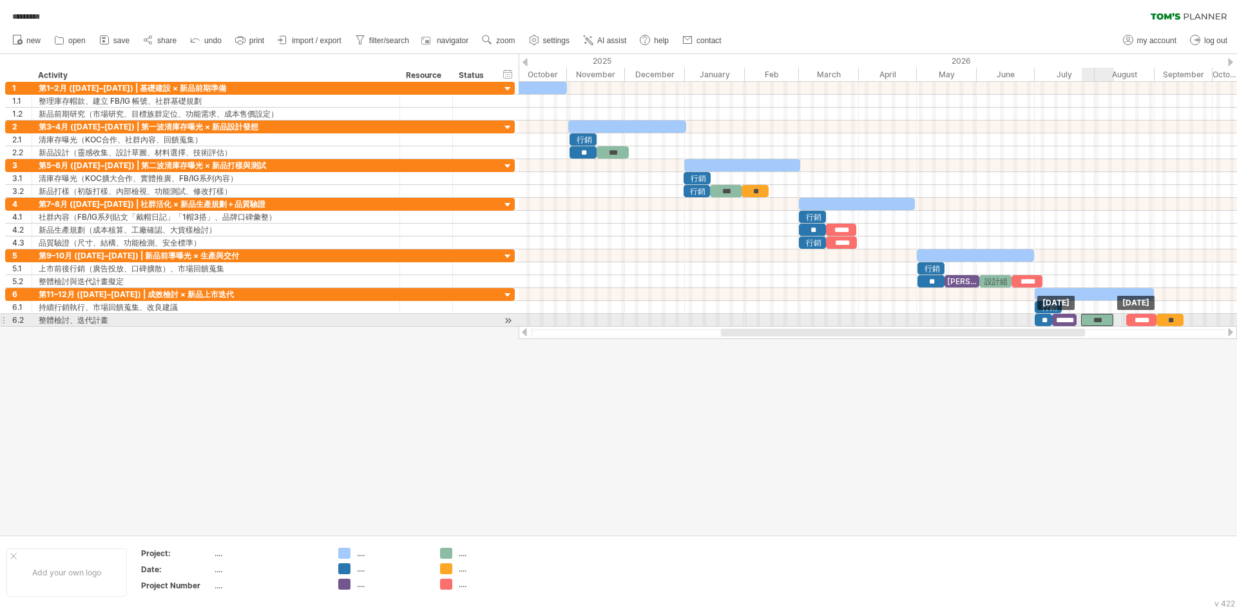
drag, startPoint x: 1108, startPoint y: 325, endPoint x: 1083, endPoint y: 327, distance: 24.5
click at [1083, 327] on div "Trying to reach [DOMAIN_NAME] Connected again... 0% autosave... ********* clear…" at bounding box center [618, 304] width 1237 height 609
click at [1091, 321] on div "***" at bounding box center [1092, 320] width 32 height 12
click at [1105, 318] on span at bounding box center [1105, 320] width 5 height 12
drag, startPoint x: 1144, startPoint y: 319, endPoint x: 1123, endPoint y: 320, distance: 21.3
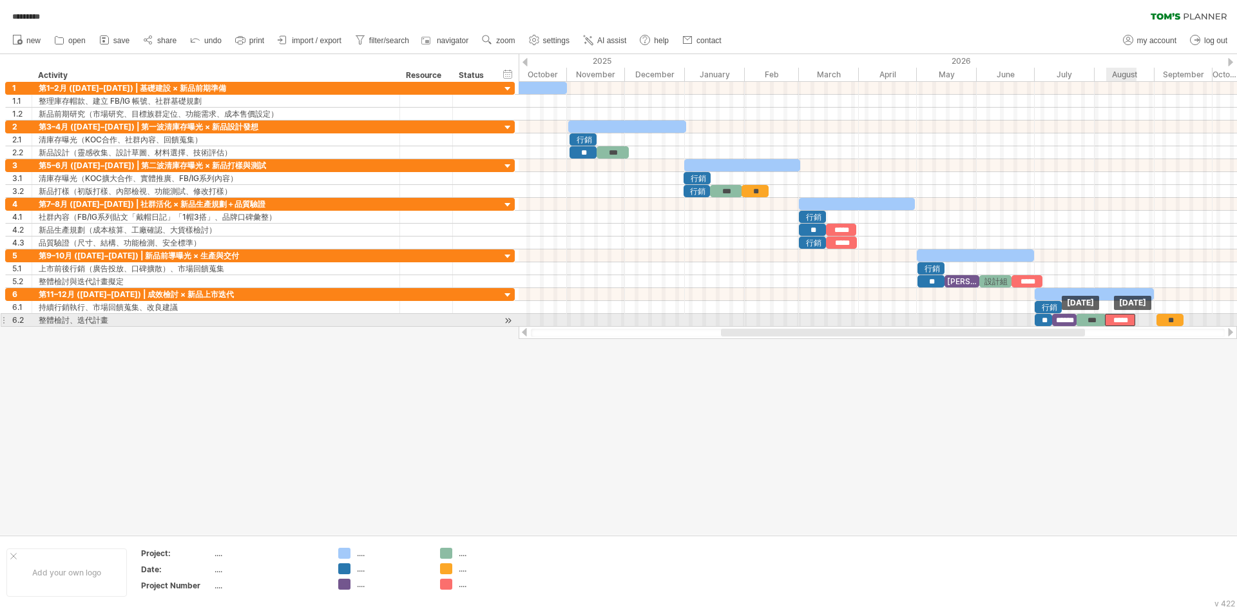
click at [1123, 320] on div "*****" at bounding box center [1120, 320] width 30 height 12
click at [1132, 320] on span at bounding box center [1131, 320] width 5 height 12
drag, startPoint x: 1168, startPoint y: 318, endPoint x: 1143, endPoint y: 320, distance: 24.5
click at [1143, 320] on div "**" at bounding box center [1145, 320] width 27 height 12
click at [1154, 319] on span at bounding box center [1154, 320] width 5 height 12
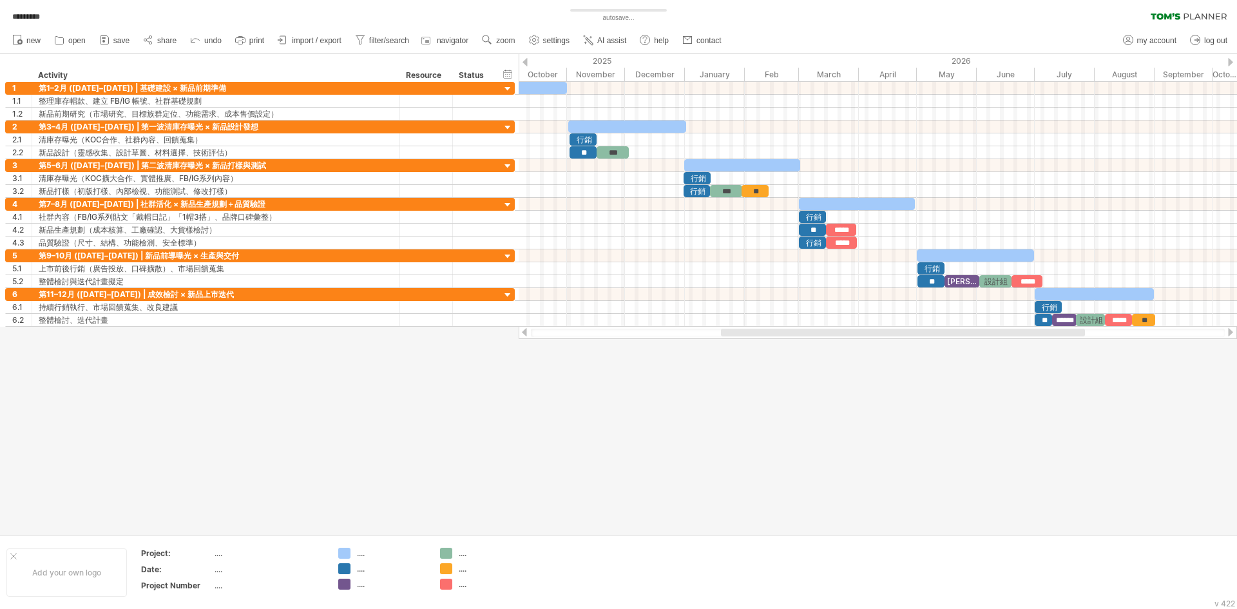
click at [1146, 368] on div at bounding box center [618, 294] width 1237 height 480
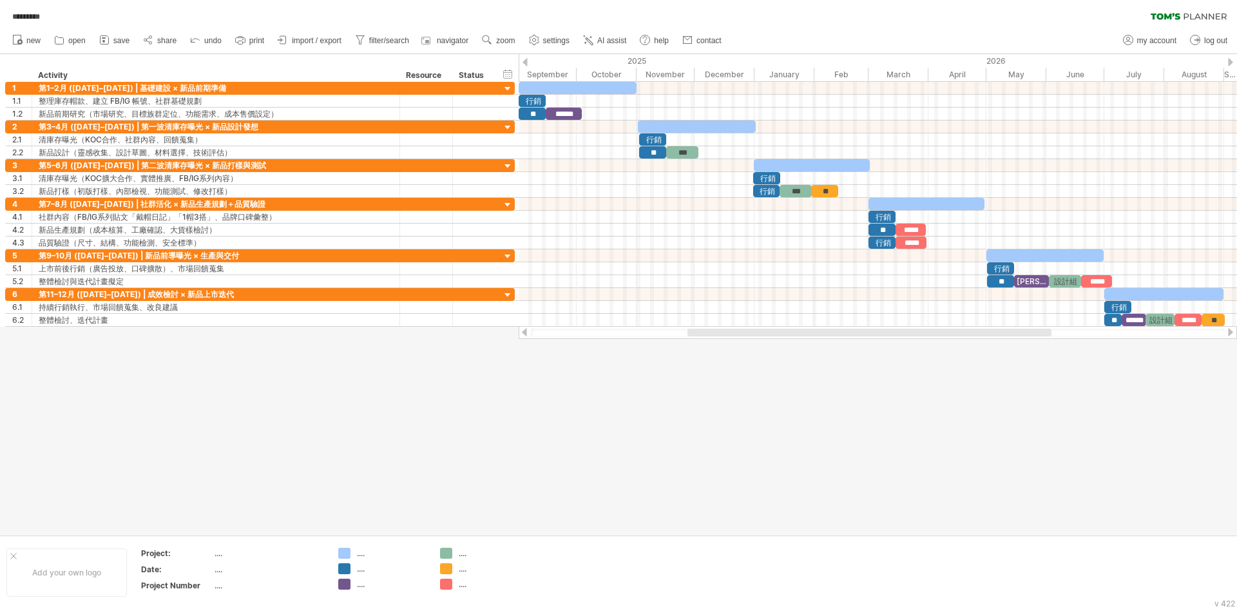
drag, startPoint x: 761, startPoint y: 329, endPoint x: 727, endPoint y: 341, distance: 35.4
click at [727, 341] on div "Trying to reach [DOMAIN_NAME] Connected again... 0% quick save ********* clear …" at bounding box center [618, 304] width 1237 height 609
click at [739, 362] on div at bounding box center [618, 294] width 1237 height 480
click at [383, 75] on div "Activity" at bounding box center [215, 75] width 354 height 13
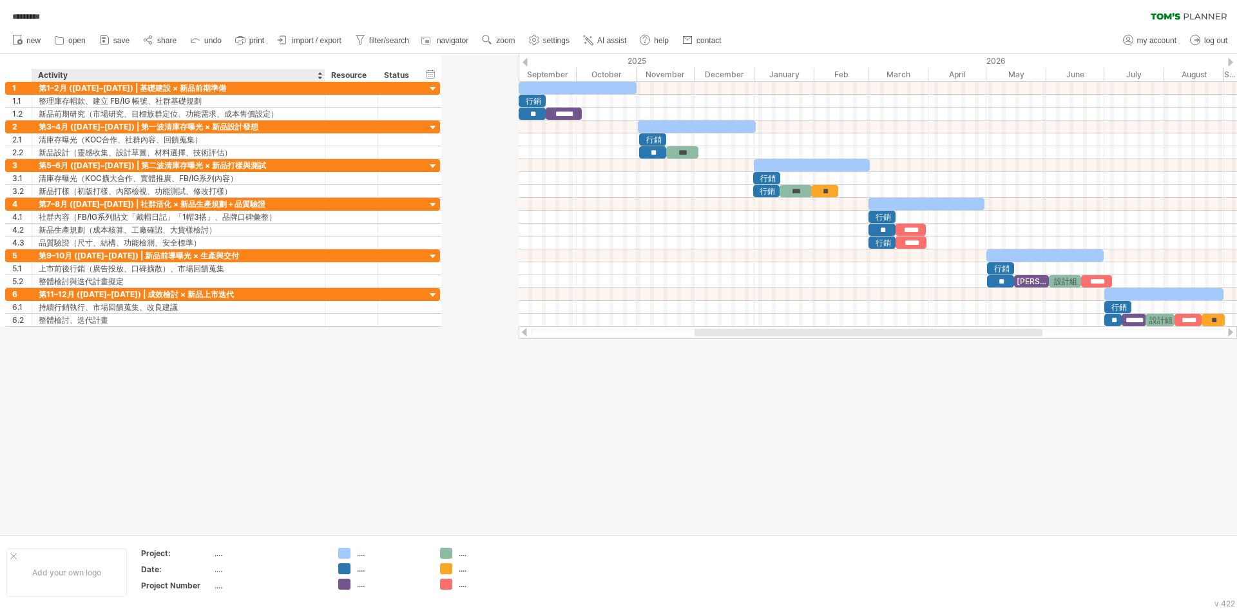
drag, startPoint x: 398, startPoint y: 73, endPoint x: 323, endPoint y: 75, distance: 74.7
click at [323, 75] on div at bounding box center [324, 75] width 5 height 13
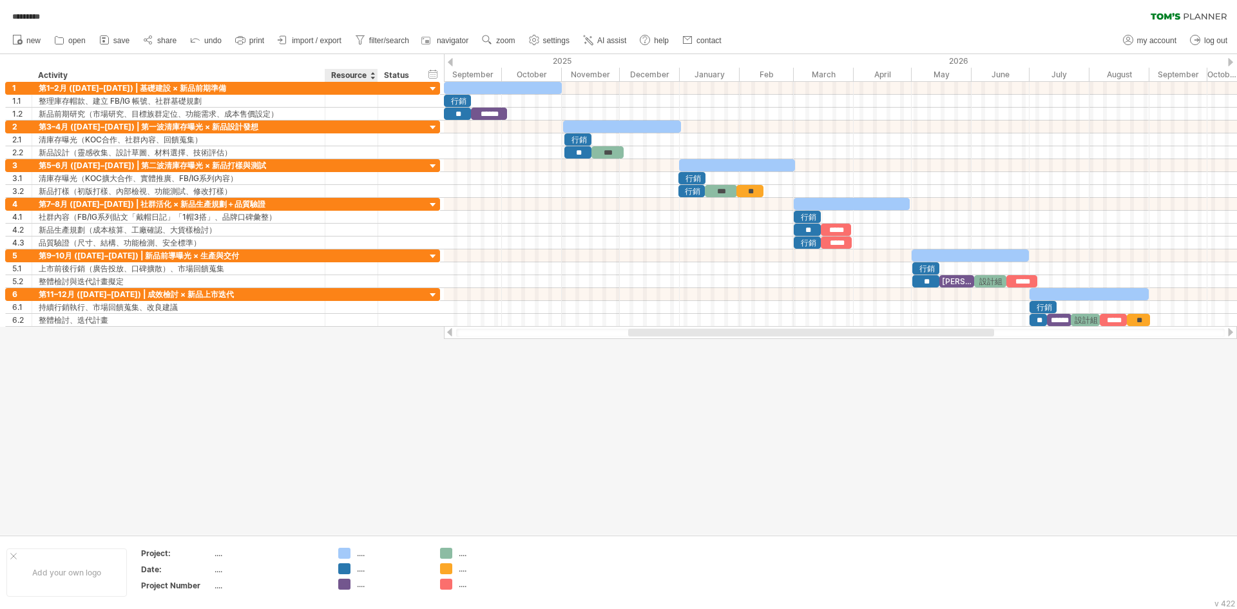
click at [366, 74] on div "Resource" at bounding box center [350, 75] width 39 height 13
click at [336, 68] on div "hide start/end/duration show start/end/duration ******** Activity ******** Reso…" at bounding box center [222, 68] width 444 height 28
click at [421, 439] on div at bounding box center [618, 294] width 1237 height 480
click at [345, 77] on div "Resource" at bounding box center [350, 75] width 39 height 13
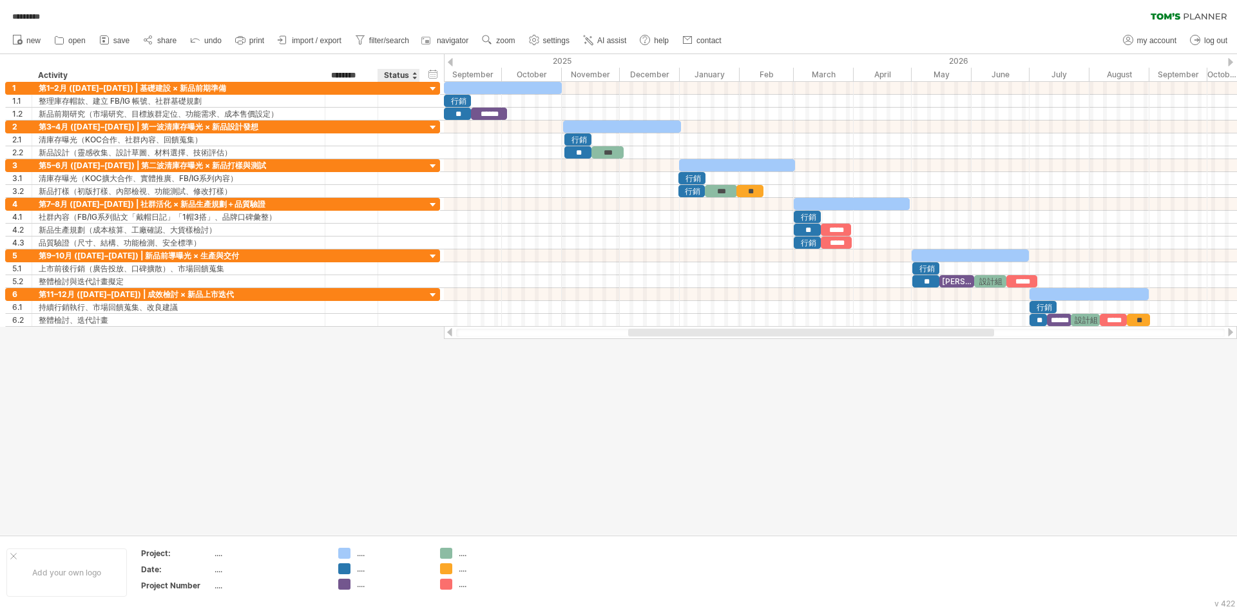
drag, startPoint x: 332, startPoint y: 74, endPoint x: 395, endPoint y: 75, distance: 63.1
click at [395, 75] on div "******** Activity ******** Resource ****** Status" at bounding box center [212, 75] width 414 height 13
click at [345, 74] on div "Resource" at bounding box center [350, 75] width 39 height 13
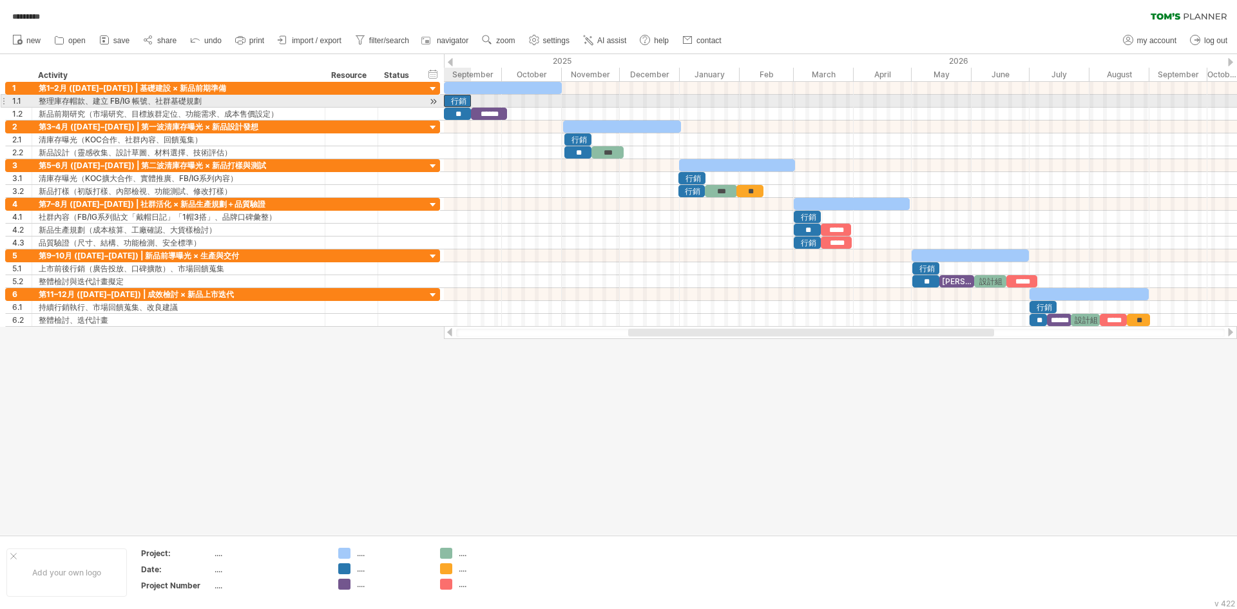
click at [454, 102] on div "行銷" at bounding box center [457, 101] width 27 height 12
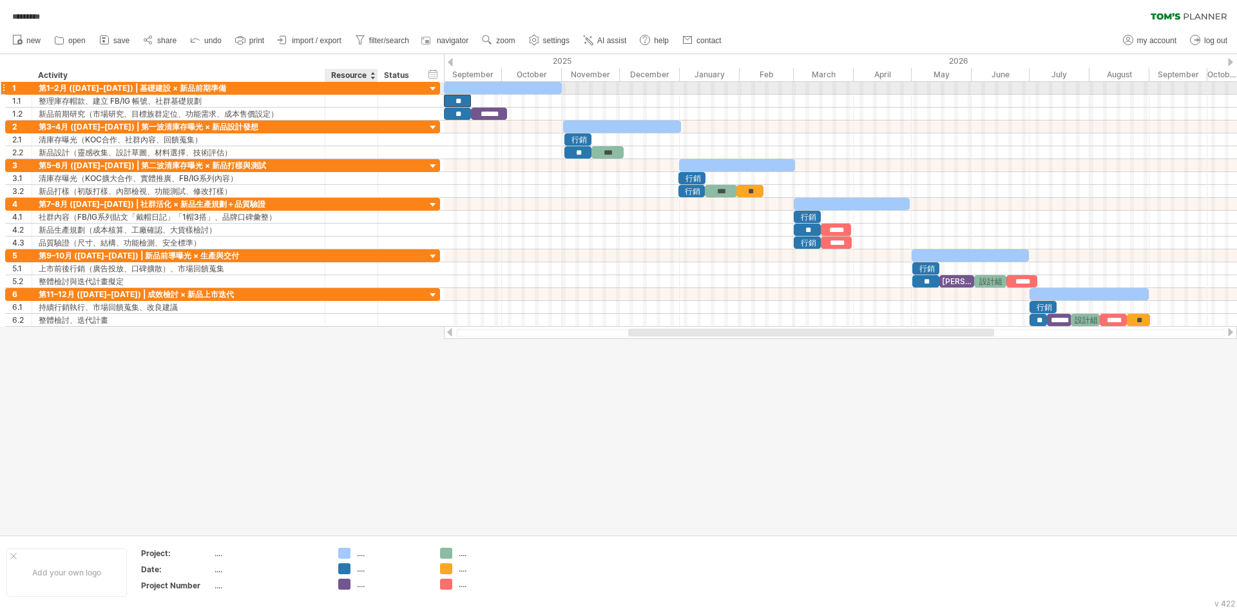
click at [343, 88] on div at bounding box center [351, 88] width 39 height 12
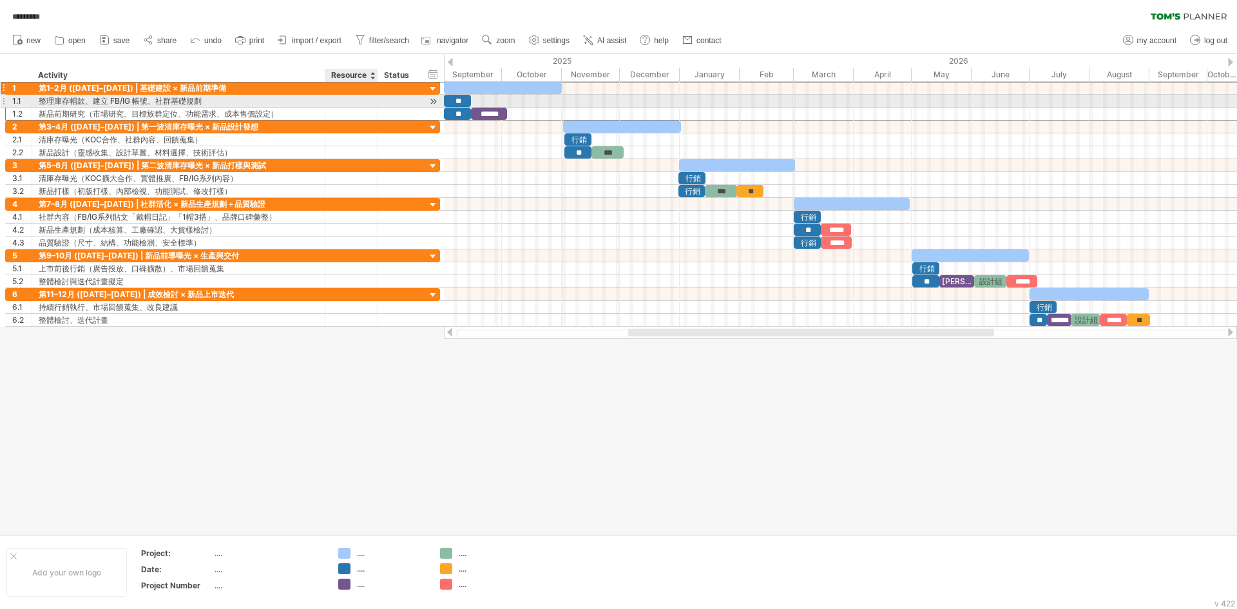
click at [343, 101] on div at bounding box center [351, 101] width 39 height 12
paste input "****"
type input "****"
click at [342, 113] on div at bounding box center [351, 114] width 39 height 12
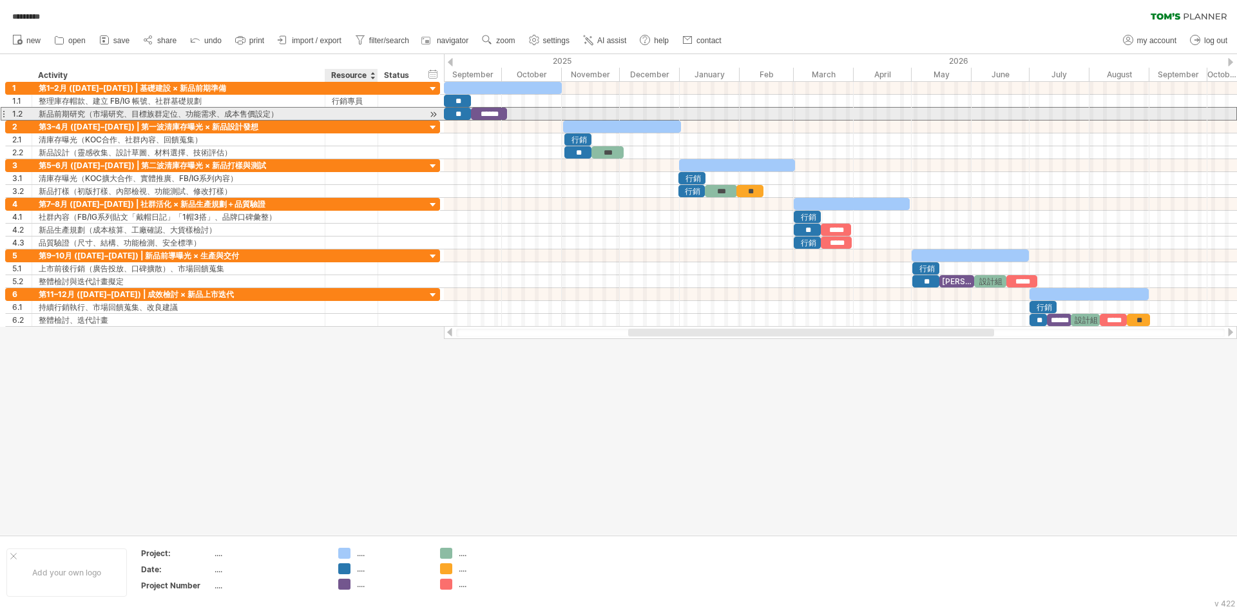
click at [342, 113] on input "text" at bounding box center [351, 114] width 39 height 12
paste input "****"
click at [360, 115] on div "行銷專員" at bounding box center [351, 114] width 39 height 12
drag, startPoint x: 369, startPoint y: 113, endPoint x: 341, endPoint y: 113, distance: 28.3
click at [332, 113] on input "****" at bounding box center [351, 114] width 39 height 12
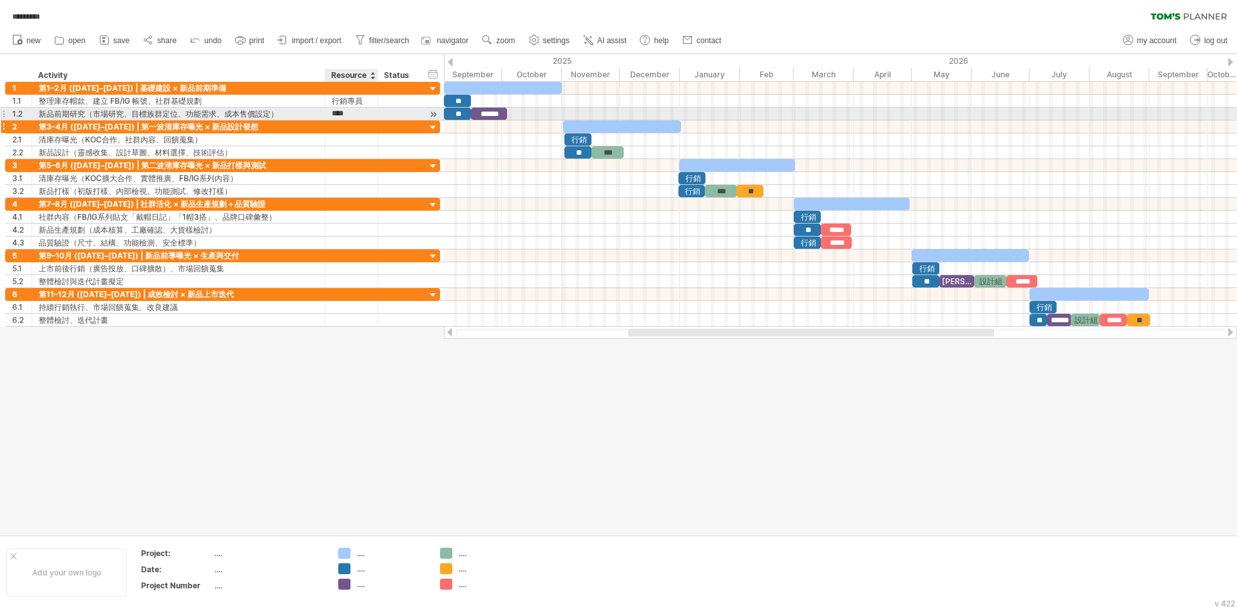
paste input "**********"
type input "**********"
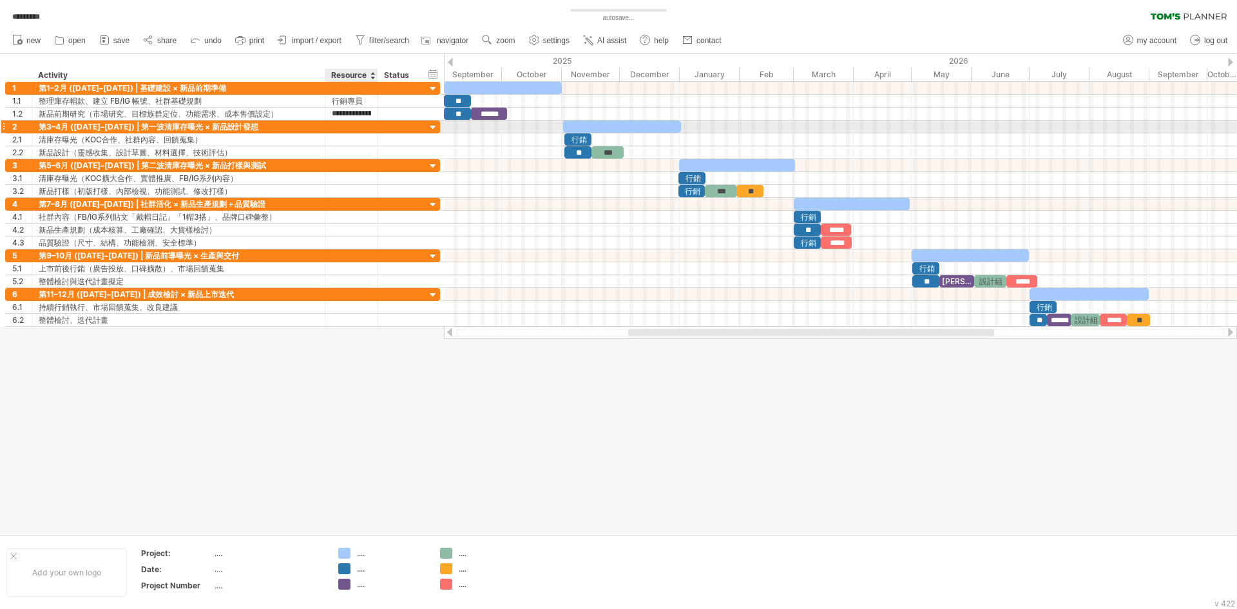
click at [357, 128] on div at bounding box center [351, 126] width 39 height 12
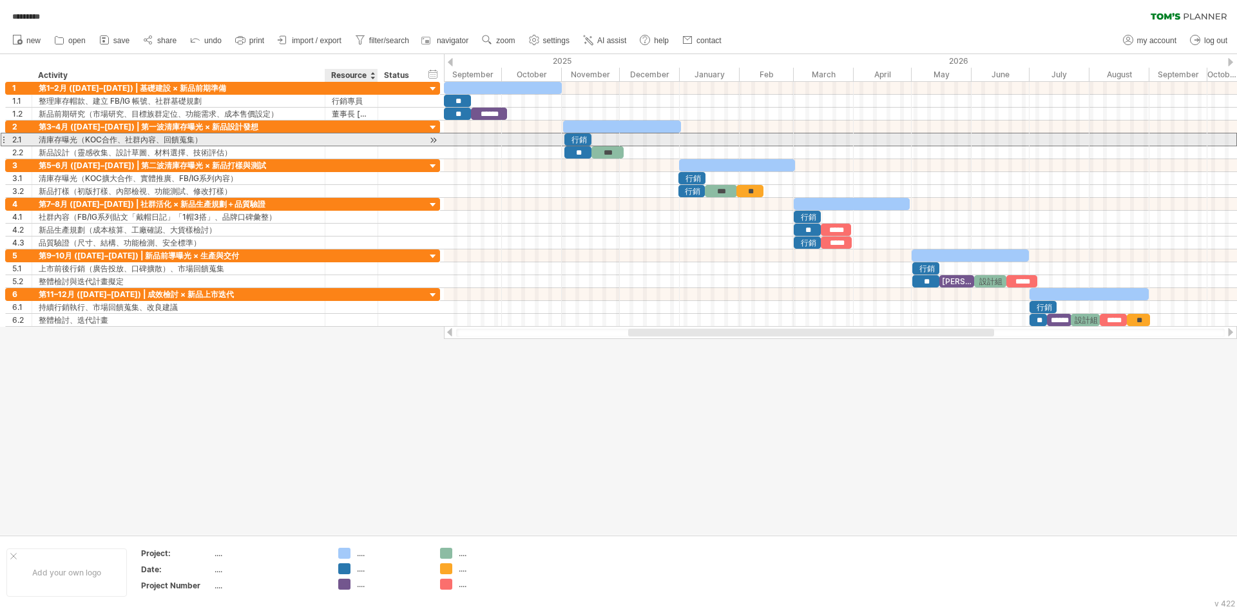
click at [332, 137] on div at bounding box center [351, 139] width 39 height 12
paste input "****"
type input "****"
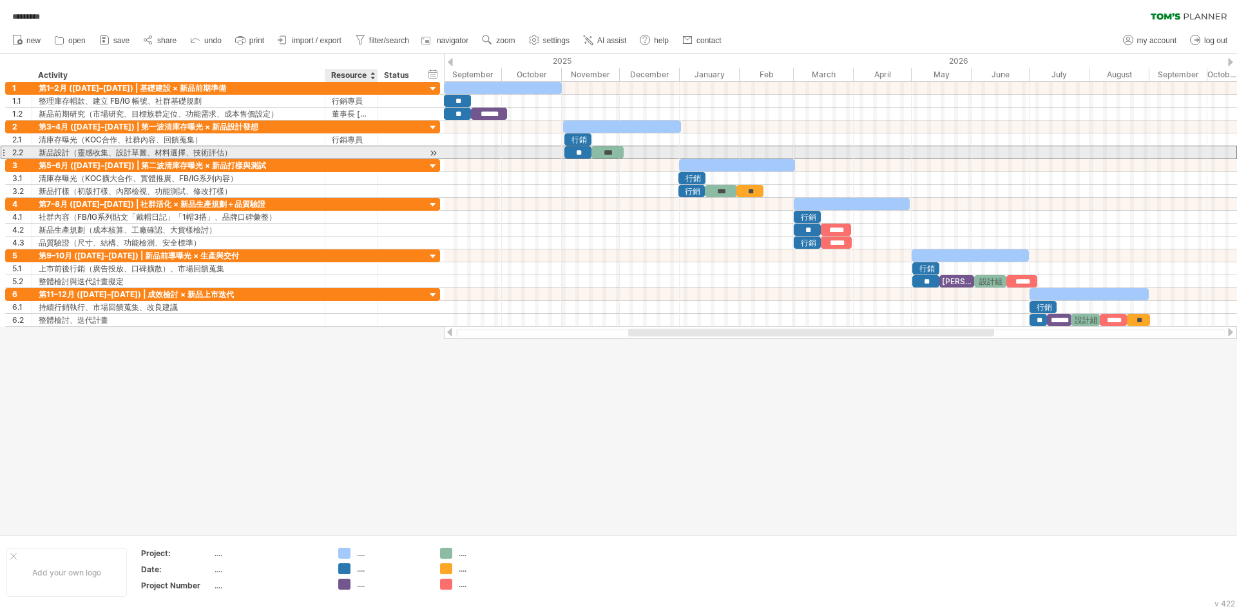
click at [337, 151] on div at bounding box center [351, 152] width 39 height 12
paste input "**********"
type input "**********"
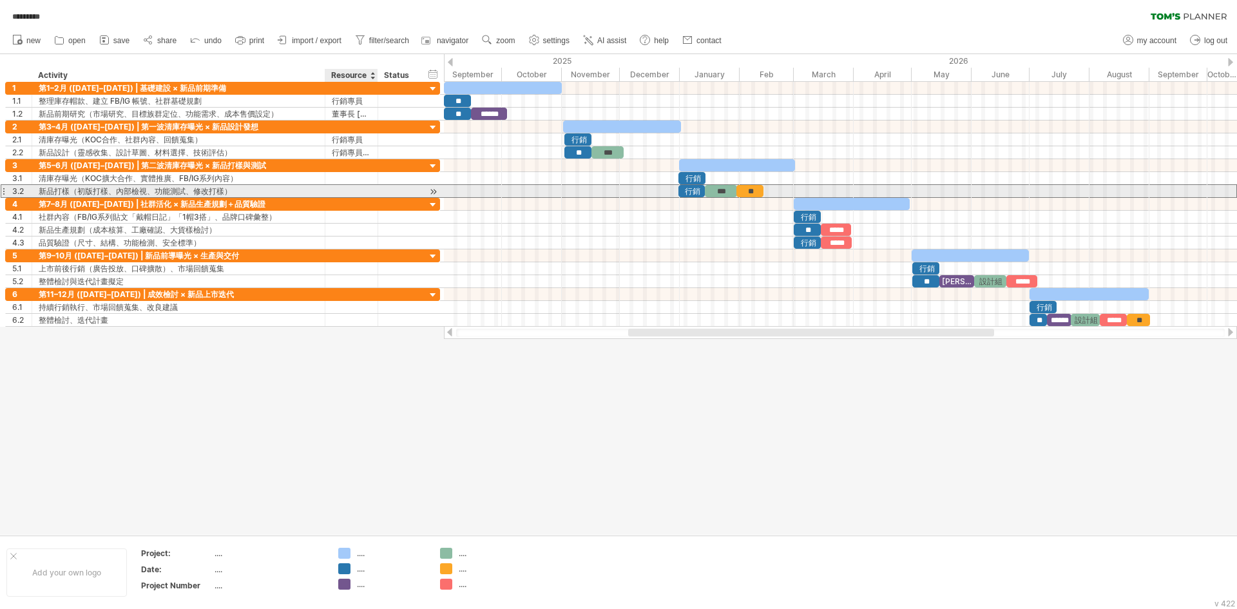
click at [364, 192] on div at bounding box center [351, 191] width 39 height 12
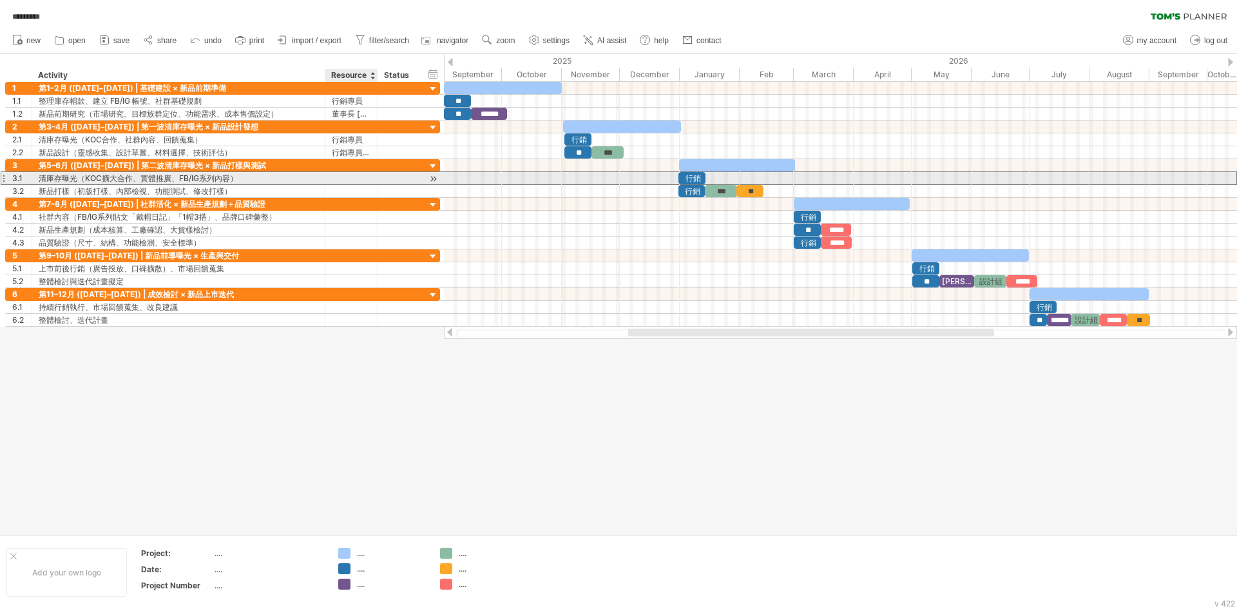
click at [337, 176] on div at bounding box center [351, 178] width 39 height 12
paste input "****"
type input "****"
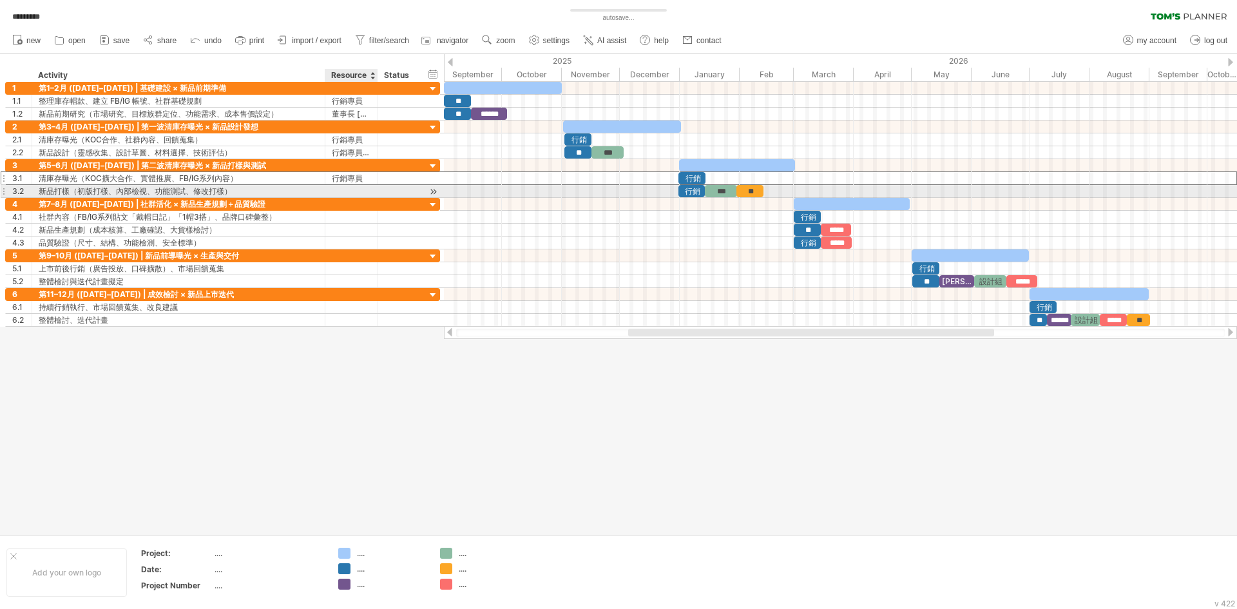
click at [344, 192] on div at bounding box center [351, 191] width 39 height 12
paste input "**********"
type input "**********"
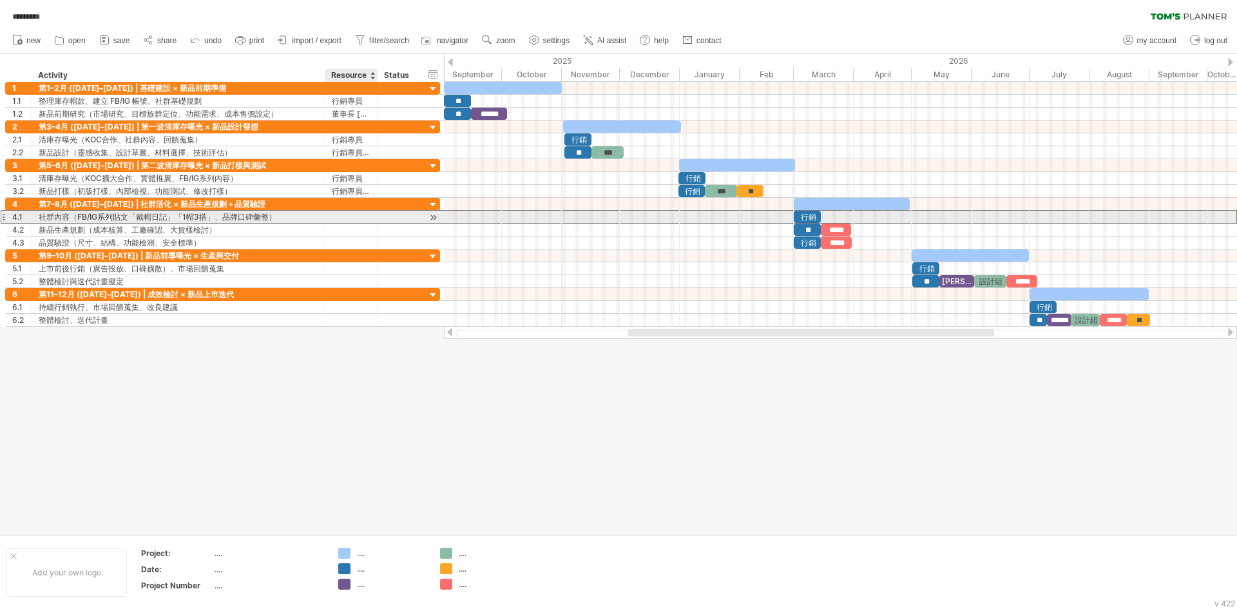
click at [344, 217] on div at bounding box center [351, 217] width 39 height 12
paste input "****"
type input "****"
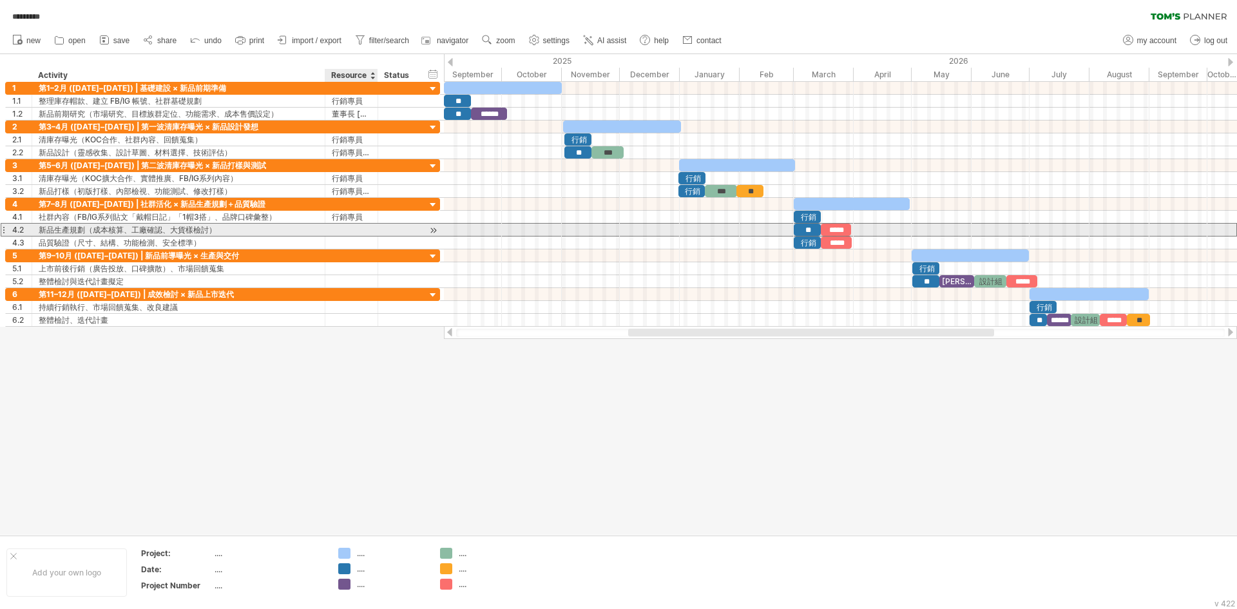
click at [352, 230] on div at bounding box center [351, 229] width 39 height 12
paste input "**********"
click at [341, 230] on input "**********" at bounding box center [351, 229] width 39 height 12
type input "**********"
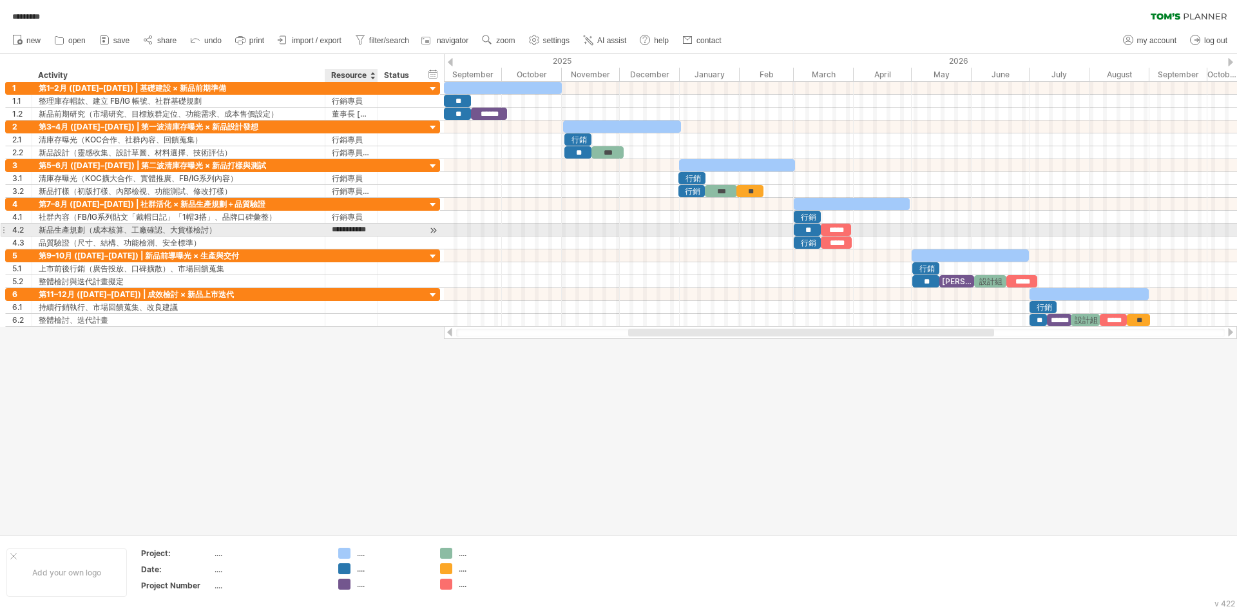
scroll to position [0, 35]
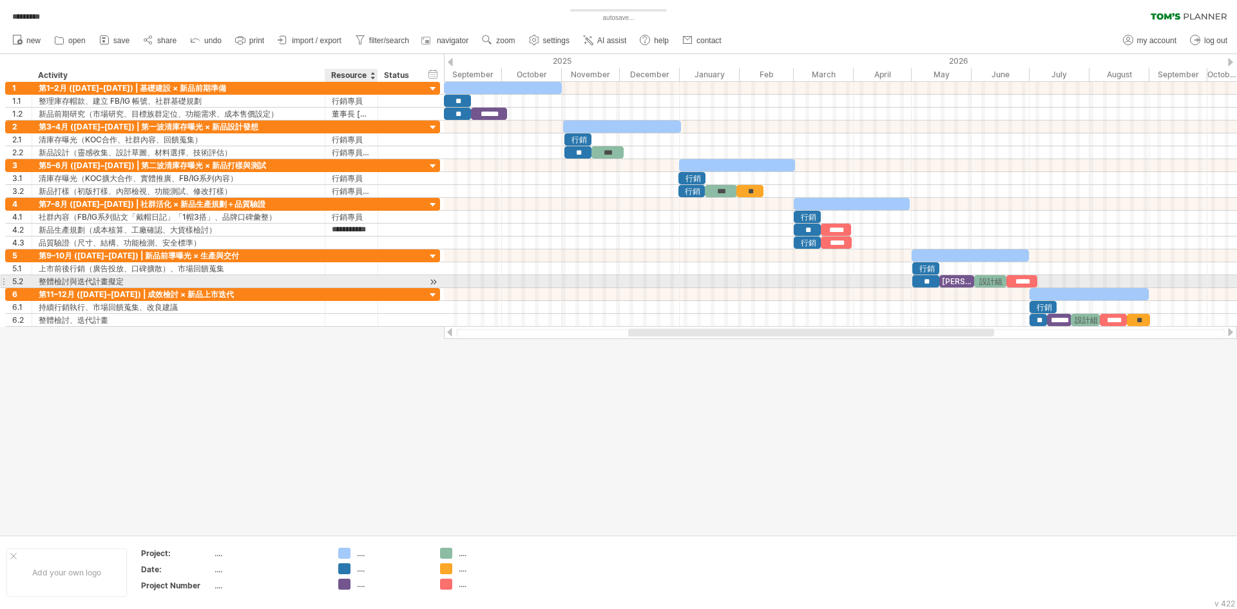
click at [348, 278] on div at bounding box center [351, 281] width 39 height 12
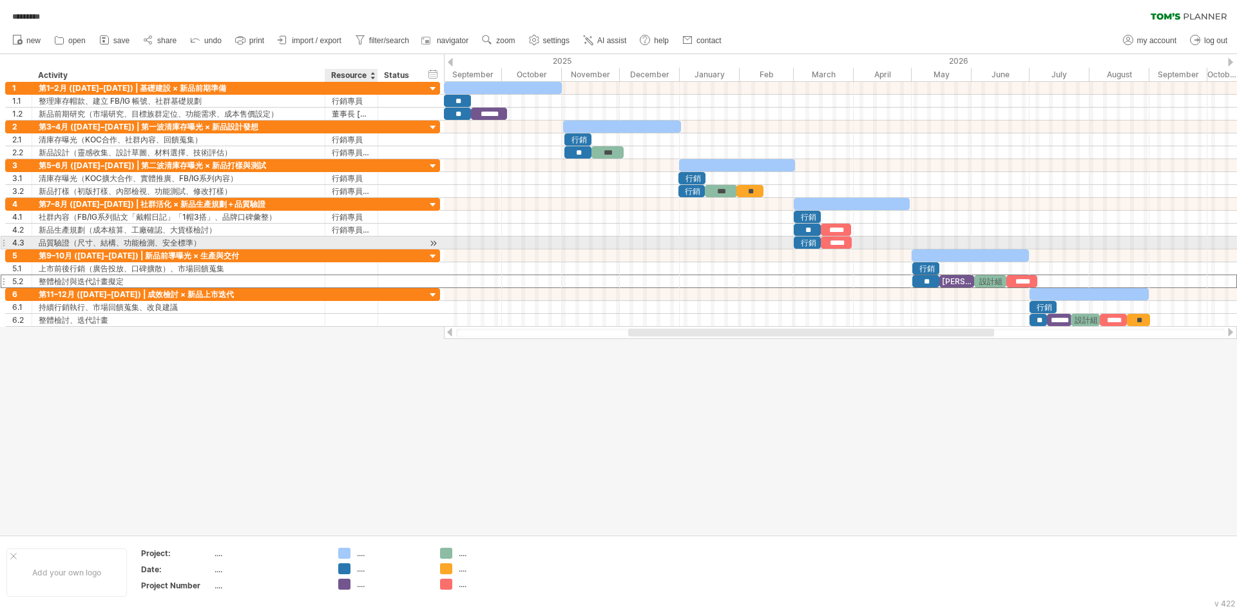
click at [357, 242] on div at bounding box center [351, 242] width 39 height 12
paste input "**********"
type input "**********"
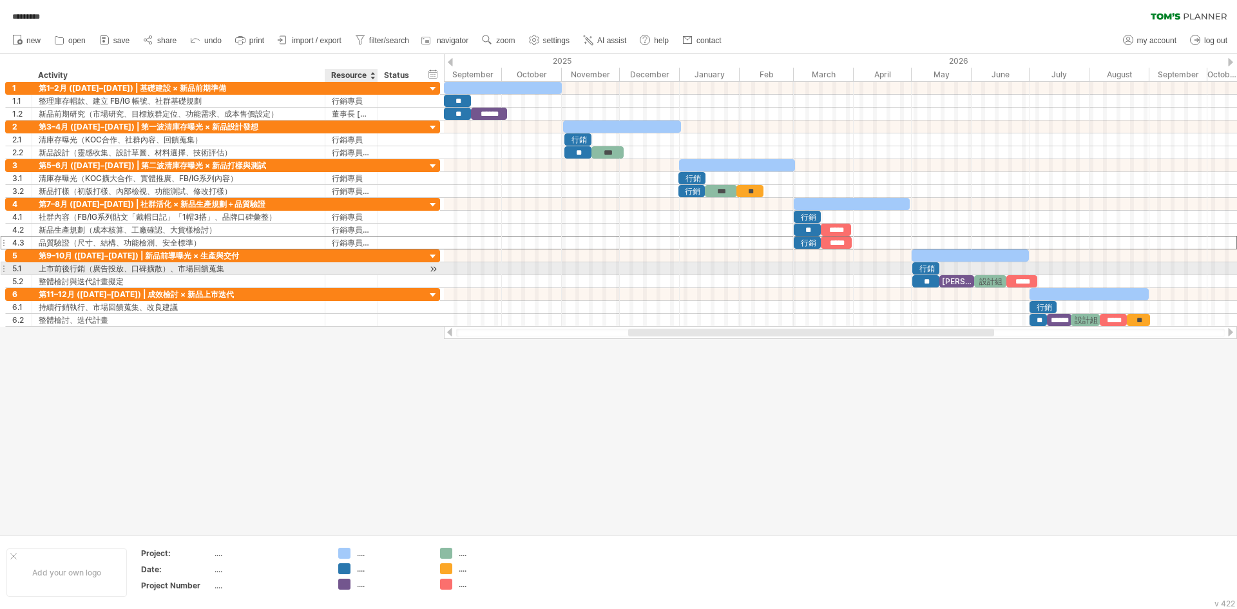
click at [344, 267] on div at bounding box center [351, 268] width 39 height 12
paste input "****"
type input "****"
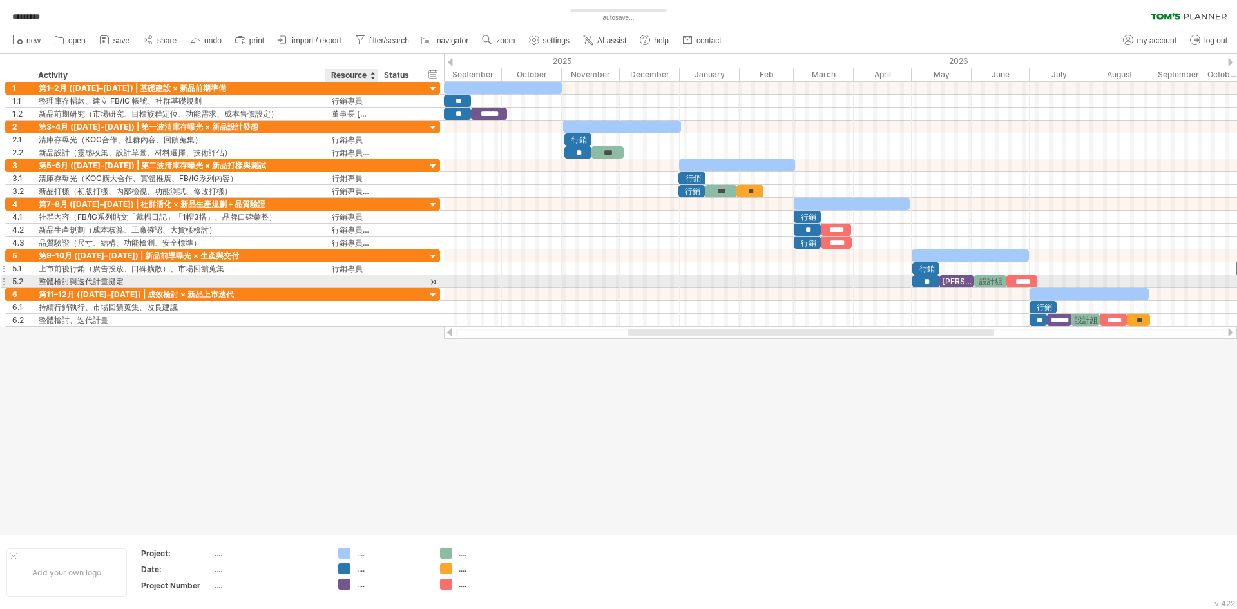
click at [354, 283] on div at bounding box center [351, 281] width 39 height 12
paste input "****"
type input "****"
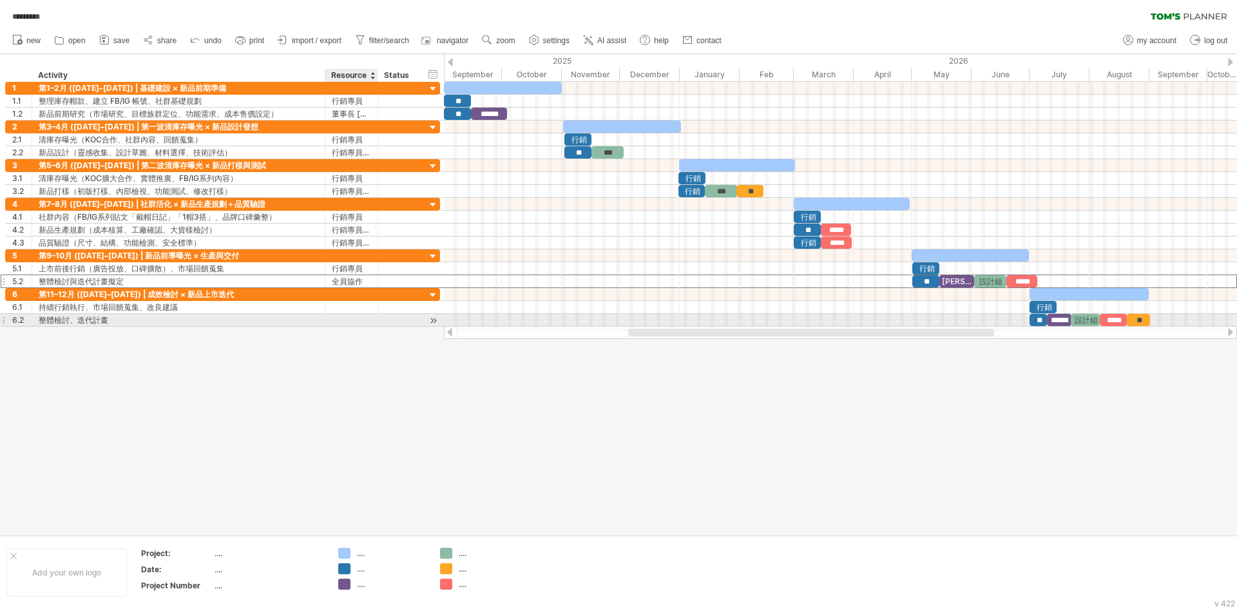
click at [339, 316] on div at bounding box center [351, 320] width 39 height 12
paste input "****"
type input "****"
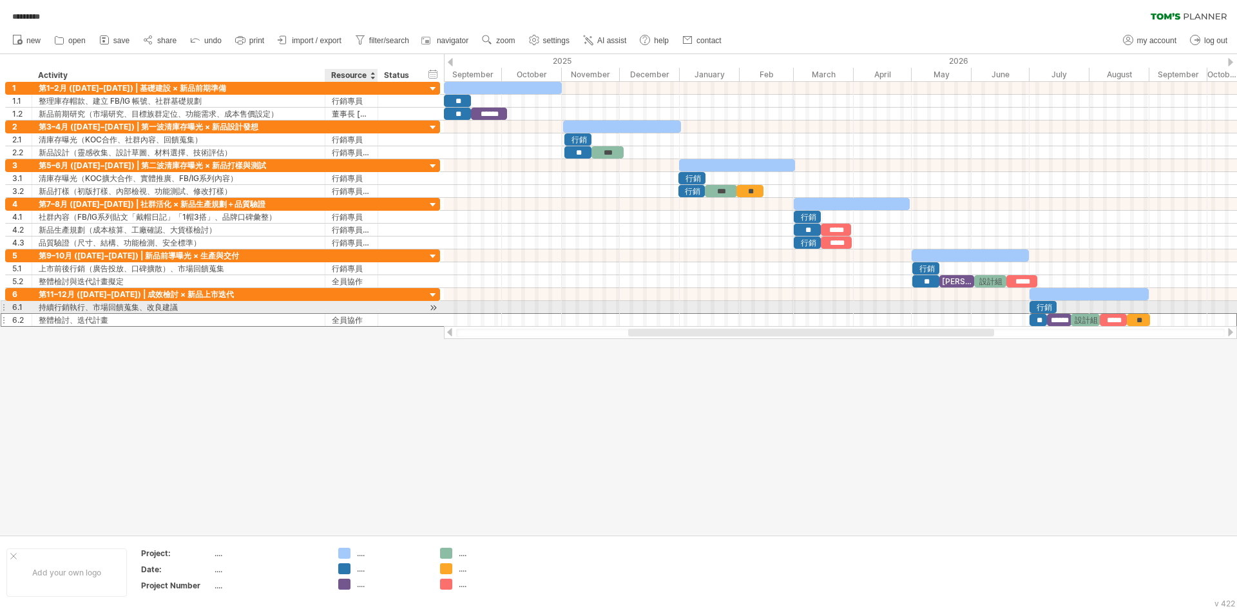
click at [352, 306] on div at bounding box center [351, 307] width 39 height 12
paste input "****"
type input "****"
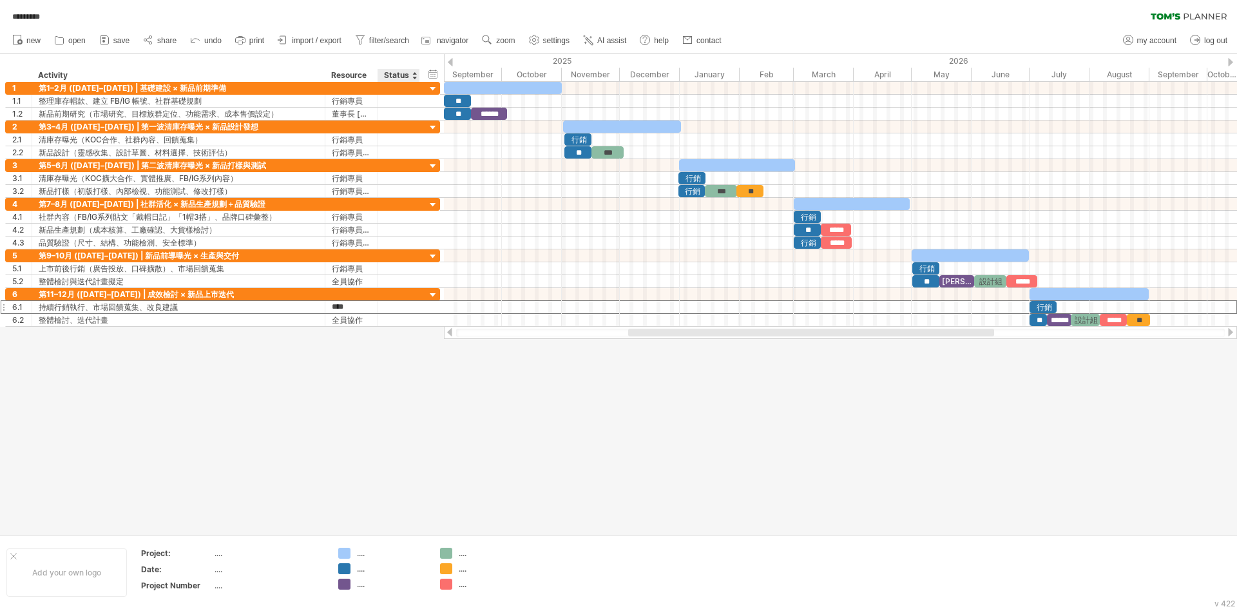
click at [394, 73] on div "Status" at bounding box center [398, 75] width 28 height 13
click at [383, 74] on div "****** Status" at bounding box center [398, 75] width 42 height 13
click at [388, 73] on div "Status" at bounding box center [398, 75] width 28 height 13
click at [388, 73] on input "******" at bounding box center [398, 75] width 28 height 13
click at [658, 483] on div at bounding box center [618, 294] width 1237 height 480
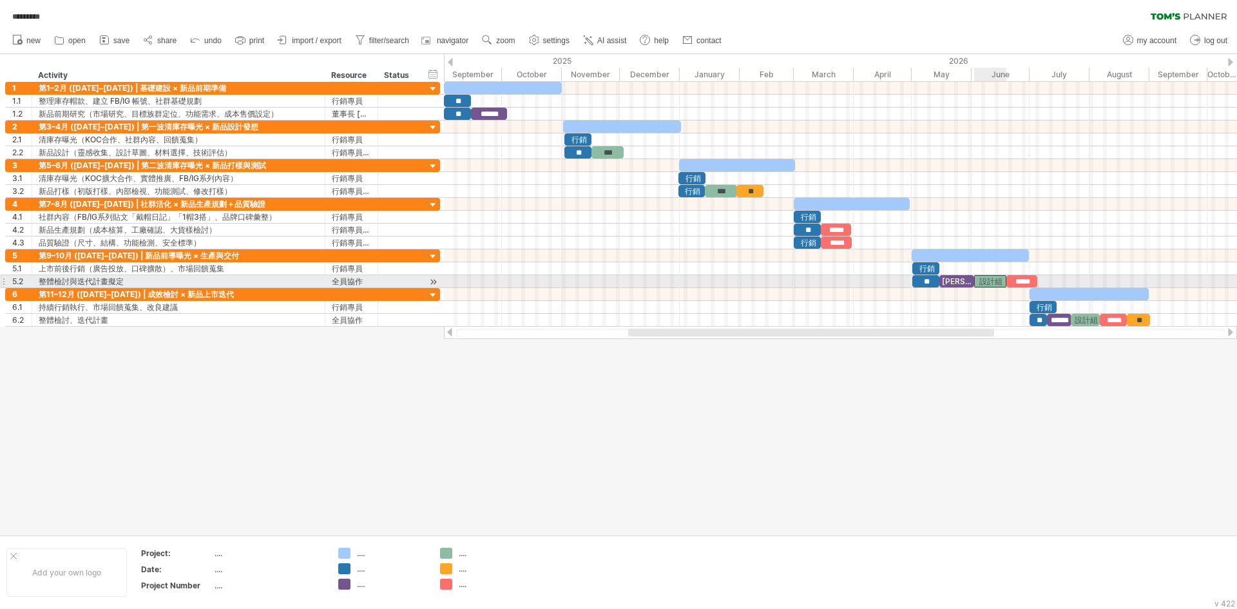
click at [990, 281] on div "設計組" at bounding box center [990, 281] width 32 height 12
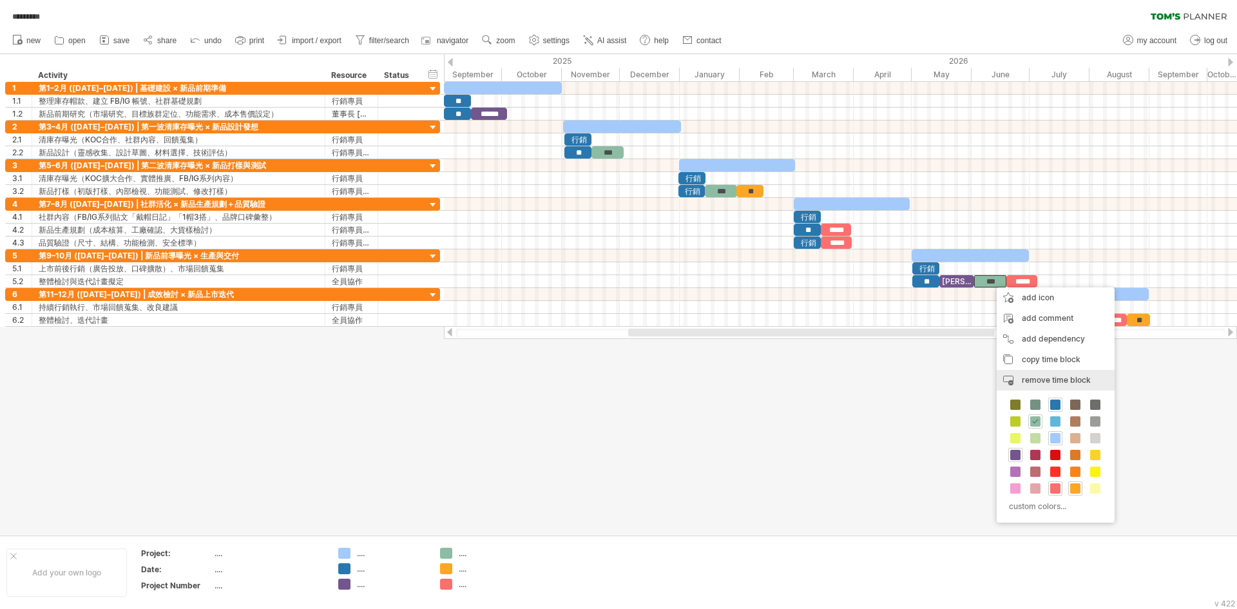
click at [1061, 375] on span "remove time block" at bounding box center [1055, 380] width 69 height 10
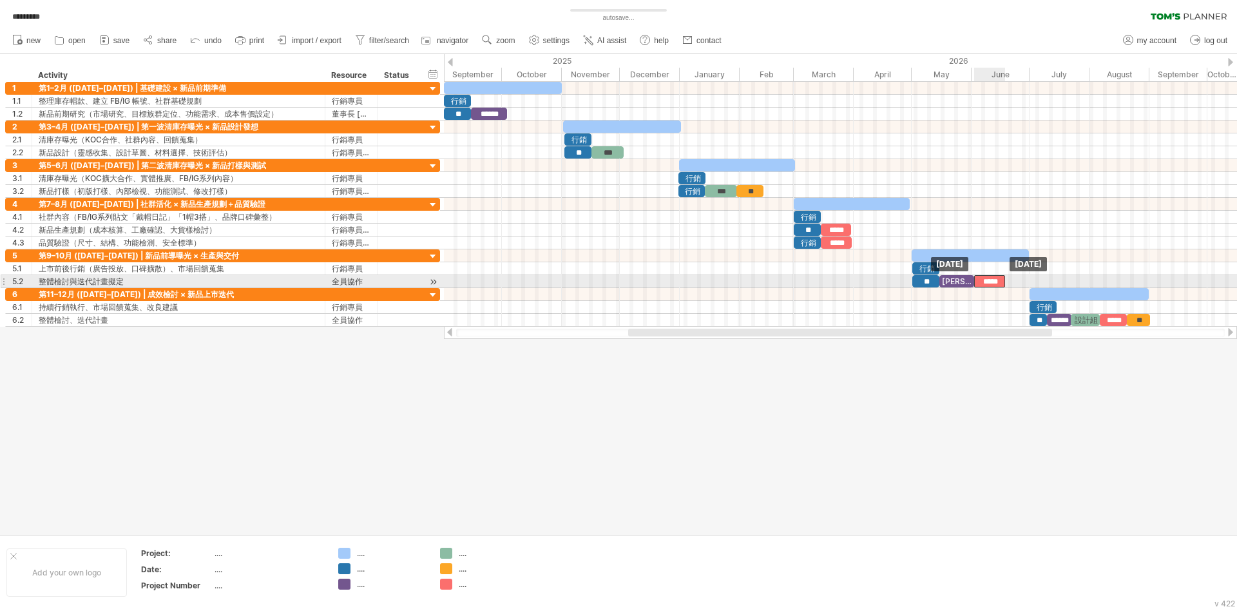
drag, startPoint x: 1018, startPoint y: 278, endPoint x: 986, endPoint y: 278, distance: 32.2
click at [986, 278] on div "*****" at bounding box center [989, 281] width 31 height 12
click at [343, 280] on div "全員協作" at bounding box center [351, 281] width 39 height 12
click at [343, 280] on input "****" at bounding box center [351, 281] width 39 height 12
click at [358, 280] on div "全員協作" at bounding box center [351, 281] width 39 height 12
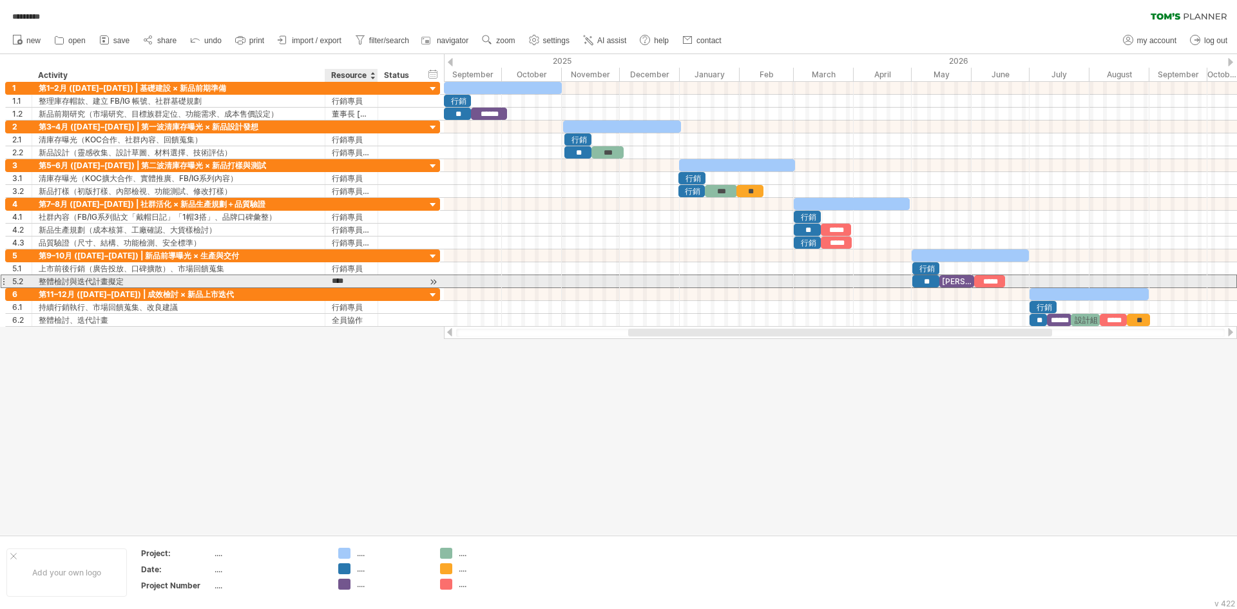
drag, startPoint x: 370, startPoint y: 281, endPoint x: 334, endPoint y: 281, distance: 36.1
click at [334, 281] on input "****" at bounding box center [351, 281] width 39 height 12
paste input "**********"
type input "**********"
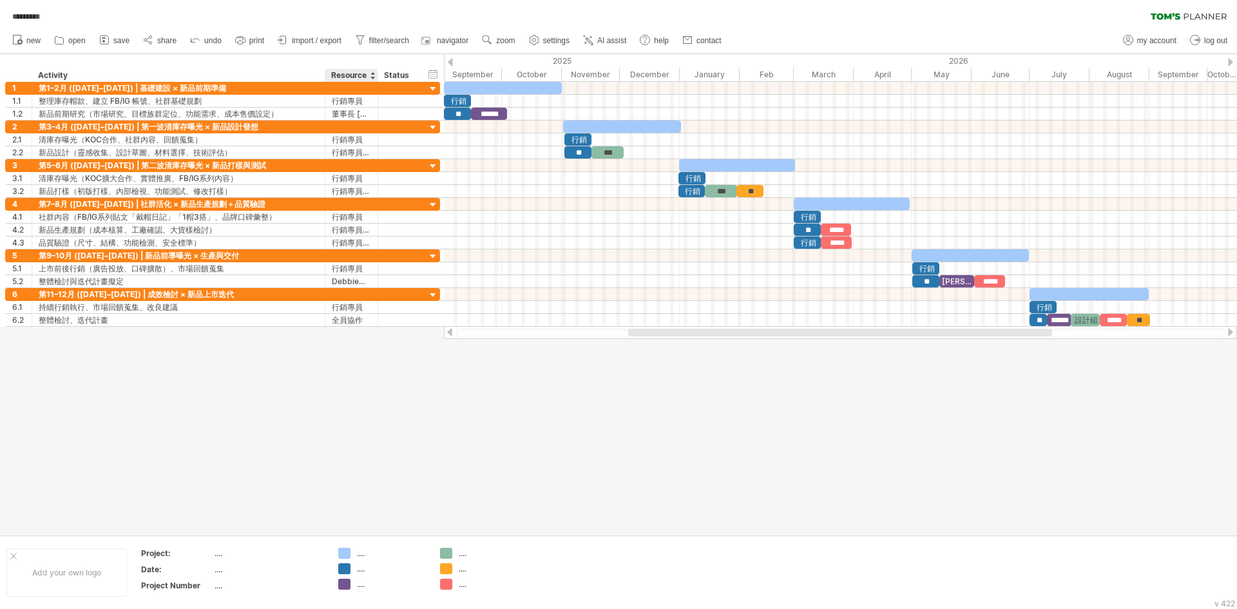
scroll to position [0, 0]
click at [382, 359] on div at bounding box center [618, 294] width 1237 height 480
click at [325, 74] on div at bounding box center [326, 75] width 5 height 13
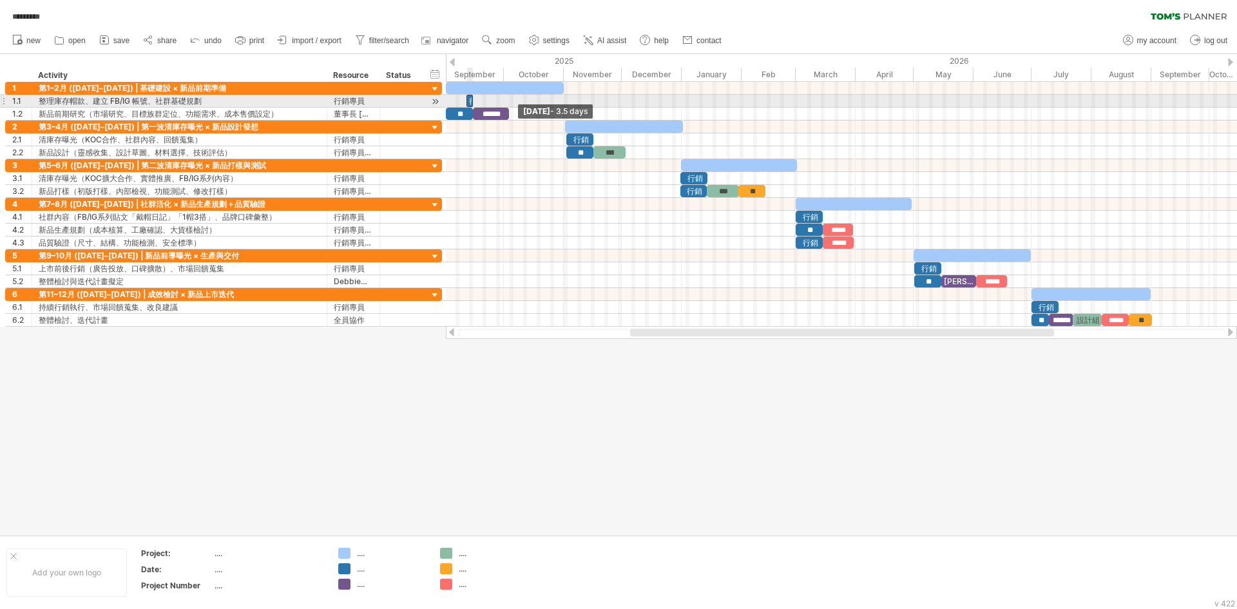
drag, startPoint x: 446, startPoint y: 96, endPoint x: 467, endPoint y: 96, distance: 20.6
click at [467, 96] on span at bounding box center [466, 101] width 5 height 12
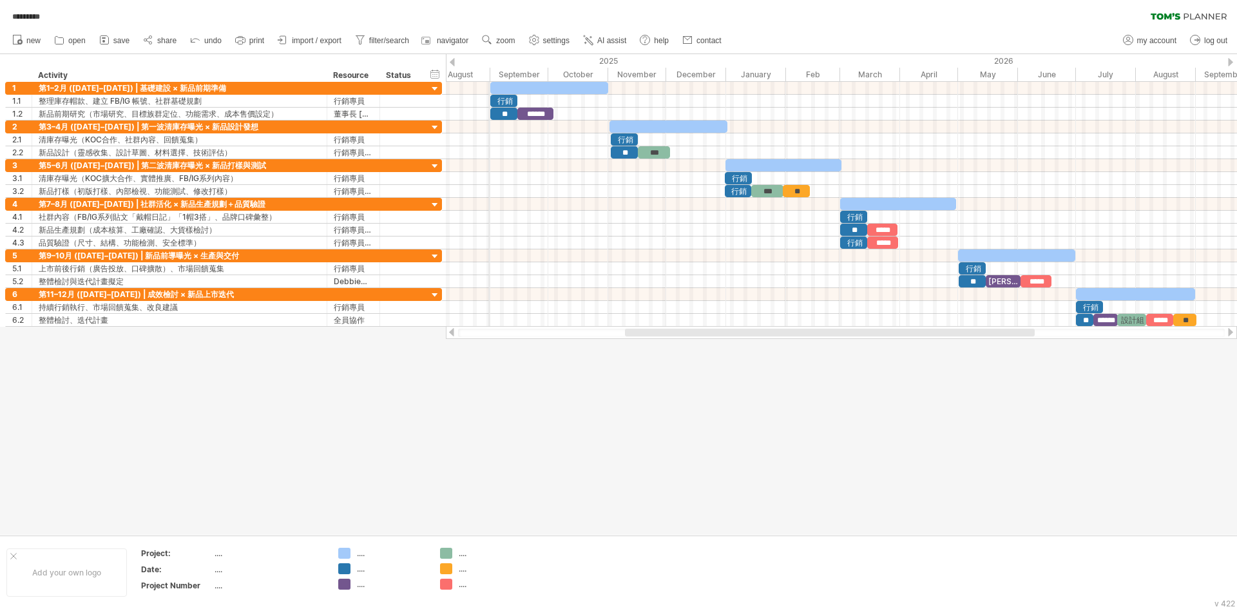
drag, startPoint x: 446, startPoint y: 61, endPoint x: 489, endPoint y: 64, distance: 43.9
click at [489, 64] on div "2025" at bounding box center [373, 61] width 705 height 14
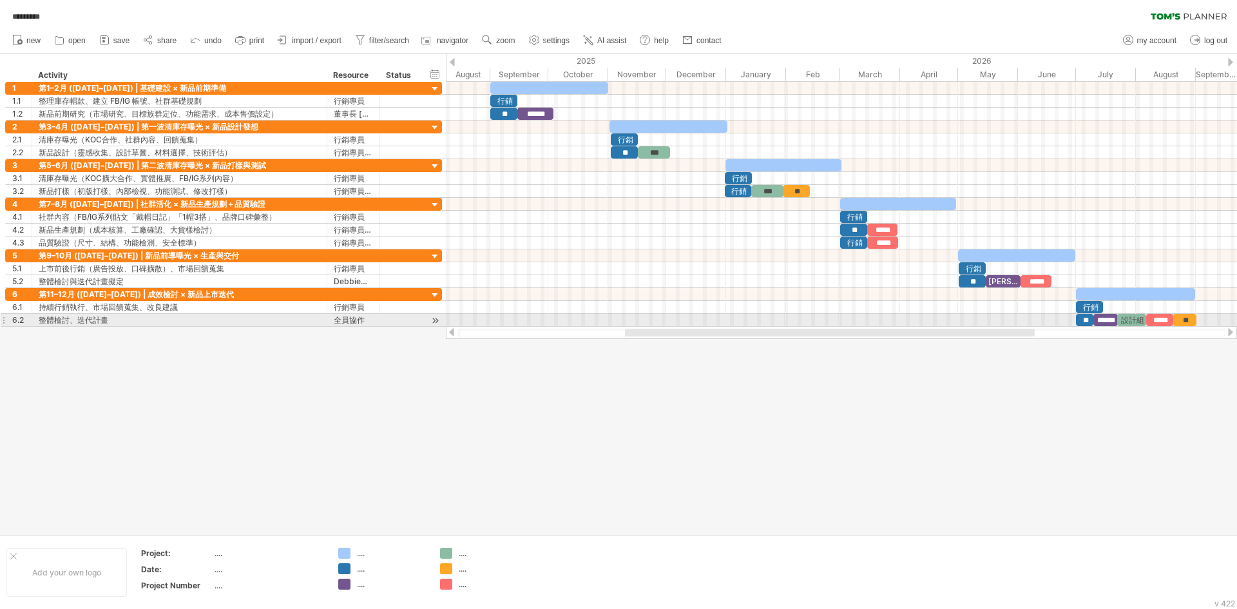
click at [453, 315] on div at bounding box center [841, 320] width 791 height 13
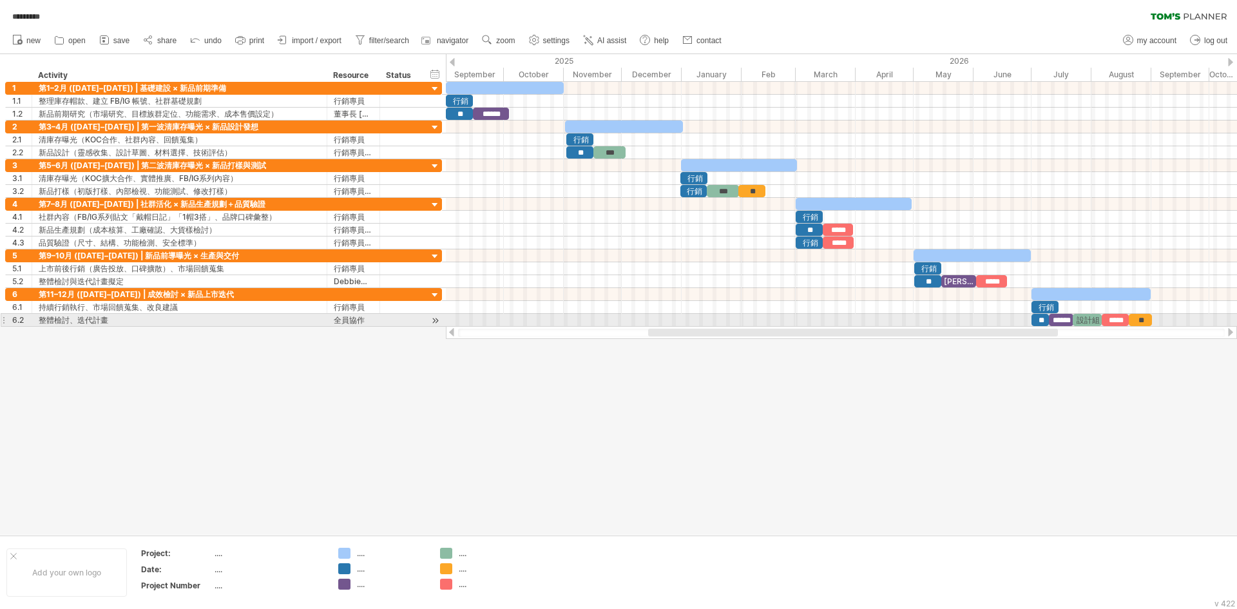
drag, startPoint x: 647, startPoint y: 332, endPoint x: 670, endPoint y: 325, distance: 24.4
click at [670, 325] on div "Trying to reach [DOMAIN_NAME] Connected again... 0% autosave... ********* clear…" at bounding box center [618, 304] width 1237 height 609
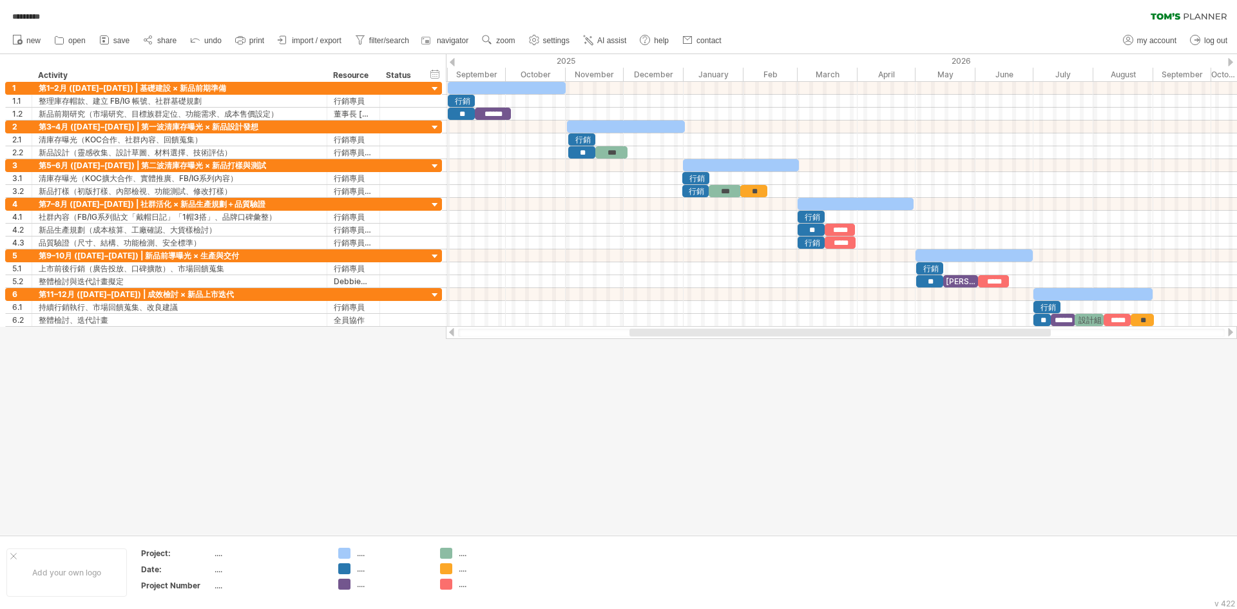
click at [448, 59] on div "2025" at bounding box center [330, 61] width 705 height 14
click at [420, 61] on div "hide start/end/duration show start/end/duration ******** Activity ******** Reso…" at bounding box center [223, 68] width 446 height 28
click at [22, 77] on div at bounding box center [21, 75] width 19 height 13
click at [63, 76] on div "Activity" at bounding box center [178, 75] width 281 height 13
click at [357, 75] on div "Resource" at bounding box center [352, 75] width 39 height 13
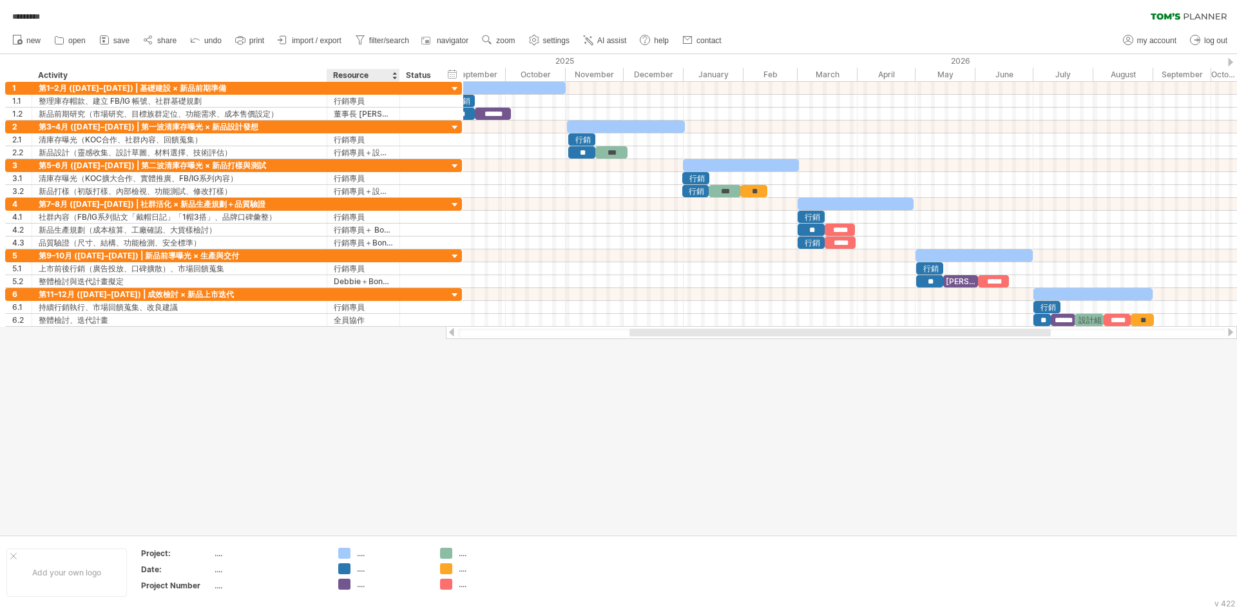
drag, startPoint x: 377, startPoint y: 75, endPoint x: 397, endPoint y: 75, distance: 20.0
click at [397, 75] on div at bounding box center [399, 75] width 5 height 13
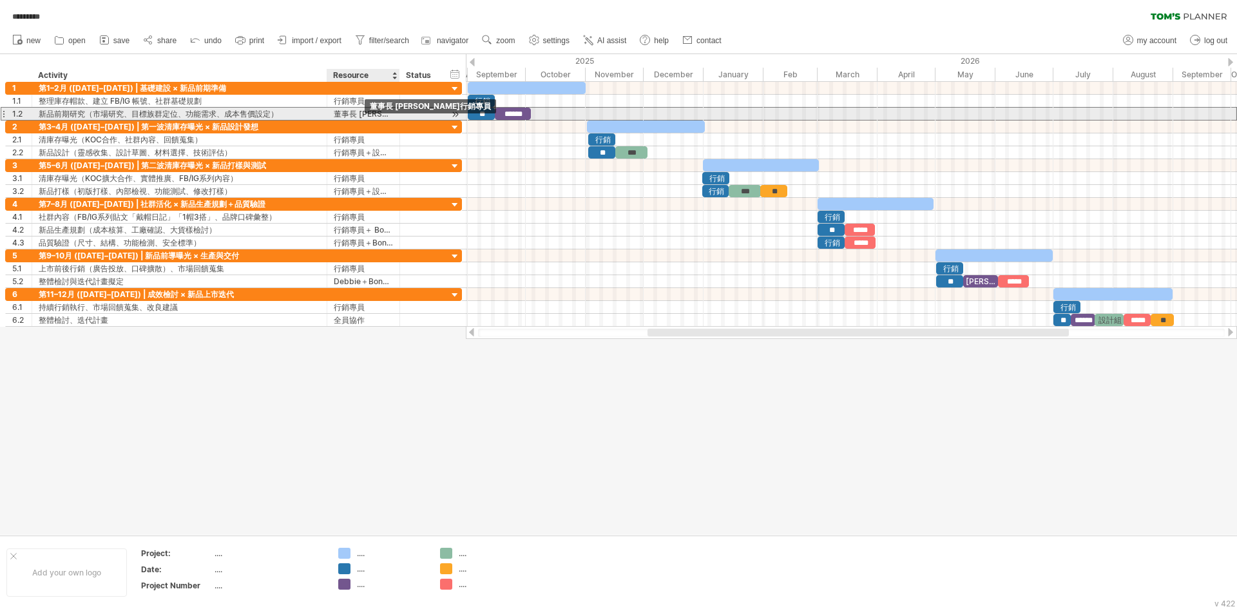
click at [361, 109] on div "董事長 [PERSON_NAME]行銷專員" at bounding box center [363, 114] width 59 height 12
drag, startPoint x: 359, startPoint y: 113, endPoint x: 329, endPoint y: 113, distance: 30.3
click at [329, 113] on div "**********" at bounding box center [363, 114] width 73 height 12
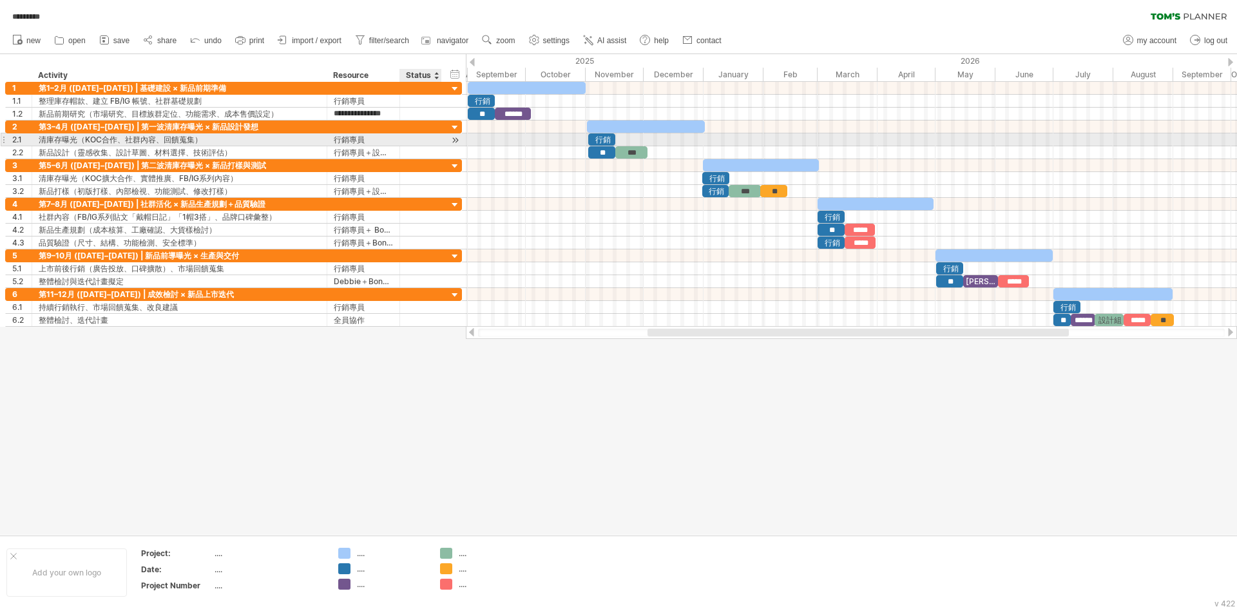
type input "**********"
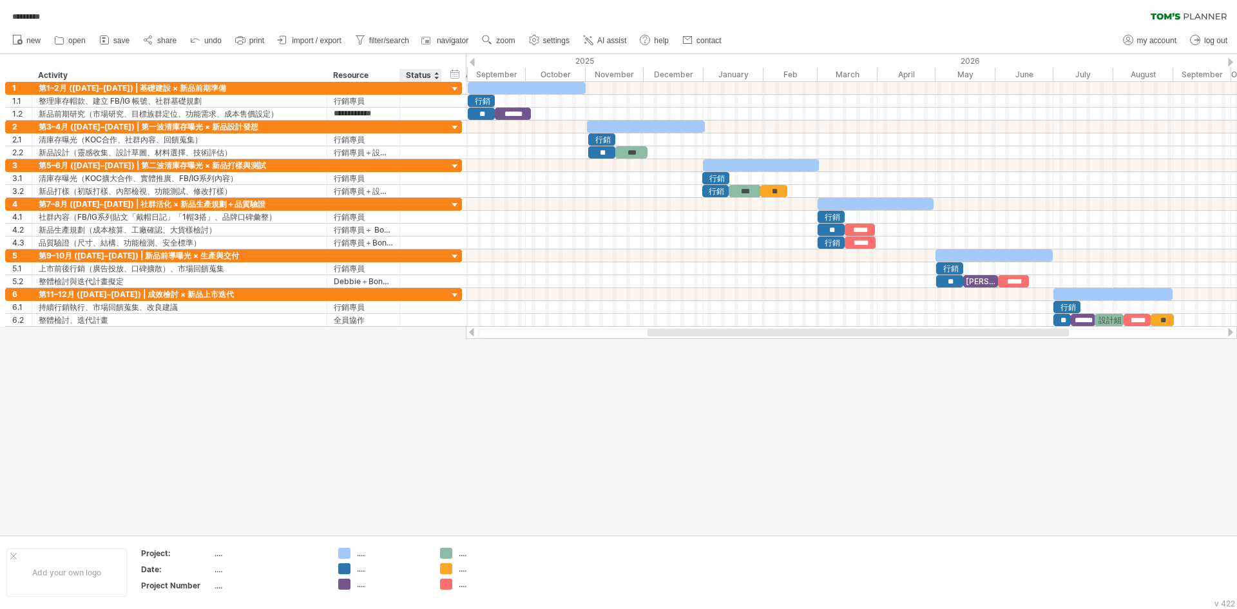
click at [429, 381] on div at bounding box center [618, 294] width 1237 height 480
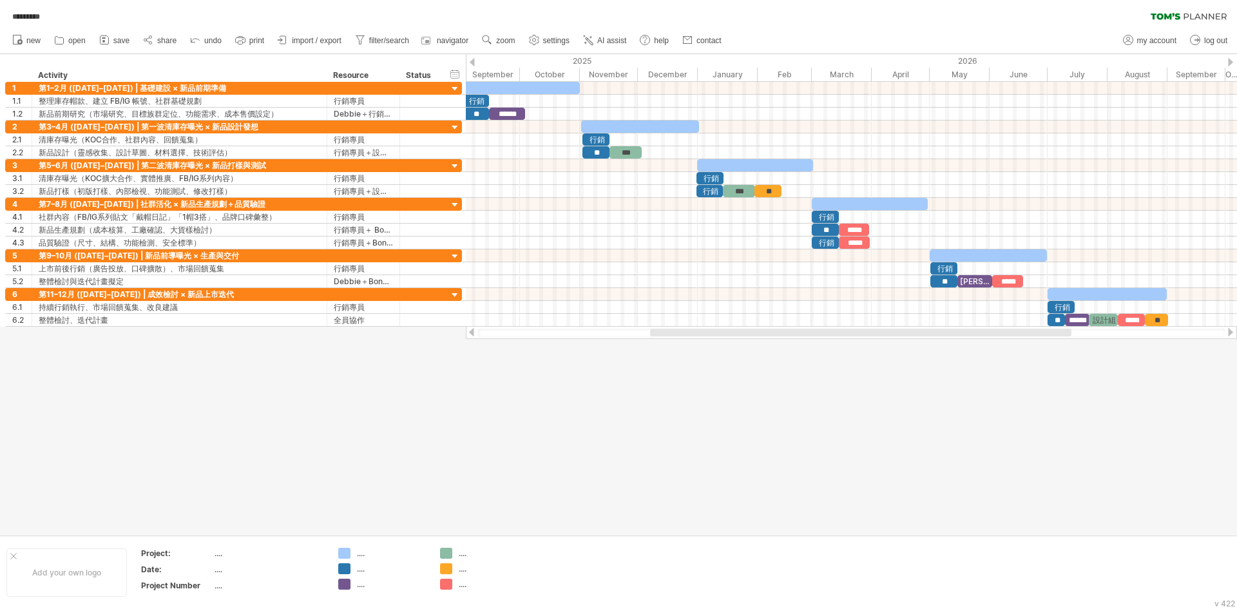
click at [1018, 332] on div at bounding box center [860, 332] width 421 height 8
click at [559, 415] on div at bounding box center [618, 294] width 1237 height 480
click at [341, 44] on span "import / export" at bounding box center [317, 40] width 50 height 9
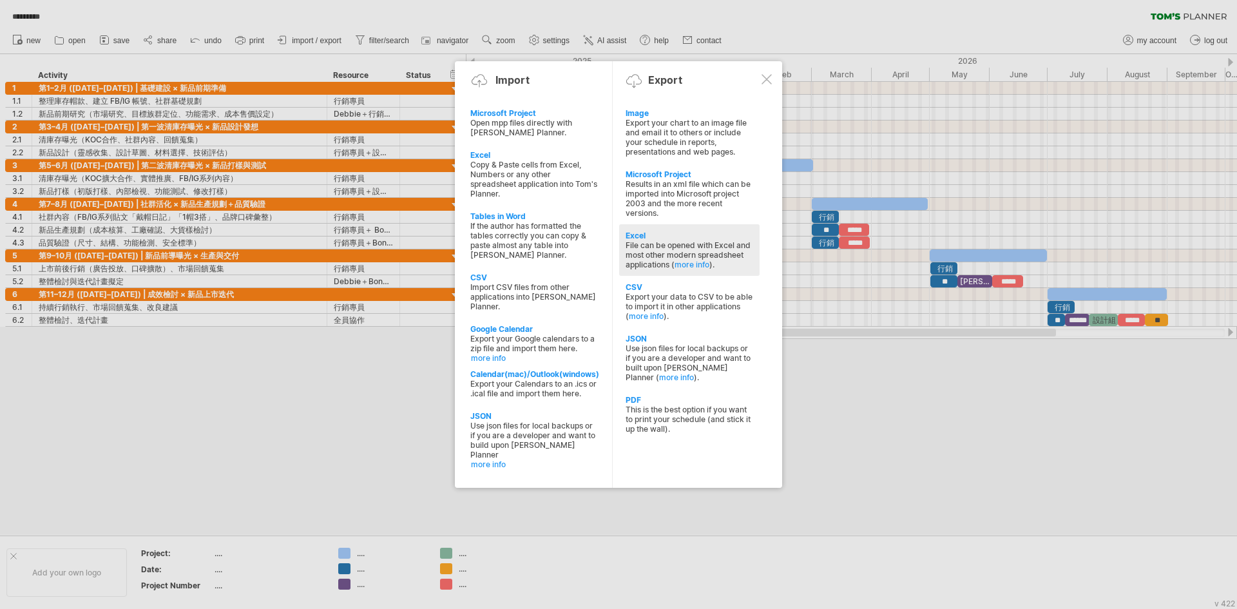
click at [707, 269] on div "File can be opened with Excel and most other modern spreadsheet applications ( …" at bounding box center [689, 254] width 128 height 29
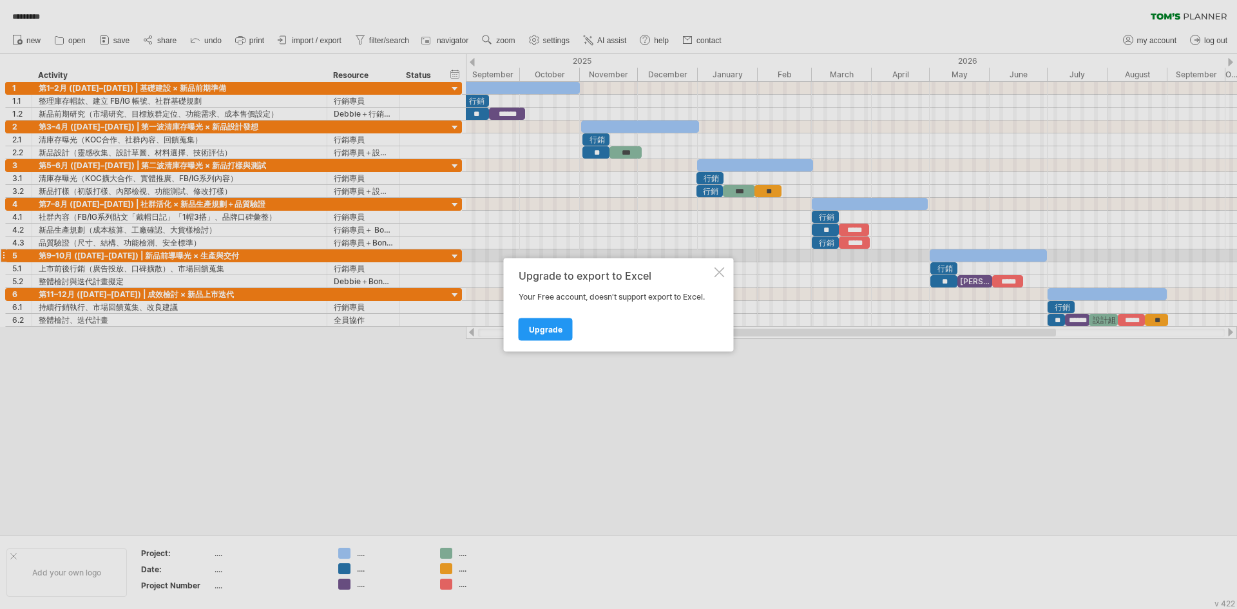
click at [722, 267] on div at bounding box center [719, 272] width 10 height 10
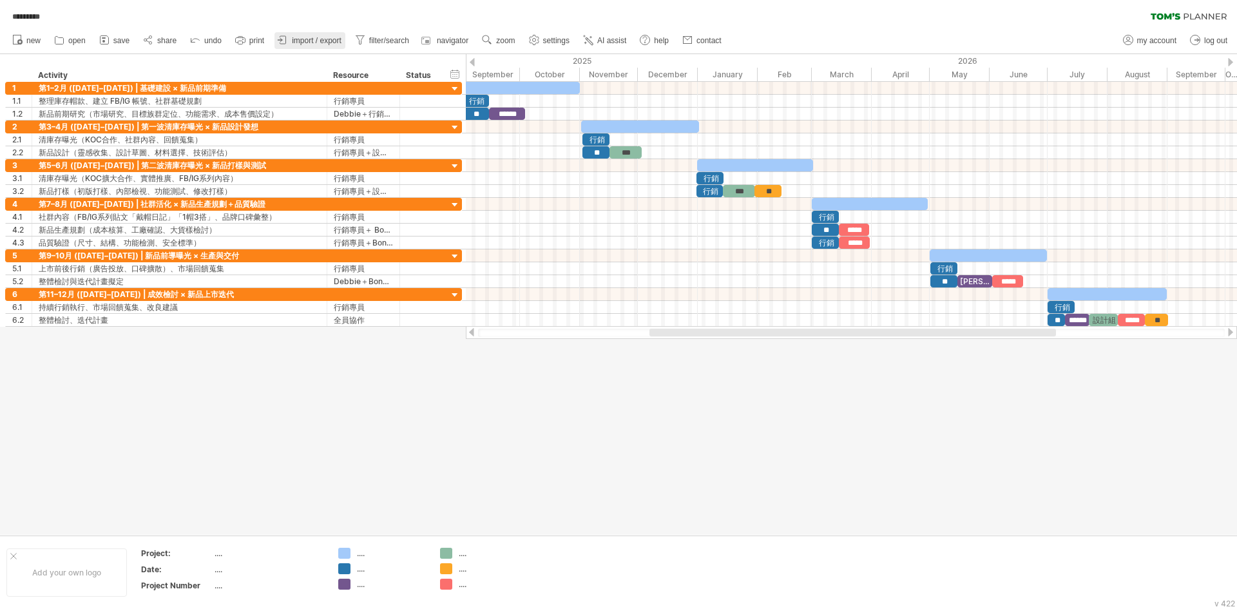
click at [327, 43] on span "import / export" at bounding box center [317, 40] width 50 height 9
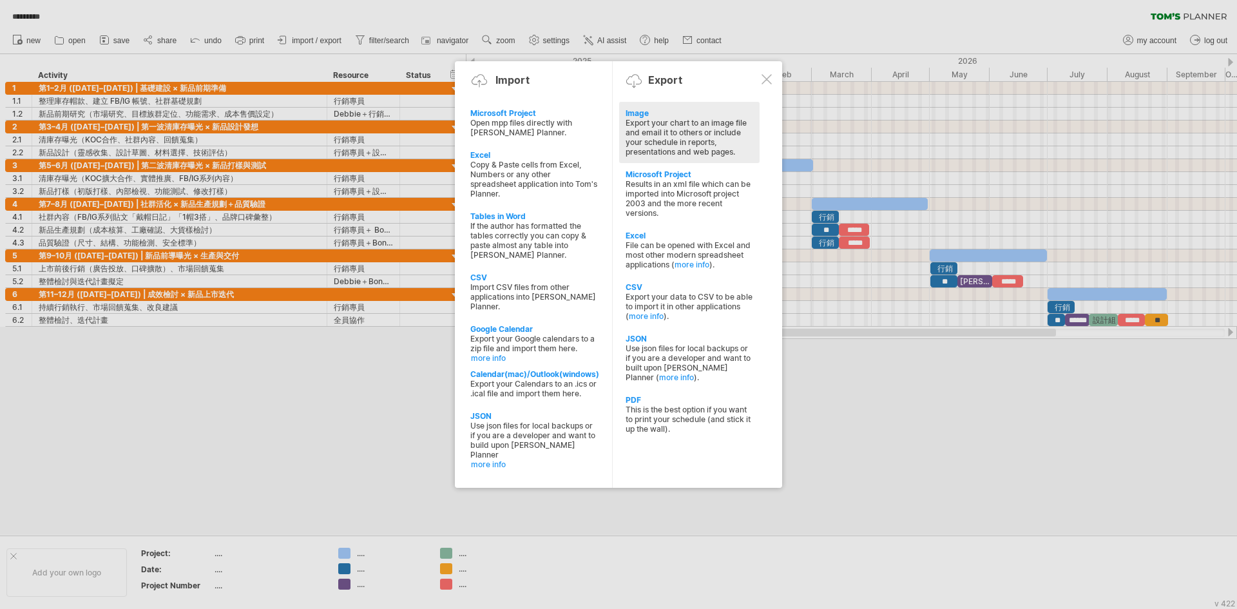
click at [678, 138] on div "Export your chart to an image file and email it to others or include your sched…" at bounding box center [689, 137] width 128 height 39
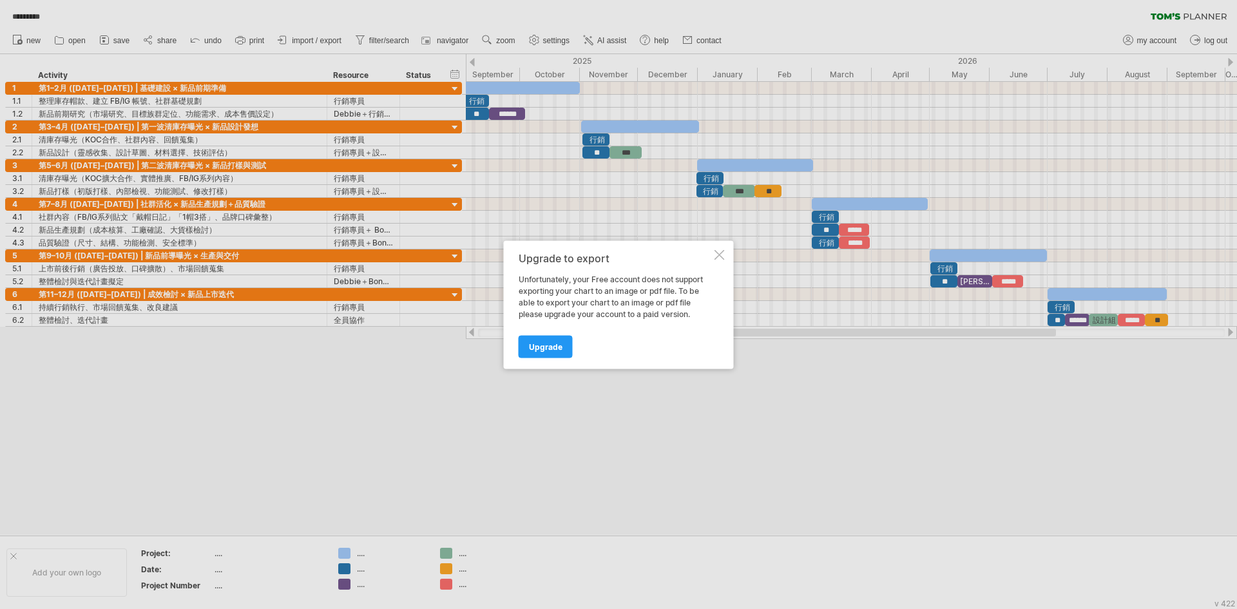
click at [722, 249] on div at bounding box center [719, 254] width 10 height 10
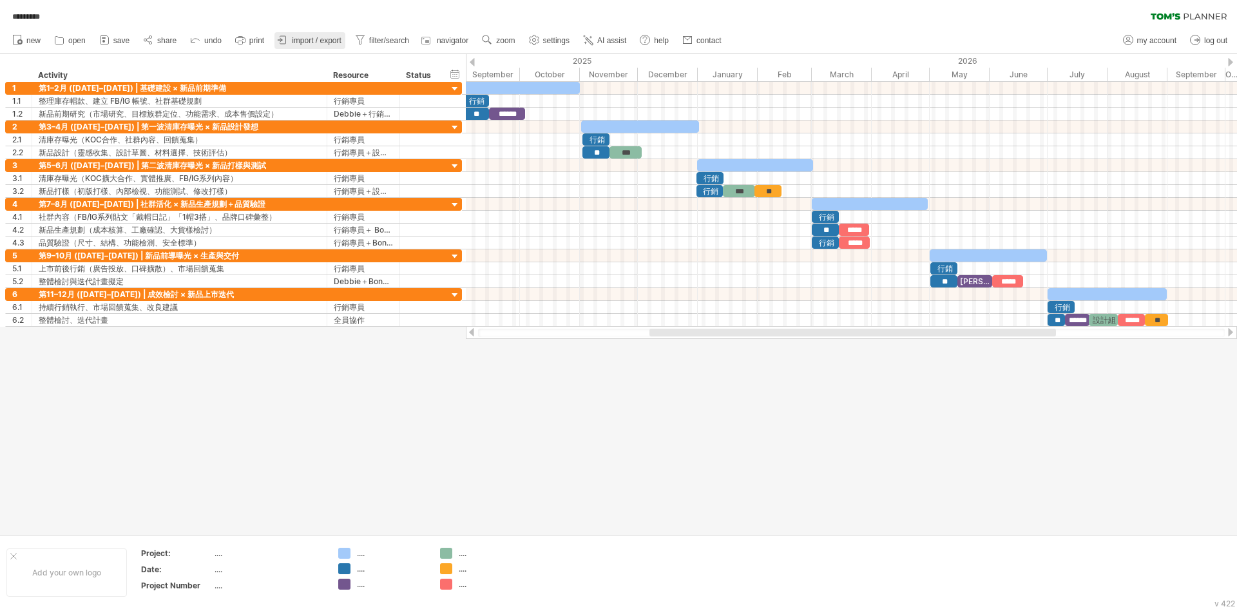
click at [325, 39] on span "import / export" at bounding box center [317, 40] width 50 height 9
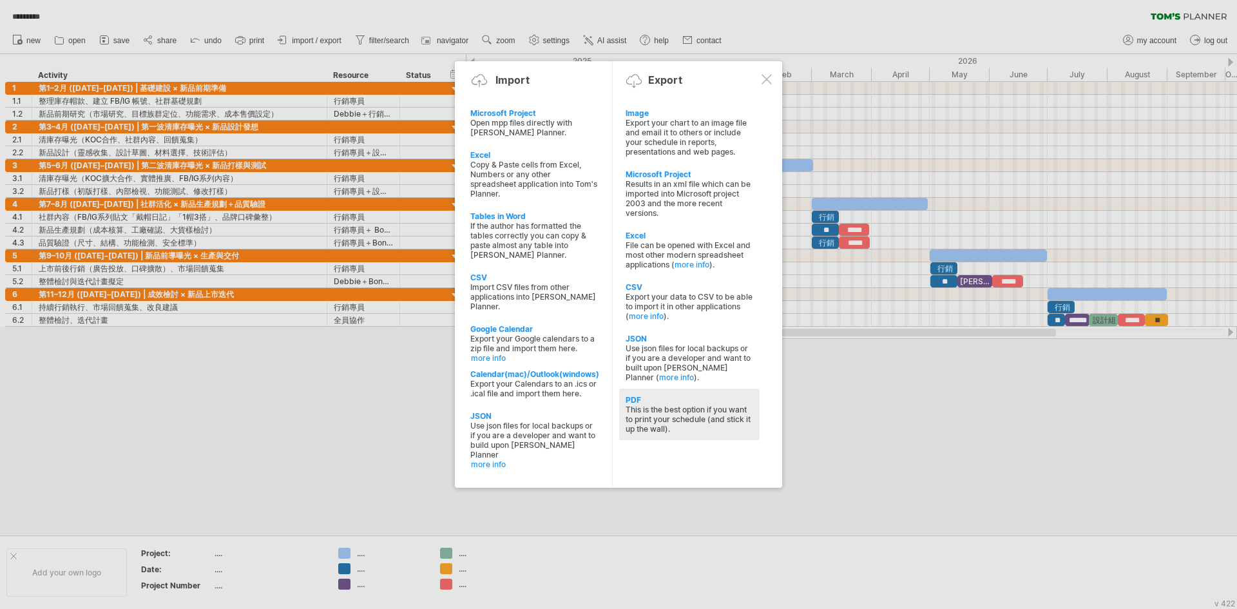
click at [678, 433] on div "This is the best option if you want to print your schedule (and stick it up the…" at bounding box center [689, 418] width 128 height 29
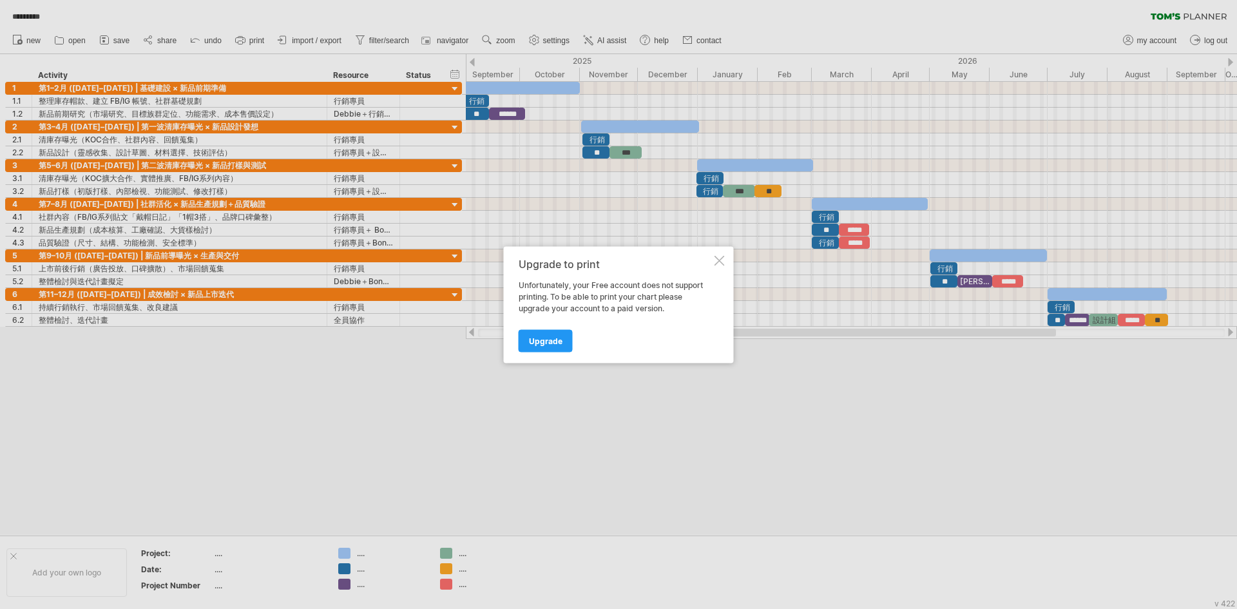
click at [716, 255] on div at bounding box center [719, 260] width 10 height 10
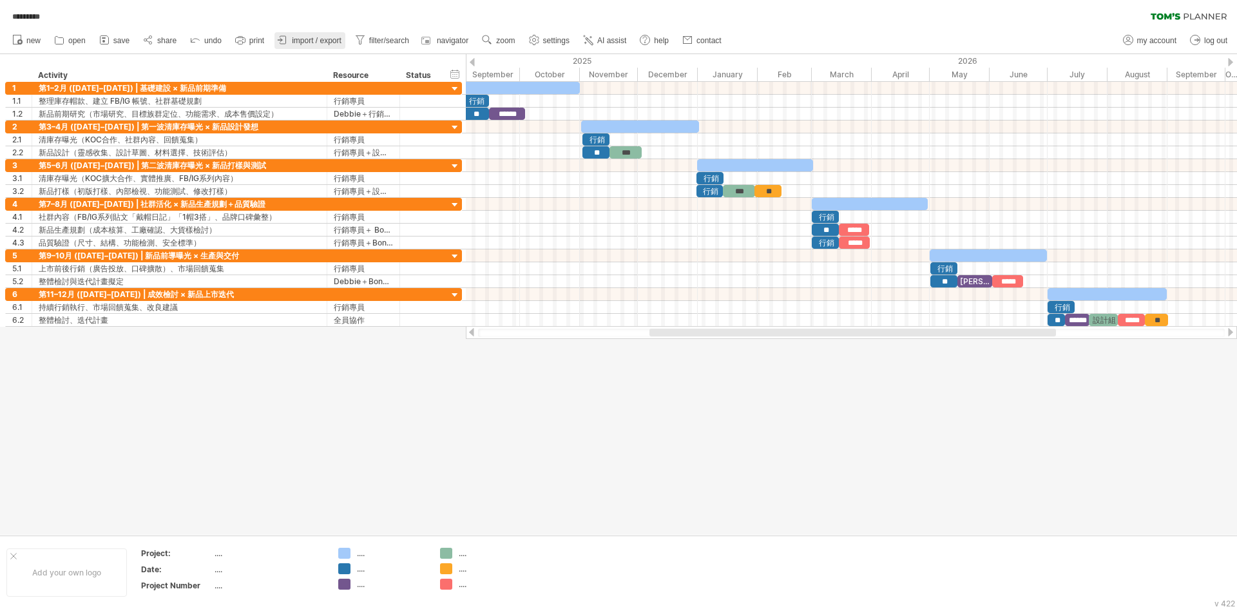
click at [341, 43] on span "import / export" at bounding box center [317, 40] width 50 height 9
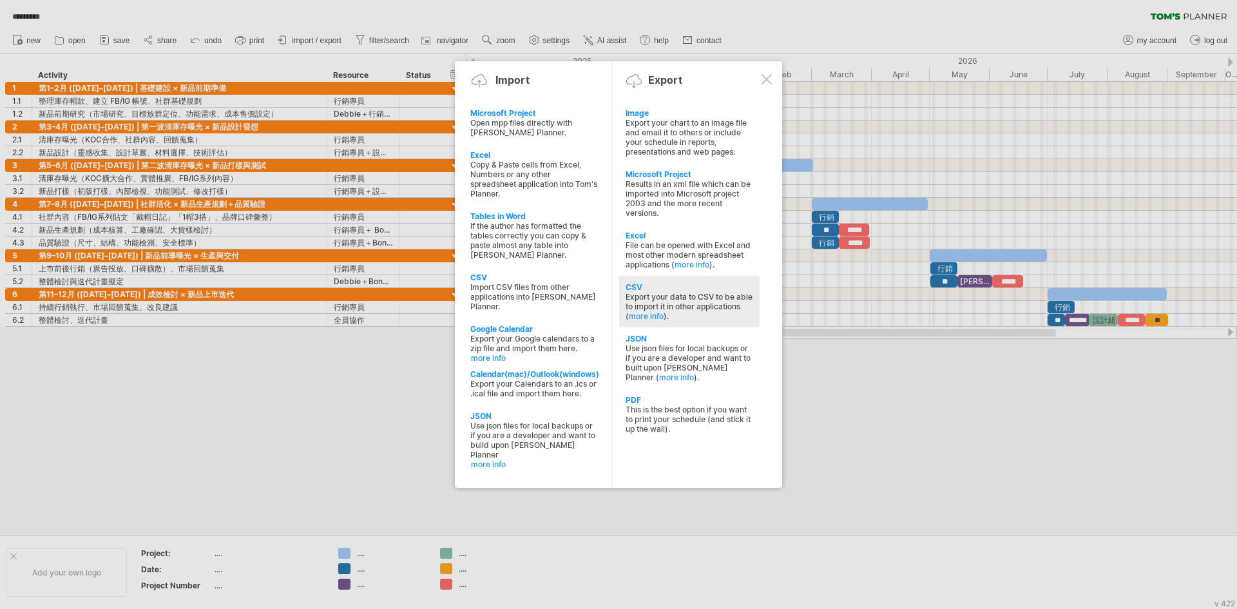
click at [649, 321] on div "Export your data to CSV to be able to import it in other applications ( more in…" at bounding box center [689, 306] width 128 height 29
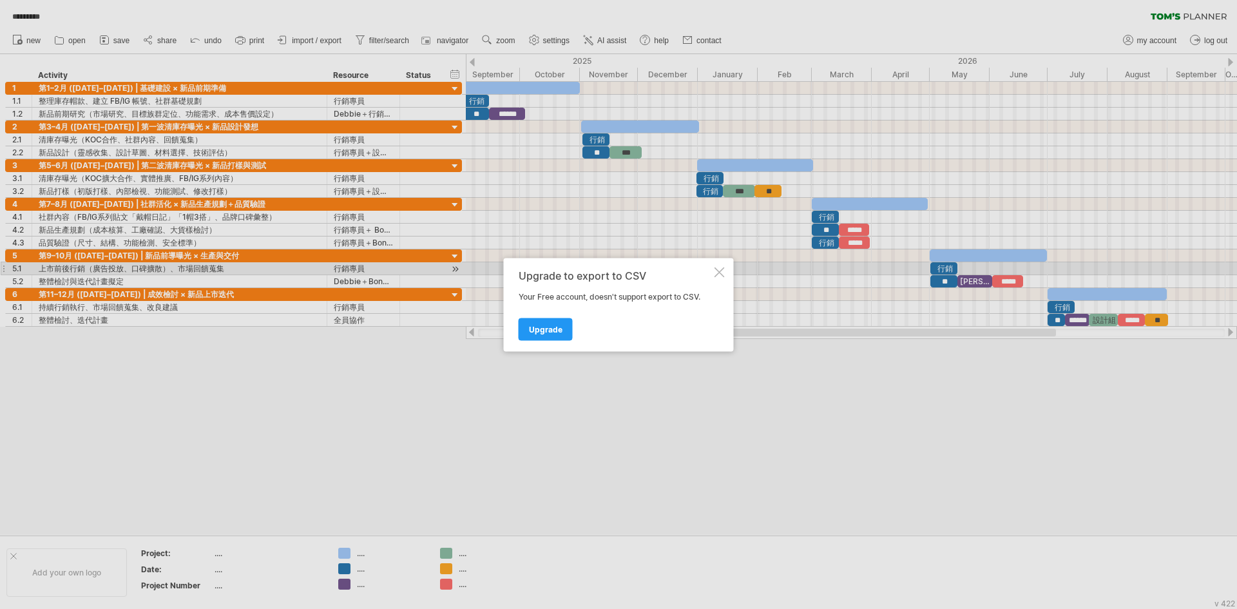
click at [717, 267] on div at bounding box center [719, 272] width 10 height 10
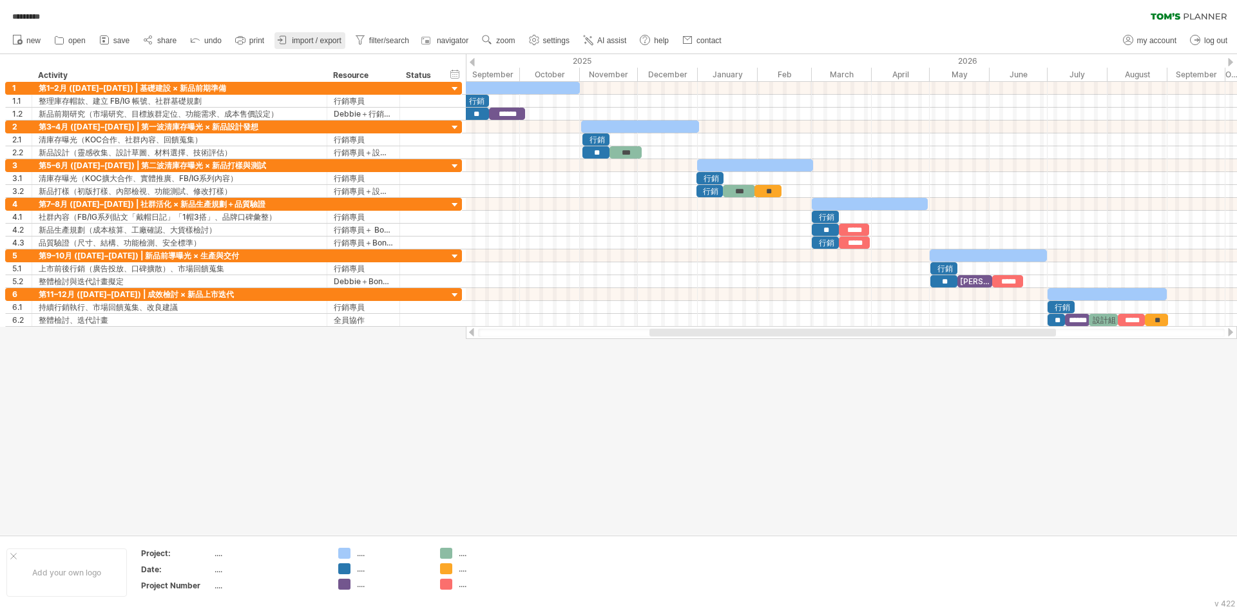
click at [329, 41] on span "import / export" at bounding box center [317, 40] width 50 height 9
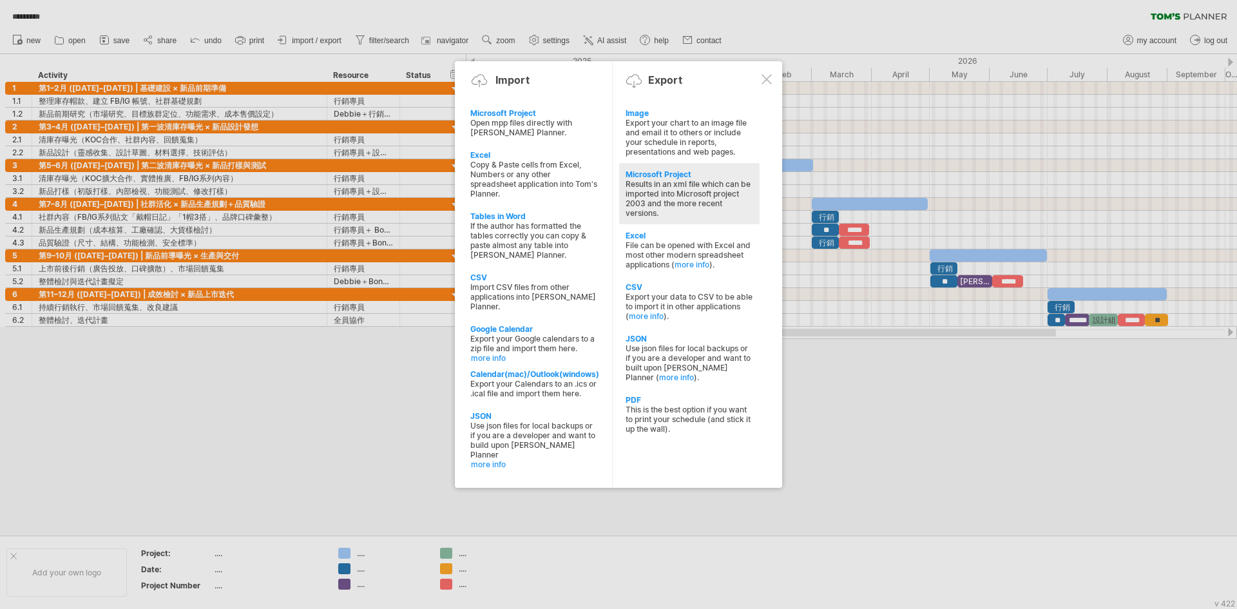
click at [686, 203] on div "Results in an xml file which can be imported into Microsoft project 2003 and th…" at bounding box center [689, 198] width 128 height 39
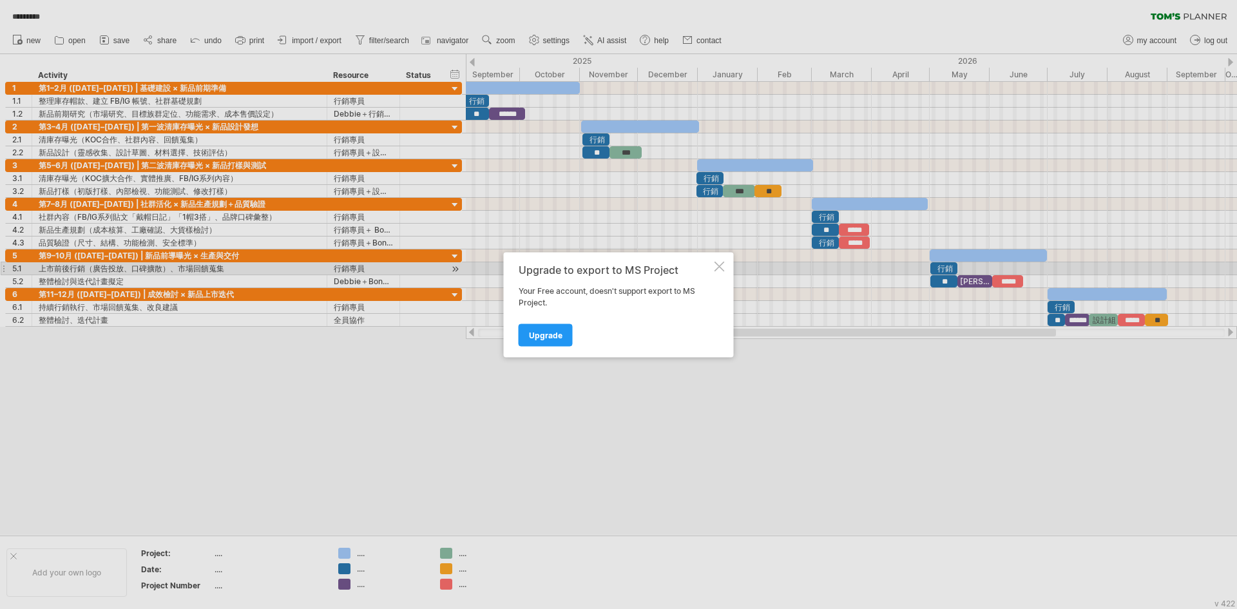
click at [721, 265] on div at bounding box center [719, 266] width 10 height 10
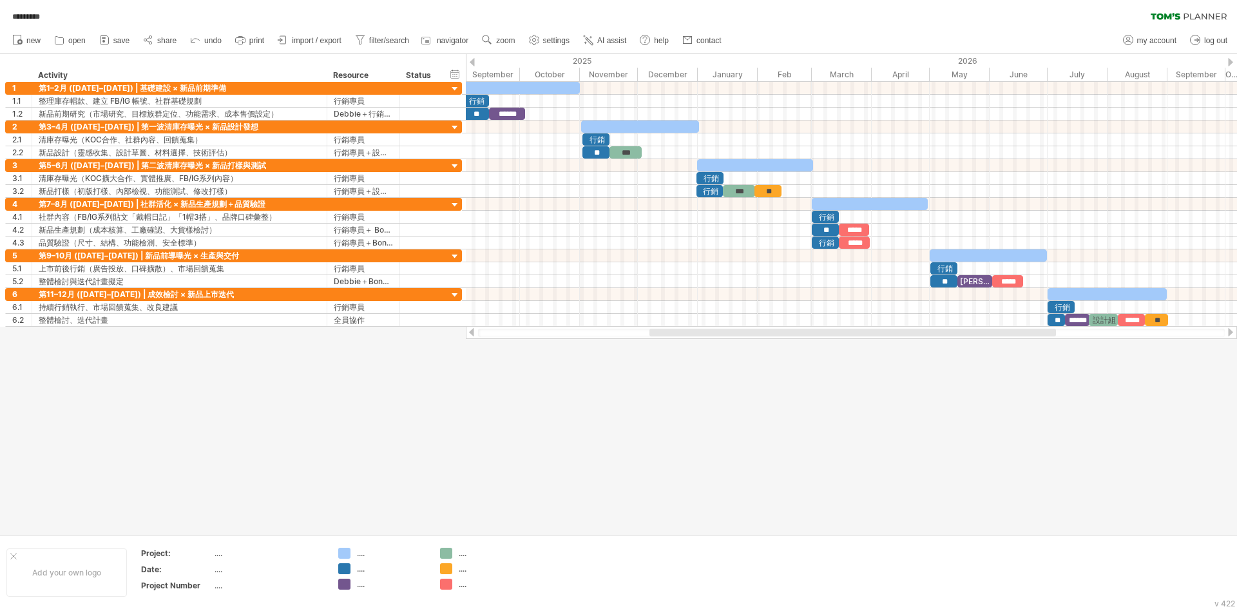
click at [334, 41] on span "import / export" at bounding box center [317, 40] width 50 height 9
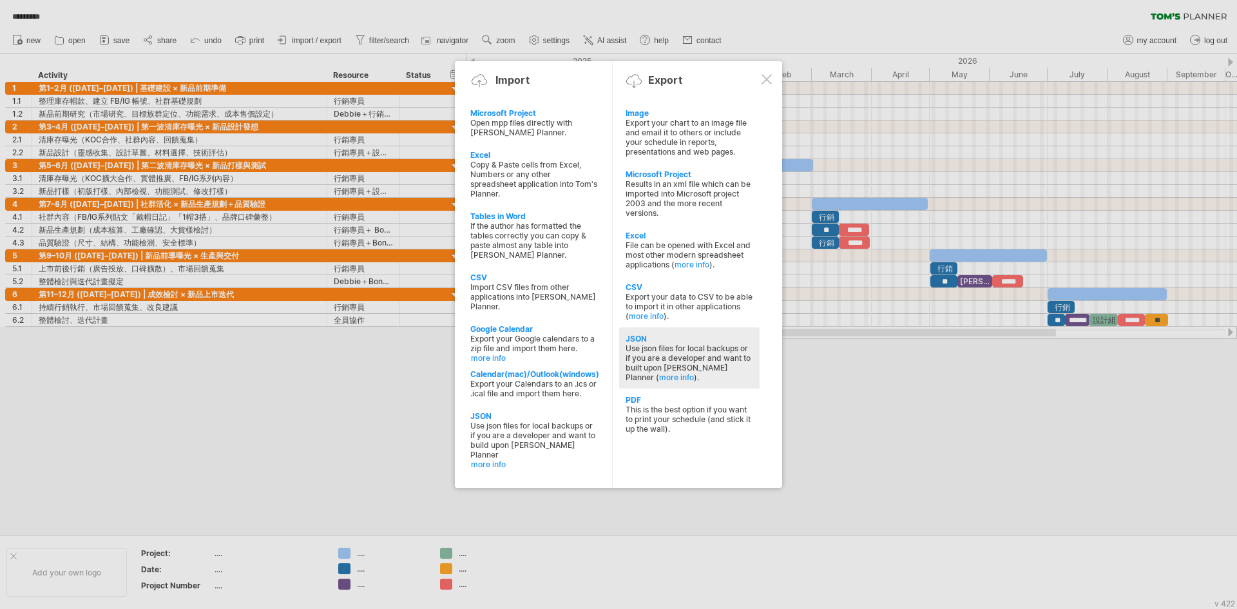
click at [688, 382] on div "Use json files for local backups or if you are a developer and want to built up…" at bounding box center [689, 362] width 128 height 39
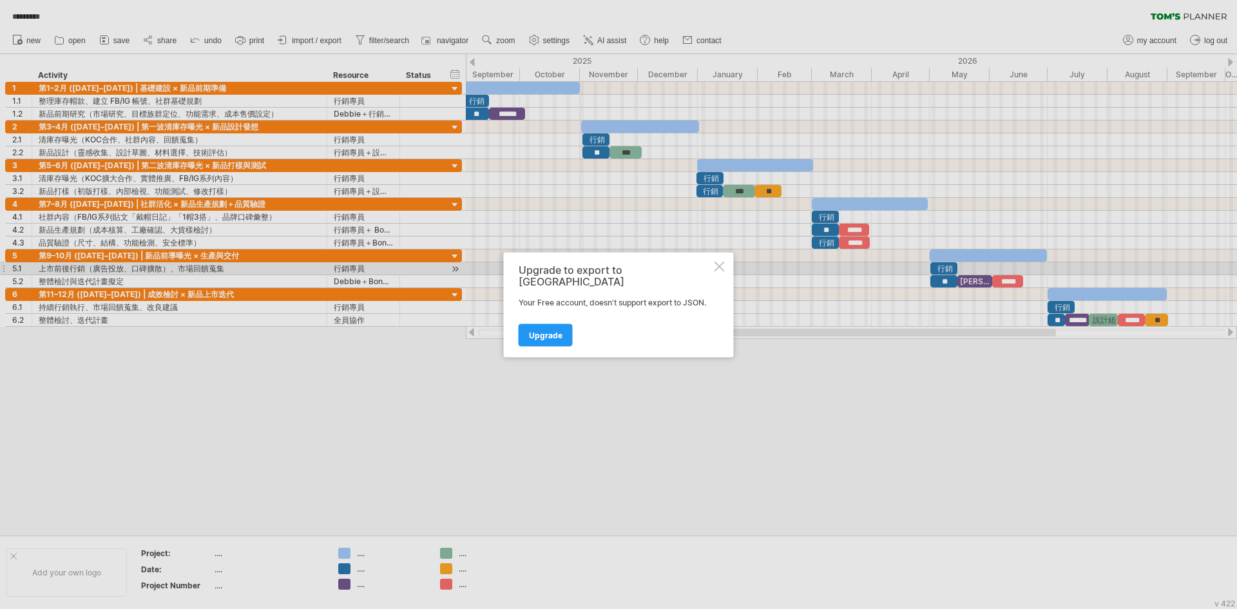
click at [717, 265] on div at bounding box center [719, 266] width 10 height 10
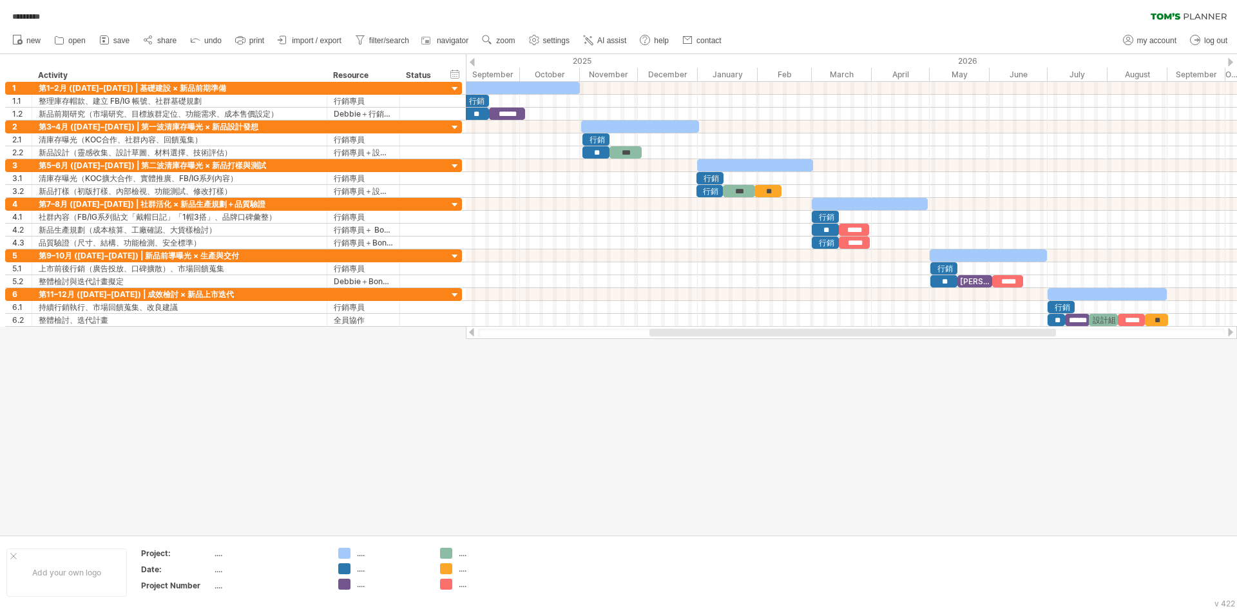
click at [341, 44] on span "import / export" at bounding box center [317, 40] width 50 height 9
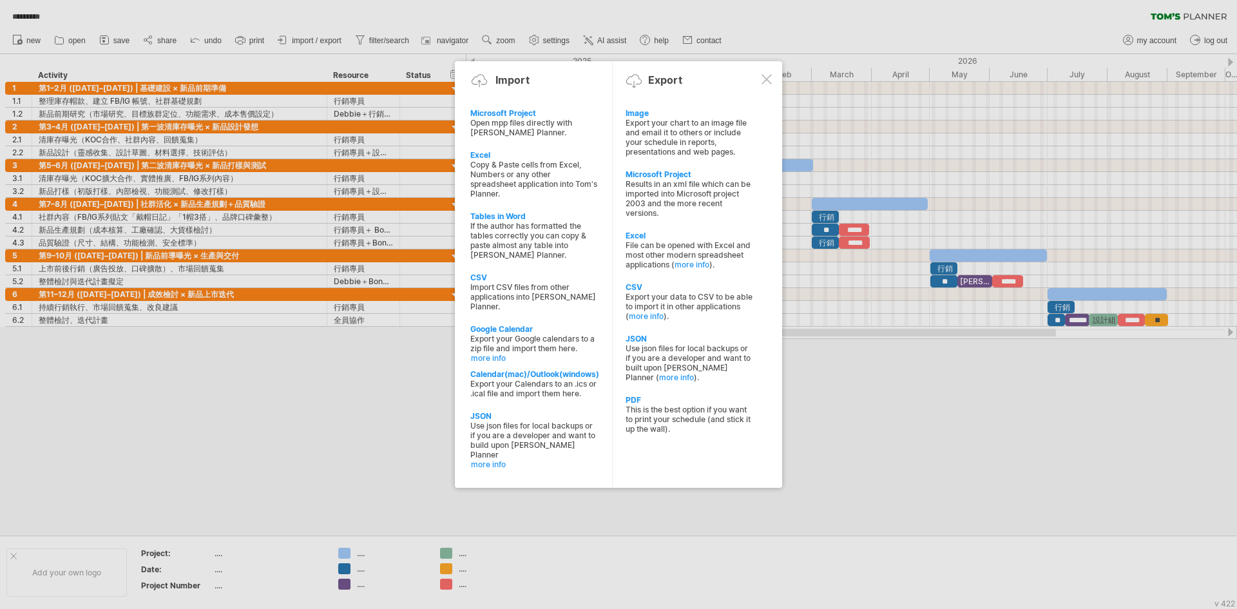
click at [770, 77] on div at bounding box center [766, 79] width 10 height 10
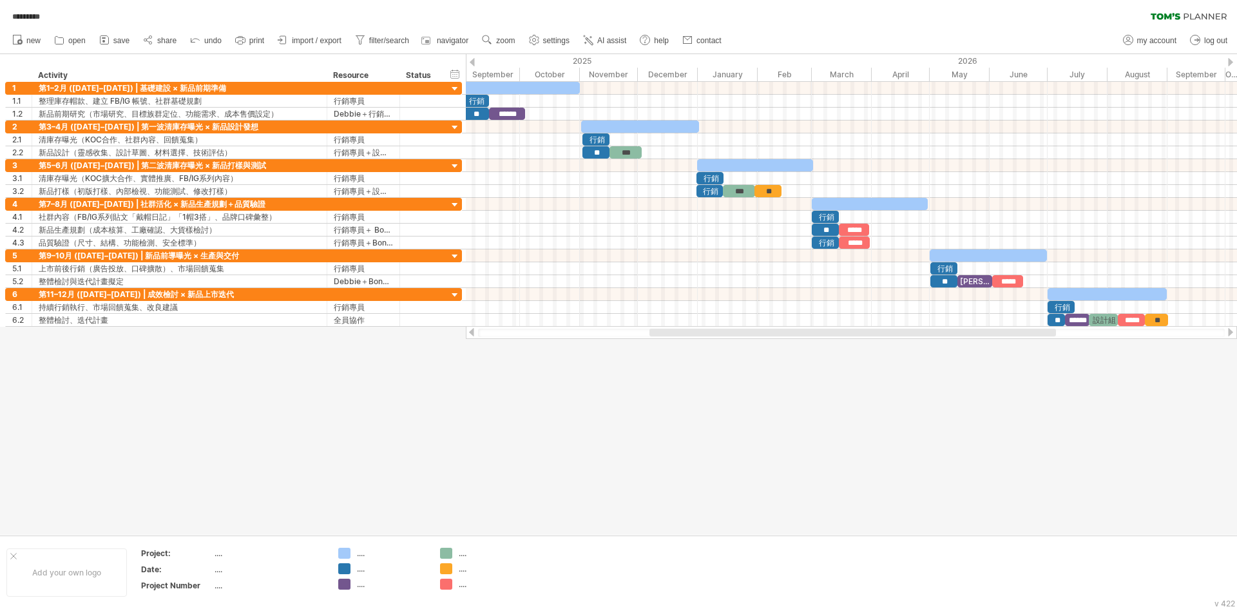
click at [921, 453] on div at bounding box center [618, 294] width 1237 height 480
click at [13, 555] on div at bounding box center [13, 556] width 6 height 6
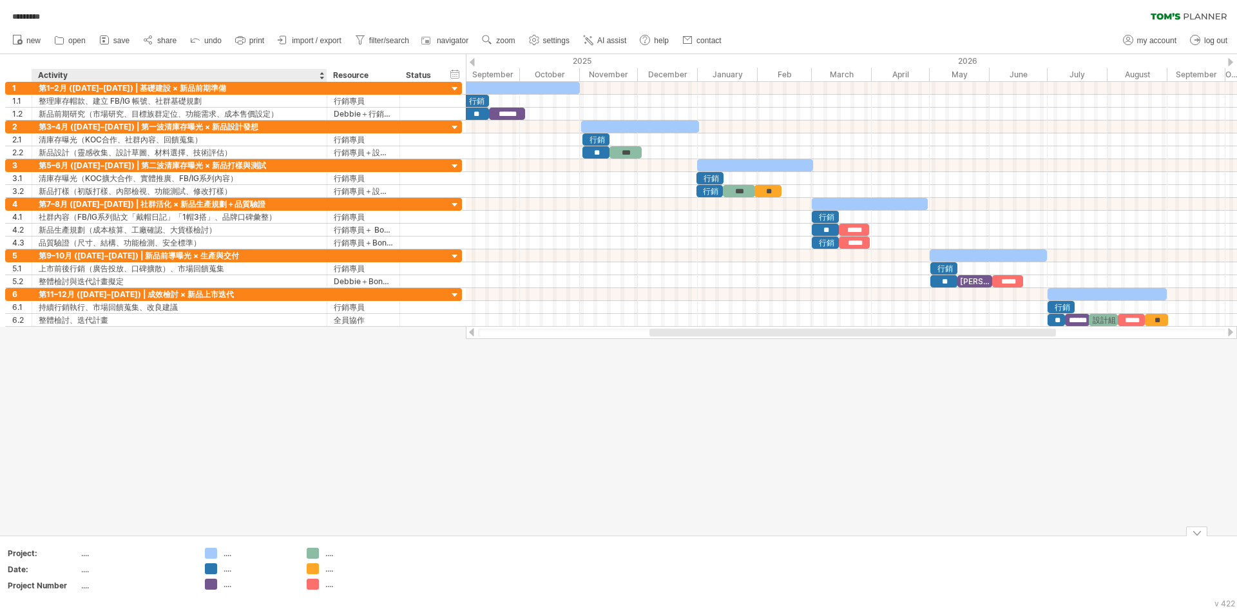
click at [82, 555] on div "...." at bounding box center [135, 552] width 108 height 11
click at [480, 470] on div at bounding box center [618, 294] width 1237 height 480
click at [234, 85] on div "第1–2月 ([DATE]–[DATE]) | 基礎建設 × 新品前期準備" at bounding box center [179, 88] width 281 height 12
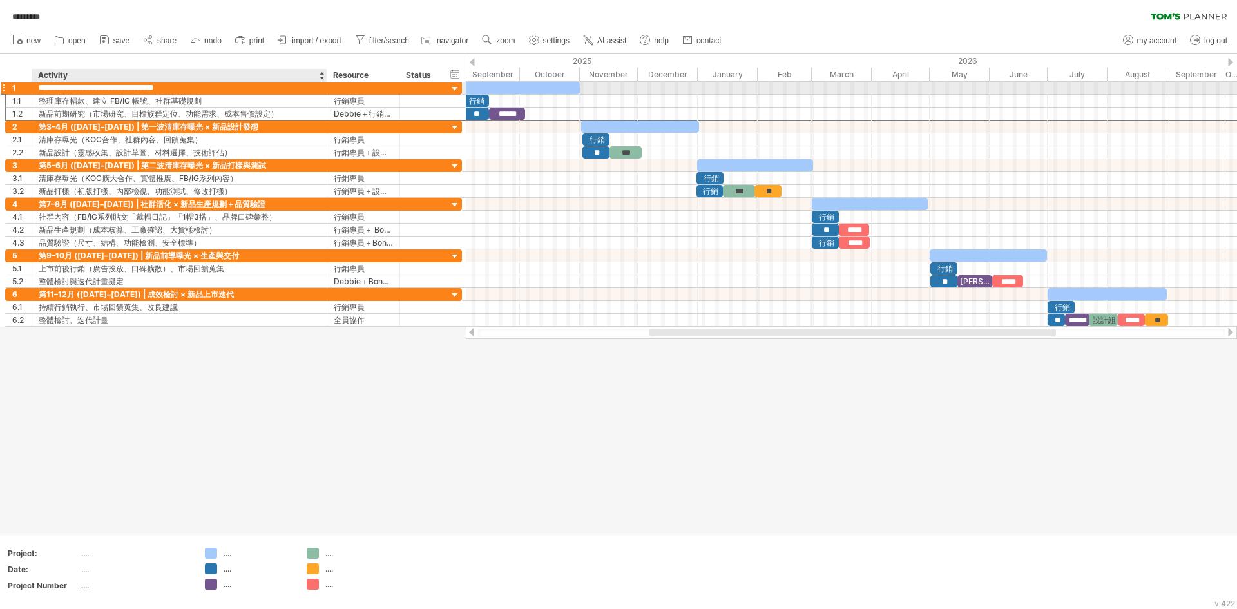
click at [73, 84] on input "**********" at bounding box center [179, 88] width 281 height 12
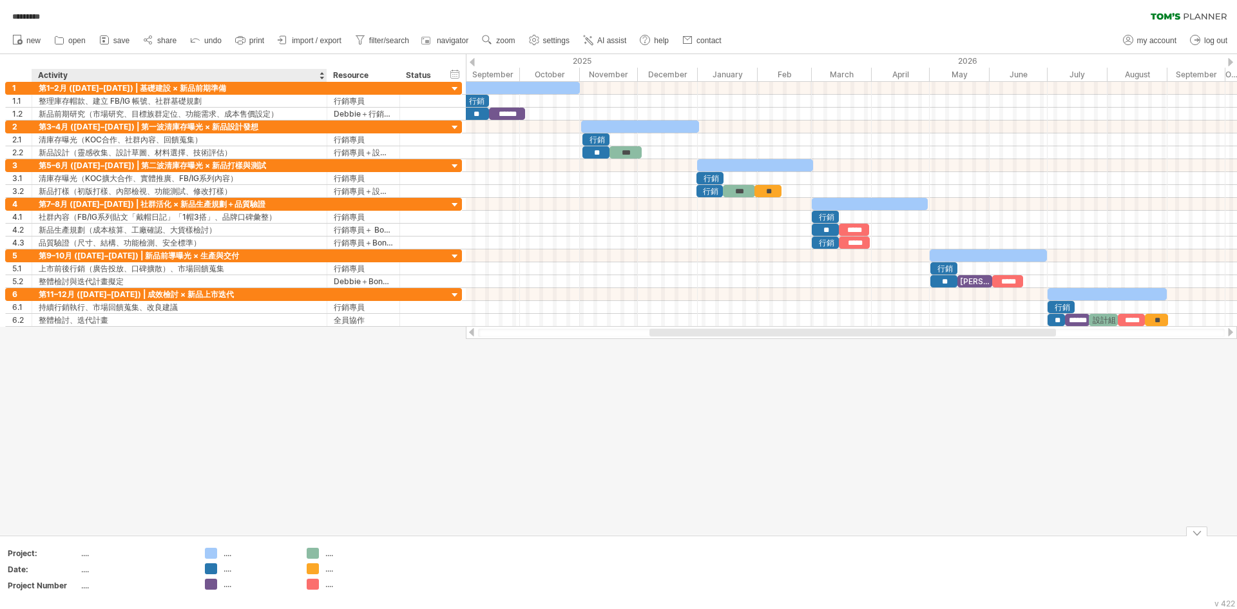
click at [227, 555] on div "...." at bounding box center [258, 552] width 70 height 11
type input "**"
click at [232, 568] on div "...." at bounding box center [258, 568] width 70 height 11
type input "*"
type input "**"
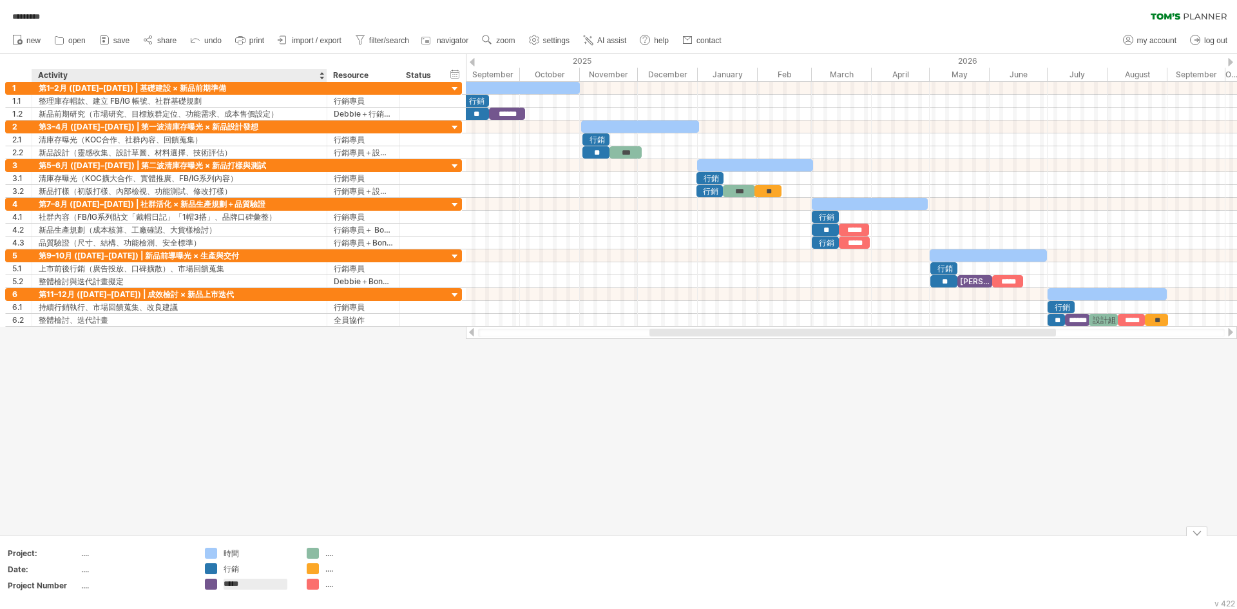
type input "******"
click at [327, 551] on div "...." at bounding box center [360, 552] width 70 height 11
type input "*"
type input "***"
click at [331, 567] on div "...." at bounding box center [360, 568] width 70 height 11
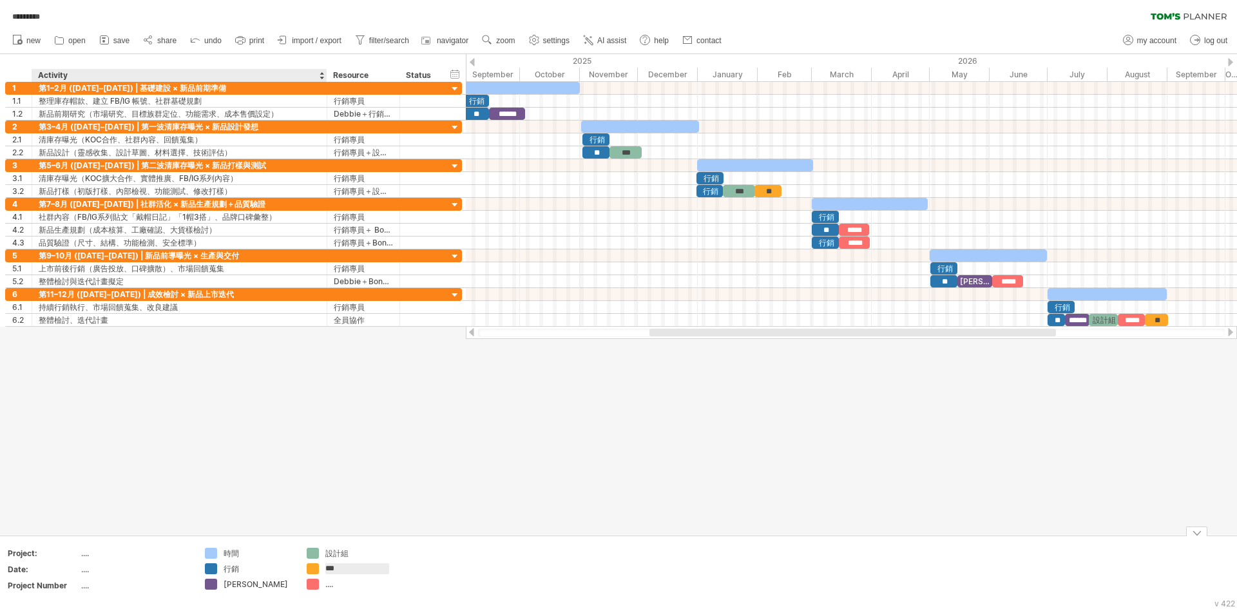
type input "**"
click at [332, 585] on div "...." at bounding box center [360, 583] width 70 height 11
type input "*"
type input "*****"
click at [509, 468] on div at bounding box center [618, 294] width 1237 height 480
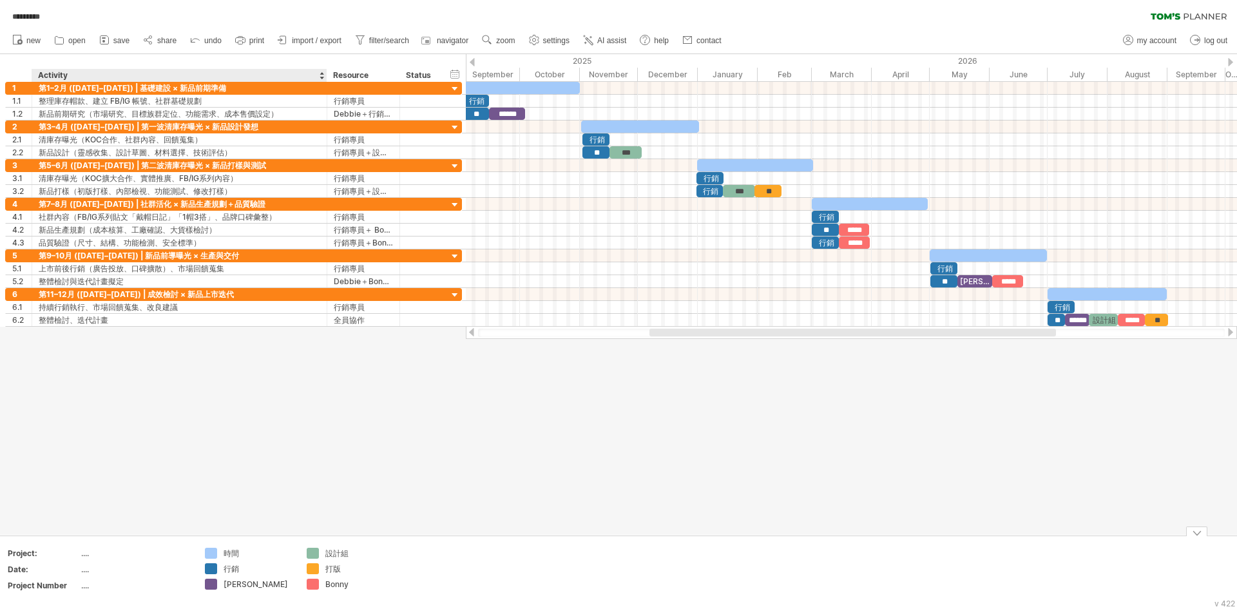
click at [88, 558] on div "...." at bounding box center [135, 552] width 108 height 11
click at [89, 551] on div "...." at bounding box center [135, 552] width 108 height 11
type input "*"
type input "**********"
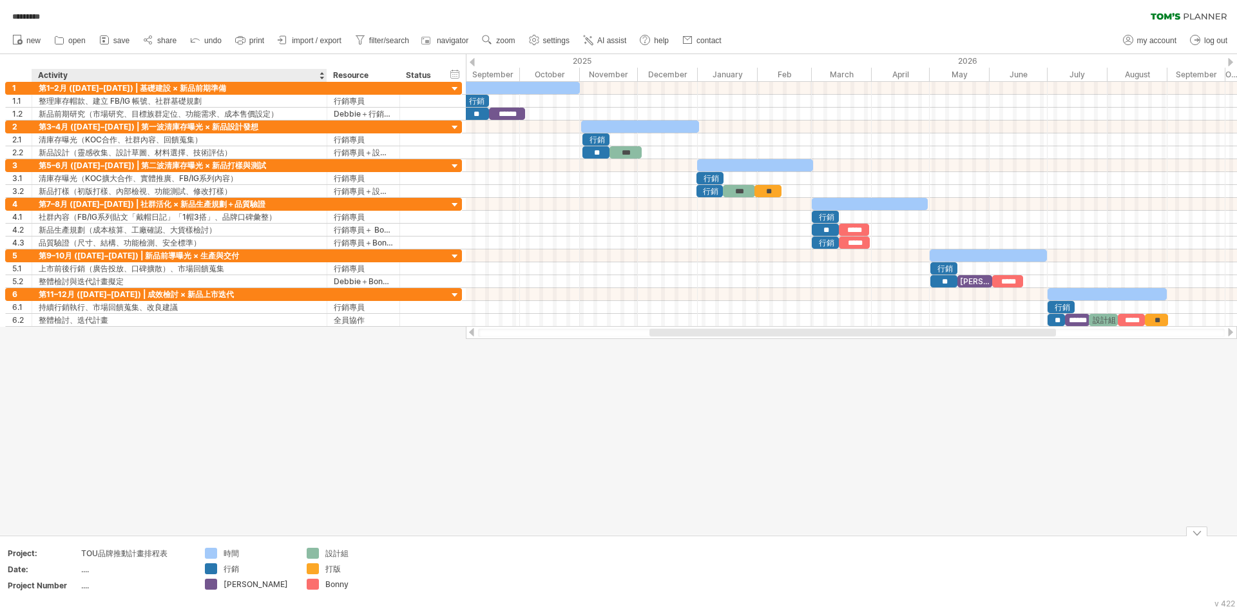
click at [83, 572] on div "...." at bounding box center [135, 569] width 108 height 11
type input "**********"
click at [209, 474] on div at bounding box center [618, 294] width 1237 height 480
click at [91, 587] on div "...." at bounding box center [135, 585] width 108 height 11
type input "***"
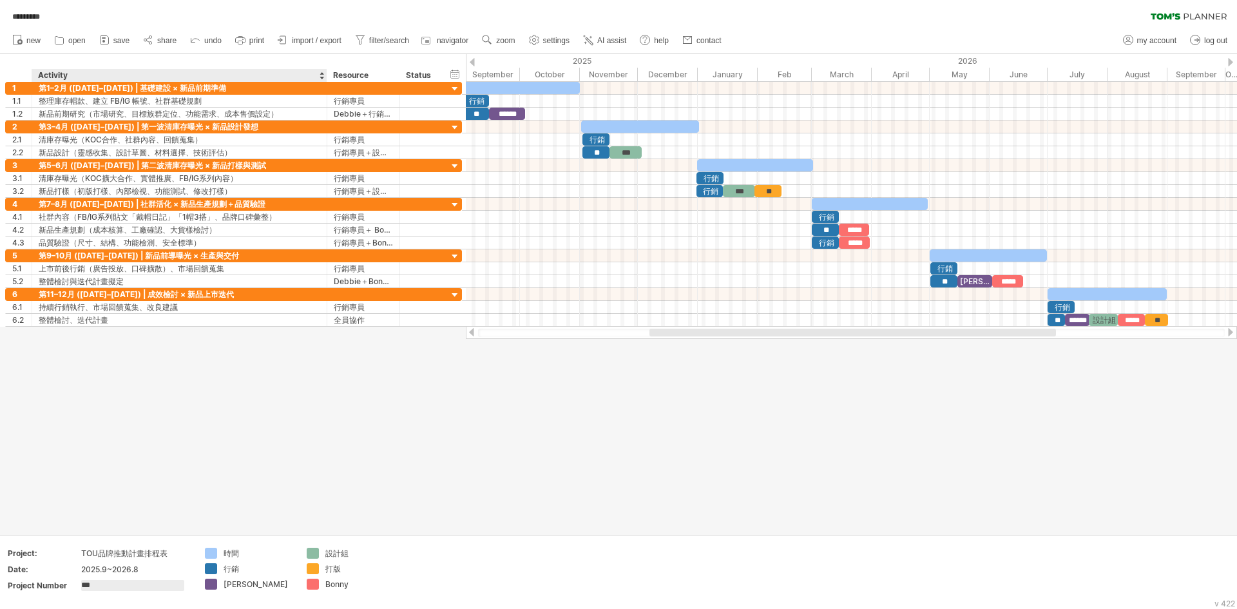
click at [211, 502] on div at bounding box center [618, 294] width 1237 height 480
click at [417, 474] on div at bounding box center [618, 294] width 1237 height 480
click at [112, 34] on link "save" at bounding box center [114, 40] width 37 height 17
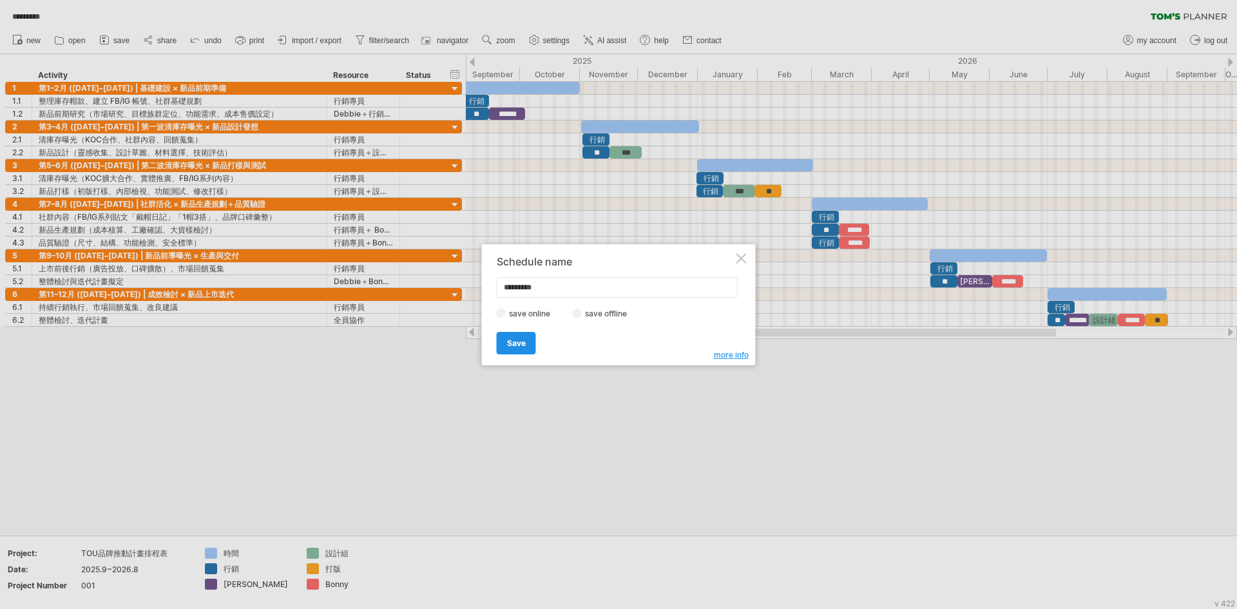
click at [521, 341] on span "Save" at bounding box center [516, 343] width 19 height 10
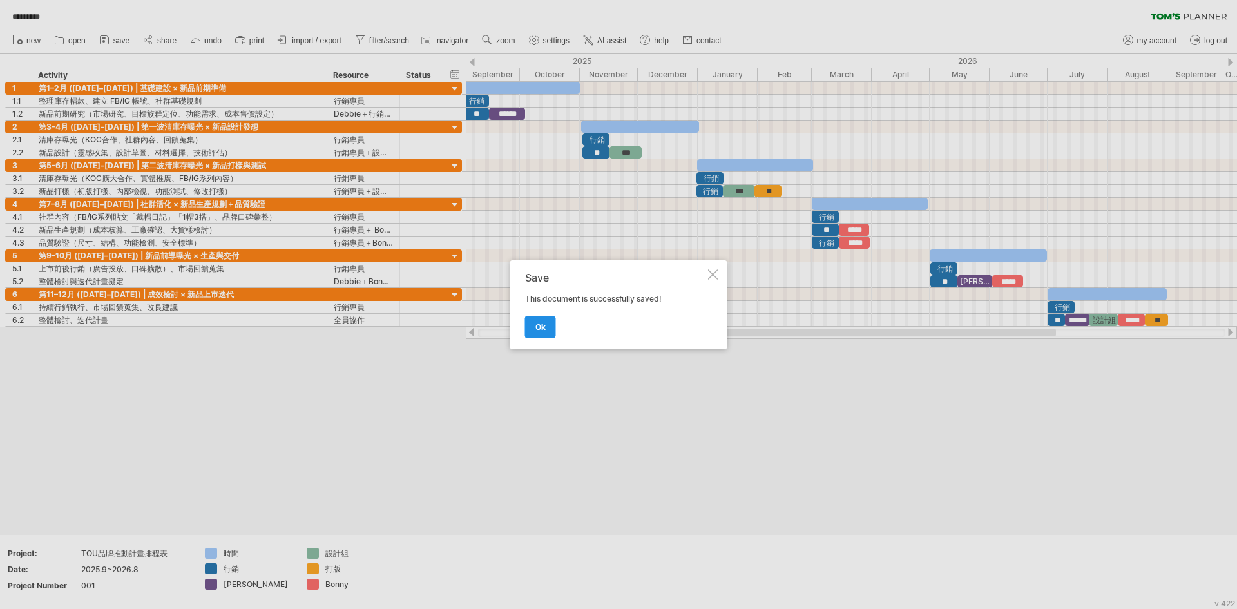
click at [535, 328] on span "ok" at bounding box center [540, 327] width 10 height 10
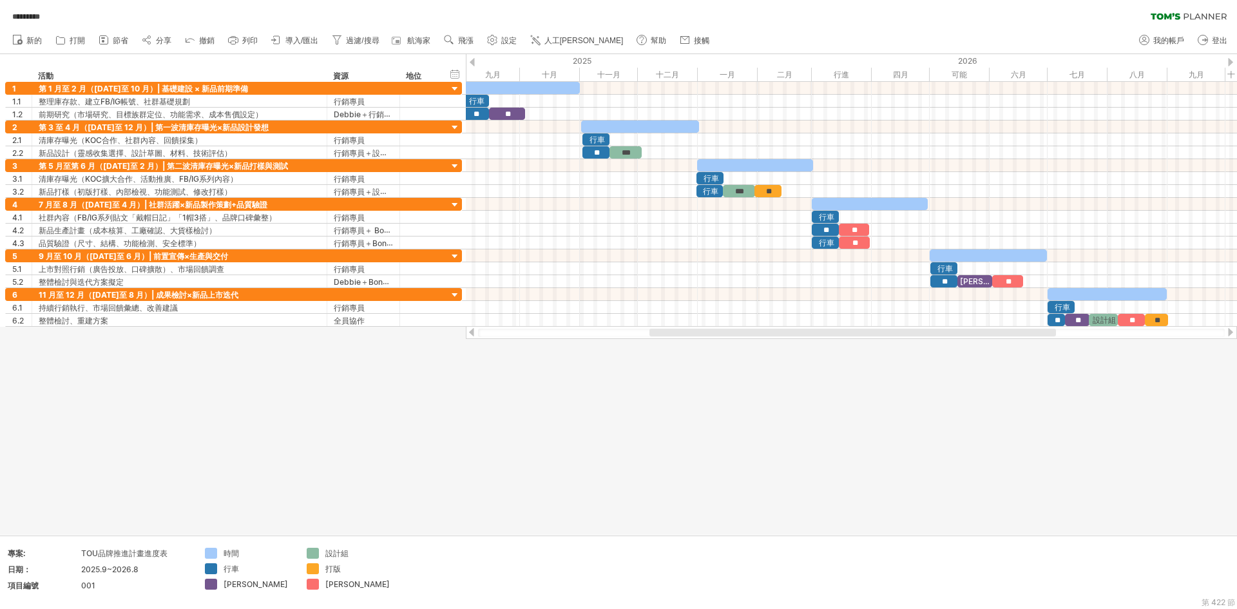
click at [562, 480] on div at bounding box center [618, 294] width 1237 height 480
click at [318, 40] on font "導入/匯出" at bounding box center [301, 40] width 33 height 9
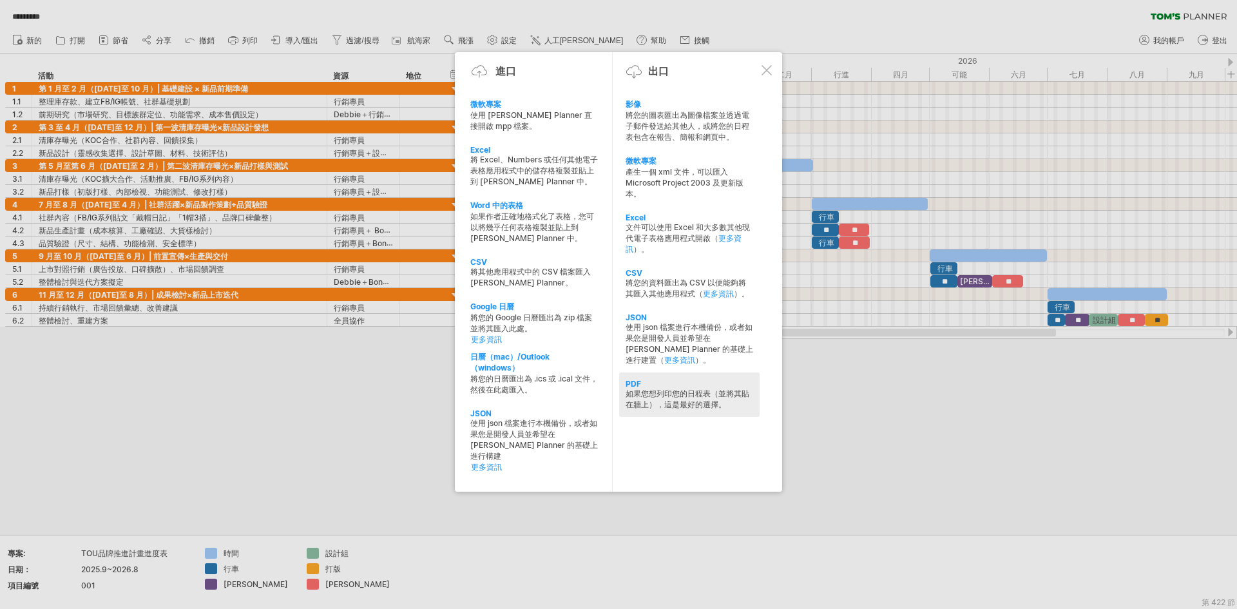
click at [671, 409] on font "如果您想列印您的日程表（並將其貼在牆上），這是最好的選擇。" at bounding box center [687, 398] width 124 height 21
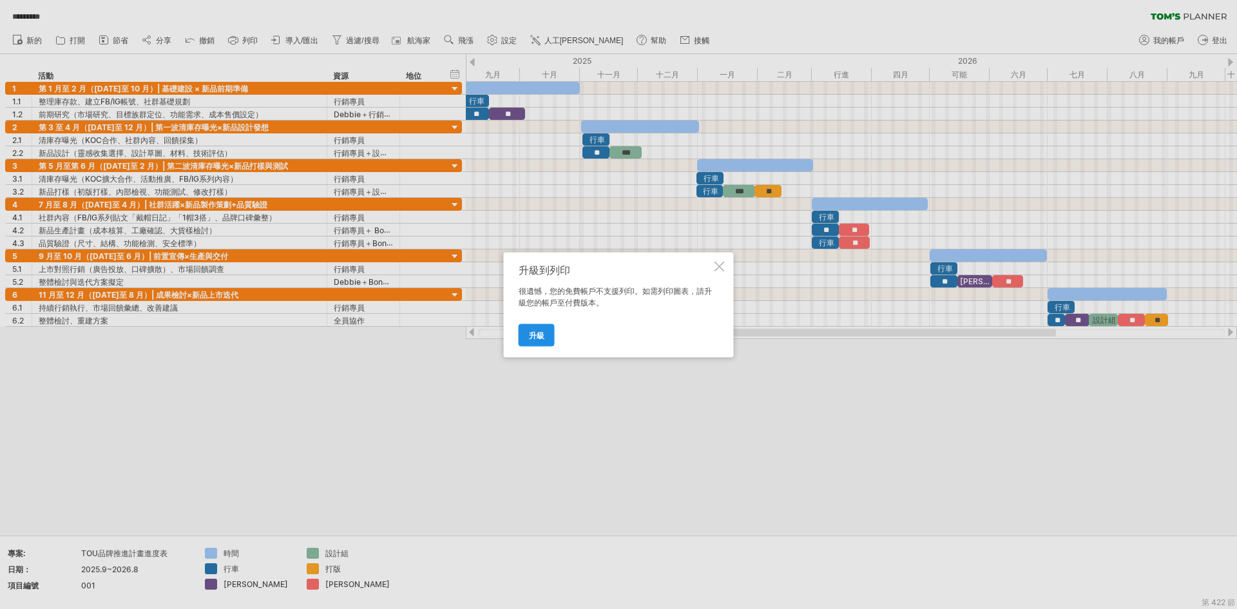
click at [542, 330] on font "升級" at bounding box center [536, 335] width 15 height 10
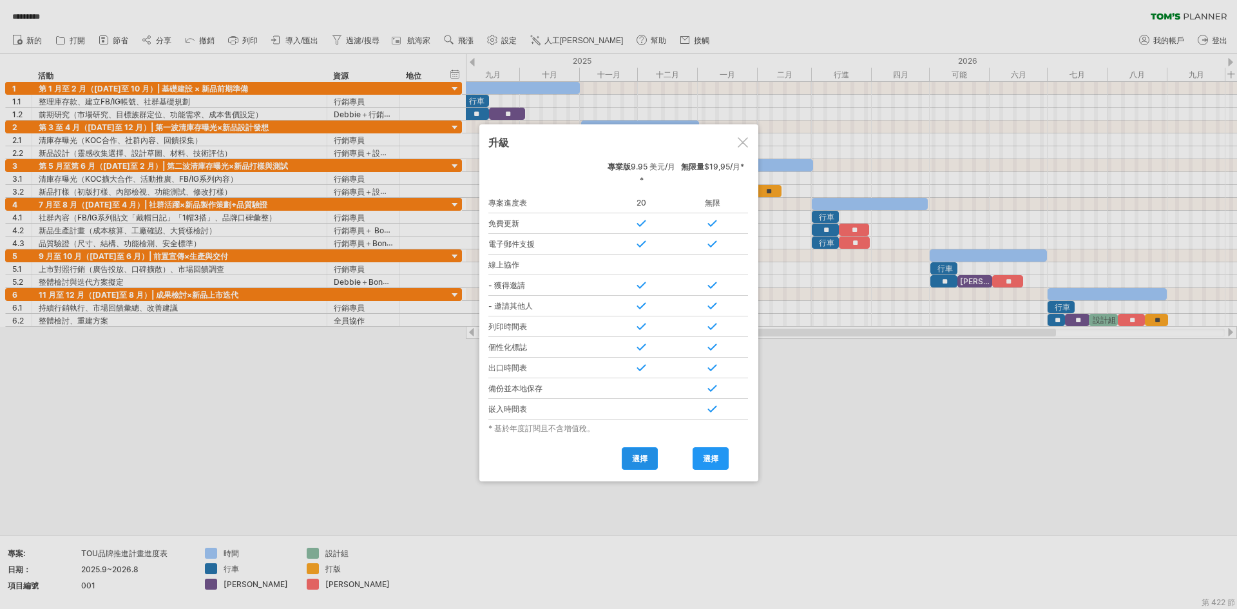
click at [629, 467] on link "選擇" at bounding box center [640, 458] width 36 height 23
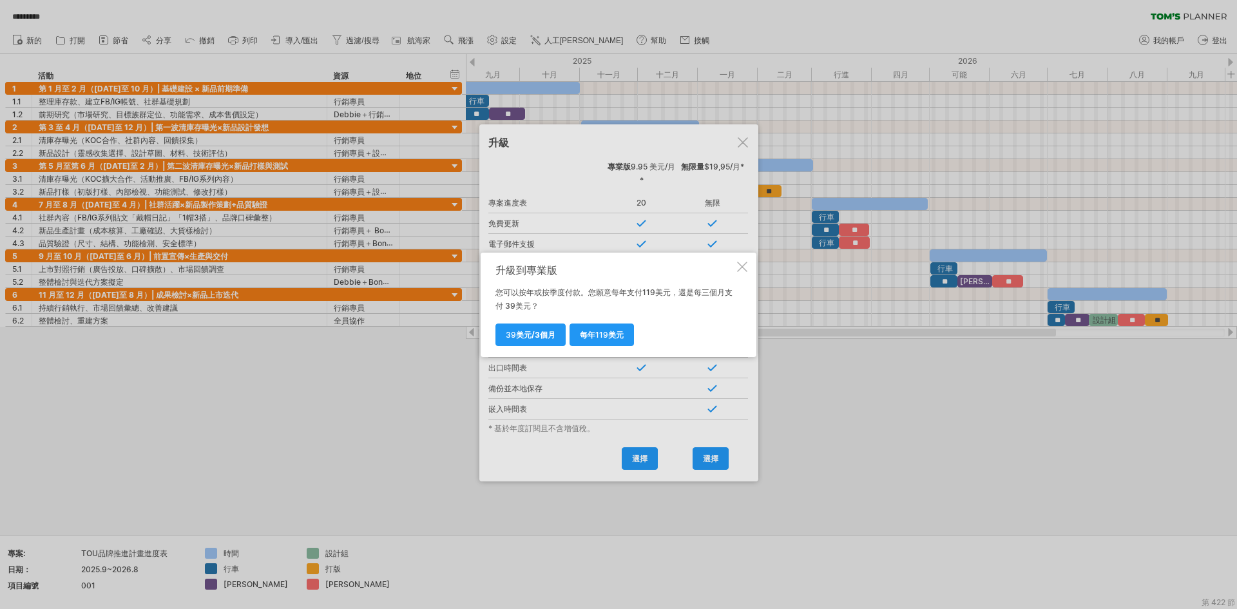
click at [745, 264] on div at bounding box center [742, 266] width 10 height 10
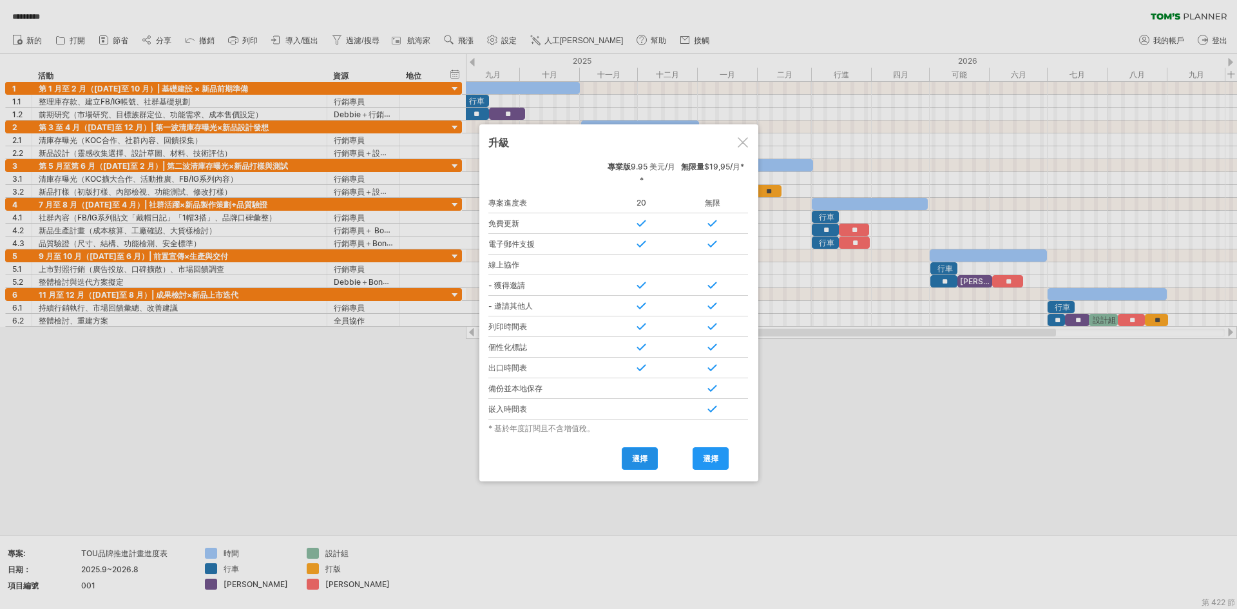
click at [642, 459] on font "選擇" at bounding box center [639, 458] width 15 height 10
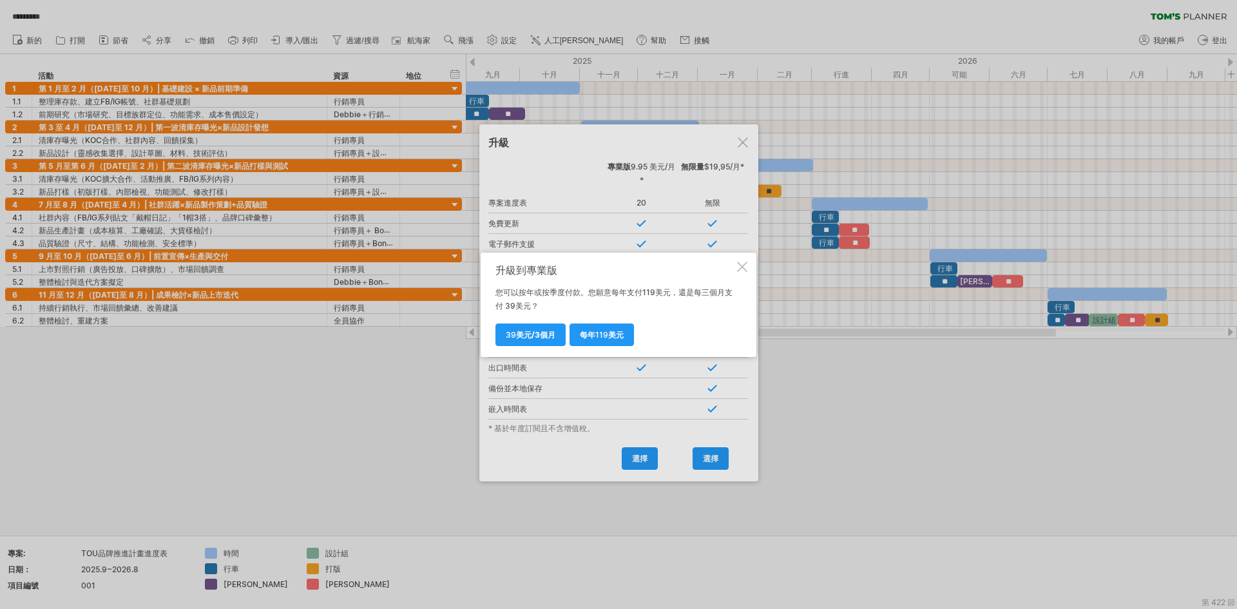
click at [742, 267] on div at bounding box center [742, 266] width 10 height 10
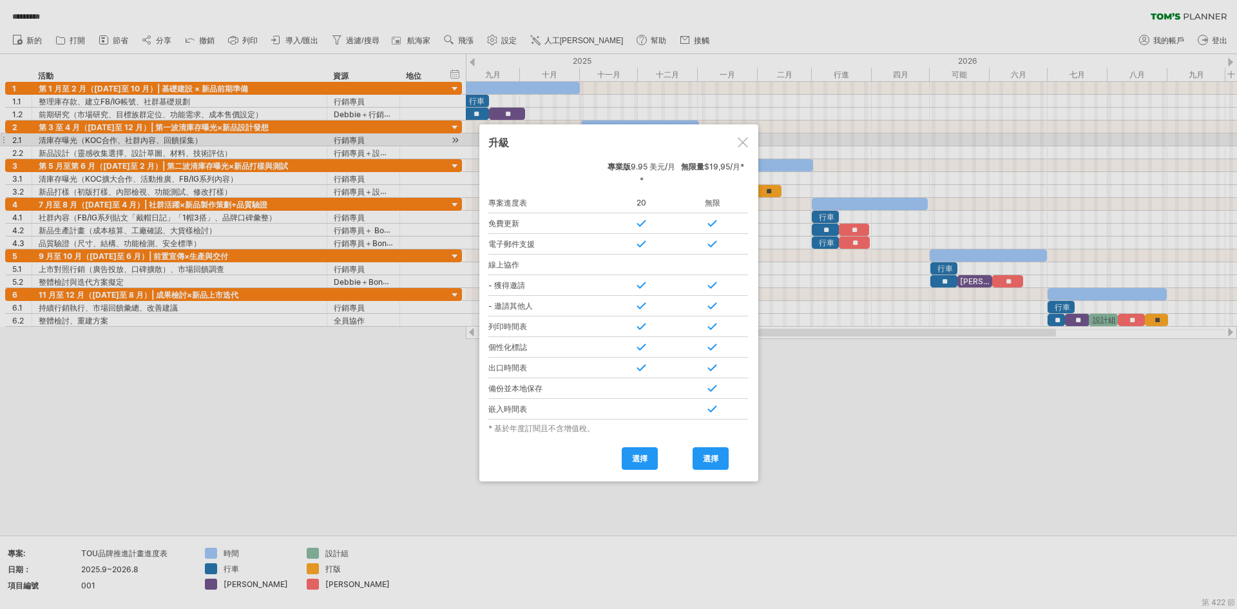
click at [743, 140] on div at bounding box center [742, 142] width 10 height 10
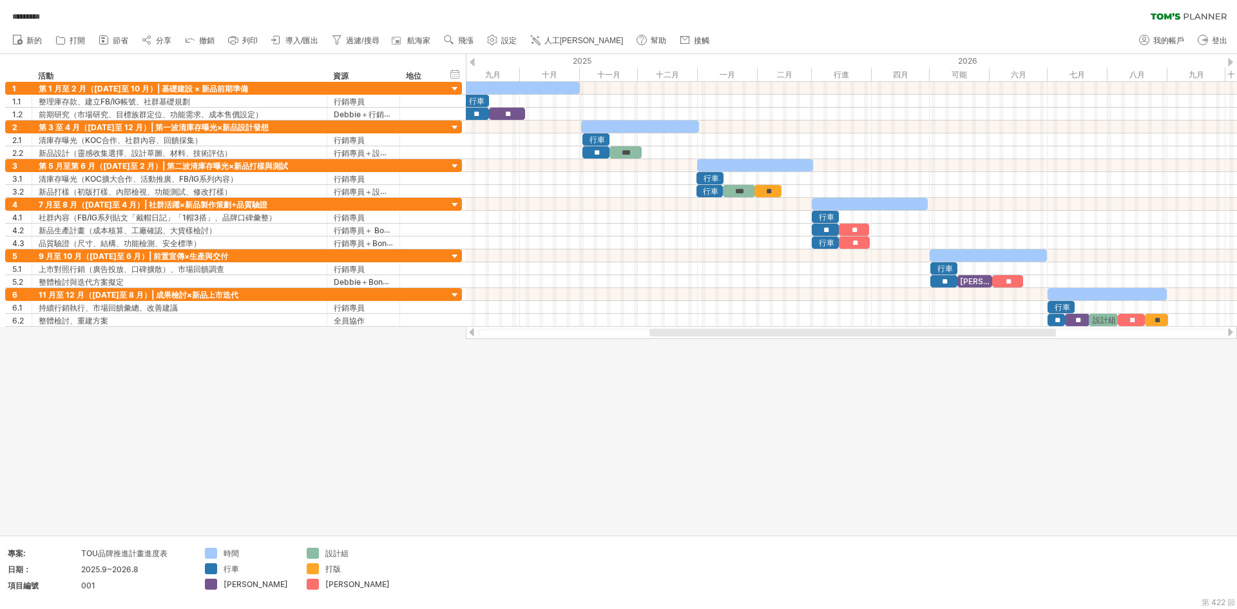
click at [797, 434] on div at bounding box center [618, 294] width 1237 height 480
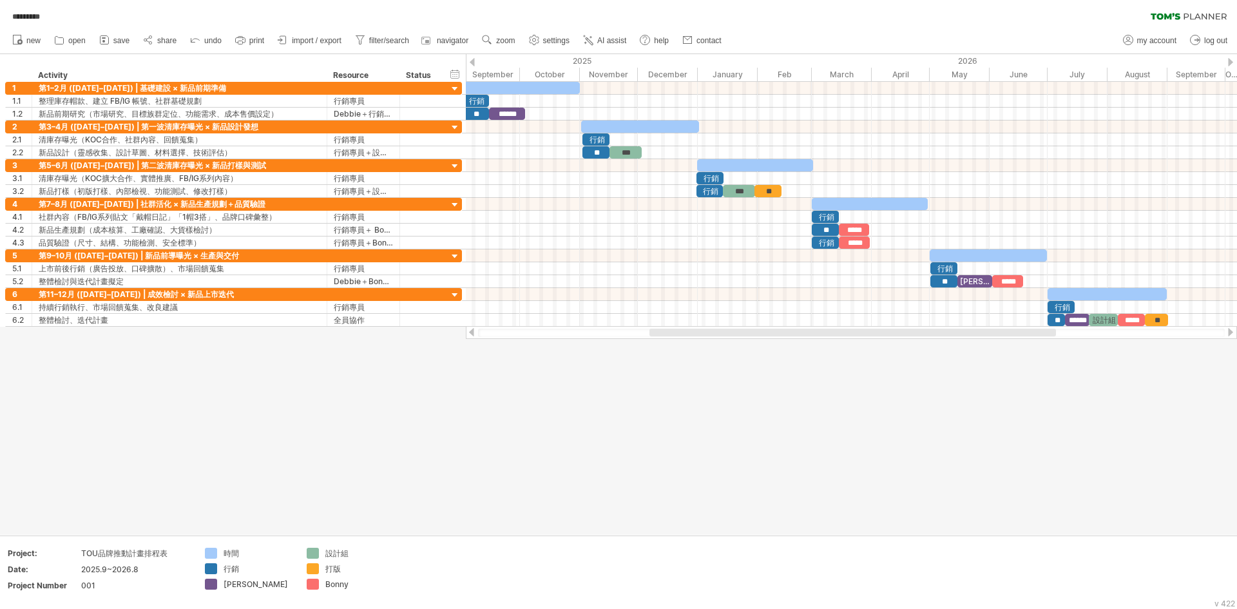
click at [1011, 437] on div at bounding box center [618, 294] width 1237 height 480
click at [148, 554] on div "TOU品牌推動計畫排程表" at bounding box center [135, 552] width 108 height 11
